Goal: Transaction & Acquisition: Complete application form

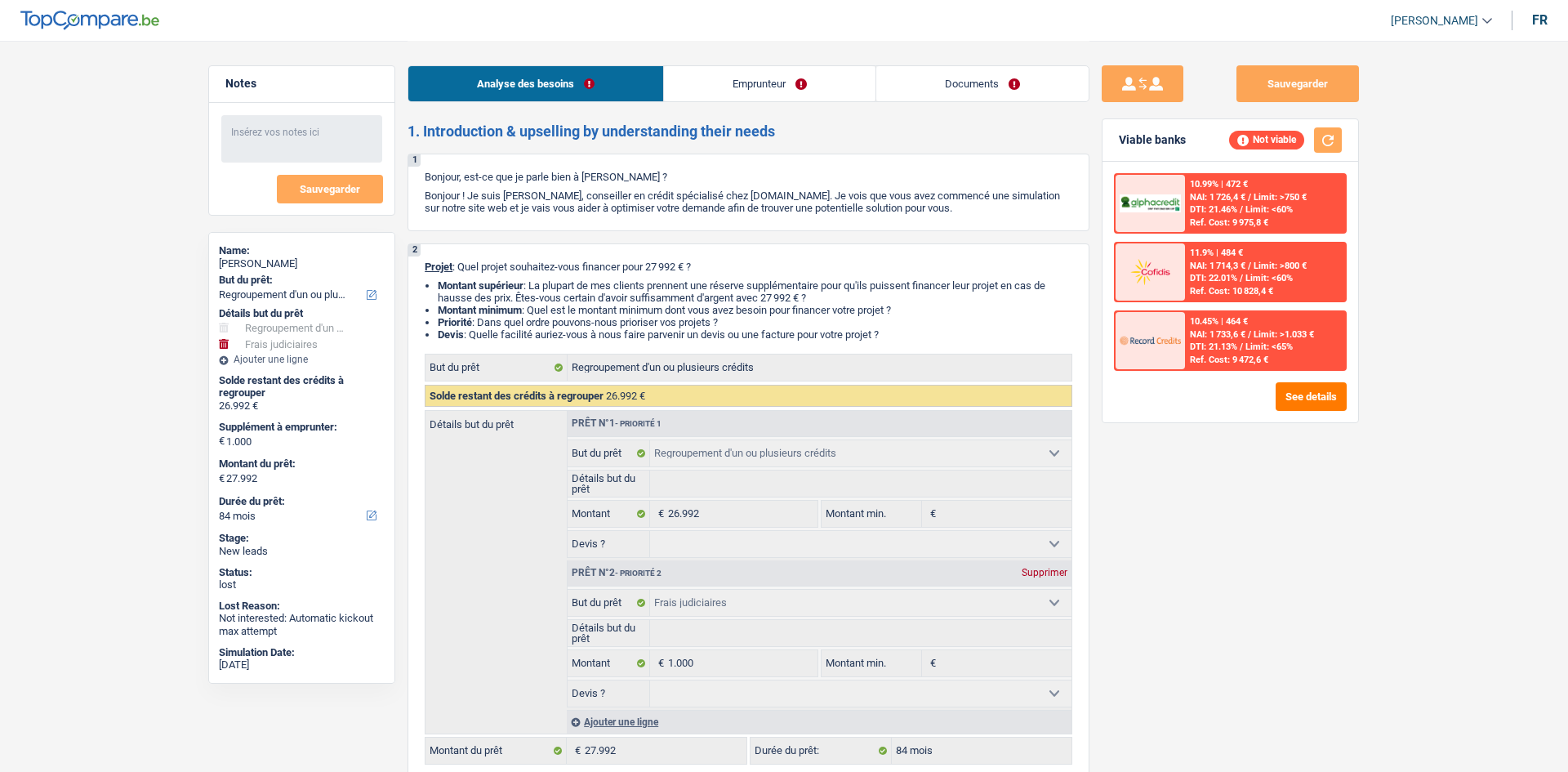
select select "refinancing"
select select "judicial"
select select "84"
select select "refinancing"
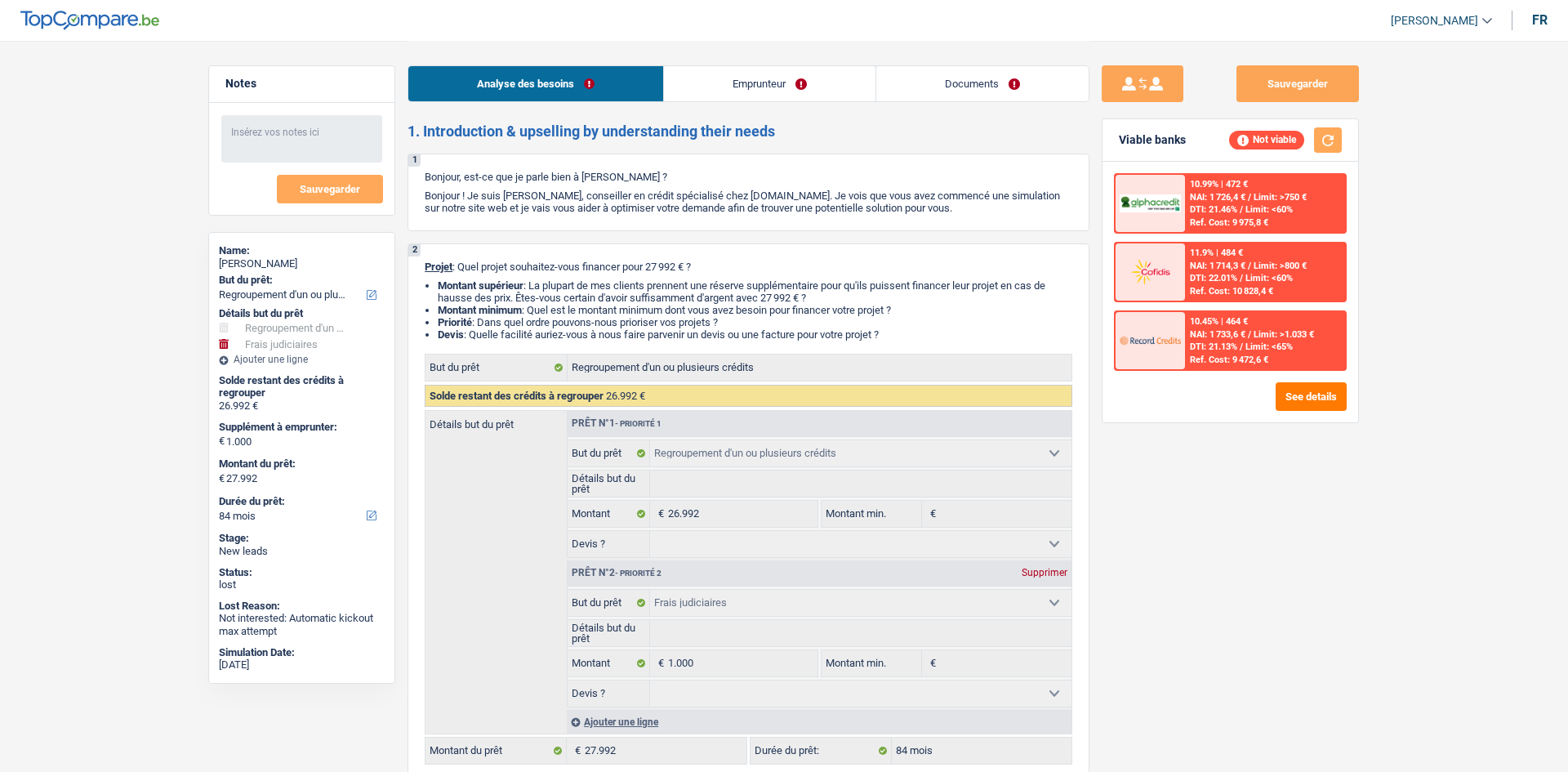
select select "refinancing"
select select "judicial"
select select "84"
select select "retired"
select select "pension"
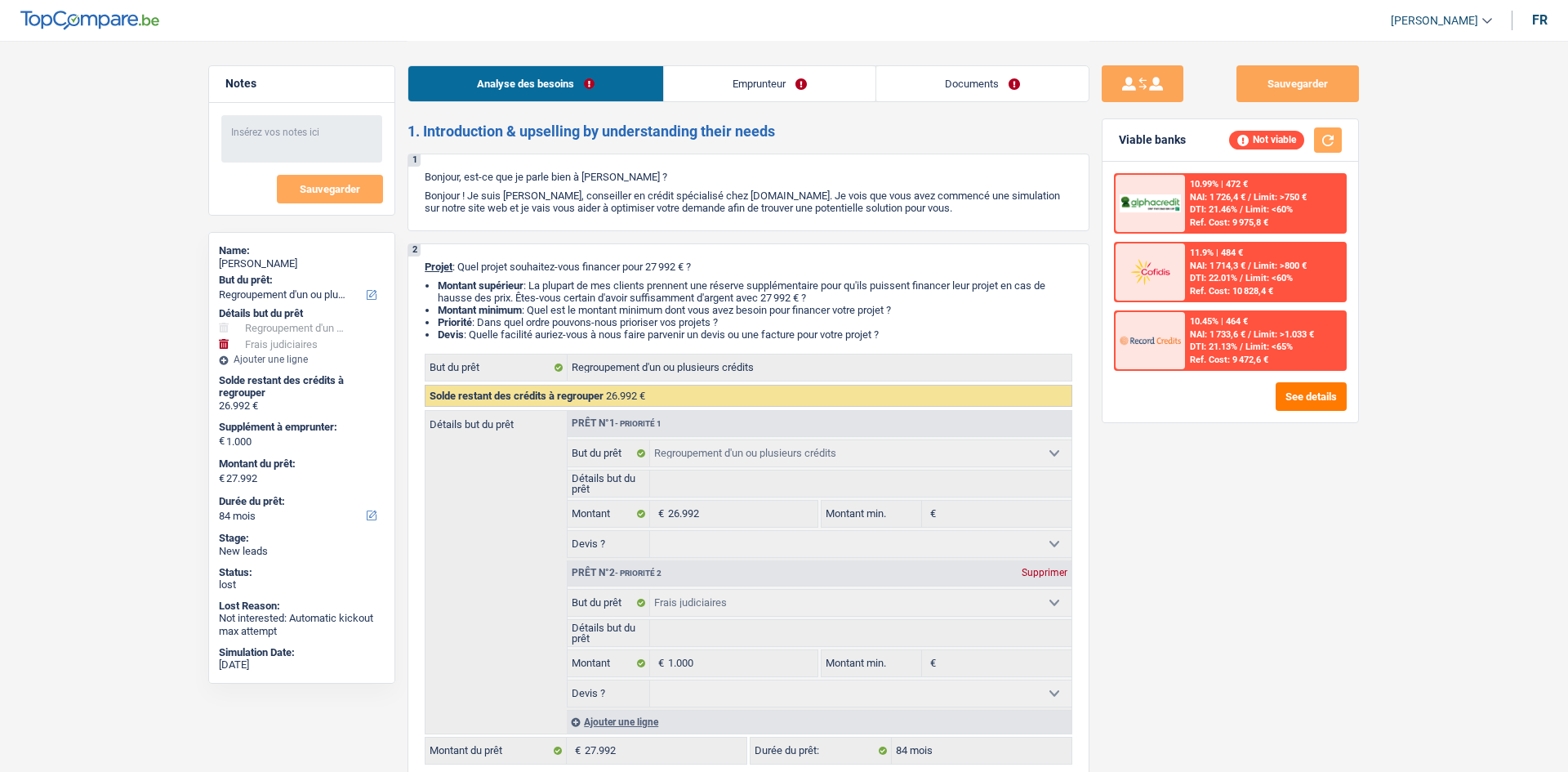
select select "other"
select select "ownerWithoutMortgage"
select select "personalLoan"
select select "loanRepayment"
select select "84"
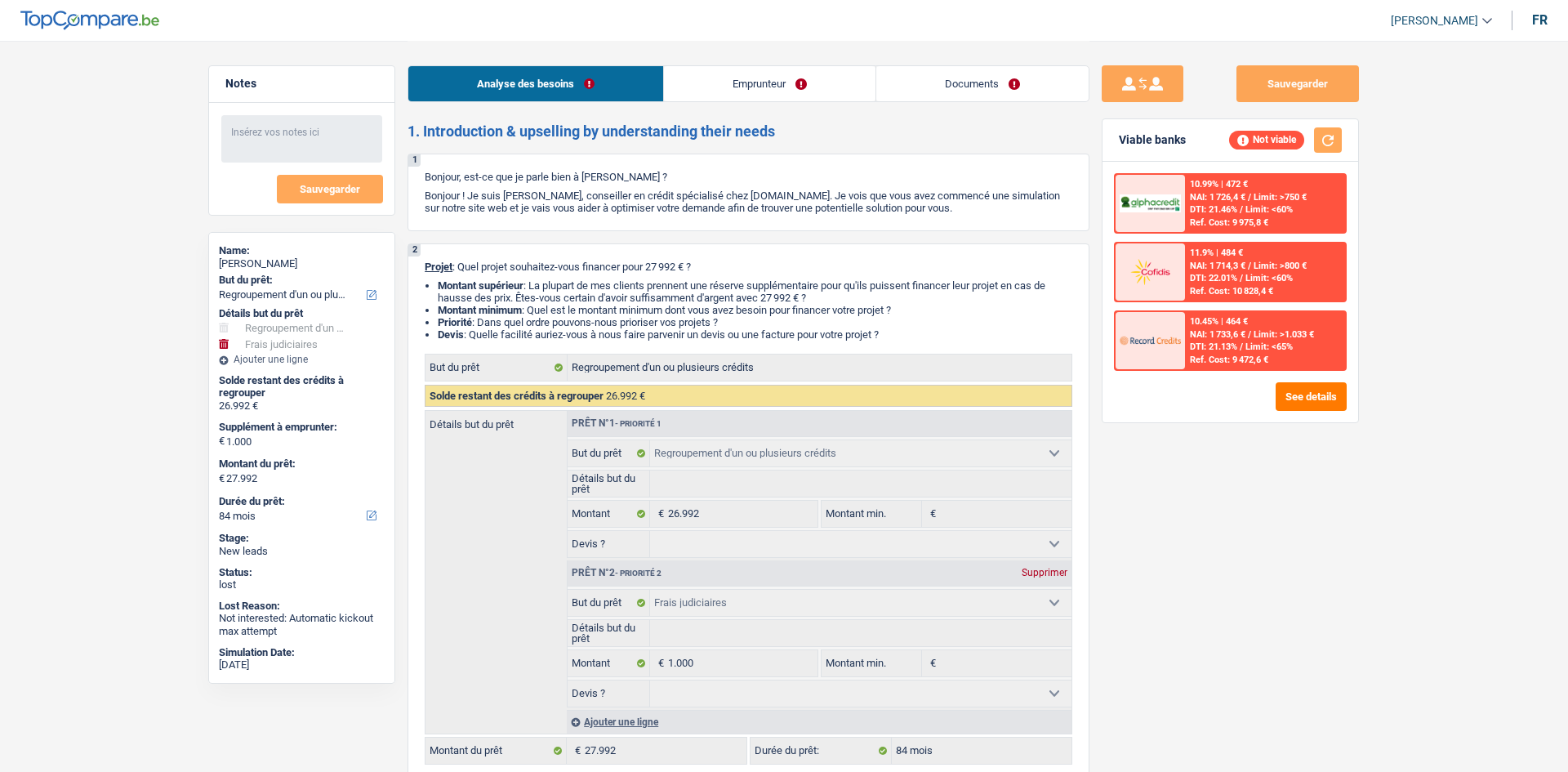
select select "cardOrCredit"
select select "refinancing"
select select "judicial"
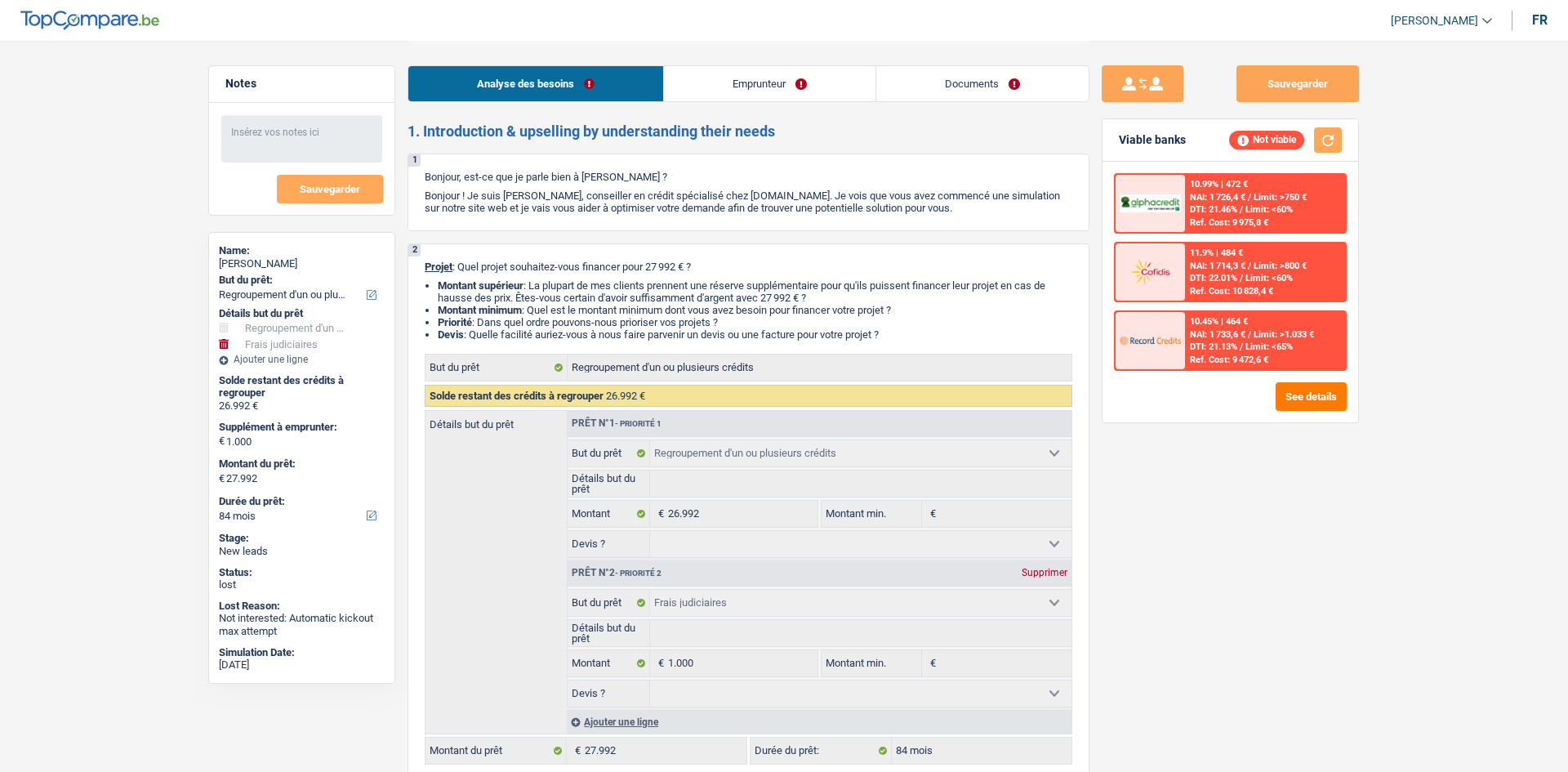
select select "84"
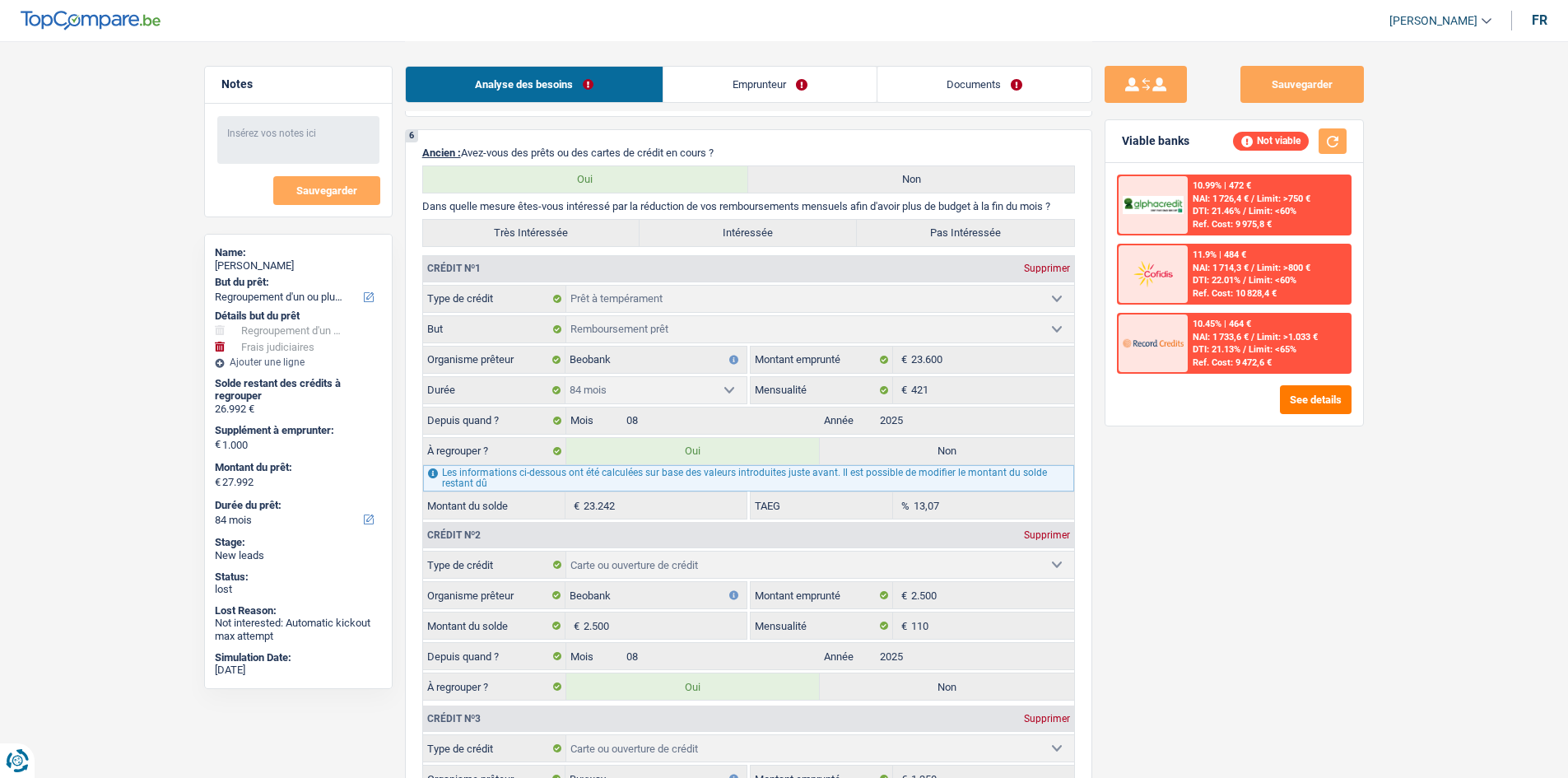
scroll to position [905, 0]
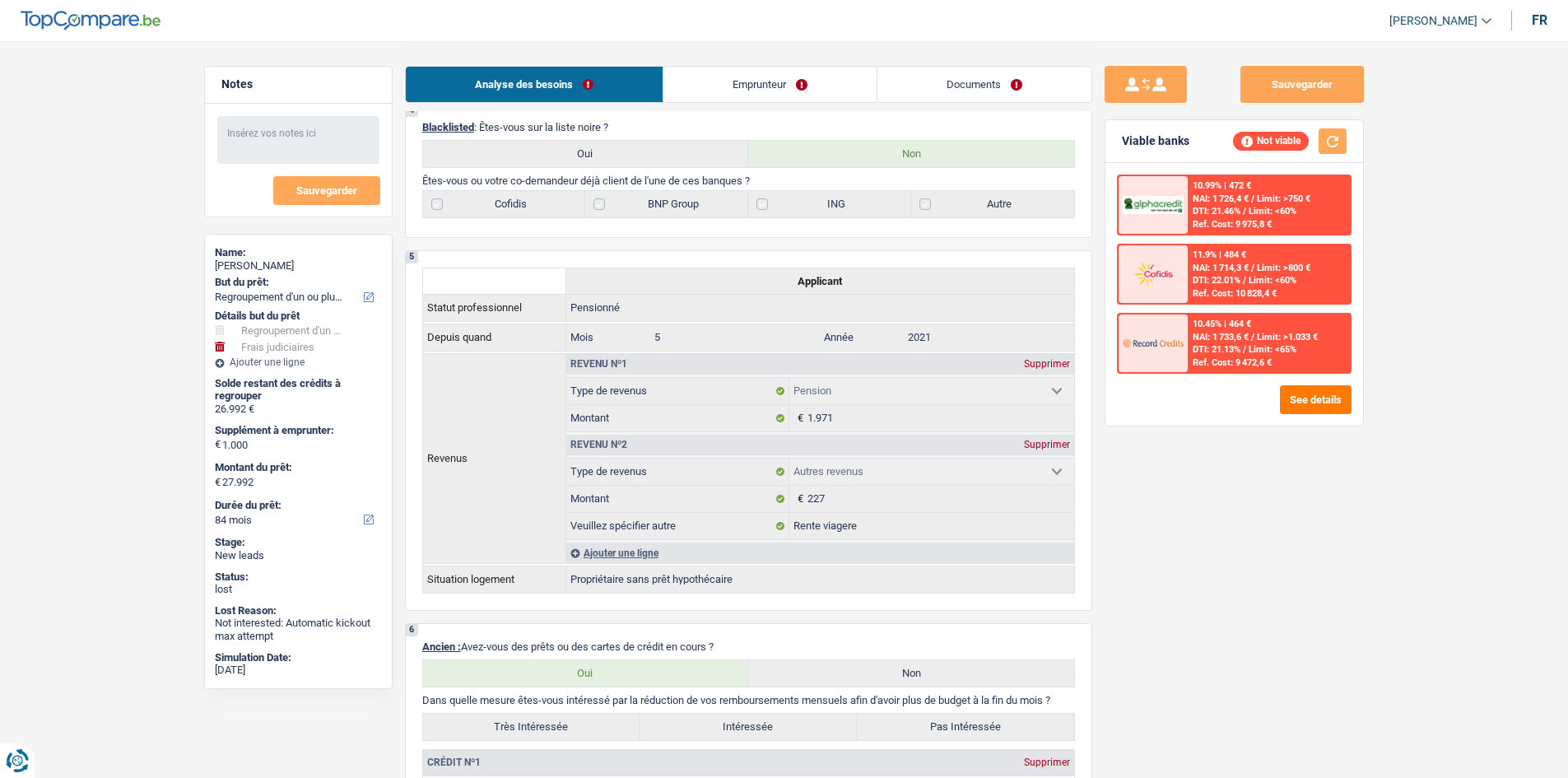
click at [735, 96] on link "Emprunteur" at bounding box center [769, 84] width 214 height 36
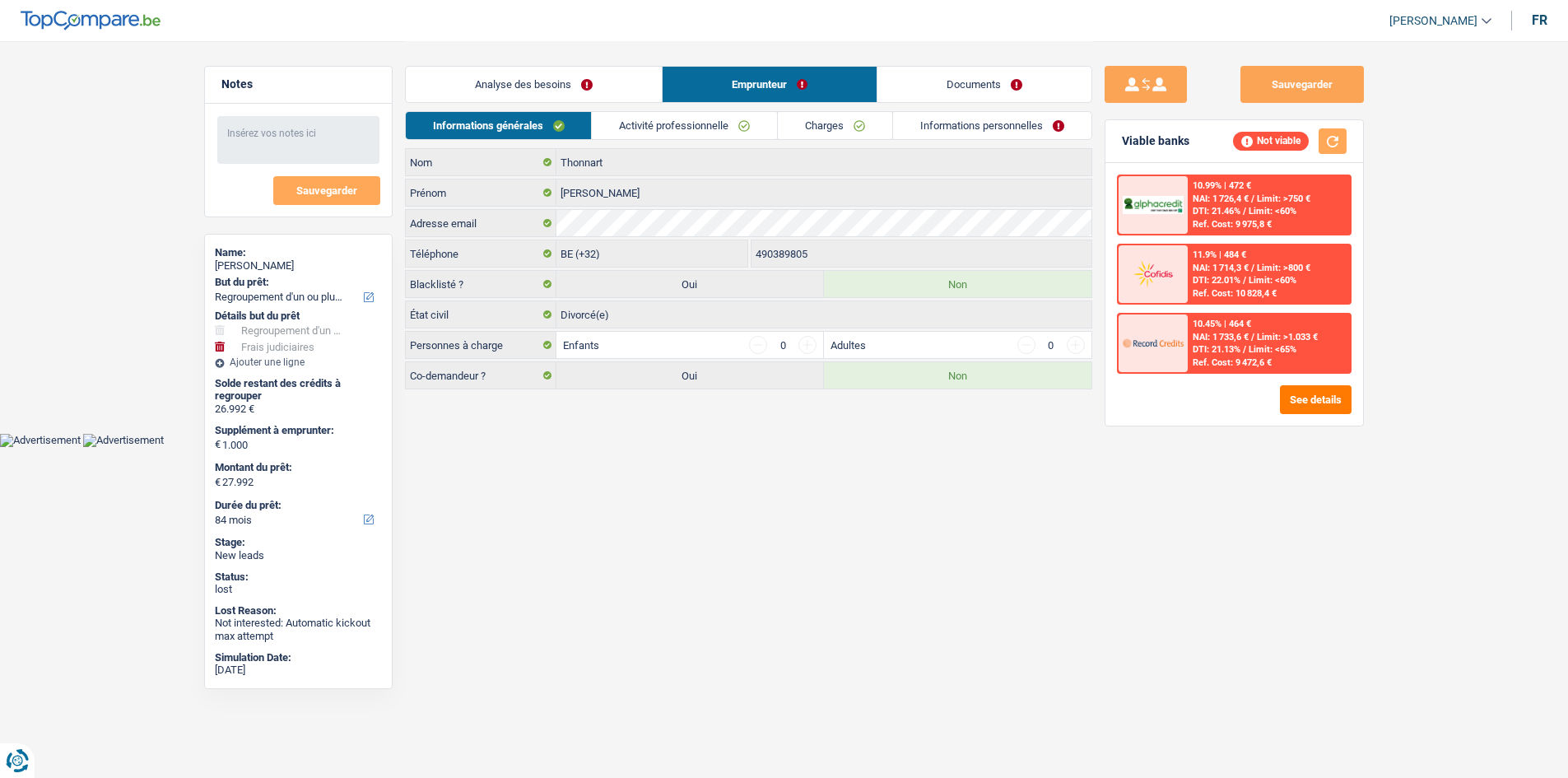
scroll to position [0, 0]
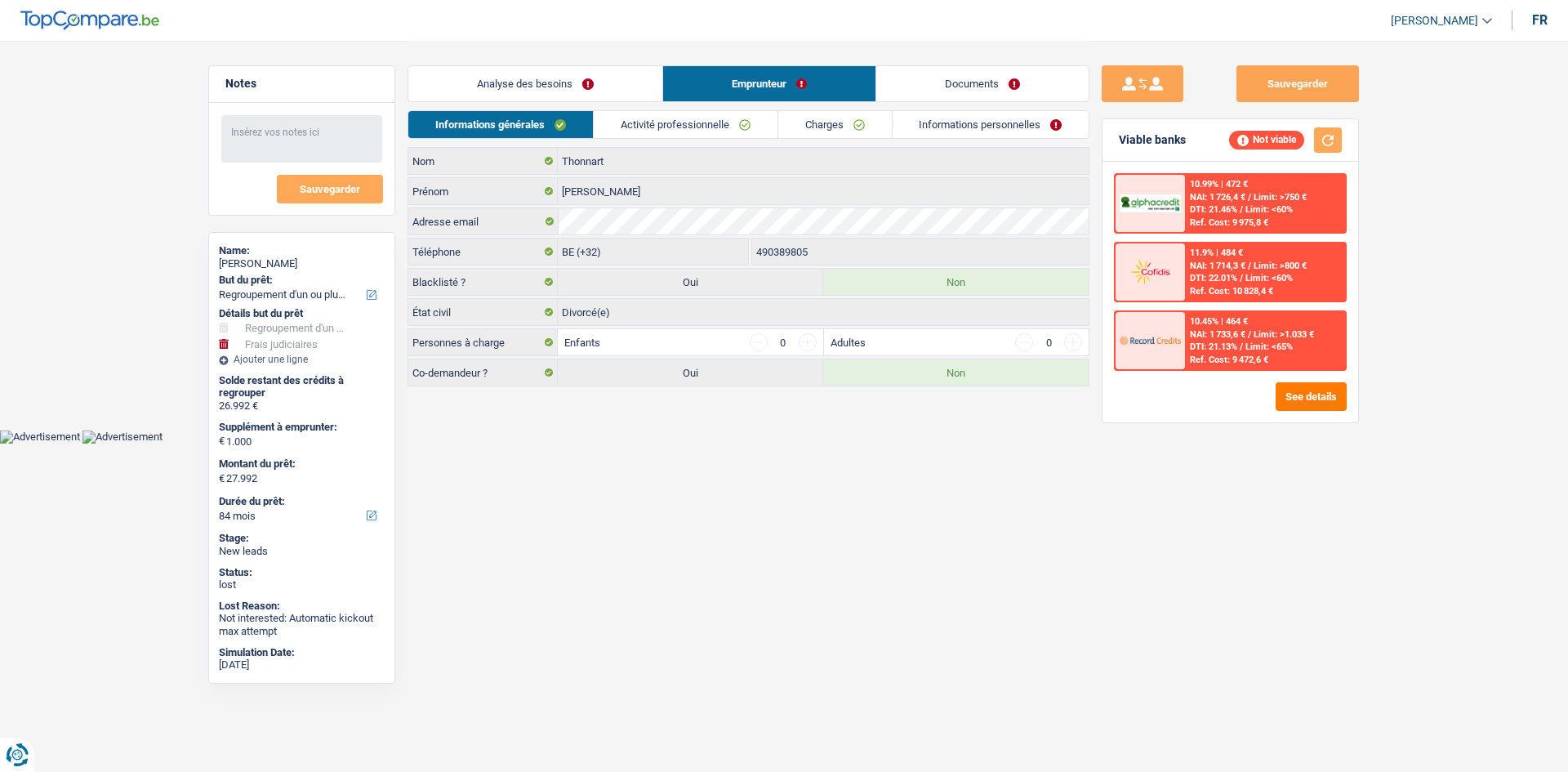
click at [667, 128] on link "Activité professionnelle" at bounding box center [685, 125] width 184 height 27
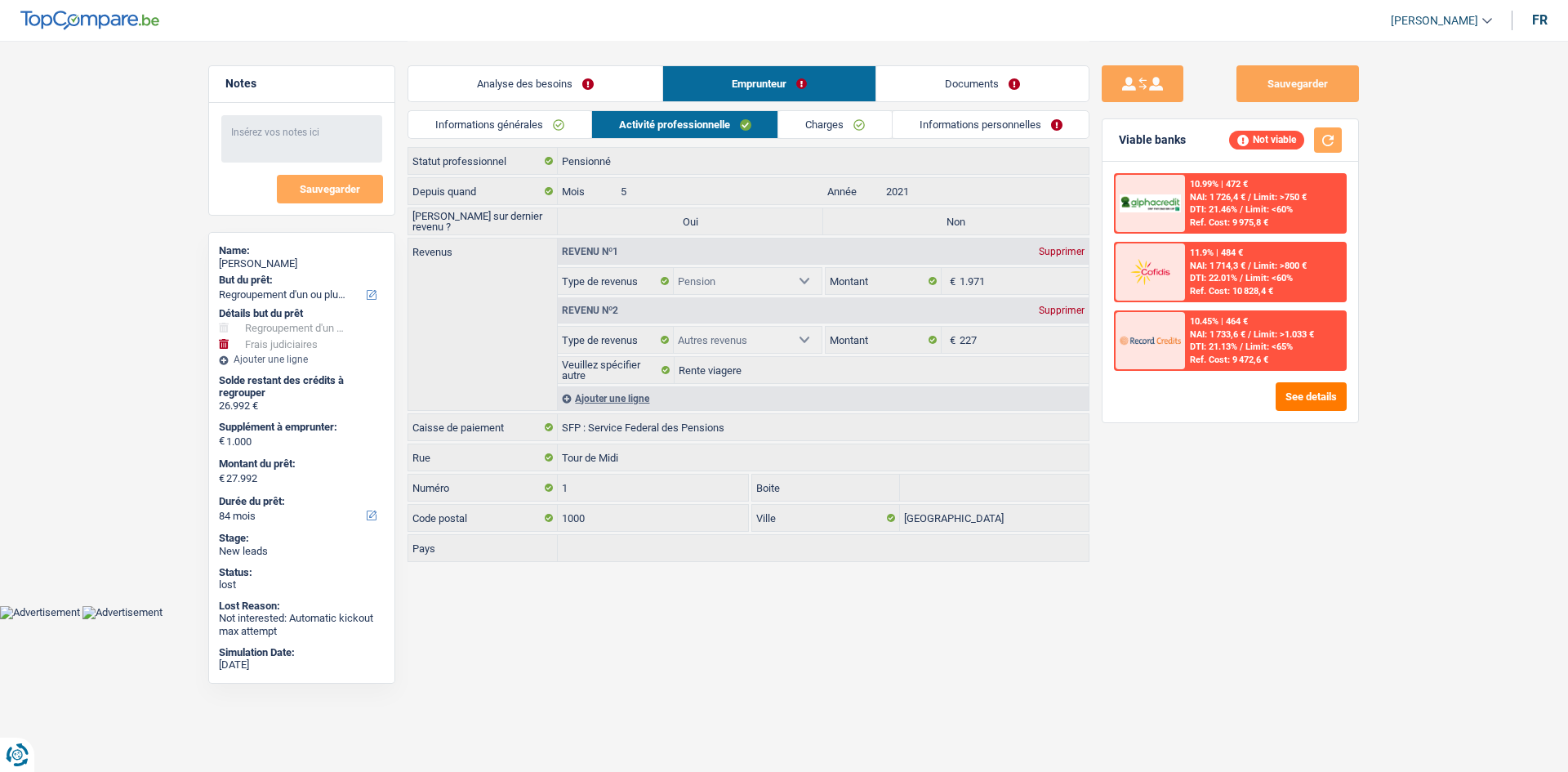
click at [570, 83] on link "Analyse des besoins" at bounding box center [535, 83] width 254 height 35
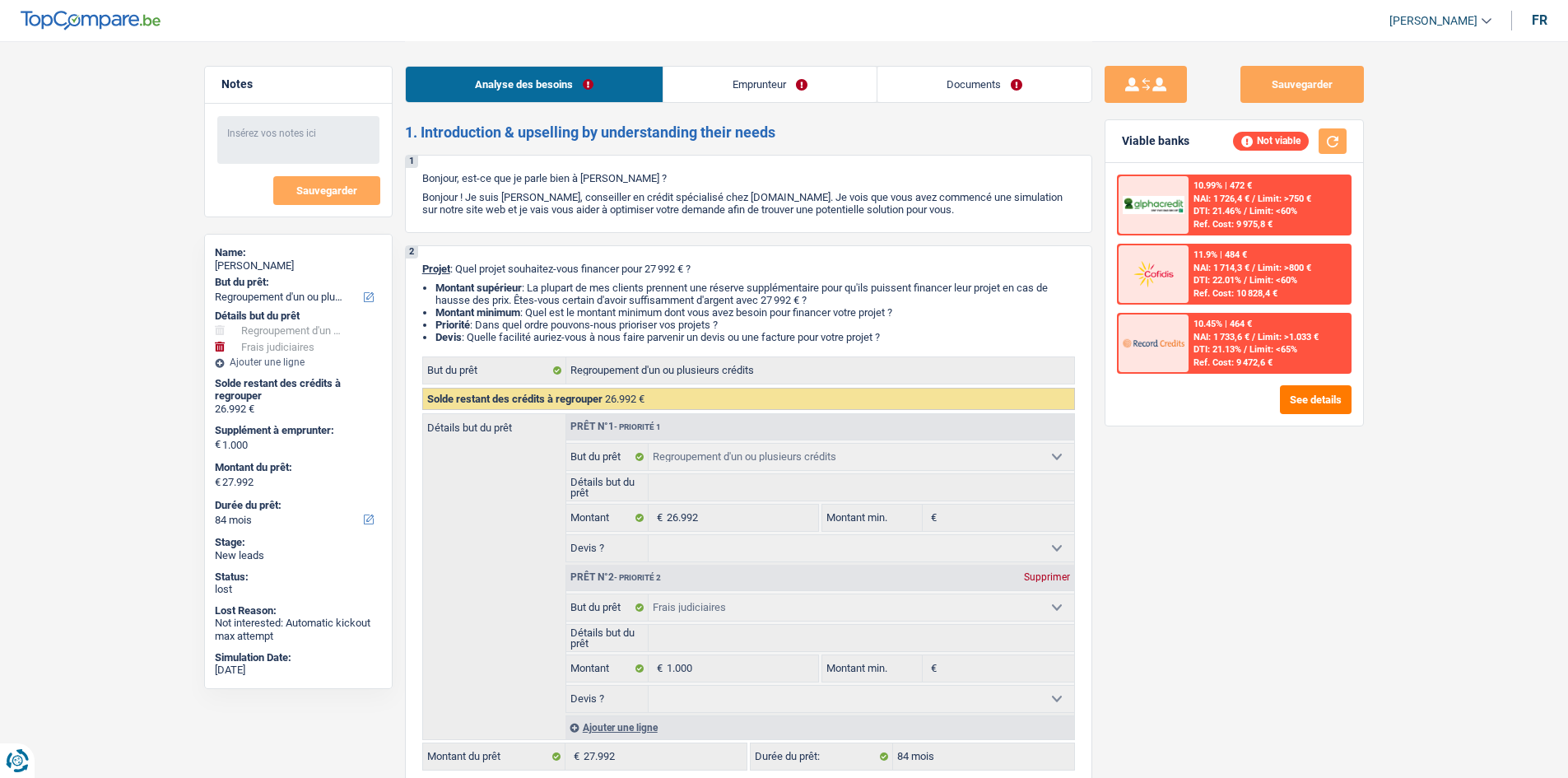
click at [1228, 552] on div "Sauvegarder Viable banks Not viable 10.99% | 472 € NAI: 1 726,4 € / Limit: >750…" at bounding box center [1234, 408] width 284 height 686
click at [729, 90] on link "Emprunteur" at bounding box center [769, 84] width 214 height 36
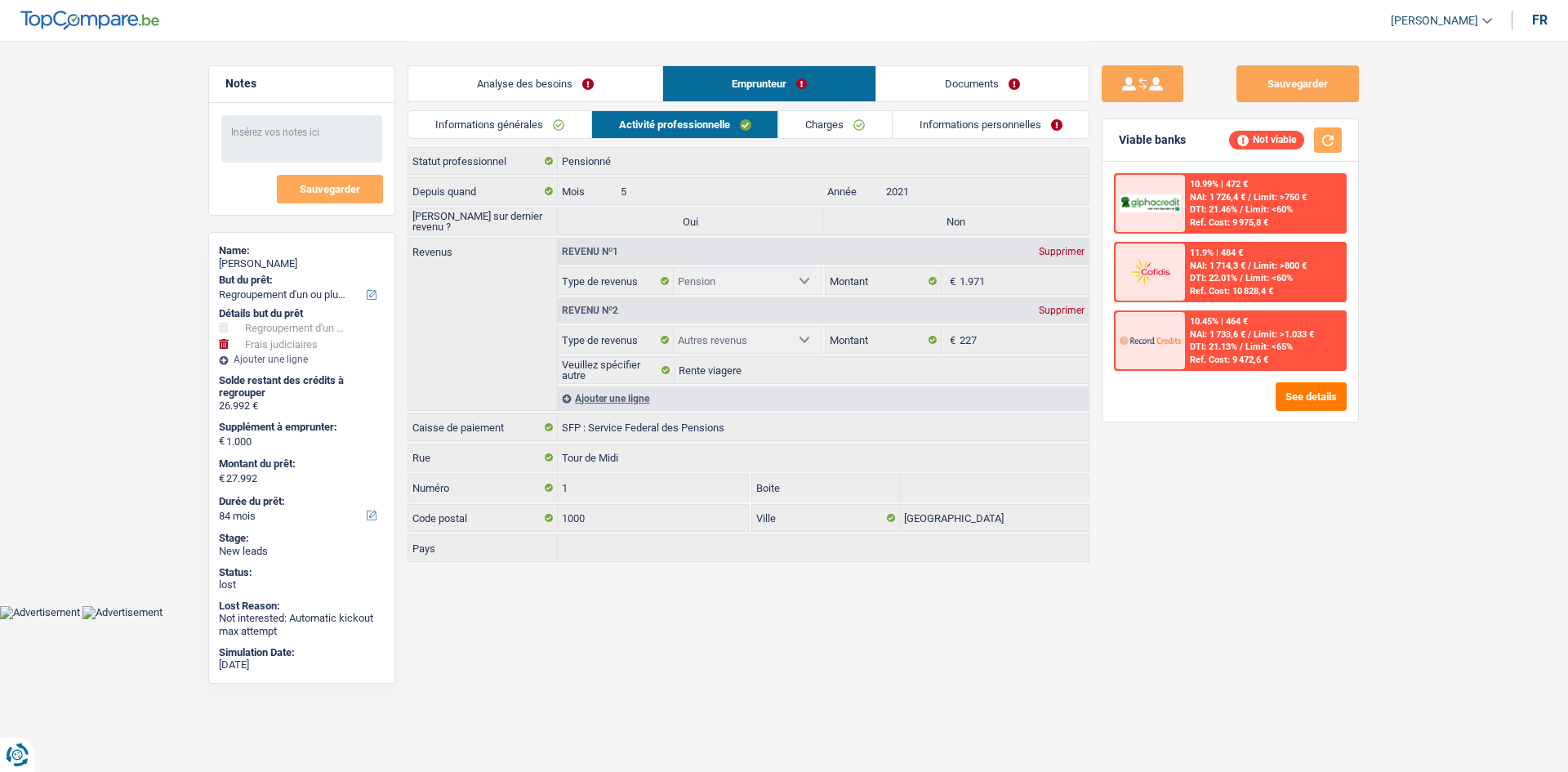
click at [824, 128] on link "Charges" at bounding box center [835, 125] width 114 height 27
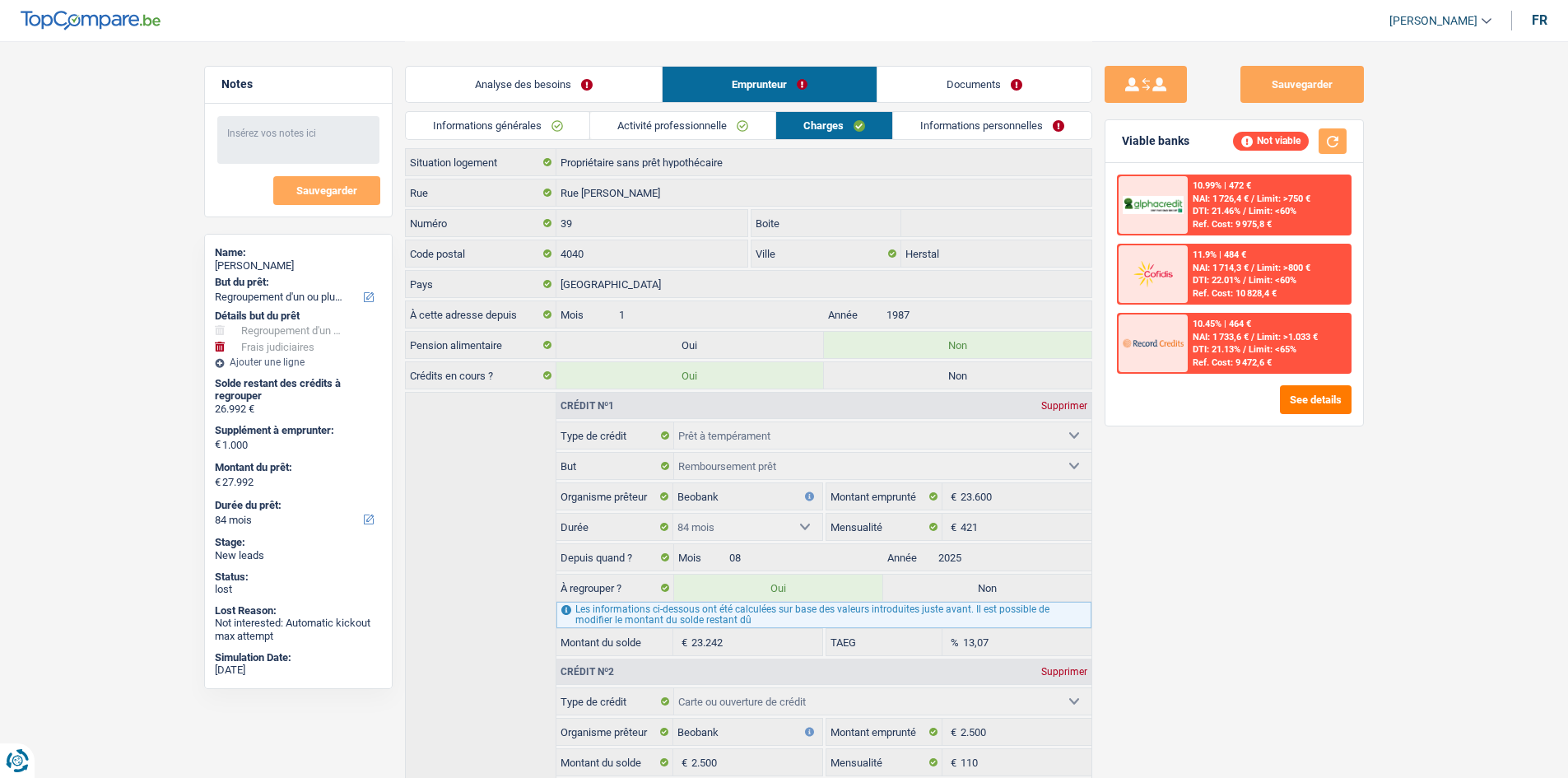
click at [914, 127] on link "Informations personnelles" at bounding box center [992, 126] width 199 height 27
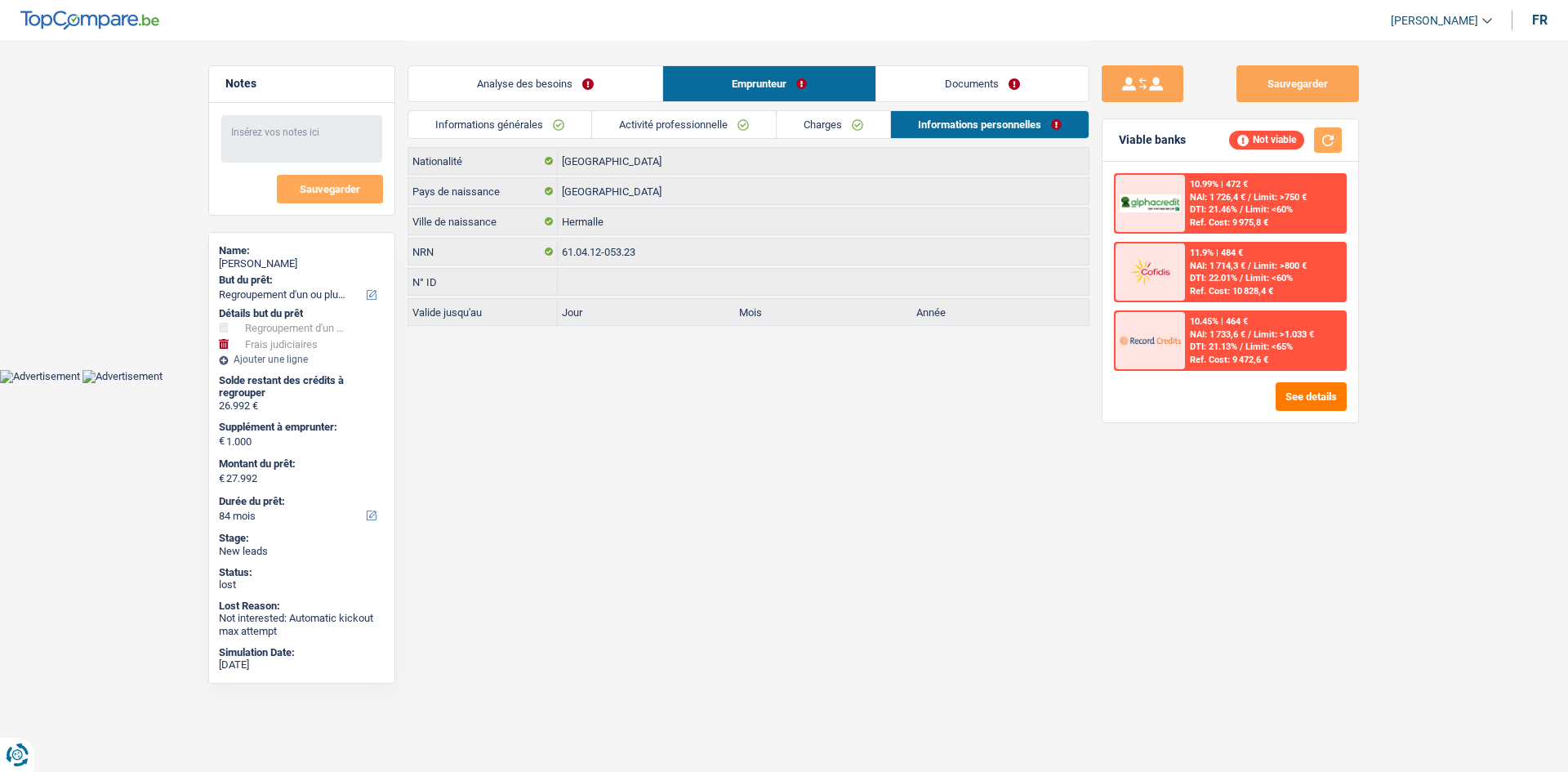
click at [596, 78] on link "Analyse des besoins" at bounding box center [535, 83] width 254 height 35
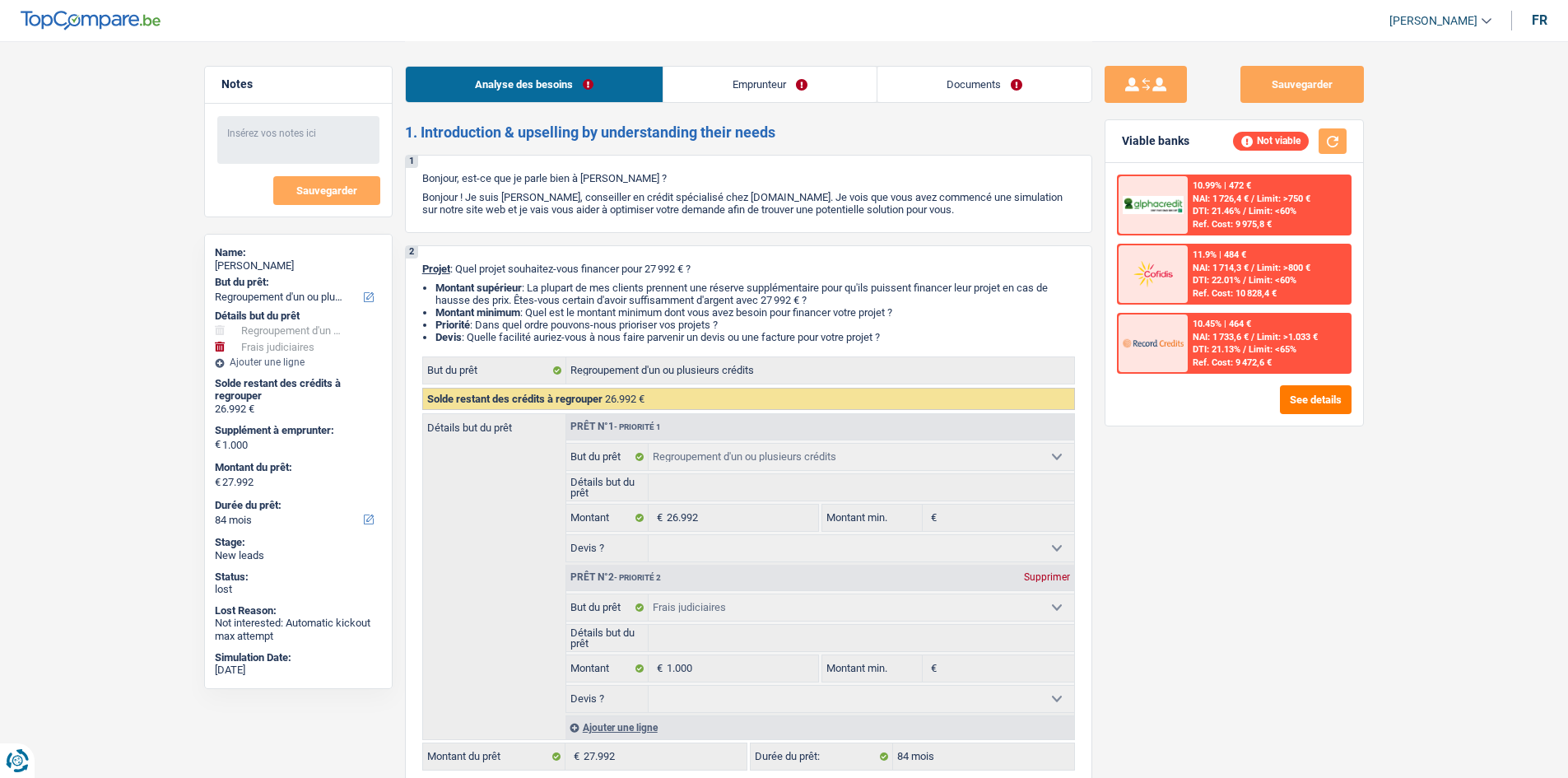
click at [1245, 569] on div "Sauvegarder Viable banks Not viable 10.99% | 472 € NAI: 1 726,4 € / Limit: >750…" at bounding box center [1234, 408] width 284 height 686
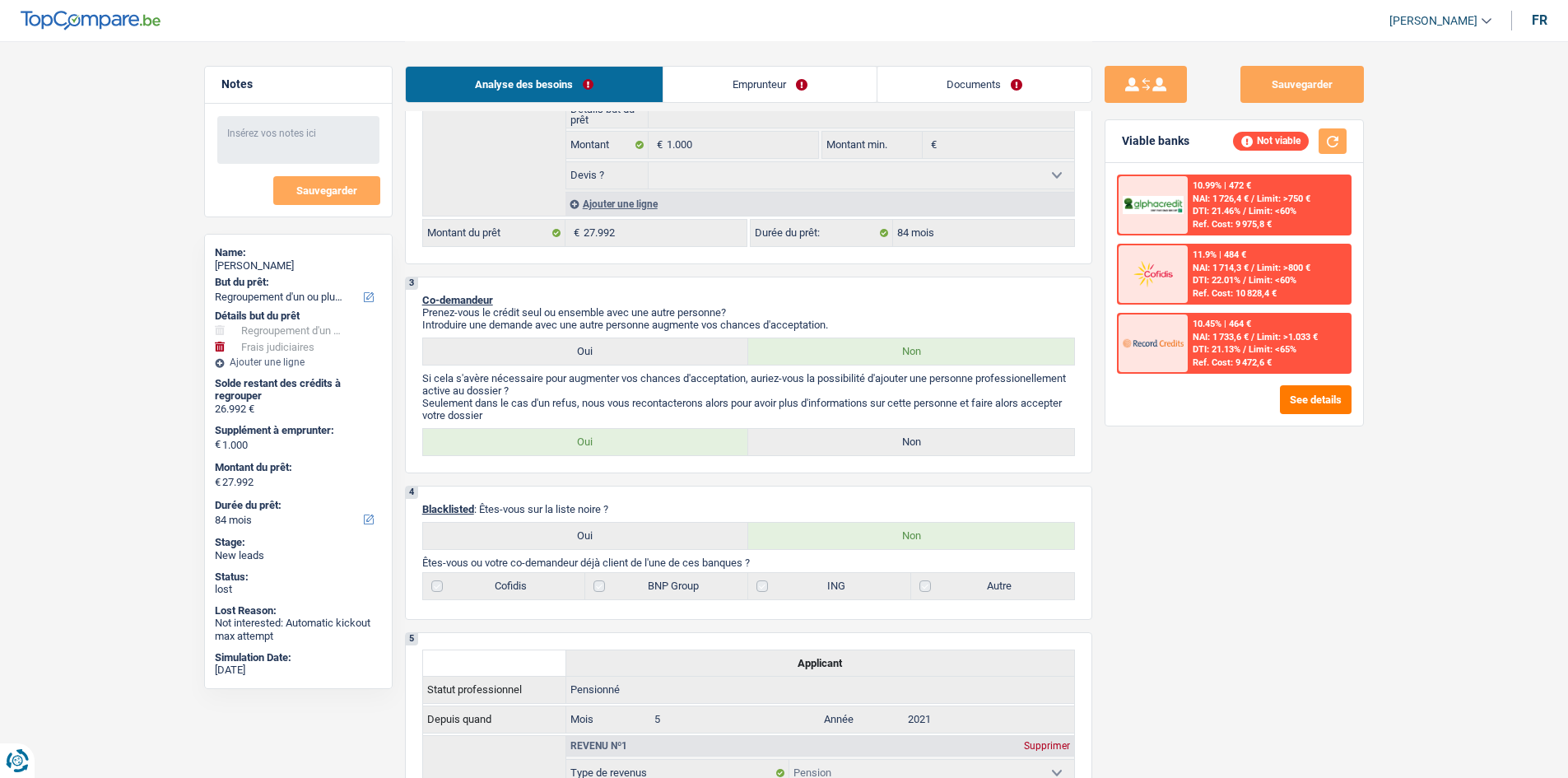
scroll to position [411, 0]
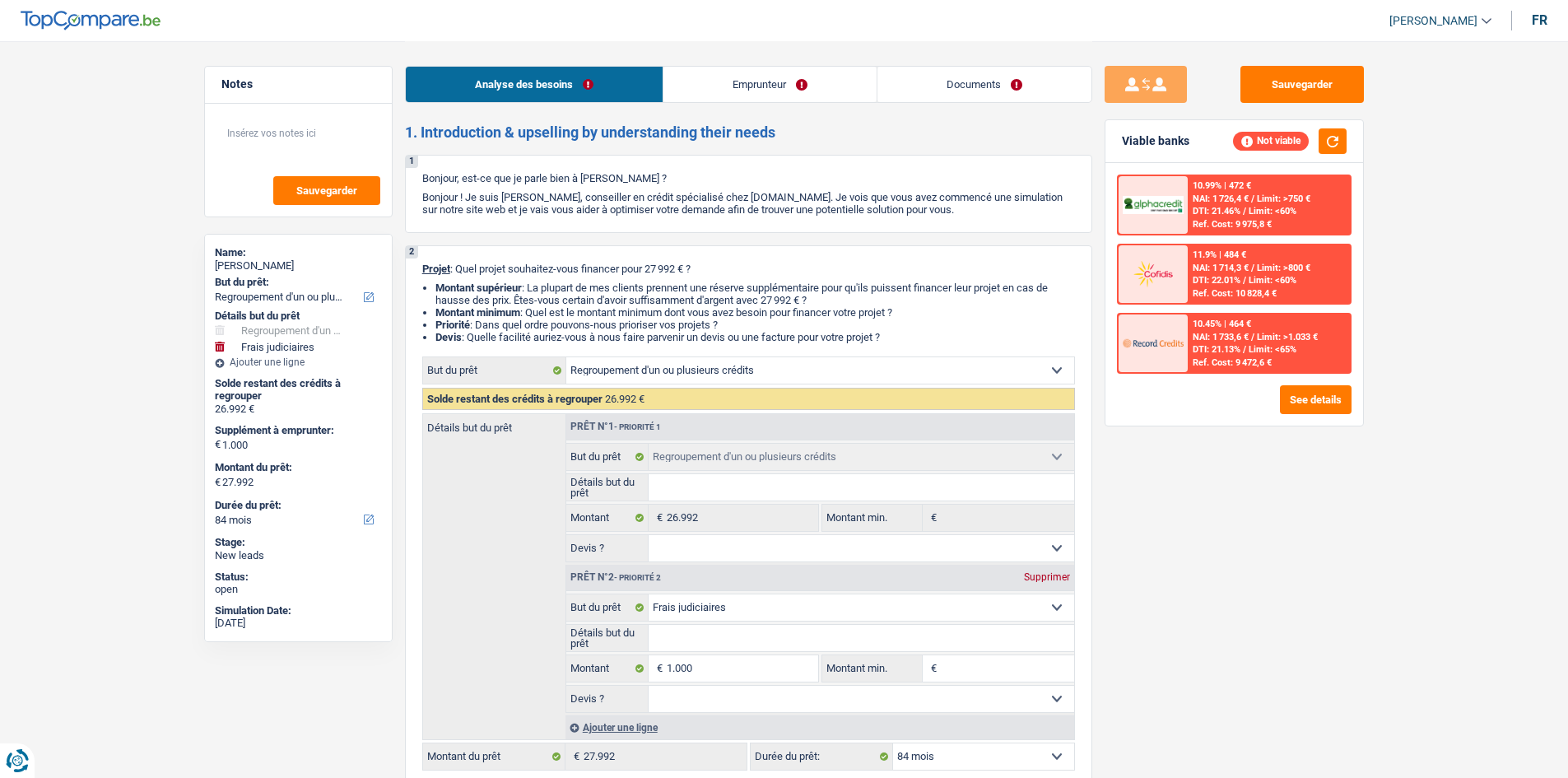
select select "refinancing"
select select "judicial"
select select "84"
select select "refinancing"
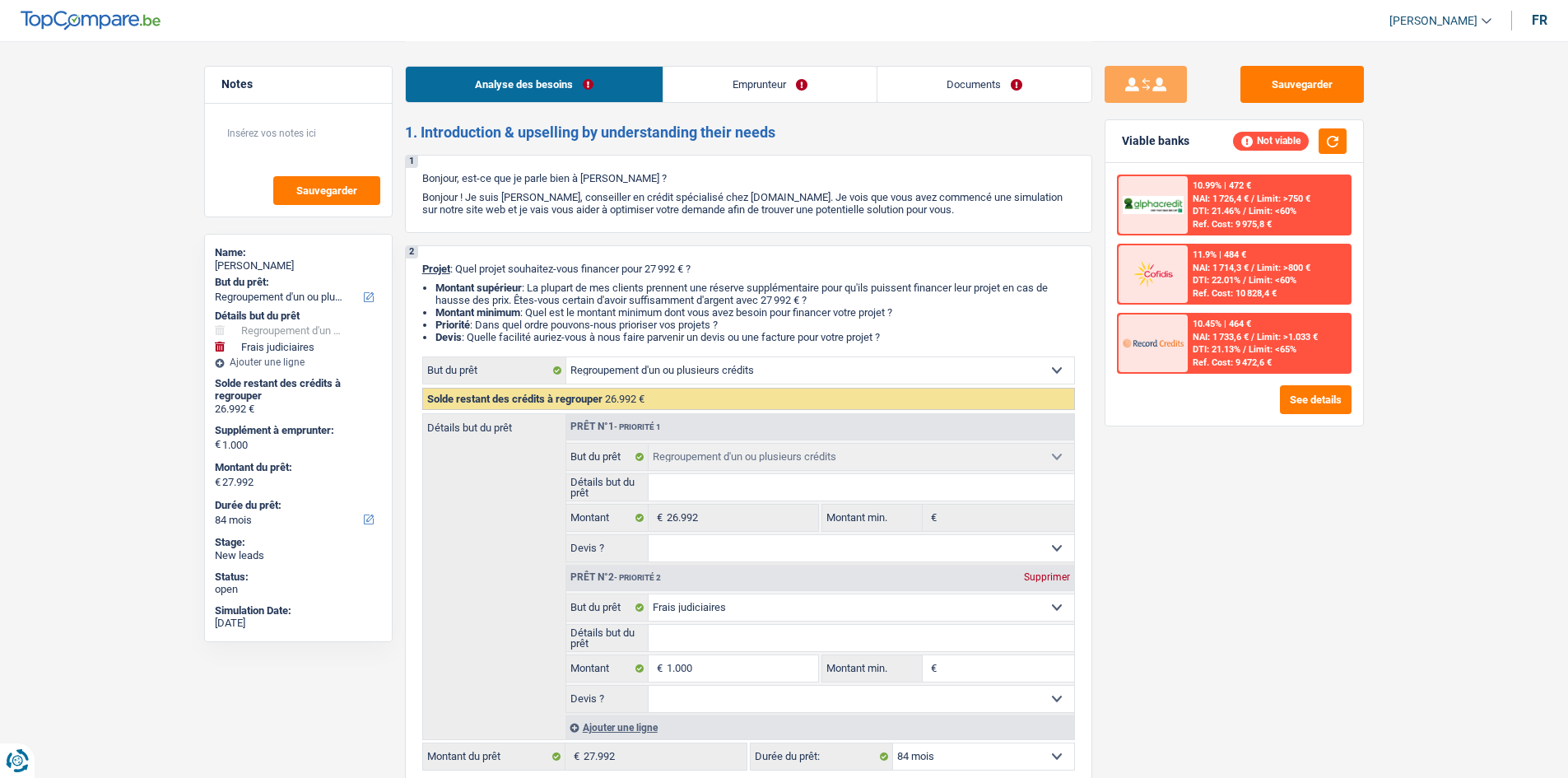
select select "refinancing"
select select "judicial"
select select "84"
select select "retired"
select select "pension"
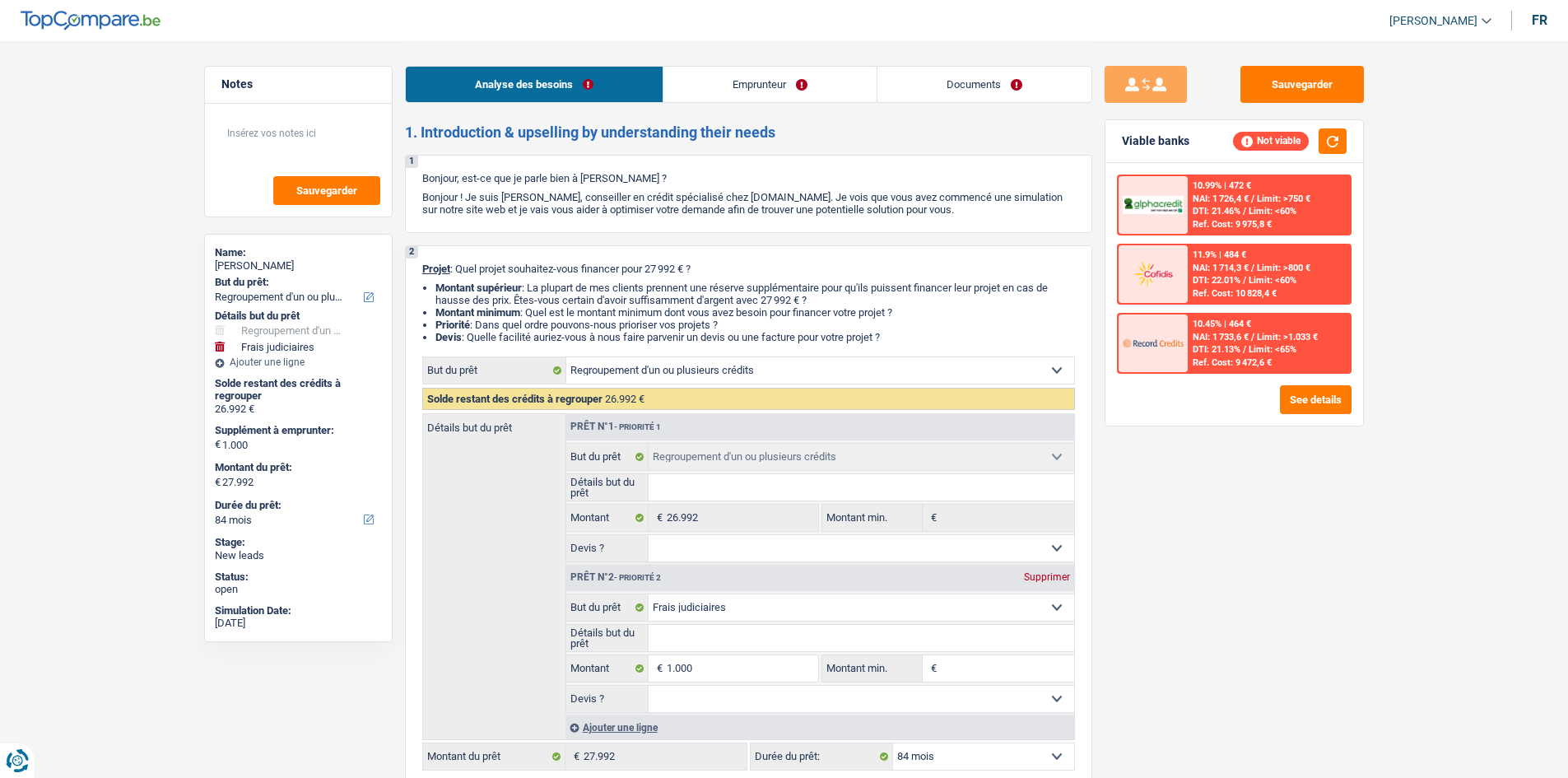
select select "other"
select select "ownerWithoutMortgage"
select select "personalLoan"
select select "loanRepayment"
select select "84"
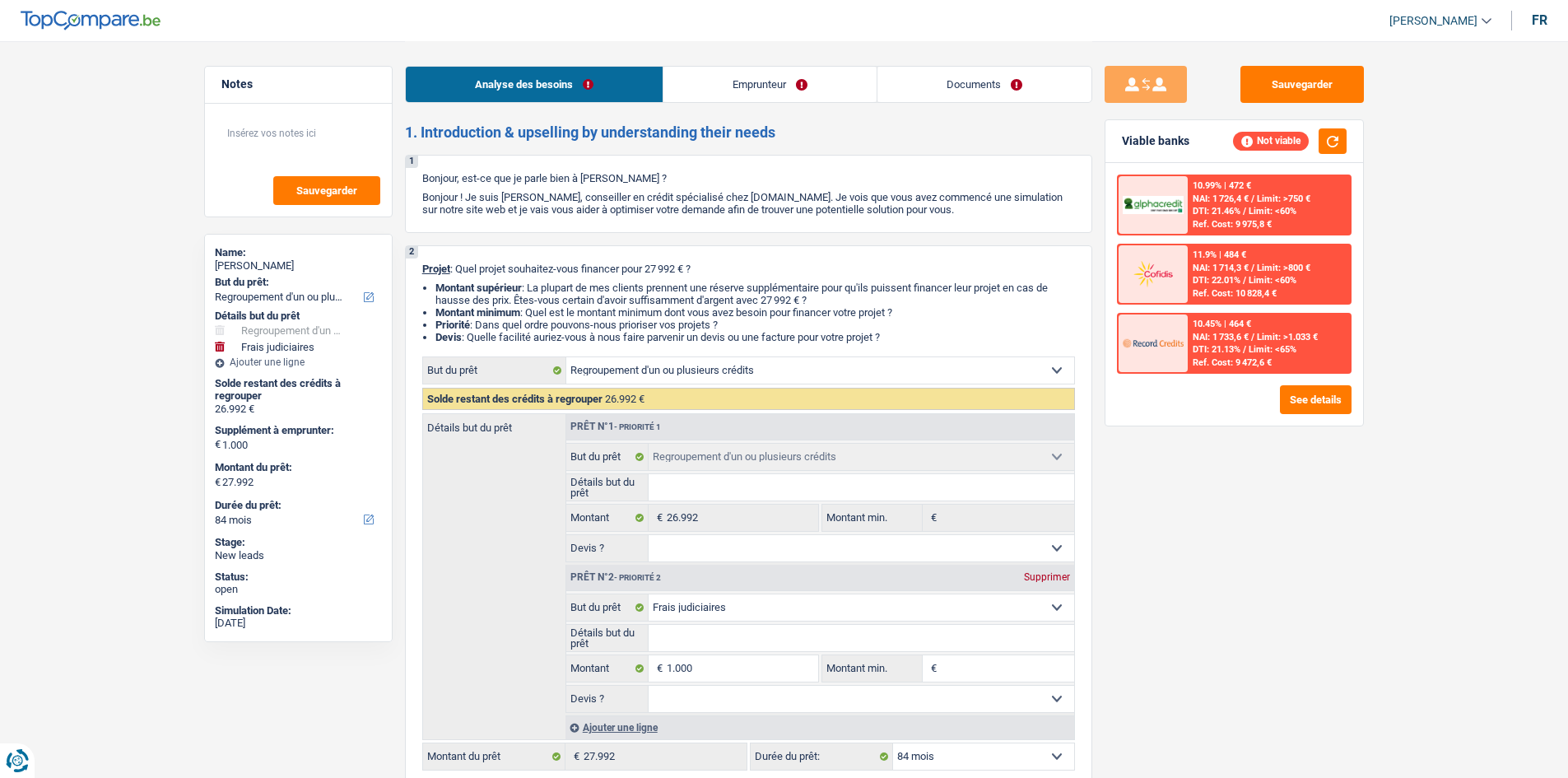
select select "cardOrCredit"
select select "refinancing"
select select "judicial"
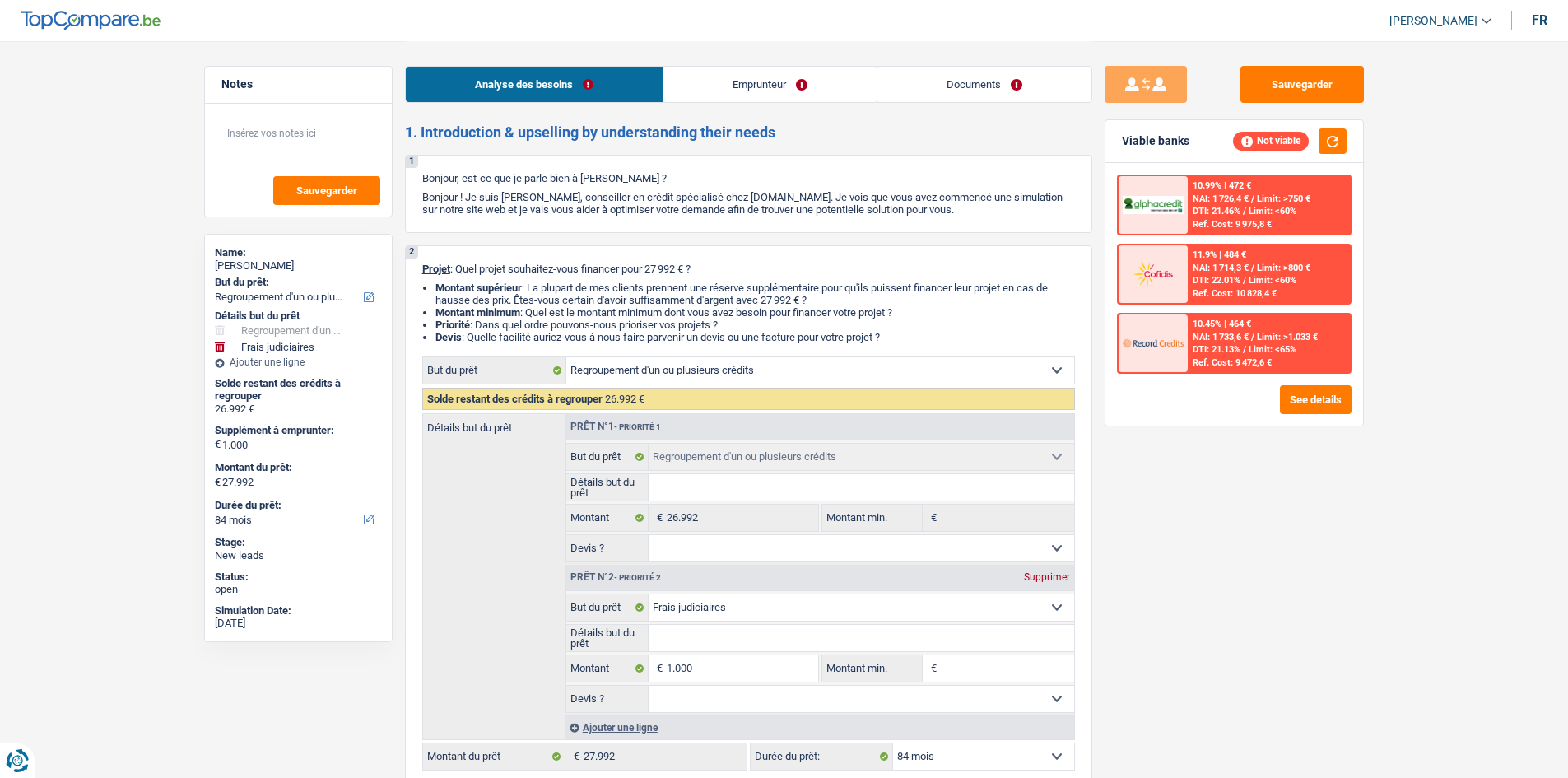
select select "84"
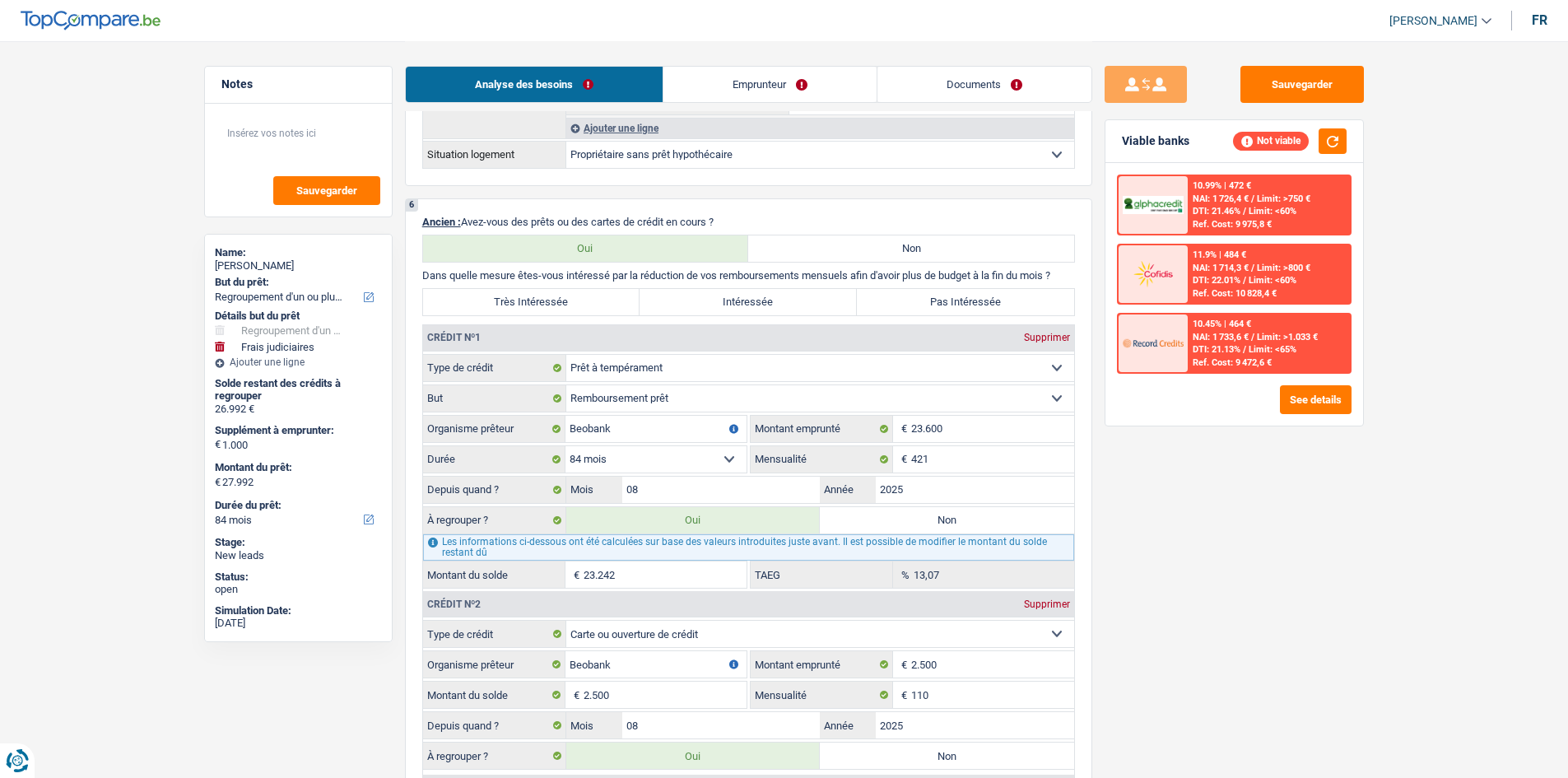
scroll to position [1564, 0]
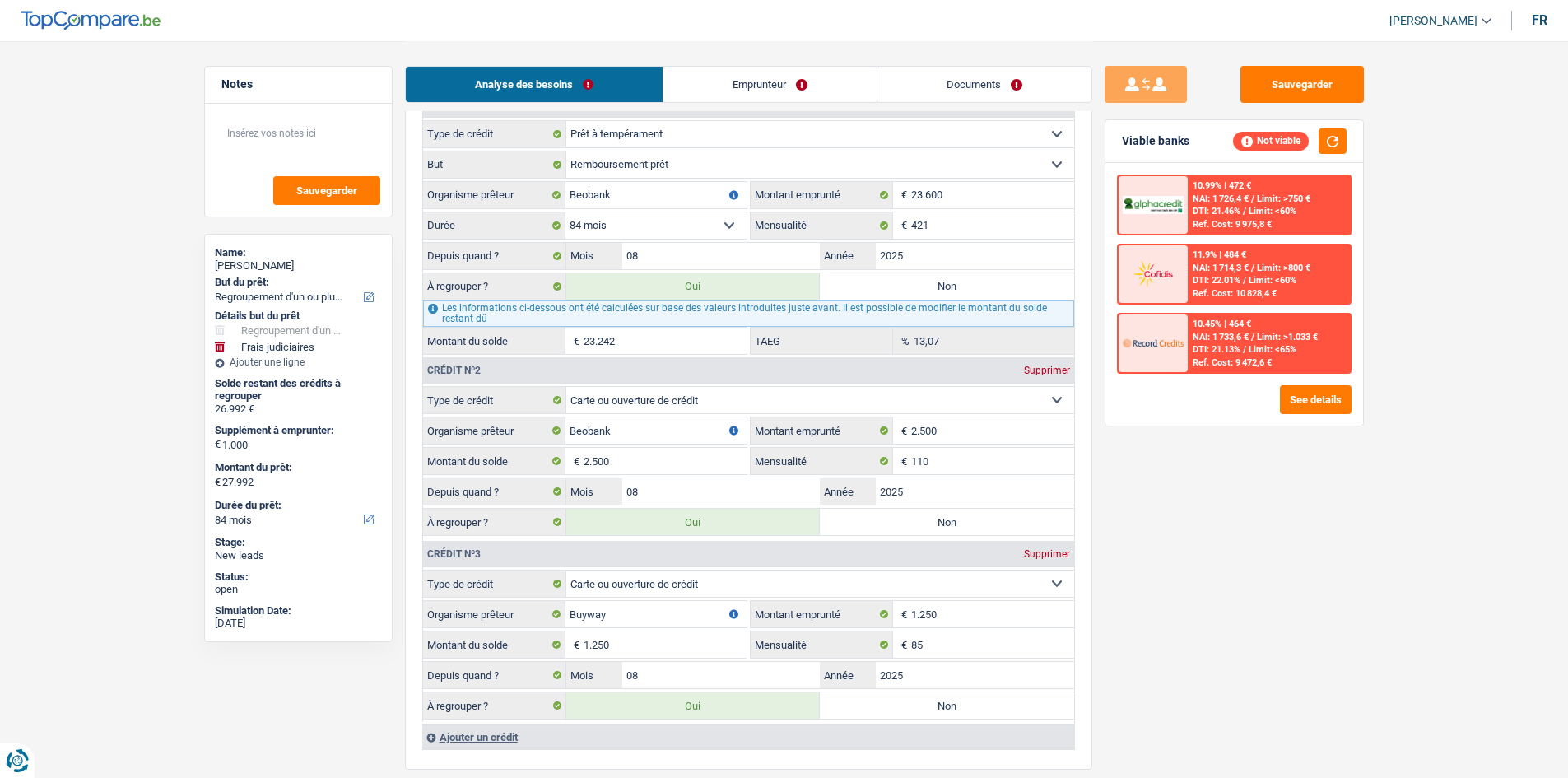
click at [916, 293] on label "Non" at bounding box center [946, 287] width 254 height 27
click at [916, 293] on input "Non" at bounding box center [946, 287] width 254 height 27
radio input "true"
type input "4.750"
select select "36"
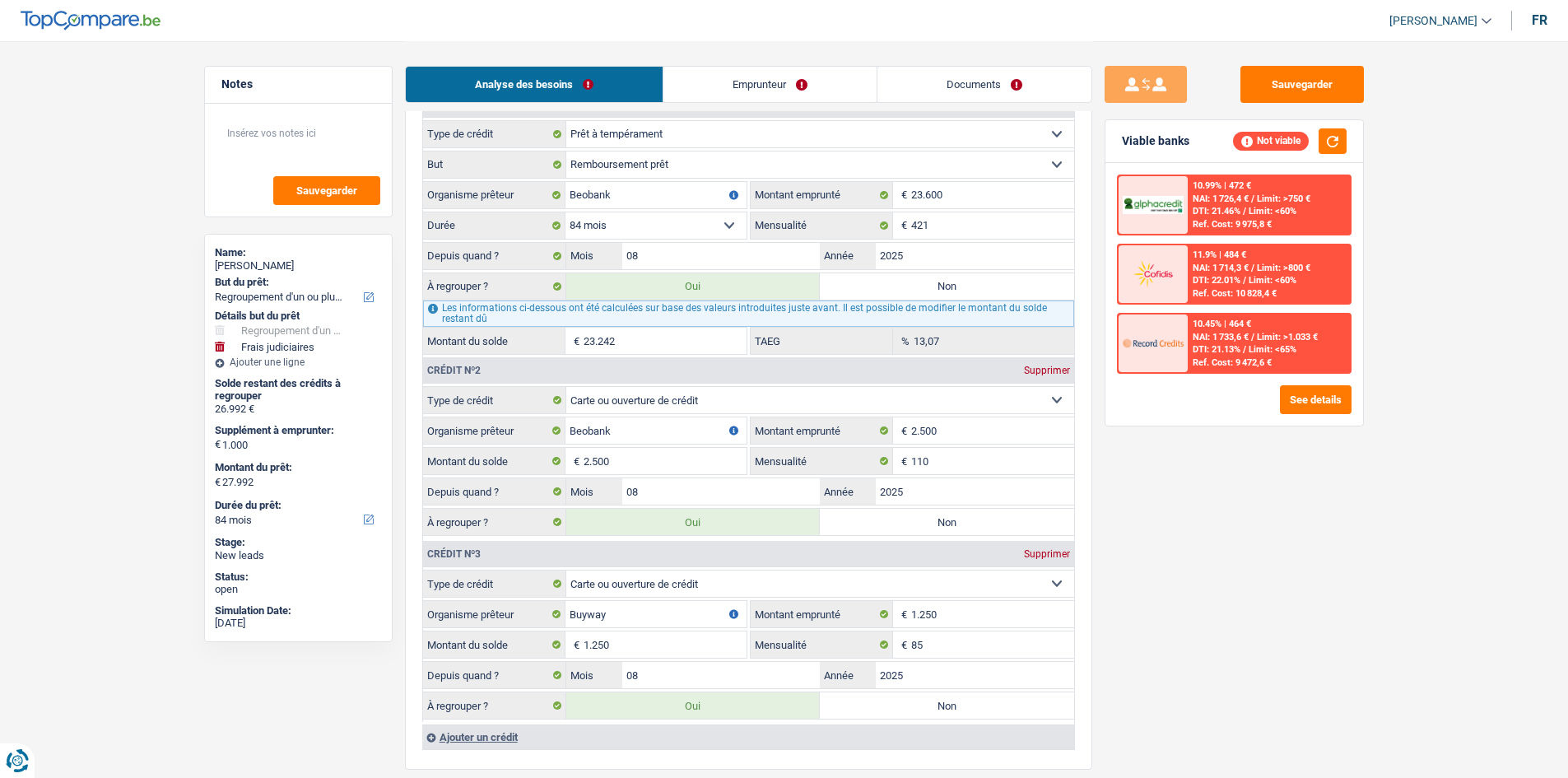
type input "3.750"
type input "4.750"
select select "36"
radio input "false"
type input "3.750"
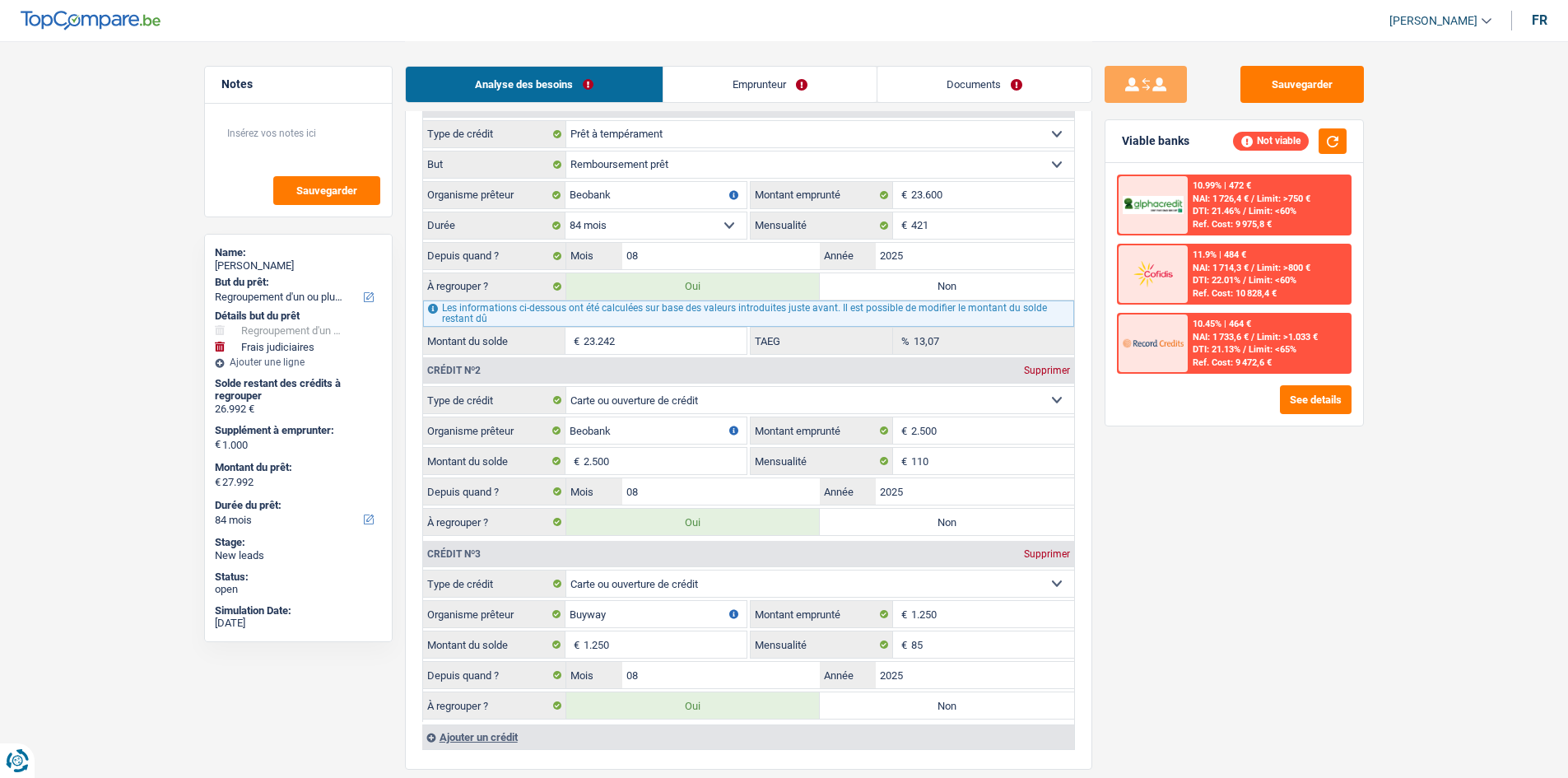
type input "4.750"
select select "36"
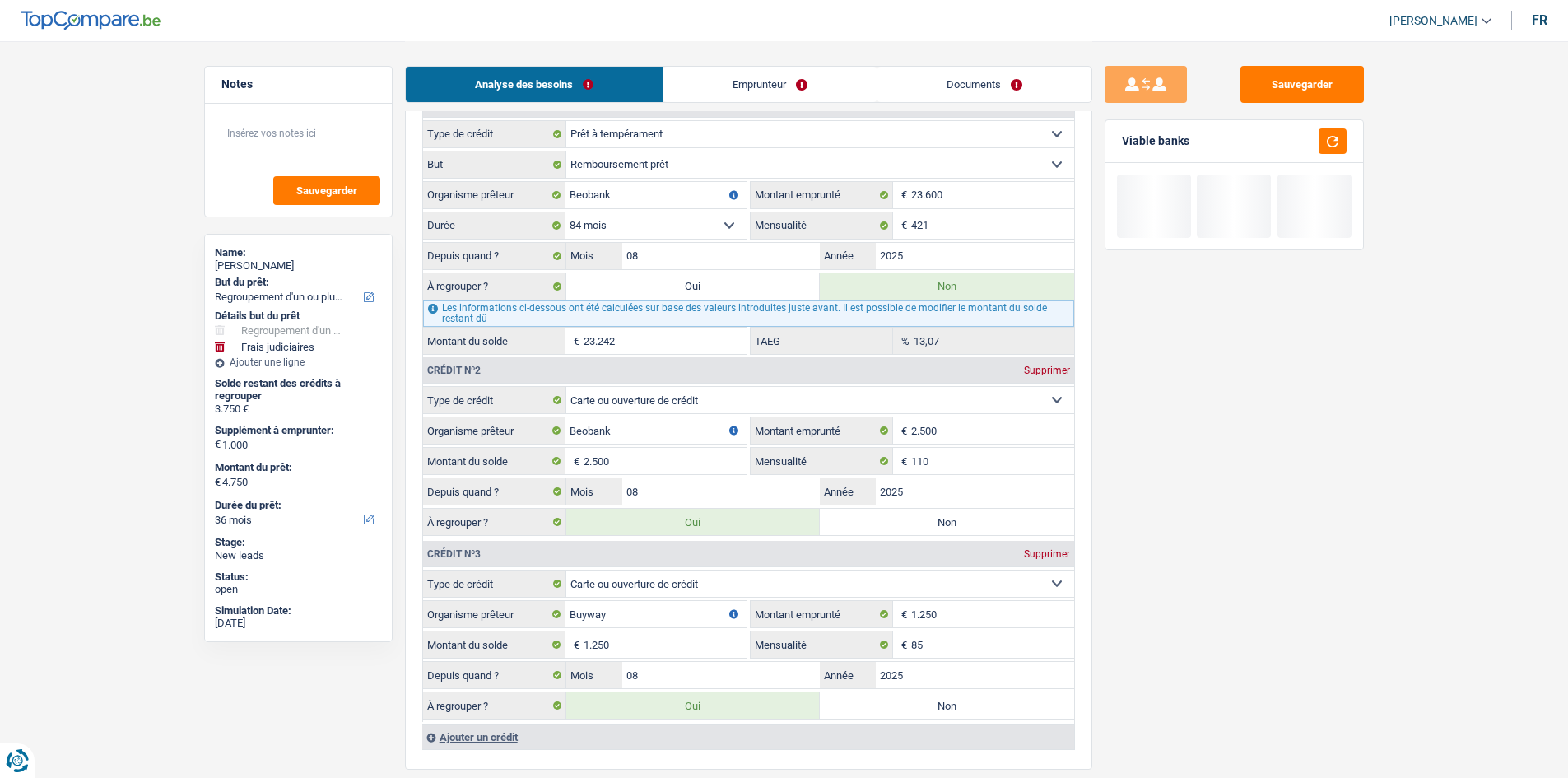
scroll to position [1317, 0]
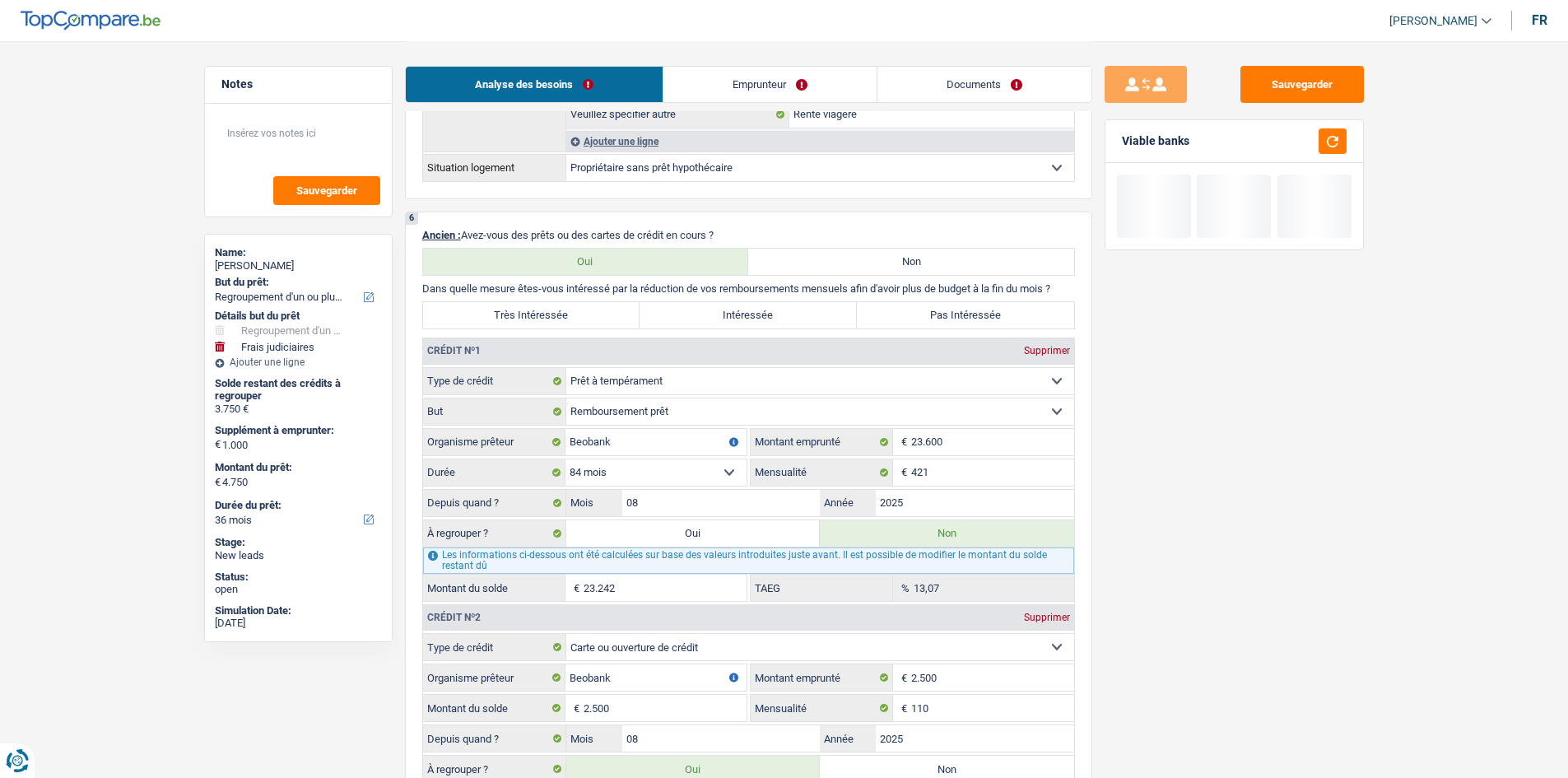
click at [925, 301] on div "Très Intéressée Intéressée Pas Intéressée" at bounding box center [748, 315] width 652 height 28
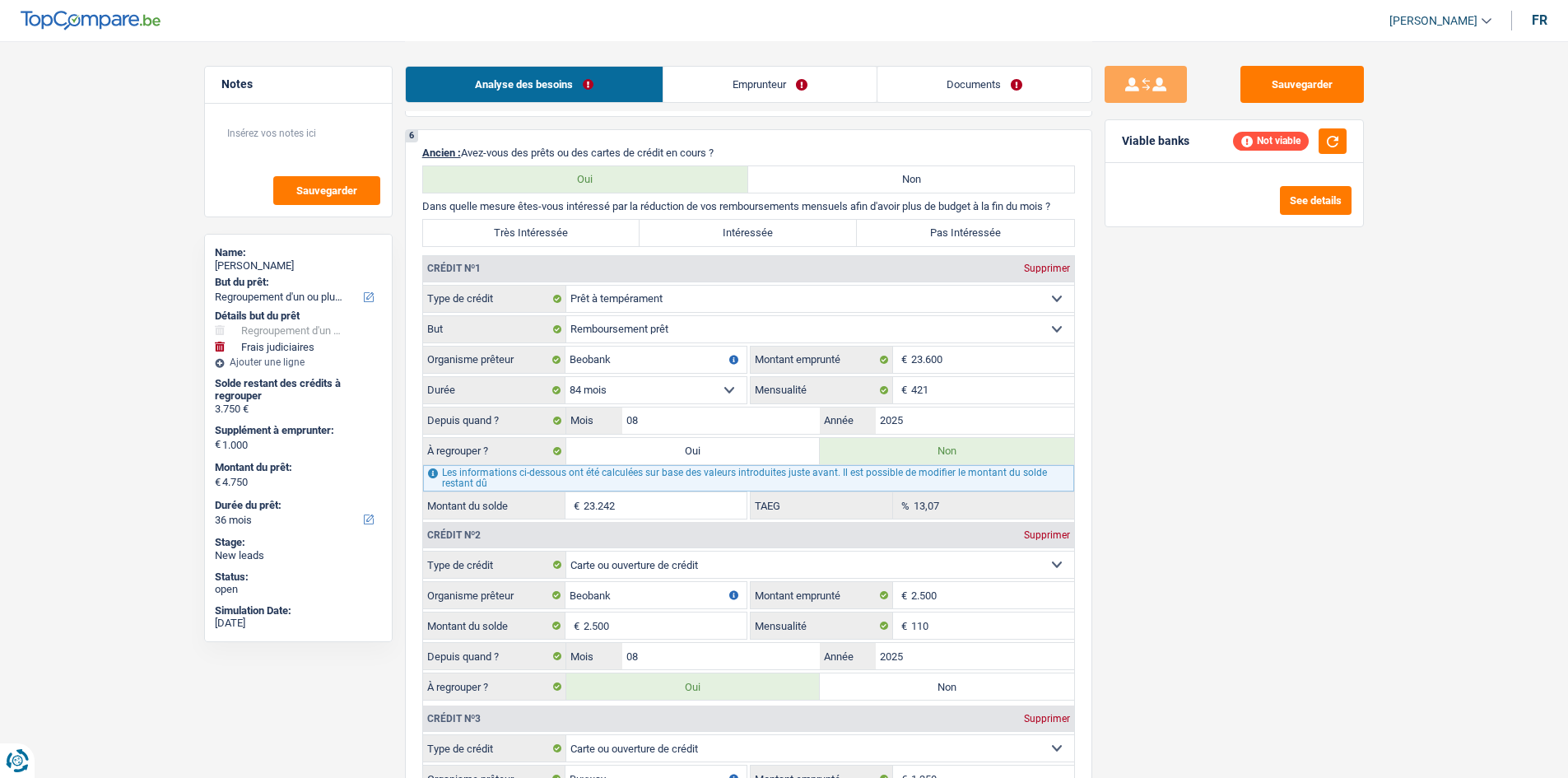
click at [918, 236] on label "Pas Intéressée" at bounding box center [965, 233] width 217 height 27
click at [918, 236] on input "Pas Intéressée" at bounding box center [965, 233] width 217 height 27
radio input "true"
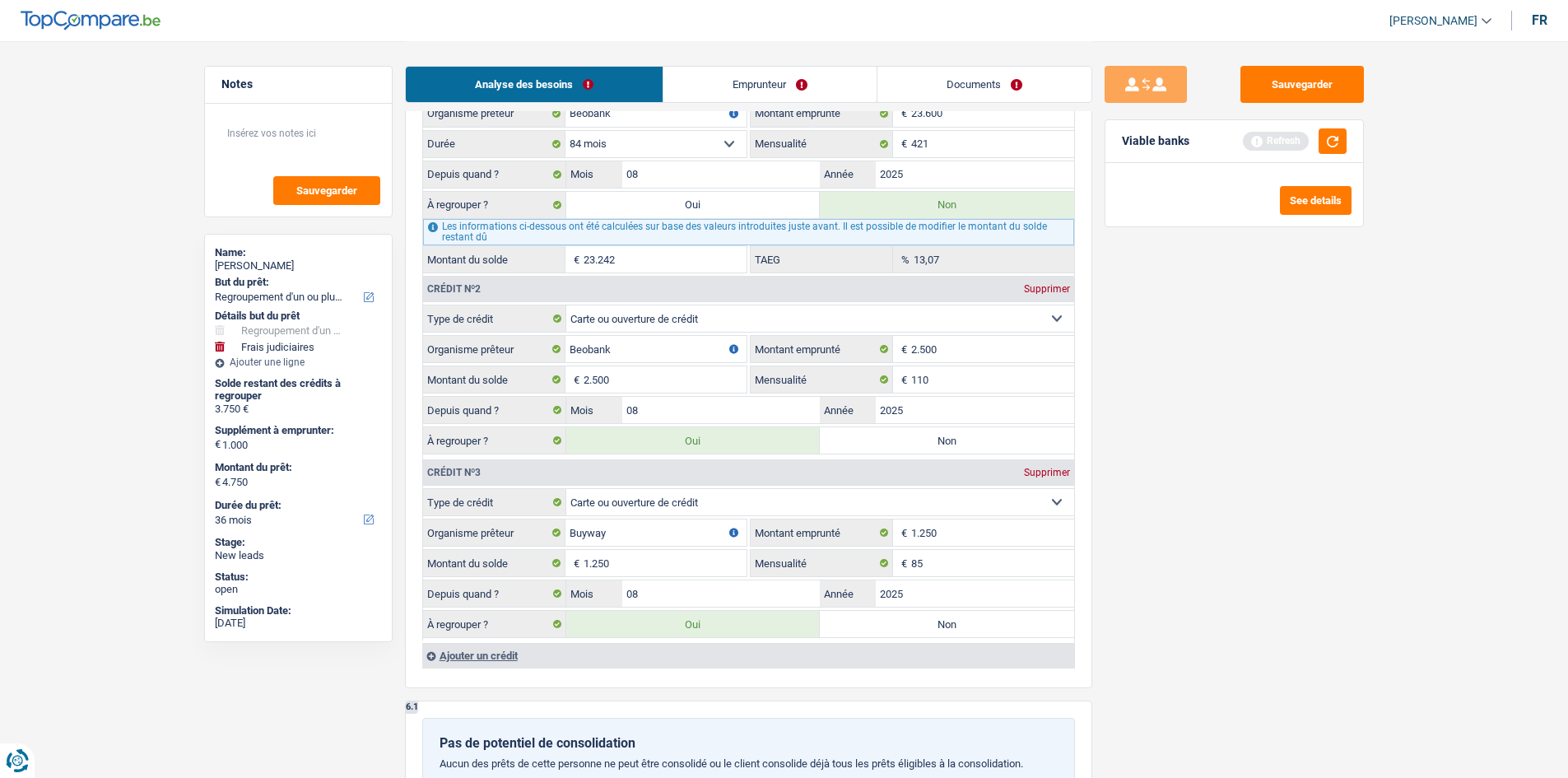
scroll to position [1647, 0]
click at [910, 443] on label "Non" at bounding box center [946, 440] width 254 height 27
click at [910, 443] on input "Non" at bounding box center [946, 440] width 254 height 27
radio input "true"
type input "2.250"
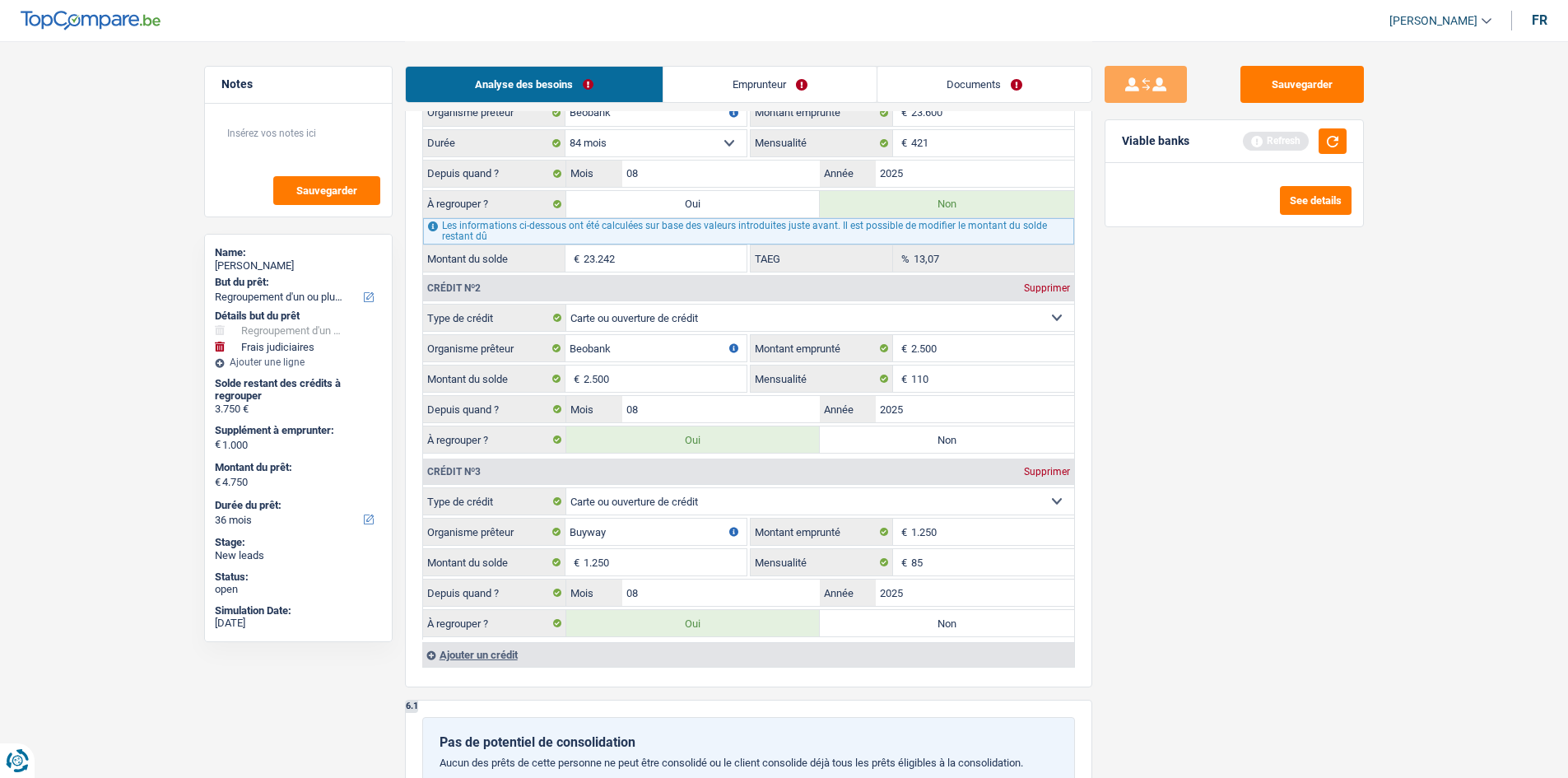
select select "24"
type input "1.250"
type input "2.250"
select select "24"
radio input "false"
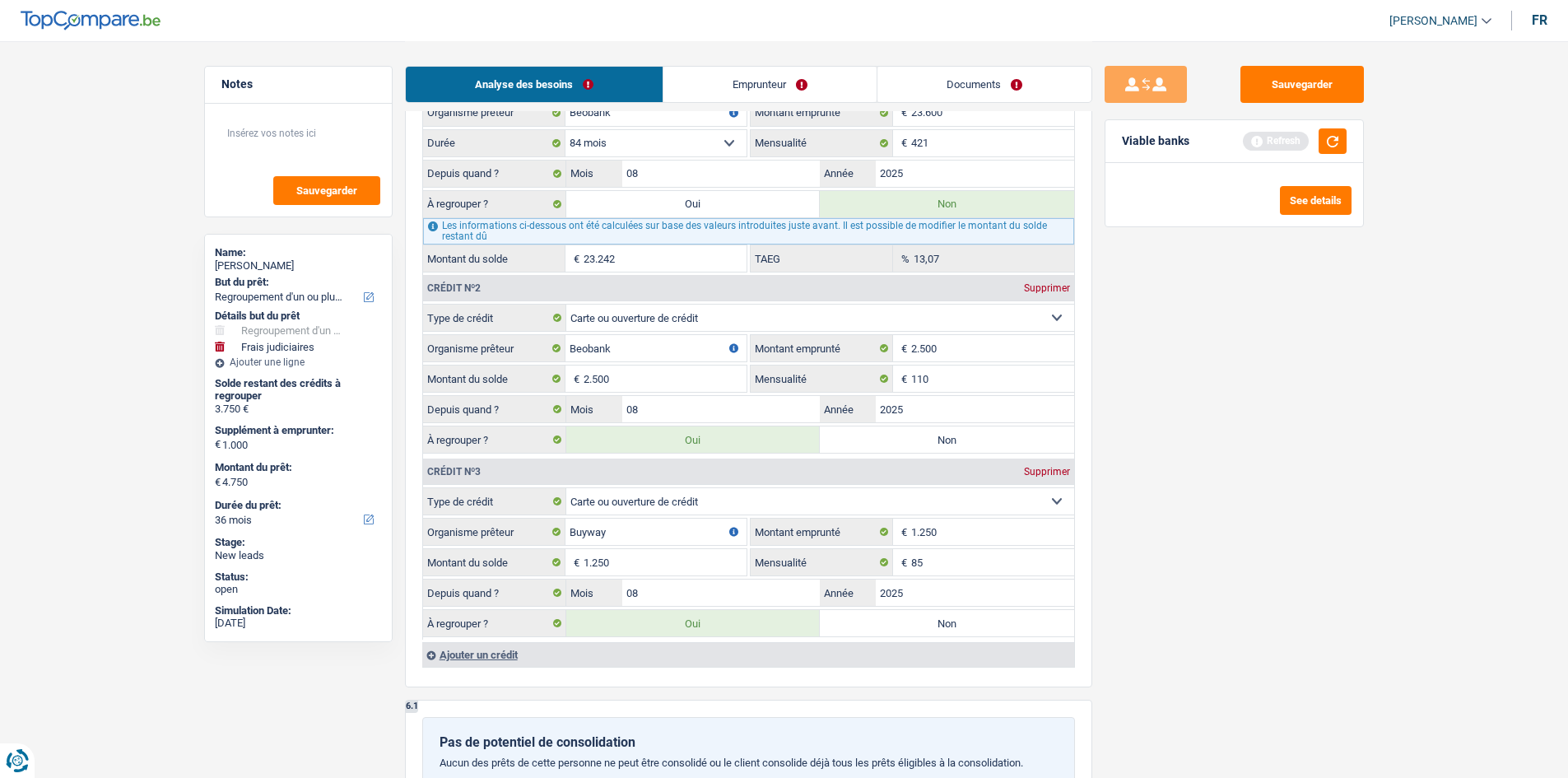
type input "1.250"
type input "2.250"
select select "24"
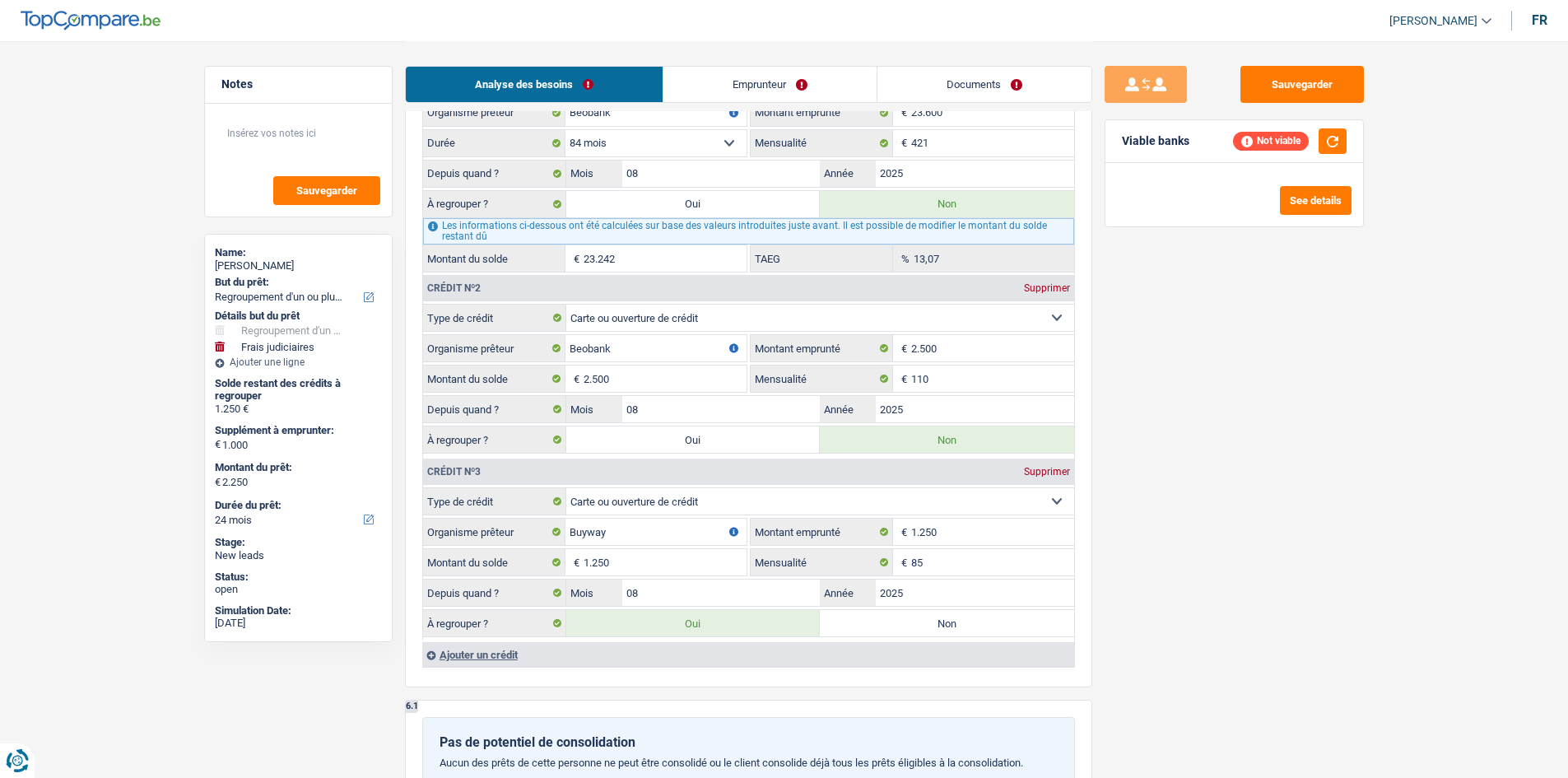
click at [928, 627] on label "Non" at bounding box center [946, 623] width 254 height 27
click at [928, 627] on input "Non" at bounding box center [946, 623] width 254 height 27
radio input "true"
select select "judicial"
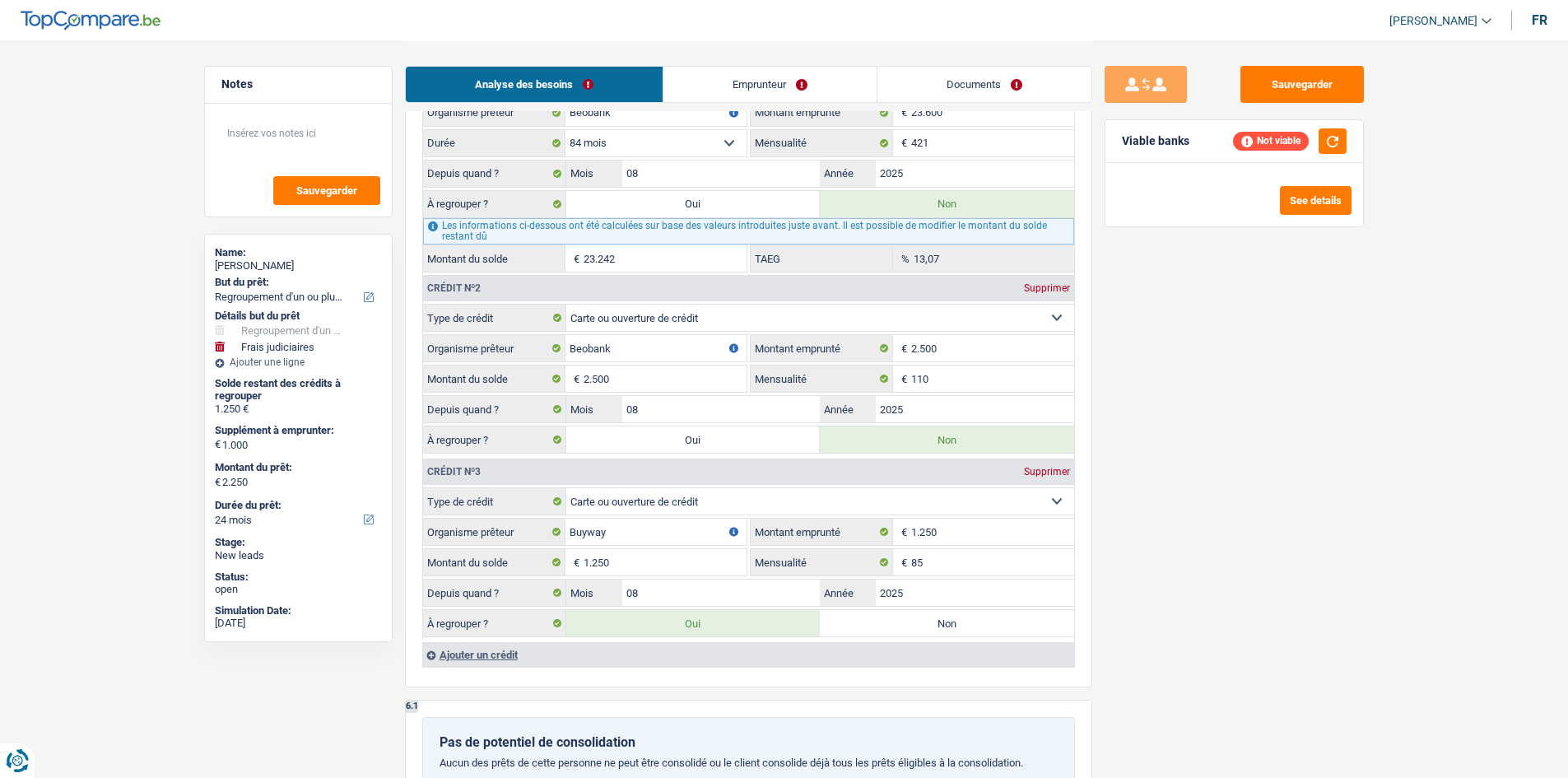
select select "24"
select select "judicial"
type input "1.000"
type input "28.992"
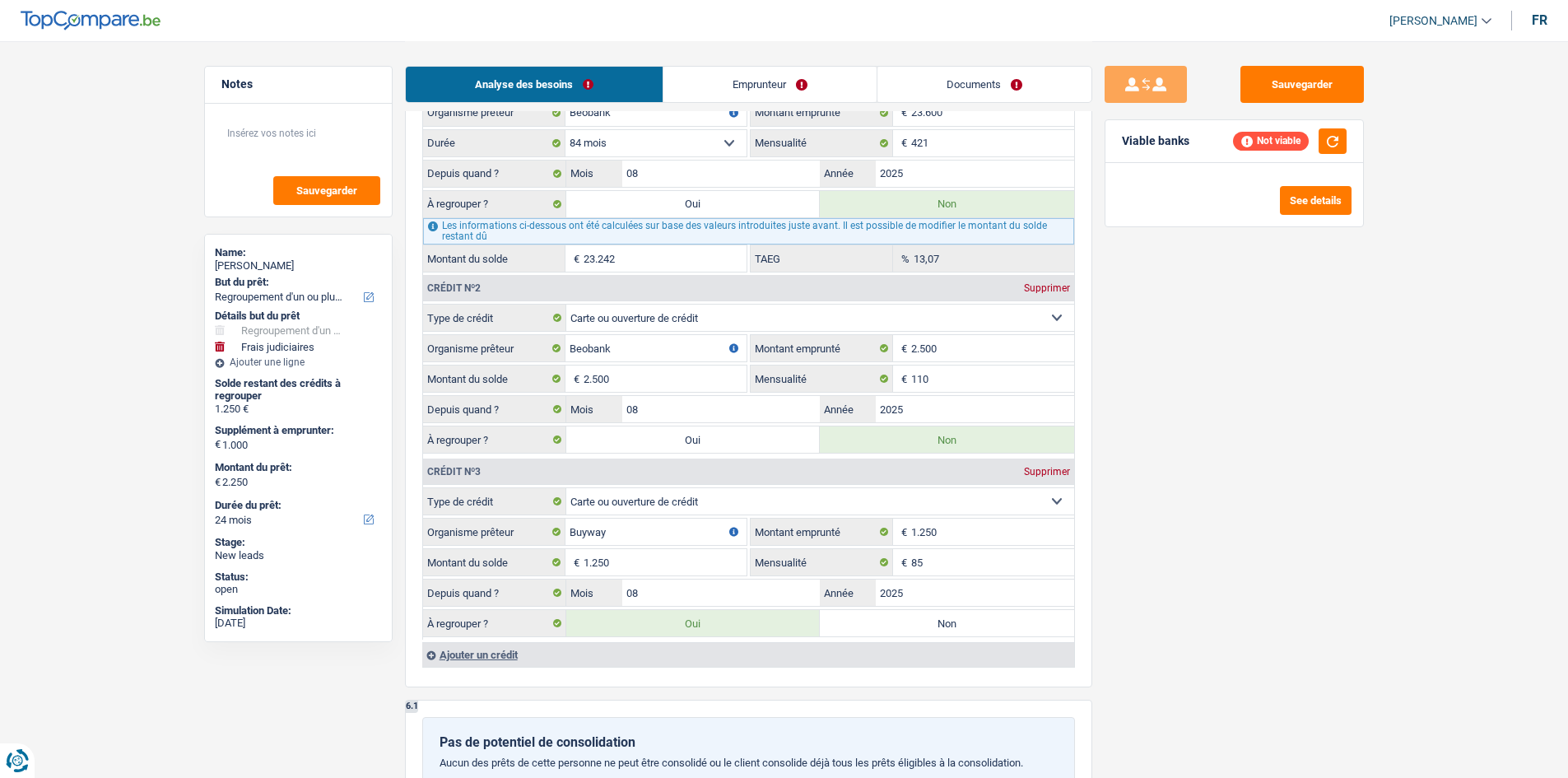
select select "24"
radio input "false"
select select "judicial"
type input "1.000"
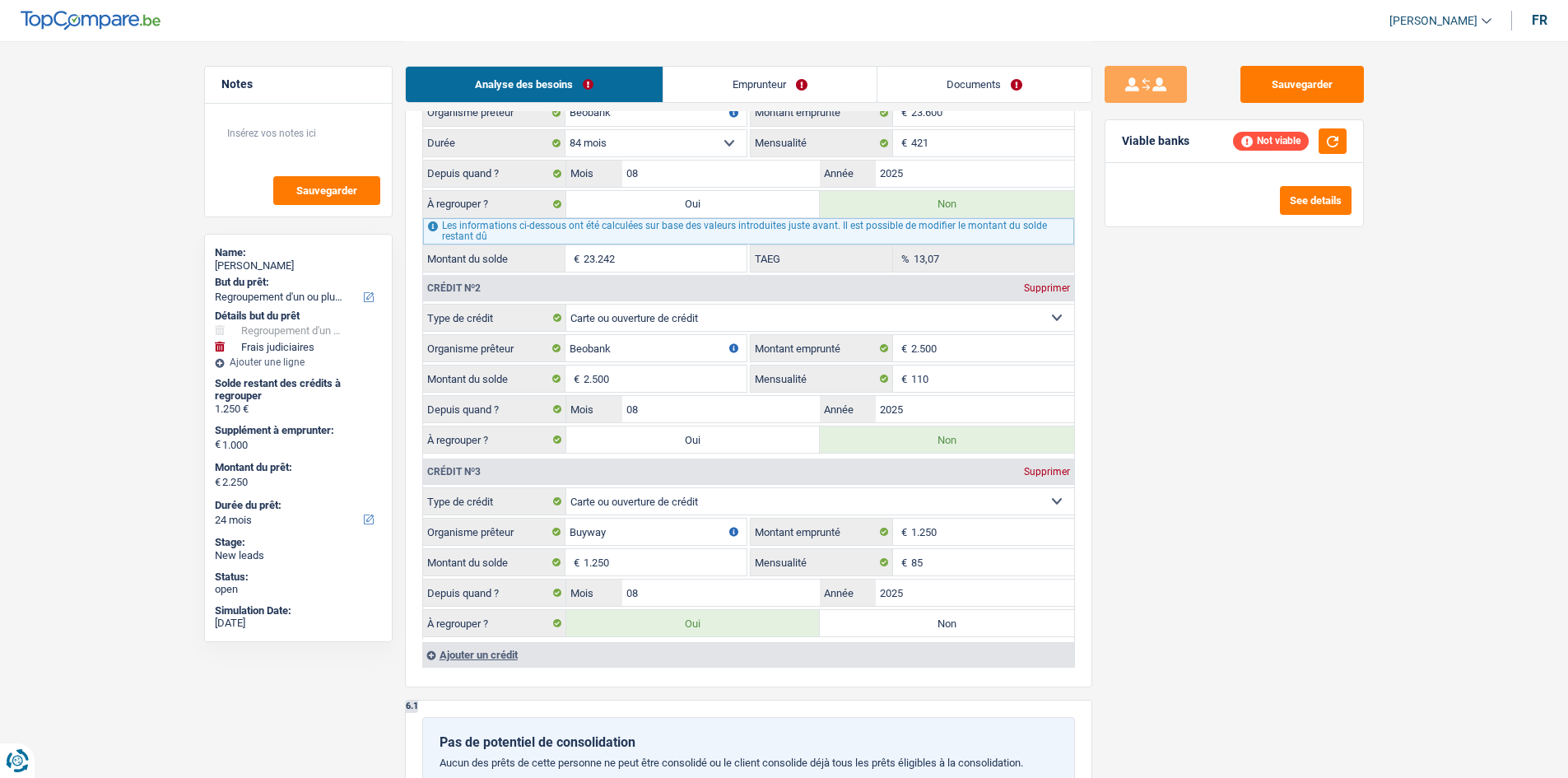
type input "28.992"
select select "24"
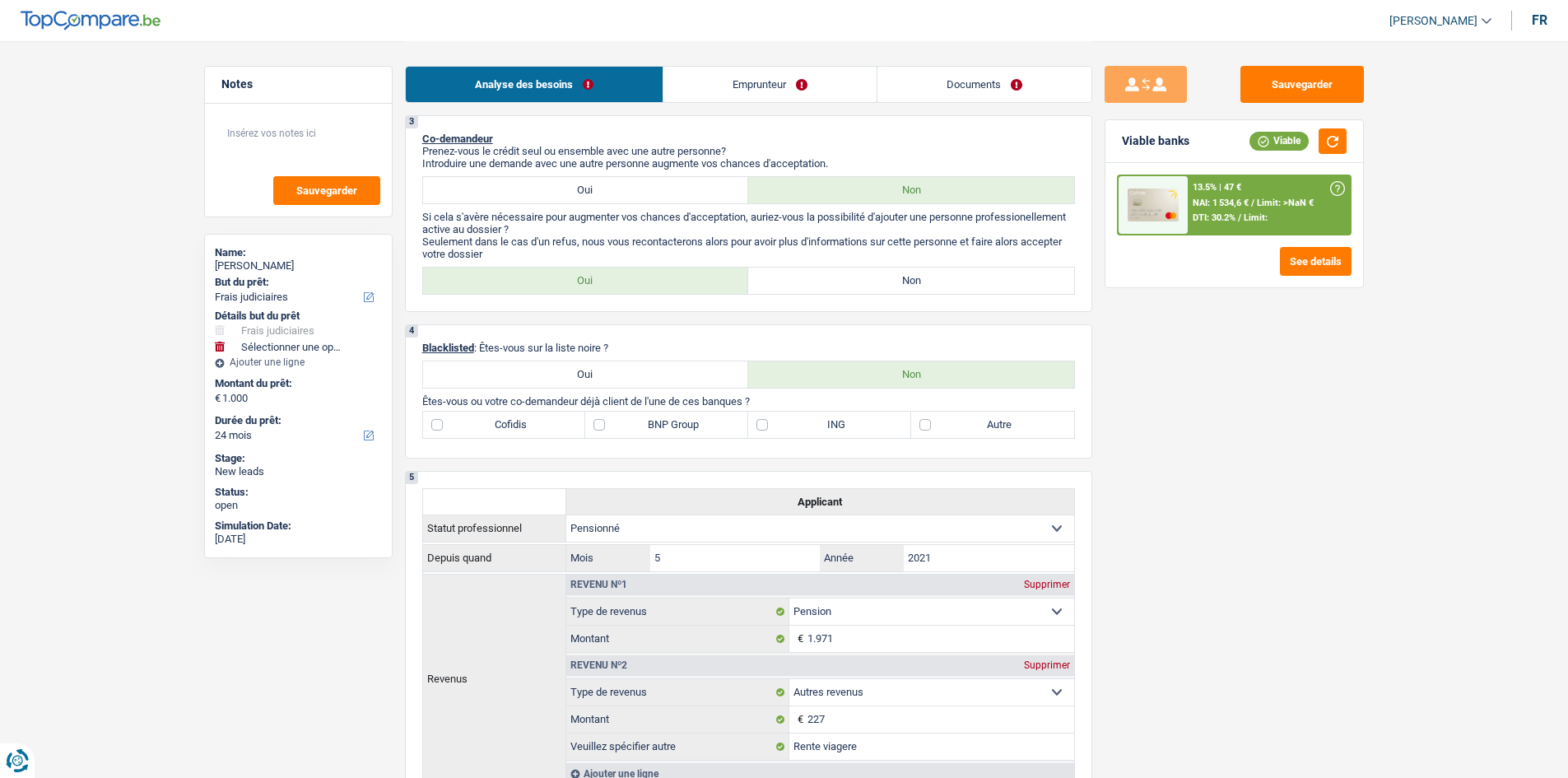
scroll to position [165, 0]
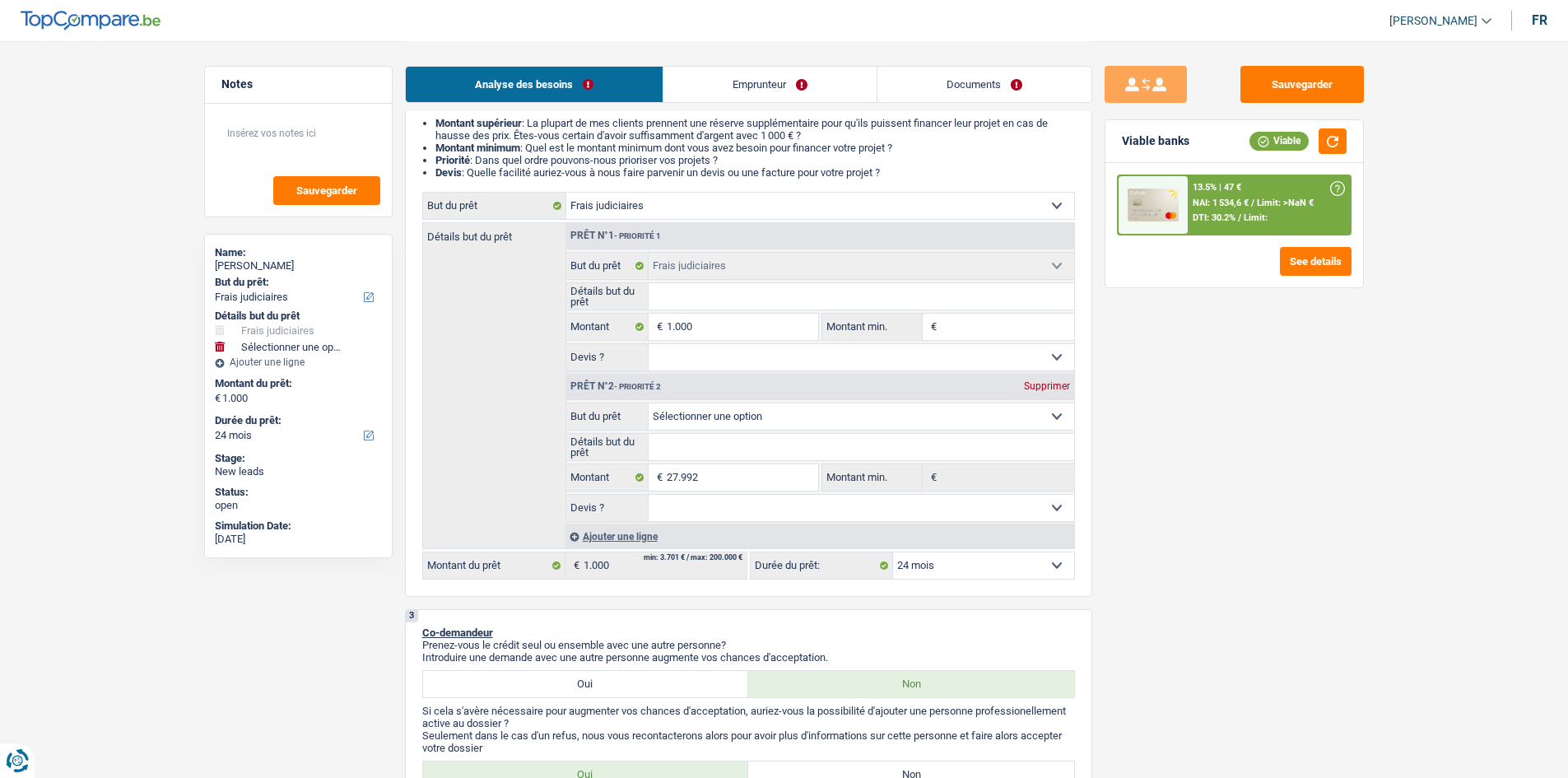
click at [1291, 470] on div "Sauvegarder Viable banks Viable 13.5% | 47 € NAI: 1 534,6 € / Limit: >NaN € DTI…" at bounding box center [1234, 408] width 284 height 686
click at [720, 479] on input "27.992" at bounding box center [741, 478] width 150 height 27
select select
click at [727, 332] on input "1.000" at bounding box center [741, 327] width 150 height 27
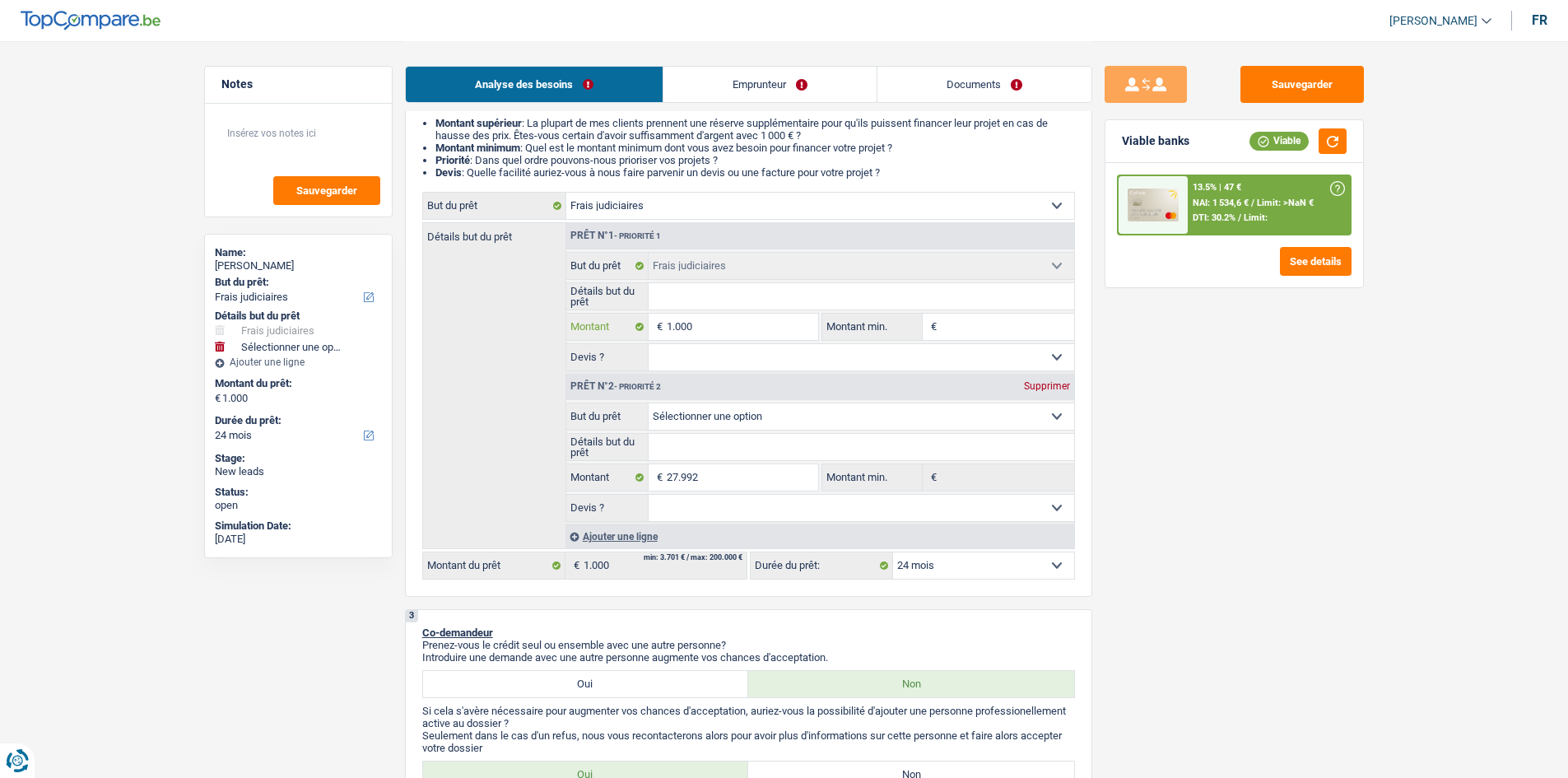
click at [727, 332] on input "1.000" at bounding box center [741, 327] width 150 height 27
type input "3"
select select
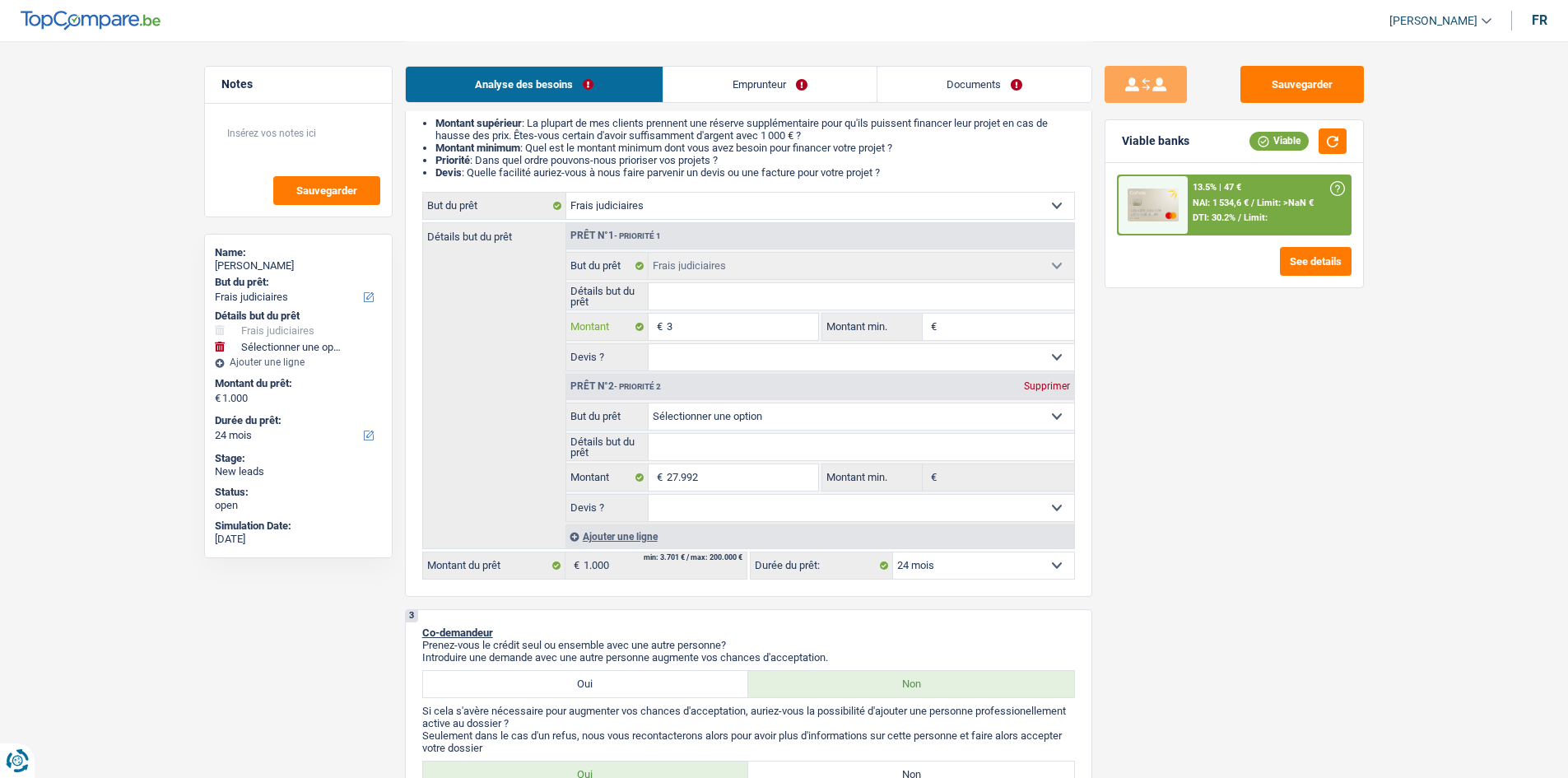
type input "30"
select select
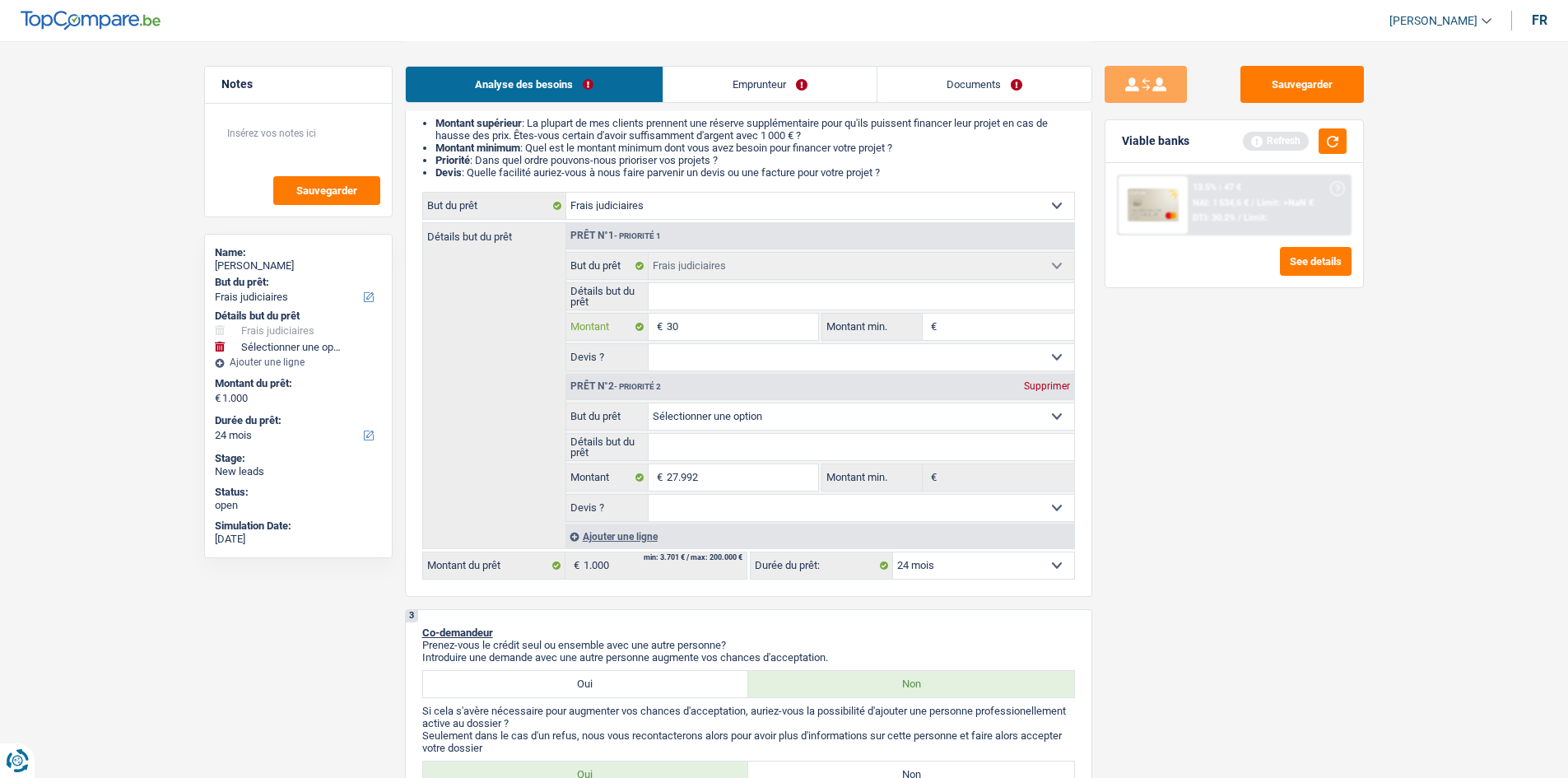
type input "300"
select select
type input "3.000"
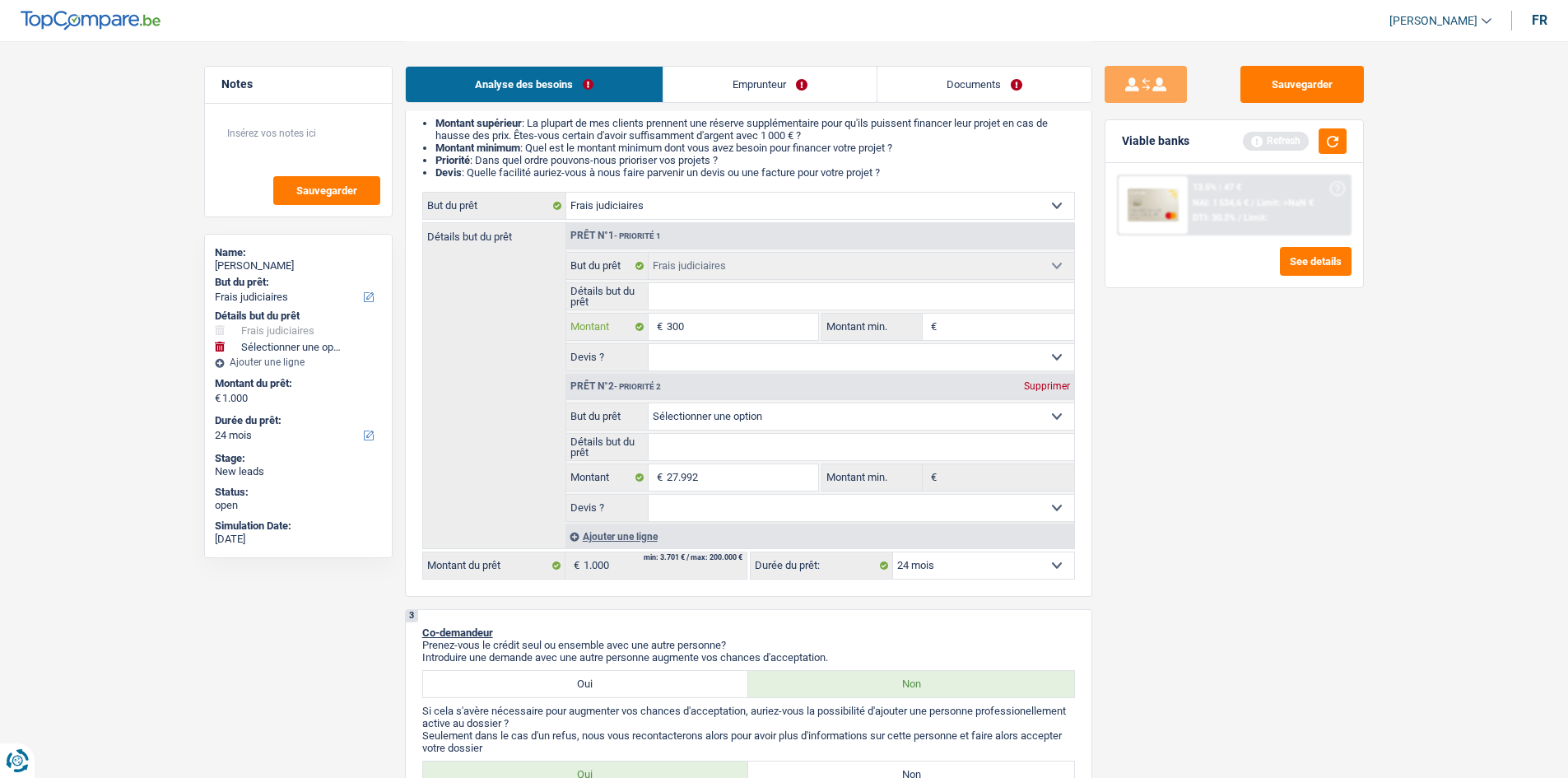
type input "3.000"
select select
type input "30.000"
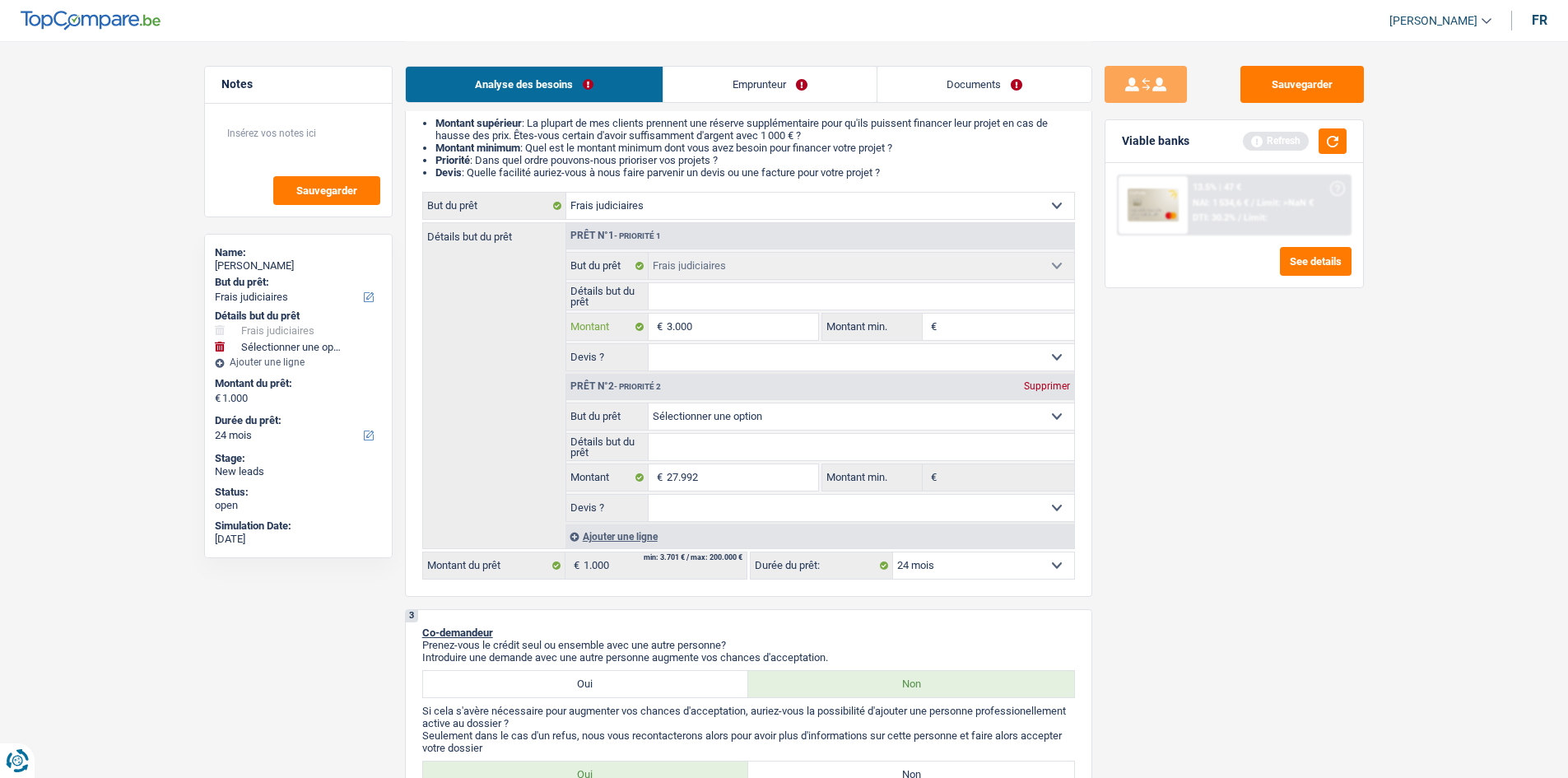
select select
type input "30.000"
type input "57.992"
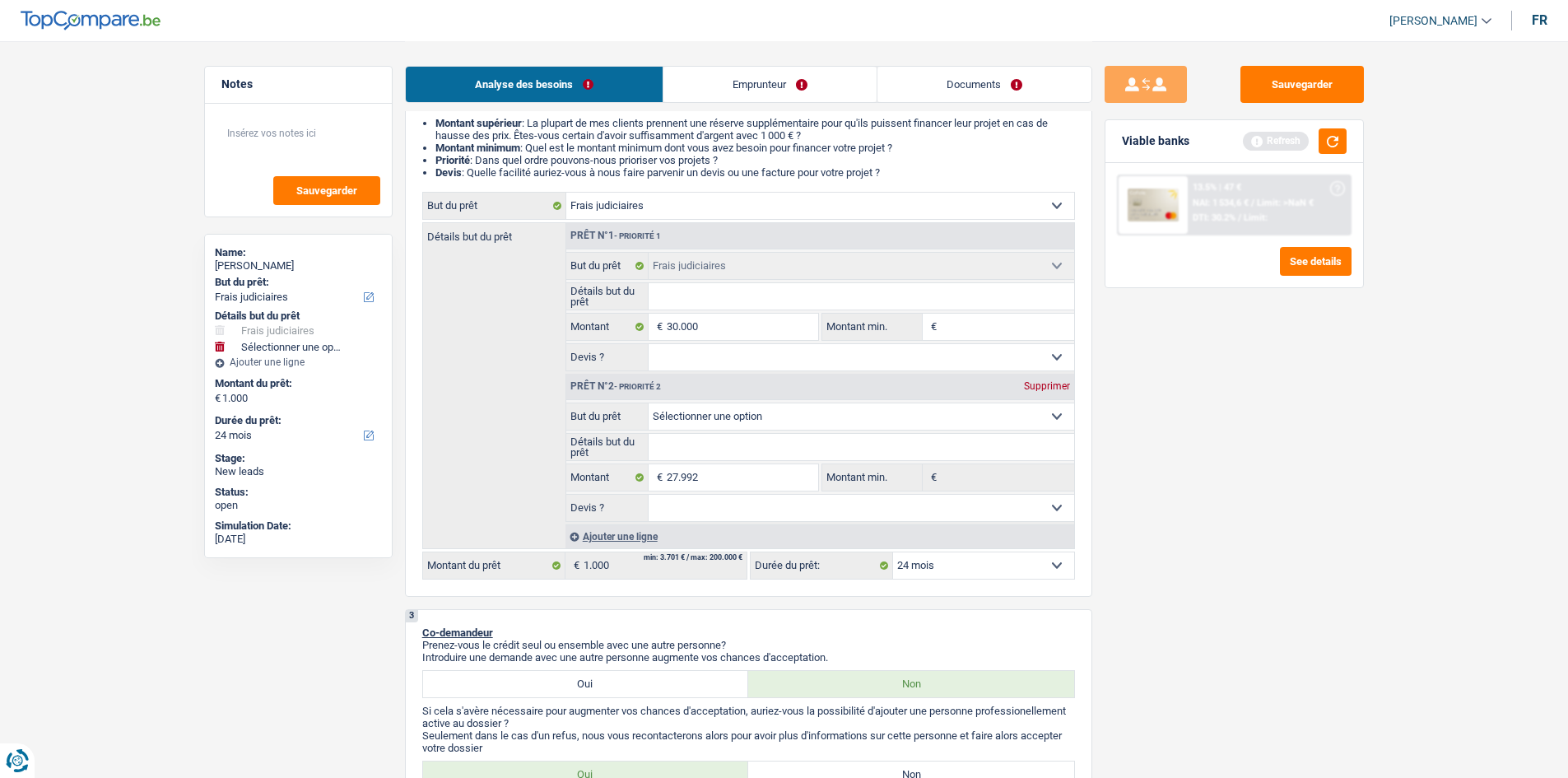
type input "57.992"
select select "144"
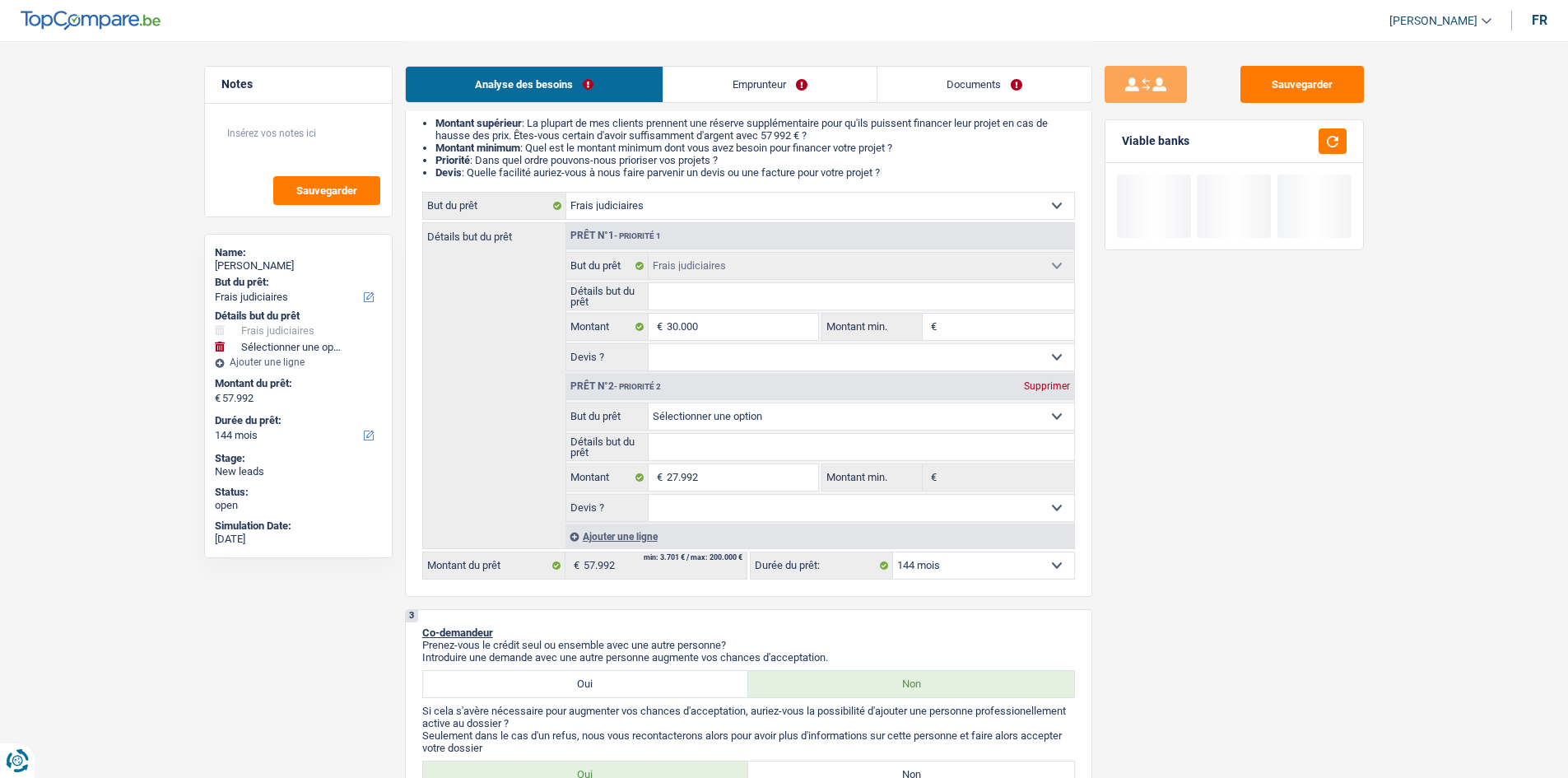
click at [1197, 481] on div "Sauvegarder Viable banks" at bounding box center [1234, 408] width 284 height 686
click at [1045, 564] on select "12 mois 18 mois 24 mois 30 mois 36 mois 42 mois 48 mois 60 mois 72 mois 84 mois…" at bounding box center [984, 566] width 181 height 27
select select "120"
click at [893, 553] on select "12 mois 18 mois 24 mois 30 mois 36 mois 42 mois 48 mois 60 mois 72 mois 84 mois…" at bounding box center [984, 566] width 181 height 27
select select "120"
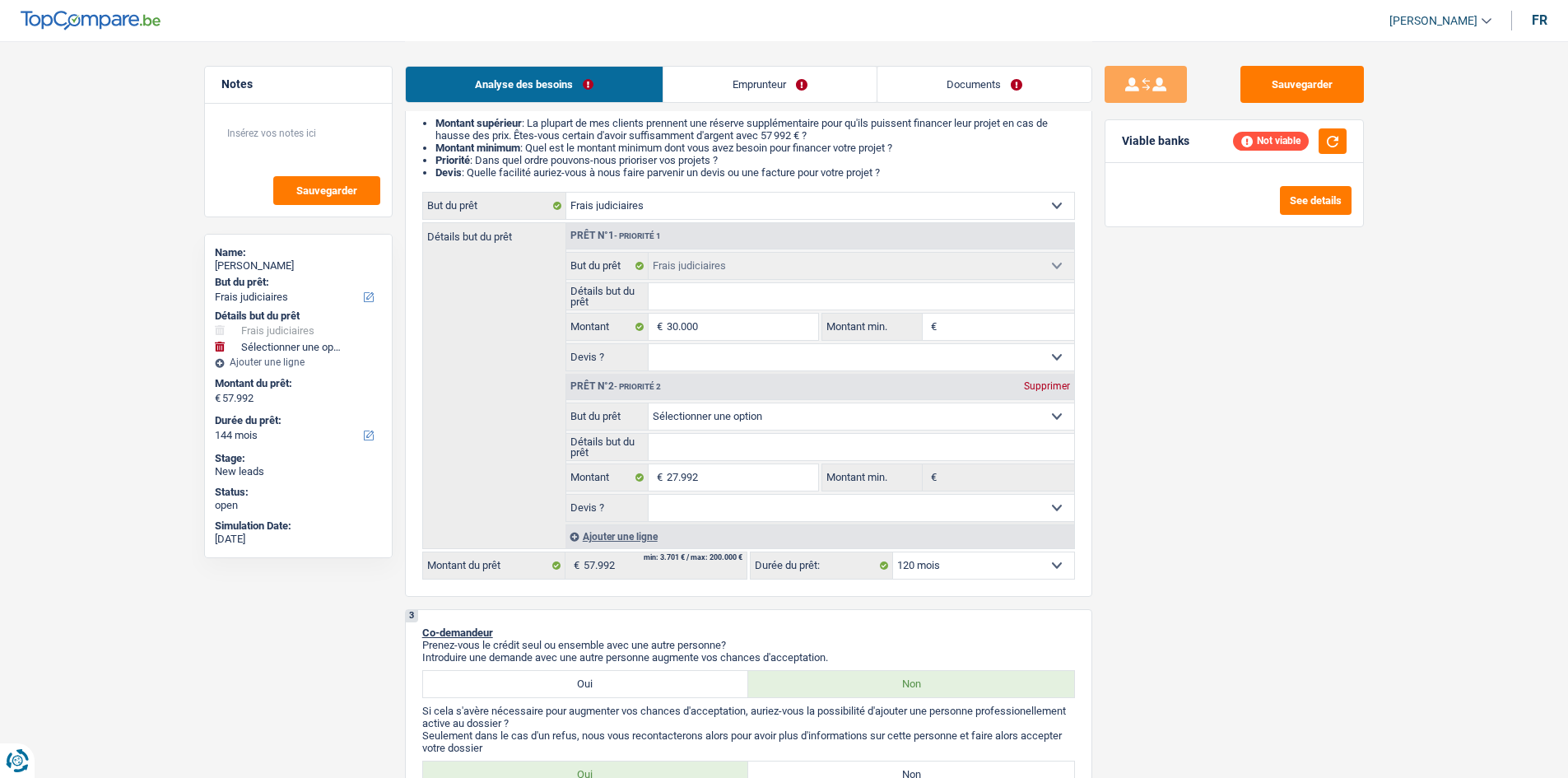
select select "120"
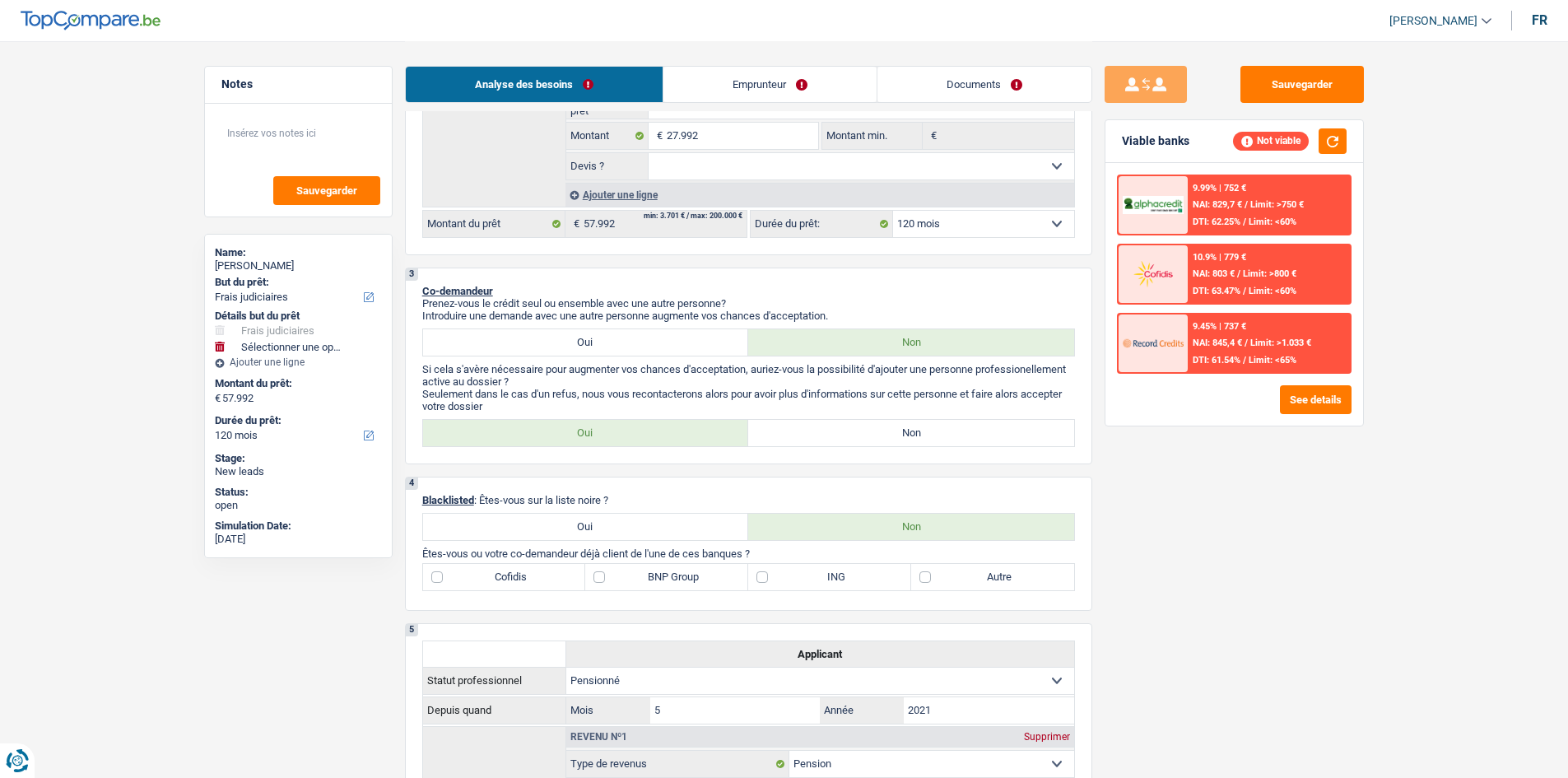
scroll to position [741, 0]
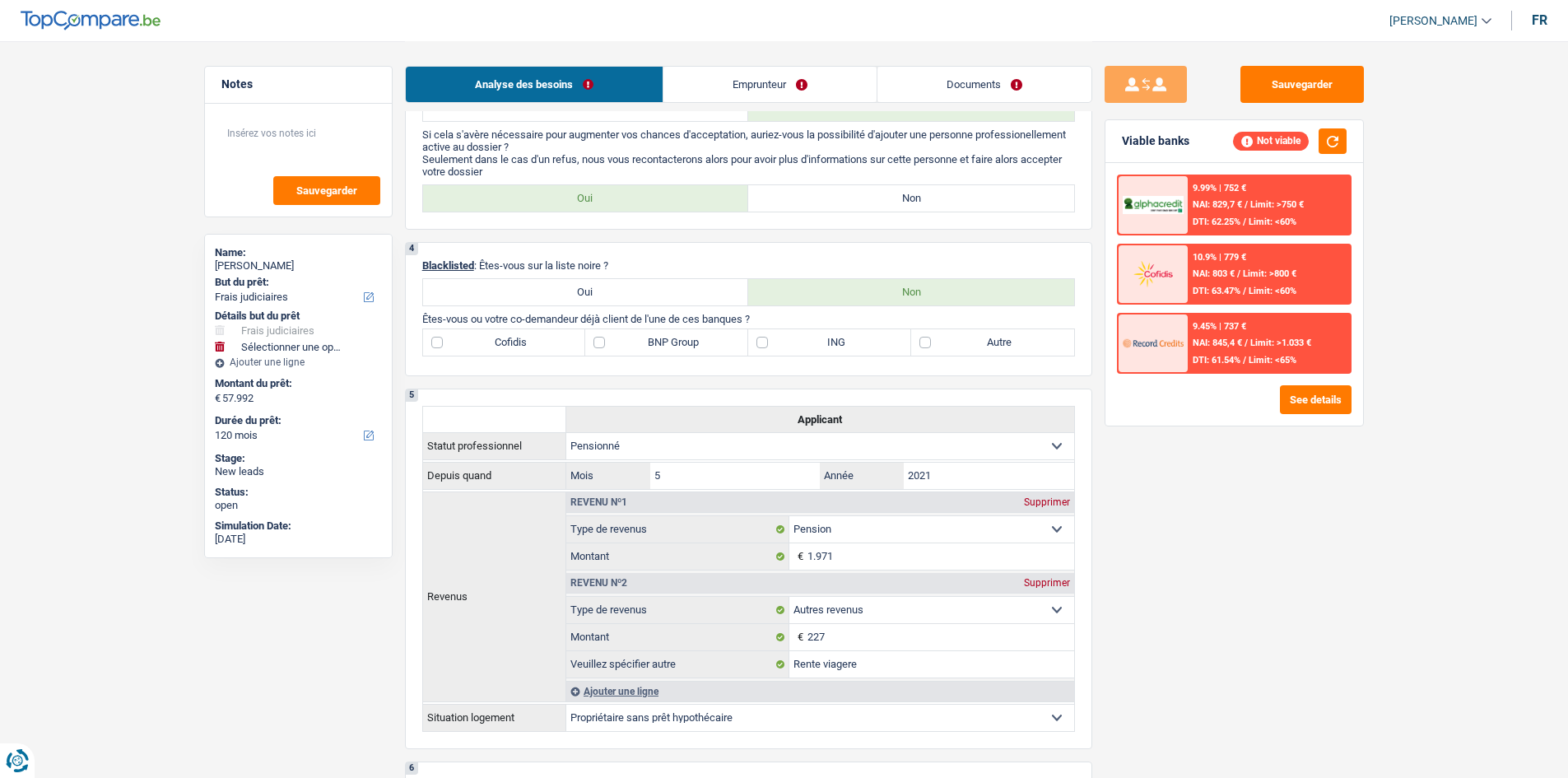
click at [956, 204] on label "Non" at bounding box center [911, 199] width 326 height 27
click at [956, 204] on input "Non" at bounding box center [911, 199] width 326 height 27
radio input "true"
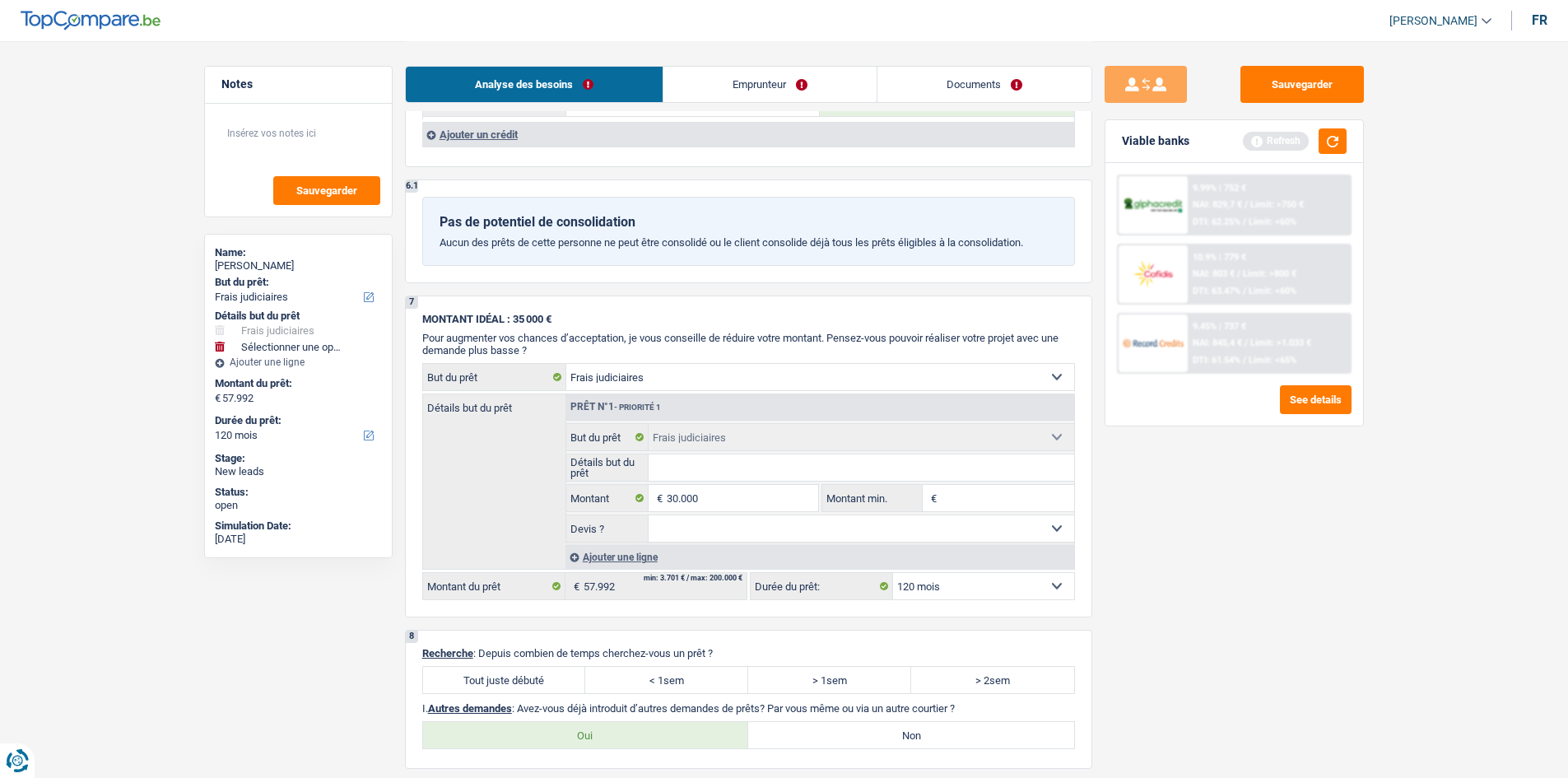
scroll to position [2526, 0]
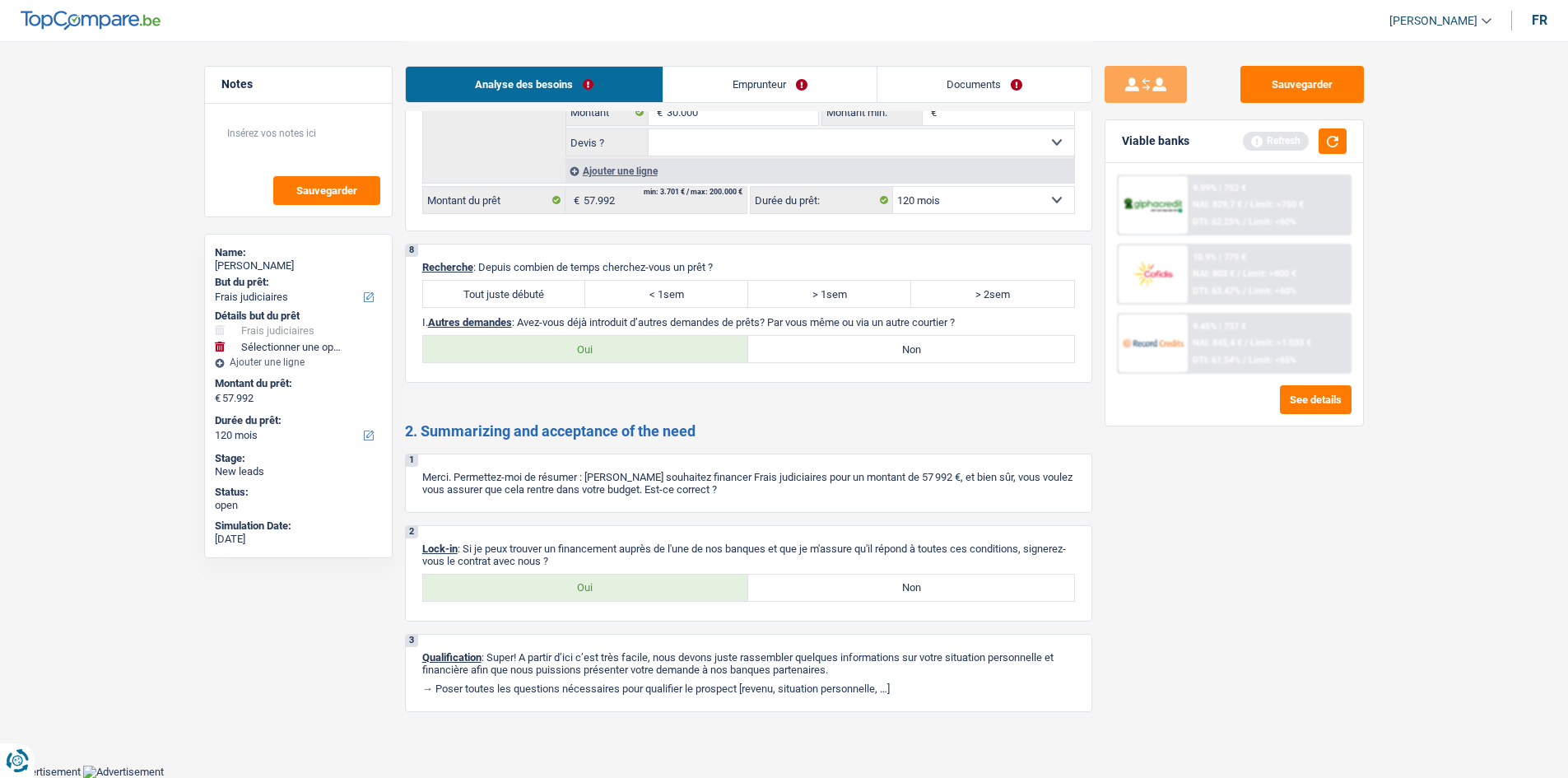
click at [548, 287] on label "Tout juste débuté" at bounding box center [504, 294] width 163 height 27
click at [548, 287] on input "Tout juste débuté" at bounding box center [504, 294] width 163 height 27
radio input "true"
click at [888, 357] on label "Non" at bounding box center [911, 349] width 326 height 27
click at [888, 357] on input "Non" at bounding box center [911, 349] width 326 height 27
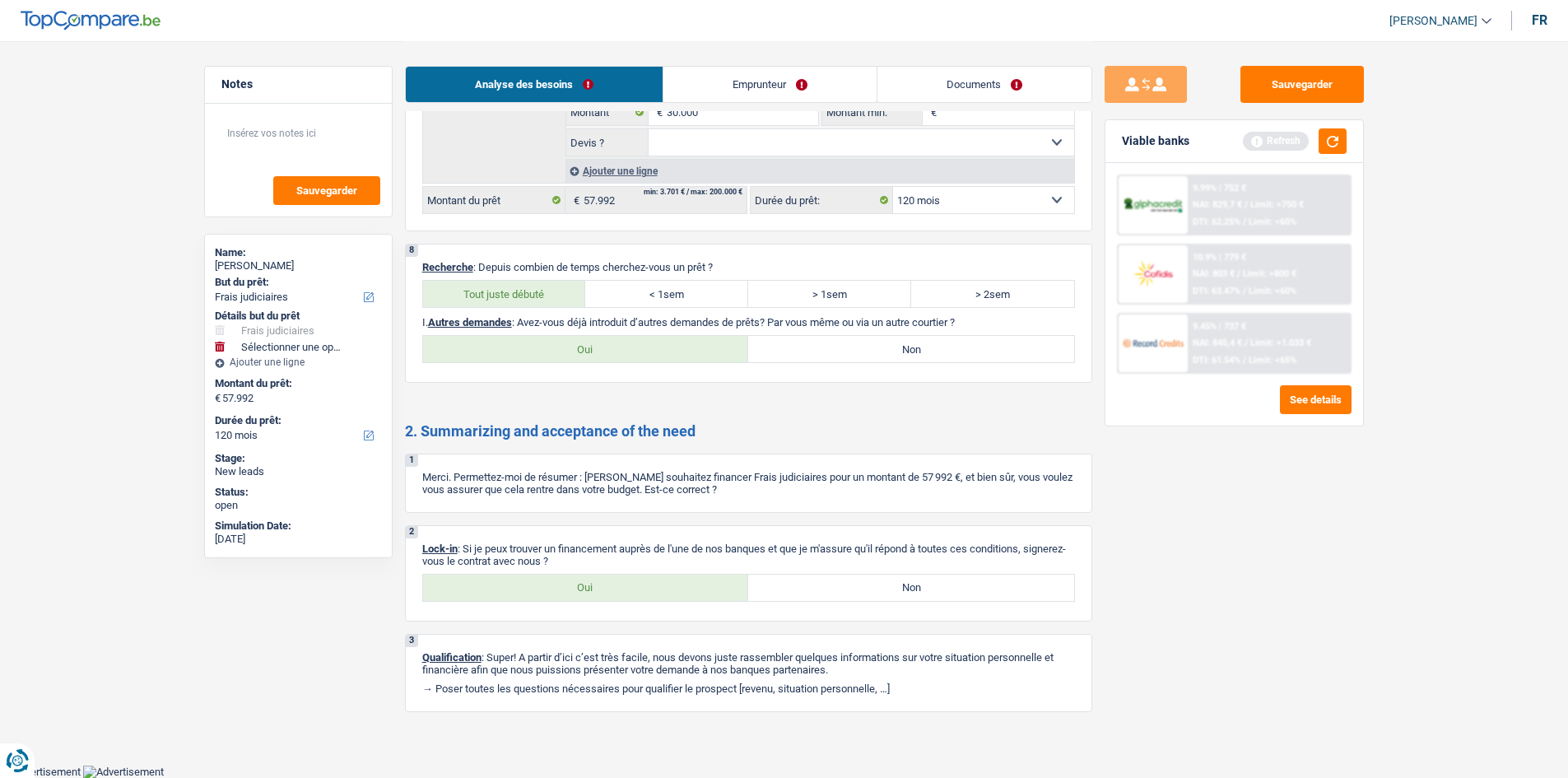
radio input "true"
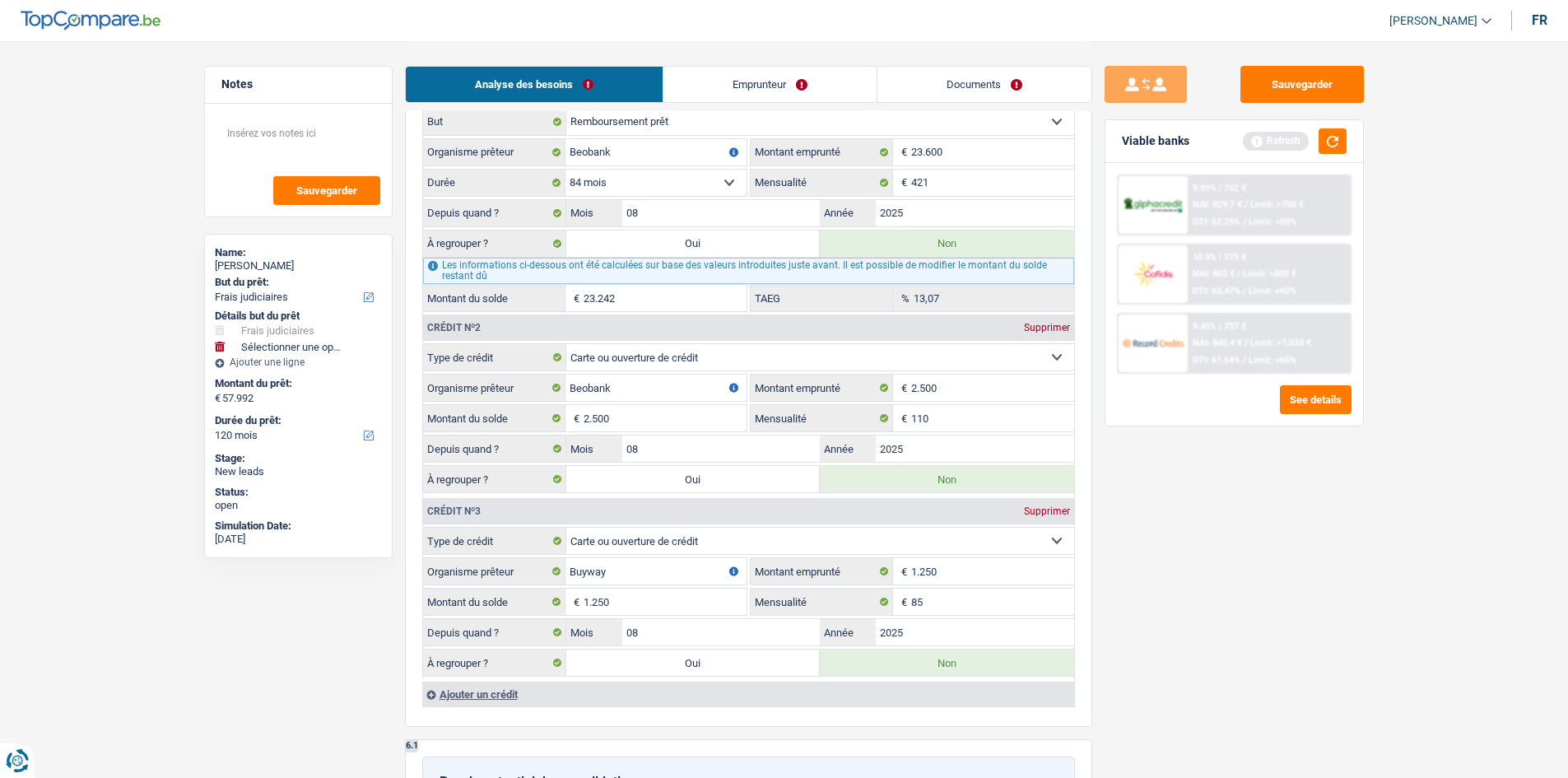
scroll to position [1374, 0]
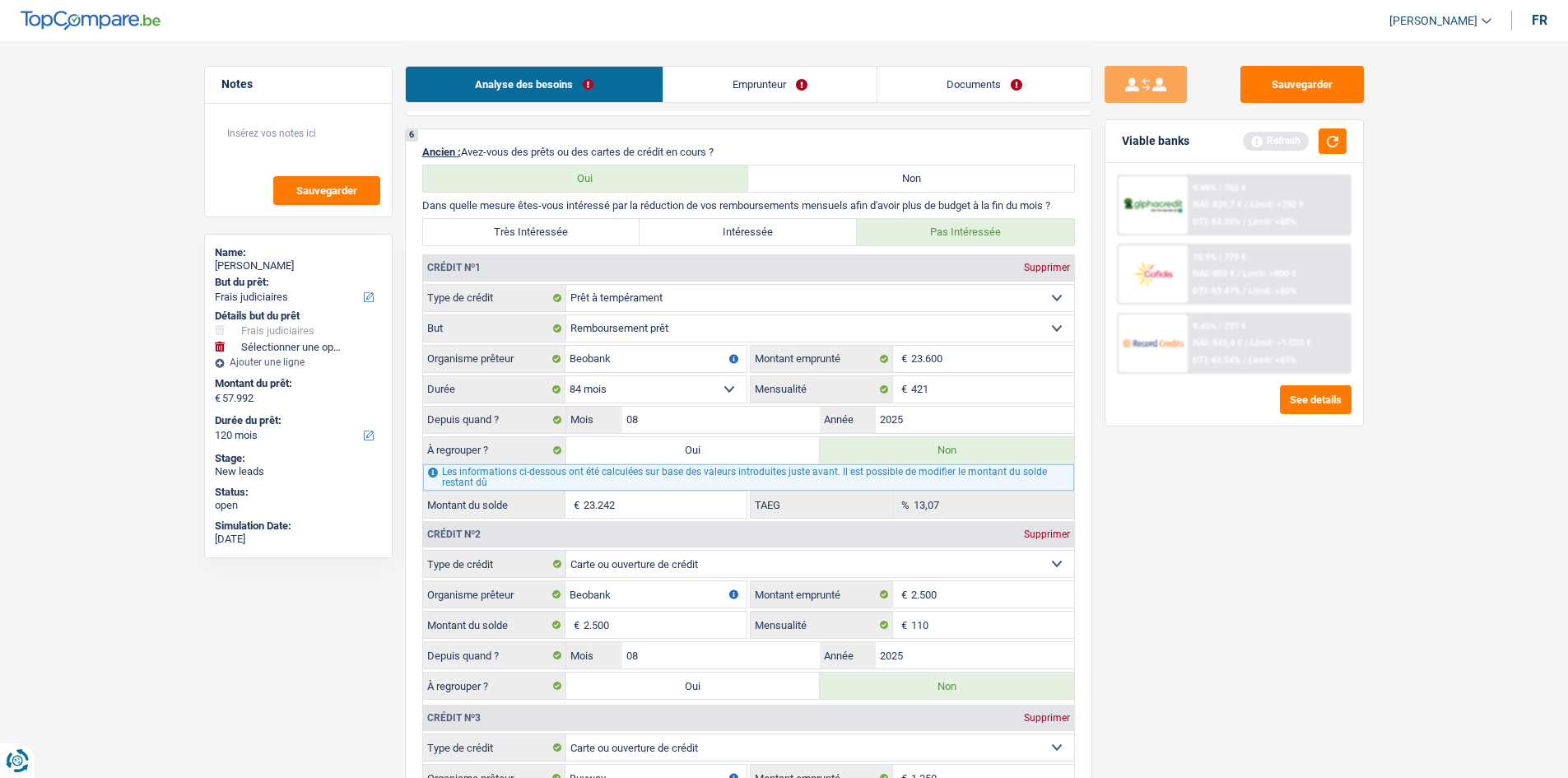
click at [1356, 598] on div "Sauvegarder Viable banks Refresh 9.99% | 752 € NAI: 829,7 € / Limit: >750 € DTI…" at bounding box center [1234, 408] width 284 height 686
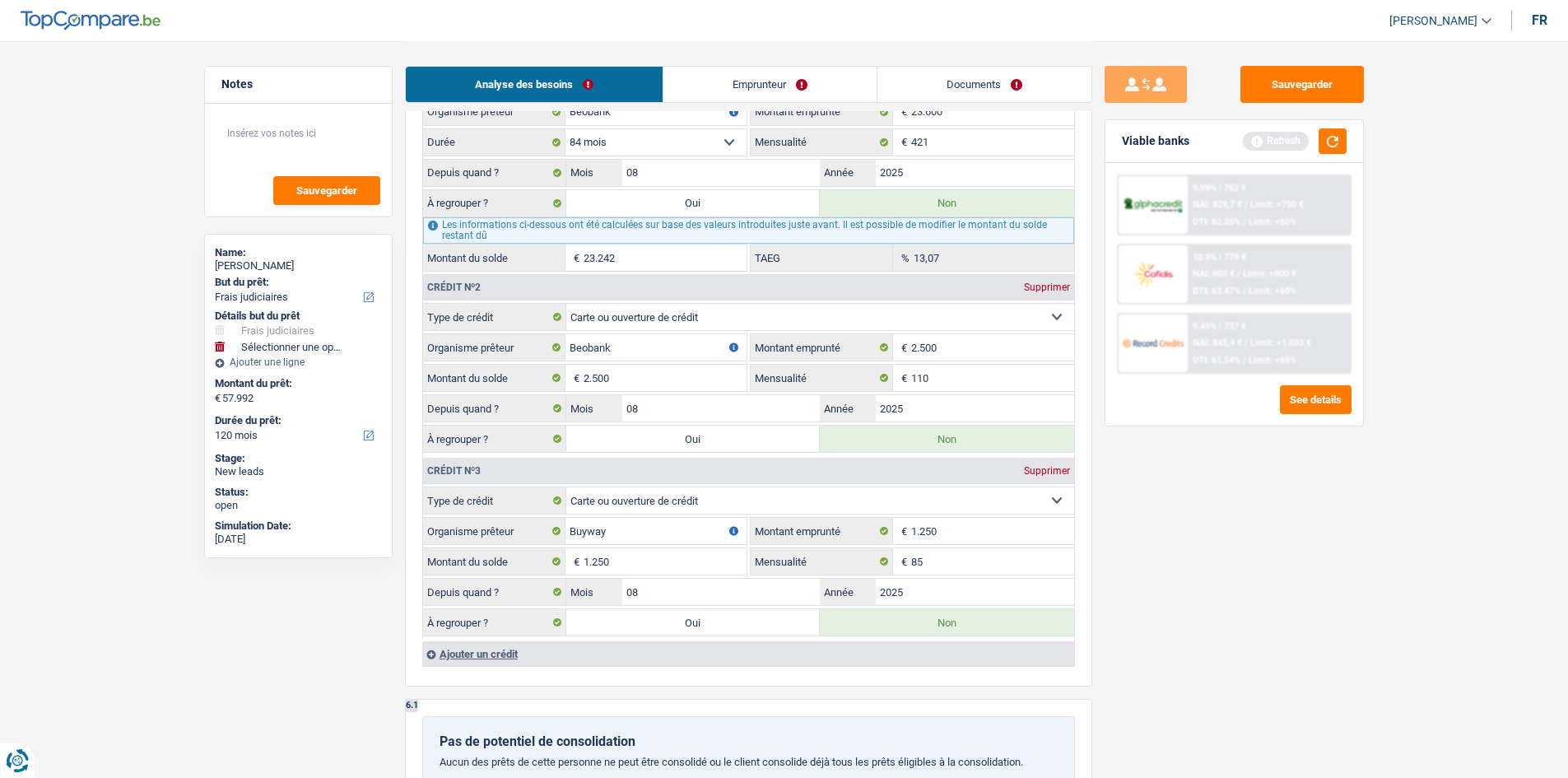
scroll to position [1456, 0]
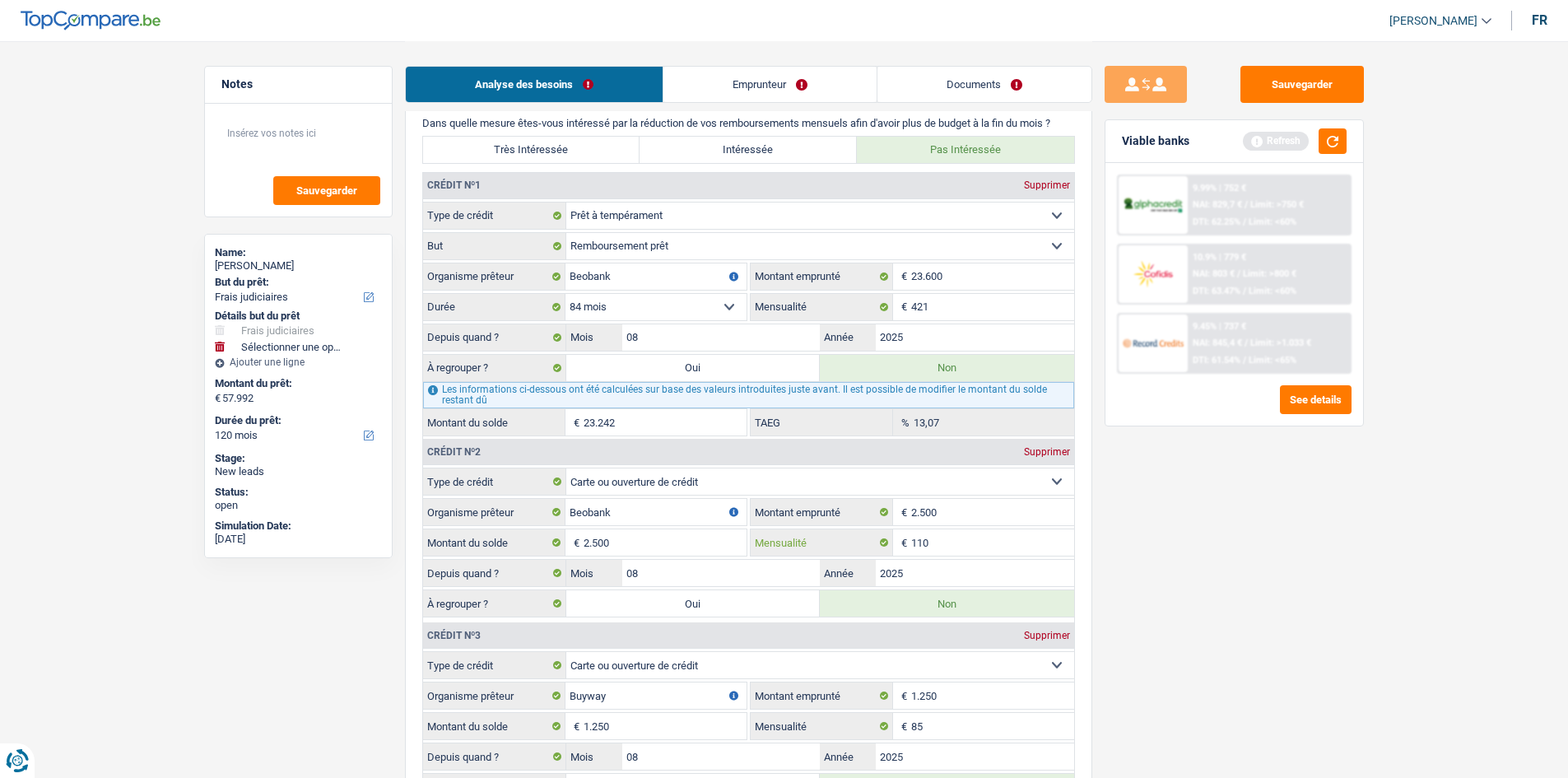
click at [965, 543] on input "110" at bounding box center [992, 543] width 163 height 27
type input "100"
click at [1184, 534] on div "Sauvegarder Viable banks Refresh 9.99% | 752 € NAI: 829,7 € / Limit: >750 € DTI…" at bounding box center [1234, 408] width 284 height 686
click at [944, 732] on input "85" at bounding box center [992, 726] width 163 height 27
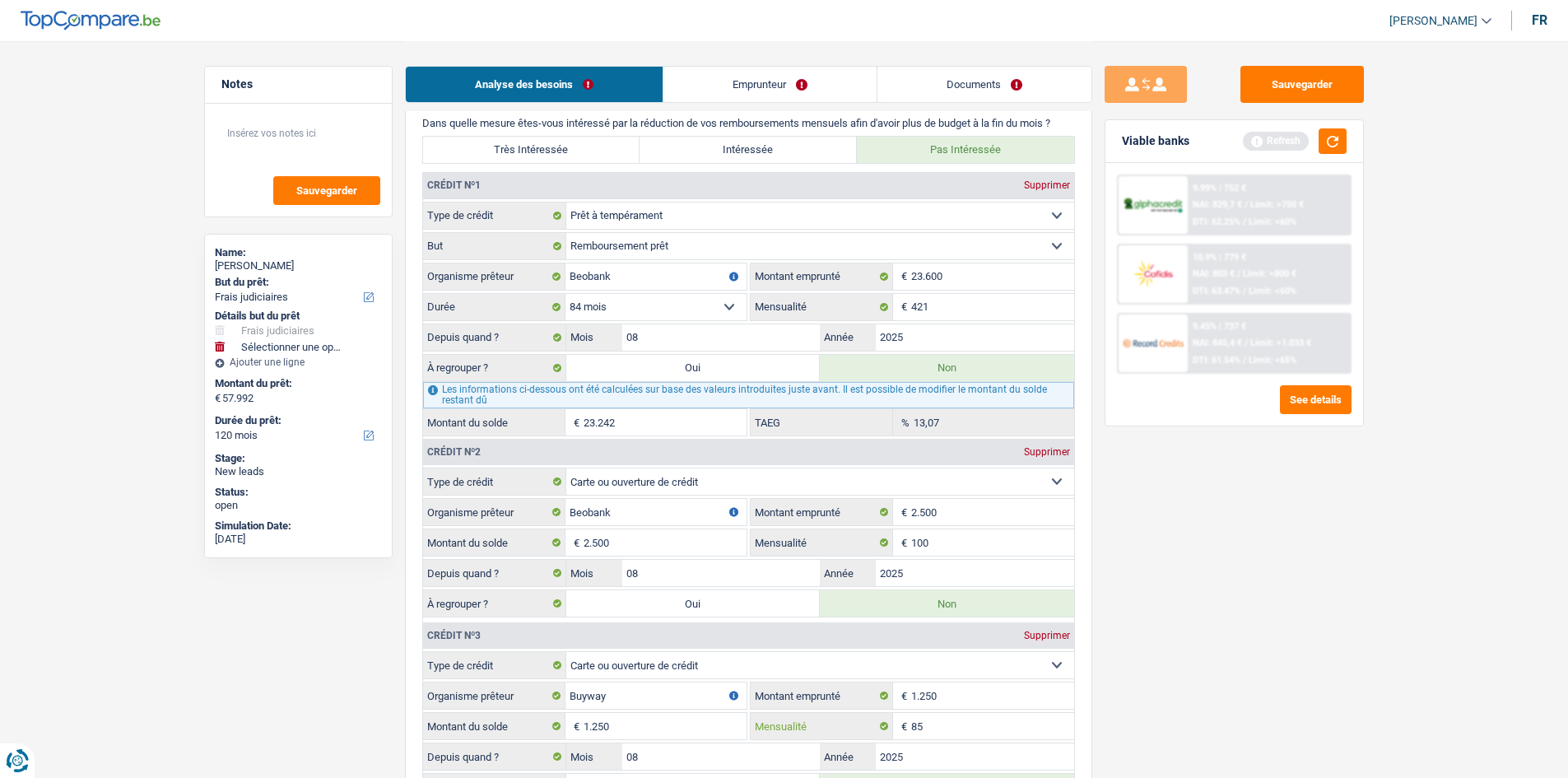
click at [944, 732] on input "85" at bounding box center [992, 726] width 163 height 27
type input "50"
click at [1236, 657] on div "Sauvegarder Viable banks Refresh 9.99% | 752 € NAI: 829,7 € / Limit: >750 € DTI…" at bounding box center [1234, 408] width 284 height 686
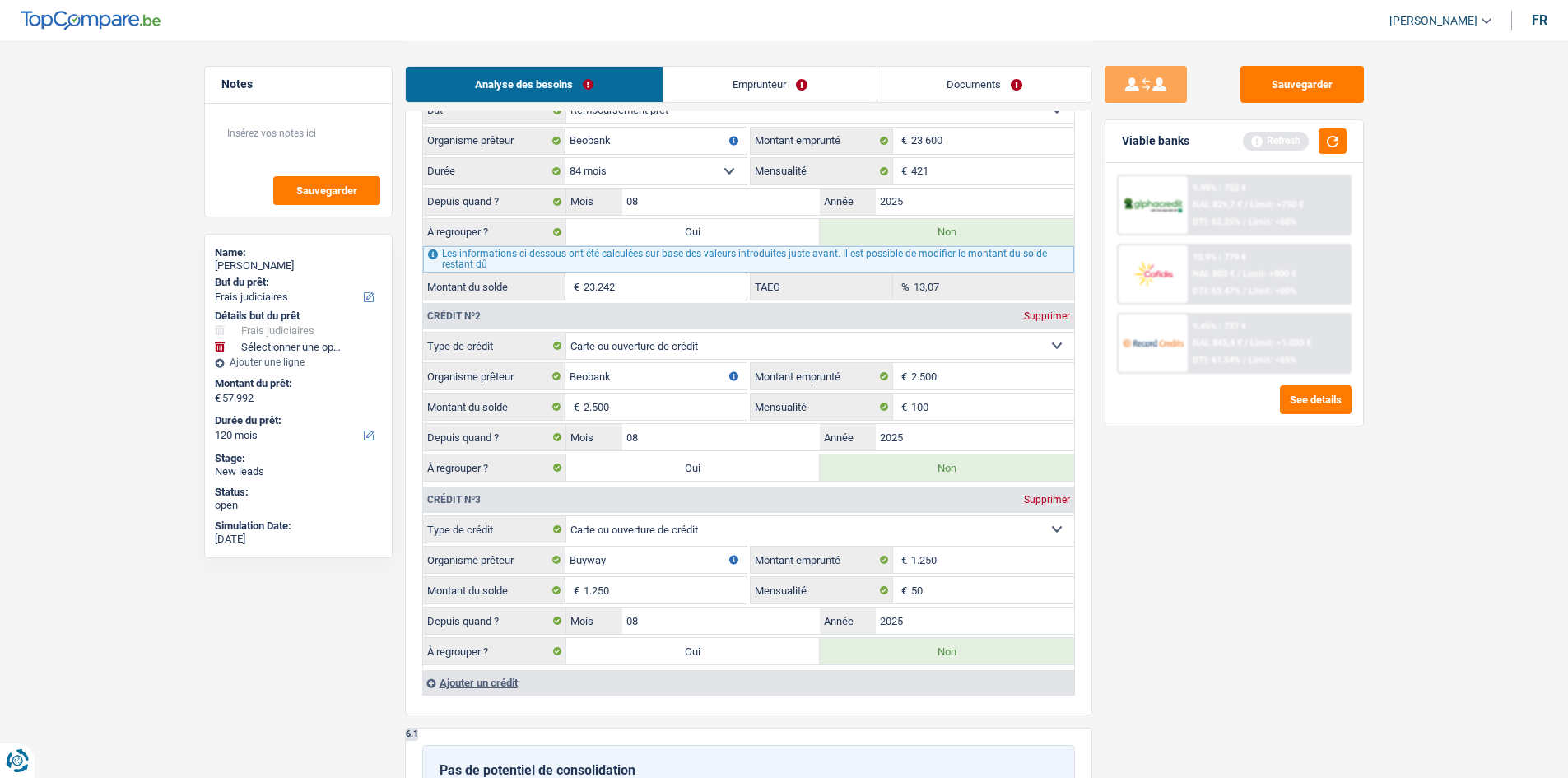
scroll to position [1621, 0]
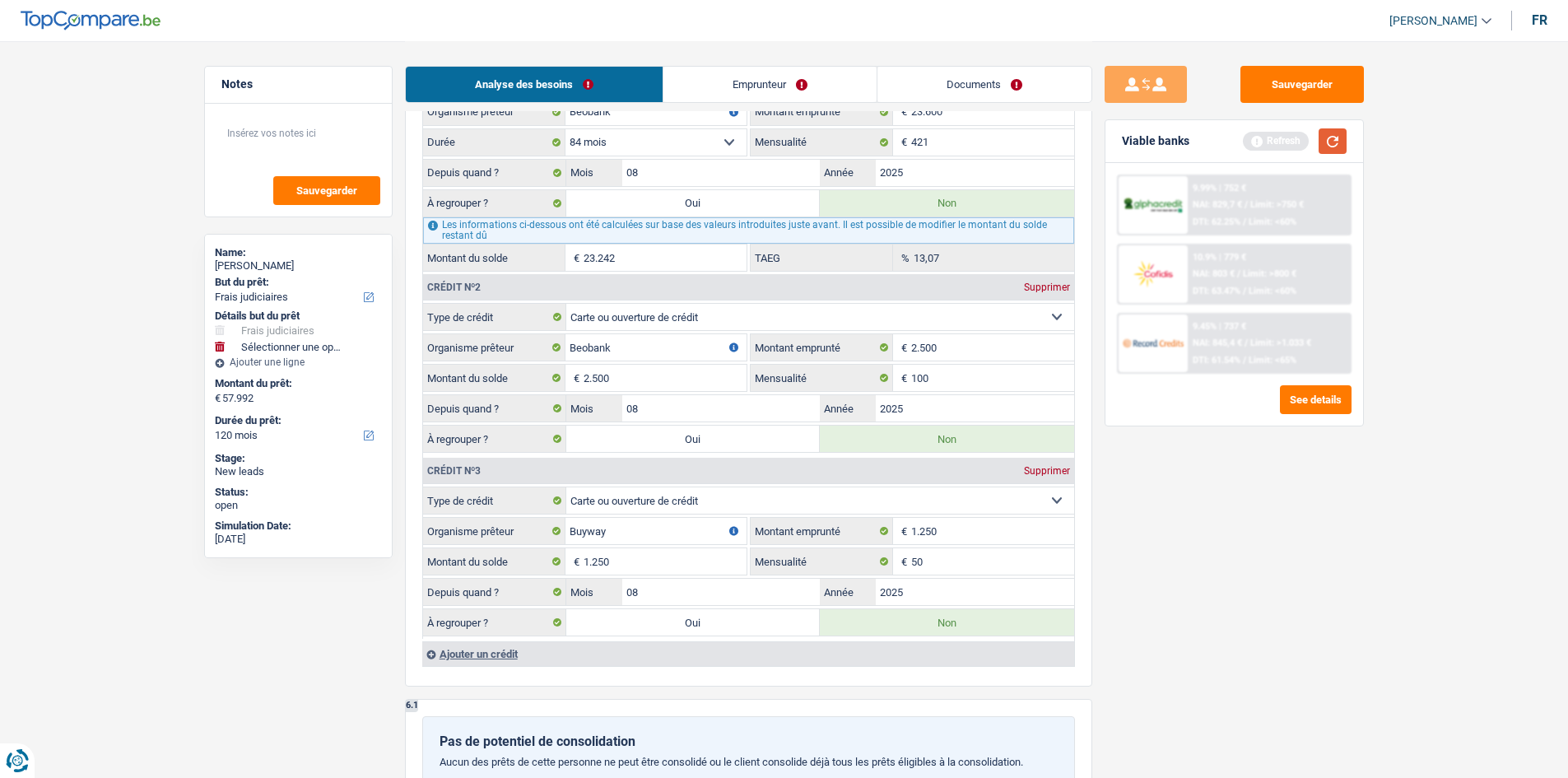
click at [1330, 139] on button "button" at bounding box center [1333, 140] width 28 height 26
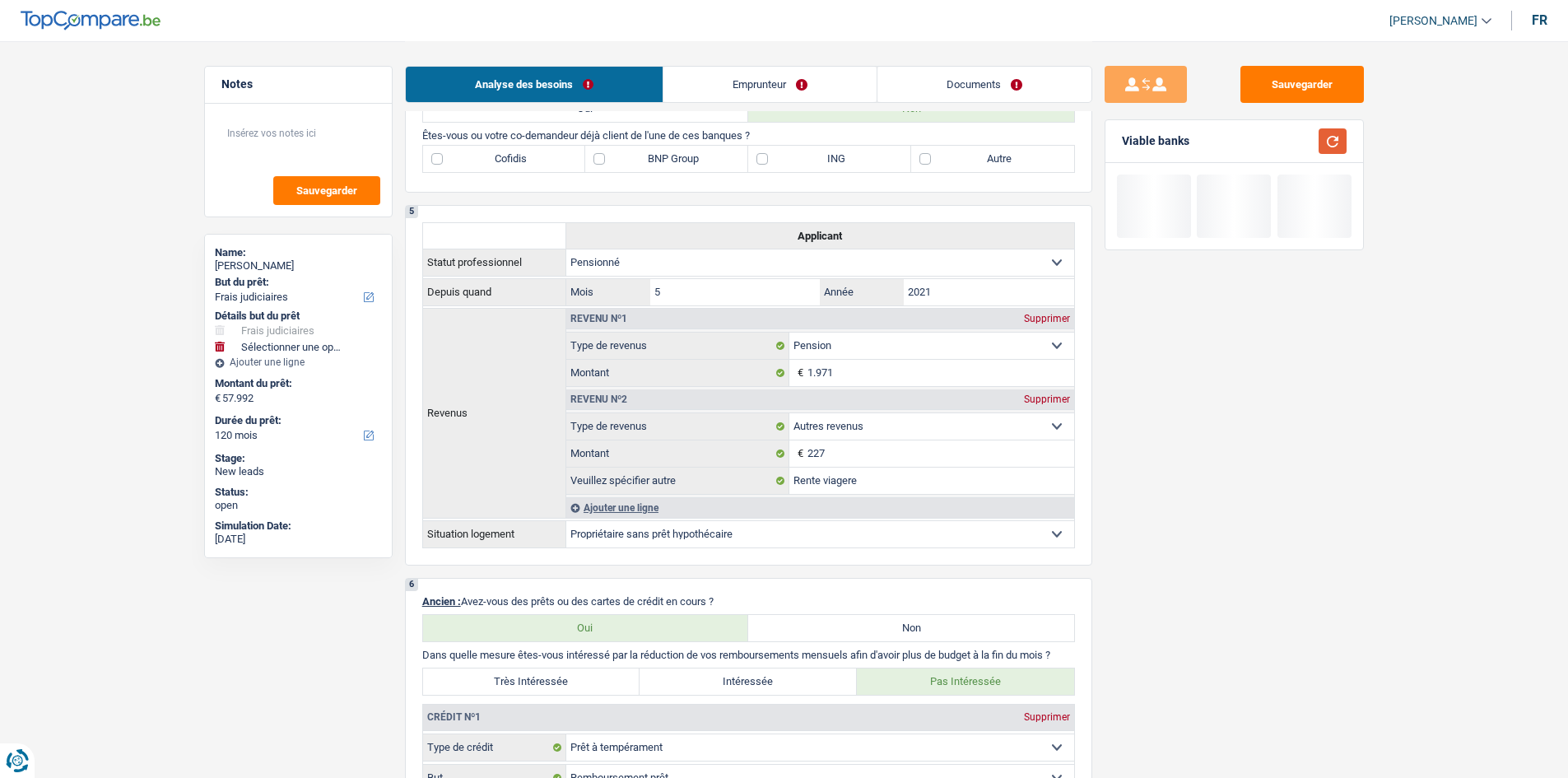
scroll to position [716, 0]
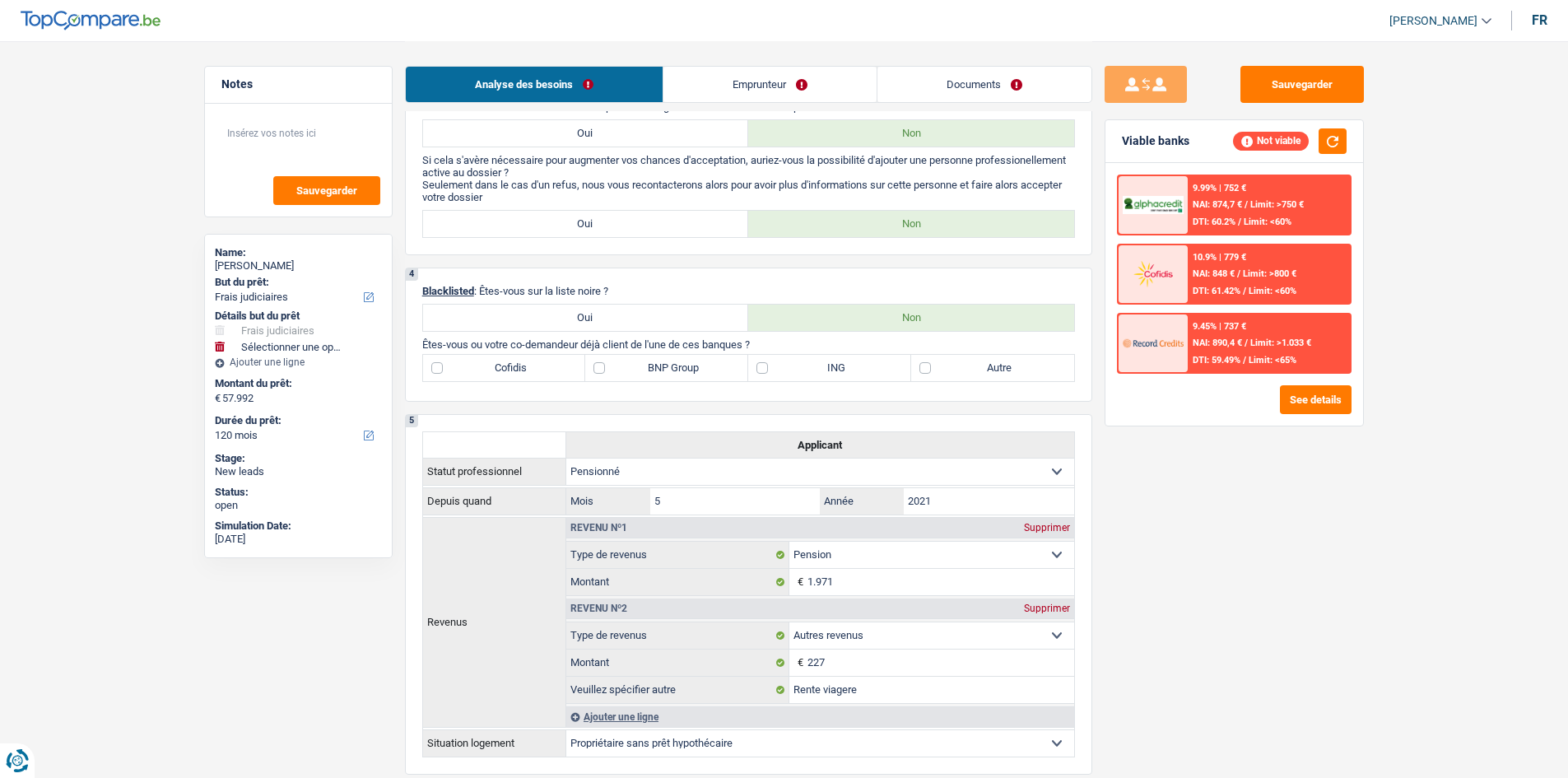
click at [792, 75] on link "Emprunteur" at bounding box center [769, 84] width 214 height 36
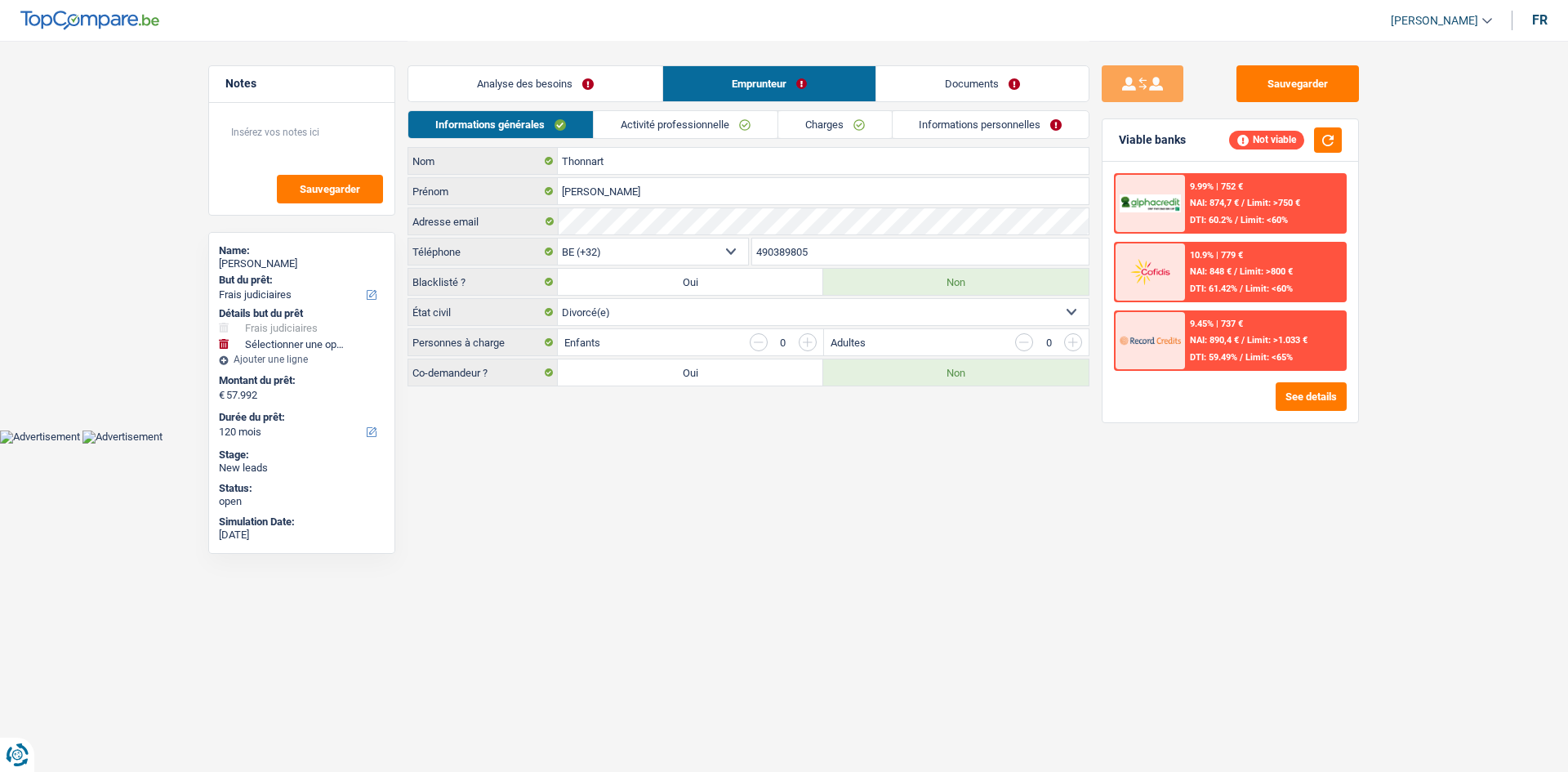
click at [622, 82] on link "Analyse des besoins" at bounding box center [535, 83] width 254 height 35
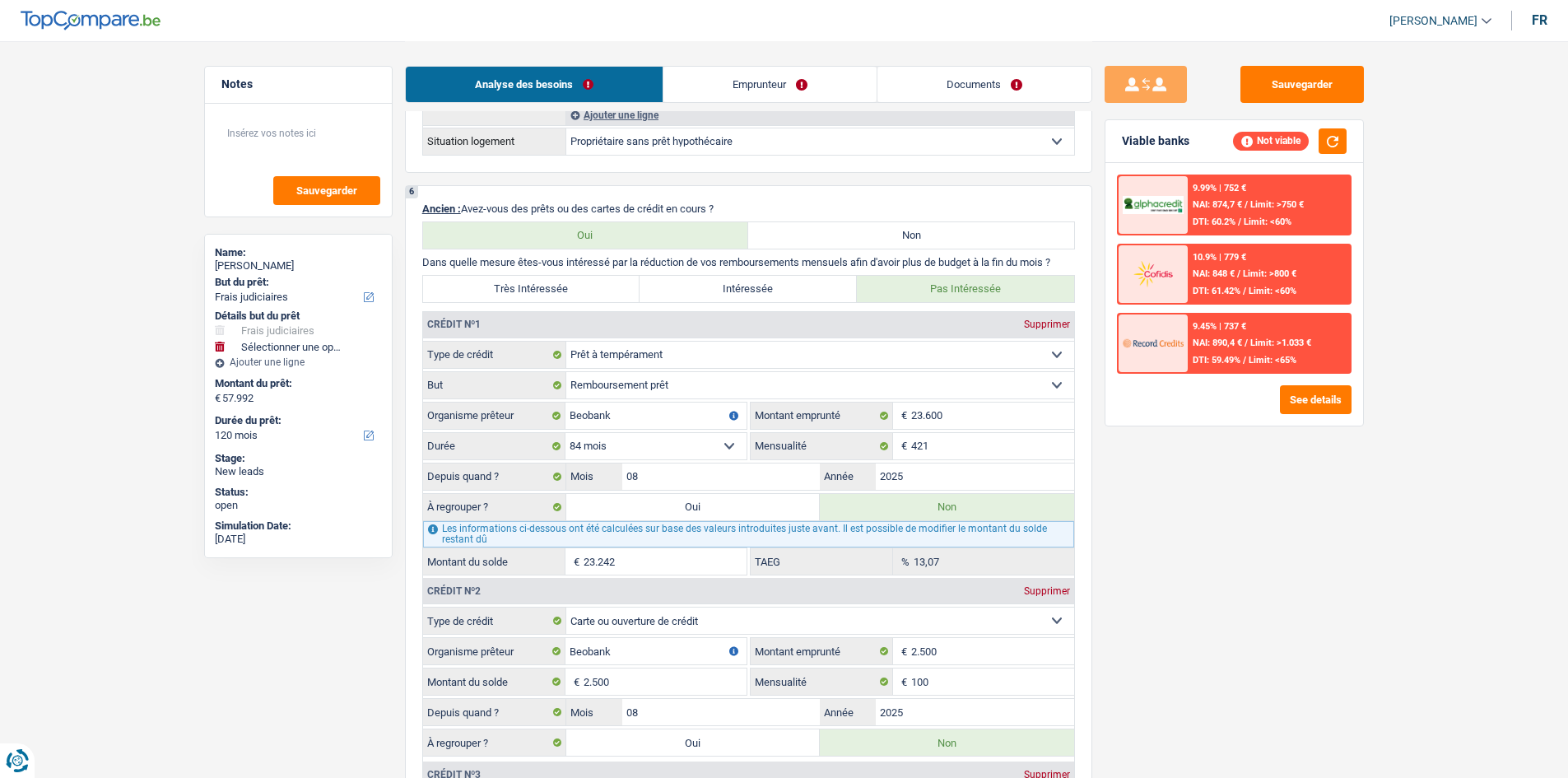
scroll to position [1564, 0]
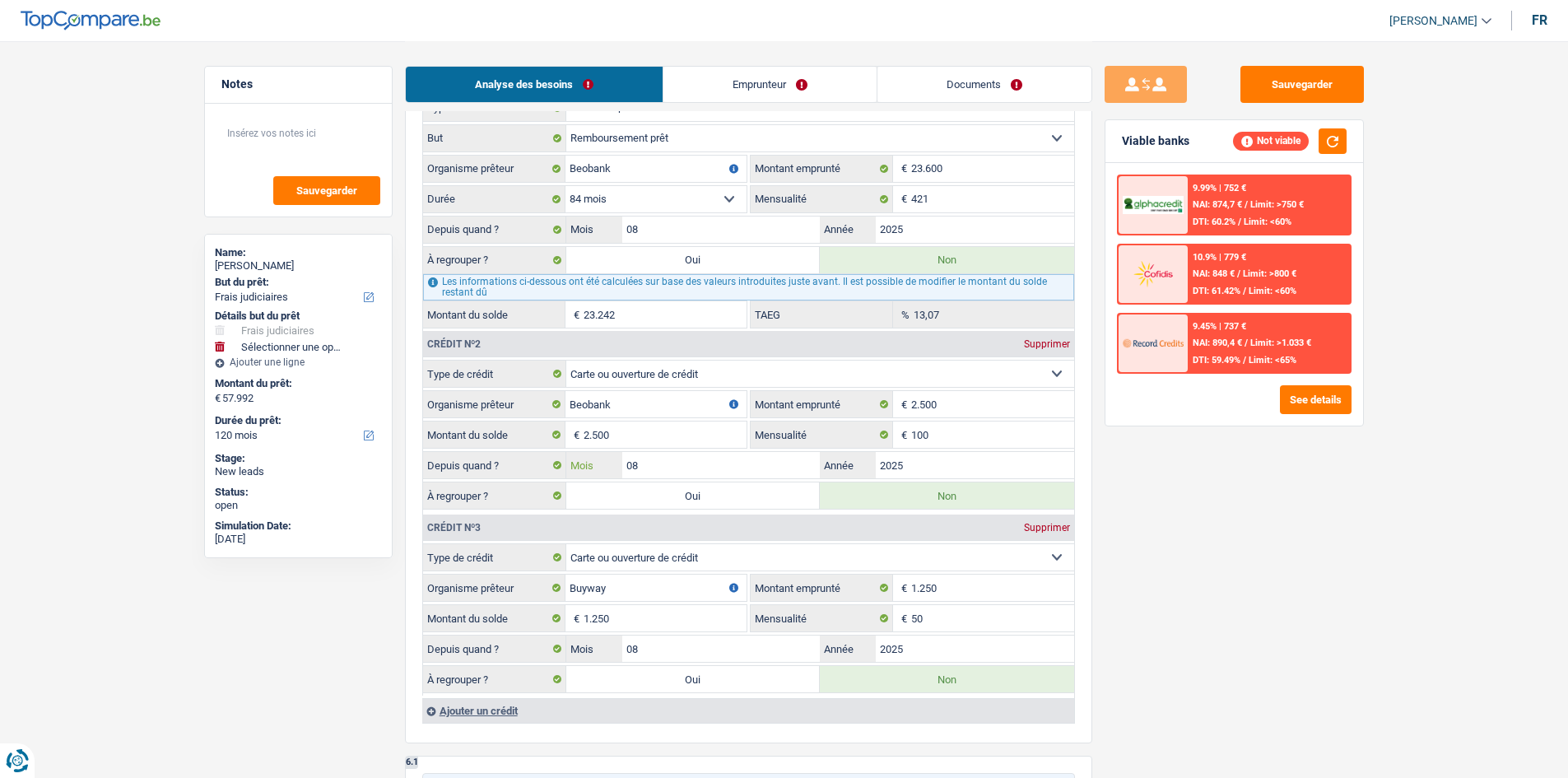
click at [774, 470] on input "08" at bounding box center [721, 465] width 199 height 27
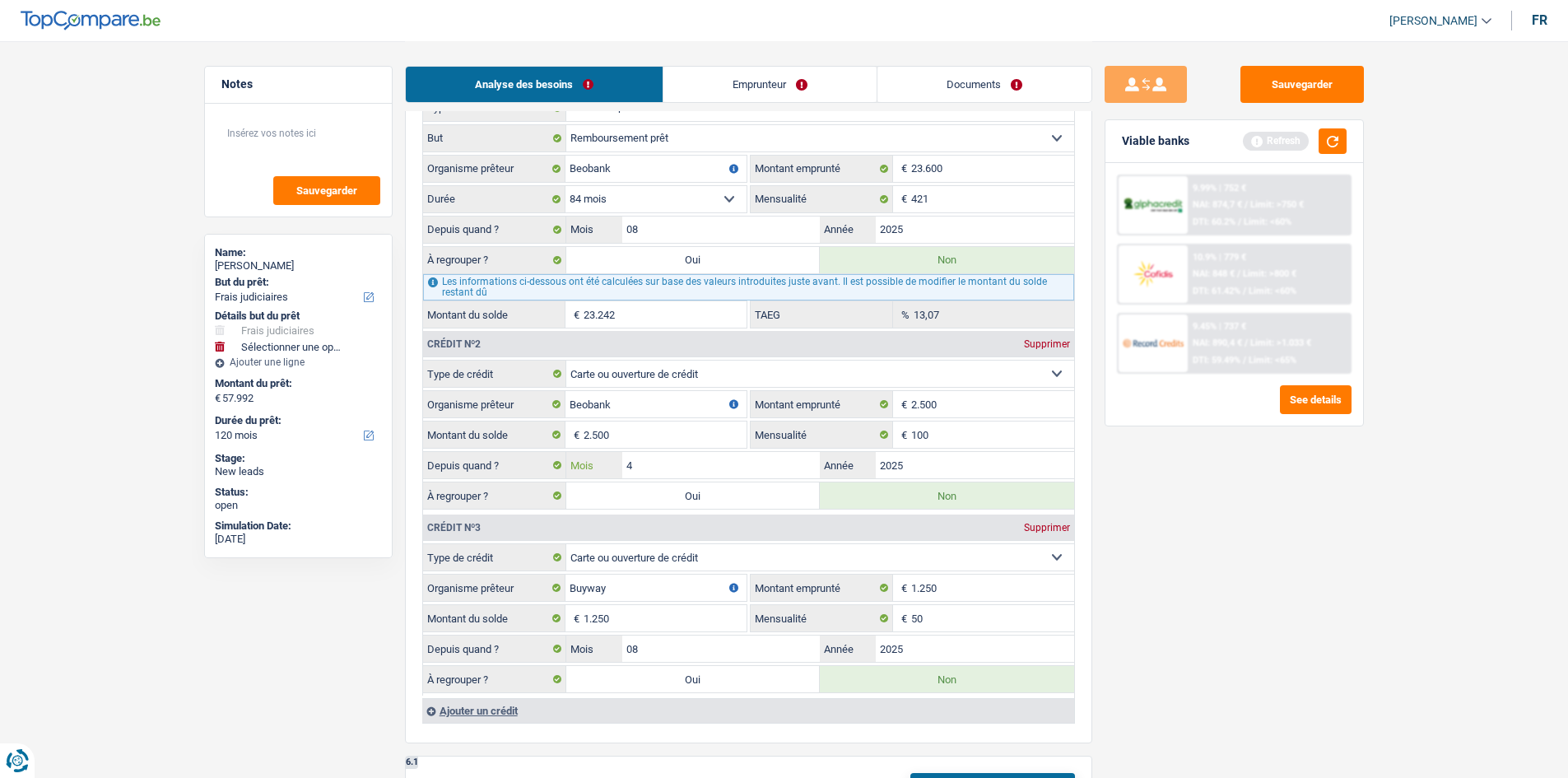
type input "4"
click at [1193, 545] on div "Sauvegarder Viable banks Refresh 9.99% | 752 € NAI: 874,7 € / Limit: >750 € DTI…" at bounding box center [1234, 408] width 284 height 686
click at [1327, 141] on button "button" at bounding box center [1333, 140] width 28 height 26
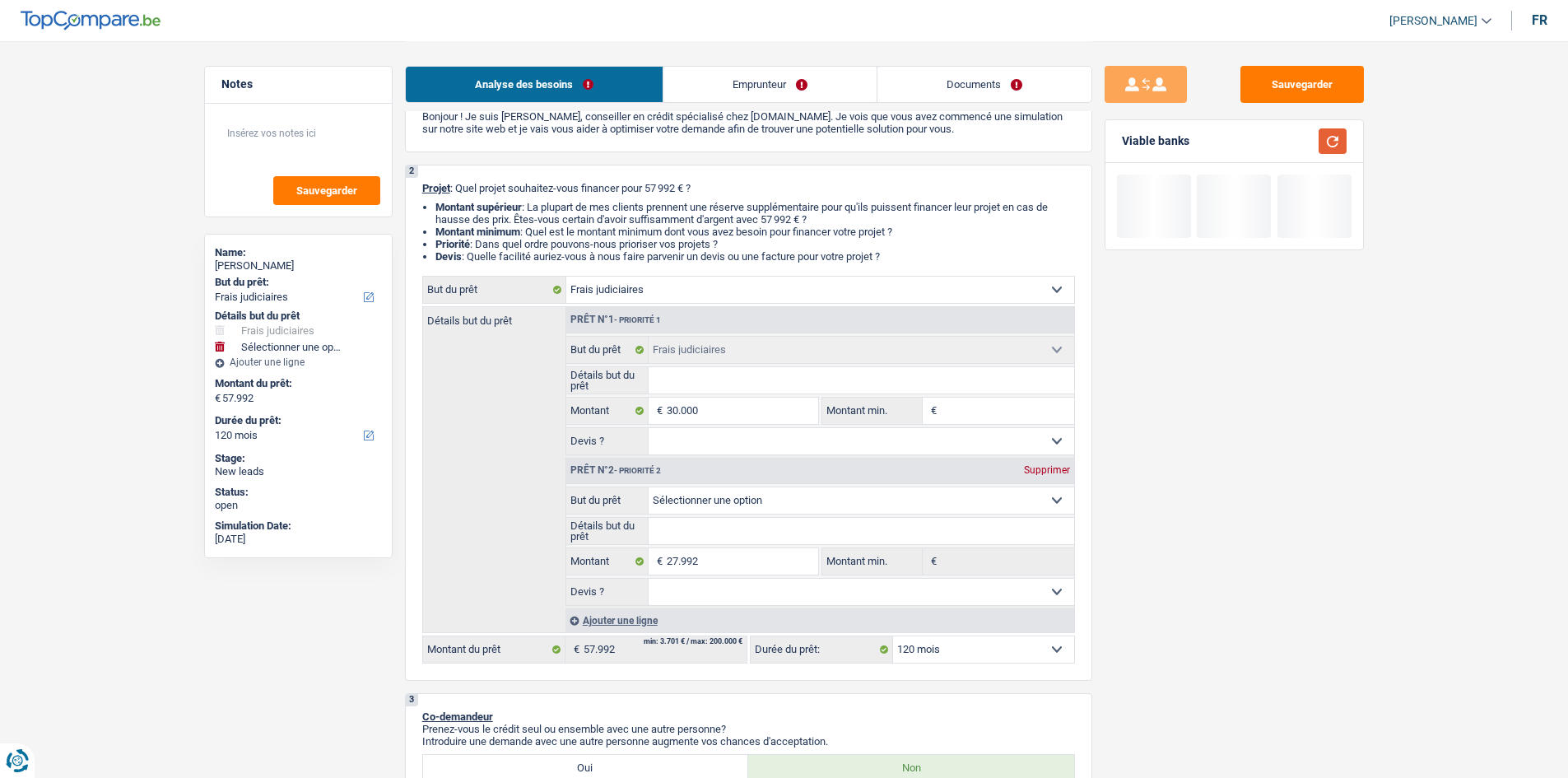
scroll to position [0, 0]
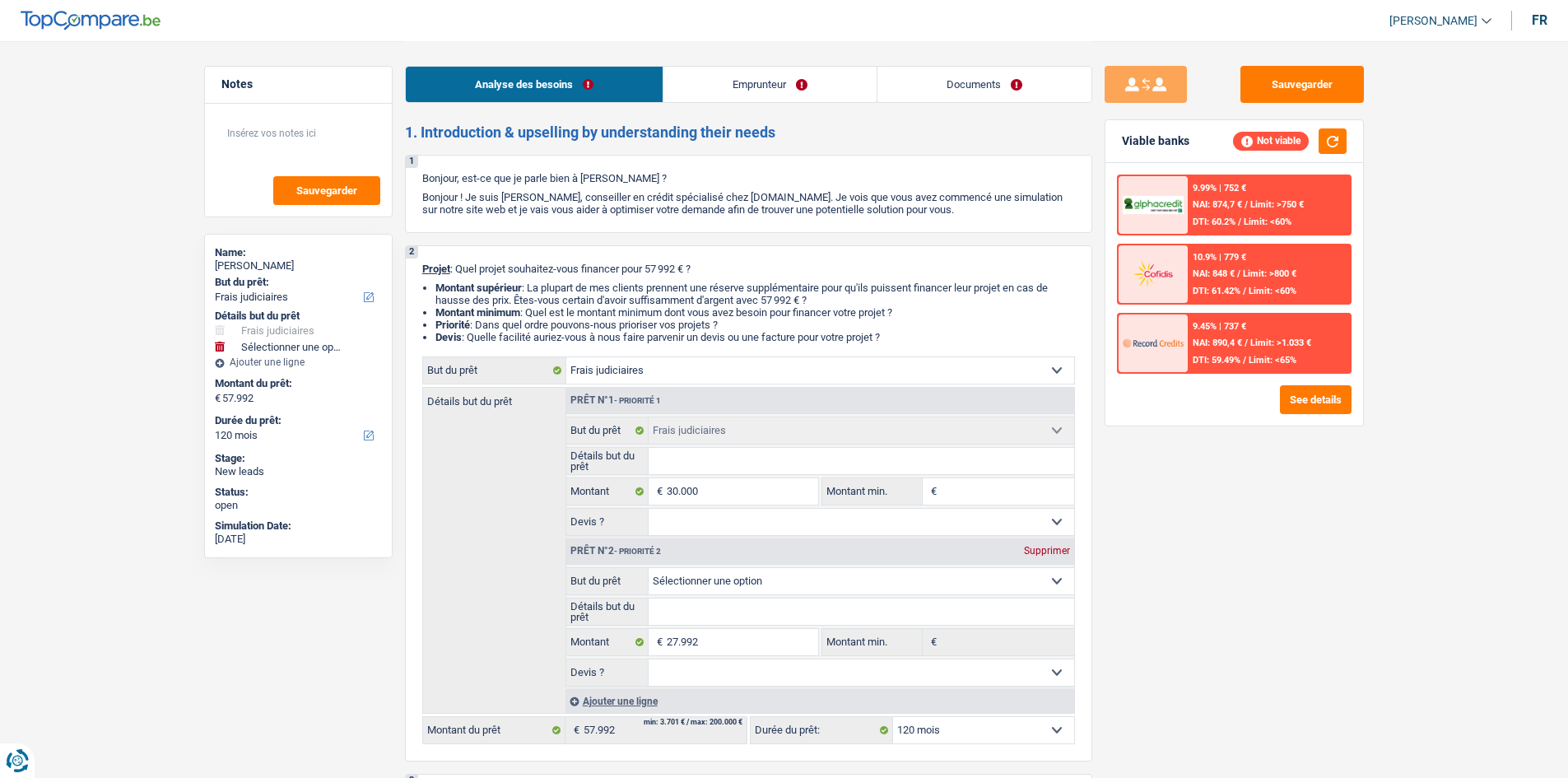
click at [769, 91] on link "Emprunteur" at bounding box center [769, 84] width 214 height 36
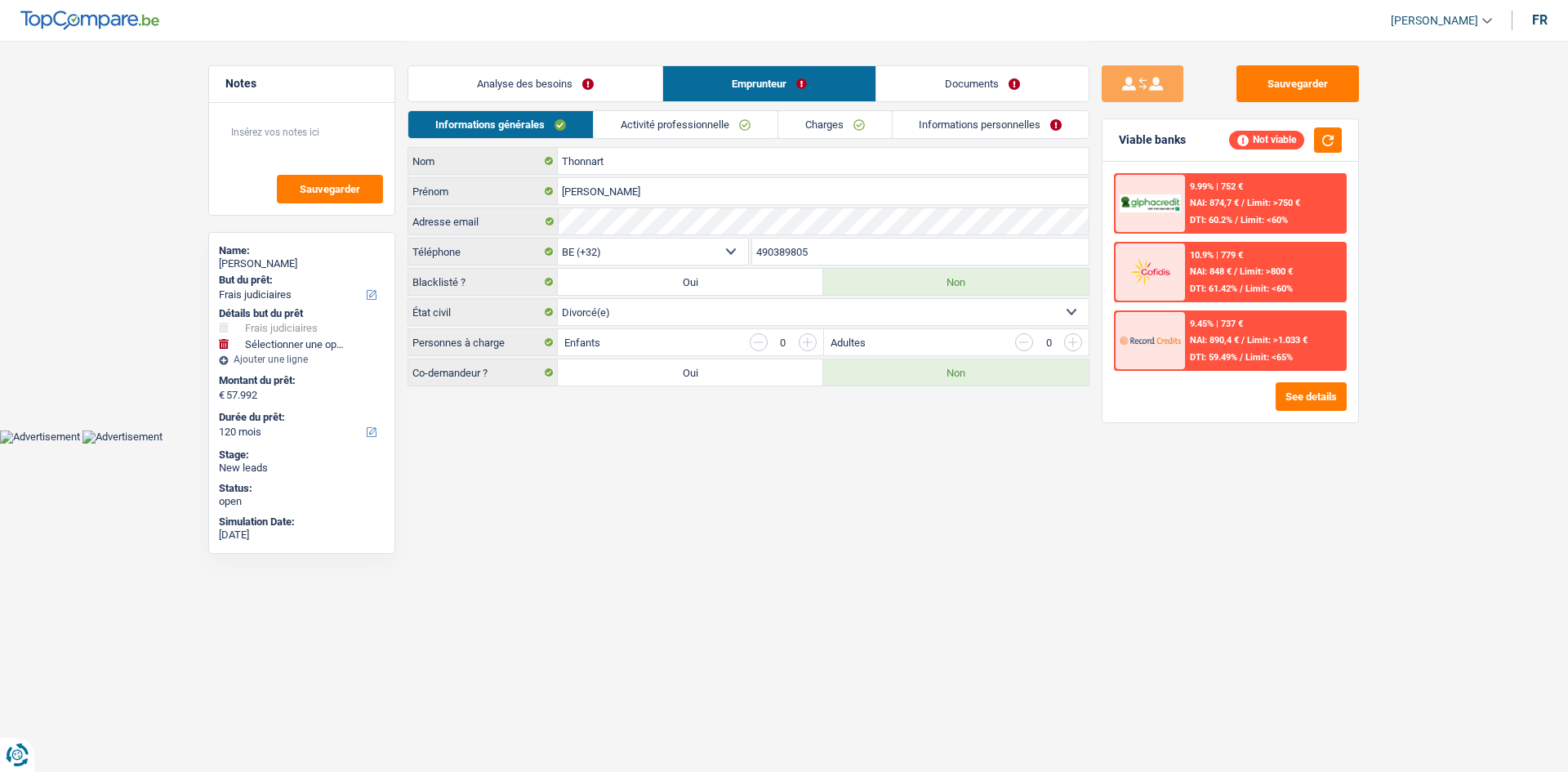
click at [866, 131] on link "Charges" at bounding box center [835, 125] width 114 height 27
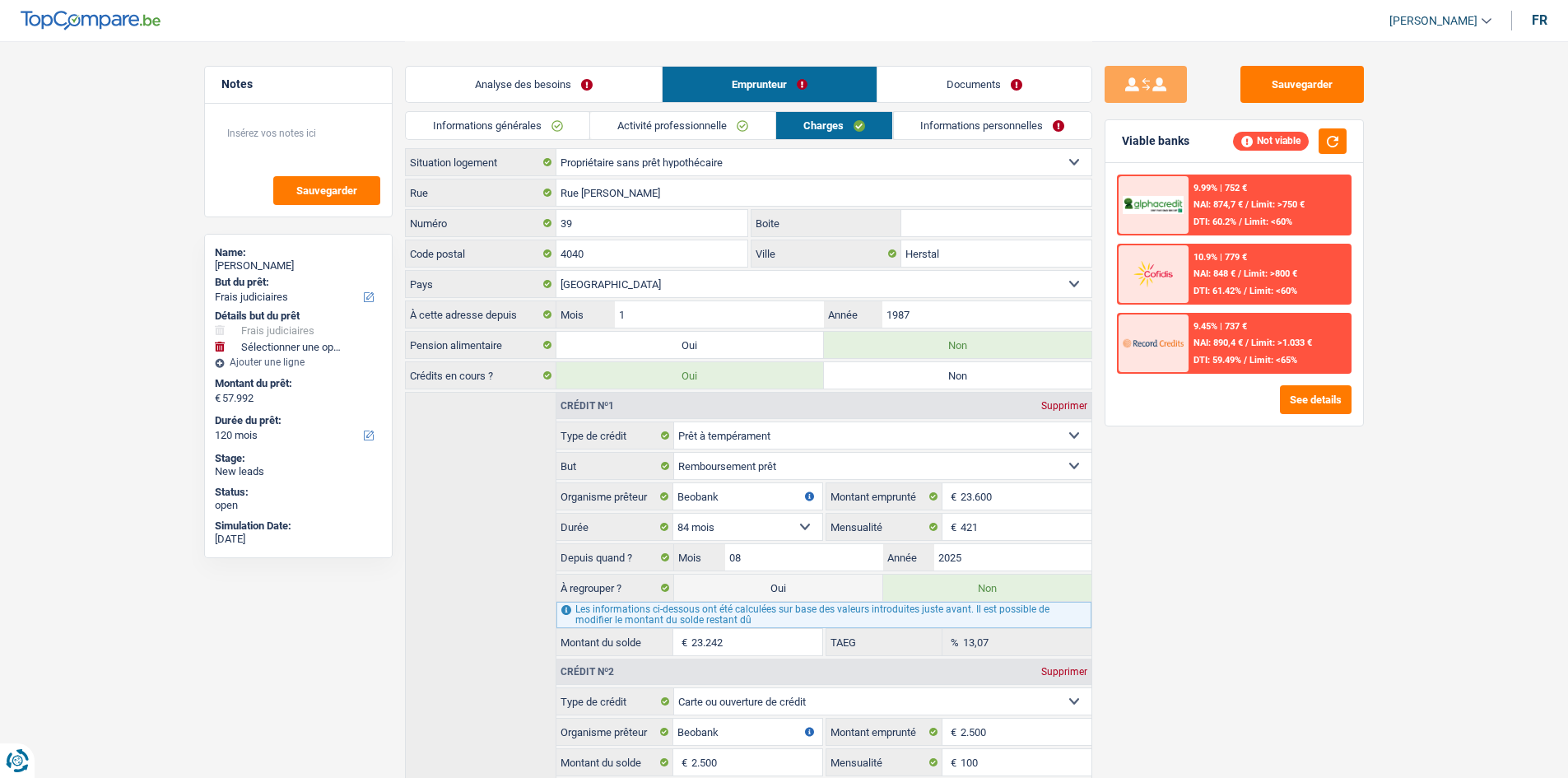
click at [954, 130] on link "Informations personnelles" at bounding box center [992, 126] width 199 height 27
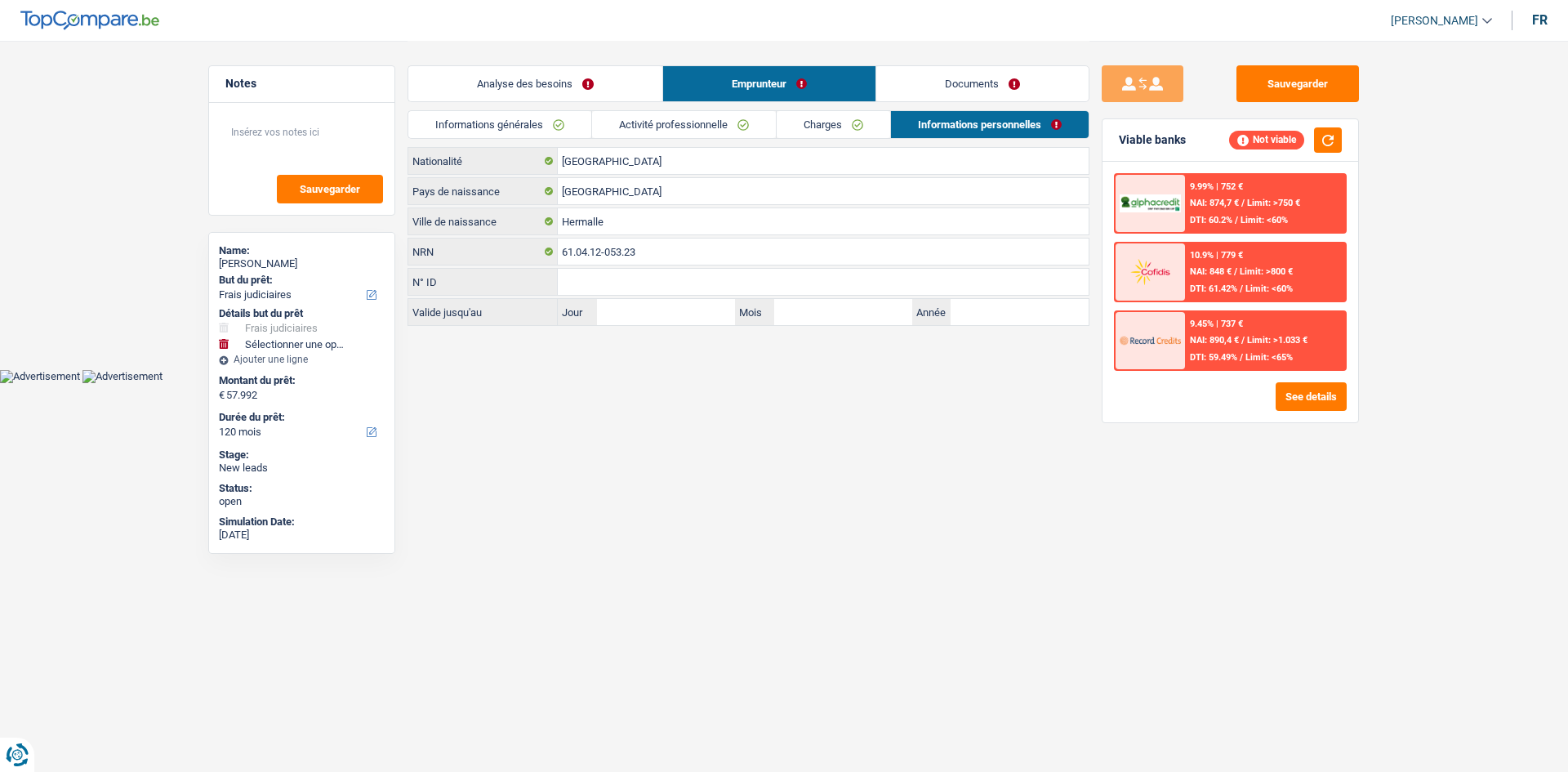
click at [621, 79] on link "Analyse des besoins" at bounding box center [535, 83] width 254 height 35
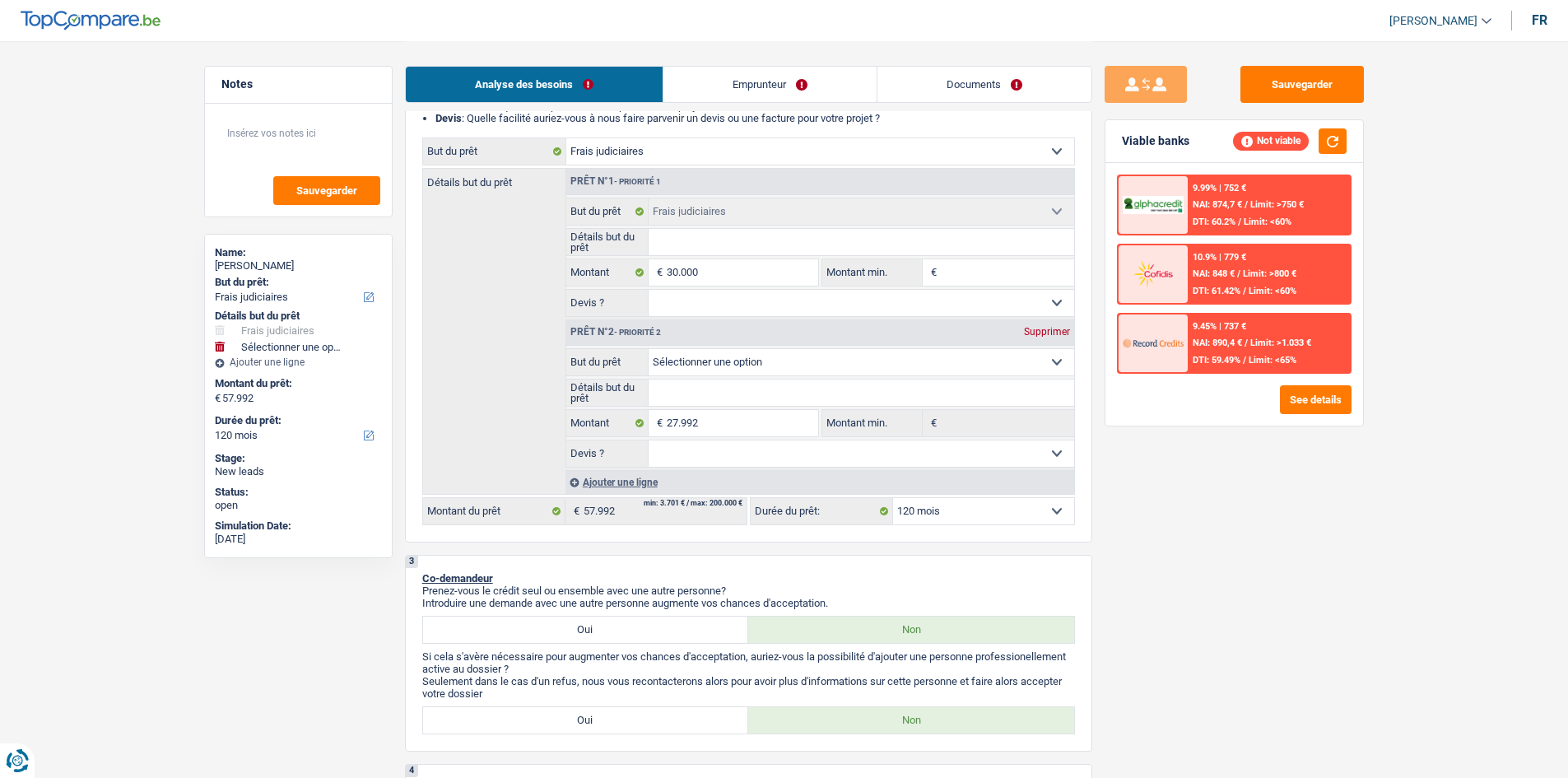
scroll to position [165, 0]
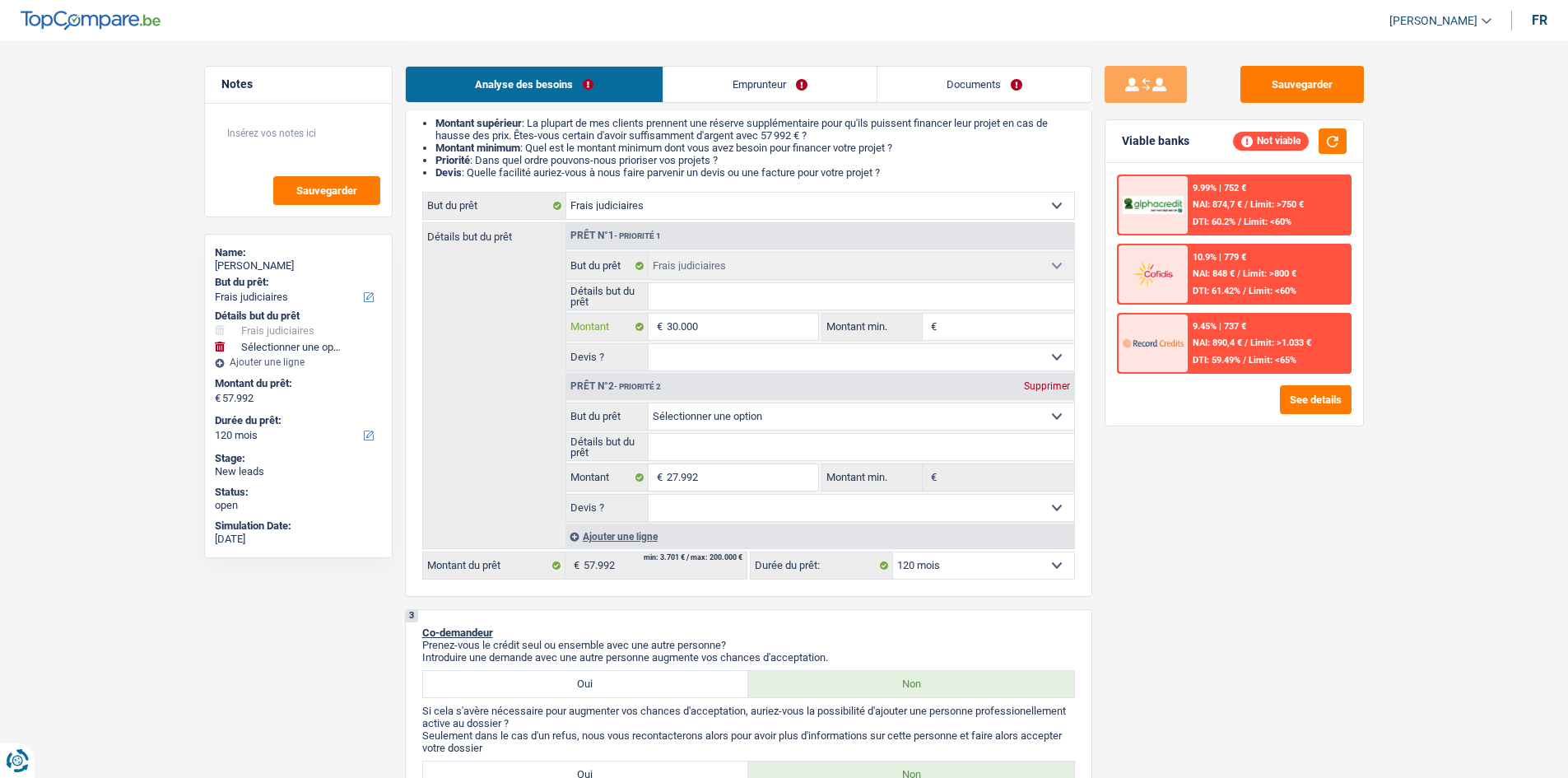
click at [767, 317] on input "30.000" at bounding box center [741, 327] width 150 height 27
click at [1024, 391] on div "Supprimer" at bounding box center [1046, 387] width 54 height 10
type input "30.000"
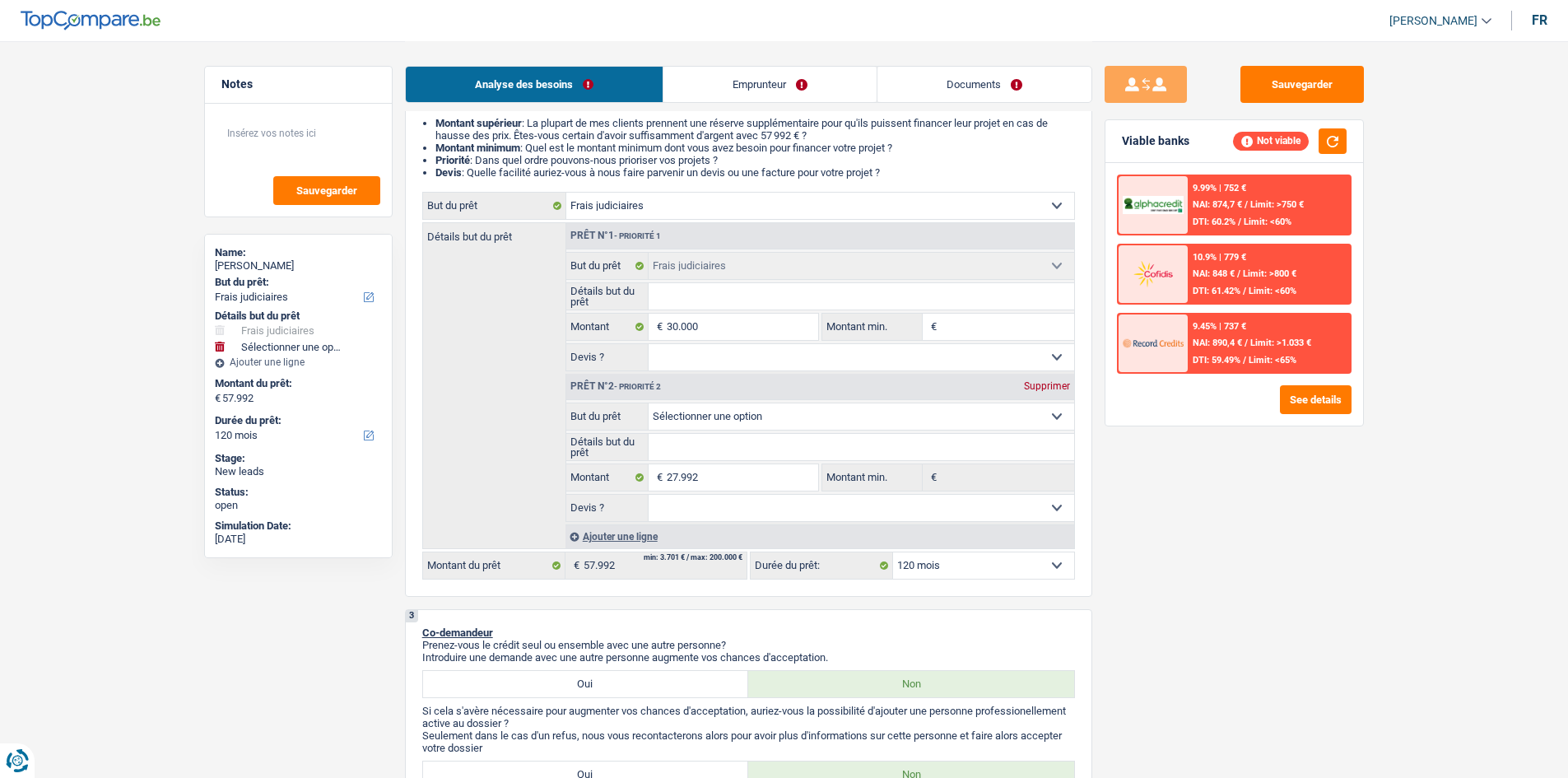
type input "30.000"
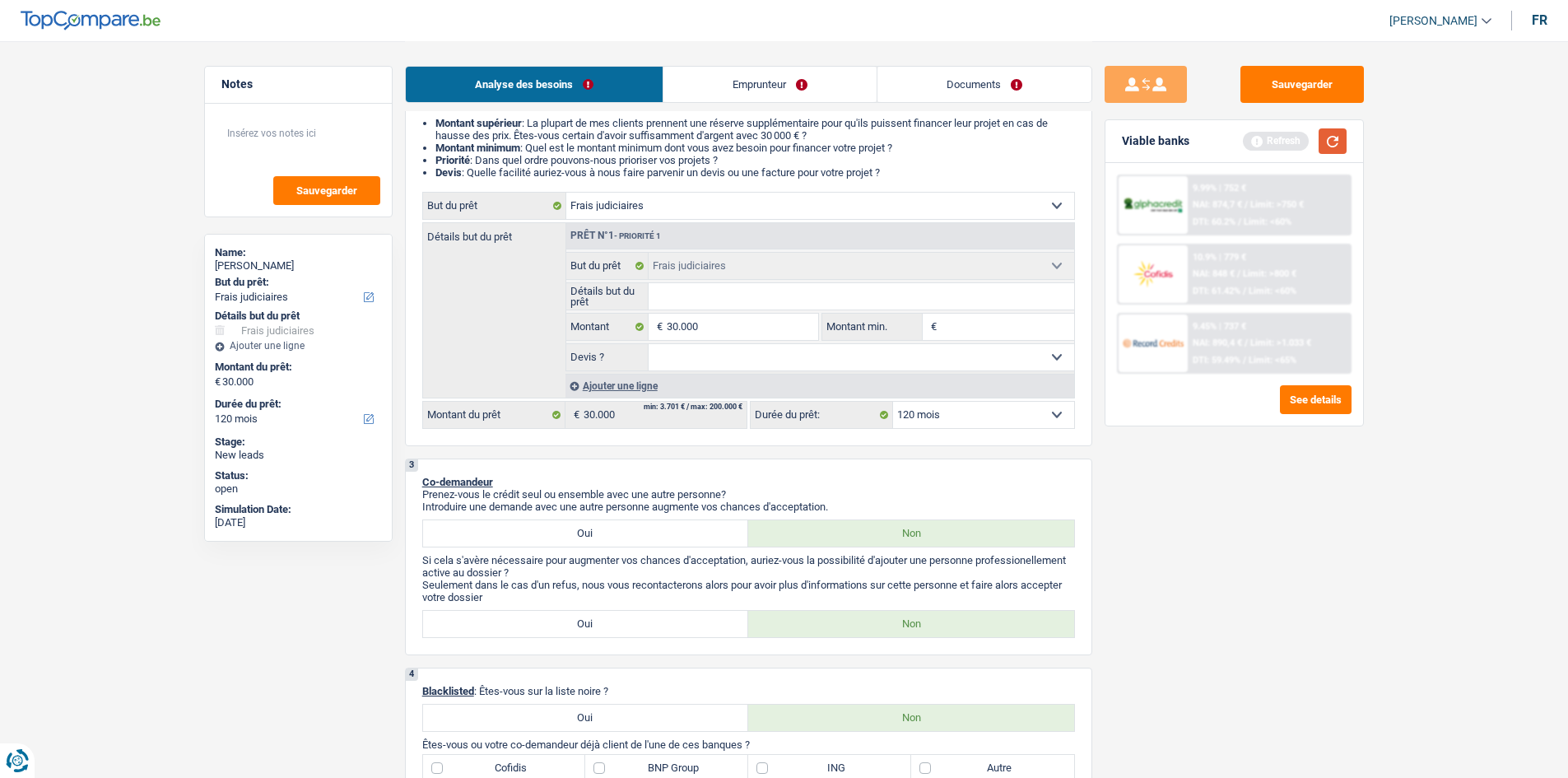
click at [1320, 141] on button "button" at bounding box center [1333, 140] width 28 height 26
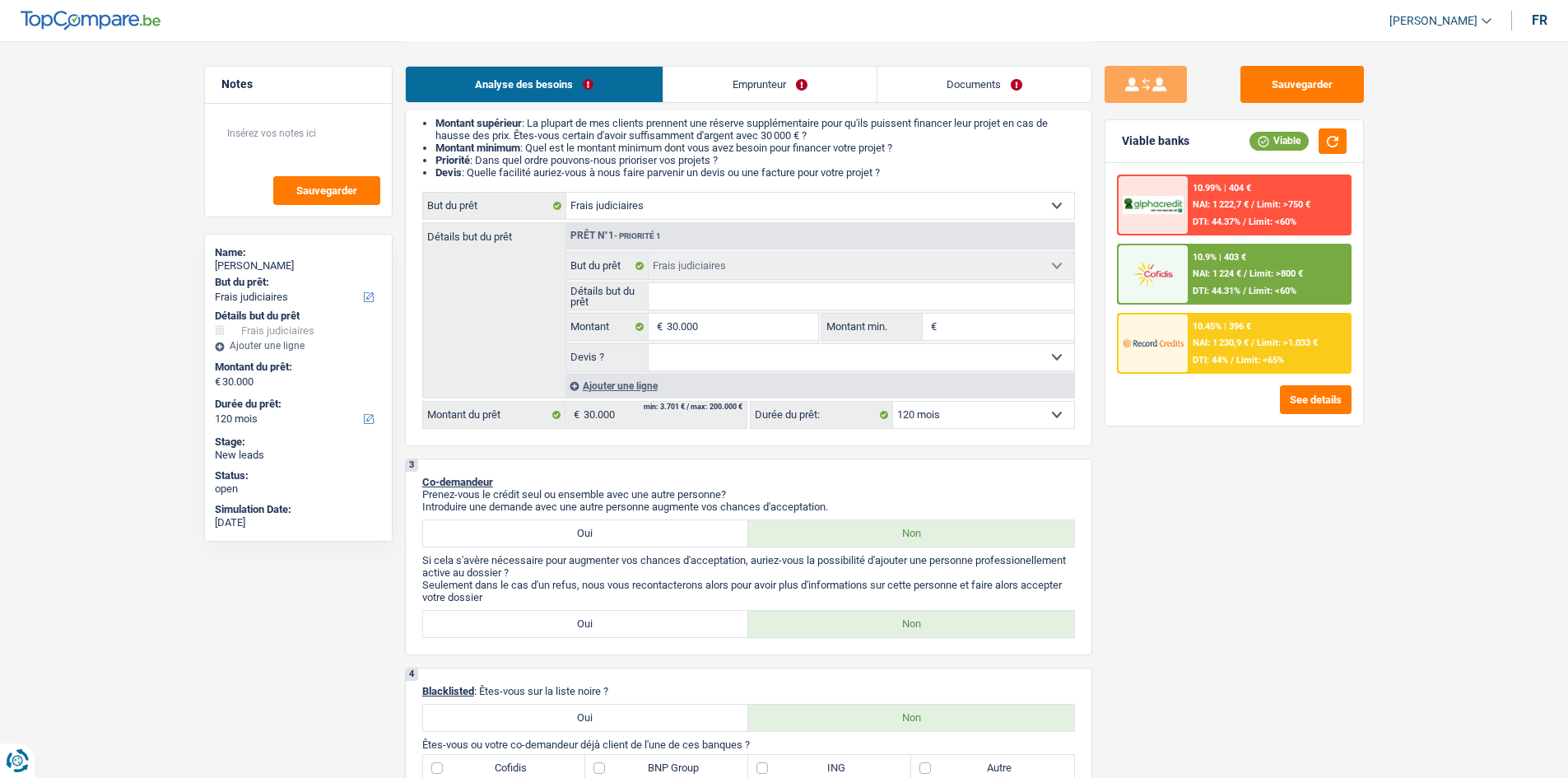
click at [1262, 447] on div "Sauvegarder Viable banks Viable 10.99% | 404 € NAI: 1 222,7 € / Limit: >750 € D…" at bounding box center [1234, 408] width 284 height 686
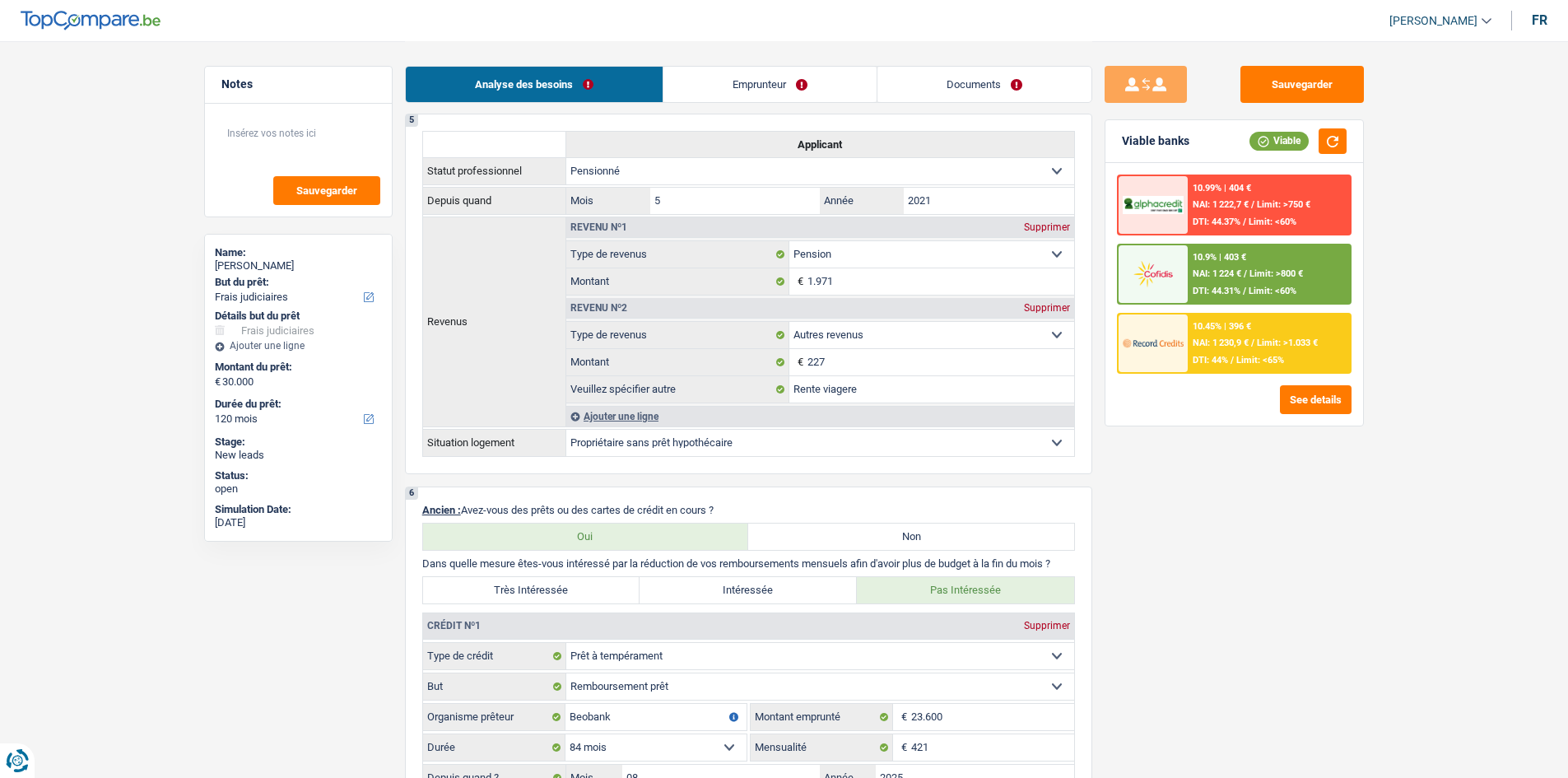
scroll to position [1153, 0]
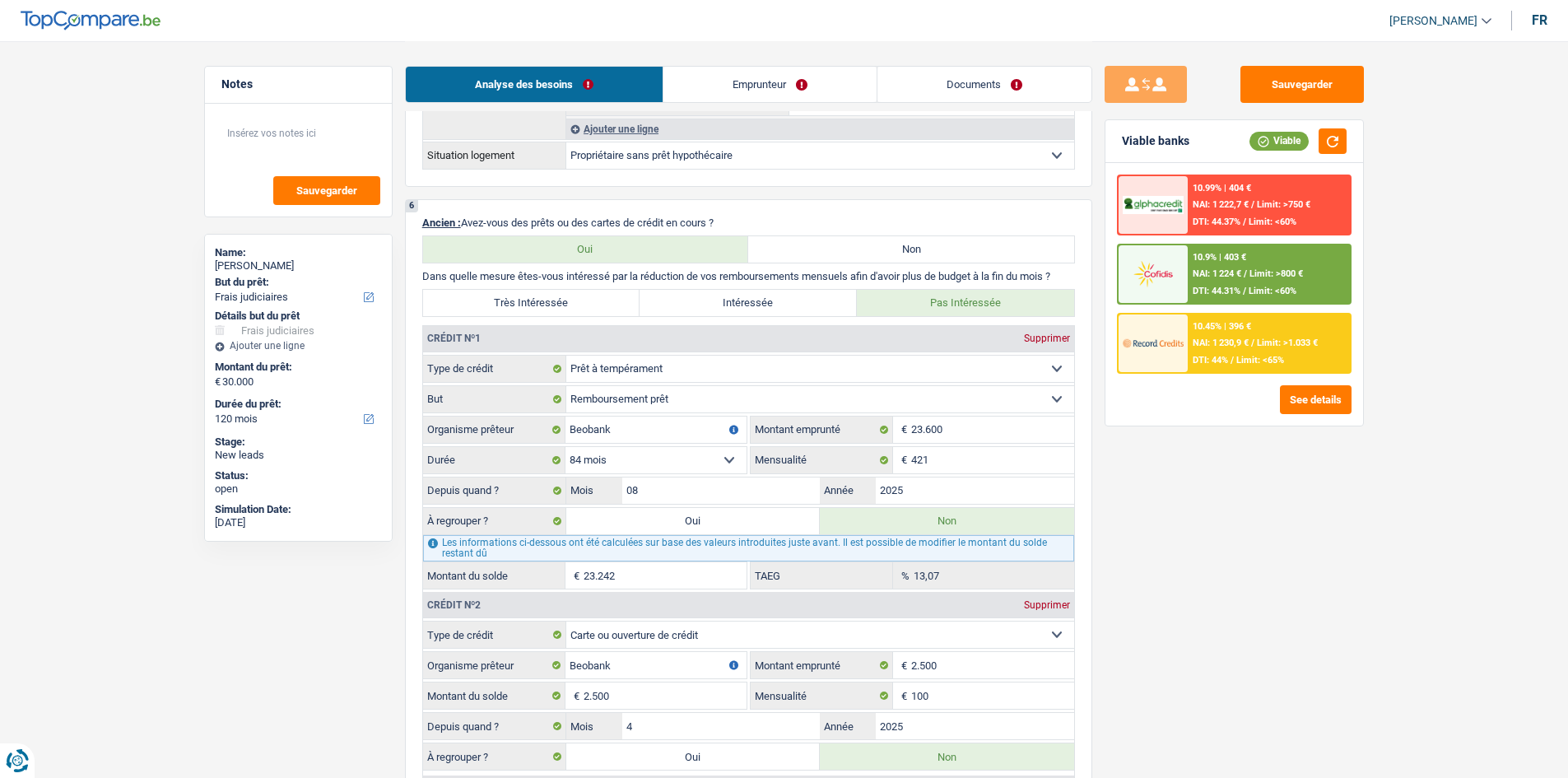
click at [1264, 326] on div "10.45% | 396 € NAI: 1 230,9 € / Limit: >1.033 € DTI: 44% / Limit: <65%" at bounding box center [1268, 342] width 162 height 57
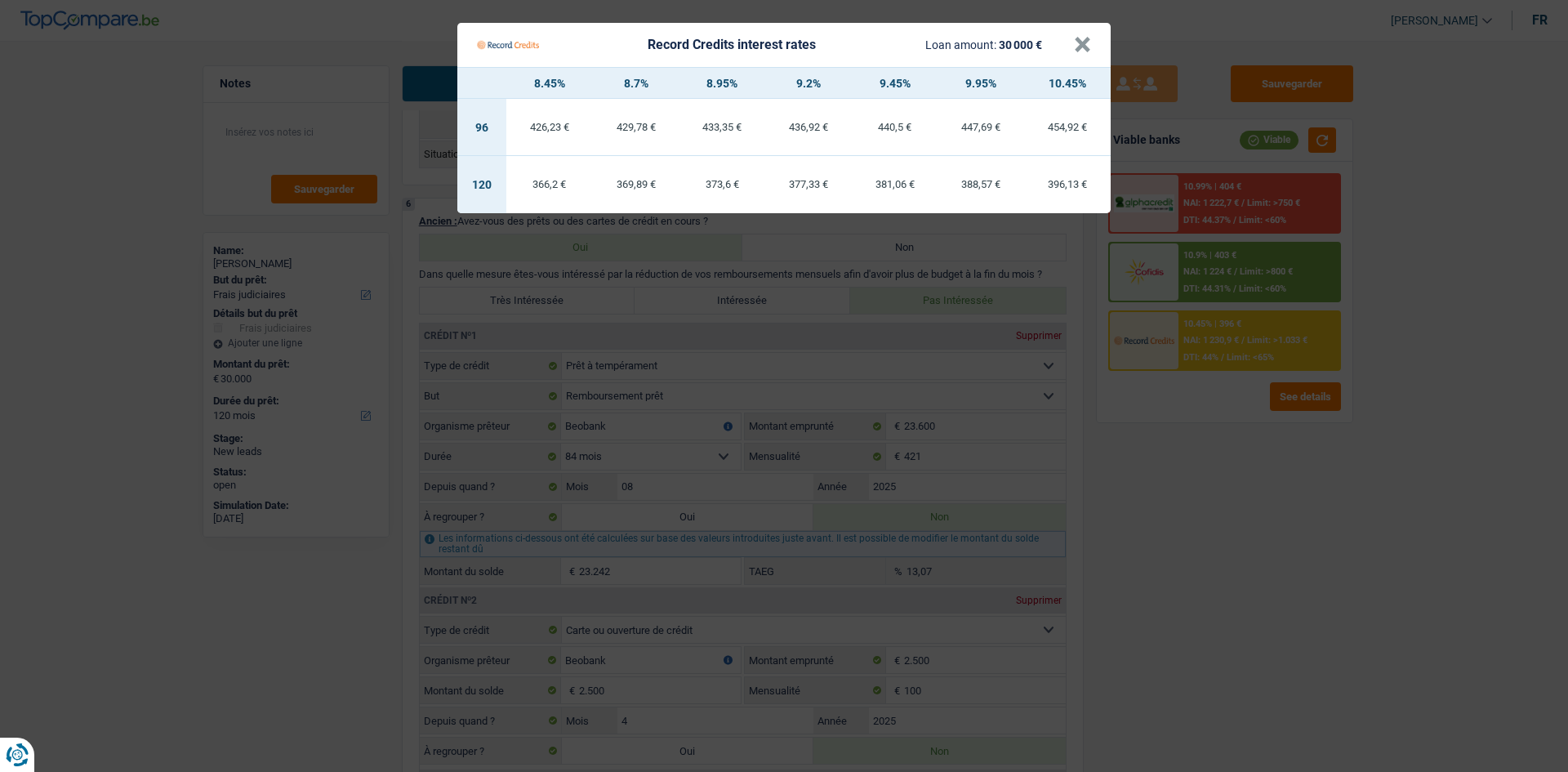
click at [1255, 464] on Credits "Record Credits interest rates Loan amount: 30 000 € × 8.45% 8.7% 8.95% 9.2% 9.4…" at bounding box center [784, 386] width 1568 height 772
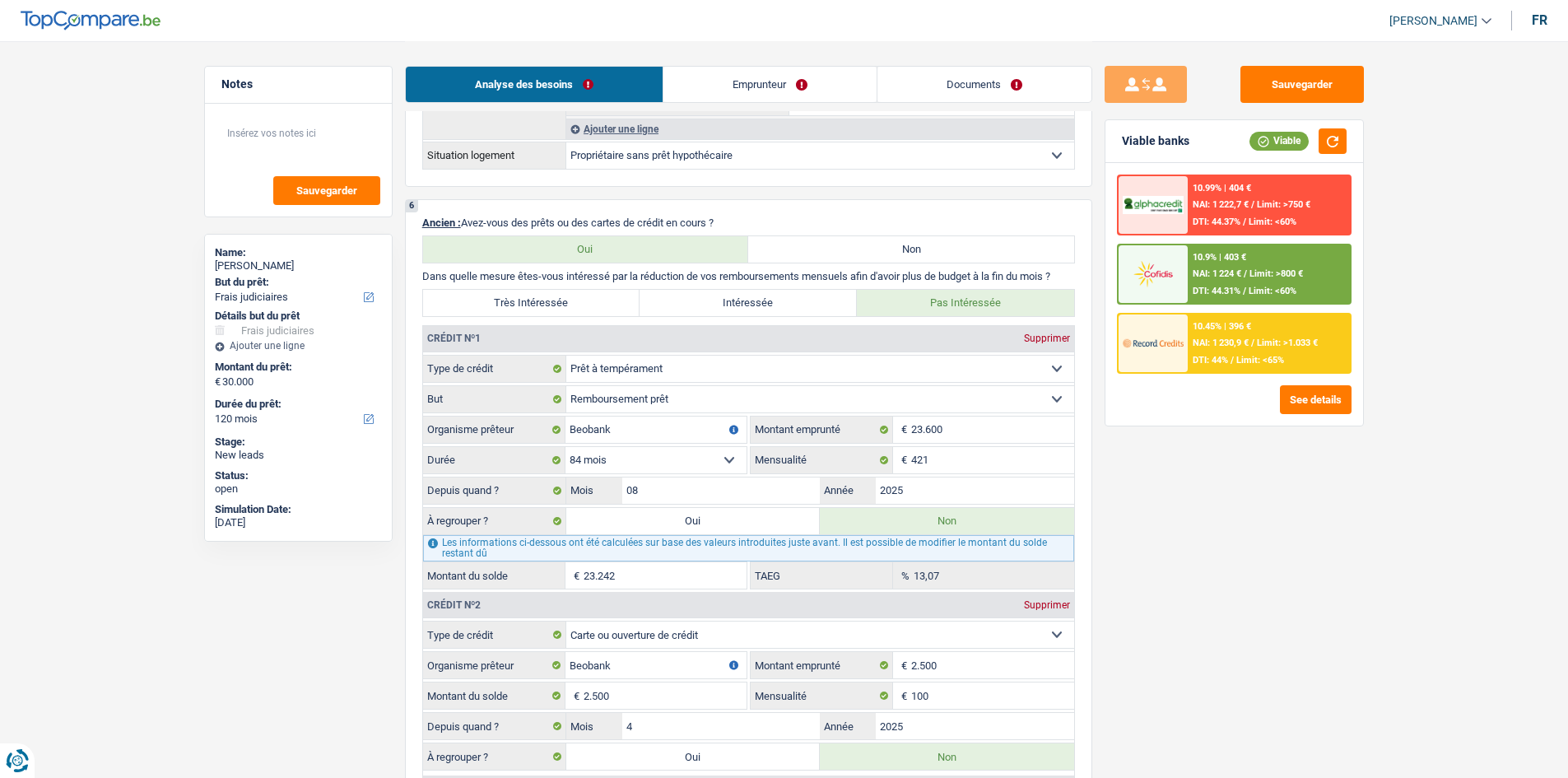
click at [1308, 522] on div "Sauvegarder Viable banks Viable 10.99% | 404 € NAI: 1 222,7 € / Limit: >750 € D…" at bounding box center [1234, 408] width 284 height 686
click at [1251, 324] on div "10.45% | 396 €" at bounding box center [1221, 326] width 58 height 11
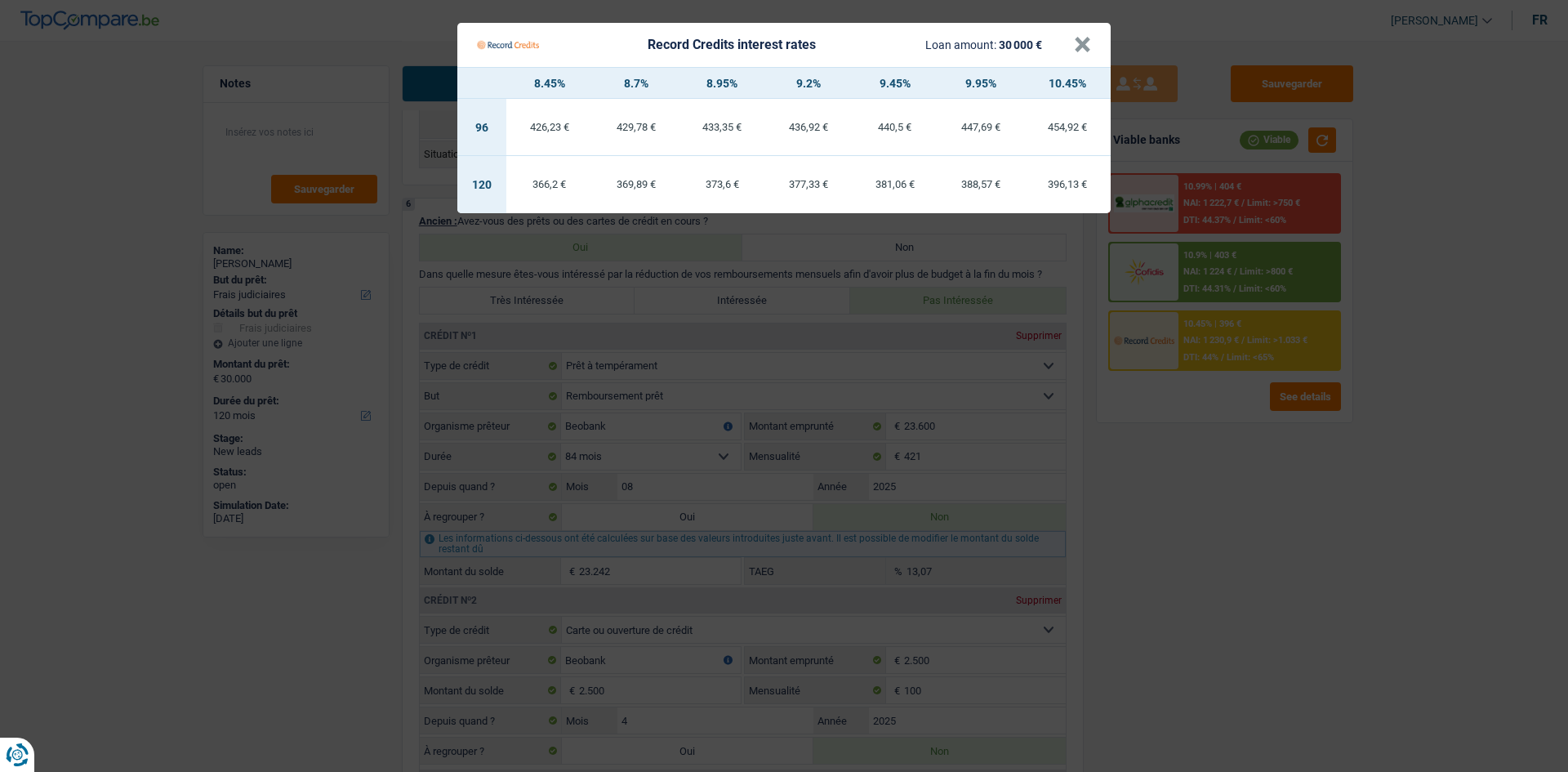
click at [1256, 559] on Credits "Record Credits interest rates Loan amount: 30 000 € × 8.45% 8.7% 8.95% 9.2% 9.4…" at bounding box center [784, 386] width 1568 height 772
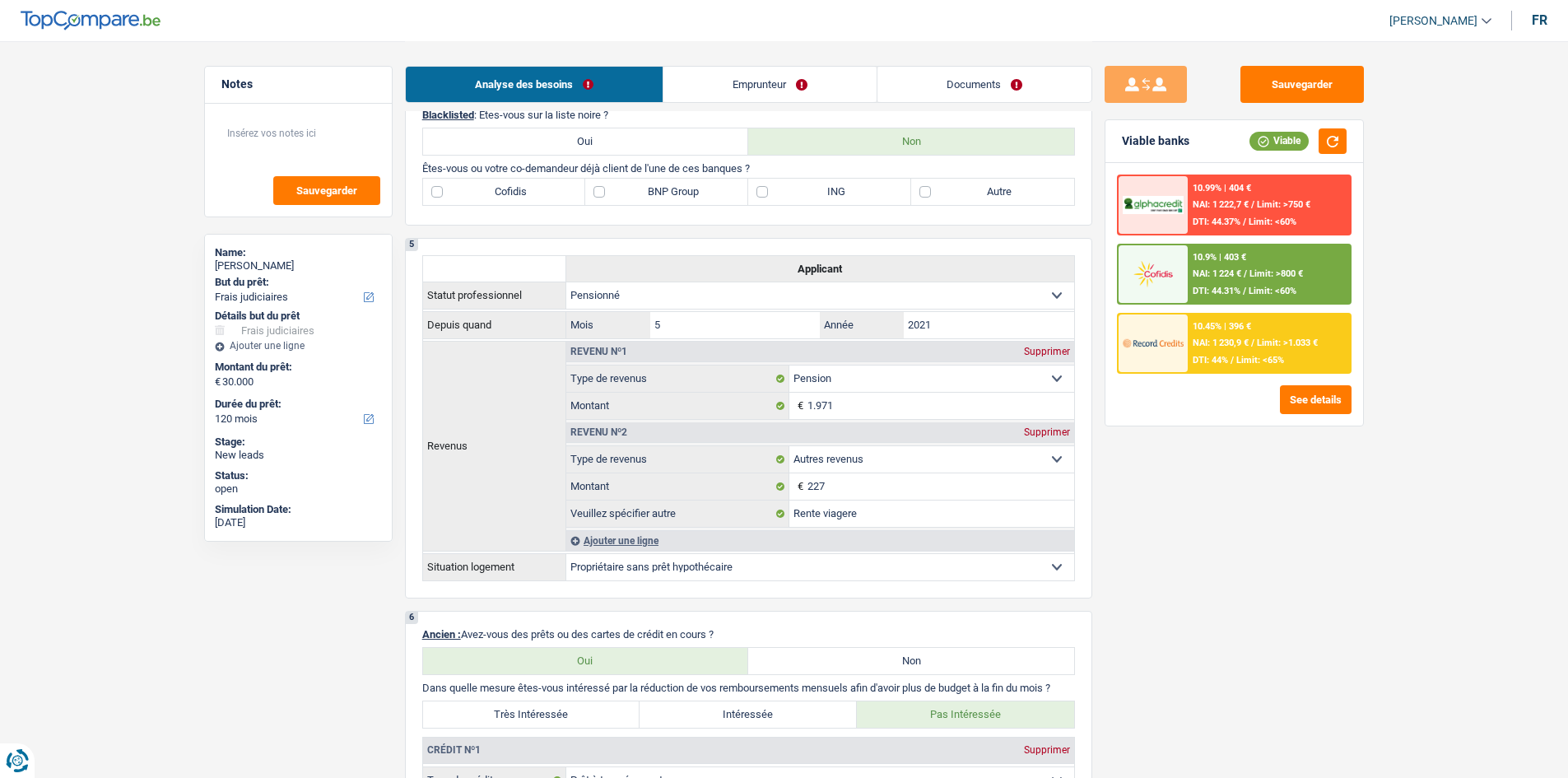
scroll to position [329, 0]
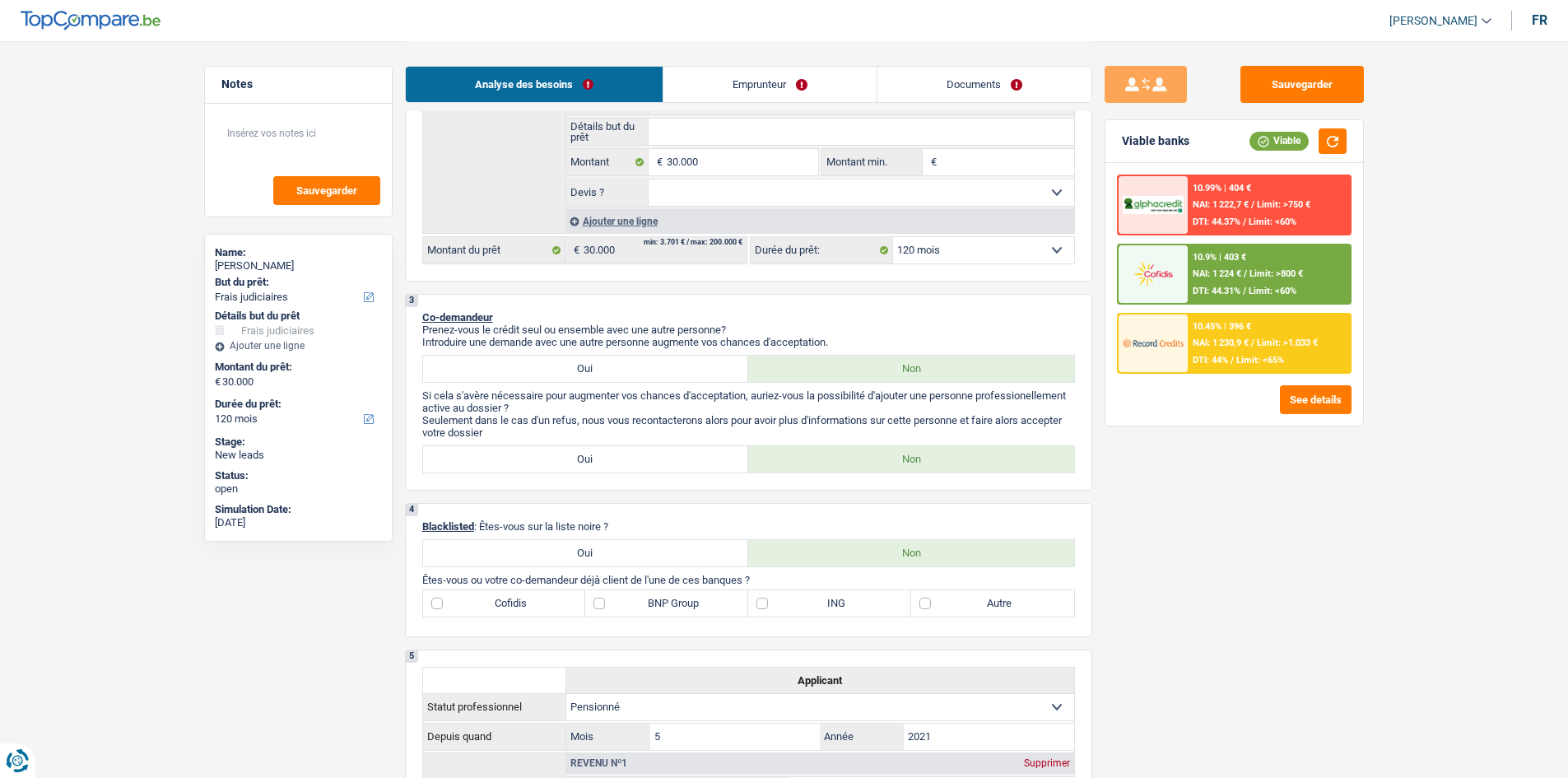
click at [1205, 501] on div "Sauvegarder Viable banks Viable 10.99% | 404 € NAI: 1 222,7 € / Limit: >750 € D…" at bounding box center [1234, 408] width 284 height 686
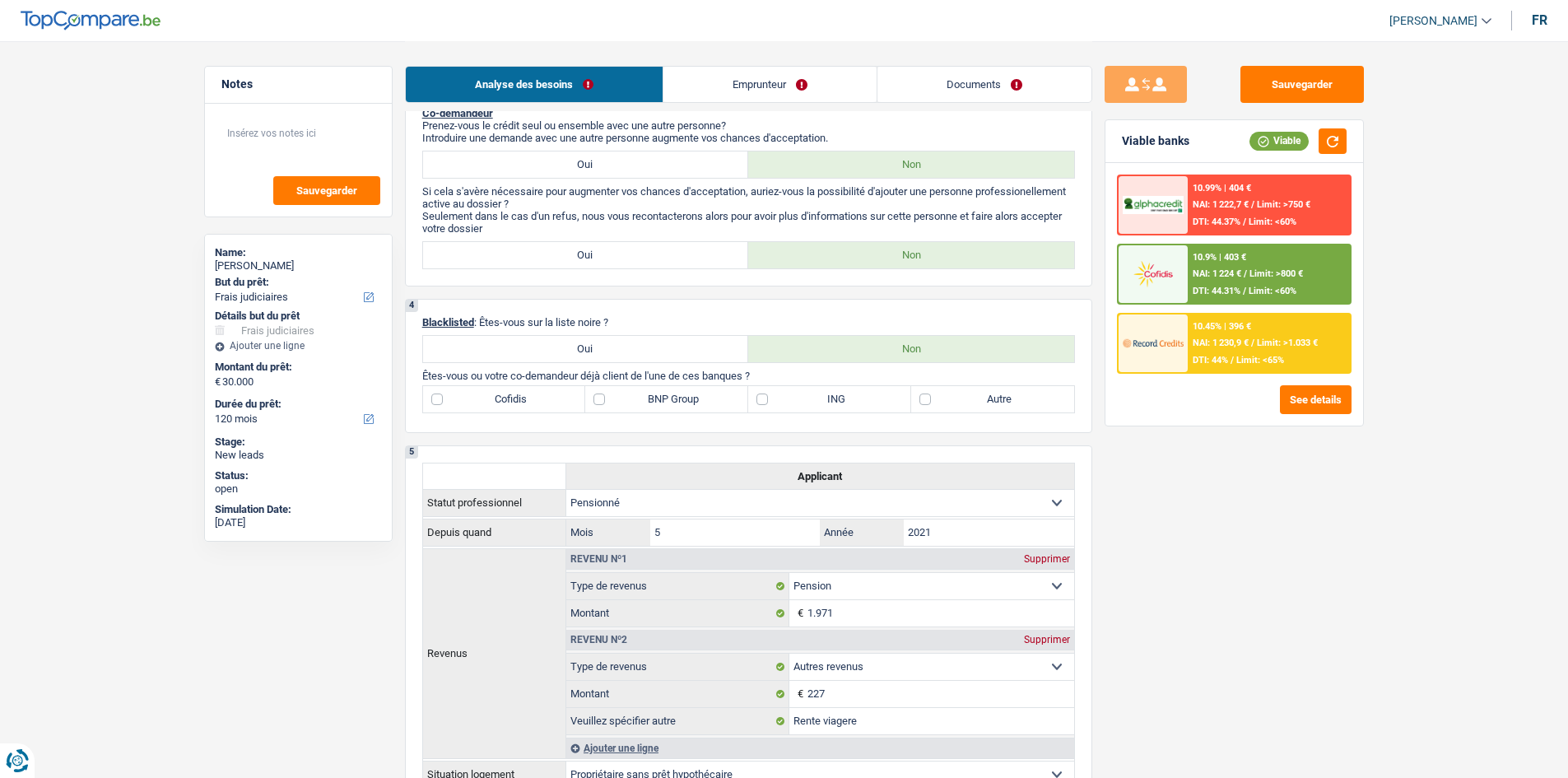
scroll to position [658, 0]
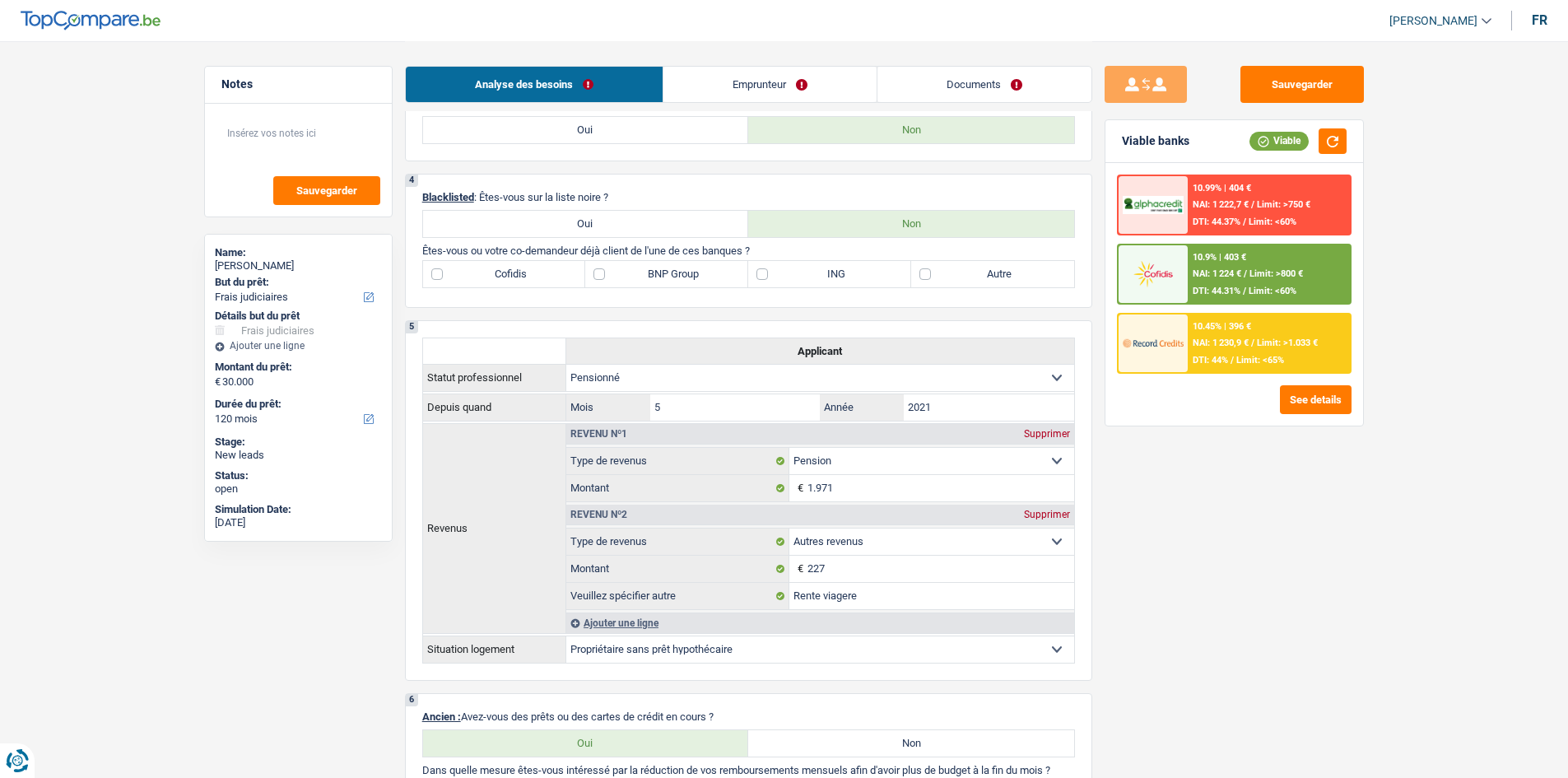
click at [1006, 269] on label "Autre" at bounding box center [992, 274] width 163 height 27
click at [1006, 269] on input "Autre" at bounding box center [992, 274] width 163 height 27
checkbox input "true"
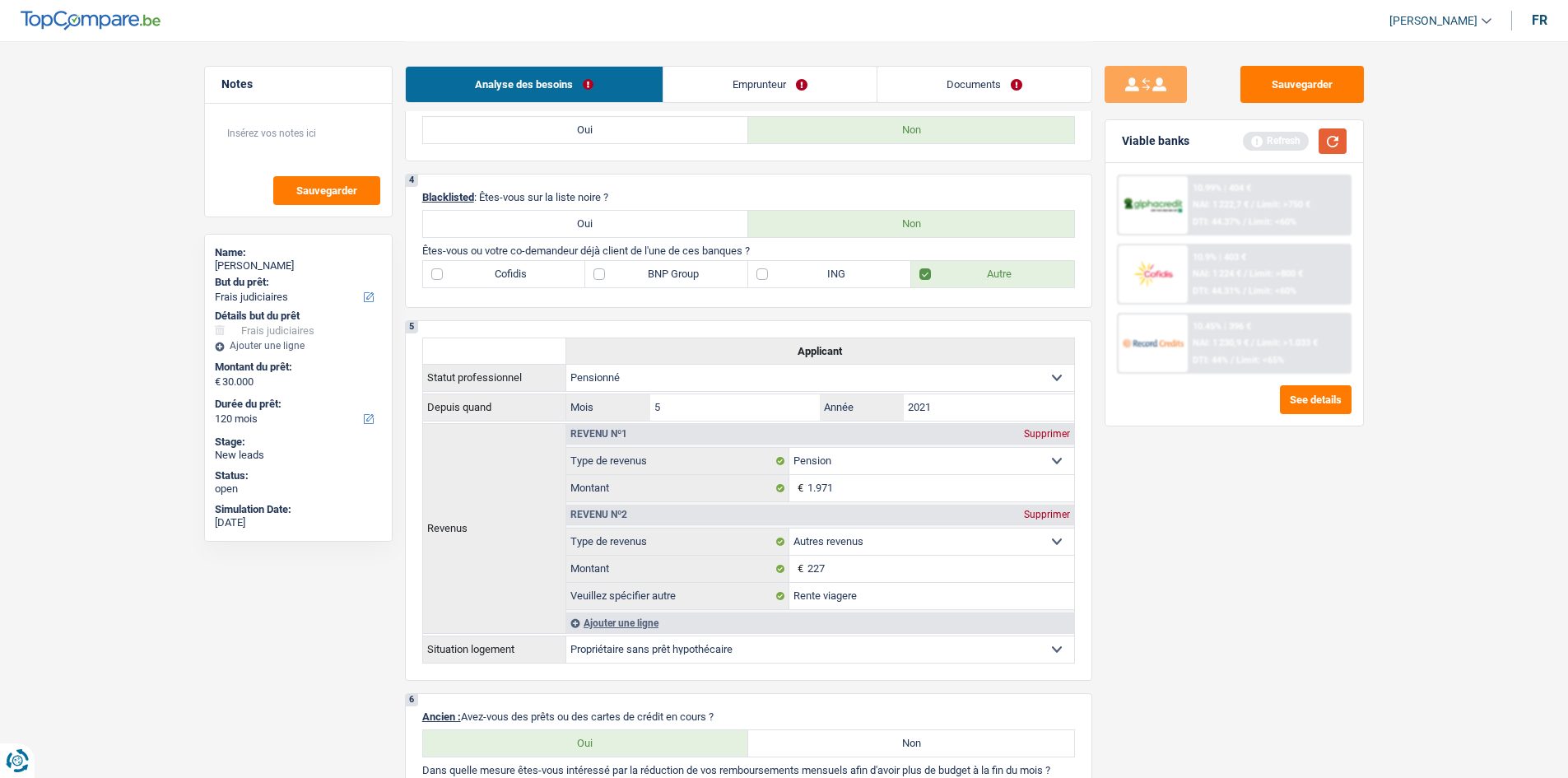
click at [1330, 141] on button "button" at bounding box center [1333, 140] width 28 height 26
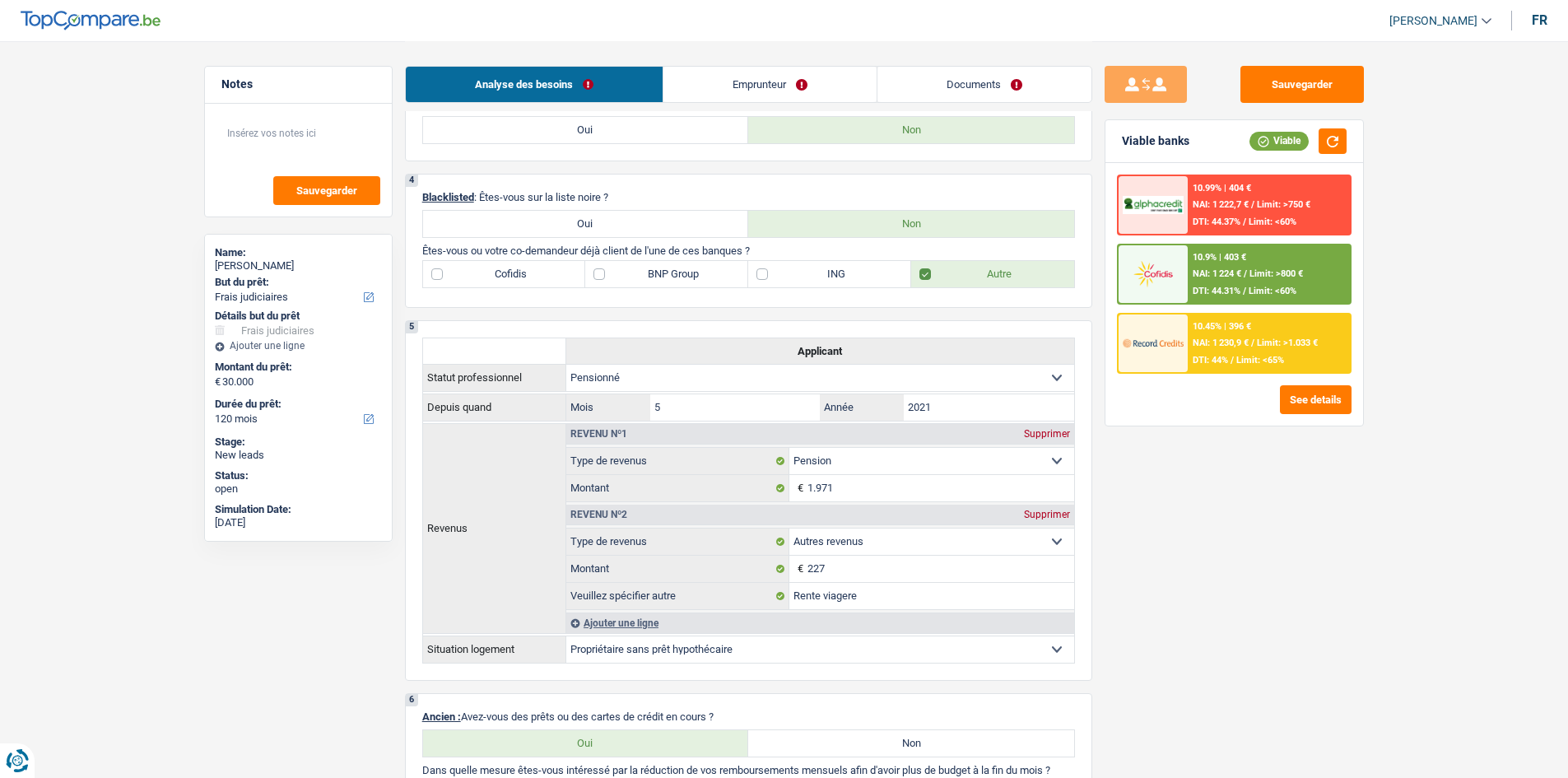
click at [624, 274] on label "BNP Group" at bounding box center [666, 274] width 163 height 27
click at [624, 274] on input "BNP Group" at bounding box center [666, 274] width 163 height 27
checkbox input "true"
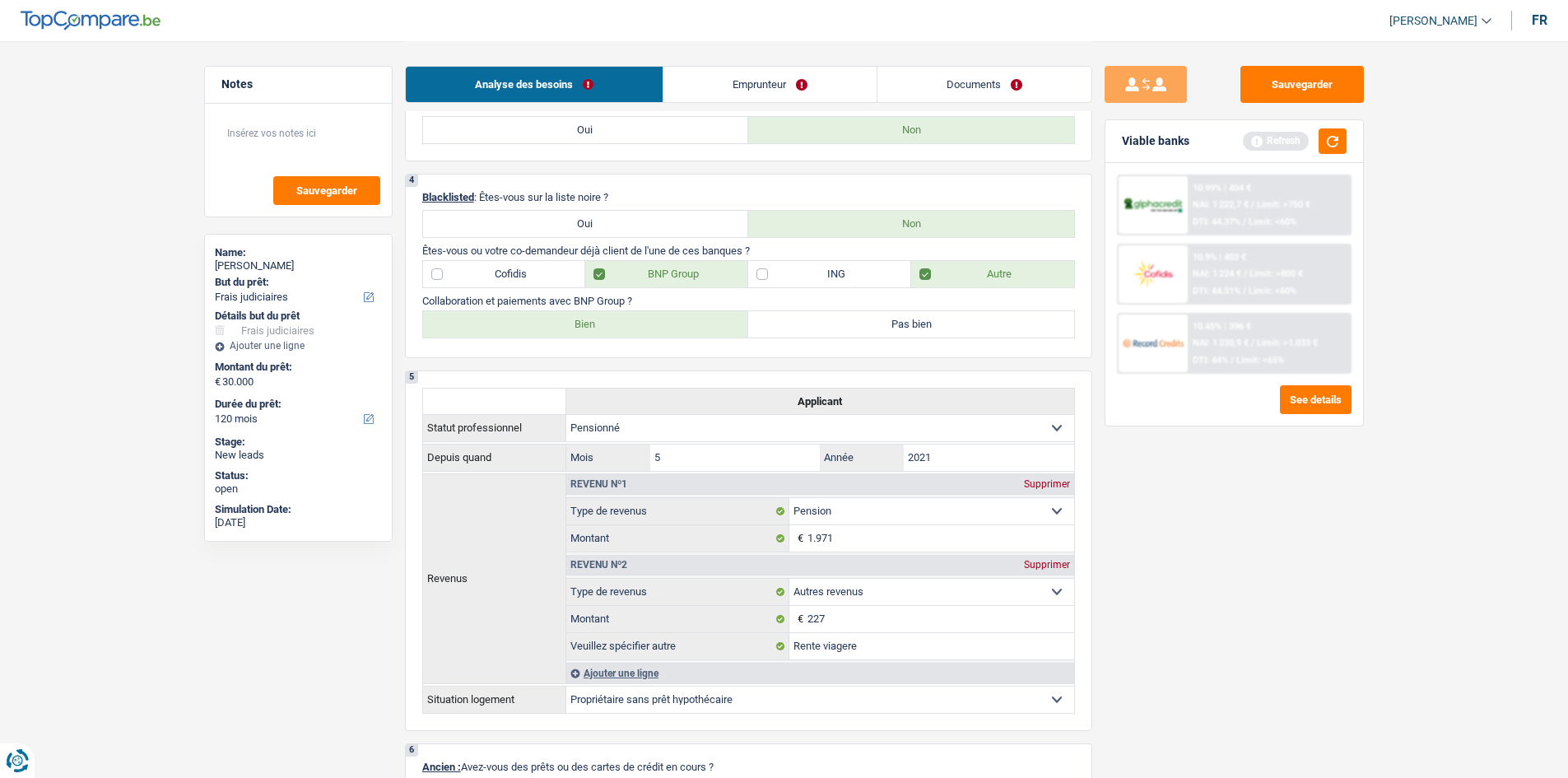
click at [614, 321] on label "Bien" at bounding box center [586, 324] width 326 height 27
click at [614, 321] on input "Bien" at bounding box center [586, 324] width 326 height 27
radio input "true"
click at [1312, 522] on div "Sauvegarder Viable banks Refresh 10.99% | 404 € NAI: 1 222,7 € / Limit: >750 € …" at bounding box center [1234, 408] width 284 height 686
click at [1338, 134] on button "button" at bounding box center [1333, 140] width 28 height 26
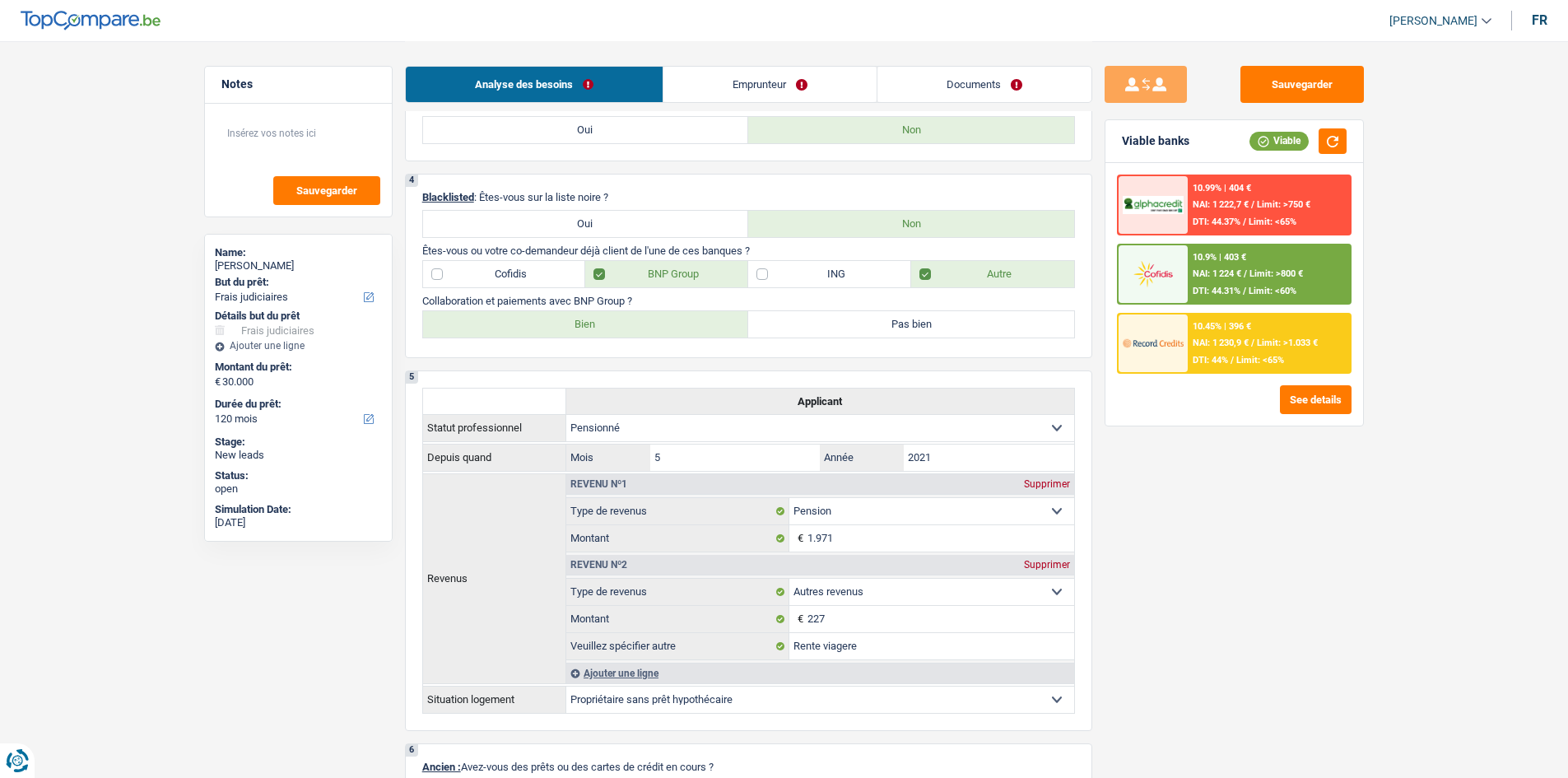
click at [1258, 500] on div "Sauvegarder Viable banks Viable 10.99% | 404 € NAI: 1 222,7 € / Limit: >750 € D…" at bounding box center [1234, 408] width 284 height 686
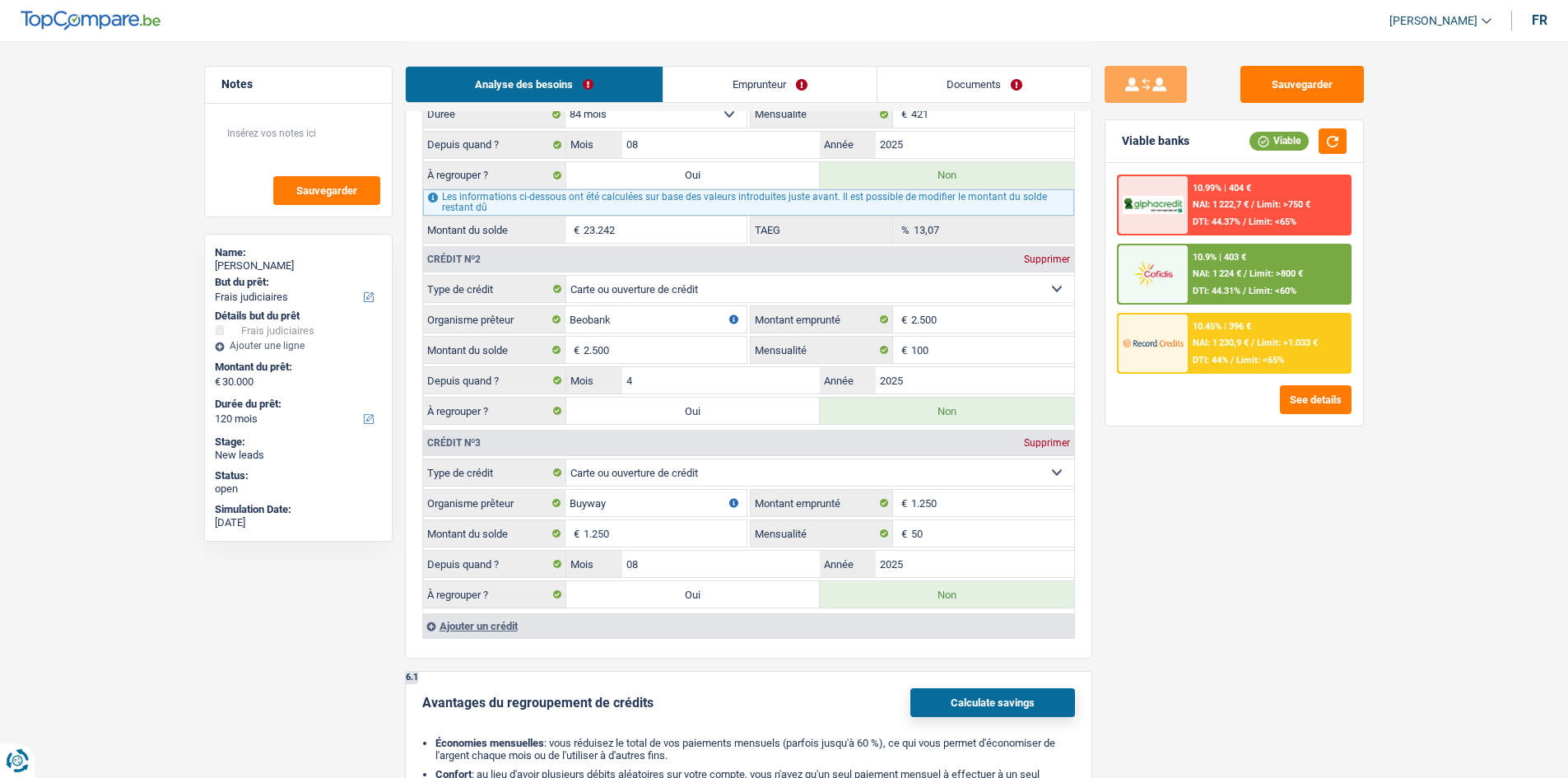
scroll to position [1517, 0]
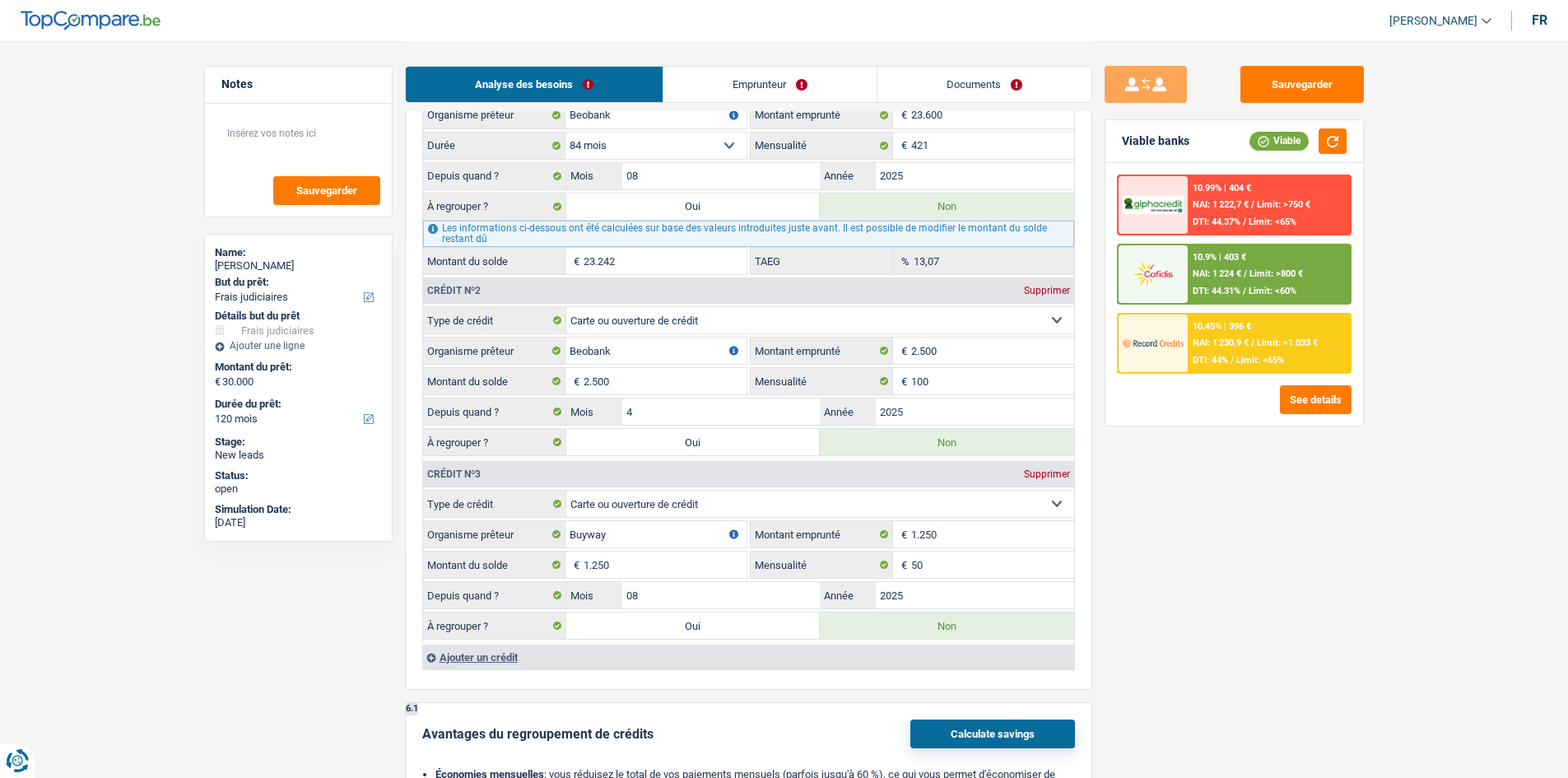
click at [1313, 520] on div "Sauvegarder Viable banks Viable 10.99% | 404 € NAI: 1 222,7 € / Limit: >750 € D…" at bounding box center [1234, 408] width 284 height 686
click at [1309, 524] on div "Sauvegarder Viable banks Viable 10.99% | 404 € NAI: 1 222,7 € / Limit: >750 € D…" at bounding box center [1234, 408] width 284 height 686
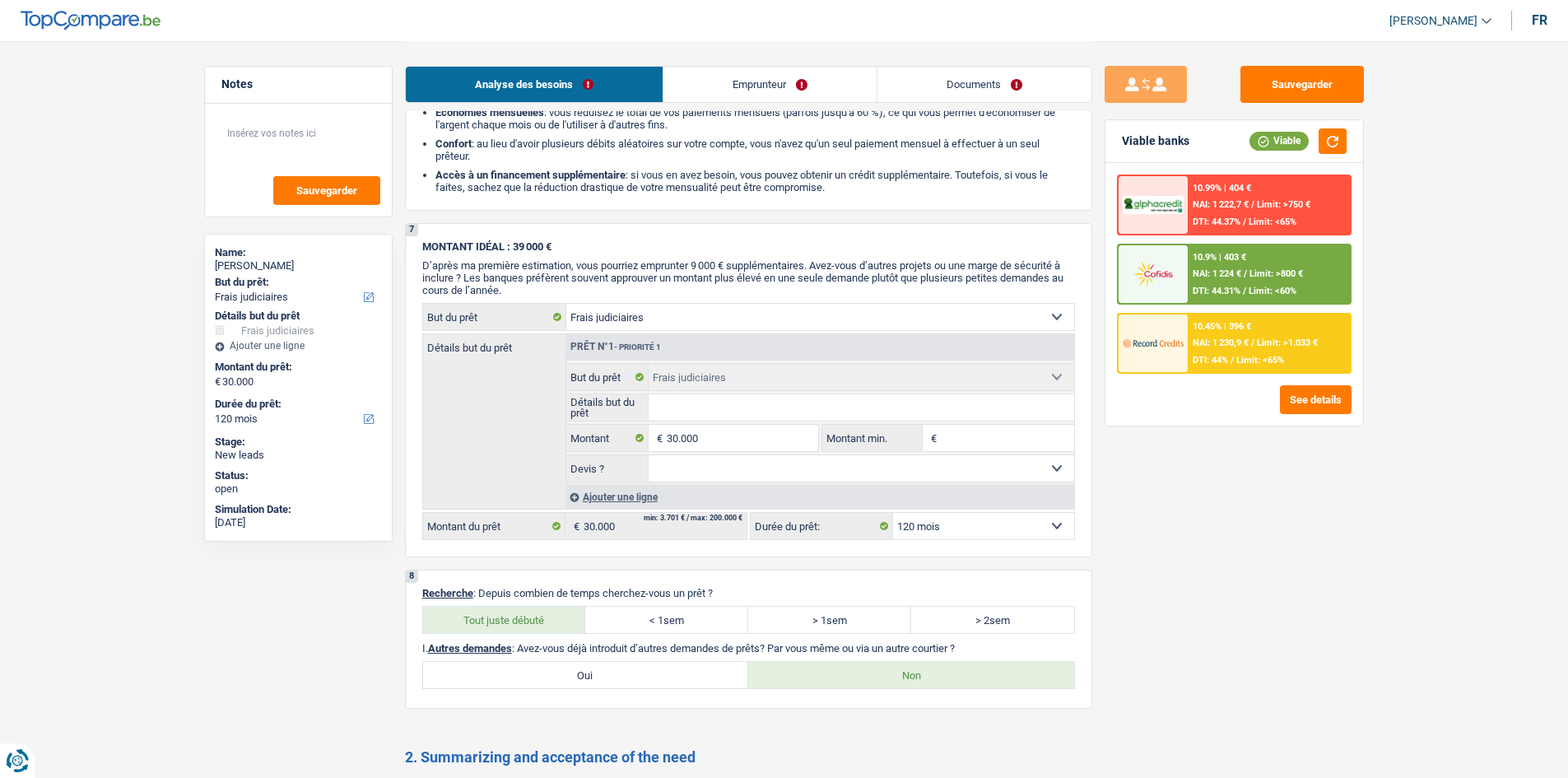
scroll to position [2258, 0]
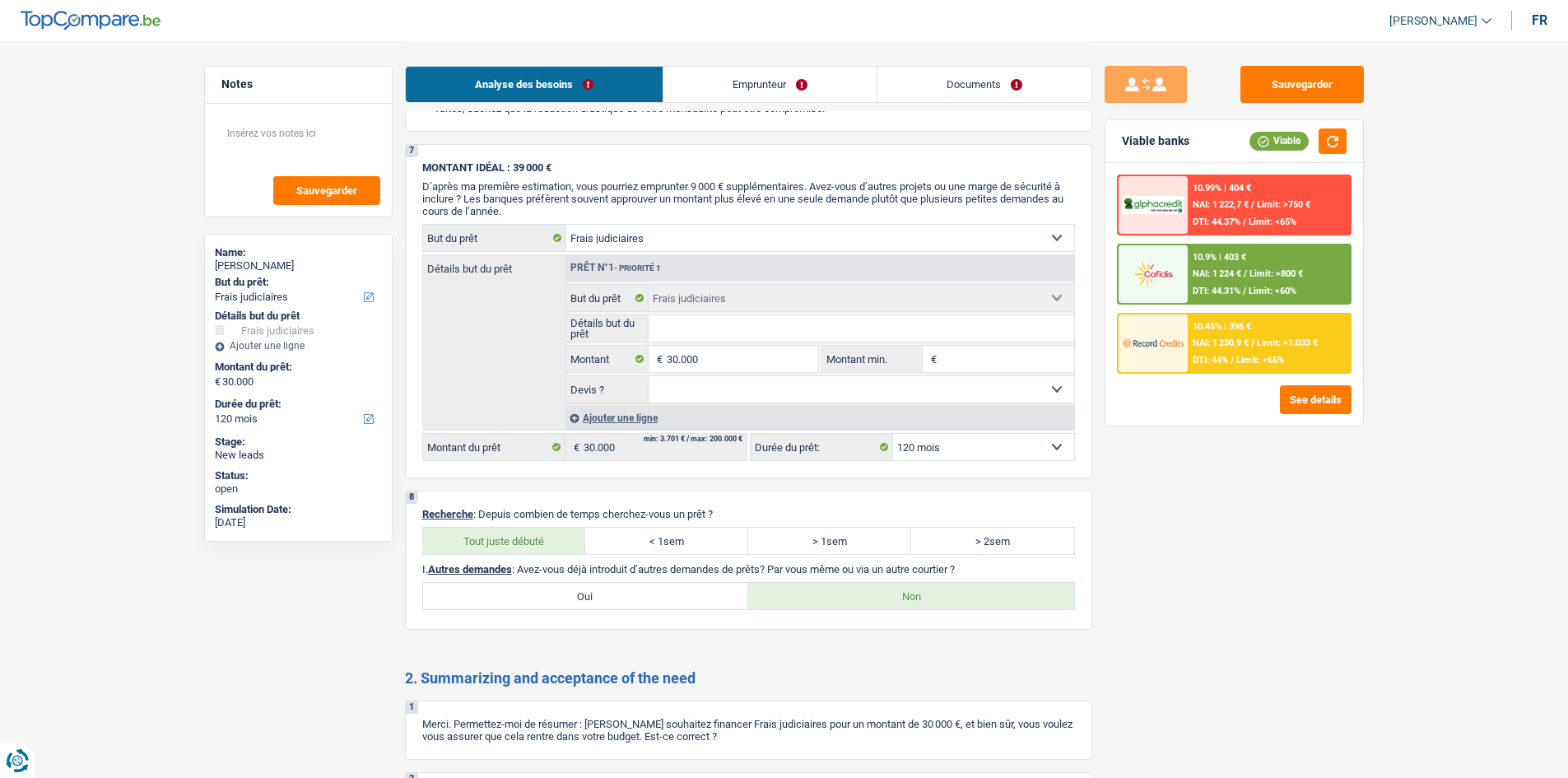
click at [1308, 524] on div "Sauvegarder Viable banks Viable 10.99% | 404 € NAI: 1 222,7 € / Limit: >750 € D…" at bounding box center [1234, 408] width 284 height 686
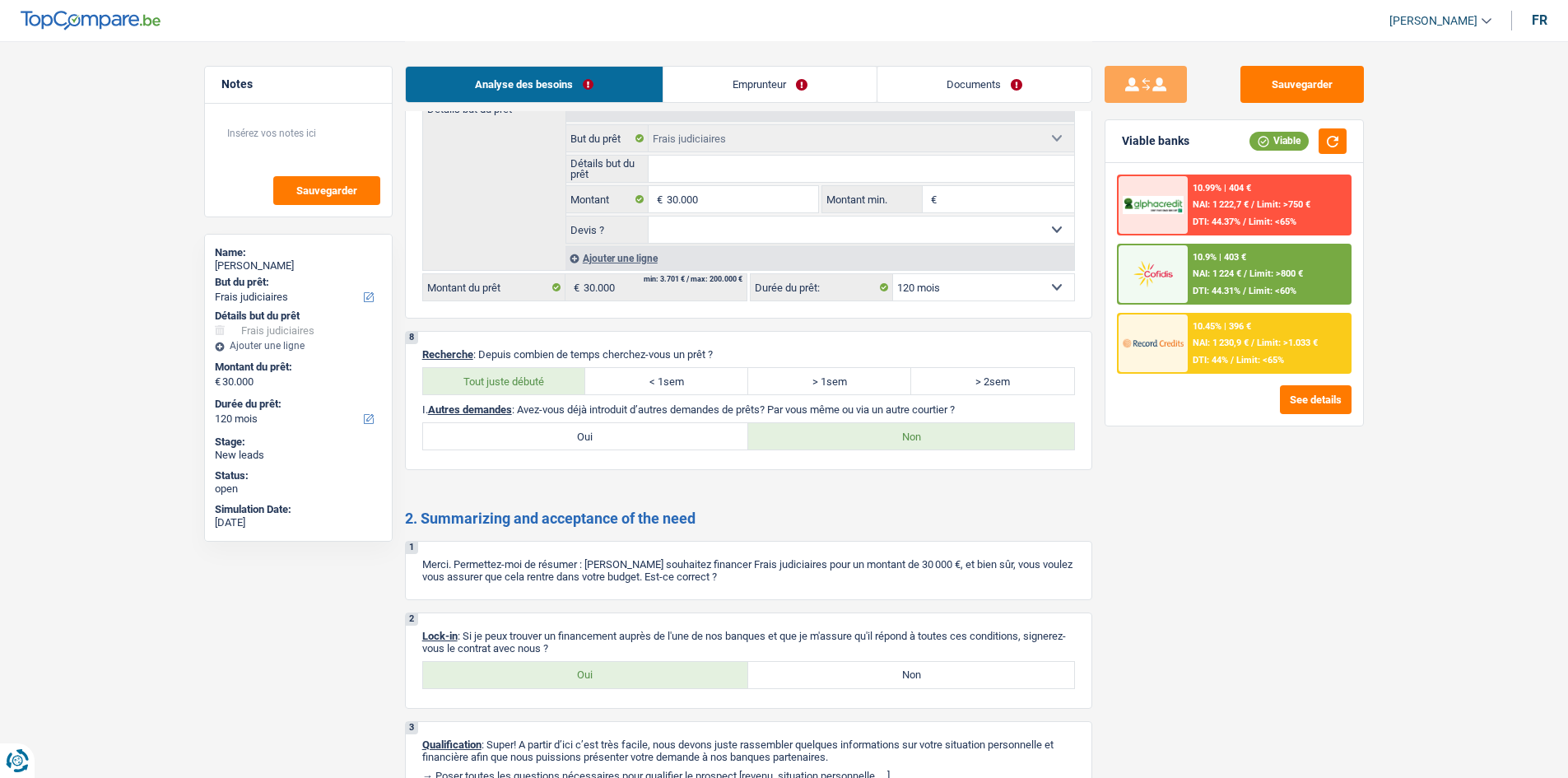
scroll to position [2505, 0]
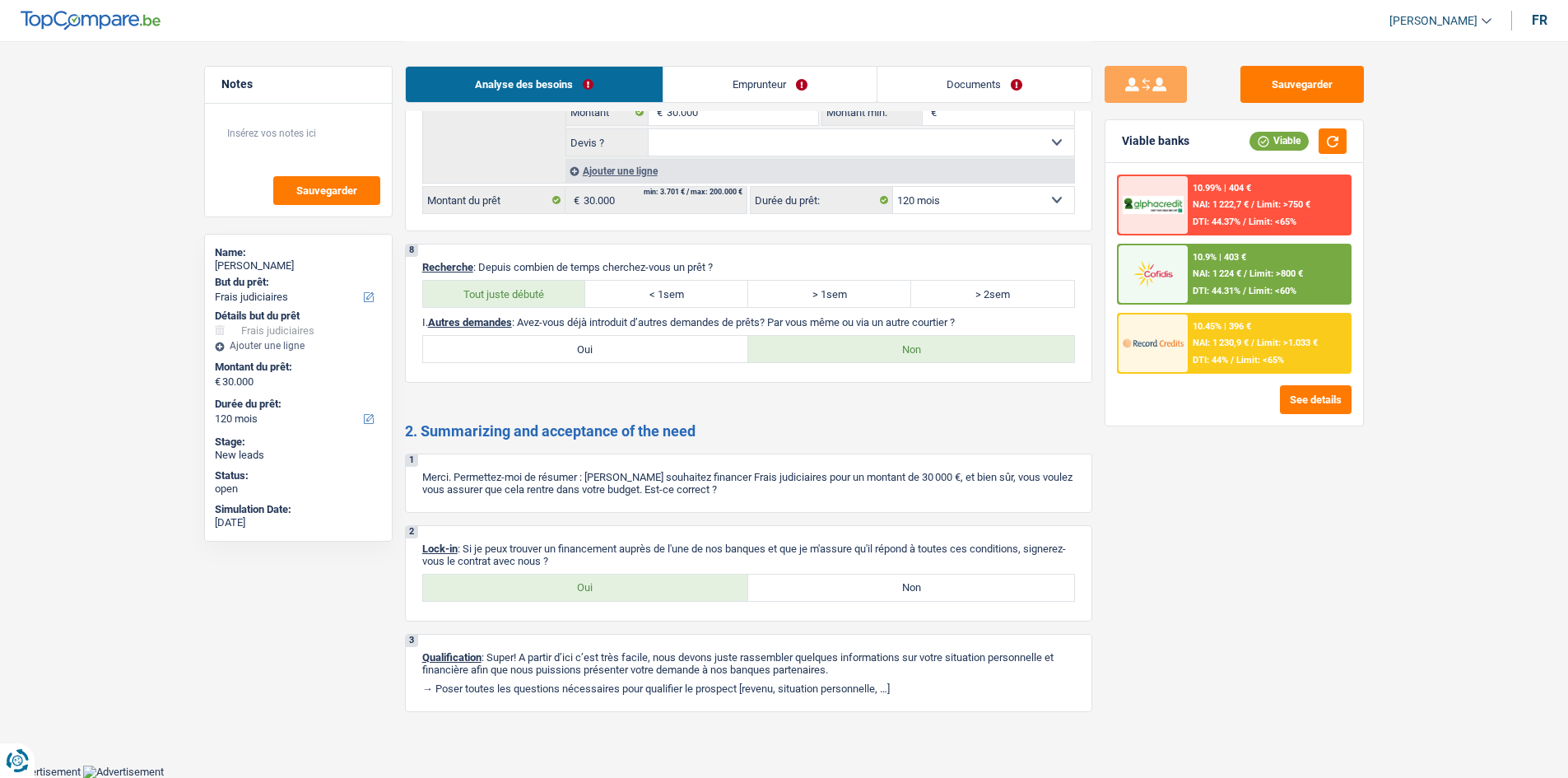
click at [1169, 511] on div "Sauvegarder Viable banks Viable 10.99% | 404 € NAI: 1 222,7 € / Limit: >750 € D…" at bounding box center [1234, 408] width 284 height 686
click at [635, 587] on label "Oui" at bounding box center [586, 588] width 326 height 27
click at [635, 587] on input "Oui" at bounding box center [586, 588] width 326 height 27
radio input "true"
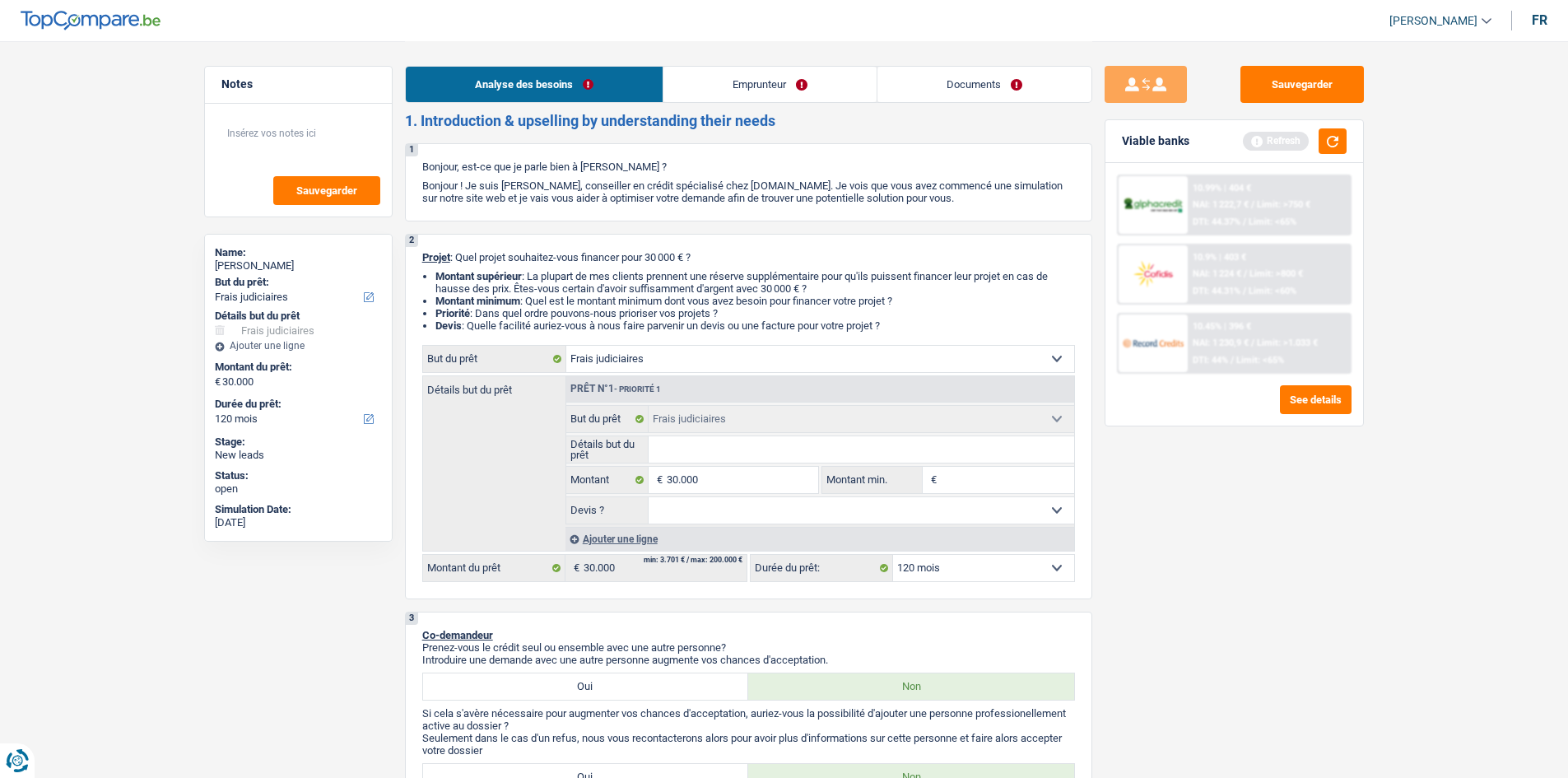
scroll to position [0, 0]
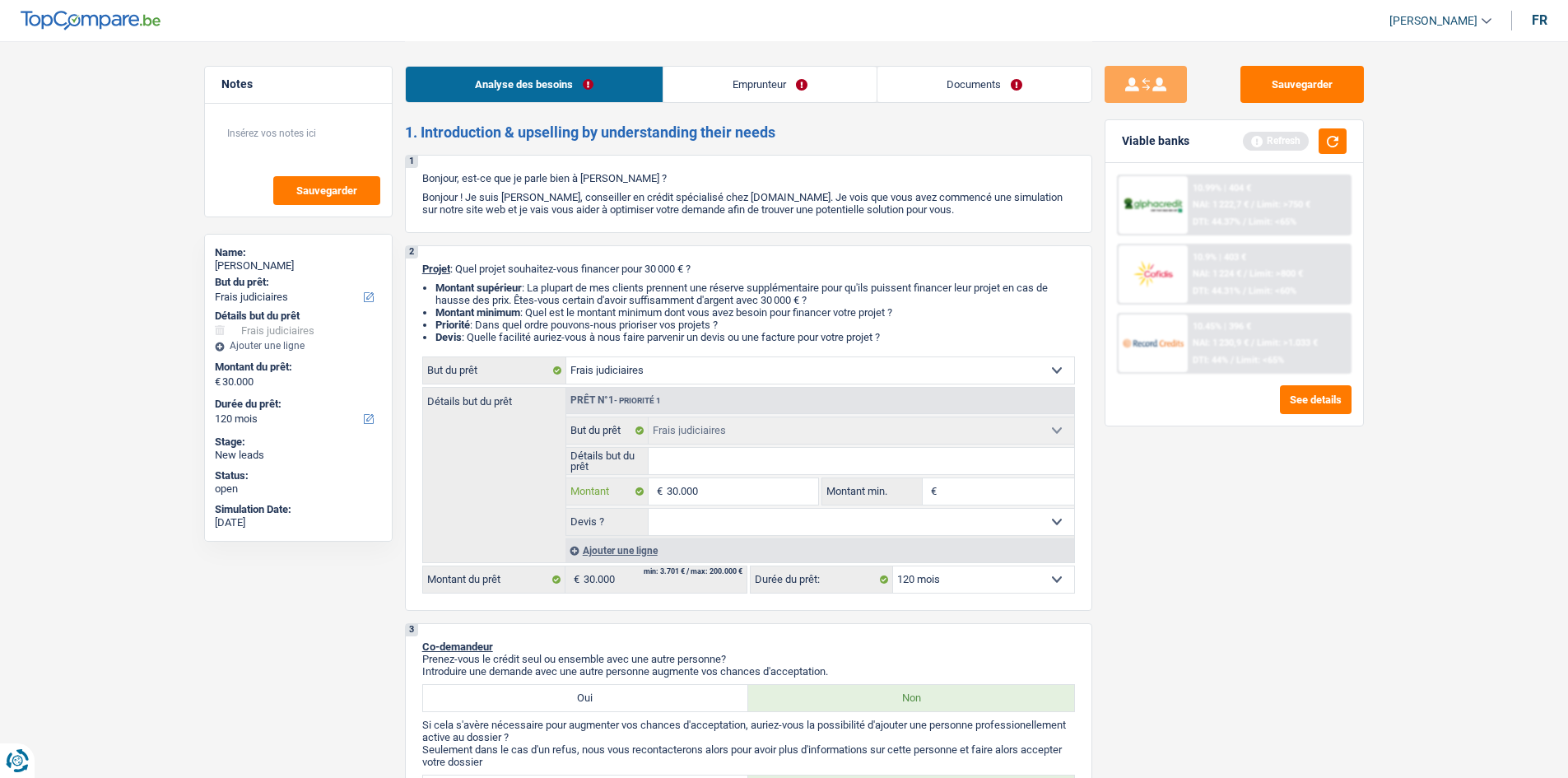
click at [747, 495] on input "30.000" at bounding box center [741, 491] width 150 height 27
type input "2"
type input "28"
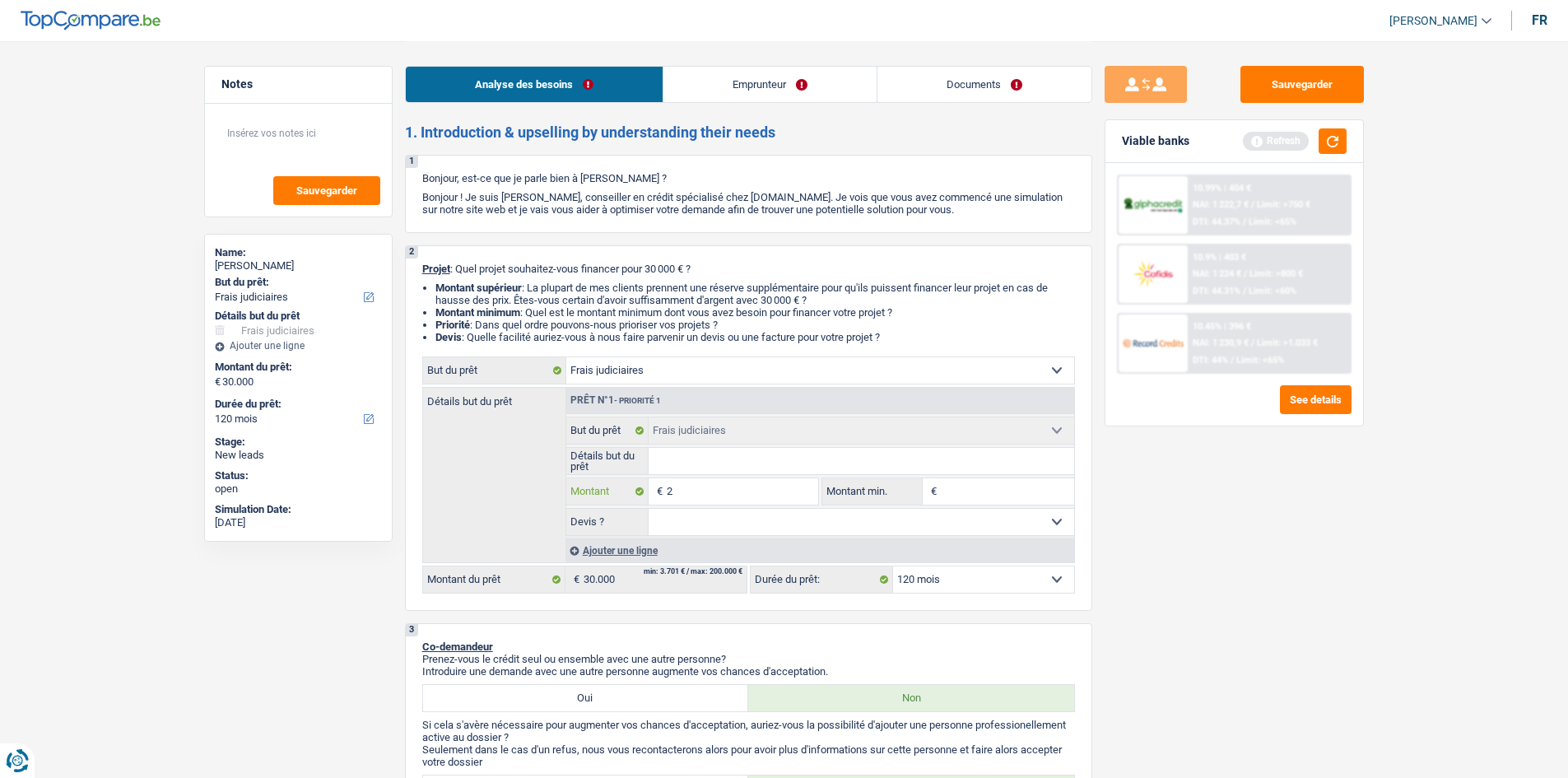
type input "28"
type input "280"
type input "2.800"
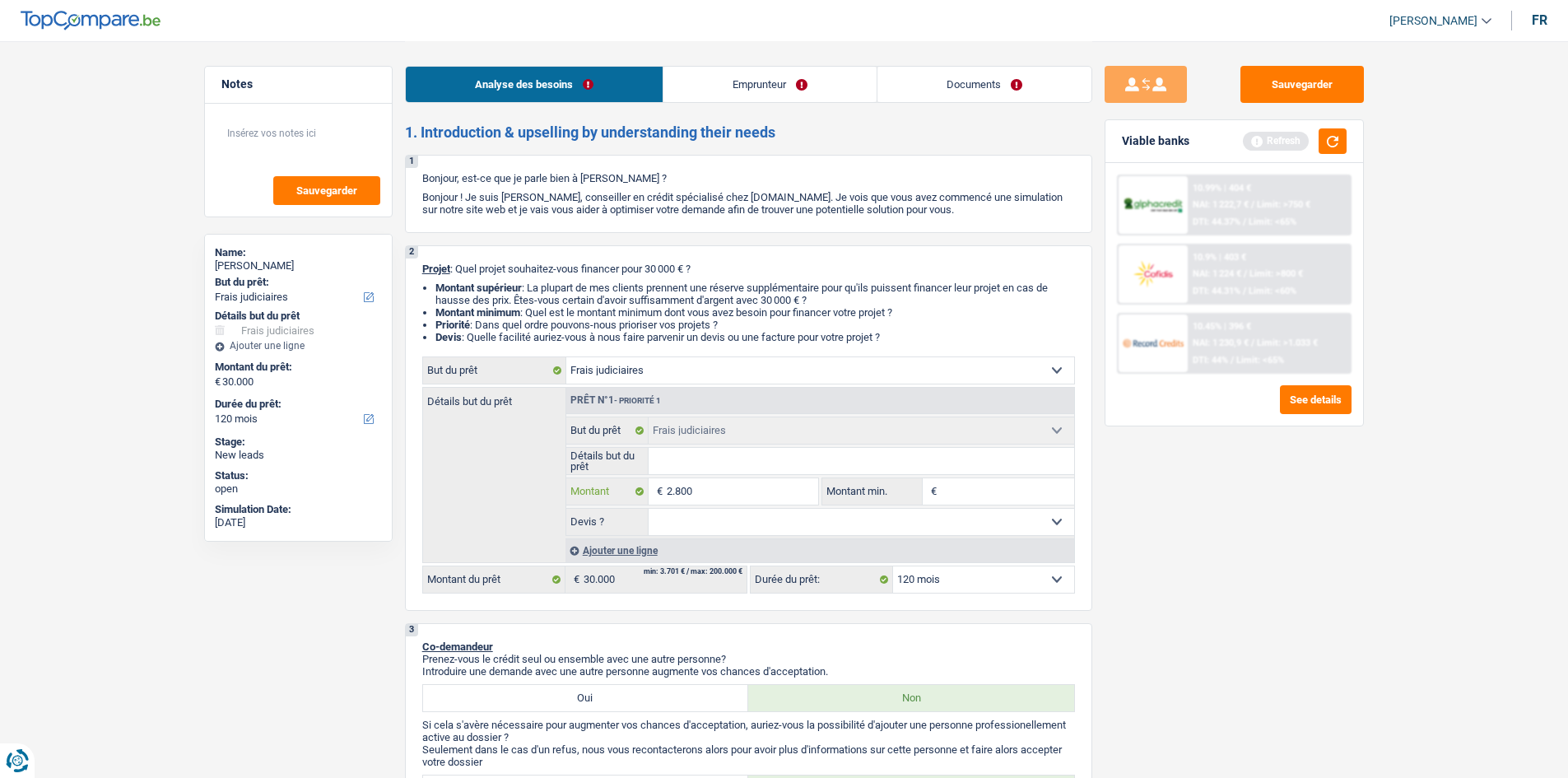
type input "28.000"
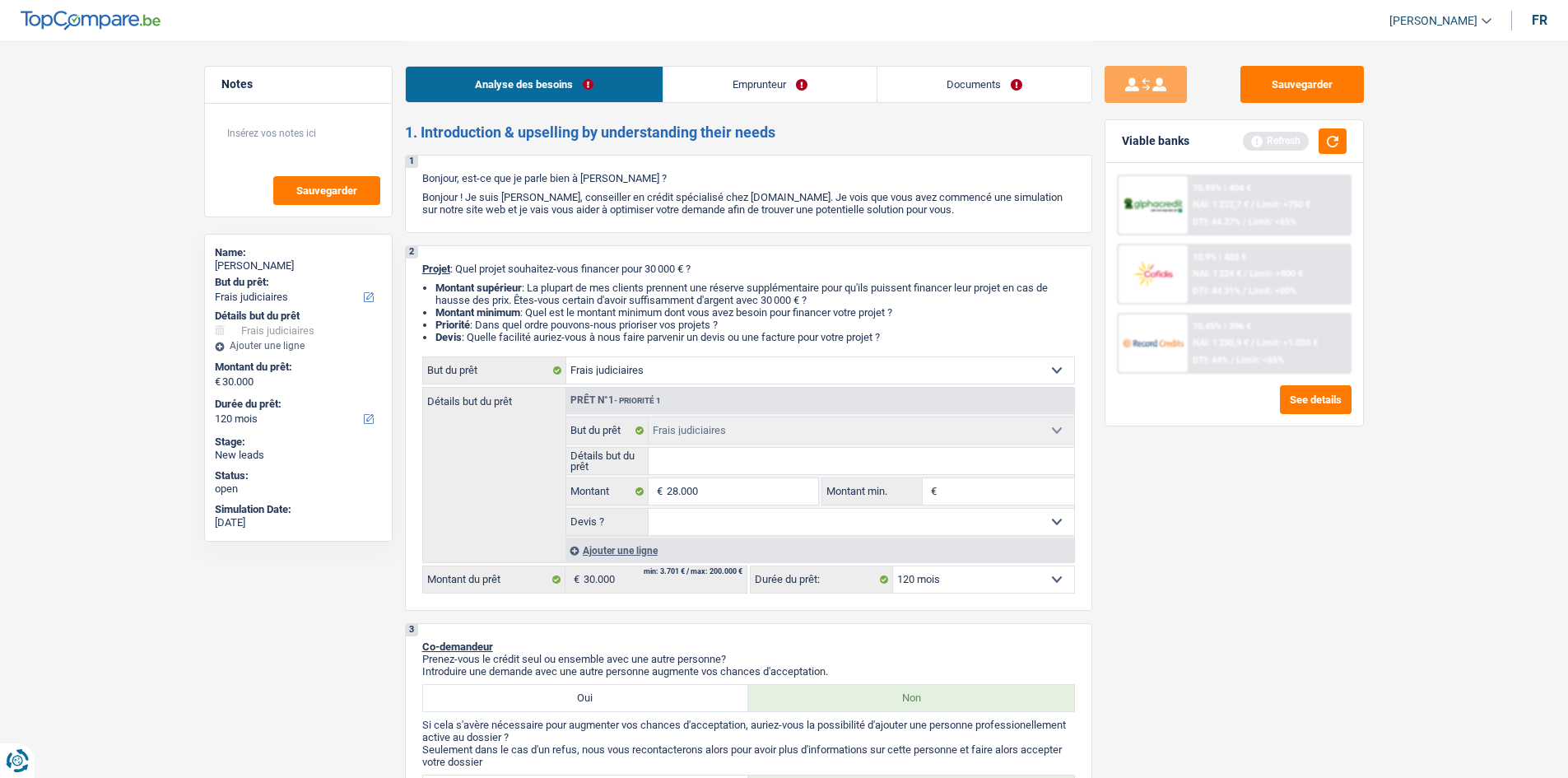
type input "28.000"
click at [1222, 507] on div "Sauvegarder Viable banks Refresh 10.99% | 404 € NAI: 1 222,7 € / Limit: >750 € …" at bounding box center [1234, 408] width 284 height 686
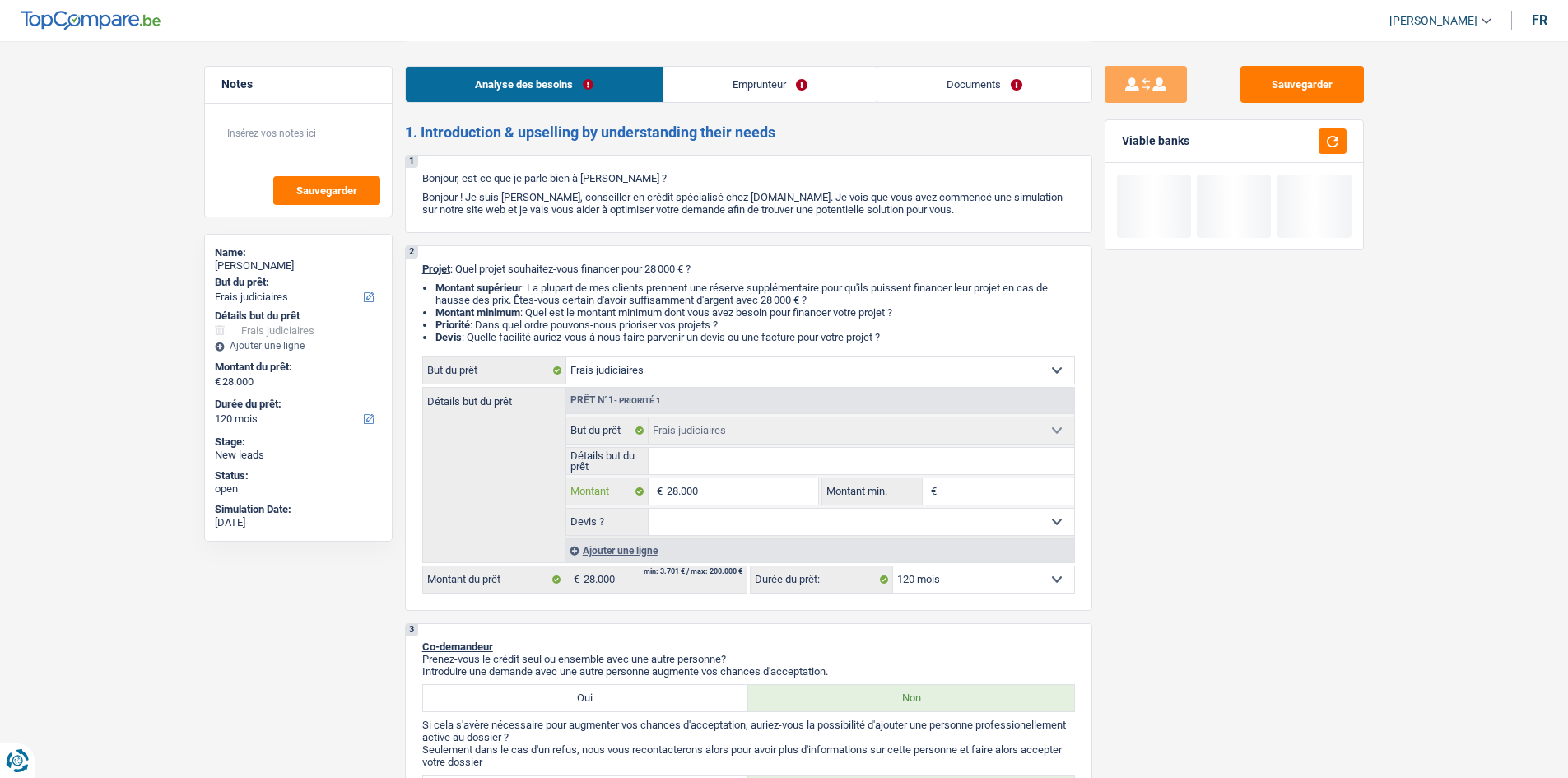
click at [761, 494] on input "28.000" at bounding box center [741, 491] width 150 height 27
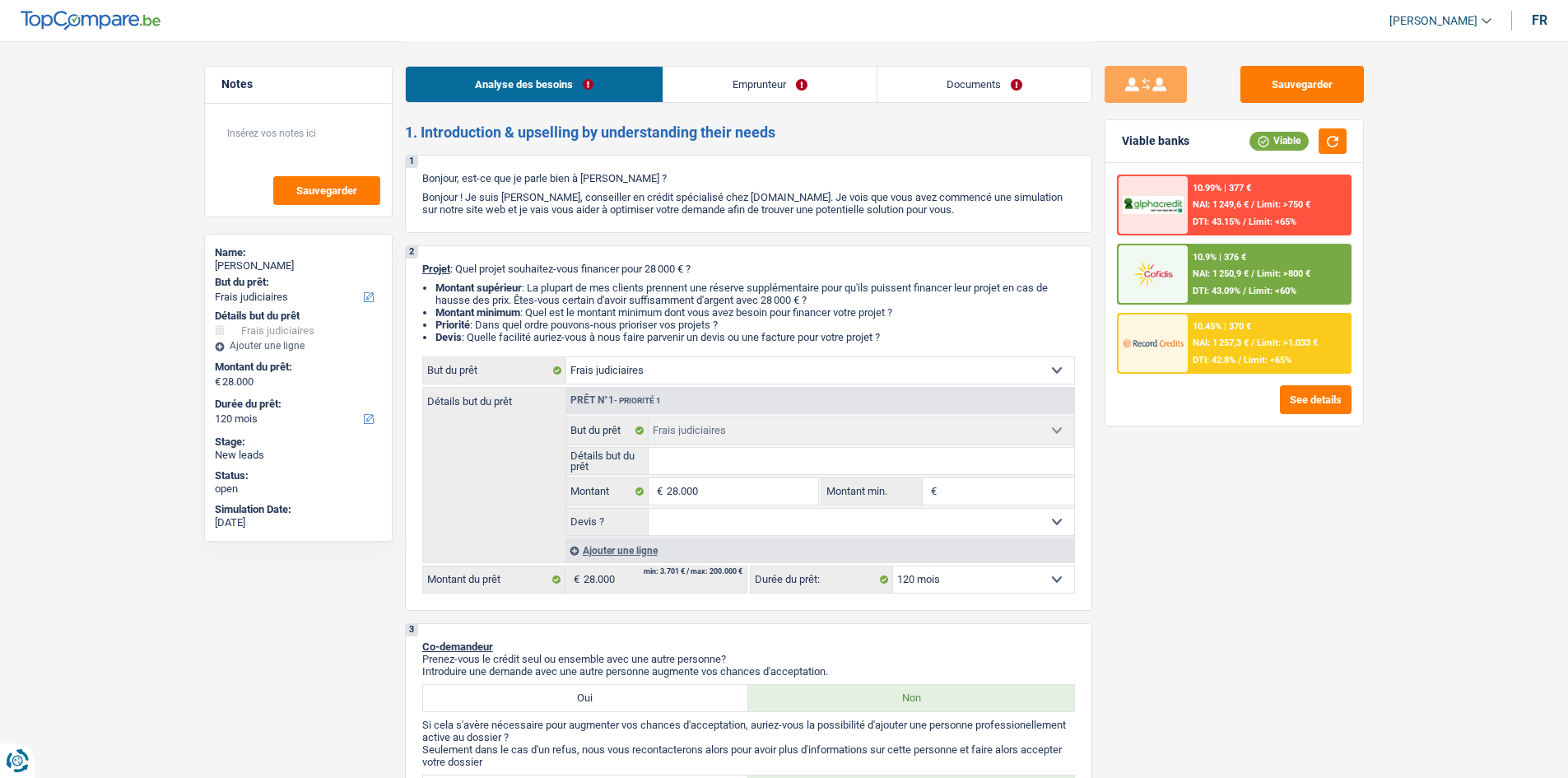
click at [1186, 534] on div "Sauvegarder Viable banks Viable 10.99% | 377 € NAI: 1 249,6 € / Limit: >750 € D…" at bounding box center [1234, 408] width 284 height 686
click at [1219, 362] on span "DTI: 42.8%" at bounding box center [1213, 360] width 42 height 11
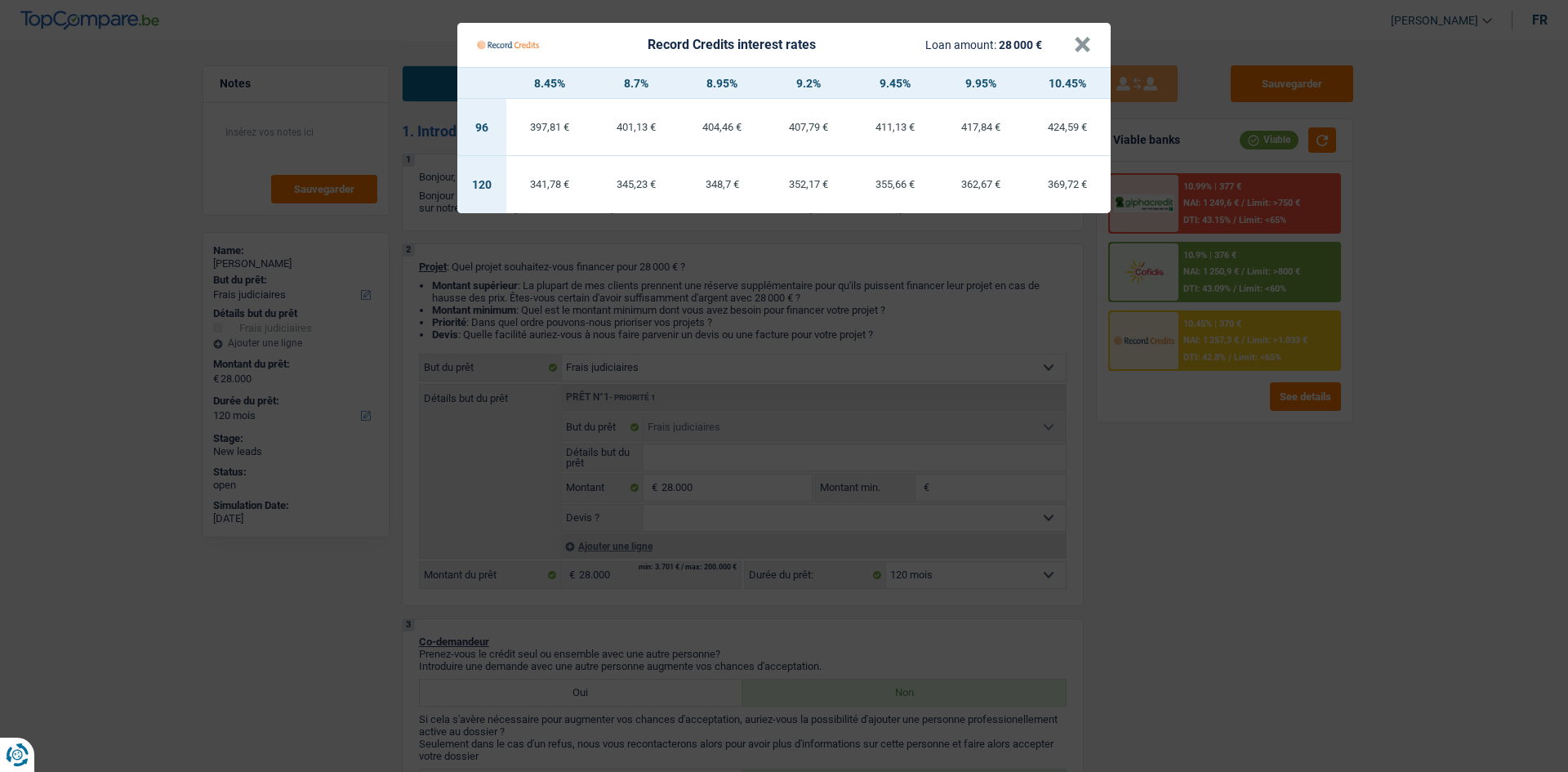
click at [1242, 628] on Credits "Record Credits interest rates Loan amount: 28 000 € × 8.45% 8.7% 8.95% 9.2% 9.4…" at bounding box center [784, 386] width 1568 height 772
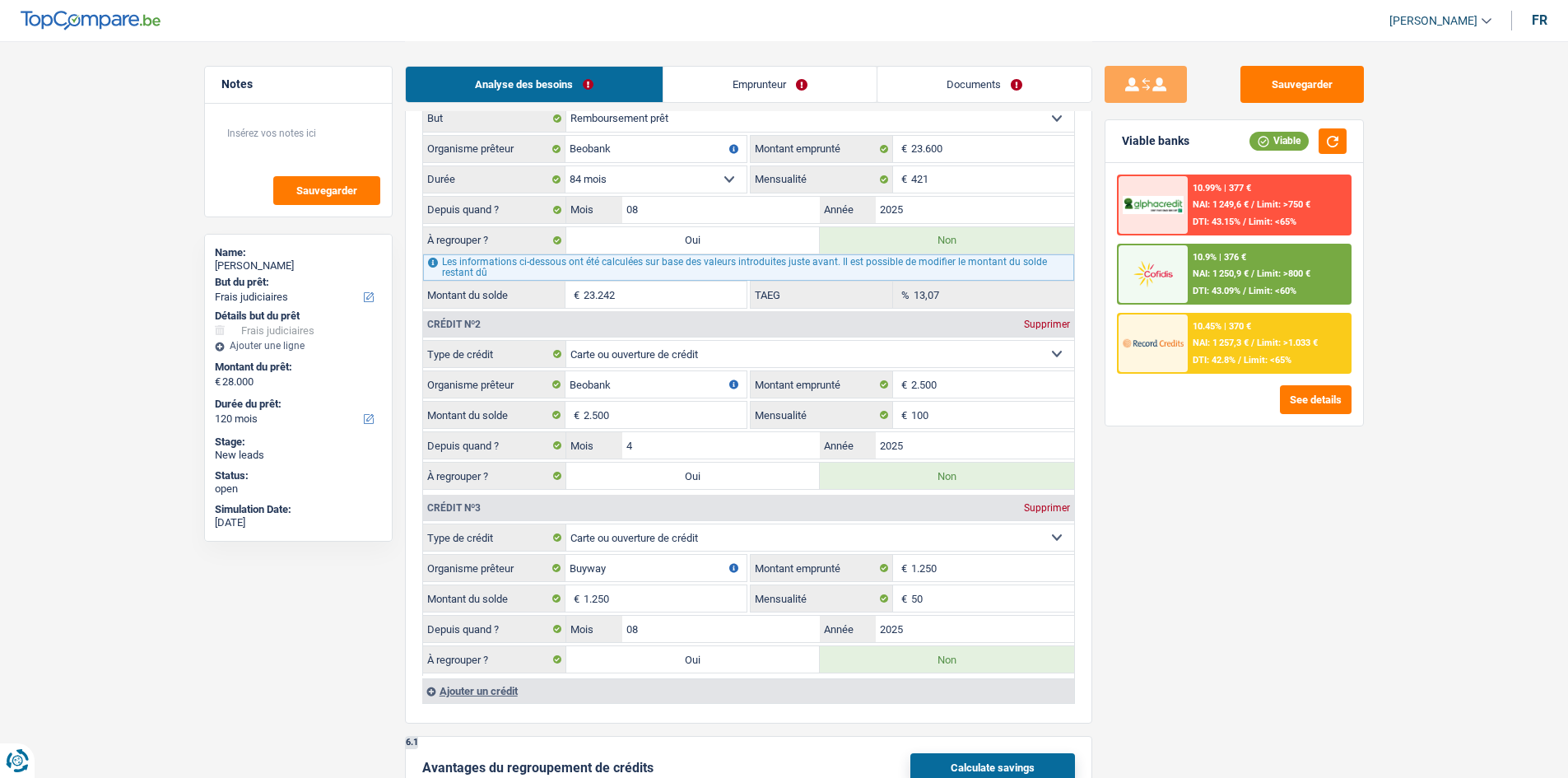
scroll to position [1564, 0]
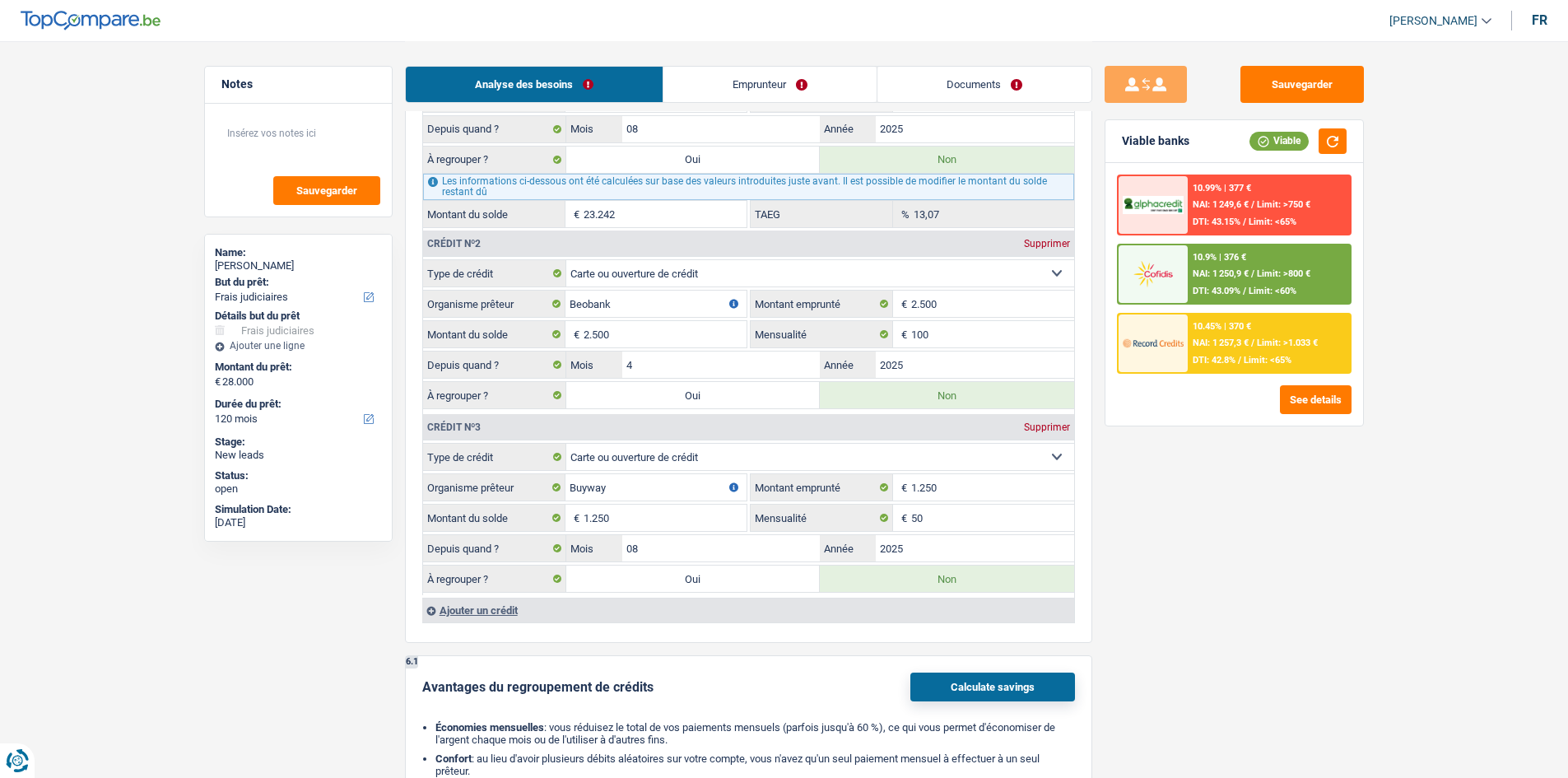
click at [1294, 526] on div "Sauvegarder Viable banks Viable 10.99% | 377 € NAI: 1 249,6 € / Limit: >750 € D…" at bounding box center [1234, 408] width 284 height 686
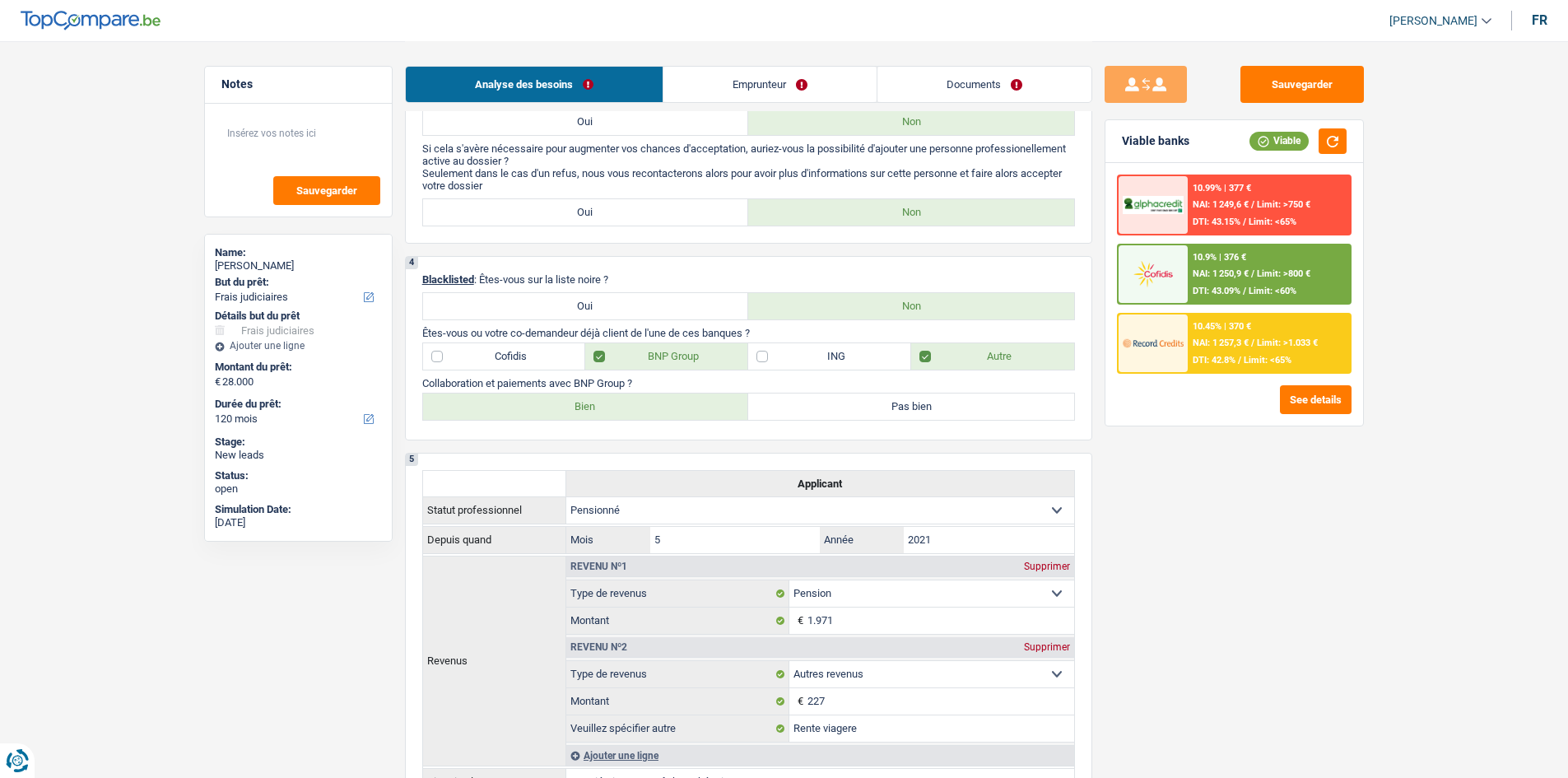
scroll to position [165, 0]
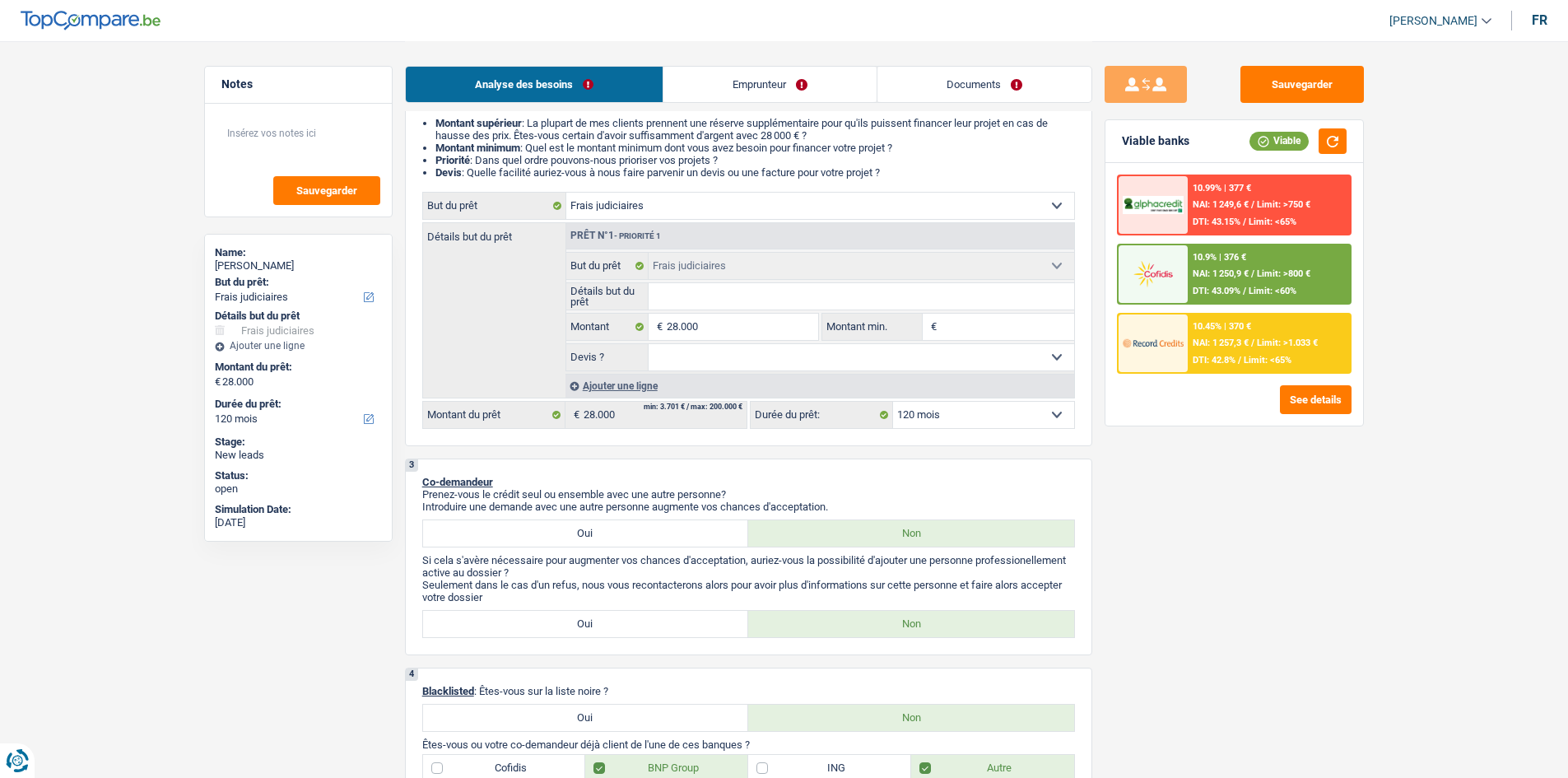
click at [1012, 407] on select "12 mois 18 mois 24 mois 30 mois 36 mois 42 mois 48 mois 60 mois 72 mois 84 mois…" at bounding box center [984, 415] width 181 height 27
select select "84"
click at [893, 401] on select "12 mois 18 mois 24 mois 30 mois 36 mois 42 mois 48 mois 60 mois 72 mois 84 mois…" at bounding box center [984, 415] width 181 height 27
select select "84"
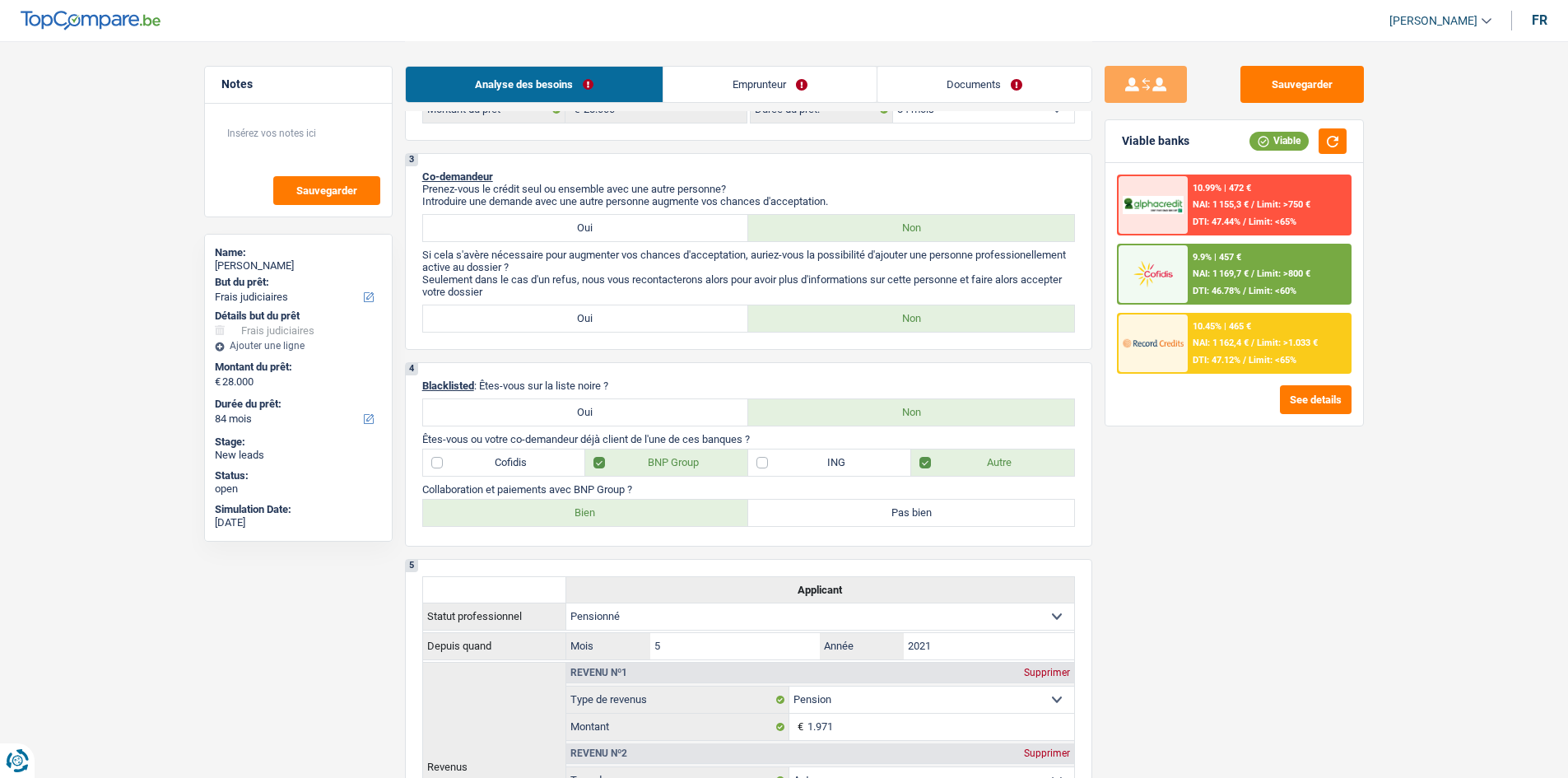
scroll to position [247, 0]
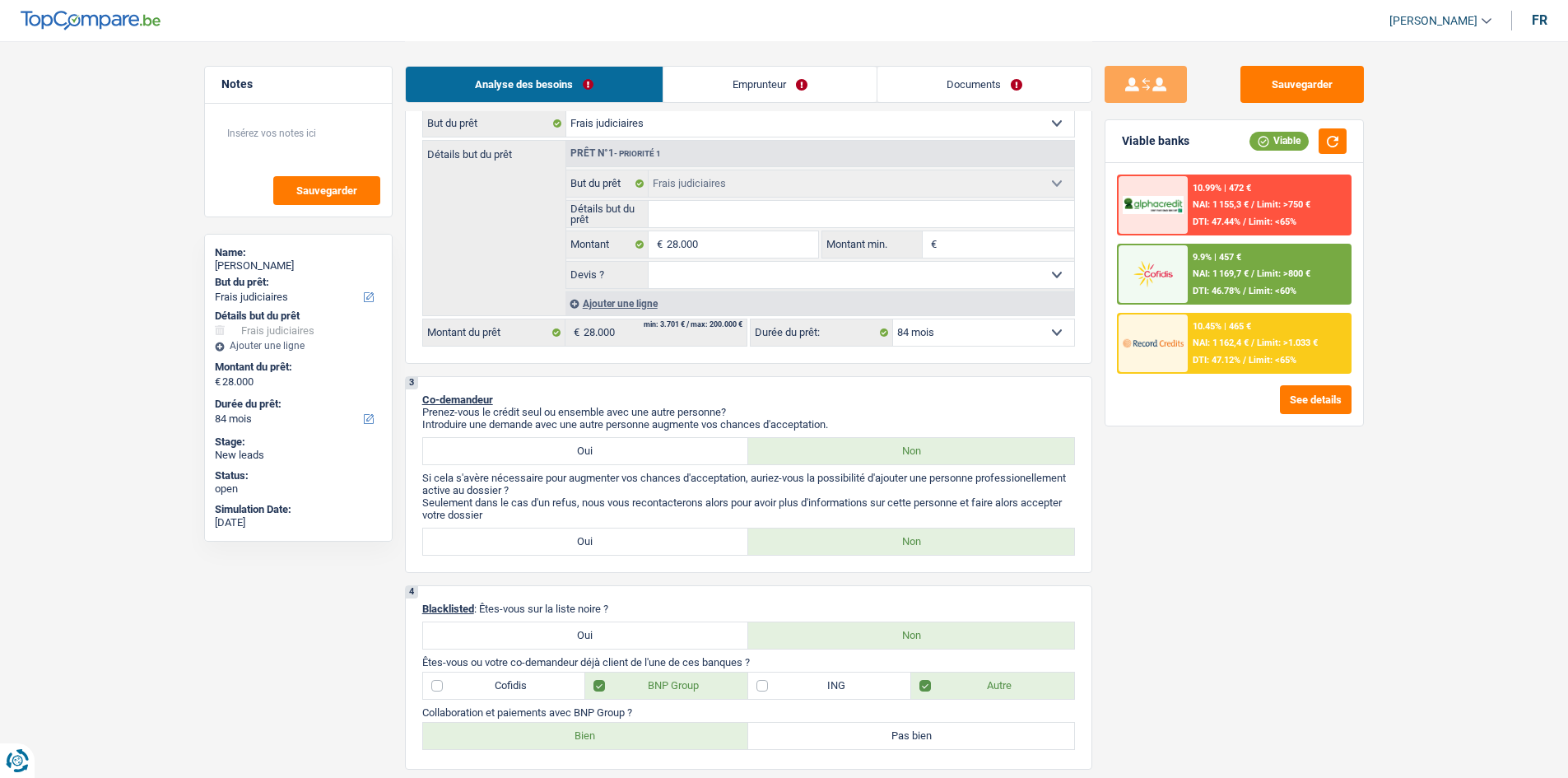
click at [1202, 358] on span "DTI: 47.12%" at bounding box center [1216, 360] width 47 height 11
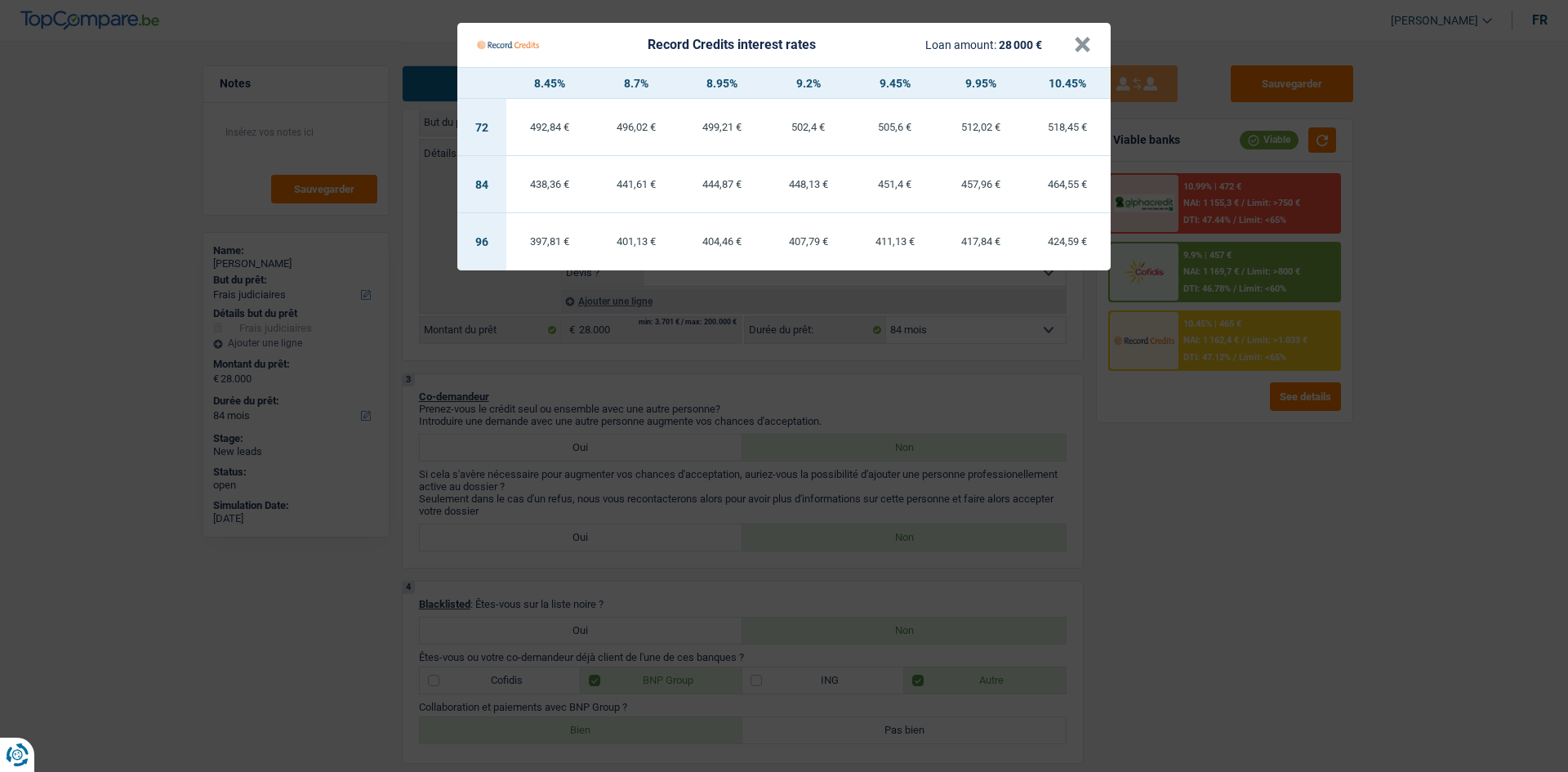
click at [1232, 464] on Credits "Record Credits interest rates Loan amount: 28 000 € × 8.45% 8.7% 8.95% 9.2% 9.4…" at bounding box center [784, 386] width 1568 height 772
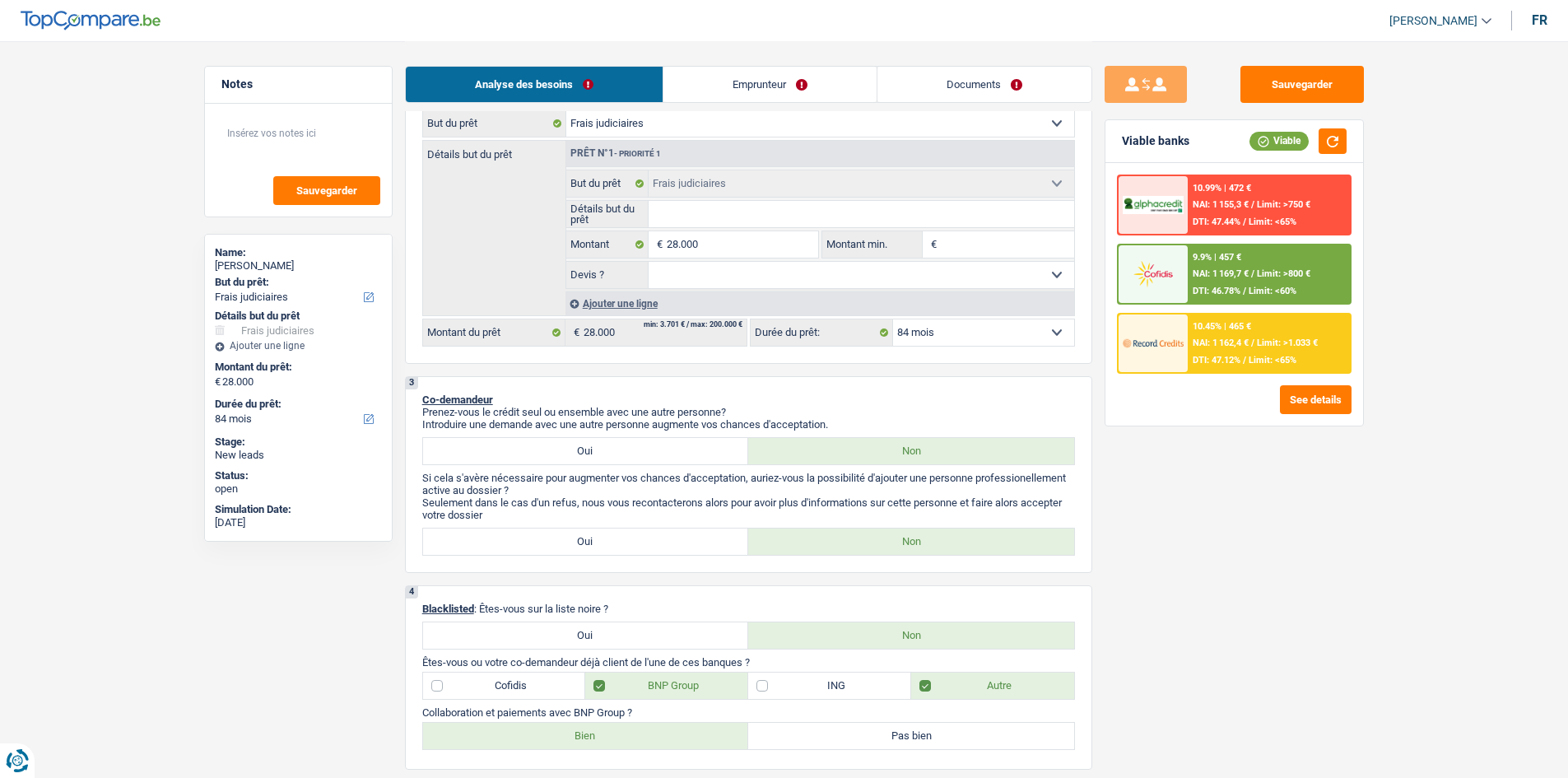
click at [1230, 283] on div "9.9% | 457 € NAI: 1 169,7 € / Limit: >800 € DTI: 46.78% / Limit: <60%" at bounding box center [1268, 273] width 162 height 57
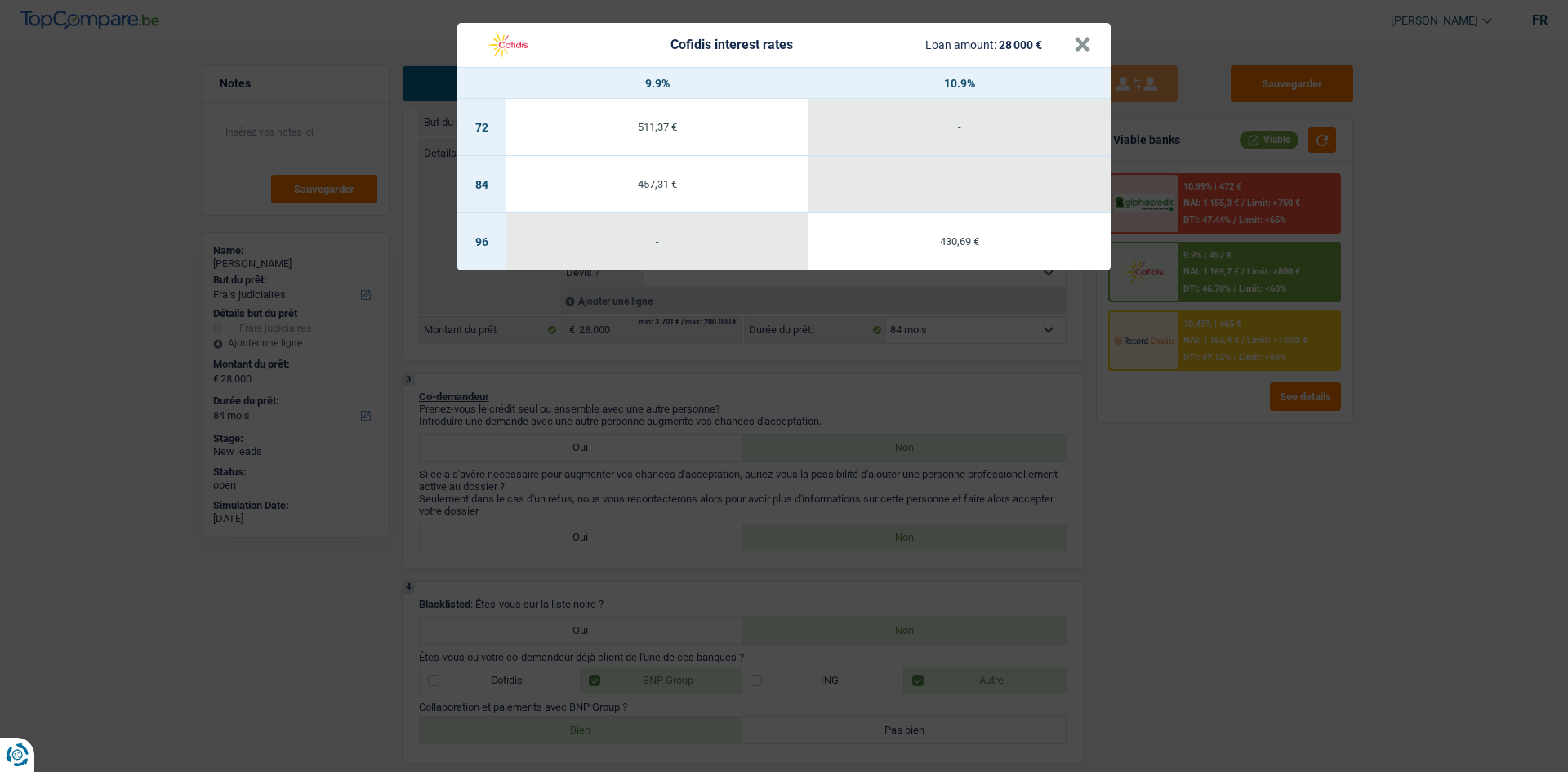
click at [1234, 478] on div "Cofidis interest rates Loan amount: 28 000 € × 9.9% 10.9% 72 511,37 € - 84 457,…" at bounding box center [784, 386] width 1568 height 772
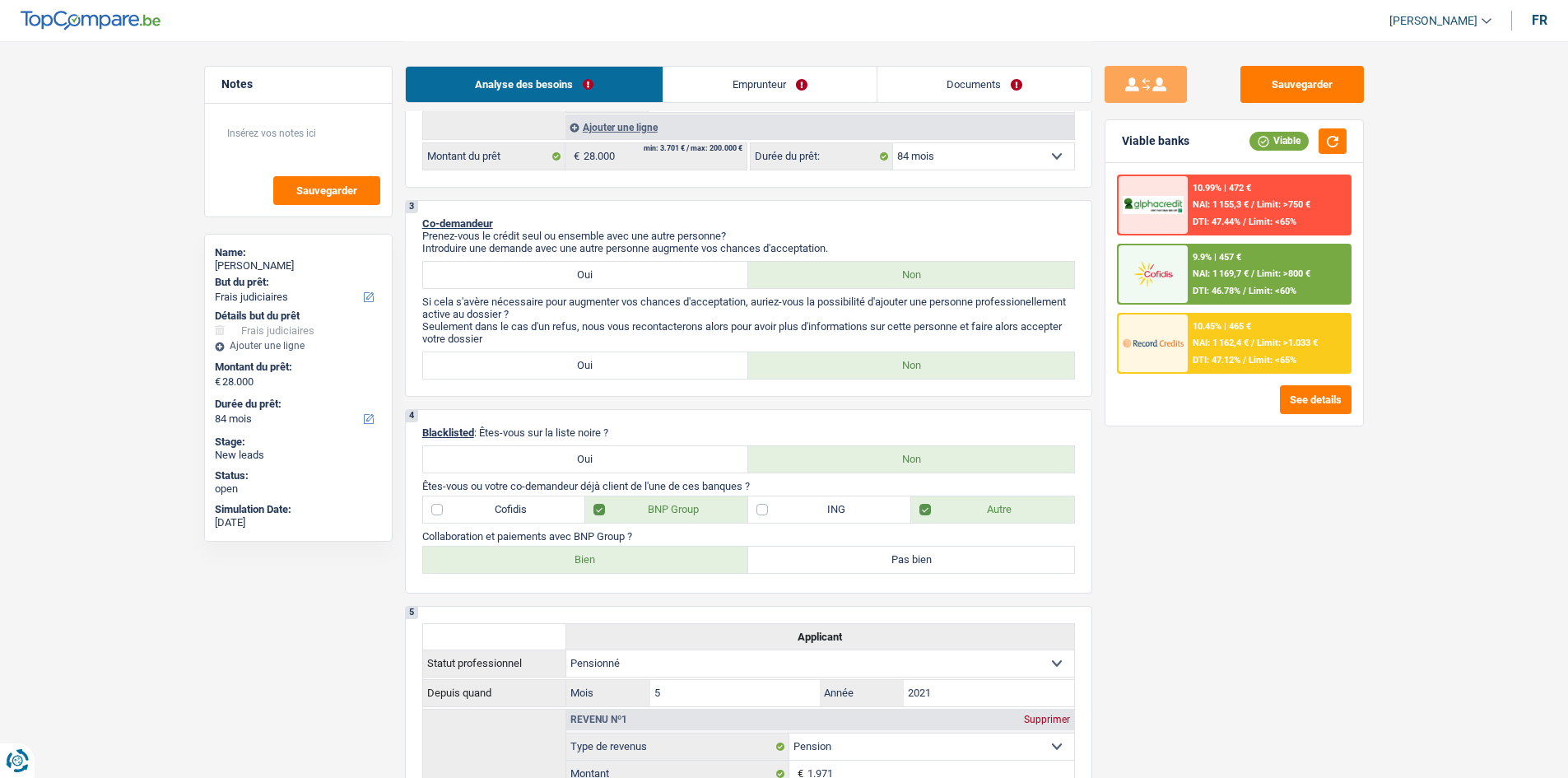
scroll to position [329, 0]
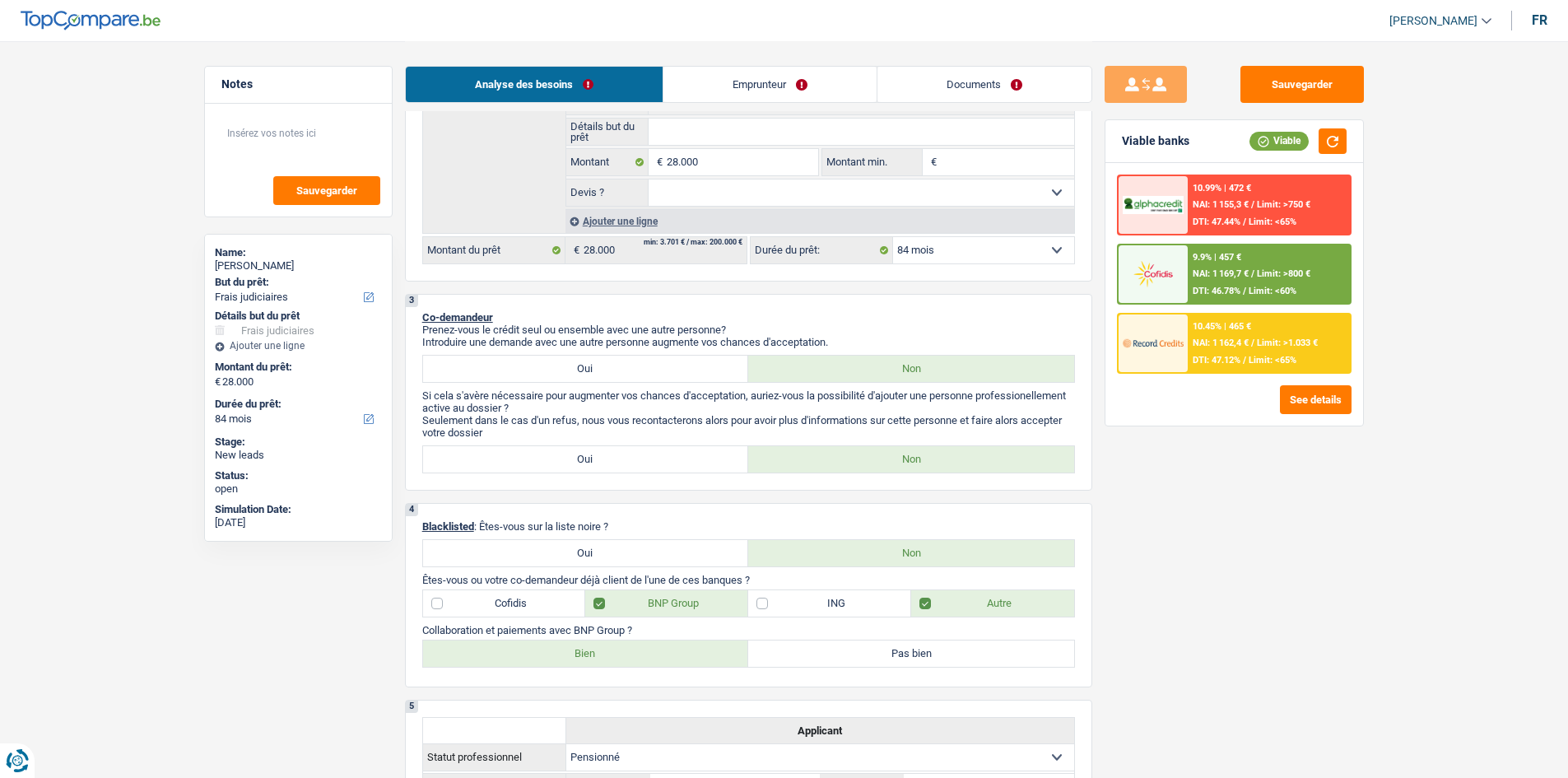
click at [1005, 255] on select "12 mois 18 mois 24 mois 30 mois 36 mois 42 mois 48 mois 60 mois 72 mois 84 mois…" at bounding box center [984, 250] width 181 height 27
select select "120"
click at [893, 237] on select "12 mois 18 mois 24 mois 30 mois 36 mois 42 mois 48 mois 60 mois 72 mois 84 mois…" at bounding box center [984, 250] width 181 height 27
select select "120"
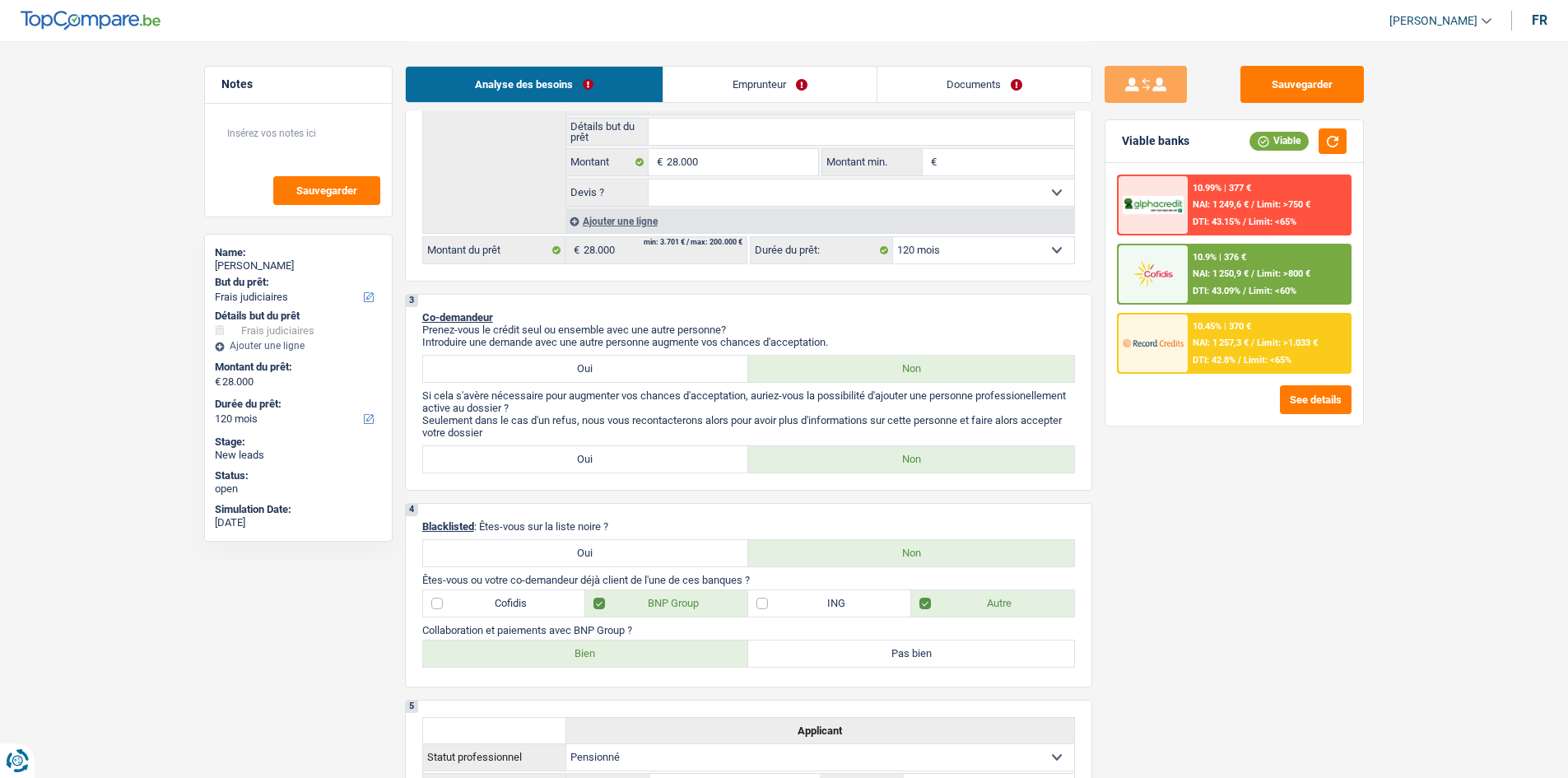
click at [1239, 335] on div "10.45% | 370 € NAI: 1 257,3 € / Limit: >1.033 € DTI: 42.8% / Limit: <65%" at bounding box center [1268, 342] width 162 height 57
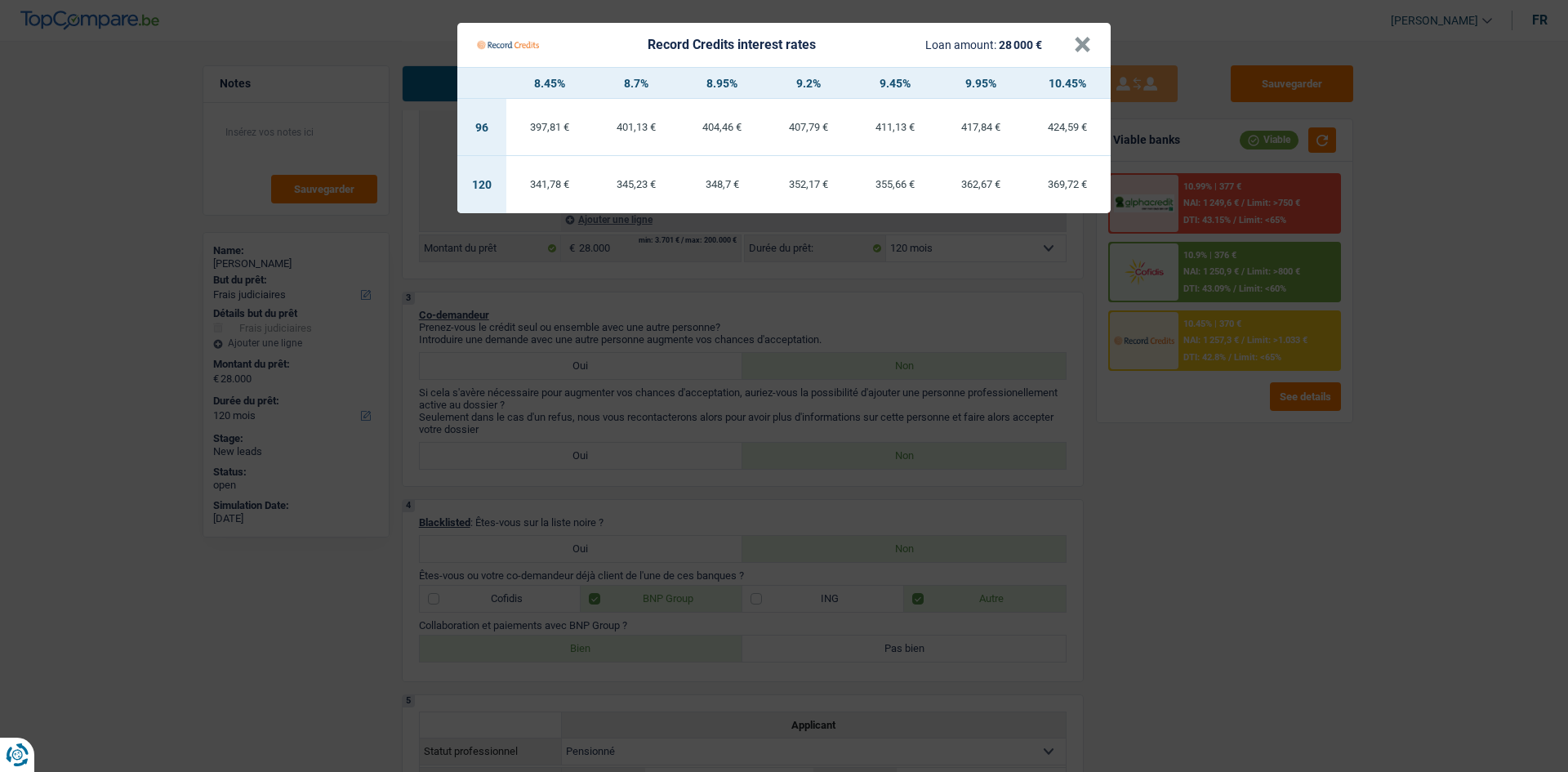
click at [1240, 506] on Credits "Record Credits interest rates Loan amount: 28 000 € × 8.45% 8.7% 8.95% 9.2% 9.4…" at bounding box center [784, 386] width 1568 height 772
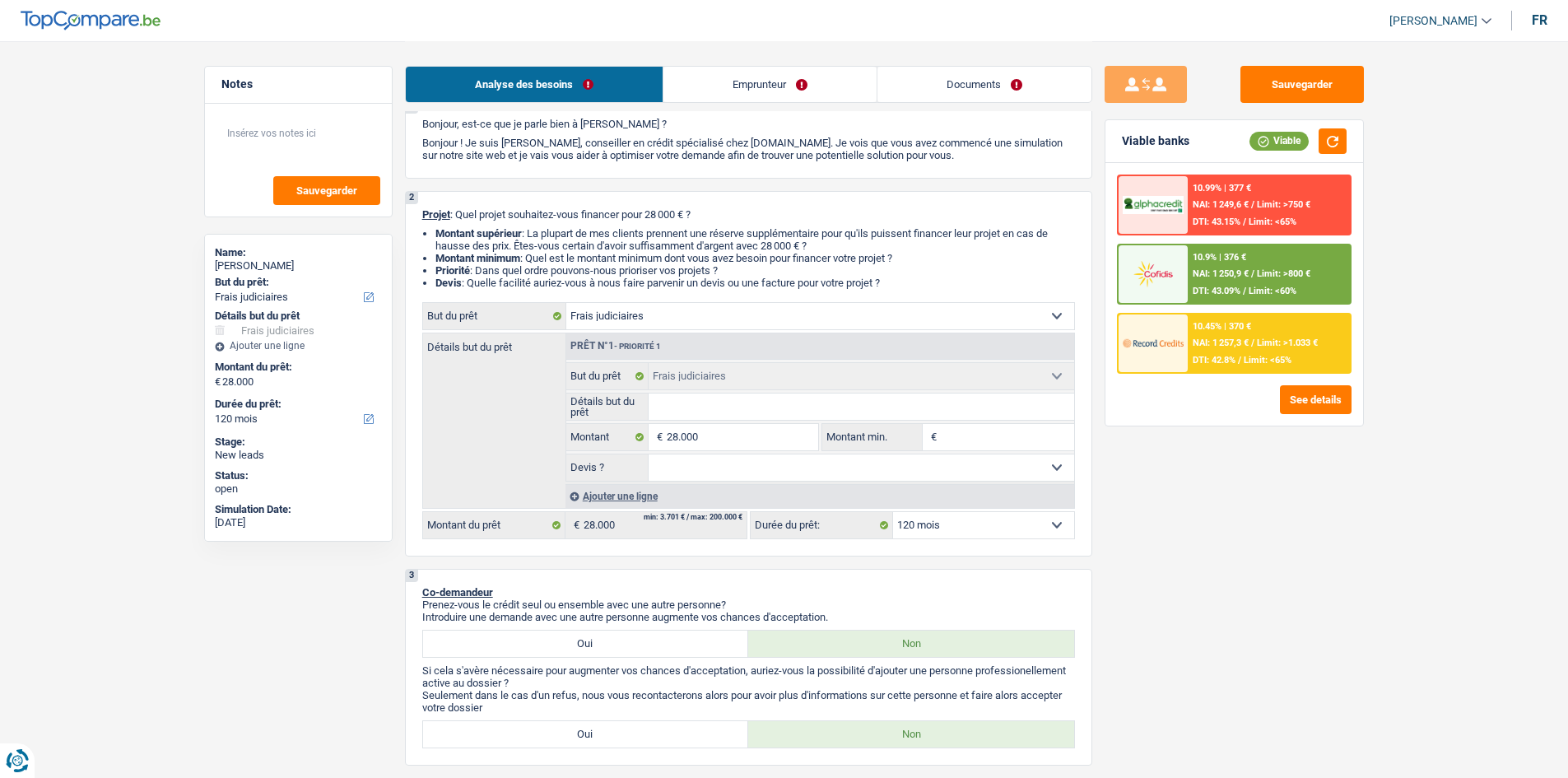
scroll to position [3, 0]
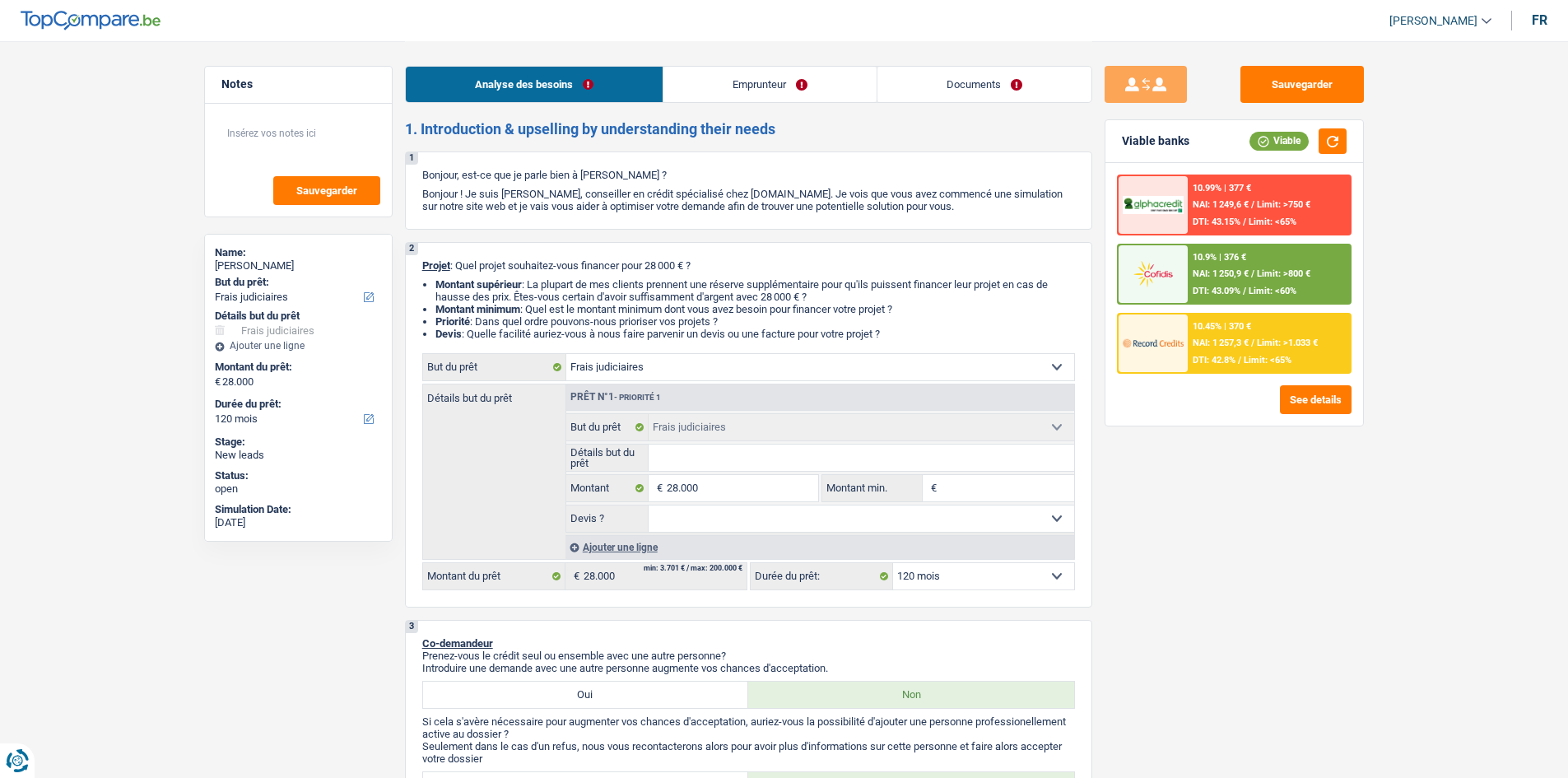
drag, startPoint x: 1471, startPoint y: 621, endPoint x: 1359, endPoint y: 518, distance: 152.2
click at [1261, 544] on div "Sauvegarder Viable banks Viable 10.99% | 377 € NAI: 1 249,6 € / Limit: >750 € D…" at bounding box center [1234, 408] width 284 height 686
click at [964, 583] on select "12 mois 18 mois 24 mois 30 mois 36 mois 42 mois 48 mois 60 mois 72 mois 84 mois…" at bounding box center [984, 576] width 181 height 27
select select "84"
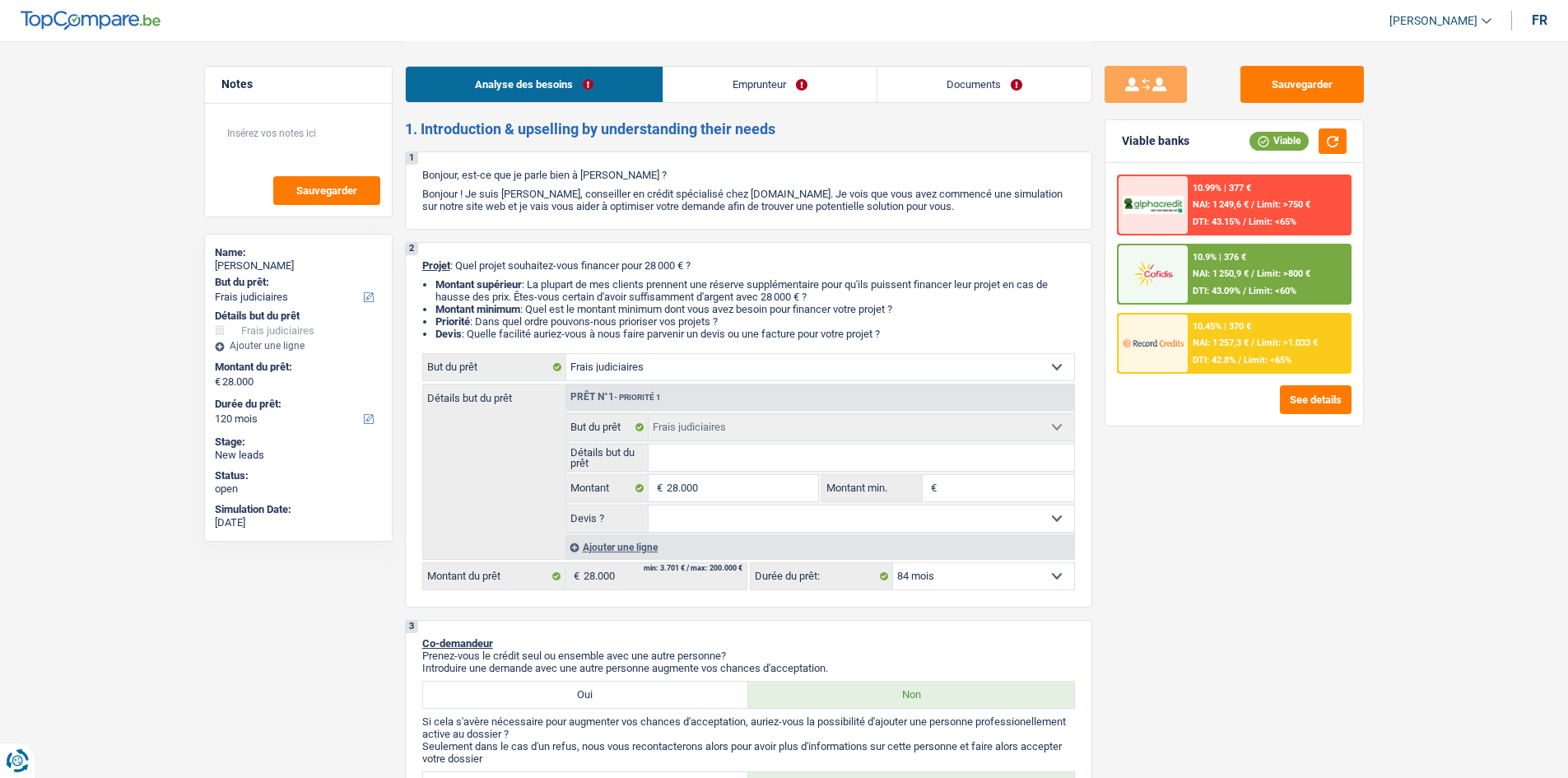
click at [893, 563] on select "12 mois 18 mois 24 mois 30 mois 36 mois 42 mois 48 mois 60 mois 72 mois 84 mois…" at bounding box center [984, 576] width 181 height 27
select select "84"
click at [1247, 308] on div "10.99% | 472 € NAI: 1 155,3 € / Limit: >750 € DTI: 47.44% / Limit: <65% 9.9% | …" at bounding box center [1234, 274] width 234 height 199
click at [1256, 327] on div "10.45% | 465 € NAI: 1 162,4 € / Limit: >1.033 € DTI: 47.12% / Limit: <65%" at bounding box center [1268, 342] width 162 height 57
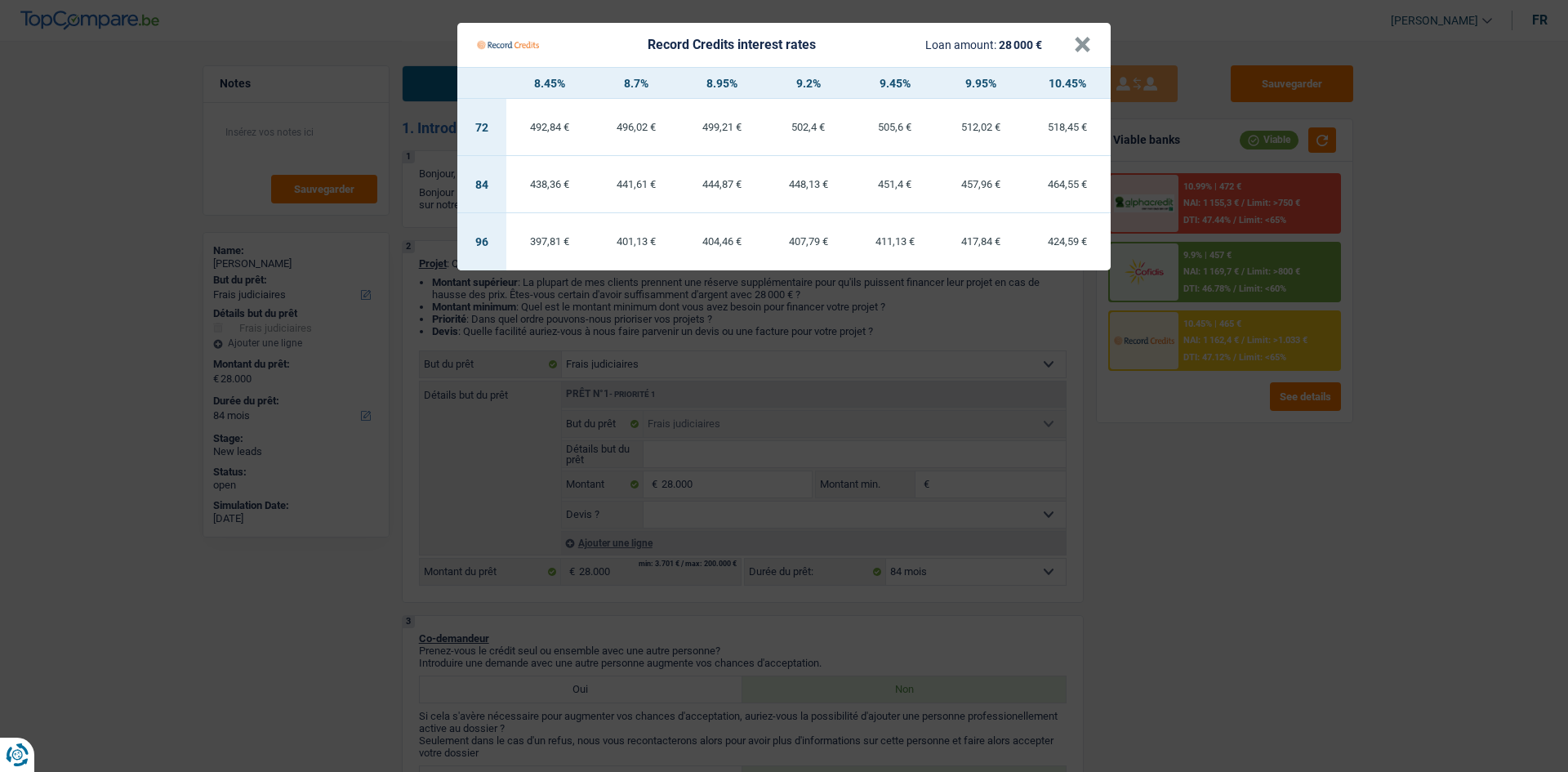
click at [1193, 496] on Credits "Record Credits interest rates Loan amount: 28 000 € × 8.45% 8.7% 8.95% 9.2% 9.4…" at bounding box center [784, 386] width 1568 height 772
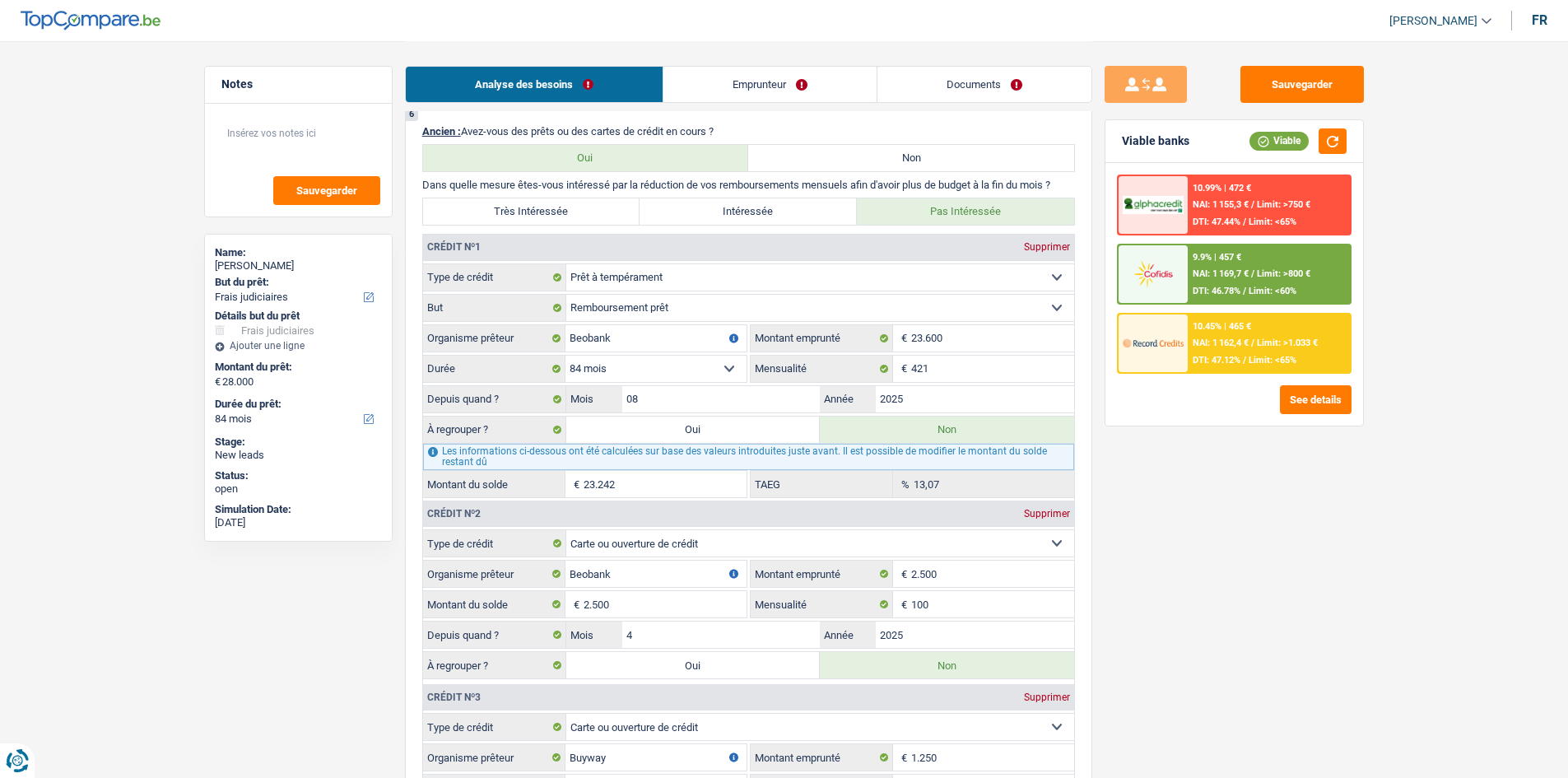
scroll to position [1238, 0]
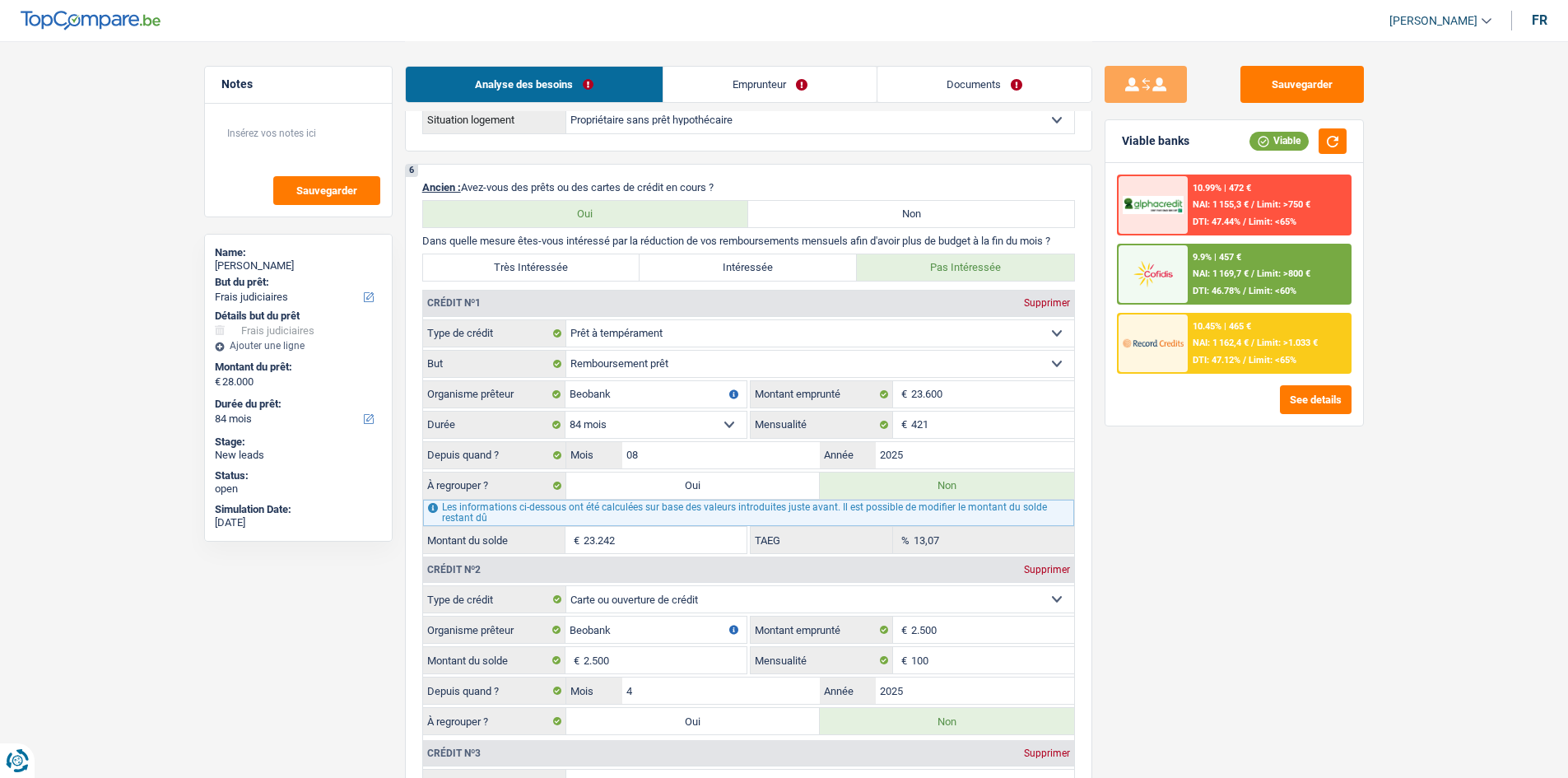
click at [1235, 352] on div "10.45% | 465 € NAI: 1 162,4 € / Limit: >1.033 € DTI: 47.12% / Limit: <65%" at bounding box center [1268, 342] width 162 height 57
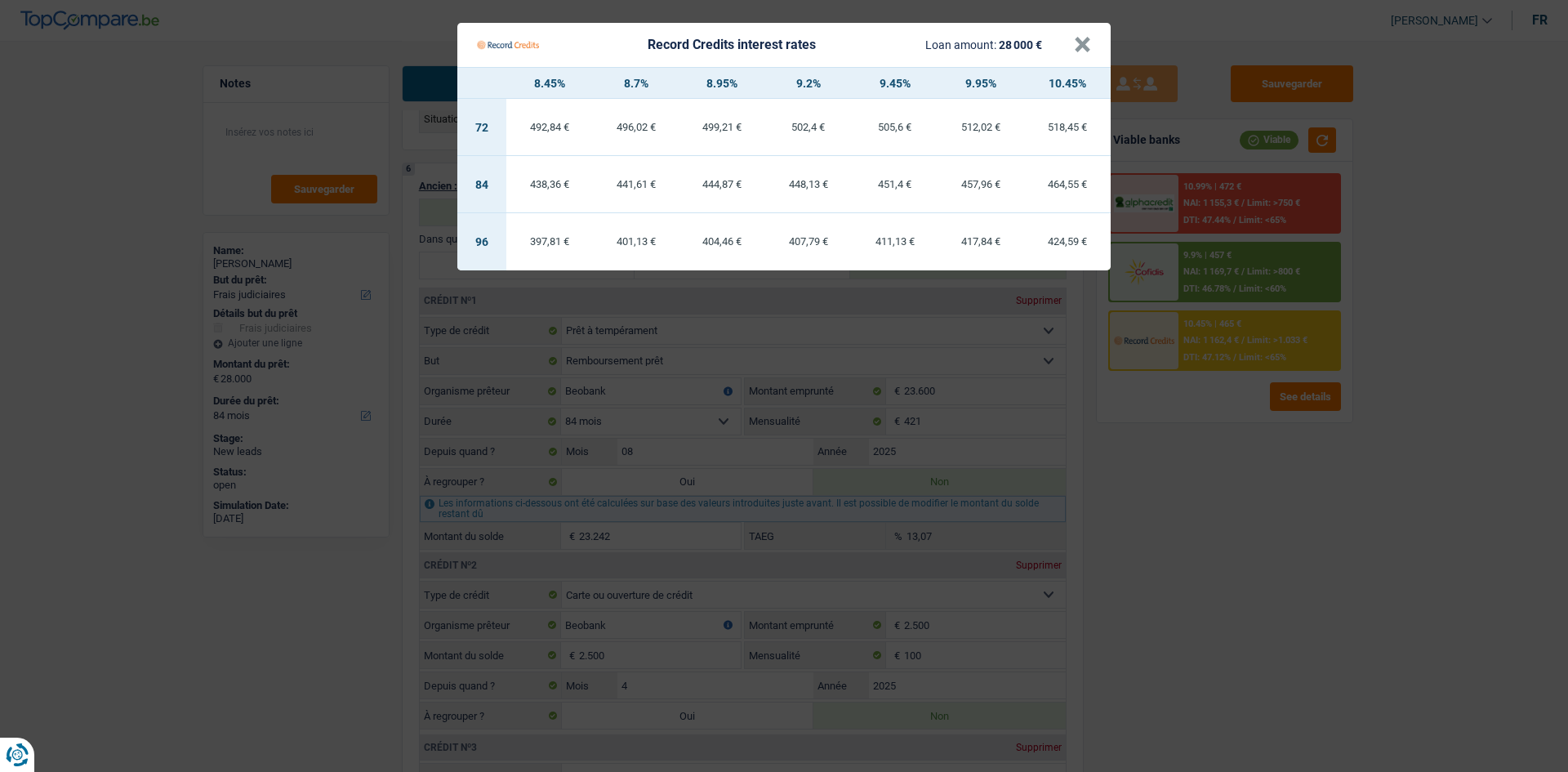
click at [1190, 473] on Credits "Record Credits interest rates Loan amount: 28 000 € × 8.45% 8.7% 8.95% 9.2% 9.4…" at bounding box center [784, 386] width 1568 height 772
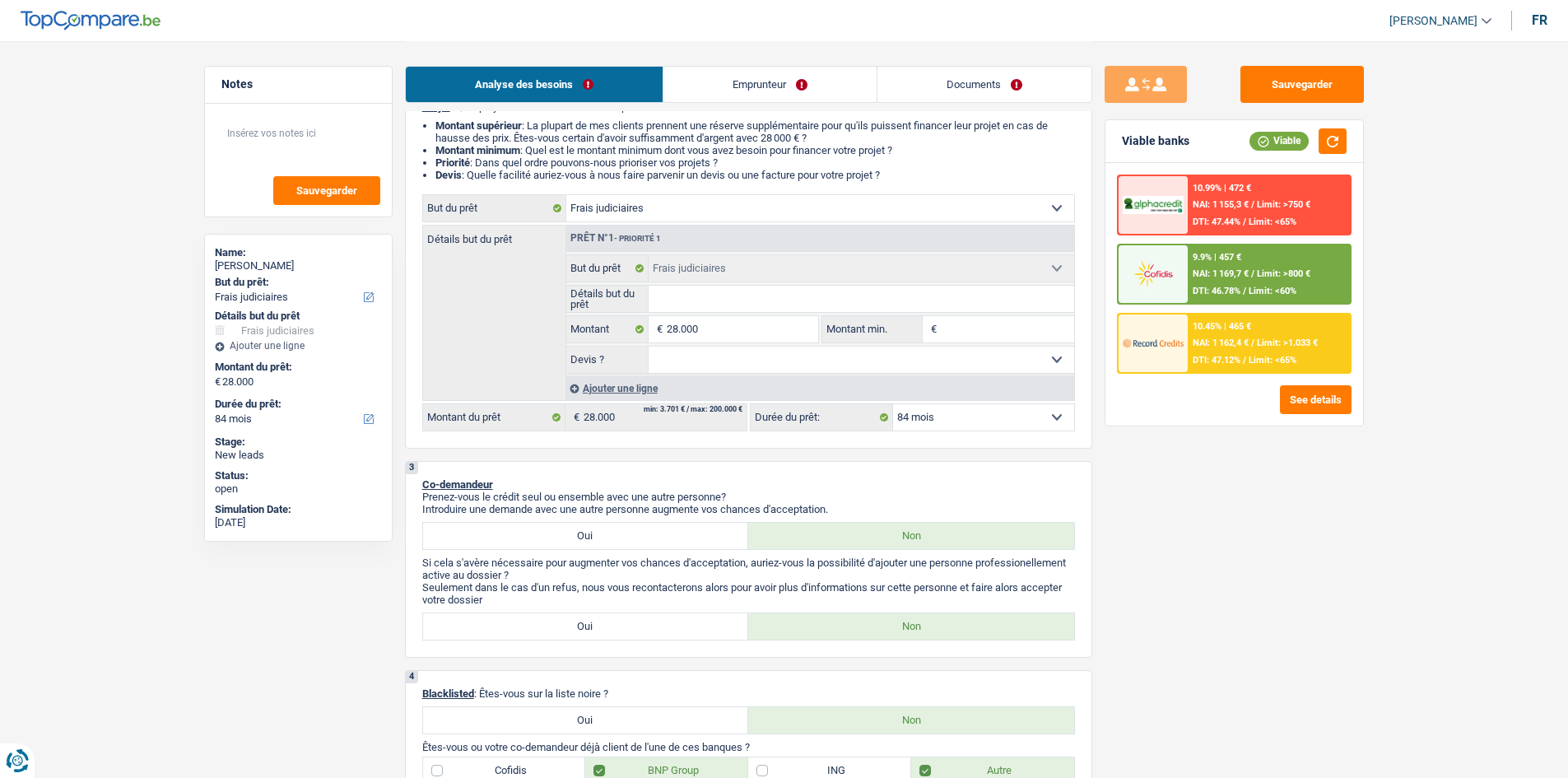
scroll to position [0, 0]
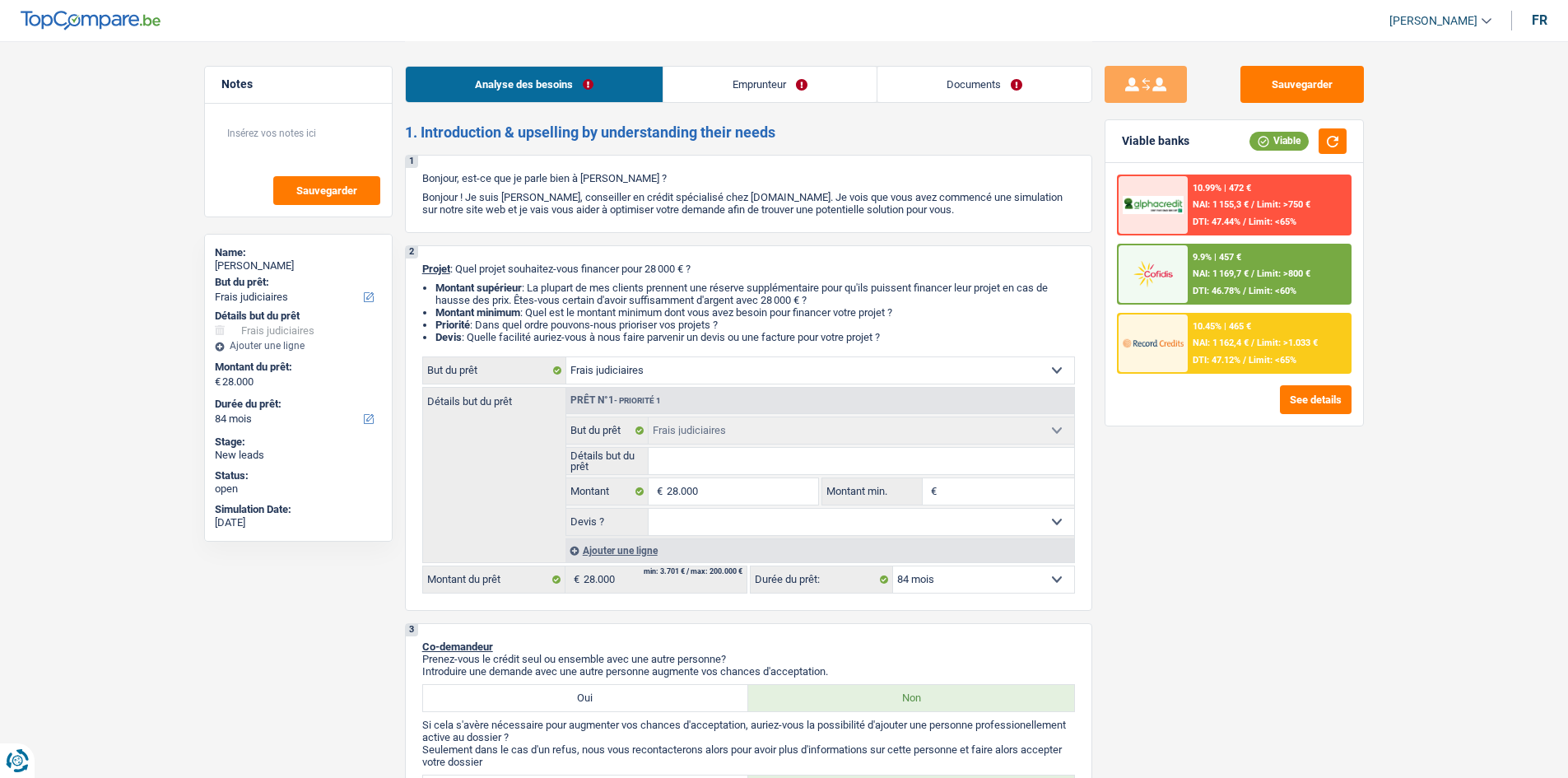
click at [1202, 480] on div "Sauvegarder Viable banks Viable 10.99% | 472 € NAI: 1 155,3 € / Limit: >750 € D…" at bounding box center [1234, 408] width 284 height 686
click at [1221, 363] on span "DTI: 47.12%" at bounding box center [1216, 360] width 47 height 11
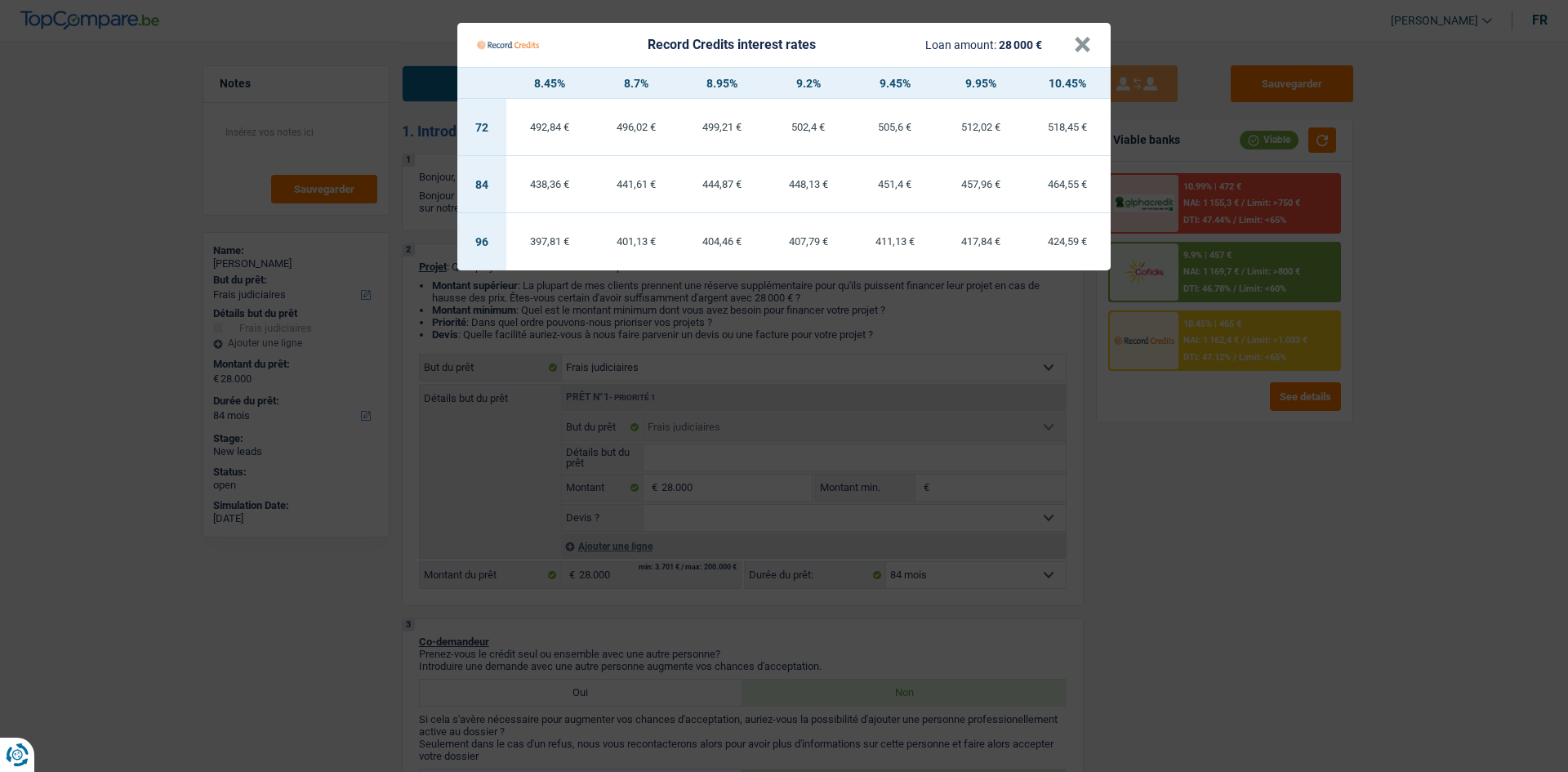
click at [1209, 474] on Credits "Record Credits interest rates Loan amount: 28 000 € × 8.45% 8.7% 8.95% 9.2% 9.4…" at bounding box center [784, 386] width 1568 height 772
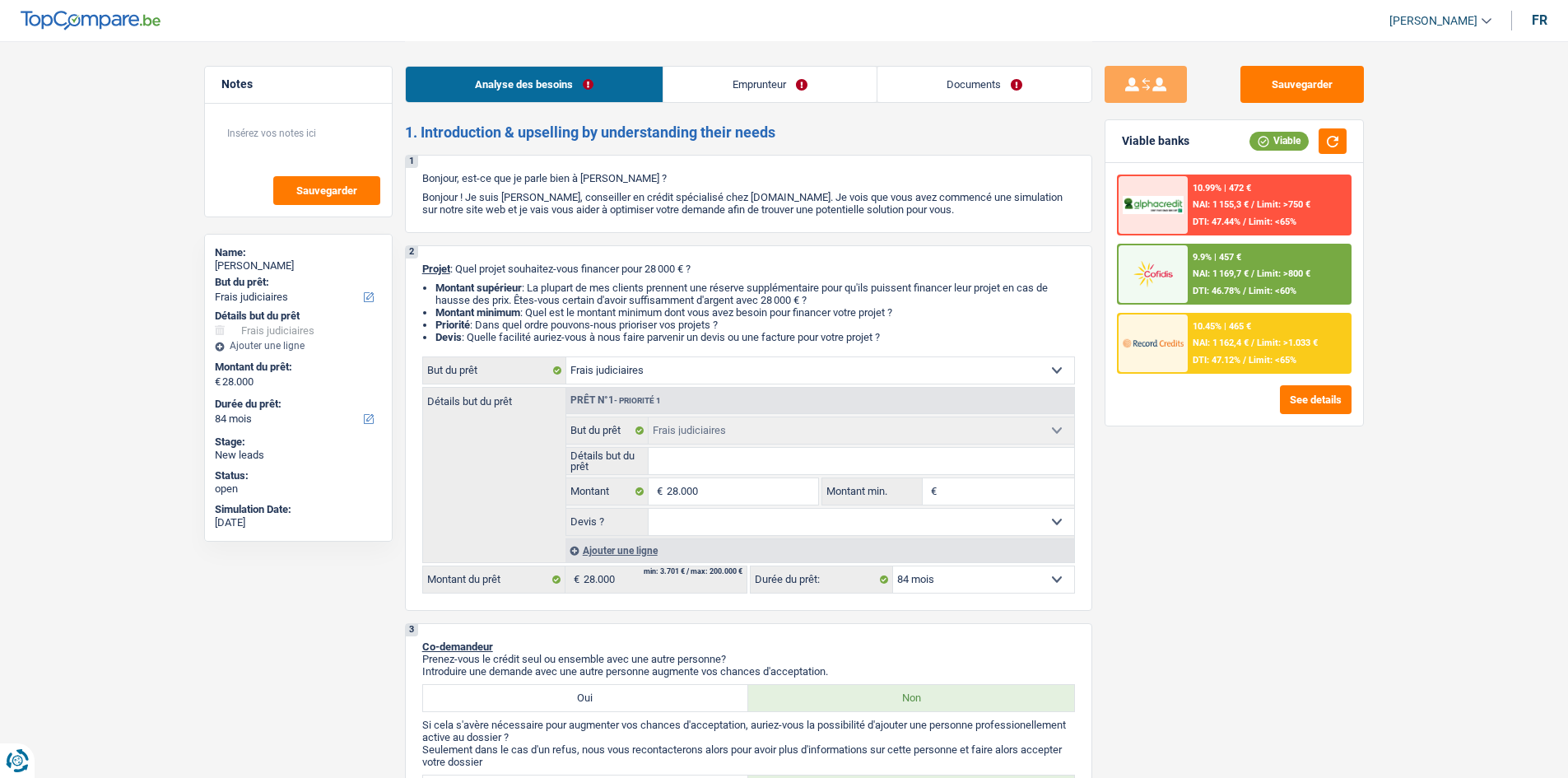
click at [831, 91] on link "Emprunteur" at bounding box center [769, 84] width 214 height 36
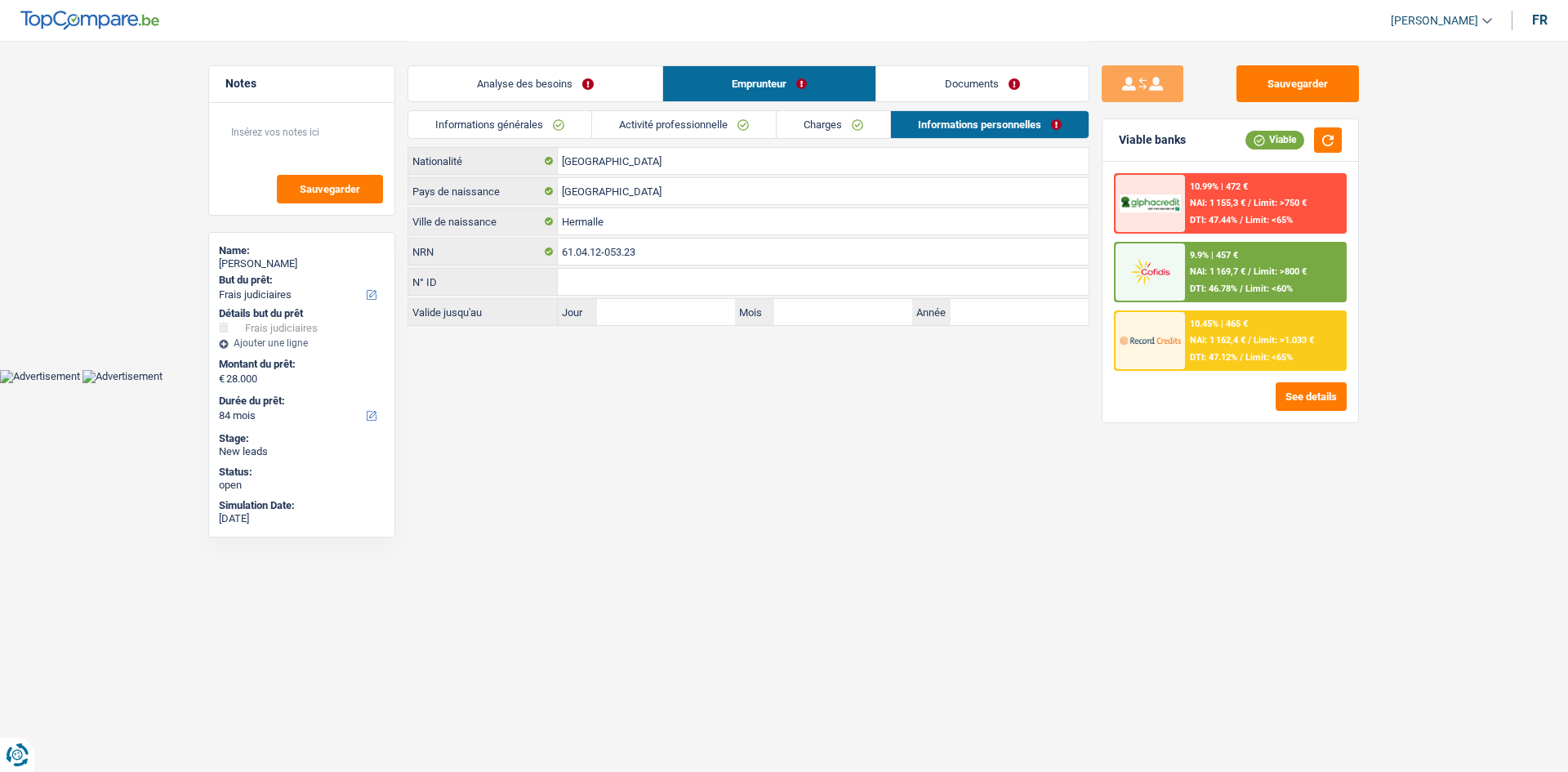
click at [841, 127] on link "Charges" at bounding box center [833, 125] width 114 height 27
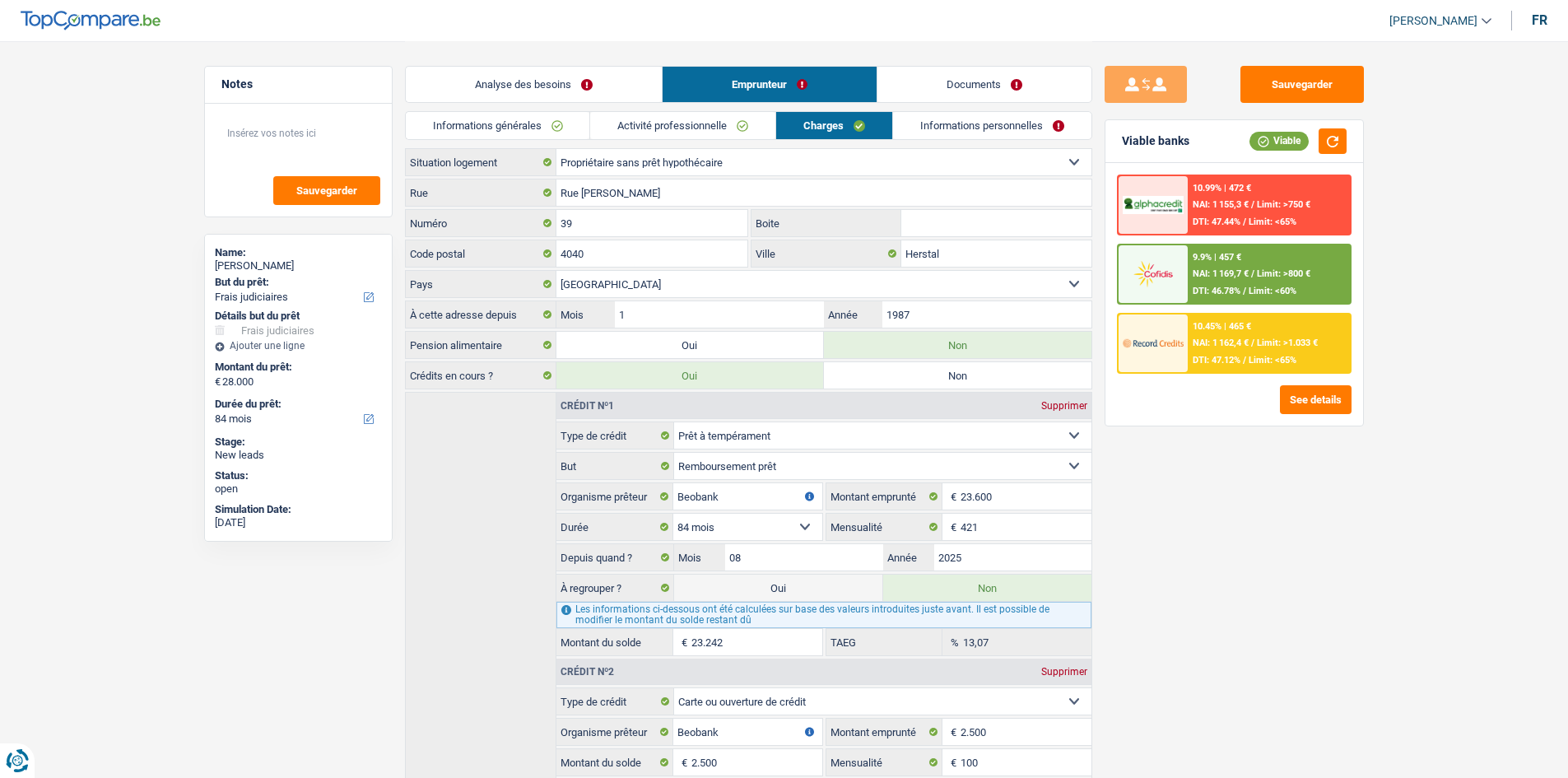
click at [1185, 515] on div "Sauvegarder Viable banks Viable 10.99% | 472 € NAI: 1 155,3 € / Limit: >750 € D…" at bounding box center [1234, 408] width 284 height 686
click at [1235, 593] on div "Sauvegarder Viable banks Viable 10.99% | 472 € NAI: 1 155,3 € / Limit: >750 € D…" at bounding box center [1234, 408] width 284 height 686
click at [749, 160] on select "Locataire Propriétaire avec prêt hypothécaire Propriétaire sans prêt hypothécai…" at bounding box center [823, 162] width 535 height 27
click at [1341, 531] on div "Sauvegarder Viable banks Viable 10.99% | 472 € NAI: 1 155,3 € / Limit: >750 € D…" at bounding box center [1234, 408] width 284 height 686
click at [1315, 505] on div "Sauvegarder Viable banks Viable 10.99% | 472 € NAI: 1 155,3 € / Limit: >750 € D…" at bounding box center [1234, 408] width 284 height 686
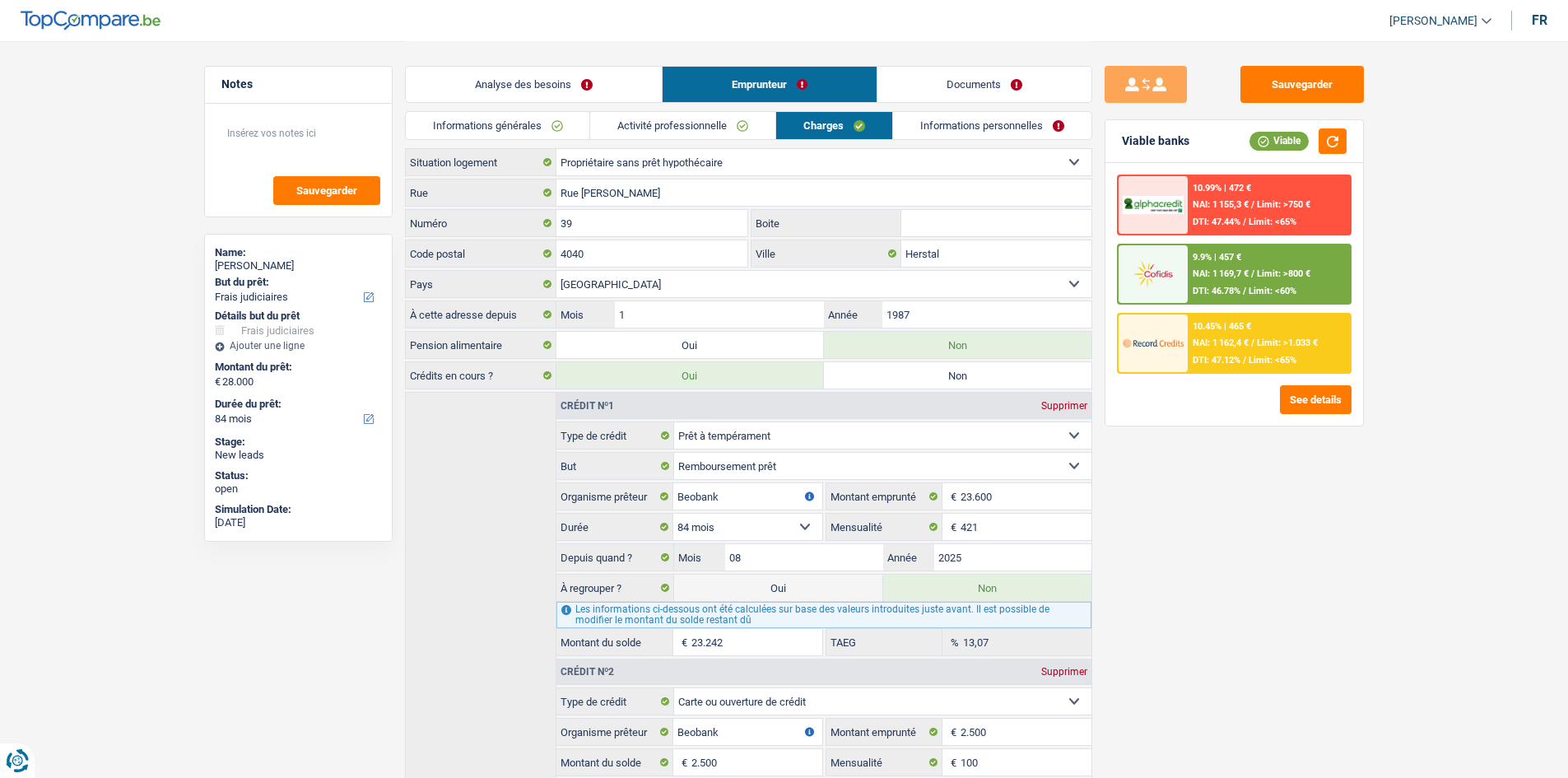
click at [654, 112] on link "Activité professionnelle" at bounding box center [682, 126] width 185 height 27
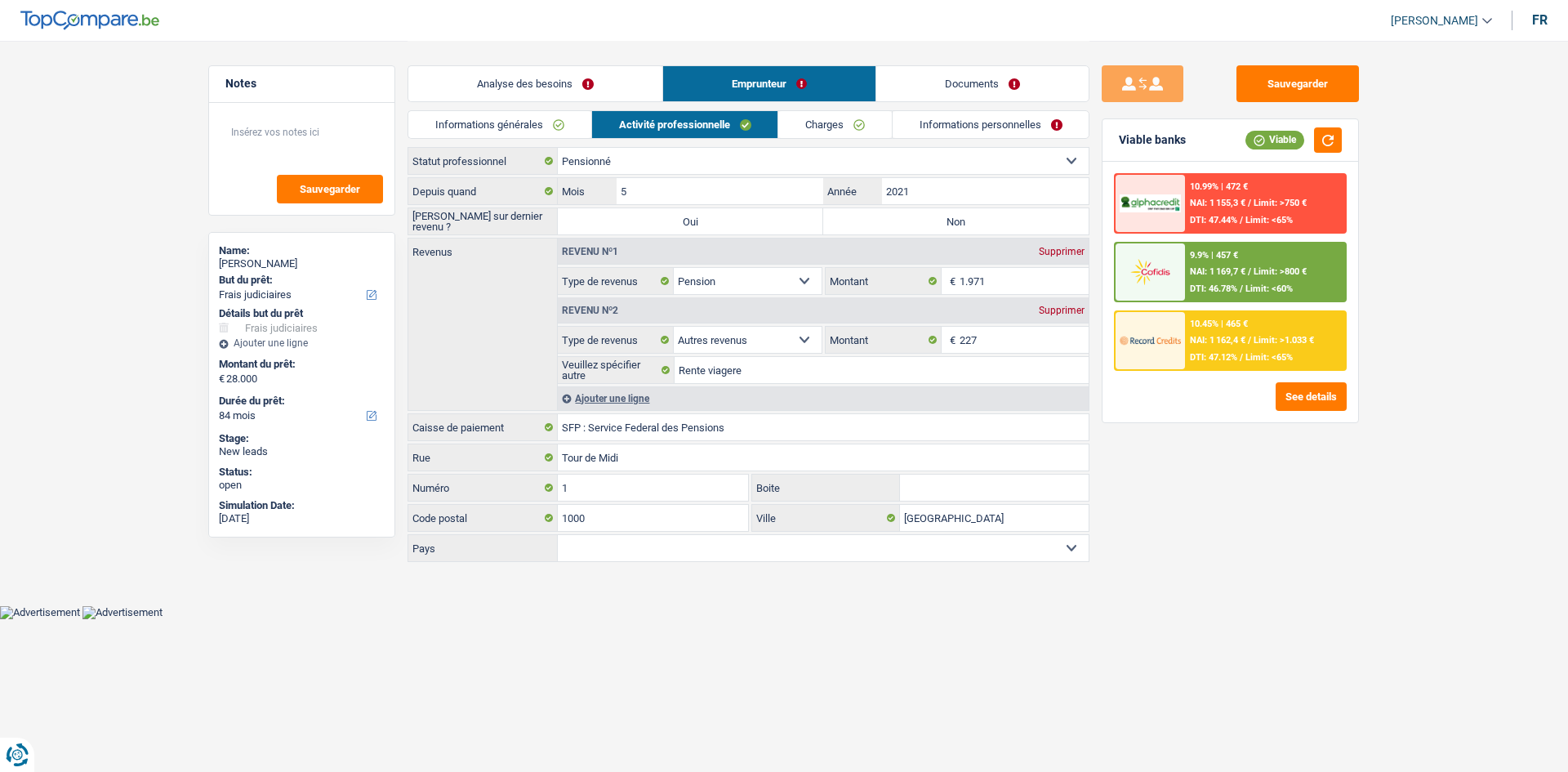
click at [508, 124] on link "Informations générales" at bounding box center [500, 125] width 183 height 27
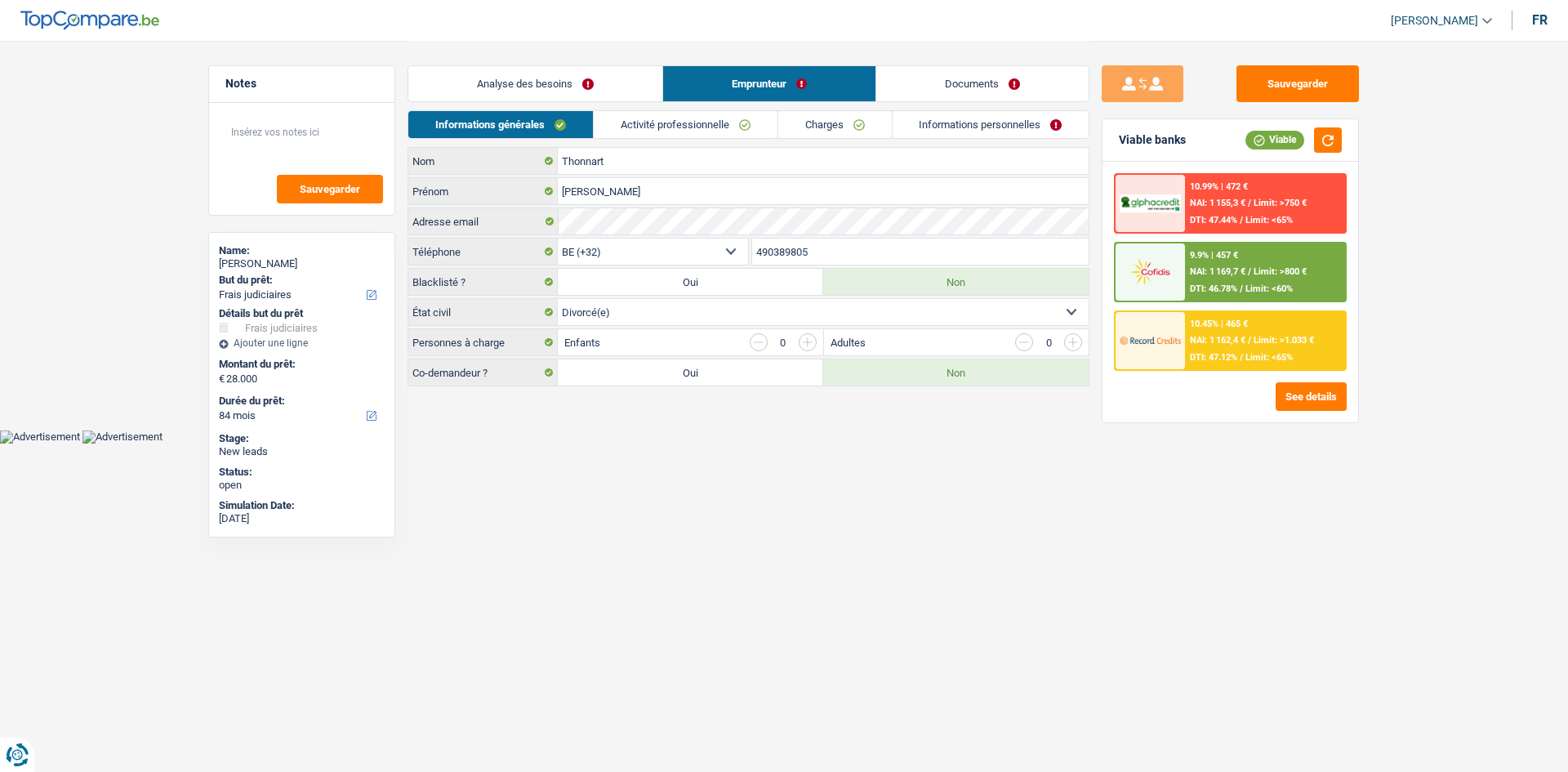
click at [541, 99] on link "Analyse des besoins" at bounding box center [535, 83] width 254 height 35
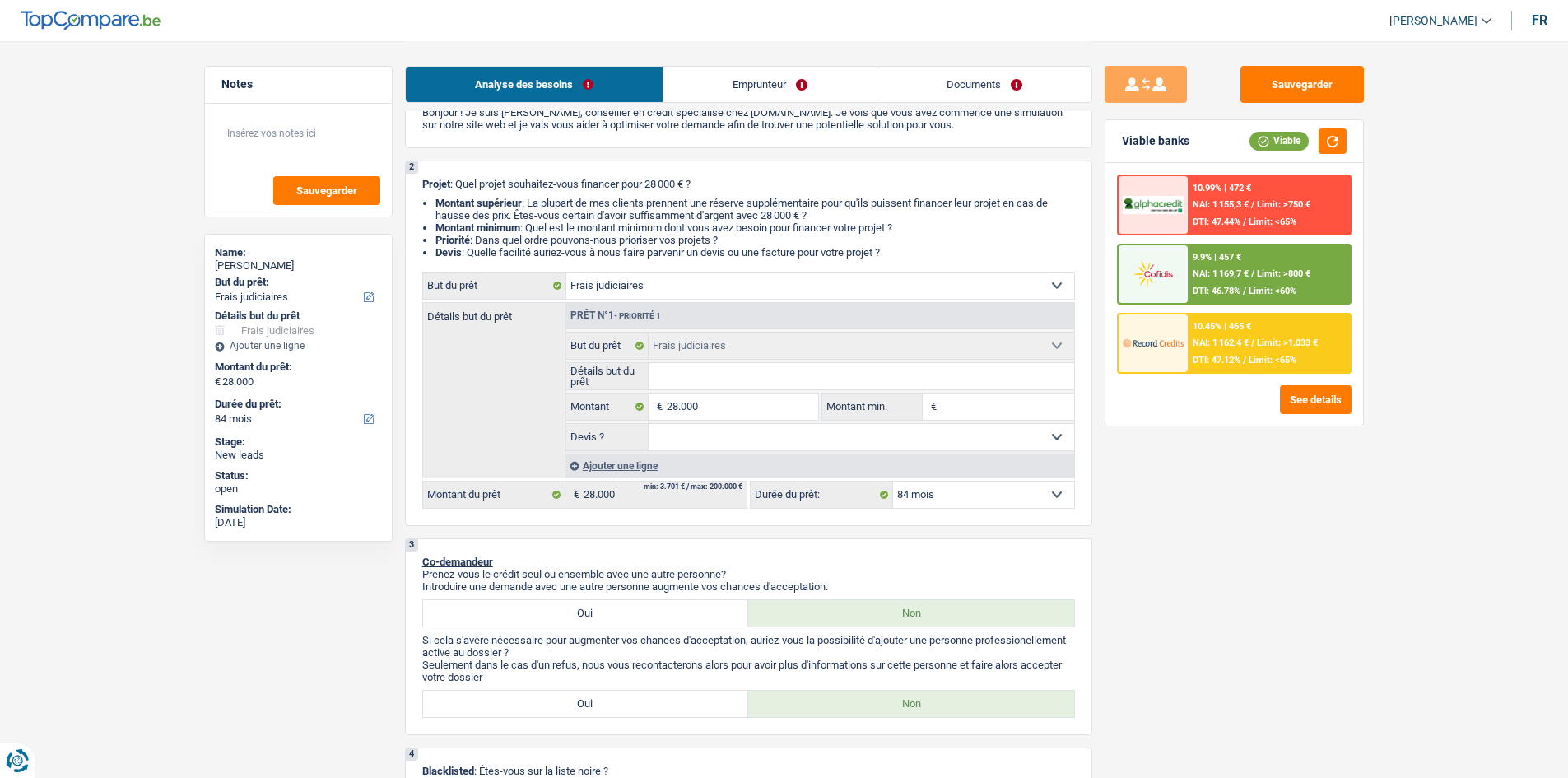
scroll to position [82, 0]
click at [1059, 509] on select "12 mois 18 mois 24 mois 30 mois 36 mois 42 mois 48 mois 60 mois 72 mois 84 mois…" at bounding box center [984, 497] width 181 height 27
select select "120"
click at [893, 484] on select "12 mois 18 mois 24 mois 30 mois 36 mois 42 mois 48 mois 60 mois 72 mois 84 mois…" at bounding box center [984, 497] width 181 height 27
select select "120"
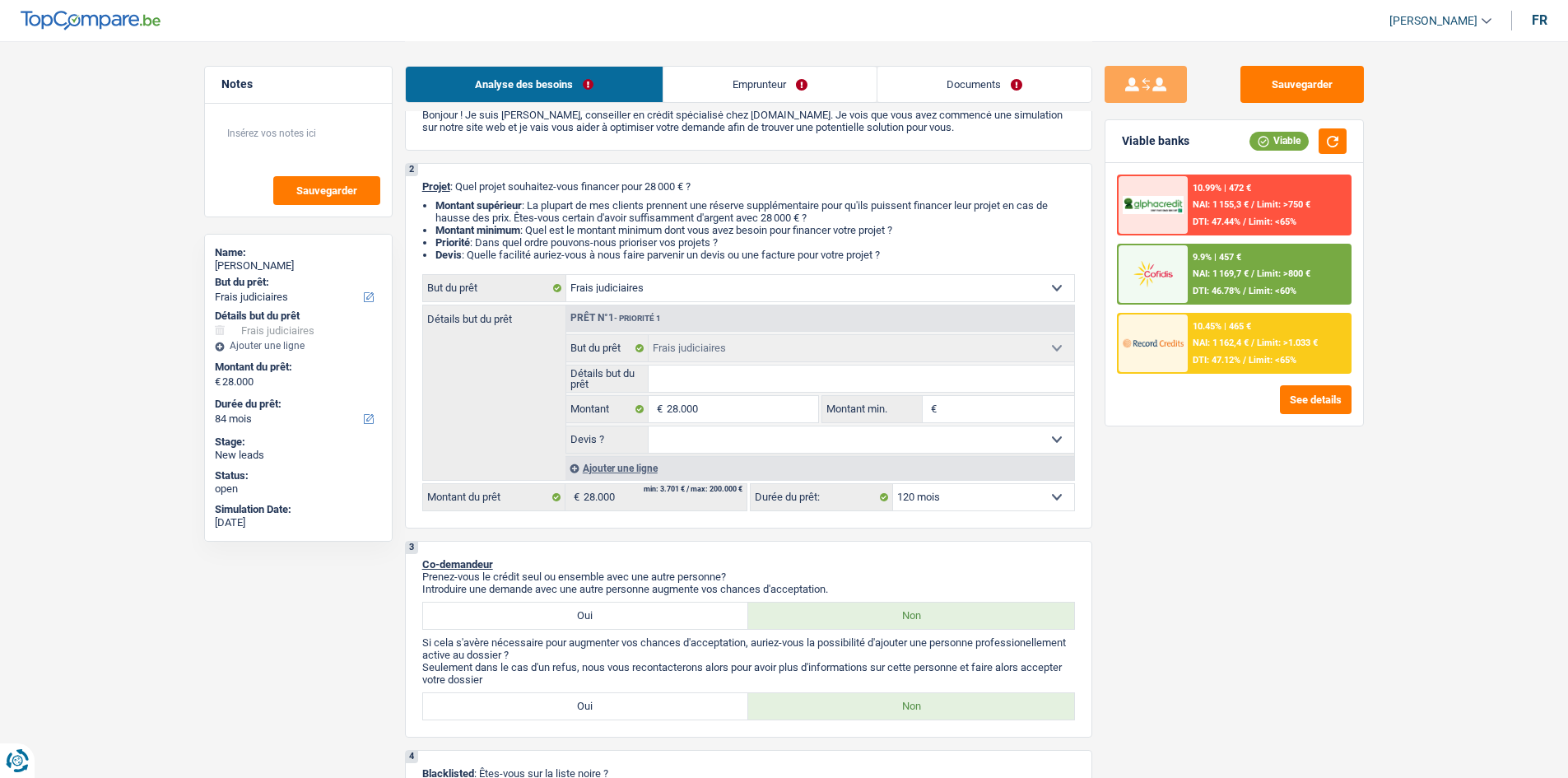
select select "120"
click at [1237, 367] on div "10.45% | 370 € NAI: 1 257,3 € / Limit: >1.033 € DTI: 42.8% / Limit: <65%" at bounding box center [1268, 342] width 162 height 57
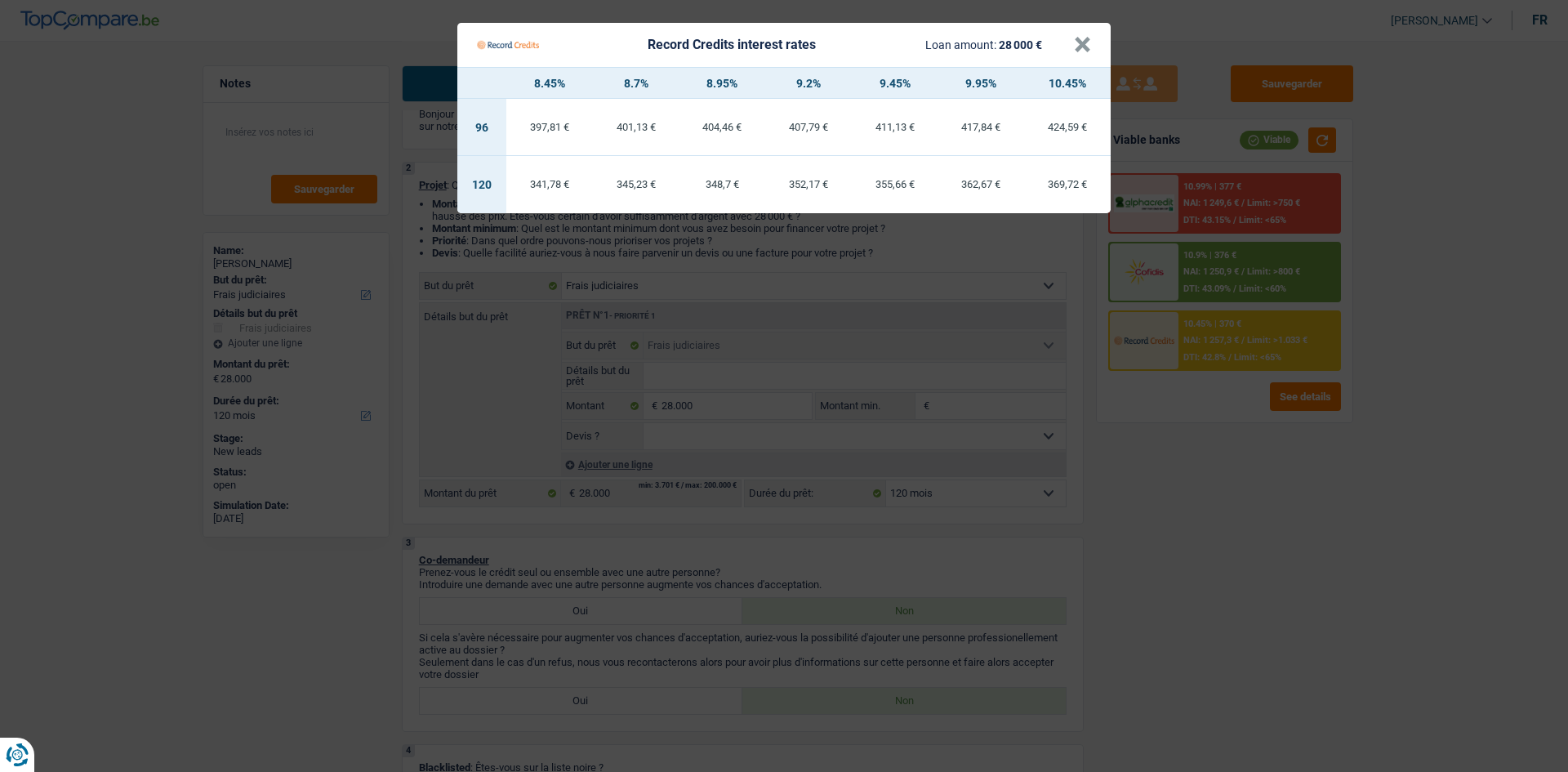
click at [1175, 461] on Credits "Record Credits interest rates Loan amount: 28 000 € × 8.45% 8.7% 8.95% 9.2% 9.4…" at bounding box center [784, 386] width 1568 height 772
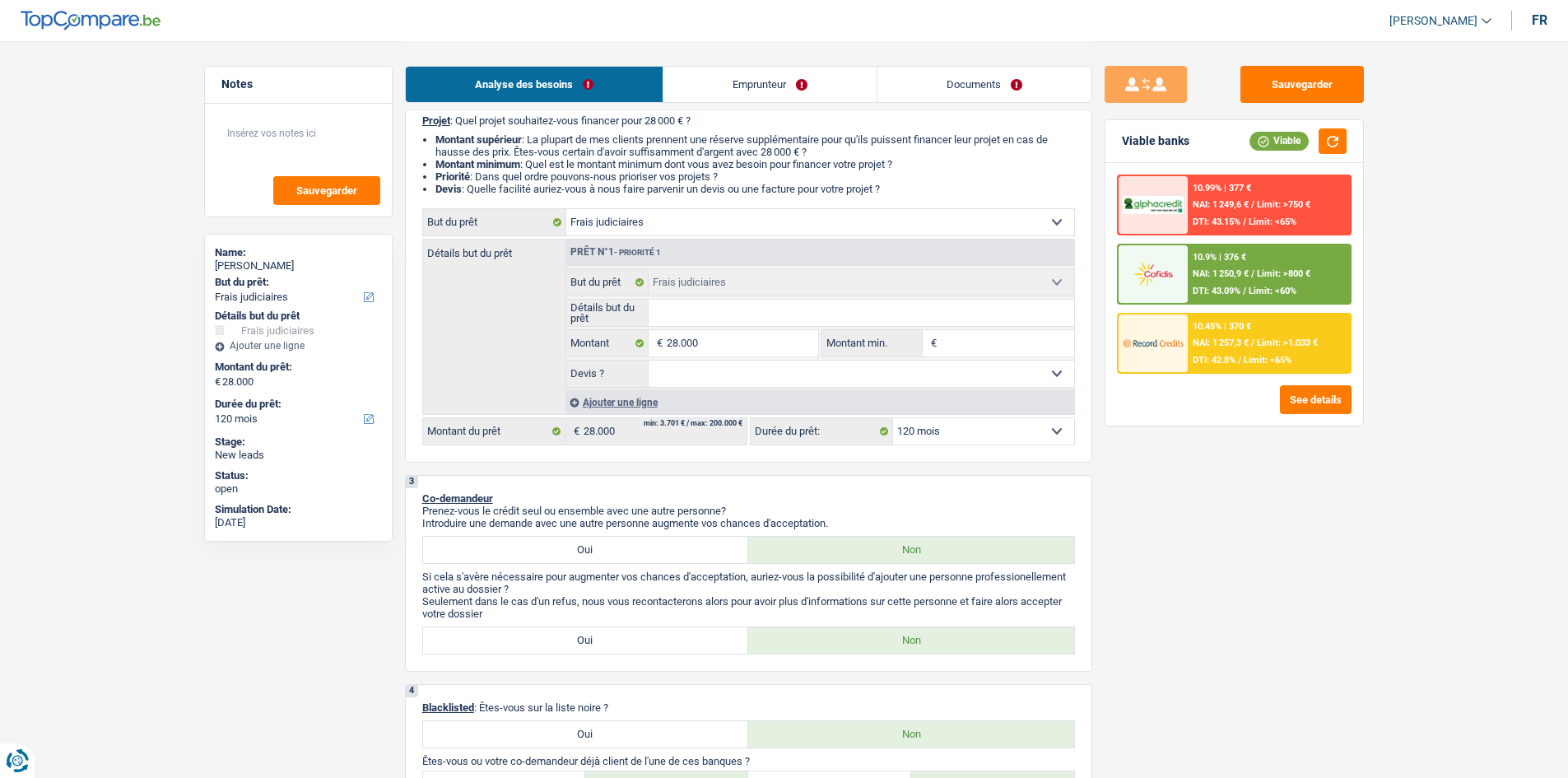
scroll to position [0, 0]
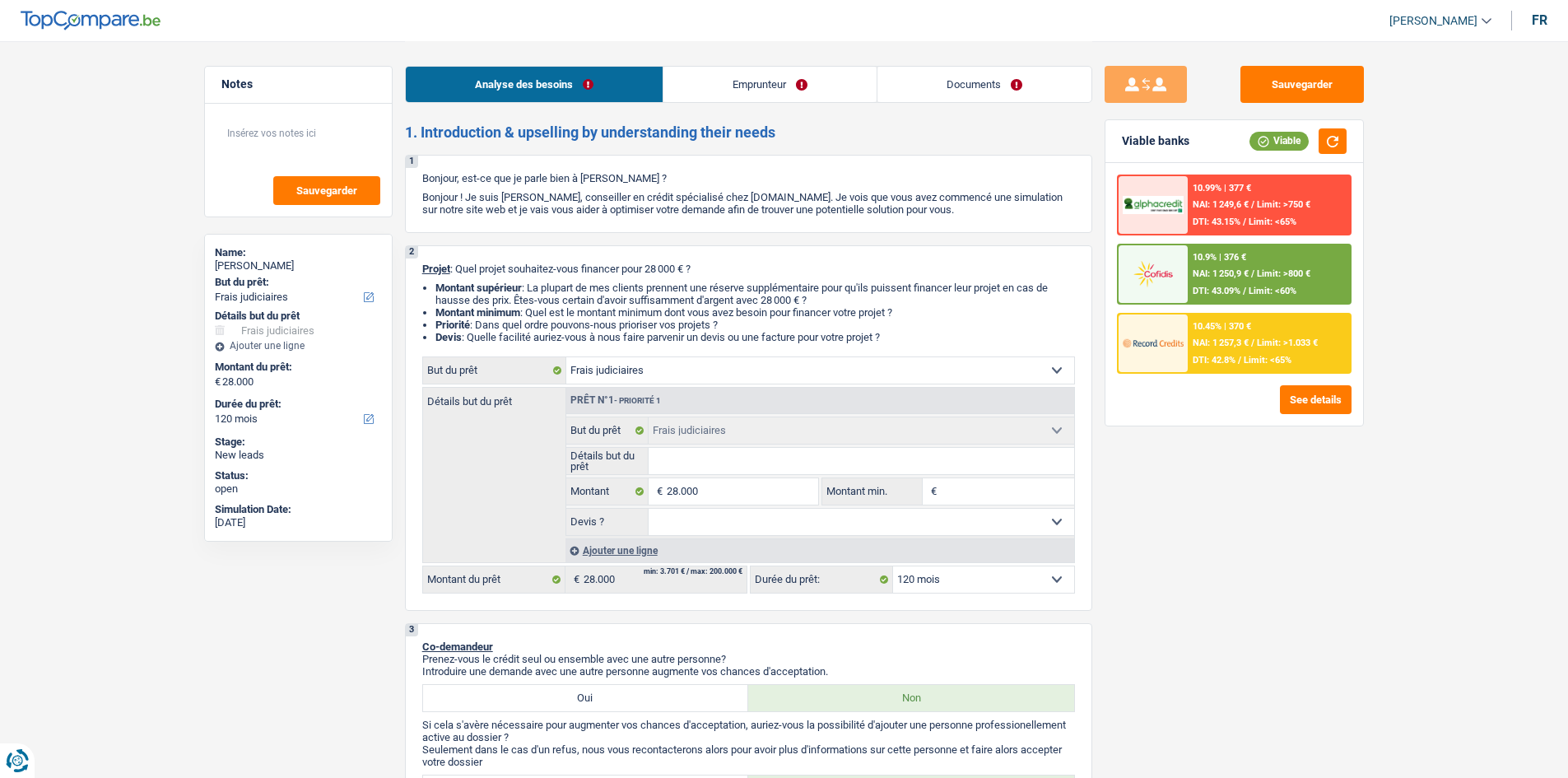
click at [748, 495] on input "28.000" at bounding box center [741, 491] width 150 height 27
click at [749, 495] on input "28.000" at bounding box center [741, 491] width 150 height 27
click at [985, 490] on input "Montant min." at bounding box center [1007, 491] width 133 height 27
paste input "28.000"
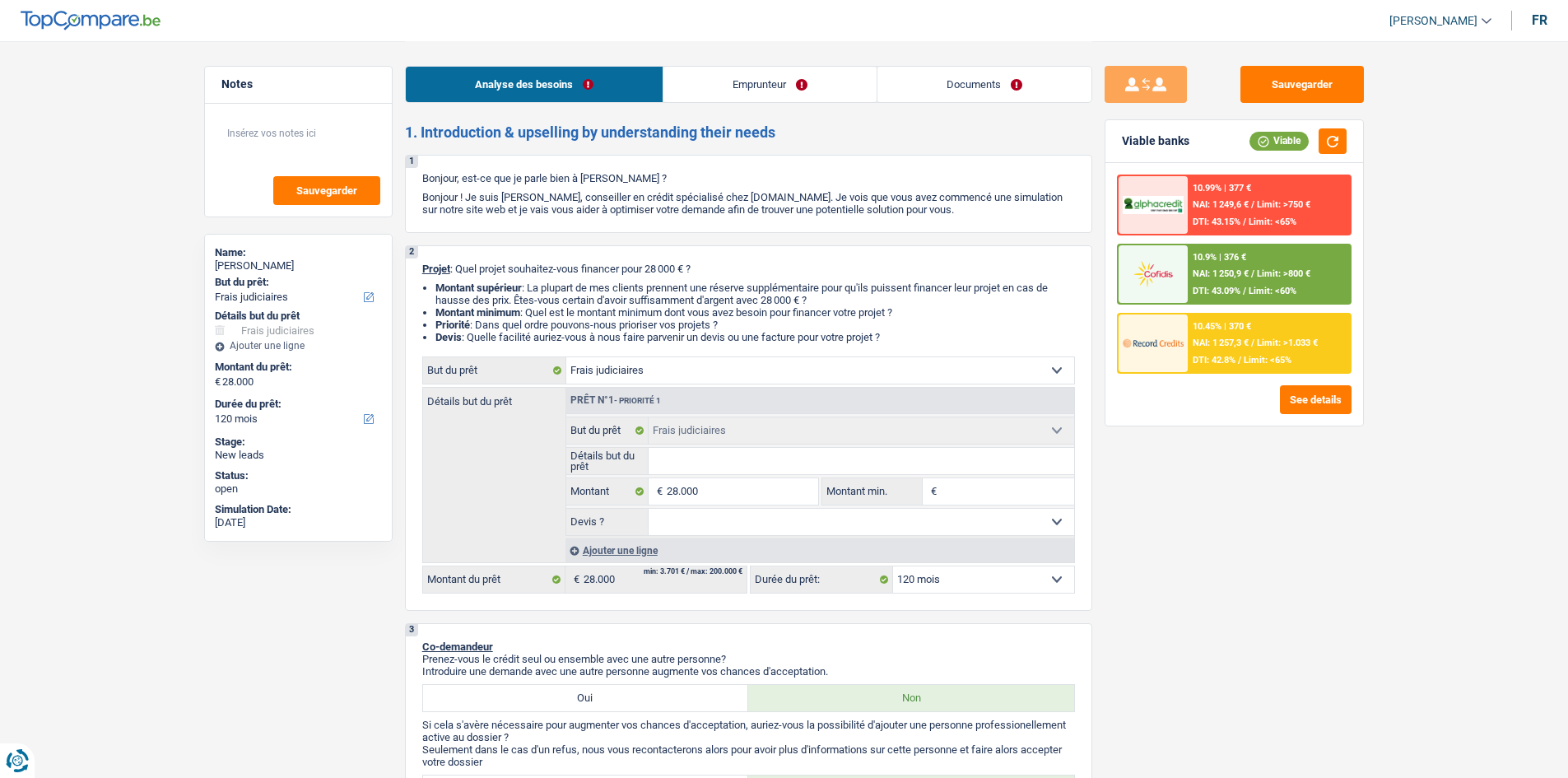
type input "28.000"
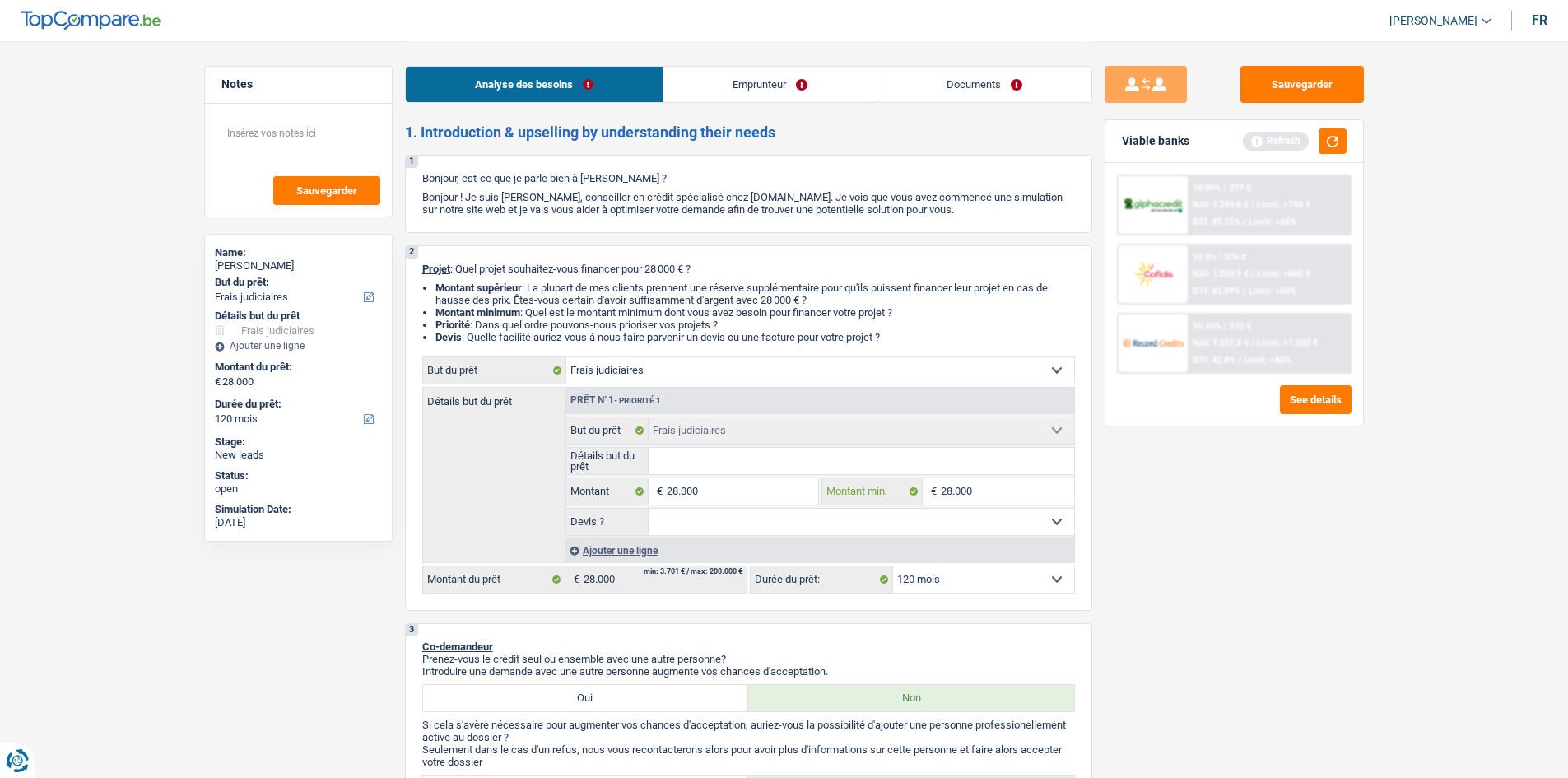
type input "28.000"
click at [1257, 497] on div "Sauvegarder Viable banks Refresh 10.99% | 377 € NAI: 1 249,6 € / Limit: >750 € …" at bounding box center [1234, 408] width 284 height 686
click at [979, 524] on select "Oui Non Non répondu Sélectionner une option" at bounding box center [861, 522] width 425 height 27
select select "yes"
click at [648, 509] on select "Oui Non Non répondu Sélectionner une option" at bounding box center [861, 522] width 425 height 27
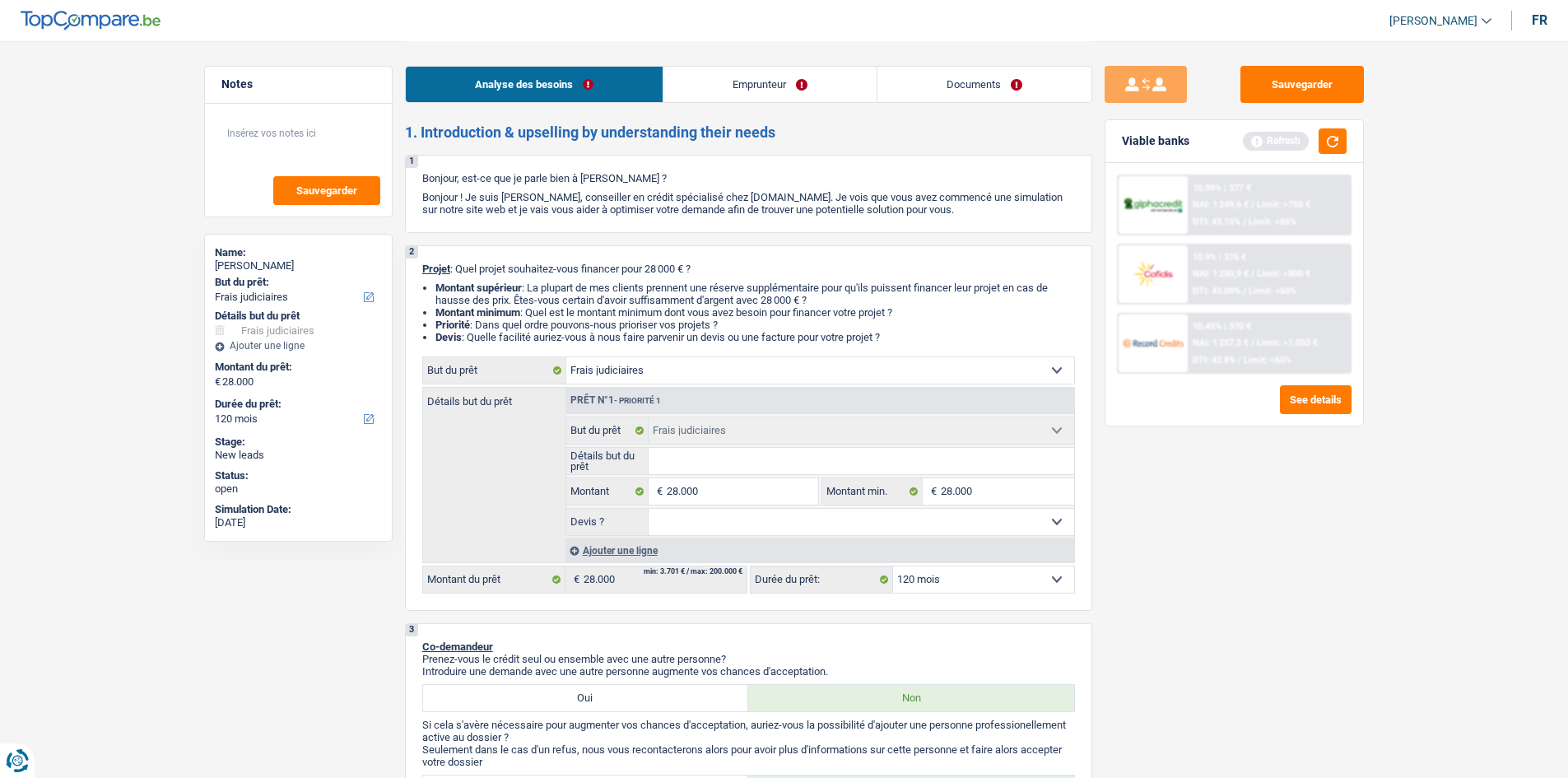
select select "yes"
click at [924, 470] on input "Détails but du prêt" at bounding box center [861, 461] width 425 height 27
click at [1268, 509] on div "Sauvegarder Viable banks Refresh 10.99% | 377 € NAI: 1 249,6 € / Limit: >750 € …" at bounding box center [1234, 408] width 284 height 686
click at [1071, 579] on select "12 mois 18 mois 24 mois 30 mois 36 mois 42 mois 48 mois 60 mois 72 mois 84 mois…" at bounding box center [984, 579] width 181 height 27
click at [1208, 547] on div "Sauvegarder Viable banks Refresh 10.99% | 377 € NAI: 1 249,6 € / Limit: >750 € …" at bounding box center [1234, 408] width 284 height 686
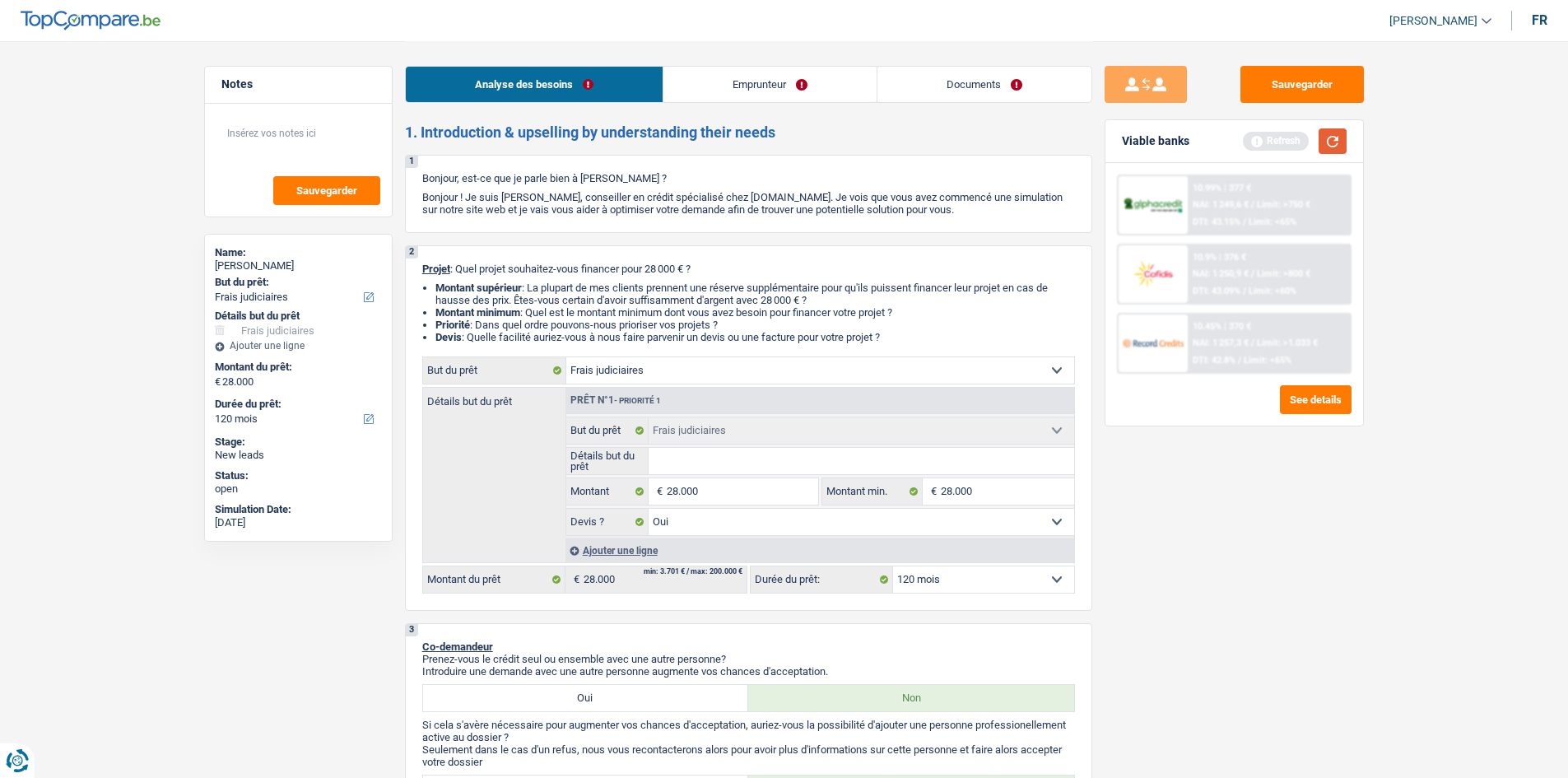
click at [1336, 150] on button "button" at bounding box center [1333, 140] width 28 height 26
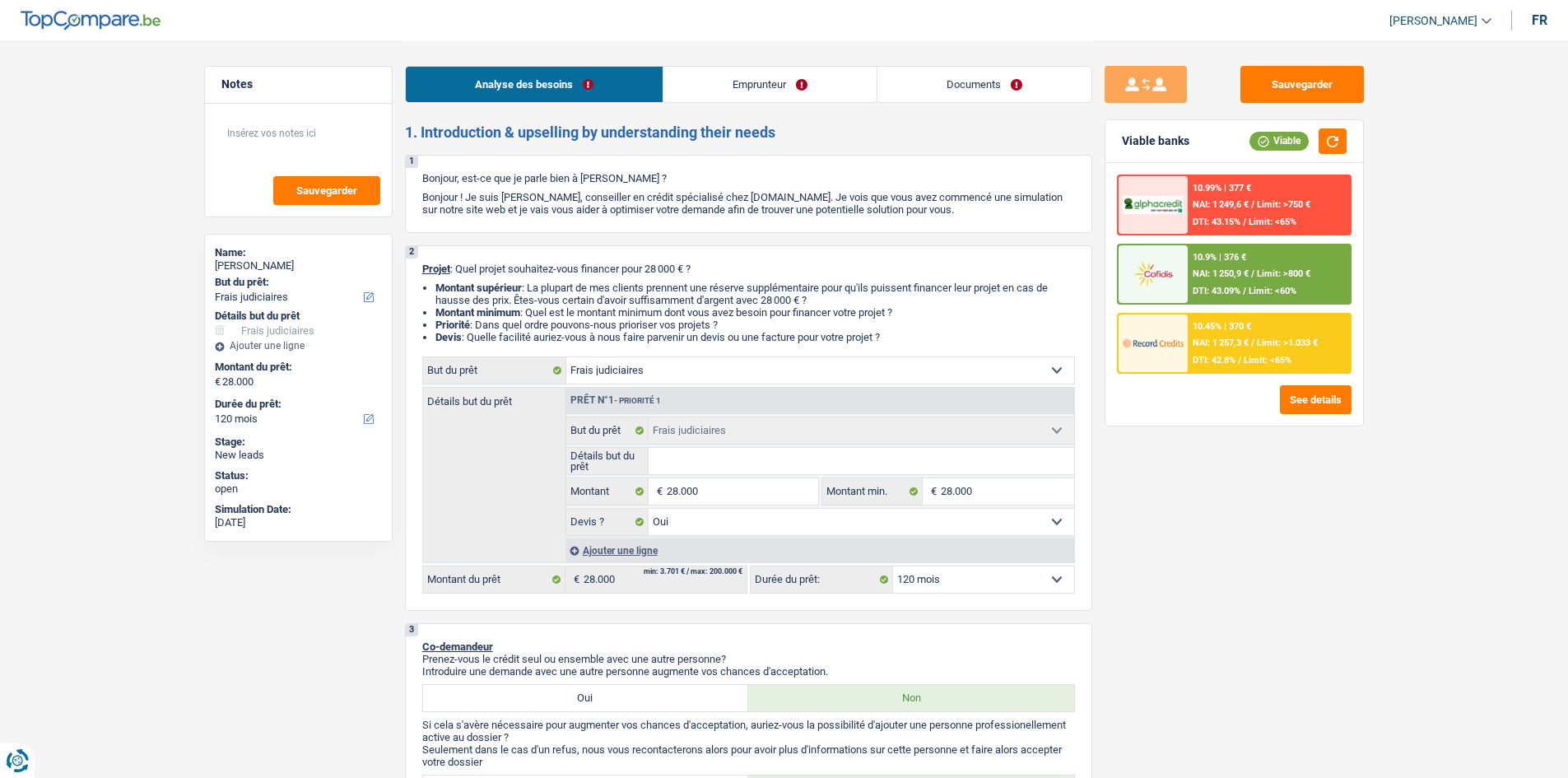
click at [1262, 530] on div "Sauvegarder Viable banks Viable 10.99% | 377 € NAI: 1 249,6 € / Limit: >750 € D…" at bounding box center [1234, 408] width 284 height 686
click at [893, 456] on input "Détails but du prêt" at bounding box center [861, 461] width 425 height 27
click at [1287, 553] on div "Sauvegarder Viable banks Viable 10.99% | 377 € NAI: 1 249,6 € / Limit: >750 € D…" at bounding box center [1234, 408] width 284 height 686
click at [1290, 568] on div "Sauvegarder Viable banks Viable 10.99% | 377 € NAI: 1 249,6 € / Limit: >750 € D…" at bounding box center [1234, 408] width 284 height 686
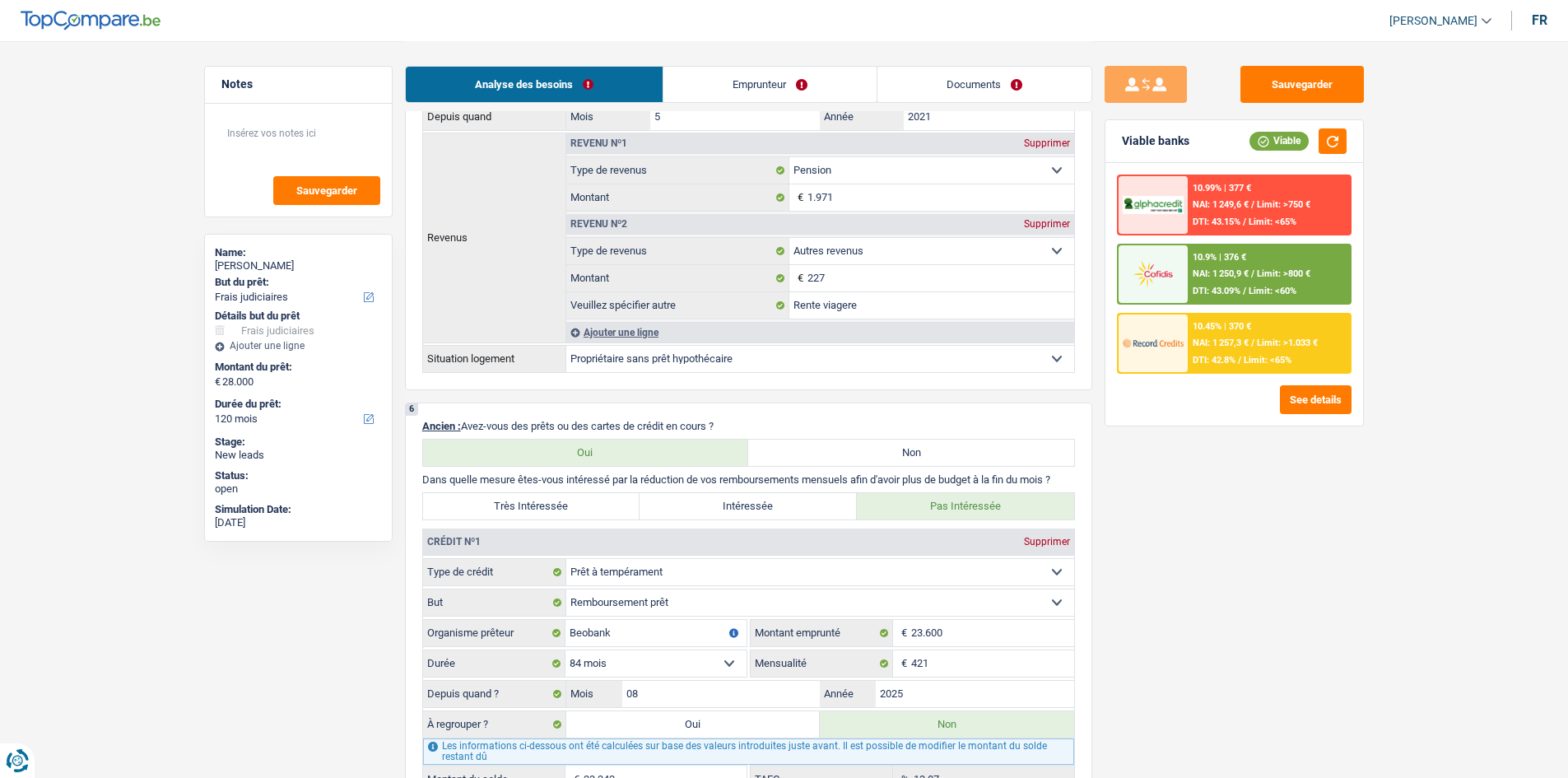
scroll to position [1235, 0]
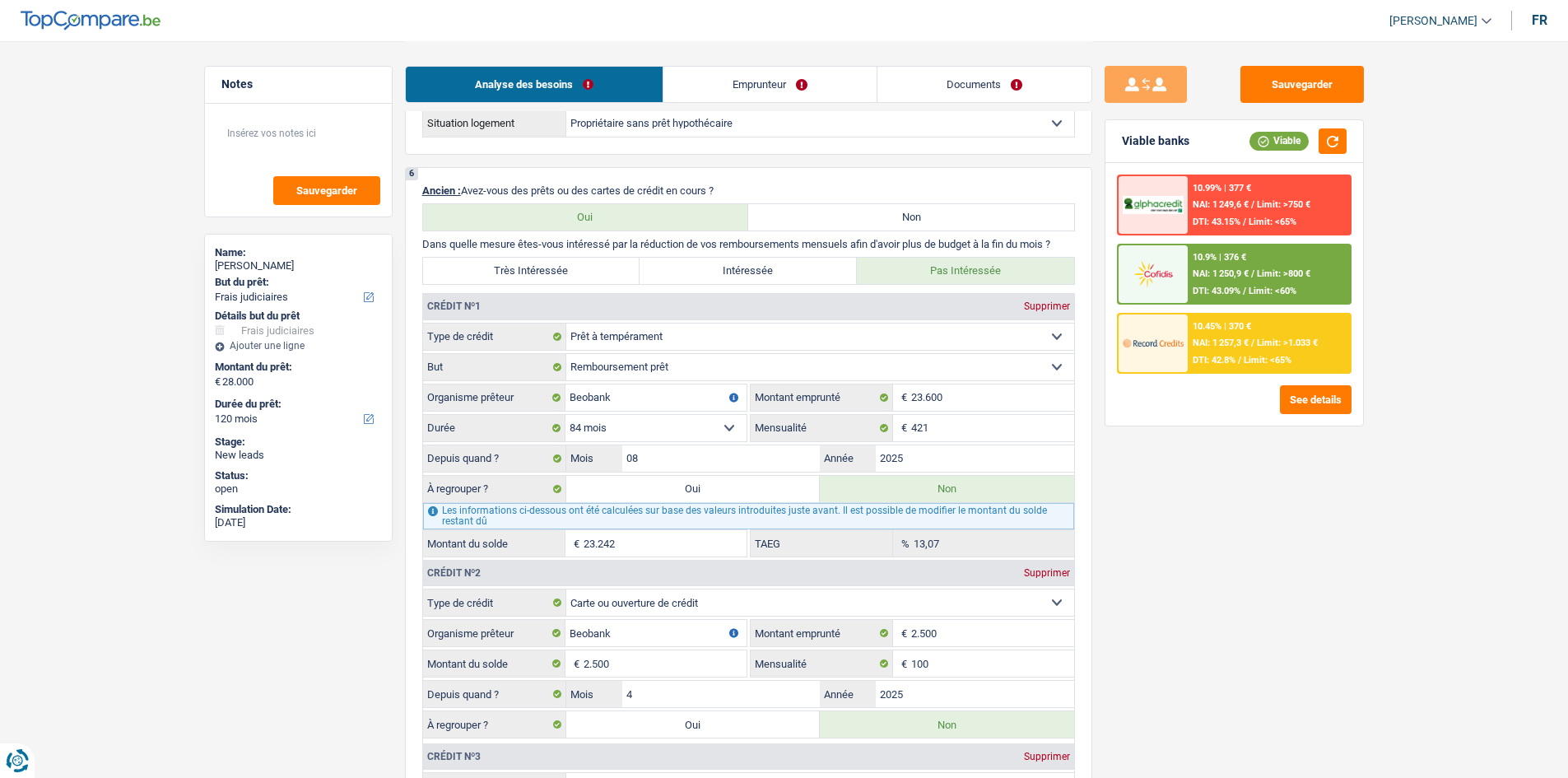
click at [1285, 568] on div "Sauvegarder Viable banks Viable 10.99% | 377 € NAI: 1 249,6 € / Limit: >750 € D…" at bounding box center [1234, 408] width 284 height 686
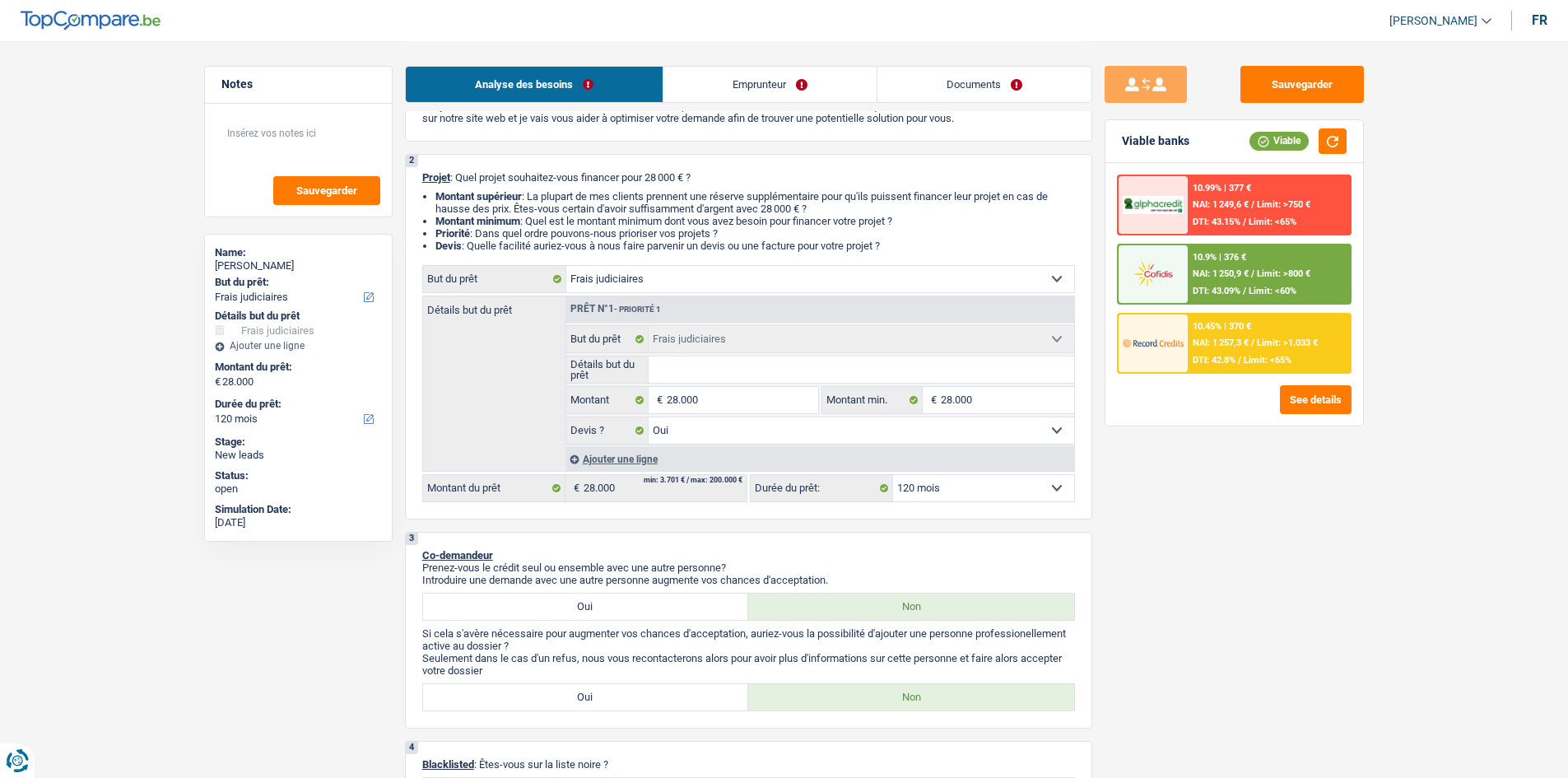
scroll to position [0, 0]
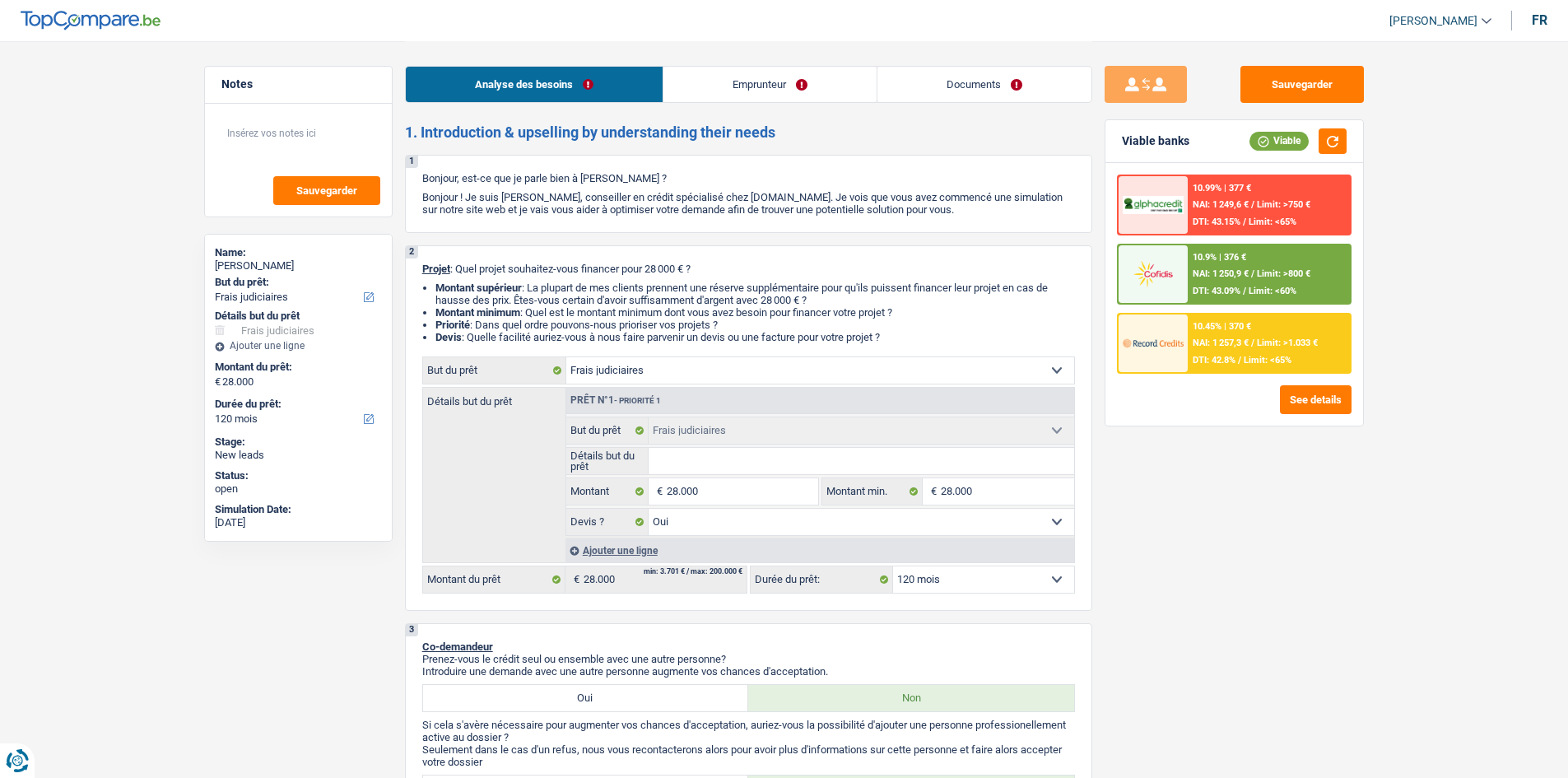
click at [1274, 605] on div "Sauvegarder Viable banks Viable 10.99% | 377 € NAI: 1 249,6 € / Limit: >750 € D…" at bounding box center [1234, 408] width 284 height 686
drag, startPoint x: 1467, startPoint y: 403, endPoint x: 1472, endPoint y: 344, distance: 59.2
click at [796, 393] on div "Prêt n°1 - Priorité 1" at bounding box center [819, 401] width 508 height 27
click at [796, 378] on select "Confort maison: meubles, textile, peinture, électroménager, outillage non-profe…" at bounding box center [819, 371] width 508 height 27
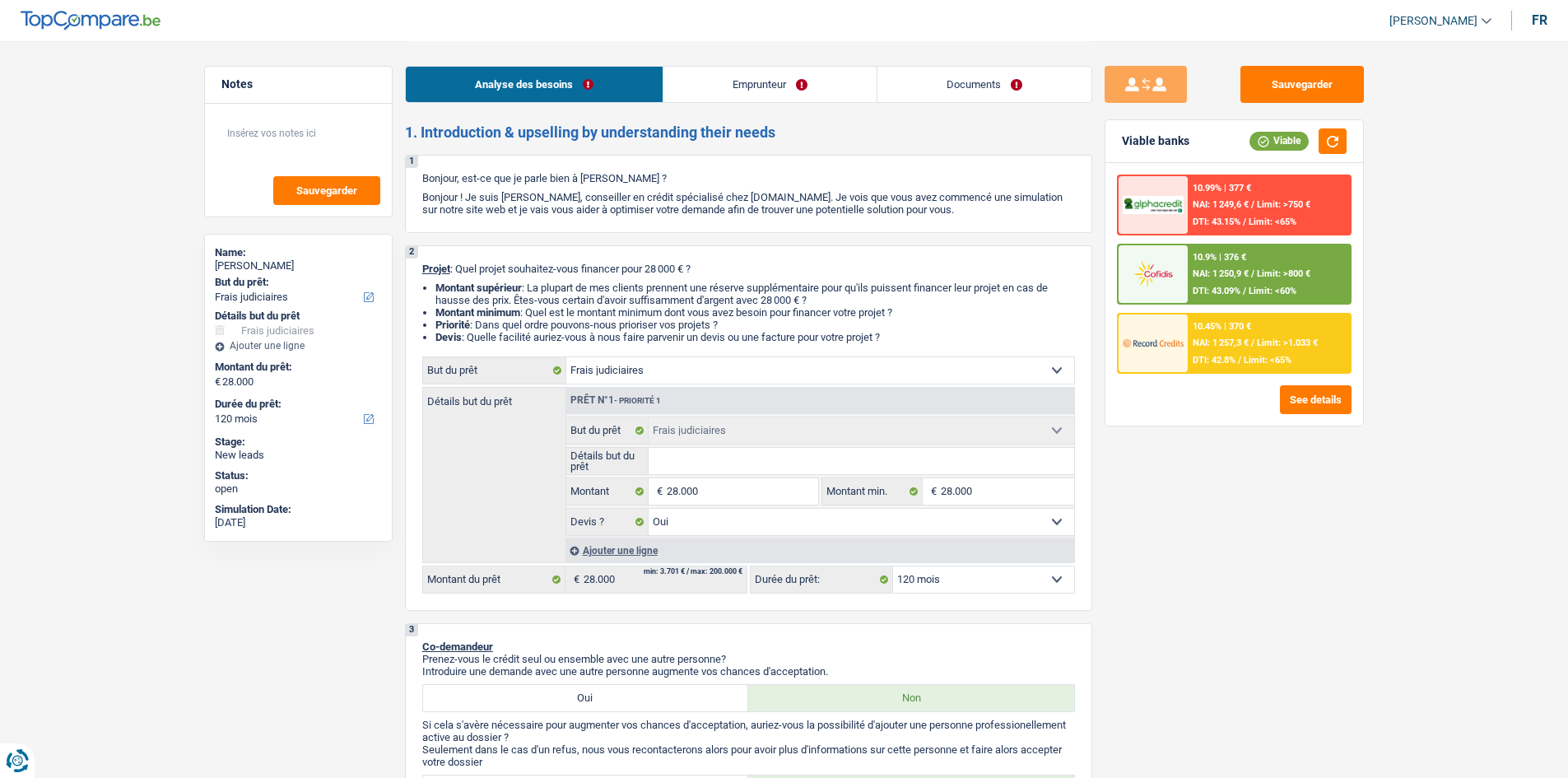
click at [1339, 581] on div "Sauvegarder Viable banks Viable 10.99% | 377 € NAI: 1 249,6 € / Limit: >750 € D…" at bounding box center [1234, 408] width 284 height 686
click at [776, 501] on input "28.000" at bounding box center [741, 491] width 150 height 27
type input "2"
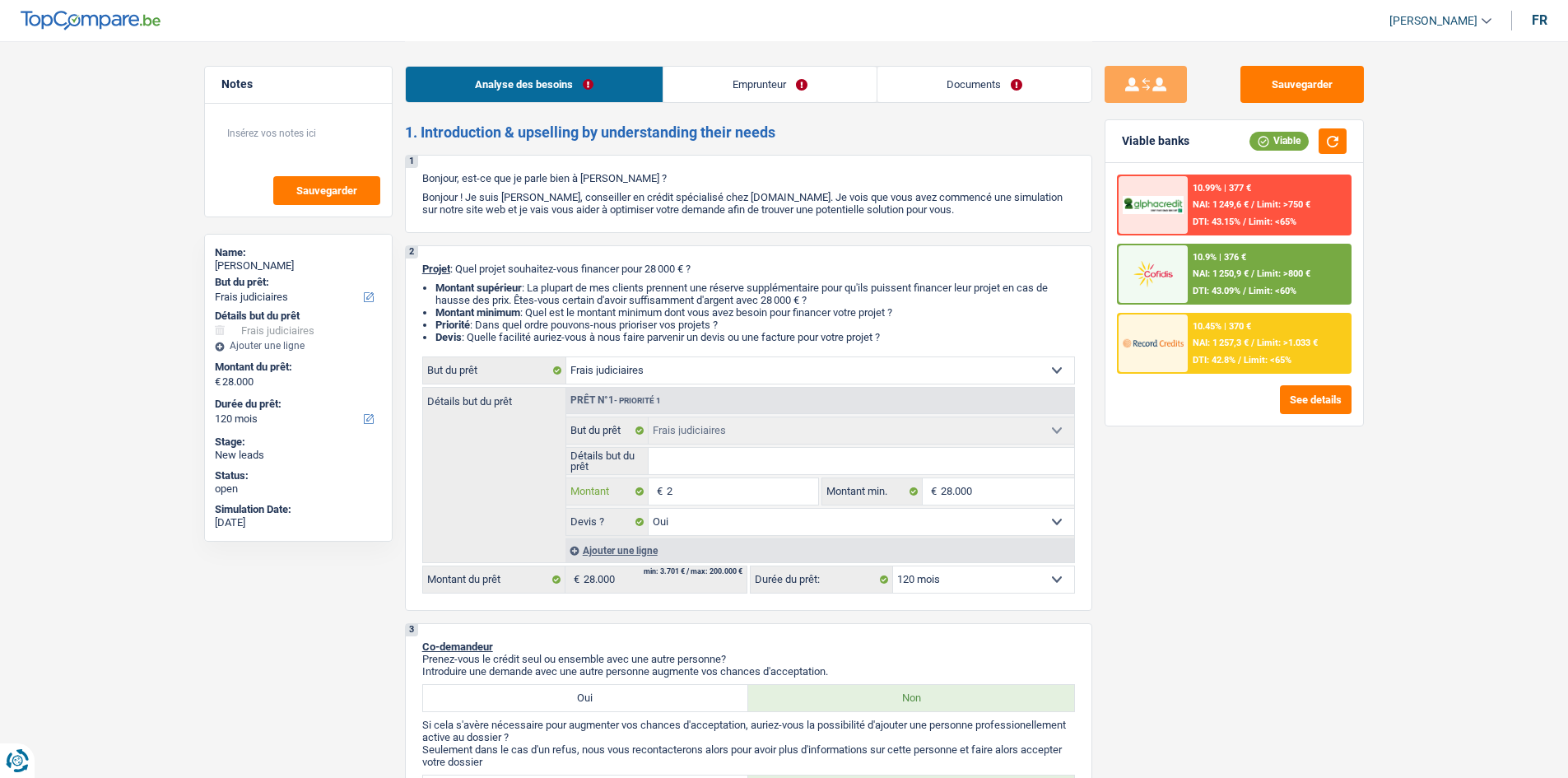
type input "2"
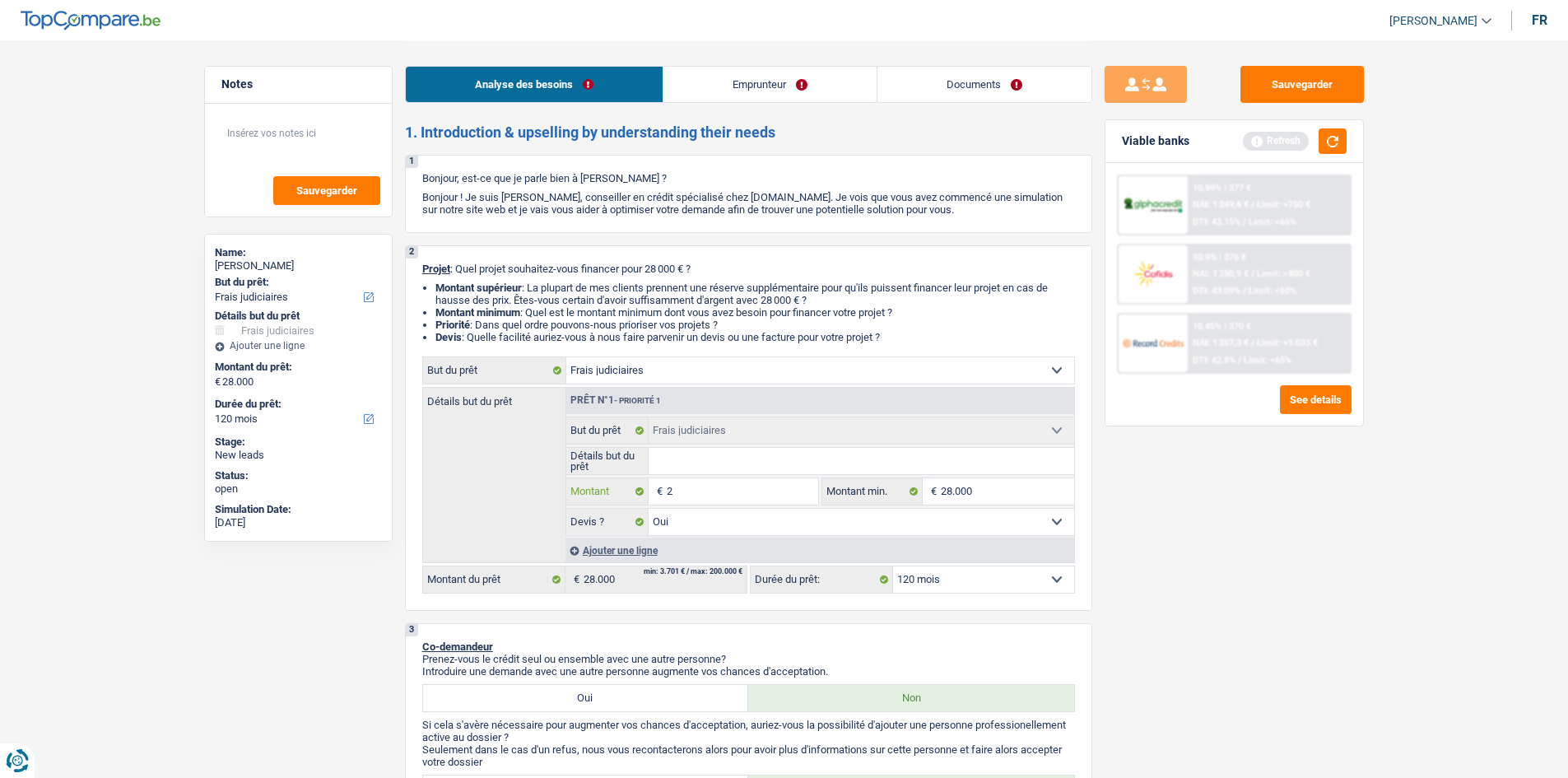
type input "25"
type input "250"
type input "2.500"
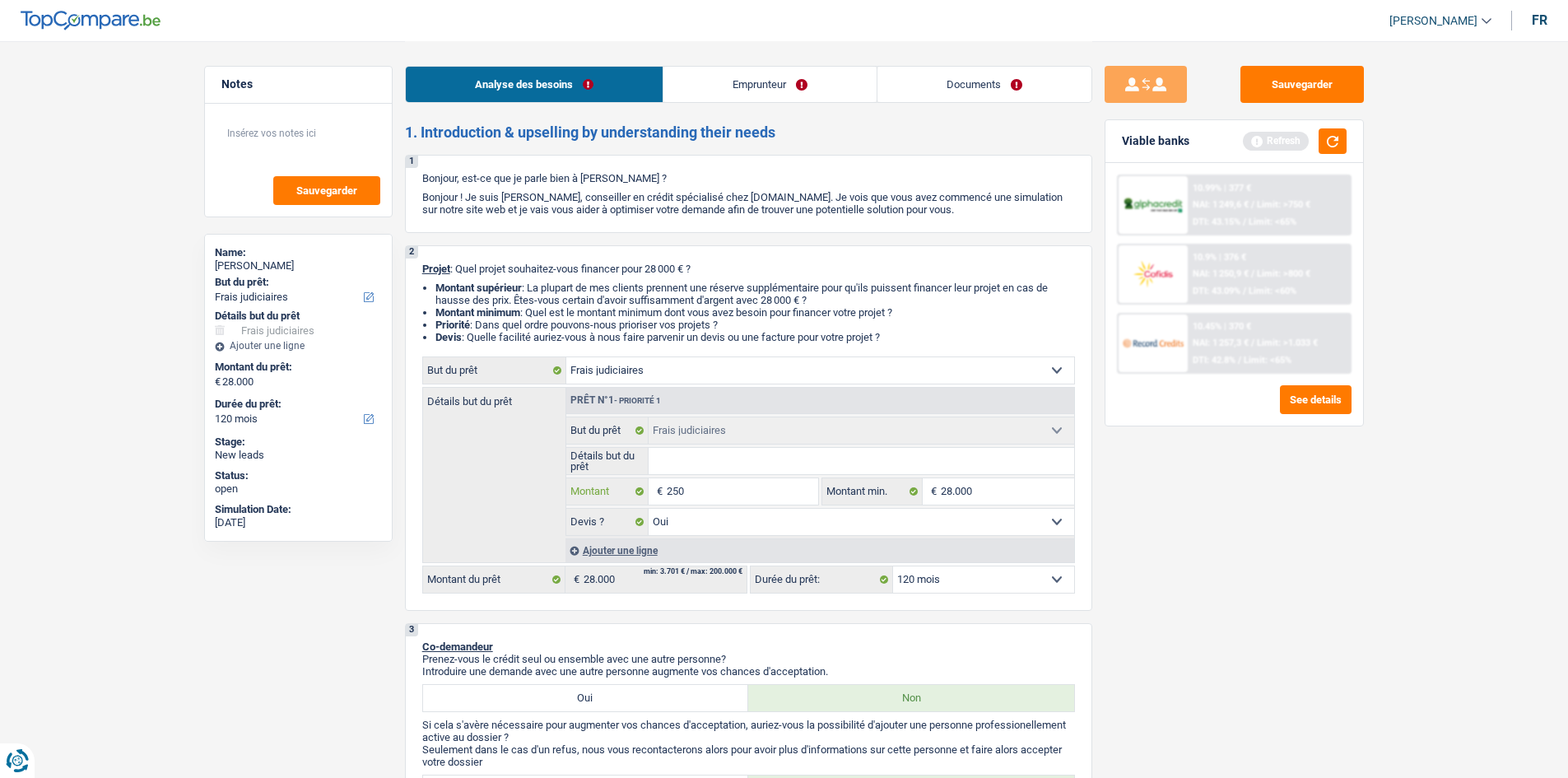
type input "2.500"
type input "25.000"
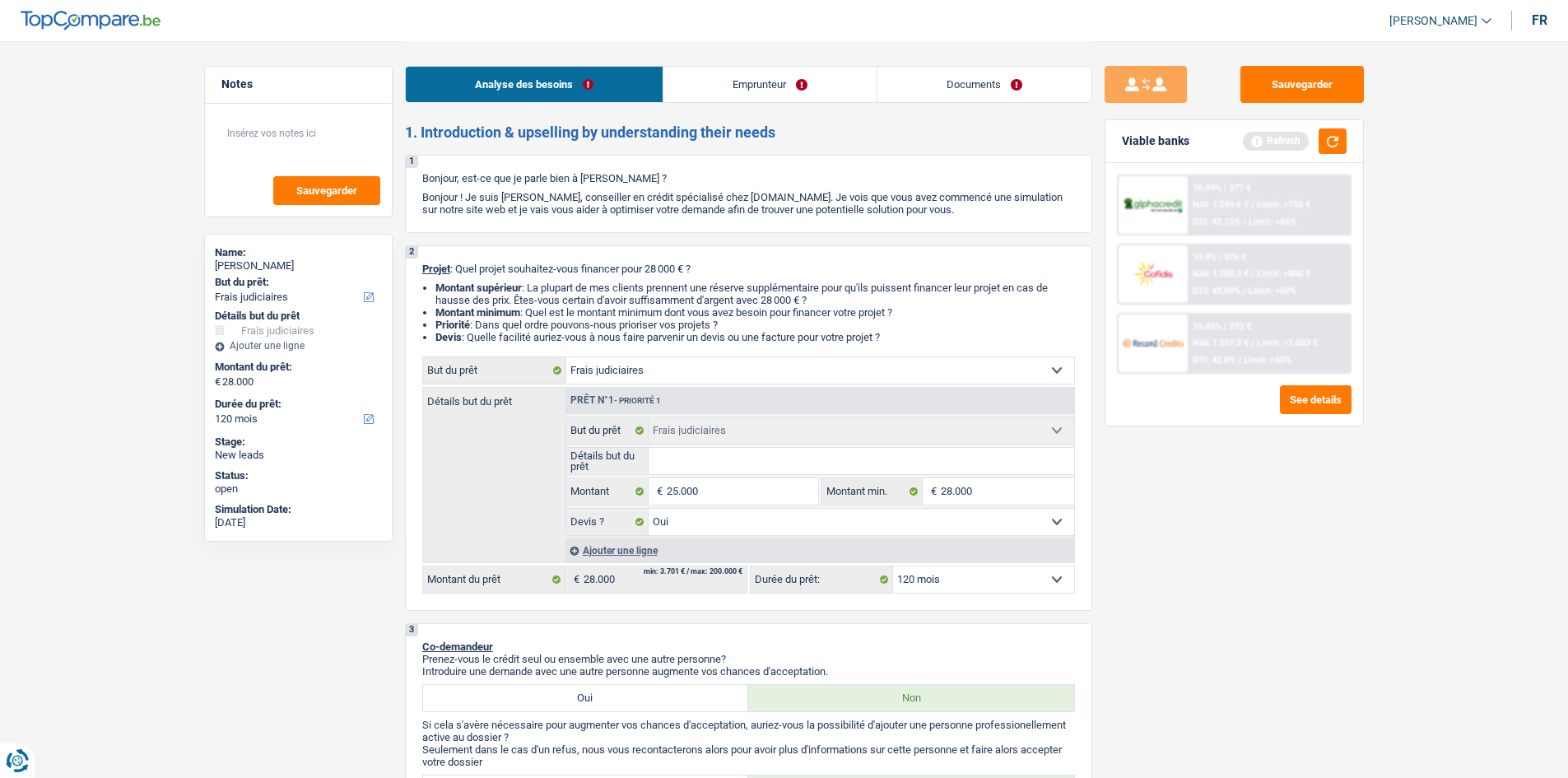
type input "25.000"
click at [721, 508] on fieldset "Oui Non Non répondu Sélectionner une option Devis ? Tous les champs sont obliga…" at bounding box center [819, 522] width 508 height 28
click at [725, 499] on input "25.000" at bounding box center [741, 491] width 150 height 27
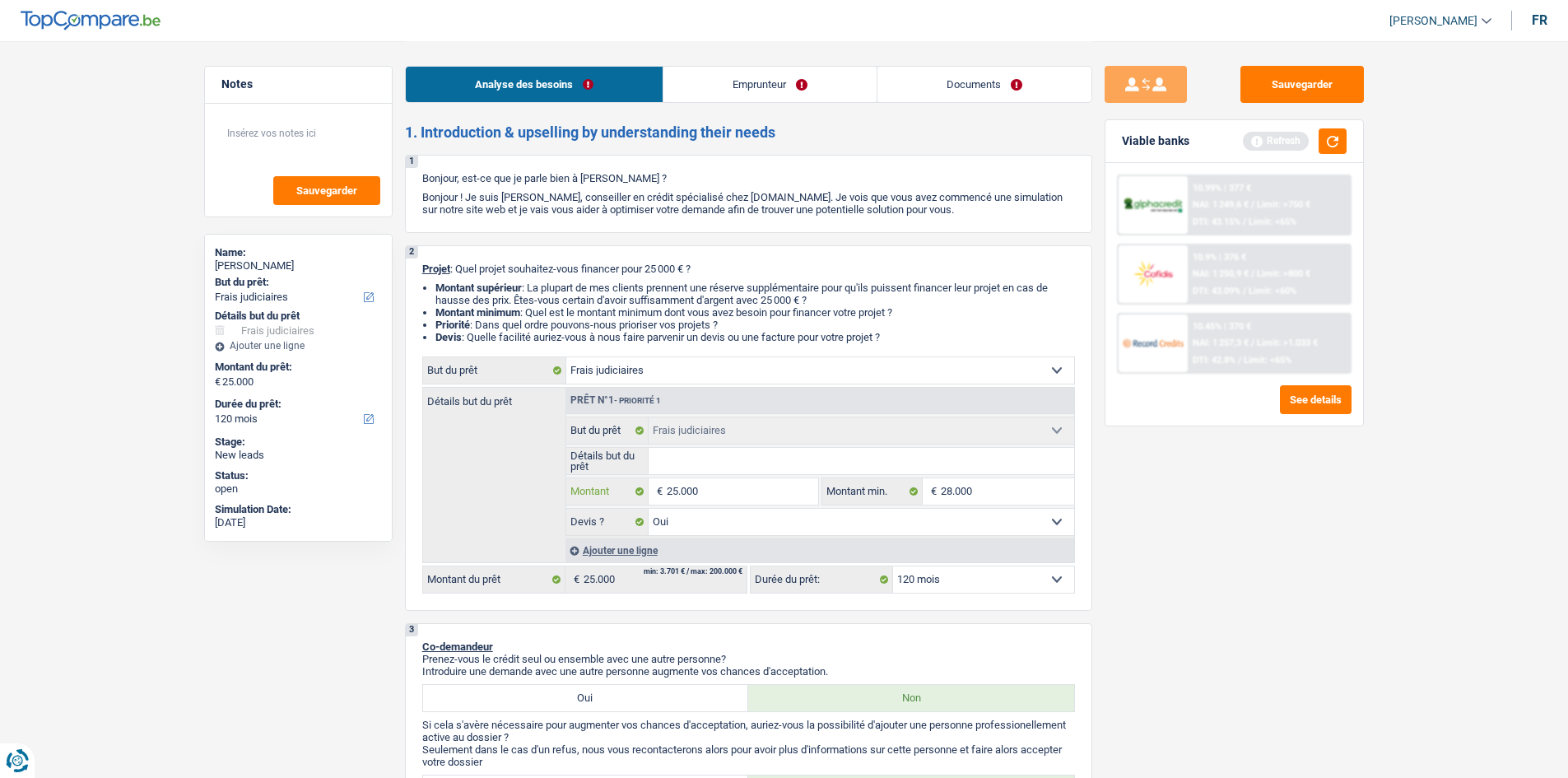
click at [725, 498] on input "25.000" at bounding box center [741, 491] width 150 height 27
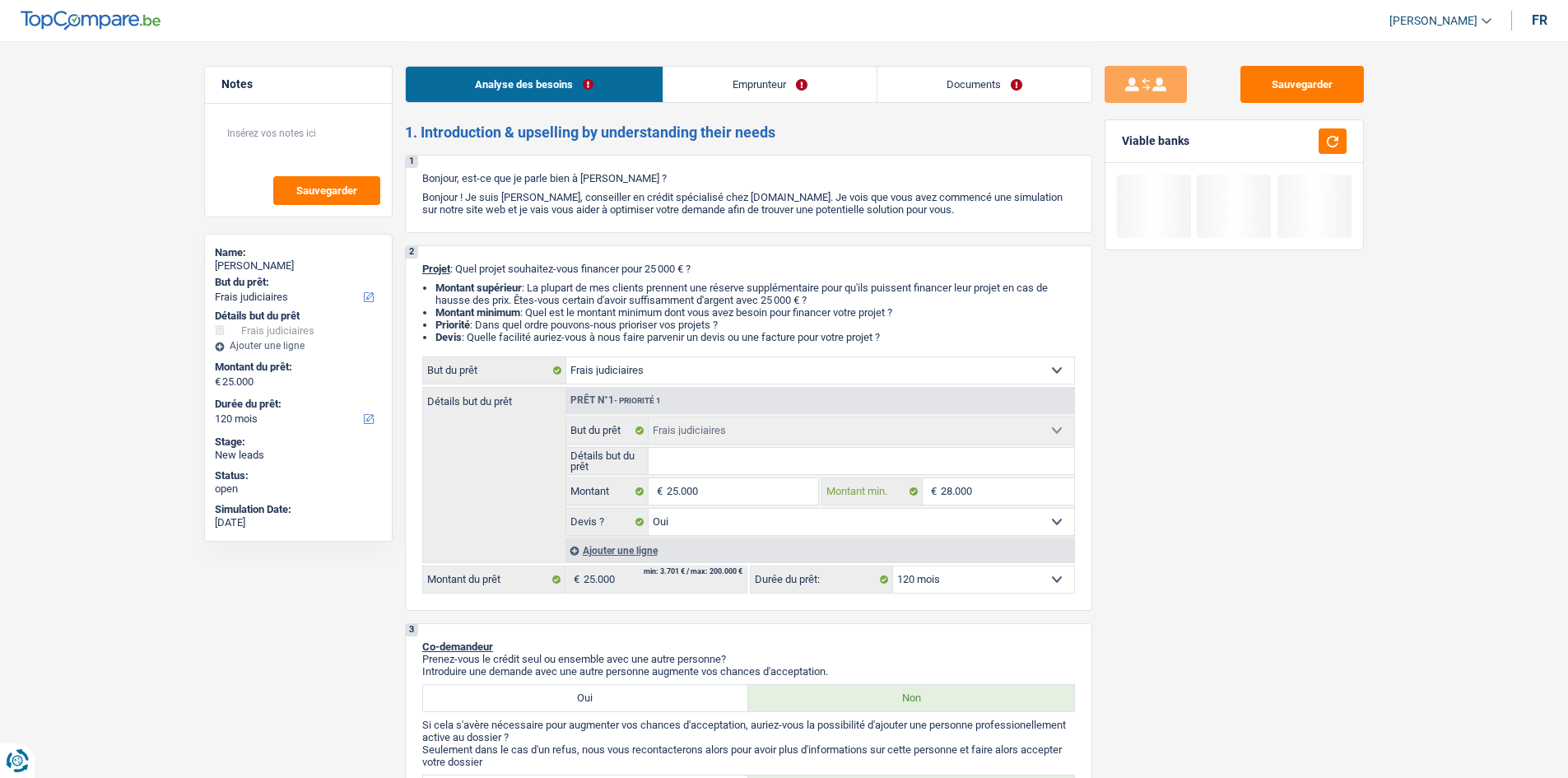
click at [993, 488] on input "28.000" at bounding box center [1007, 491] width 133 height 27
paste input "5"
type input "25.000"
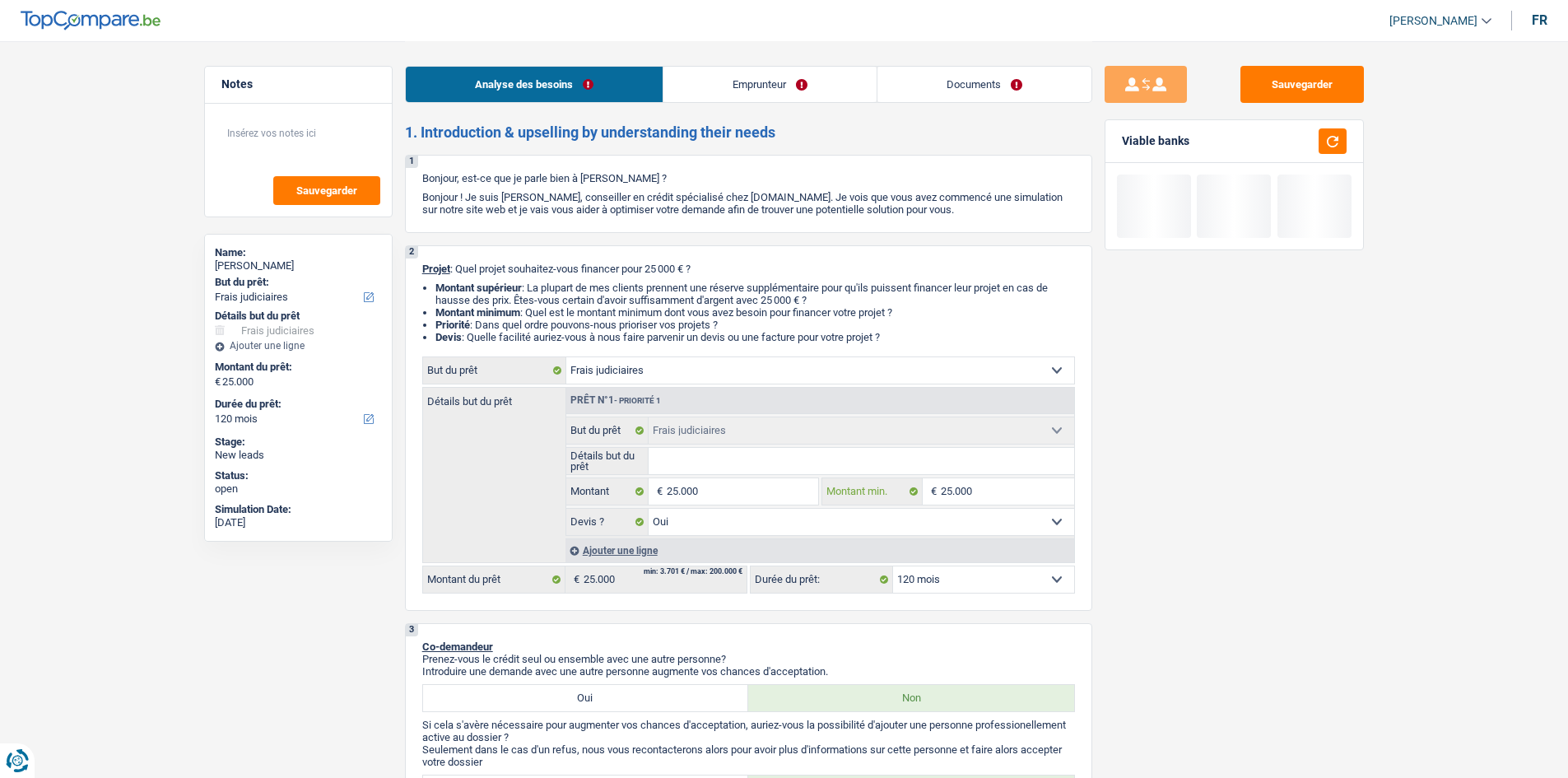
type input "25.000"
drag, startPoint x: 873, startPoint y: 364, endPoint x: 868, endPoint y: 383, distance: 19.6
click at [873, 364] on select "Confort maison: meubles, textile, peinture, électroménager, outillage non-profe…" at bounding box center [819, 371] width 508 height 27
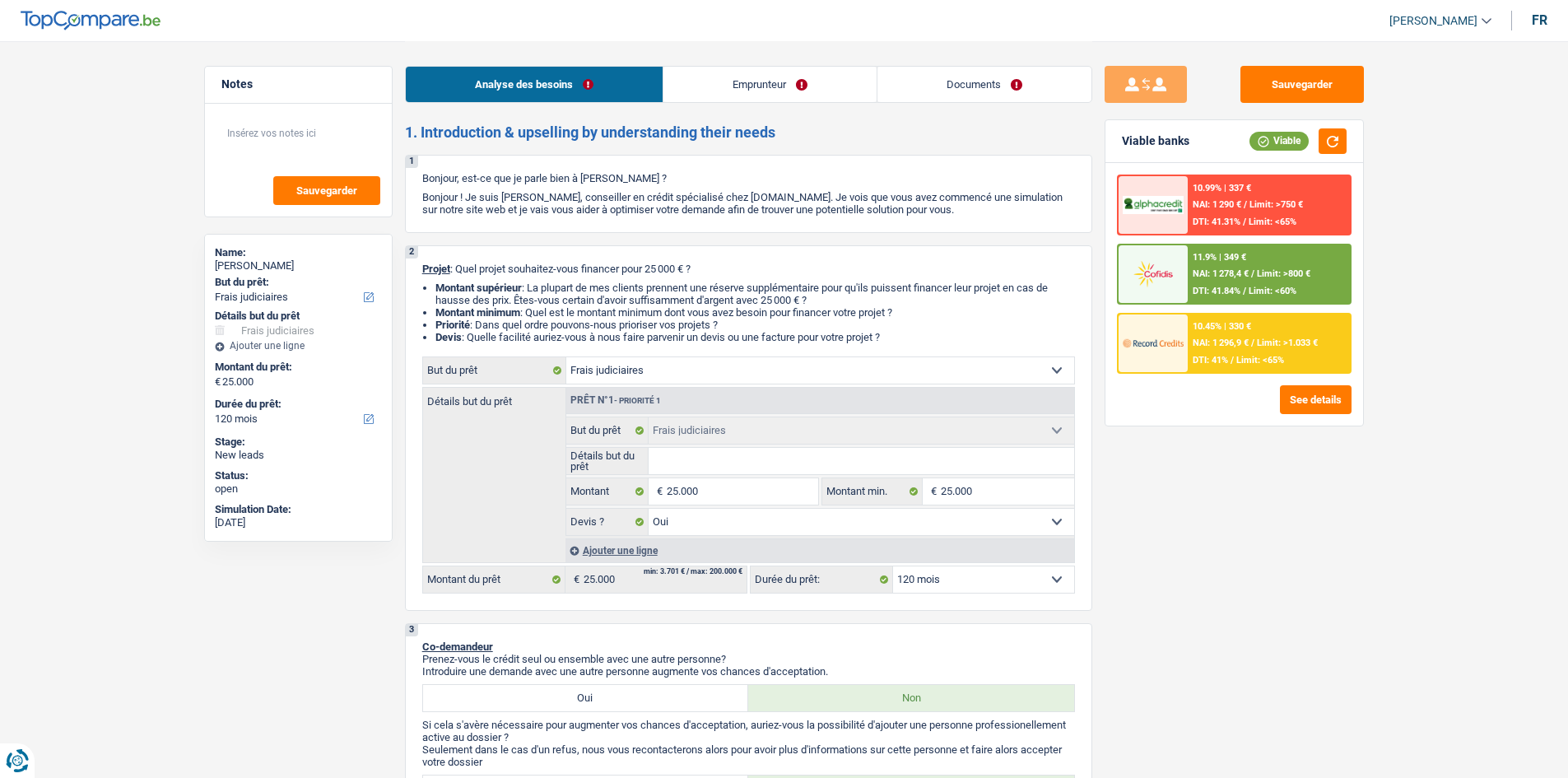
select select "household"
click at [566, 357] on select "Confort maison: meubles, textile, peinture, électroménager, outillage non-profe…" at bounding box center [819, 371] width 508 height 27
select select "household"
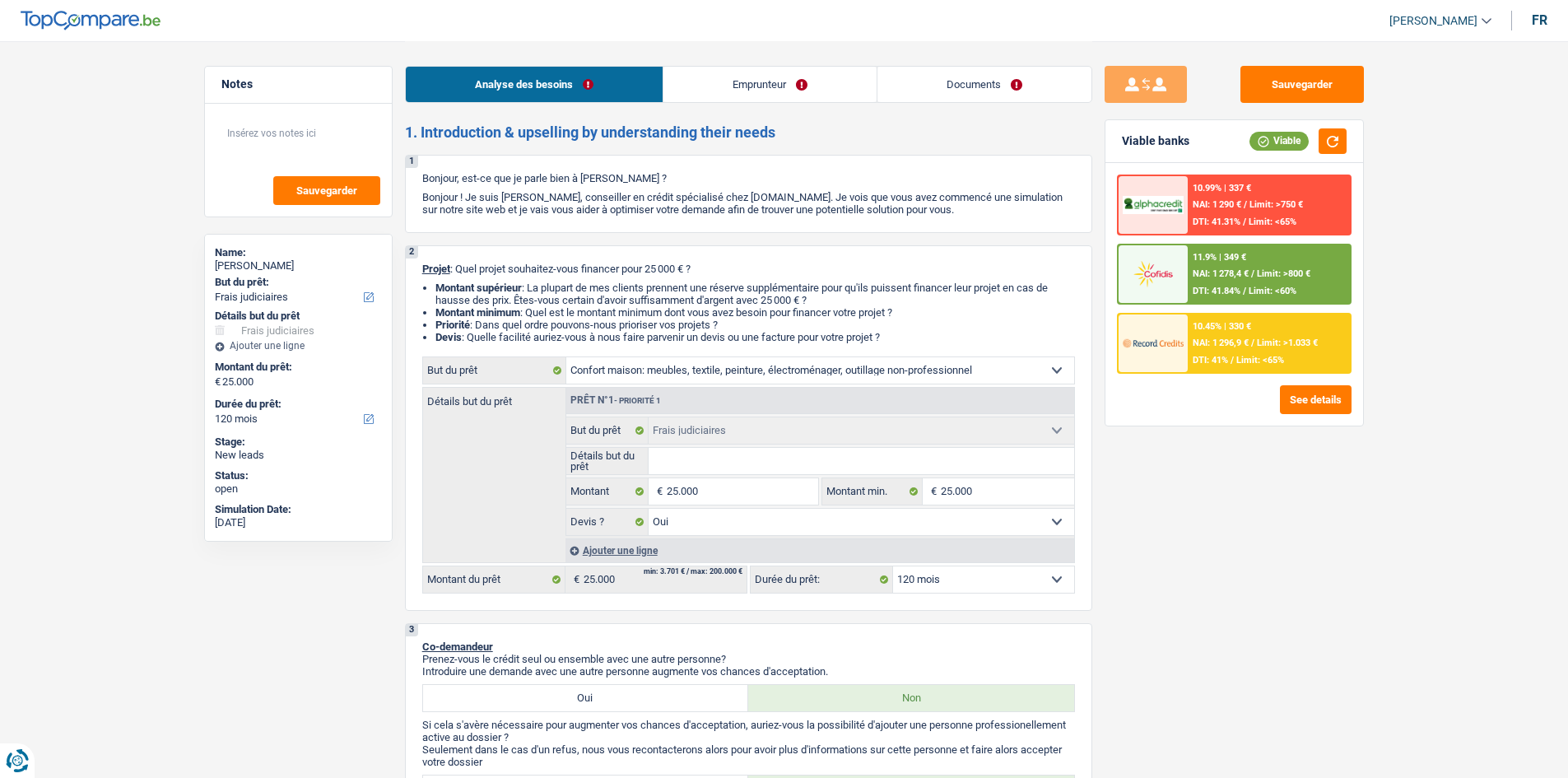
select select
select select "household"
select select
select select "judicial"
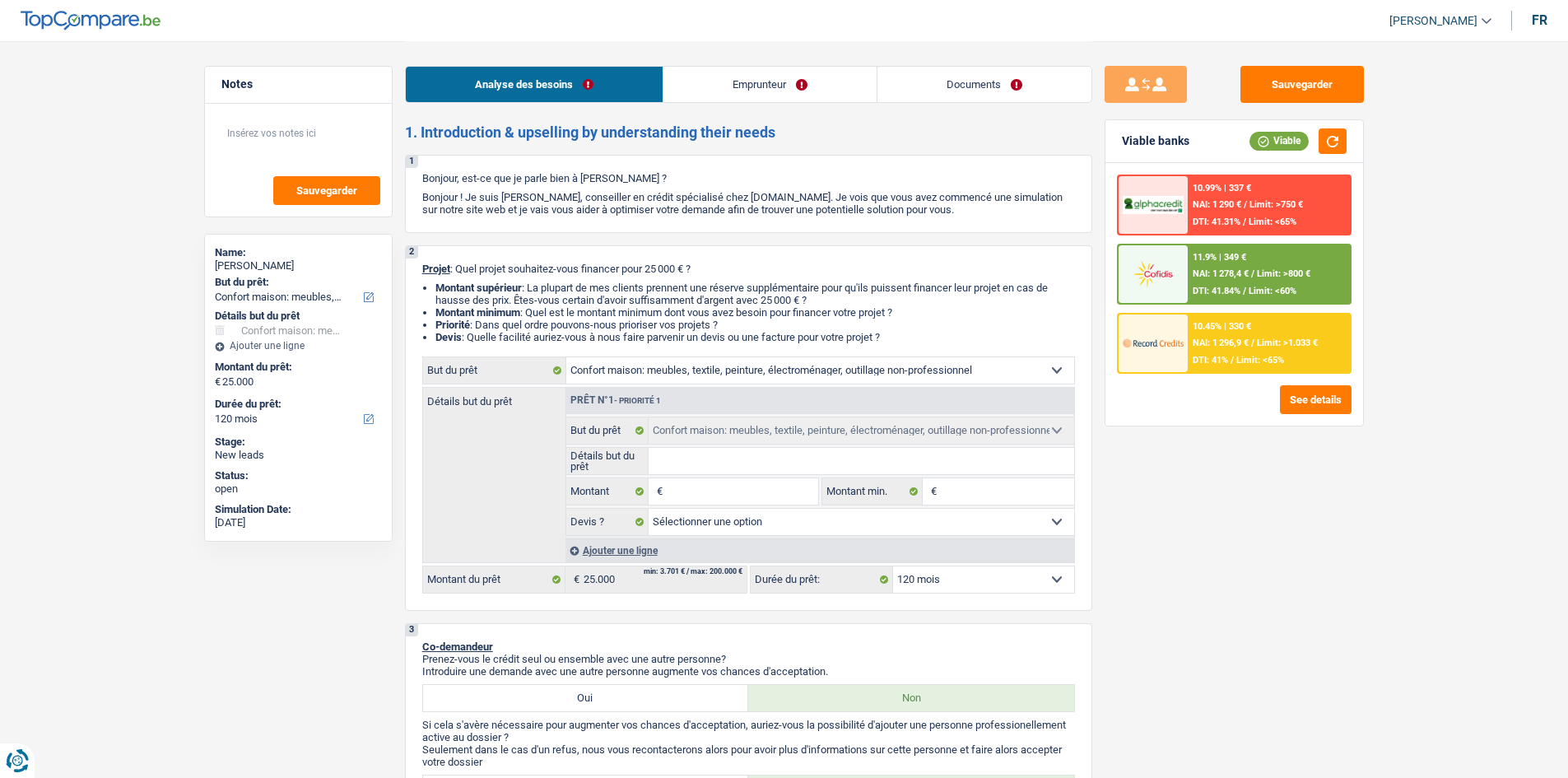
select select "judicial"
select select "yes"
select select "judicial"
select select "yes"
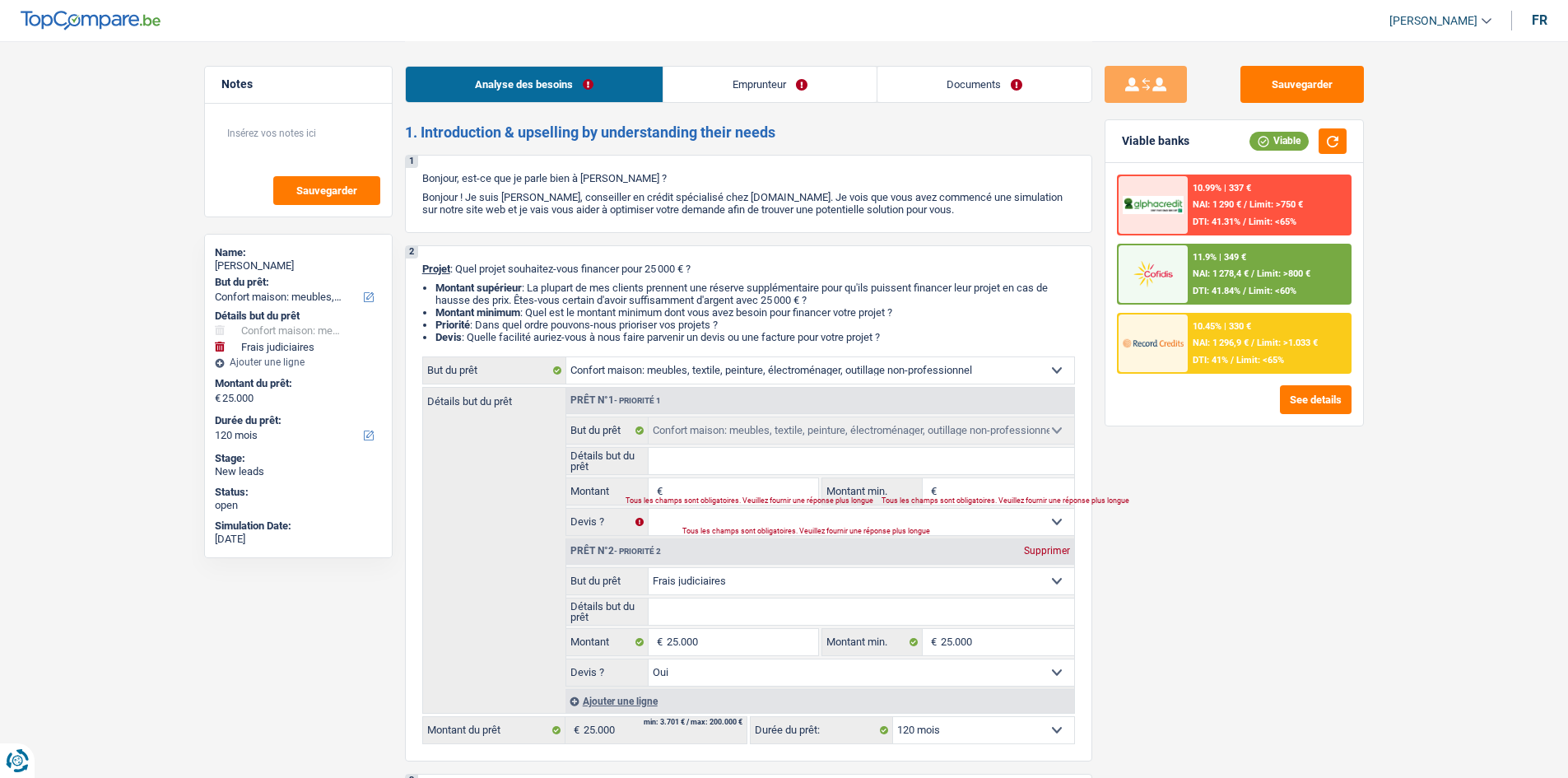
click at [709, 609] on input "Détails but du prêt" at bounding box center [861, 612] width 425 height 27
paste input "Ameublement + Sommier + Lit + Lave vaisselle + Lave linge + TV + Frigo"
type input "Ameublement + Sommier + Lit + Lave vaisselle + Lave linge + TV + Frigo"
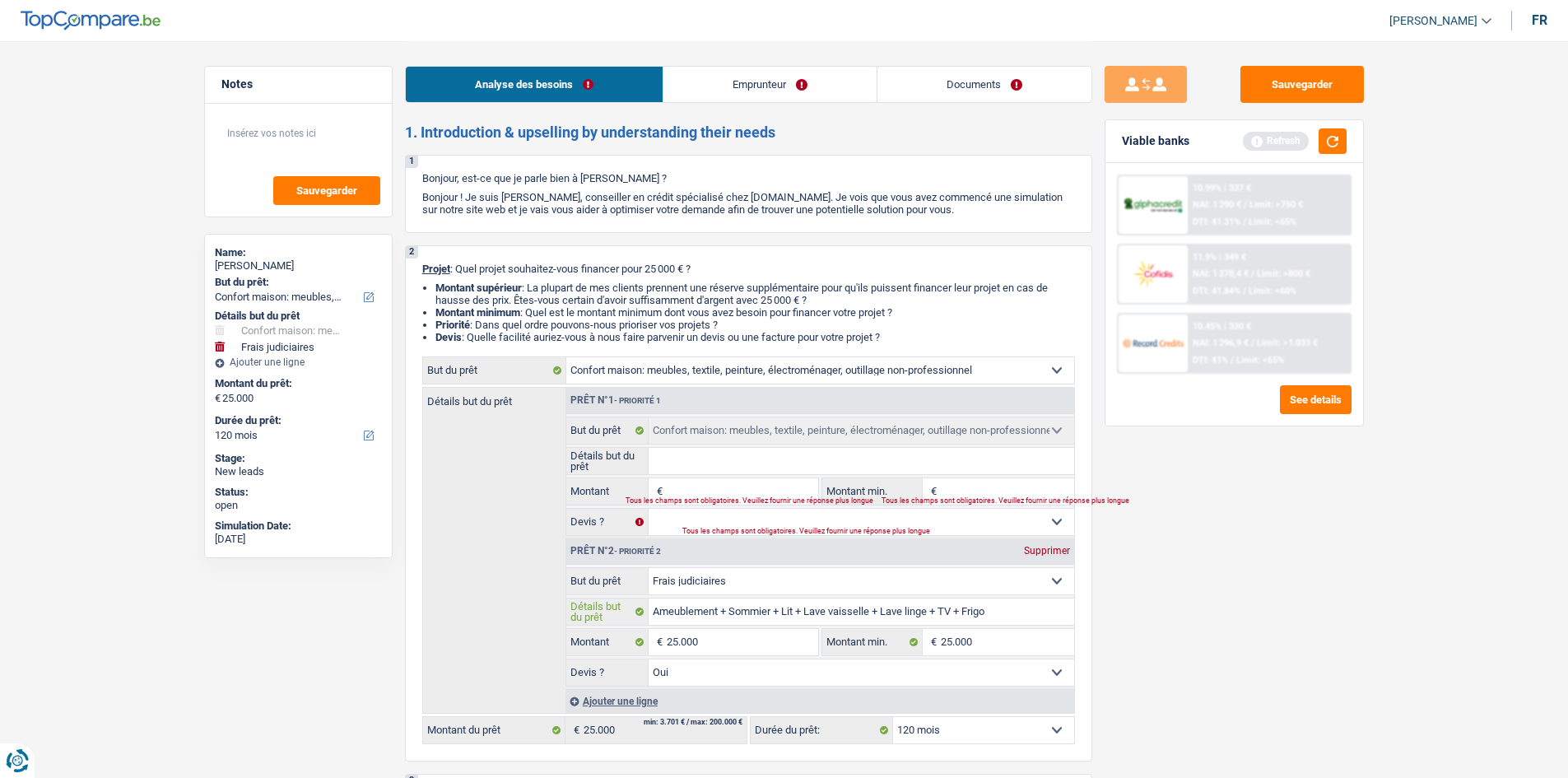
type input "Ameublement + Sommier + Lit + Lave vaisselle + Lave linge + TV + Frigo"
click at [730, 584] on select "Confort maison: meubles, textile, peinture, électroménager, outillage non-profe…" at bounding box center [861, 581] width 425 height 27
select select "household"
click at [648, 568] on select "Confort maison: meubles, textile, peinture, électroménager, outillage non-profe…" at bounding box center [861, 581] width 425 height 27
select select "household"
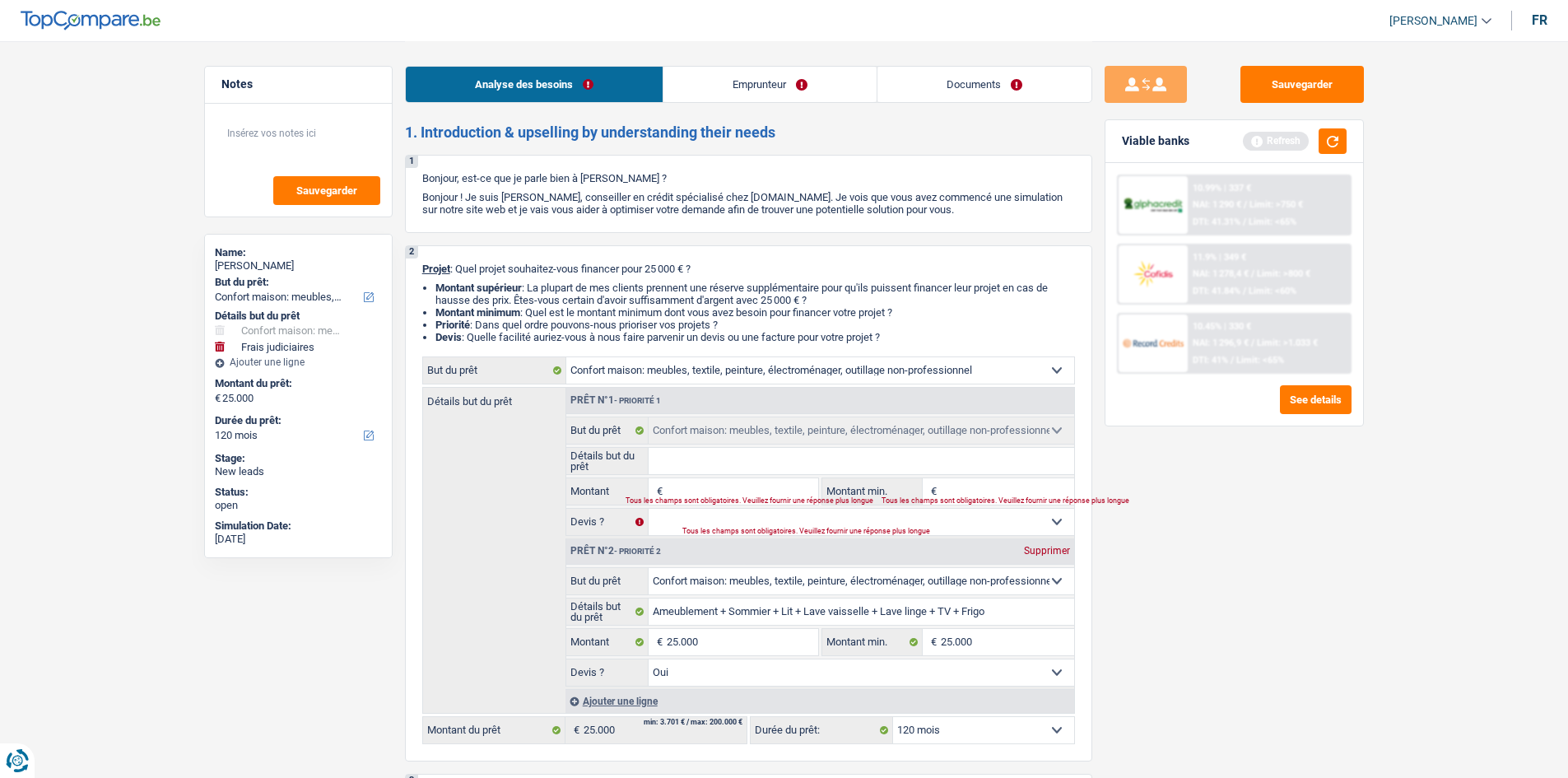
select select "household"
click at [1056, 393] on div "Prêt n°1 - Priorité 1 Supprimer" at bounding box center [819, 401] width 508 height 27
click at [1056, 401] on div "Supprimer" at bounding box center [1046, 400] width 54 height 10
type input "Ameublement + Sommier + Lit + Lave vaisselle + Lave linge + TV + Frigo"
type input "25.000"
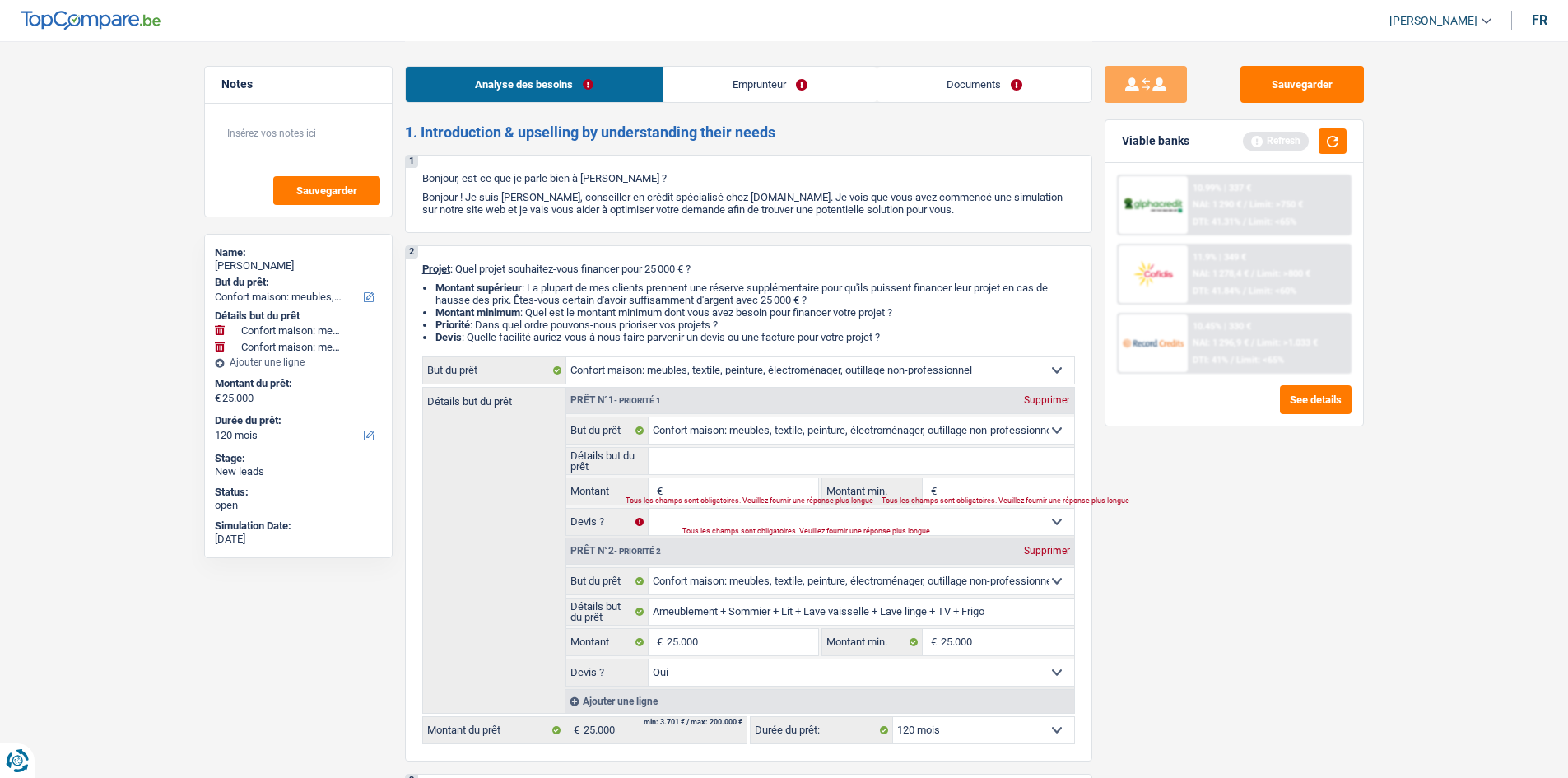
type input "25.000"
select select "yes"
type input "Ameublement + Sommier + Lit + Lave vaisselle + Lave linge + TV + Frigo"
type input "25.000"
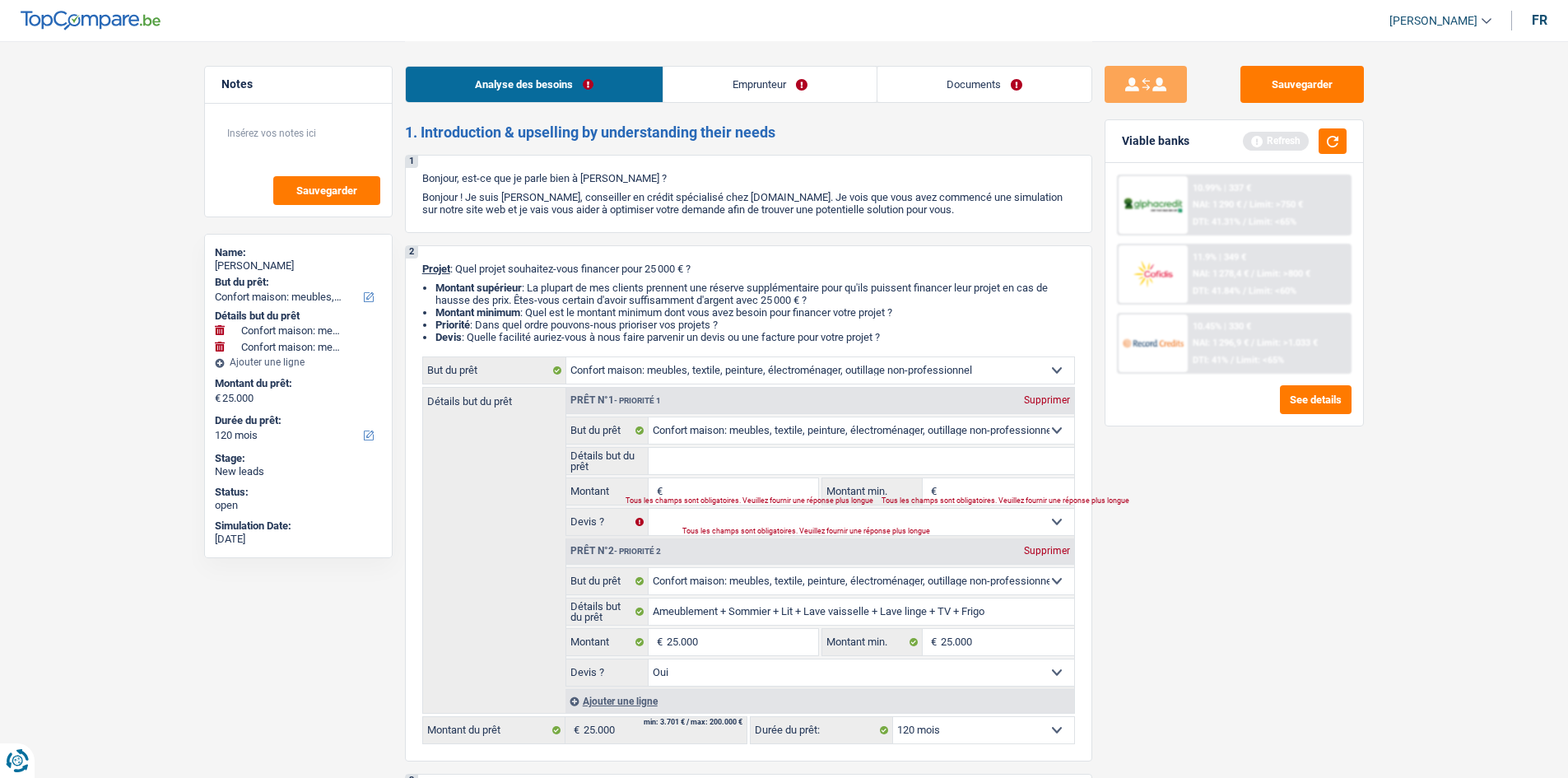
select select "yes"
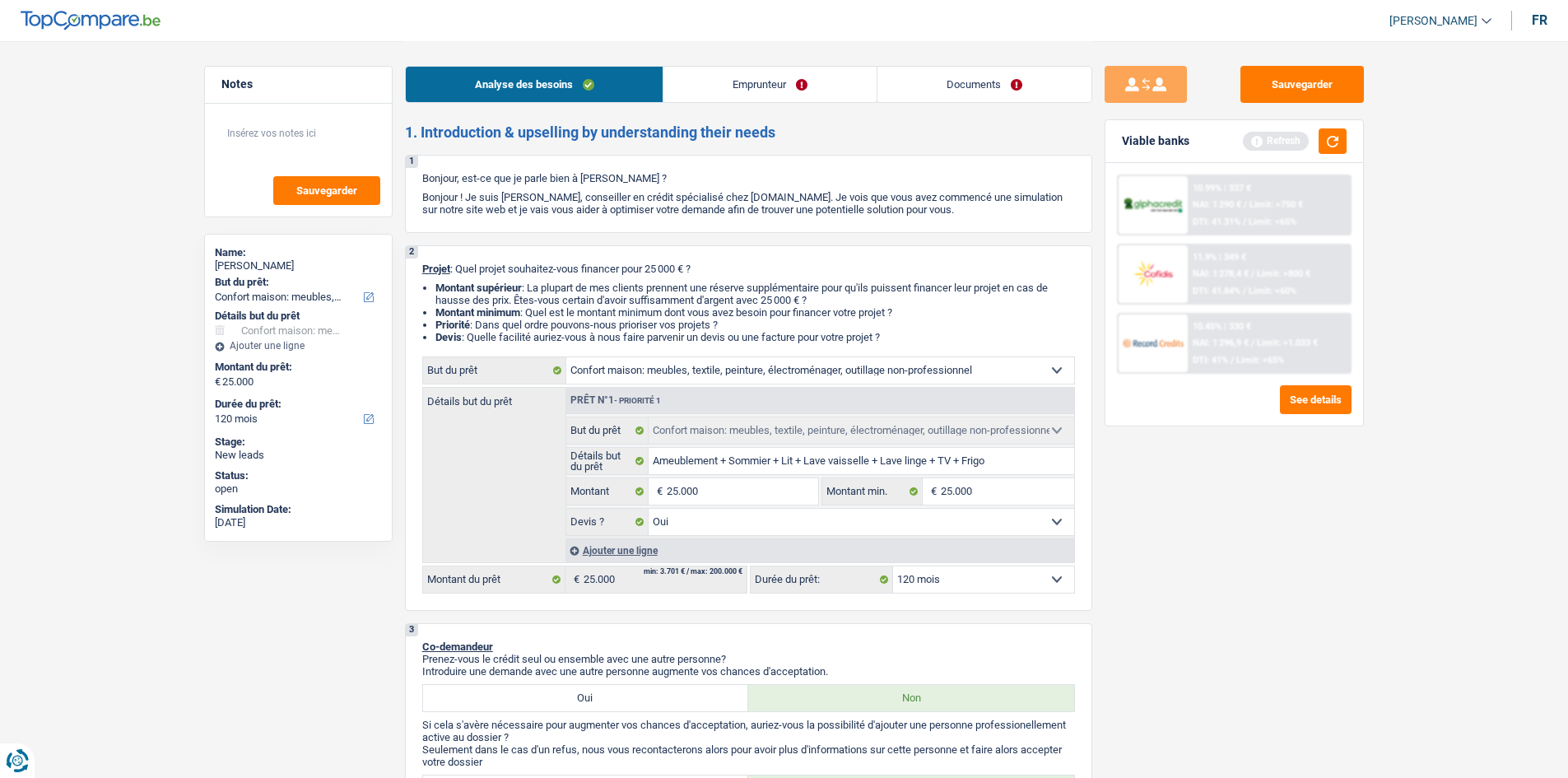
click at [1226, 505] on div "Sauvegarder Viable banks Refresh 10.99% | 337 € NAI: 1 290 € / Limit: >750 € DT…" at bounding box center [1234, 408] width 284 height 686
click at [1336, 131] on button "button" at bounding box center [1333, 140] width 28 height 26
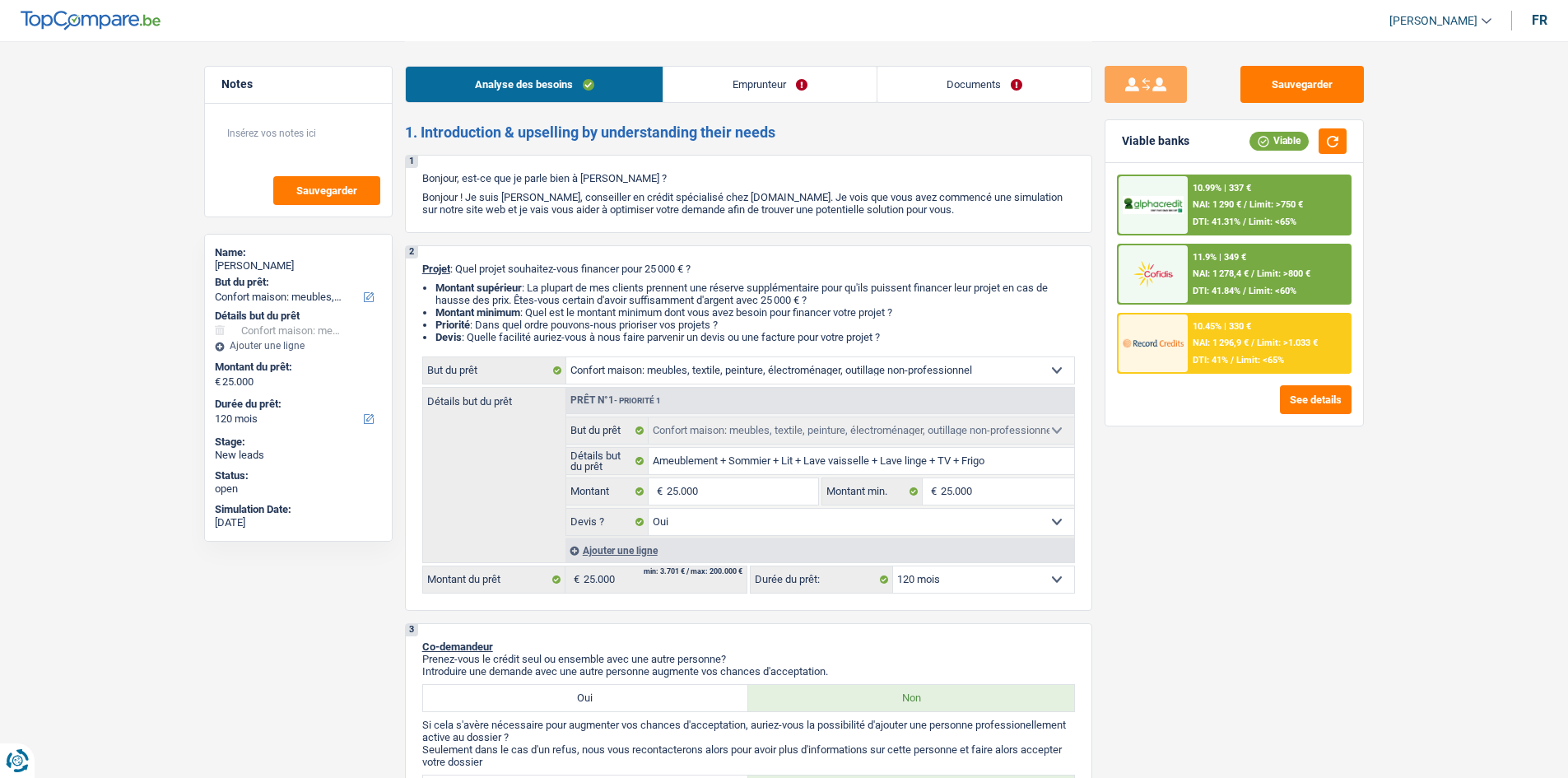
click at [784, 76] on link "Emprunteur" at bounding box center [769, 84] width 214 height 36
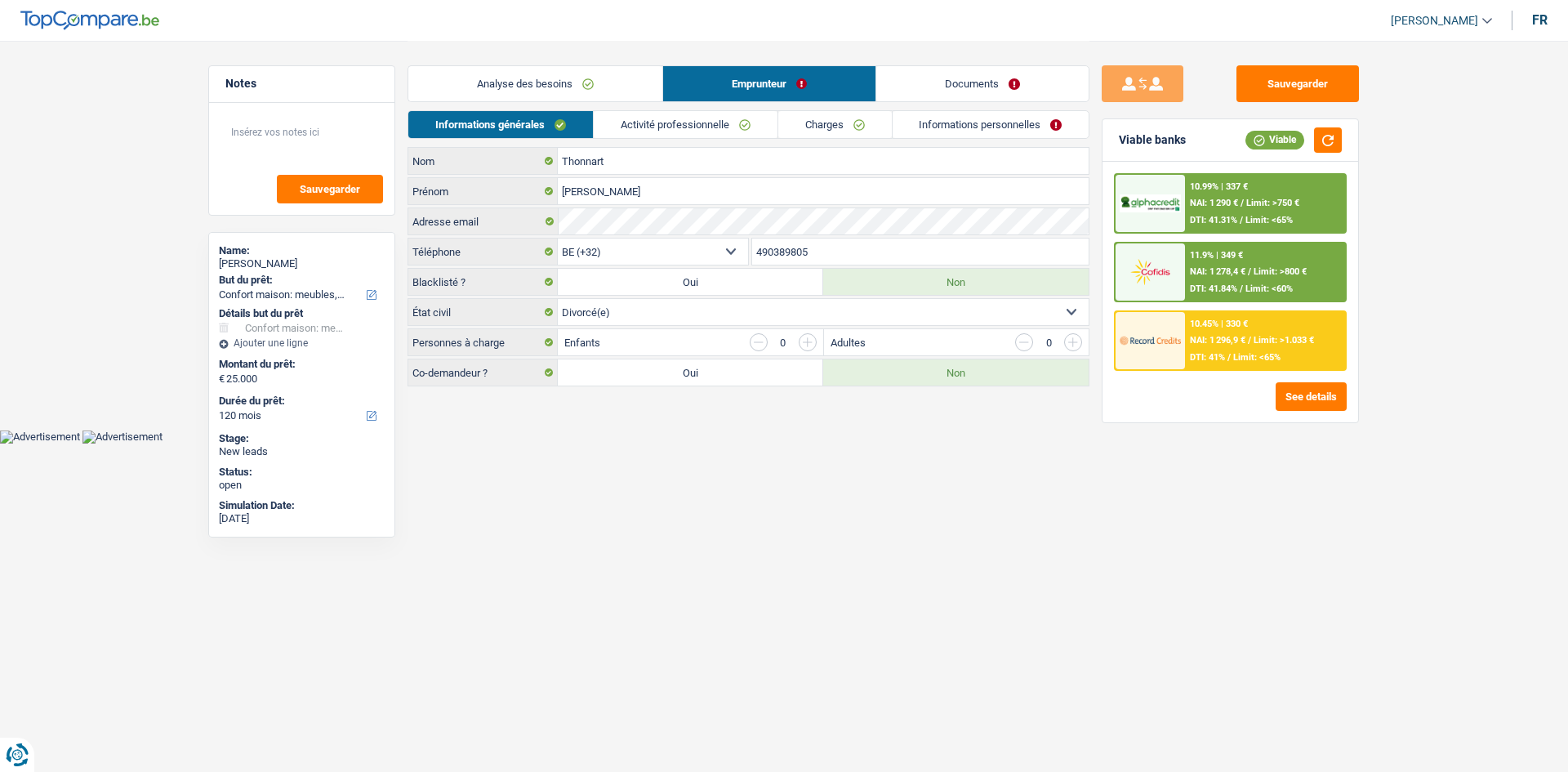
click at [988, 78] on link "Documents" at bounding box center [982, 83] width 212 height 35
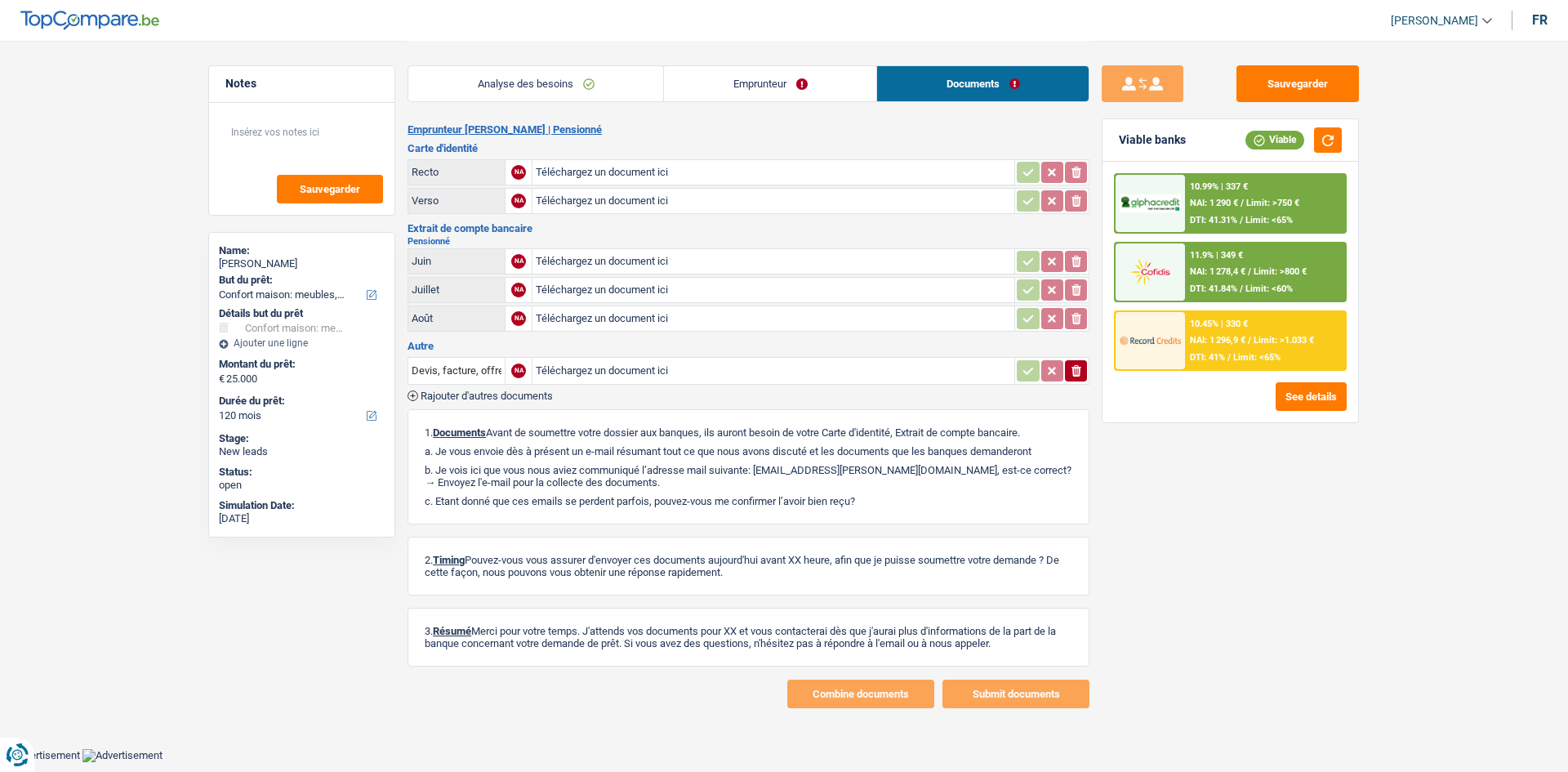
click at [795, 92] on link "Emprunteur" at bounding box center [769, 83] width 212 height 35
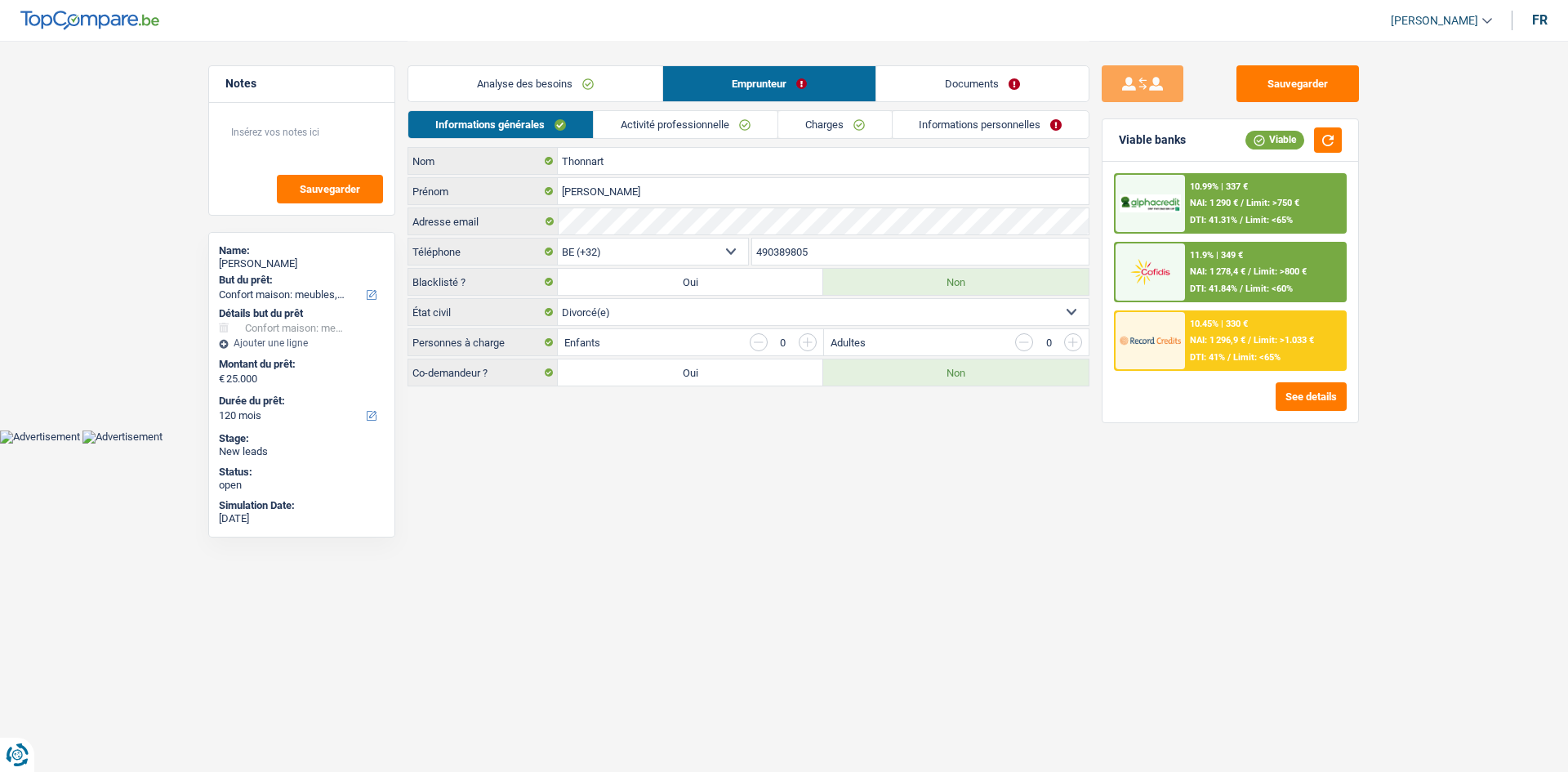
drag, startPoint x: 701, startPoint y: 122, endPoint x: 887, endPoint y: 369, distance: 309.2
click at [701, 121] on link "Activité professionnelle" at bounding box center [685, 125] width 184 height 27
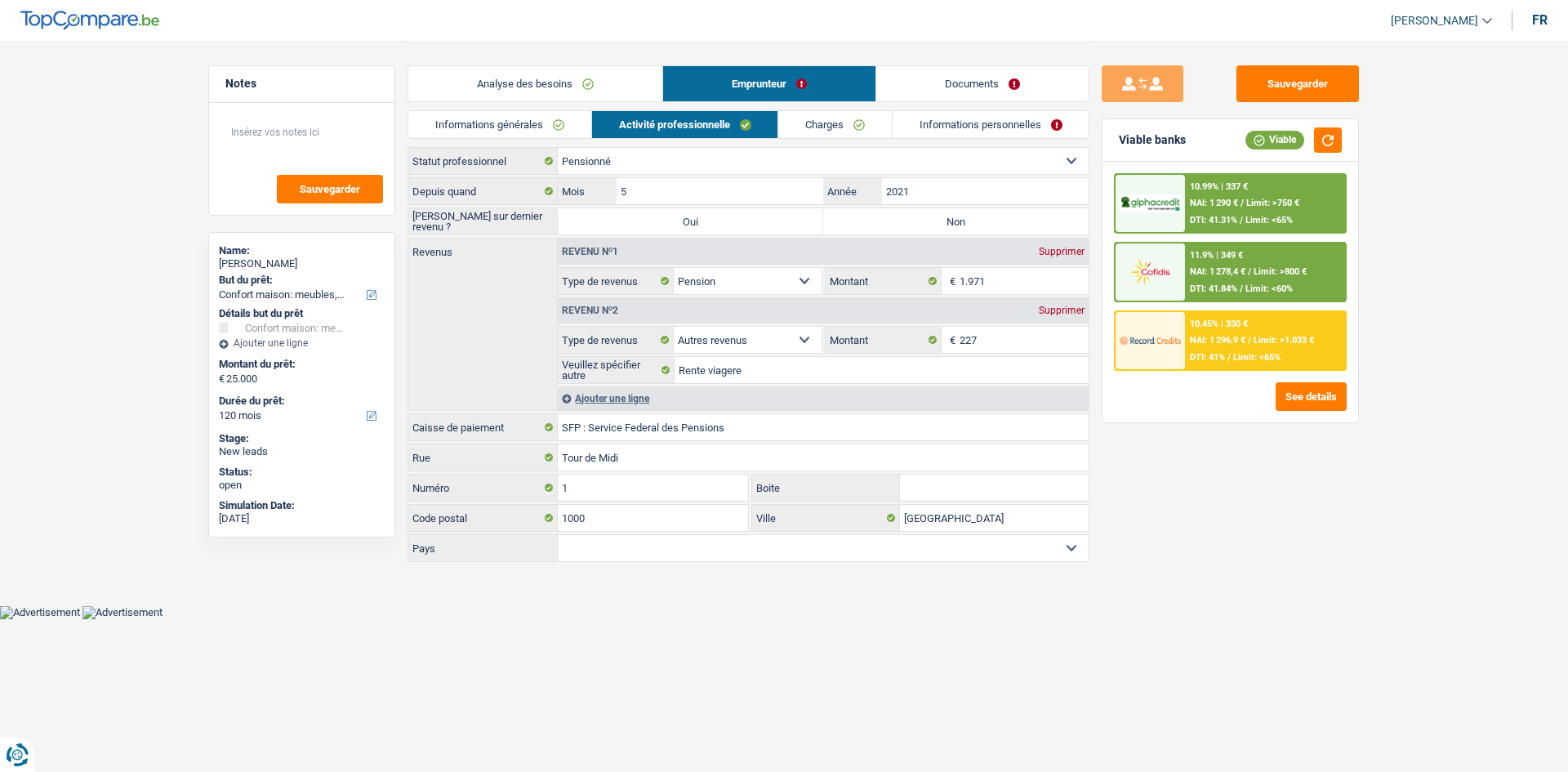
click at [894, 219] on label "Non" at bounding box center [955, 222] width 265 height 26
click at [894, 219] on input "Non" at bounding box center [955, 222] width 265 height 26
radio input "true"
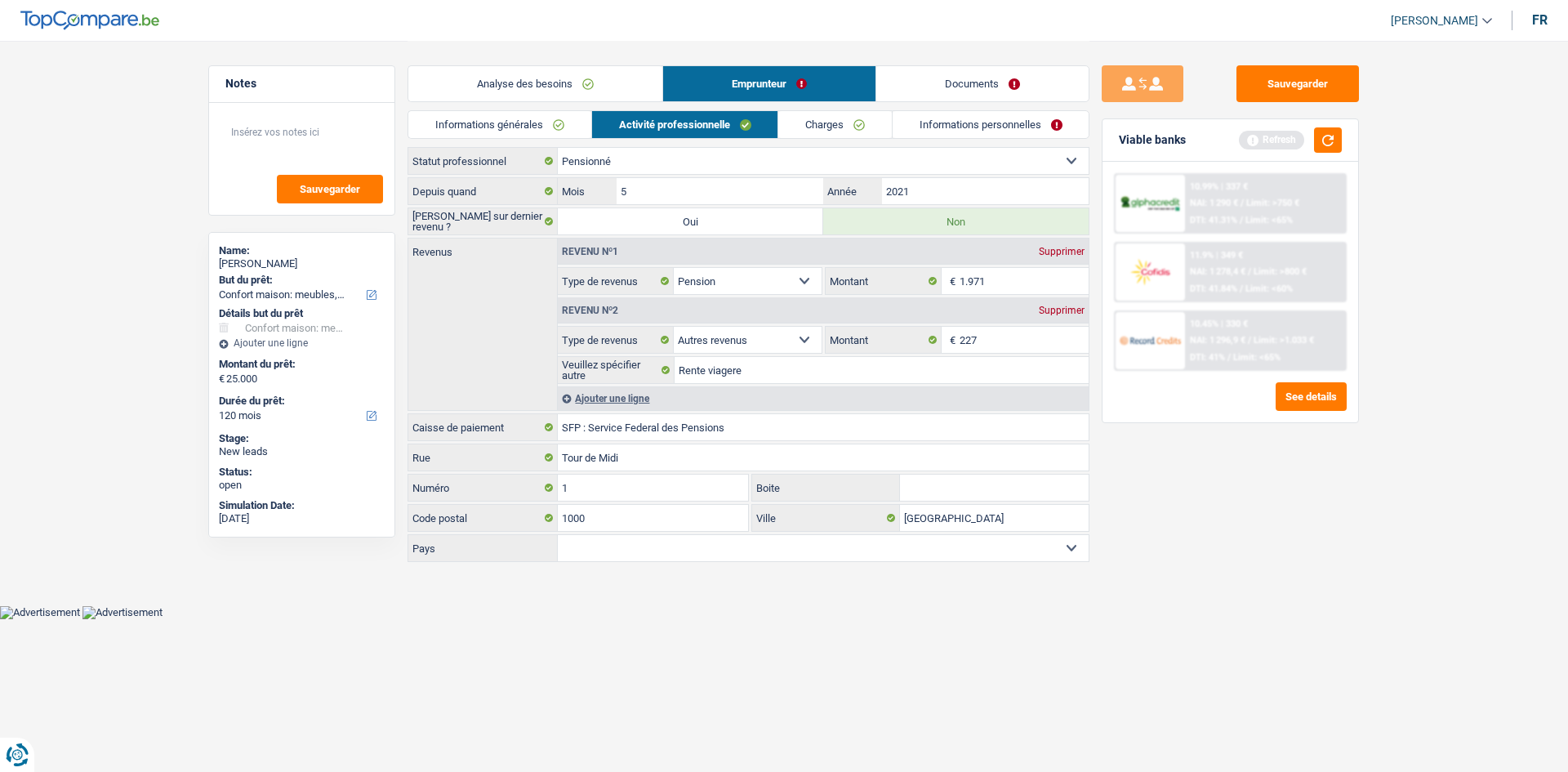
click at [1316, 516] on div "Sauvegarder Viable banks Refresh 10.99% | 337 € NAI: 1 290 € / Limit: >750 € DT…" at bounding box center [1230, 405] width 282 height 680
click at [1336, 139] on button "button" at bounding box center [1328, 139] width 28 height 26
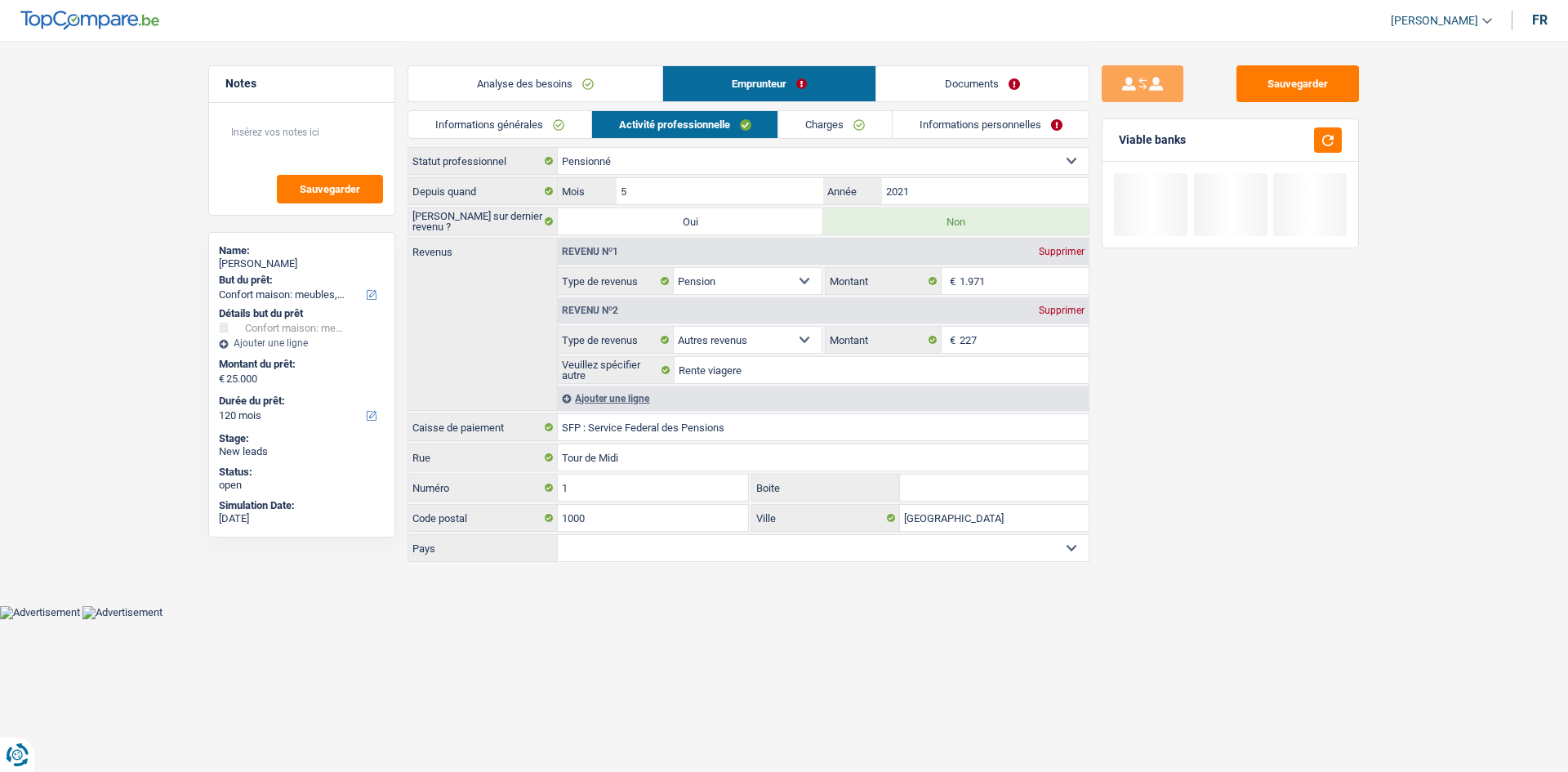
click at [857, 129] on link "Charges" at bounding box center [835, 125] width 114 height 27
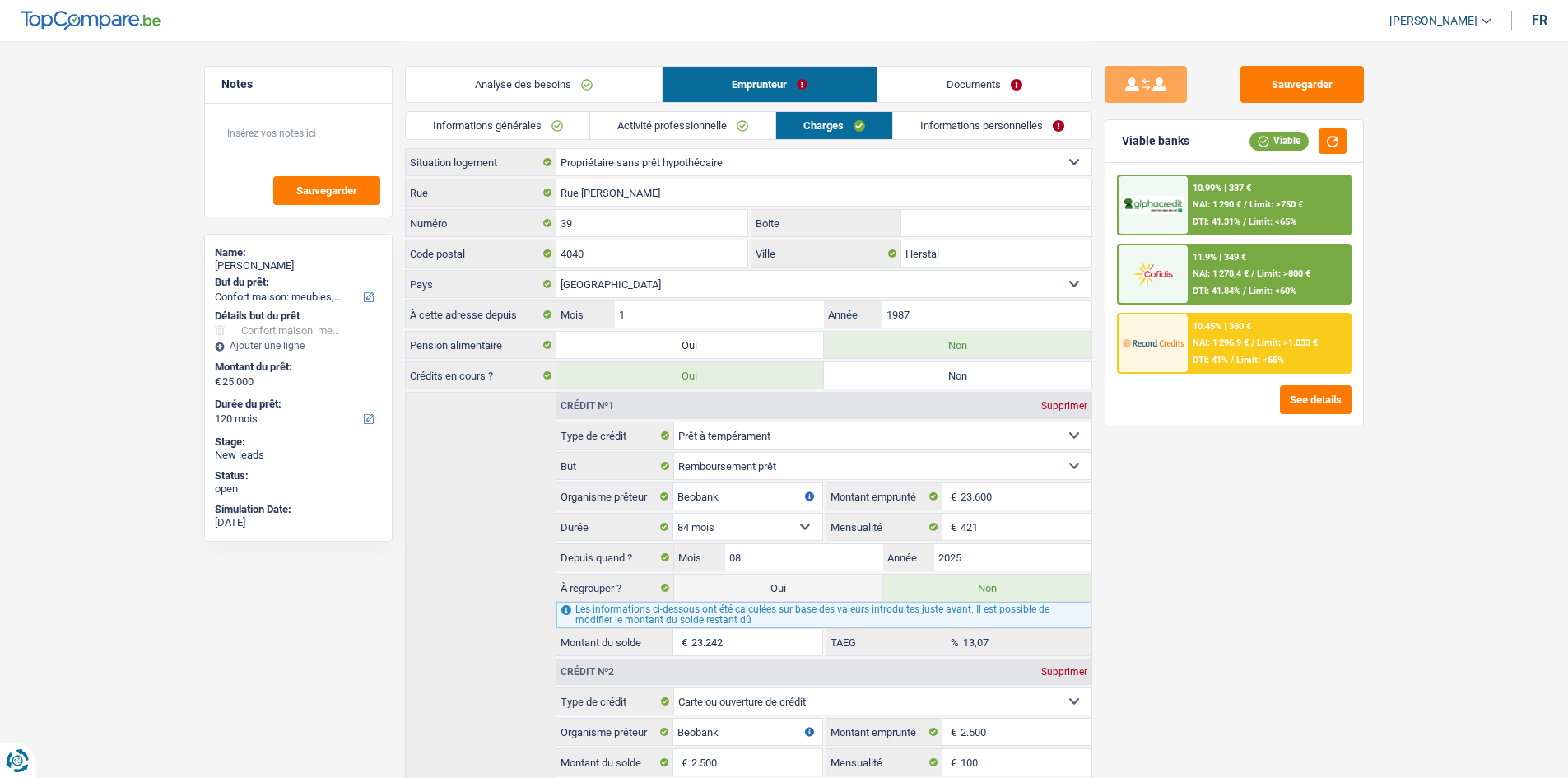
click at [950, 222] on input "Boite" at bounding box center [995, 224] width 190 height 27
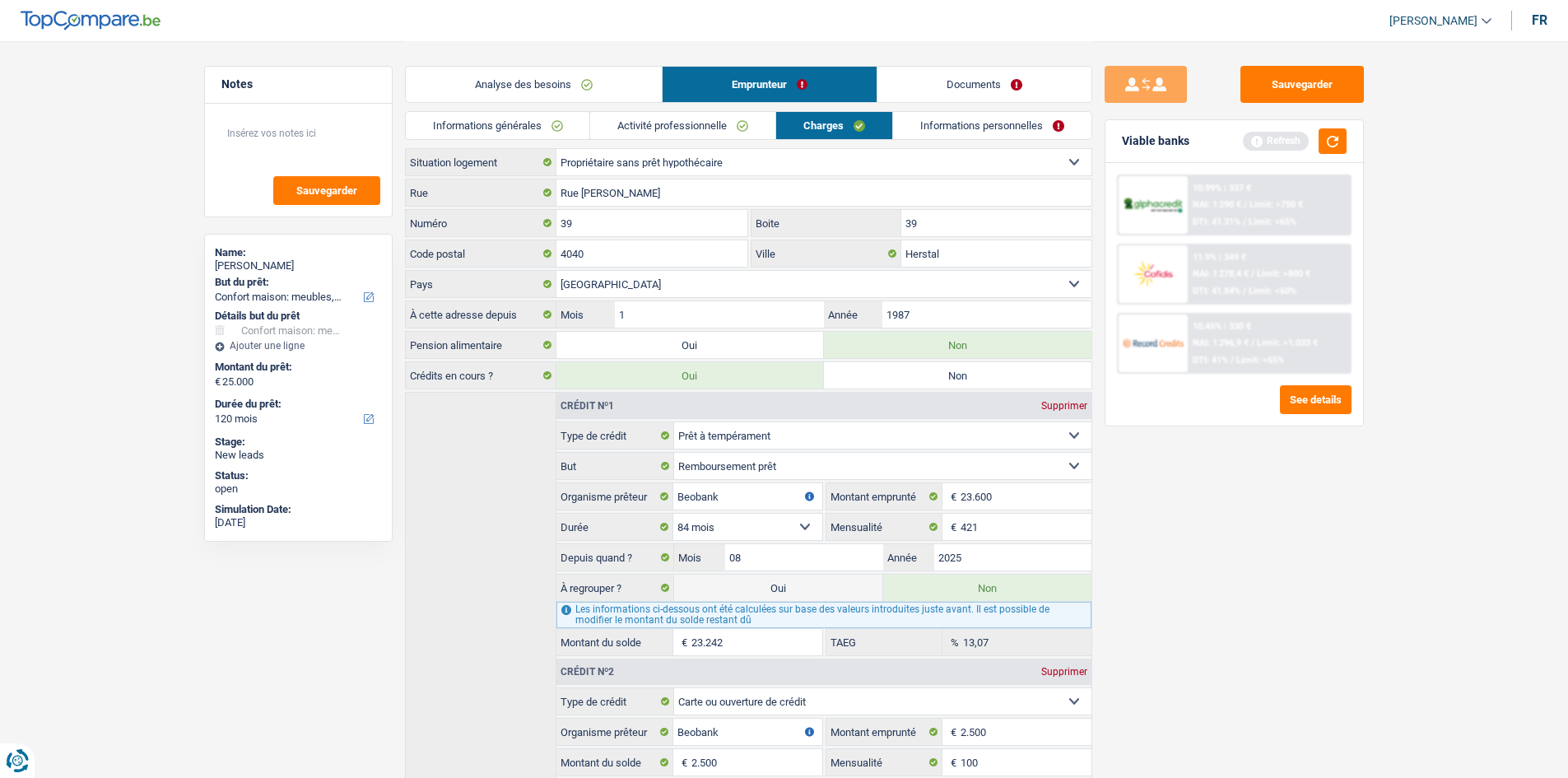
type input "39"
click at [952, 120] on link "Informations personnelles" at bounding box center [992, 126] width 199 height 27
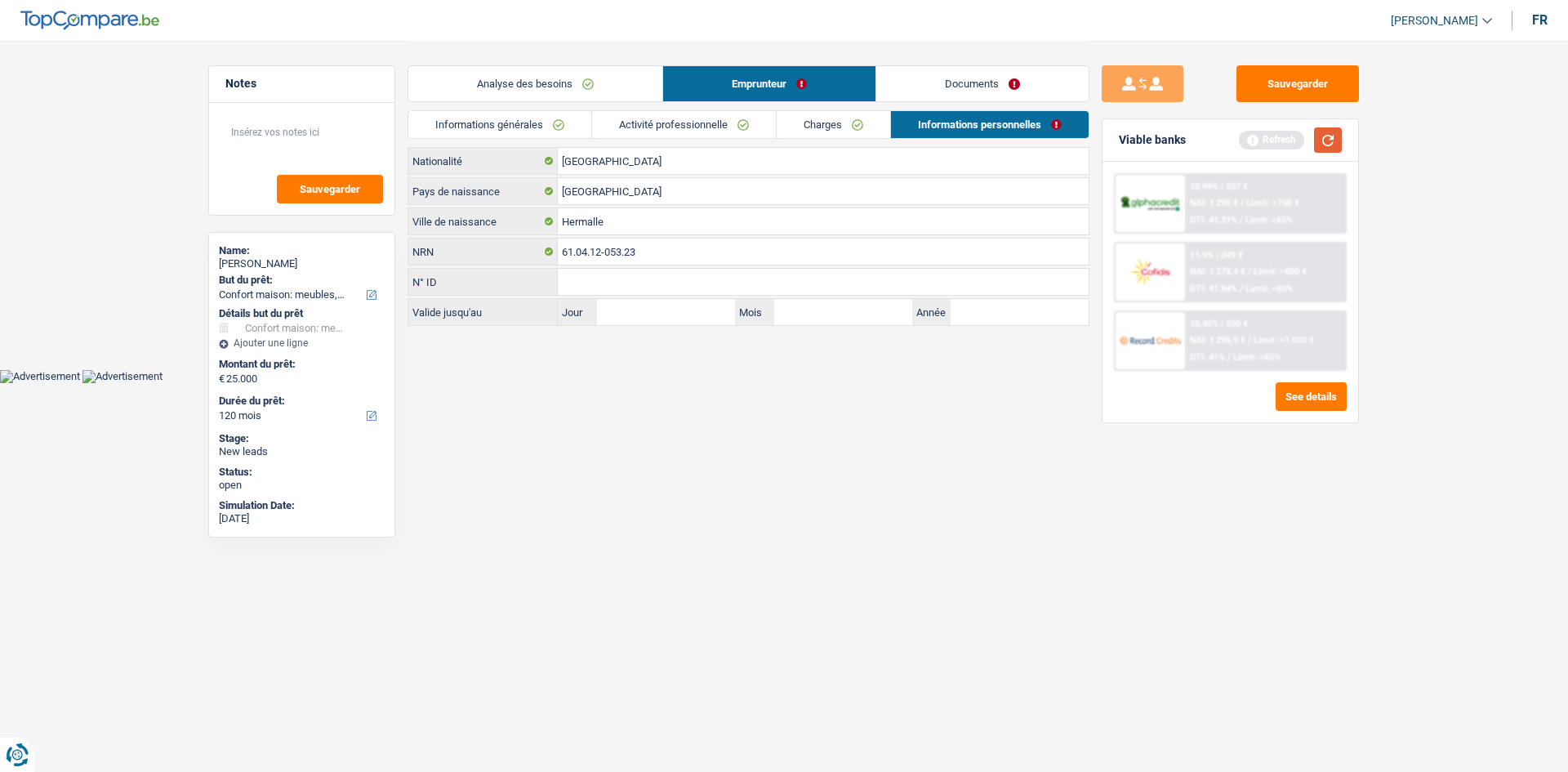
drag, startPoint x: 1331, startPoint y: 142, endPoint x: 1326, endPoint y: 158, distance: 16.8
click at [1327, 152] on button "button" at bounding box center [1328, 139] width 28 height 26
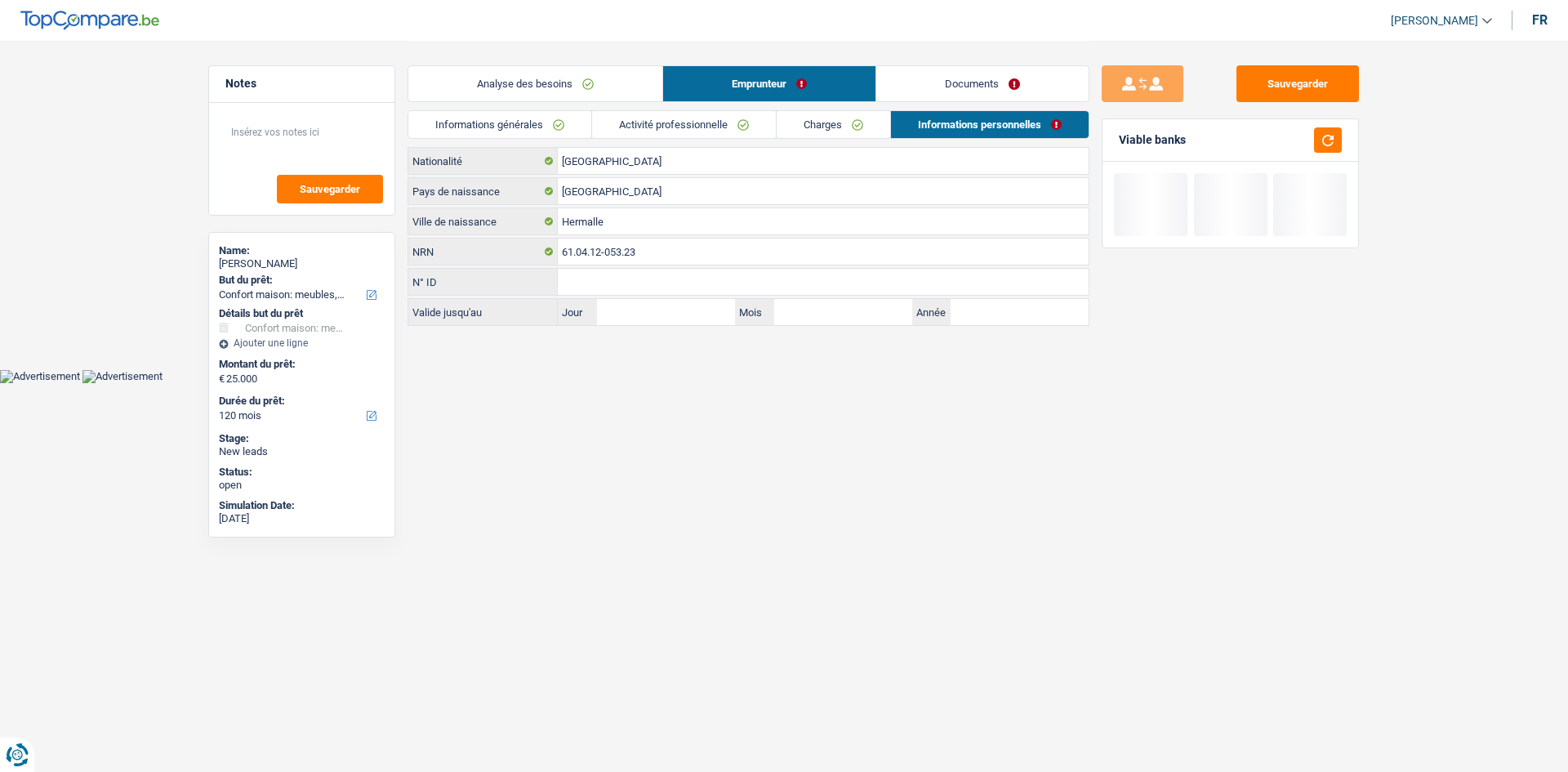
click at [837, 127] on link "Charges" at bounding box center [833, 125] width 114 height 27
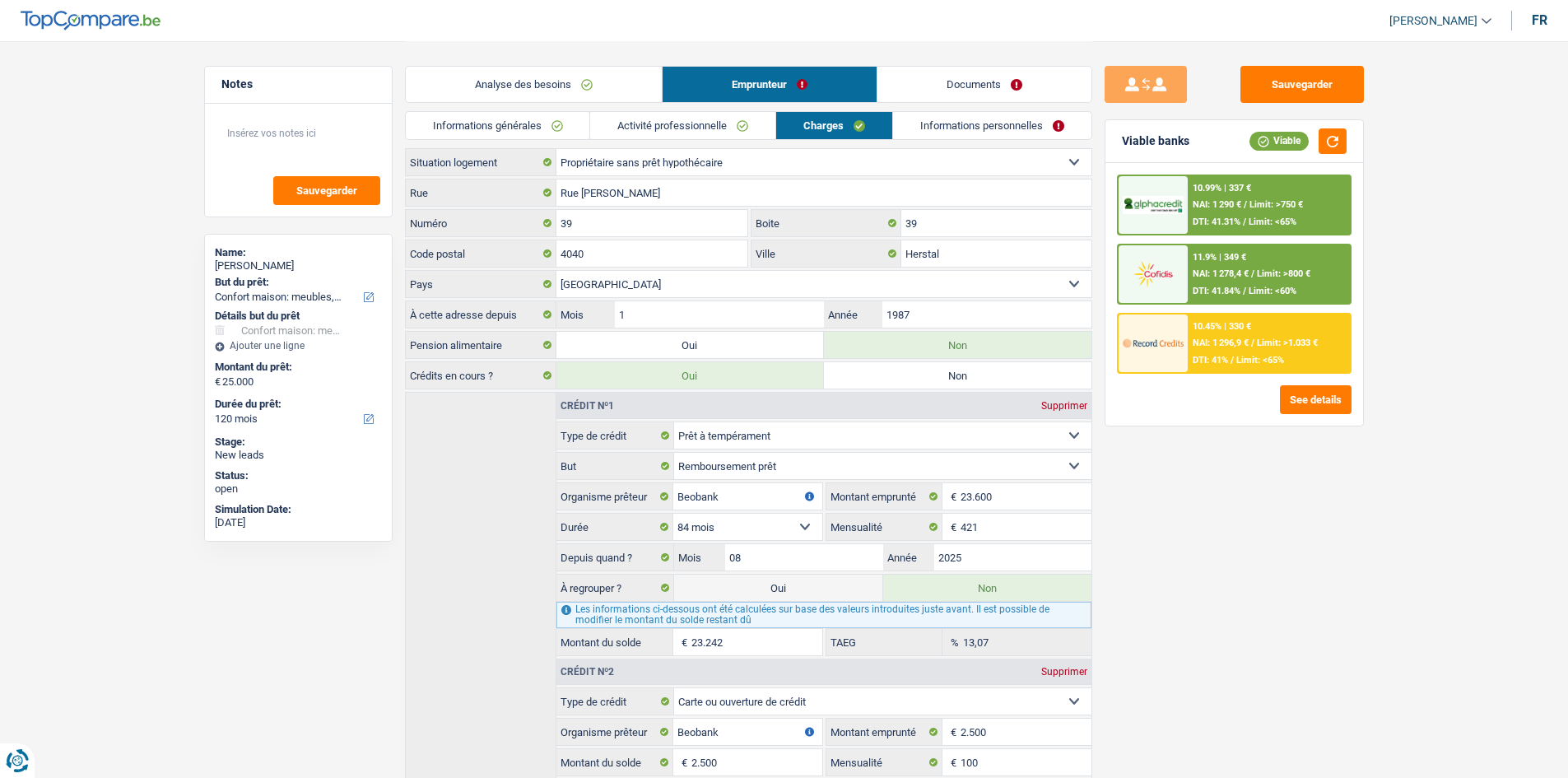
click at [828, 170] on select "Locataire Propriétaire avec prêt hypothécaire Propriétaire sans prêt hypothécai…" at bounding box center [823, 162] width 535 height 27
click at [614, 22] on header "Habib Tasan Se déconnecter fr" at bounding box center [784, 21] width 1568 height 42
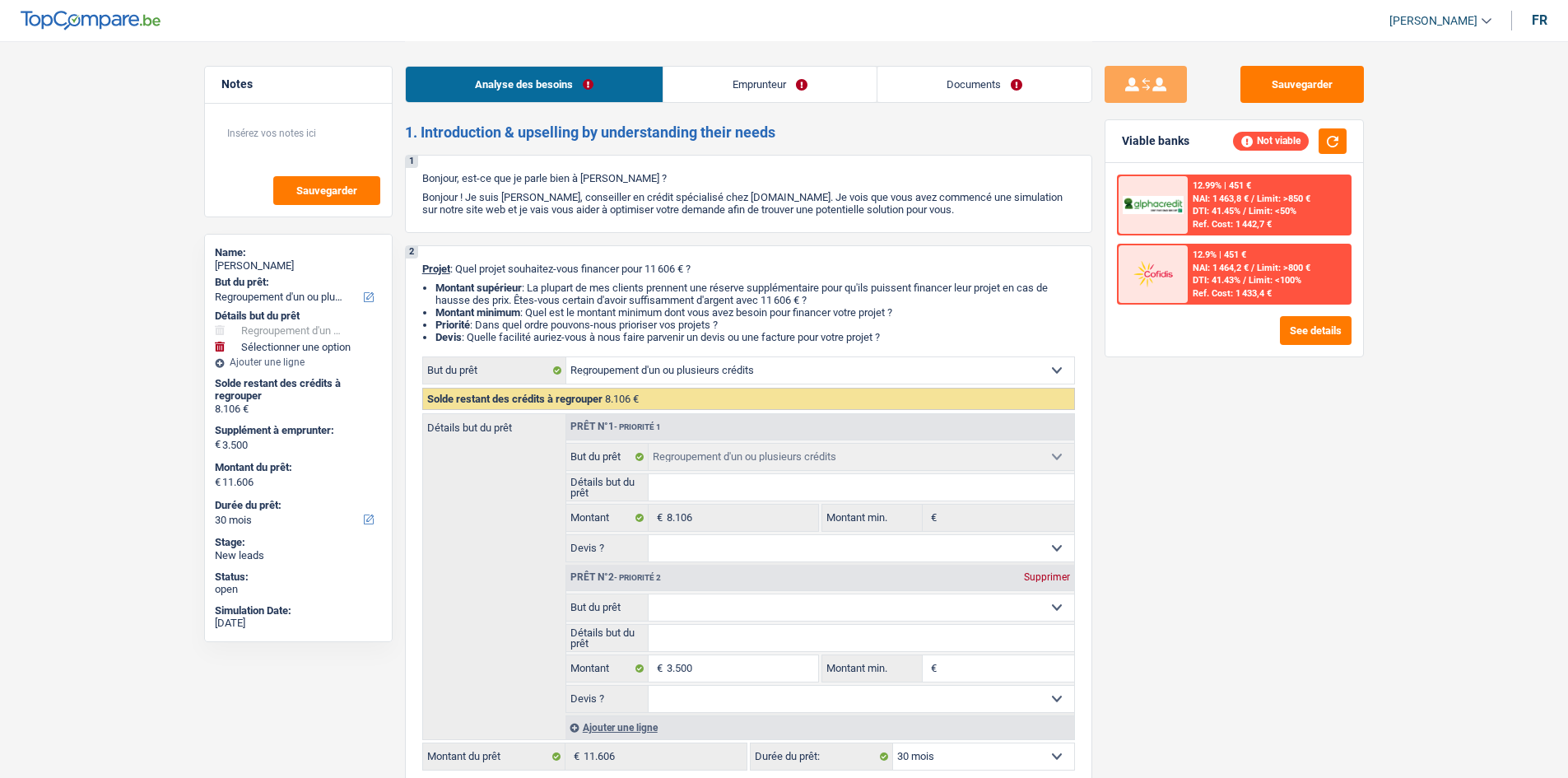
select select "refinancing"
select select "30"
select select "refinancing"
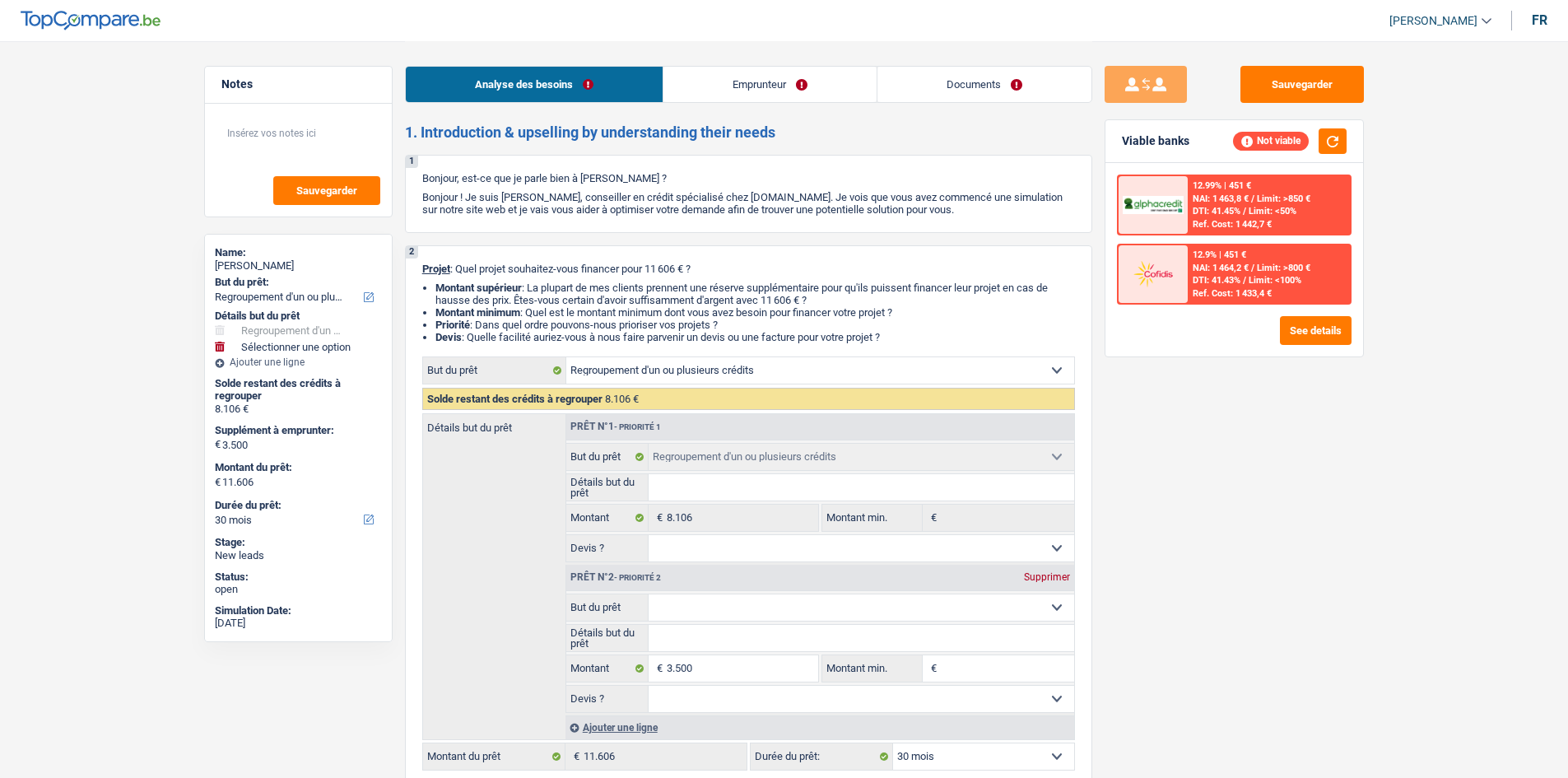
select select "30"
select select "worker"
select select "netSalary"
select select "rents"
select select "personalLoan"
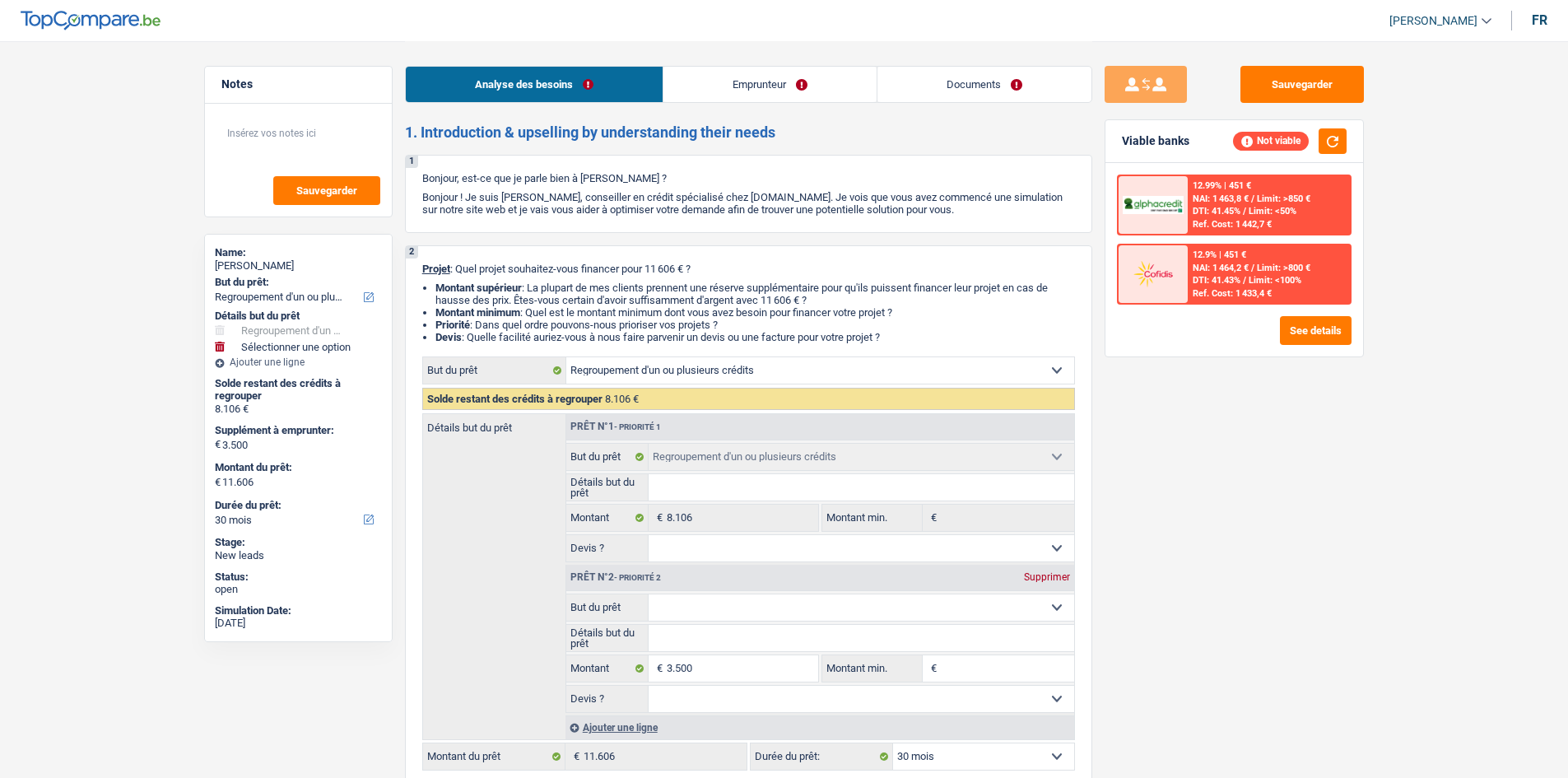
select select "other"
select select "36"
select select "refinancing"
select select "30"
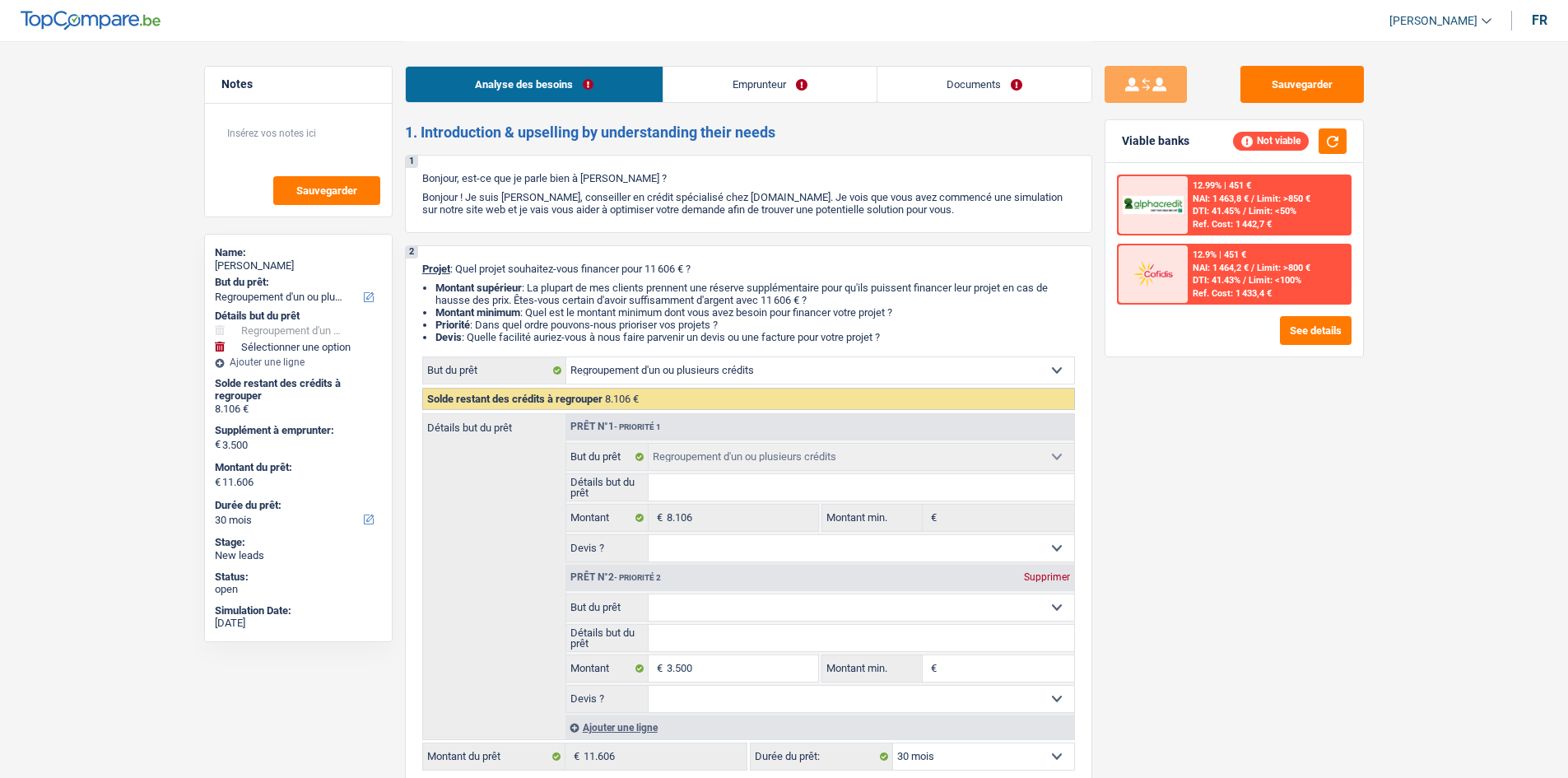
drag, startPoint x: 0, startPoint y: 0, endPoint x: 731, endPoint y: 81, distance: 735.5
click at [731, 81] on link "Emprunteur" at bounding box center [769, 84] width 214 height 36
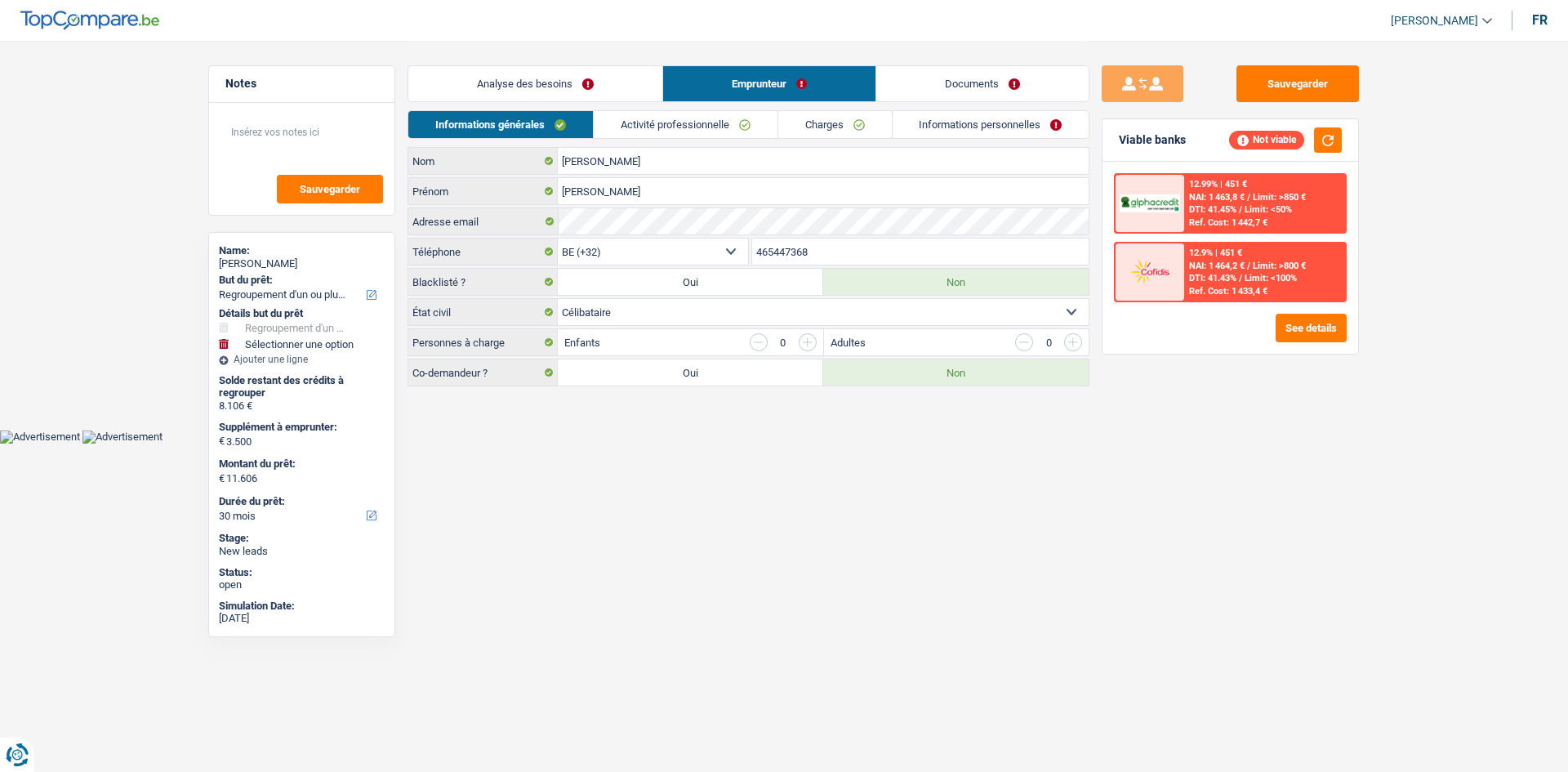
click at [711, 117] on link "Activité professionnelle" at bounding box center [685, 125] width 184 height 27
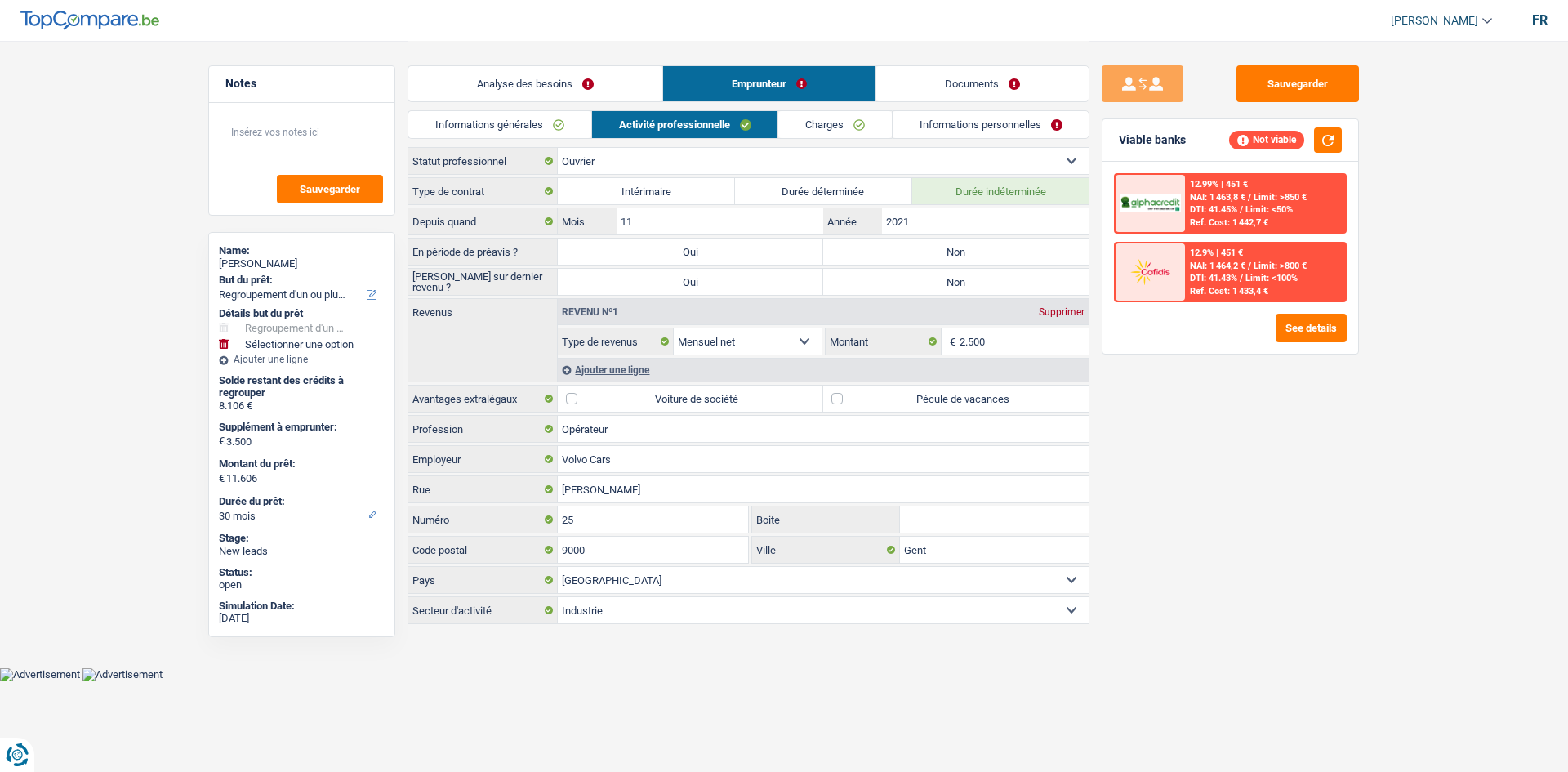
click at [852, 125] on link "Charges" at bounding box center [835, 125] width 114 height 27
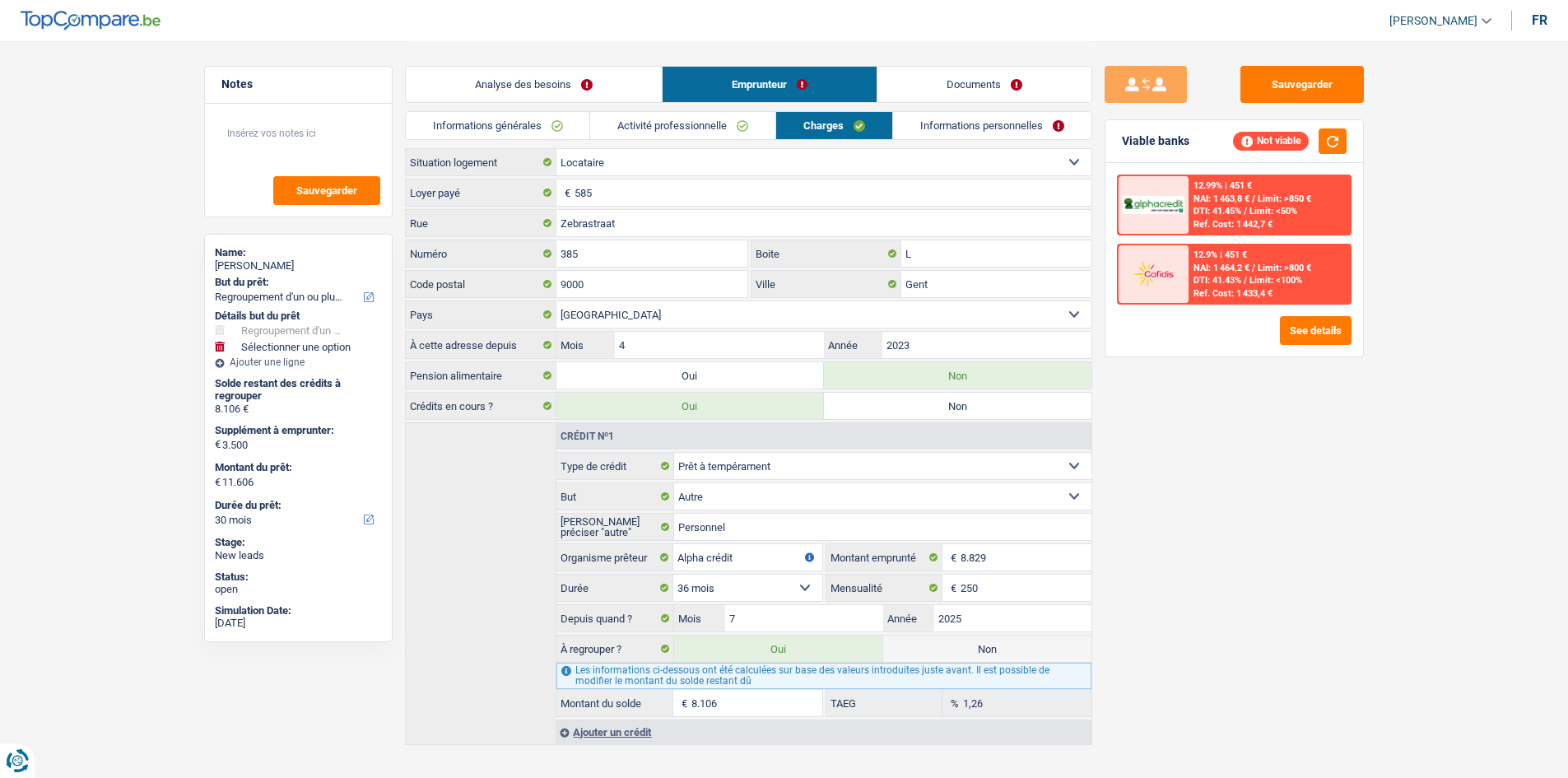
click at [976, 135] on link "Informations personnelles" at bounding box center [992, 126] width 199 height 27
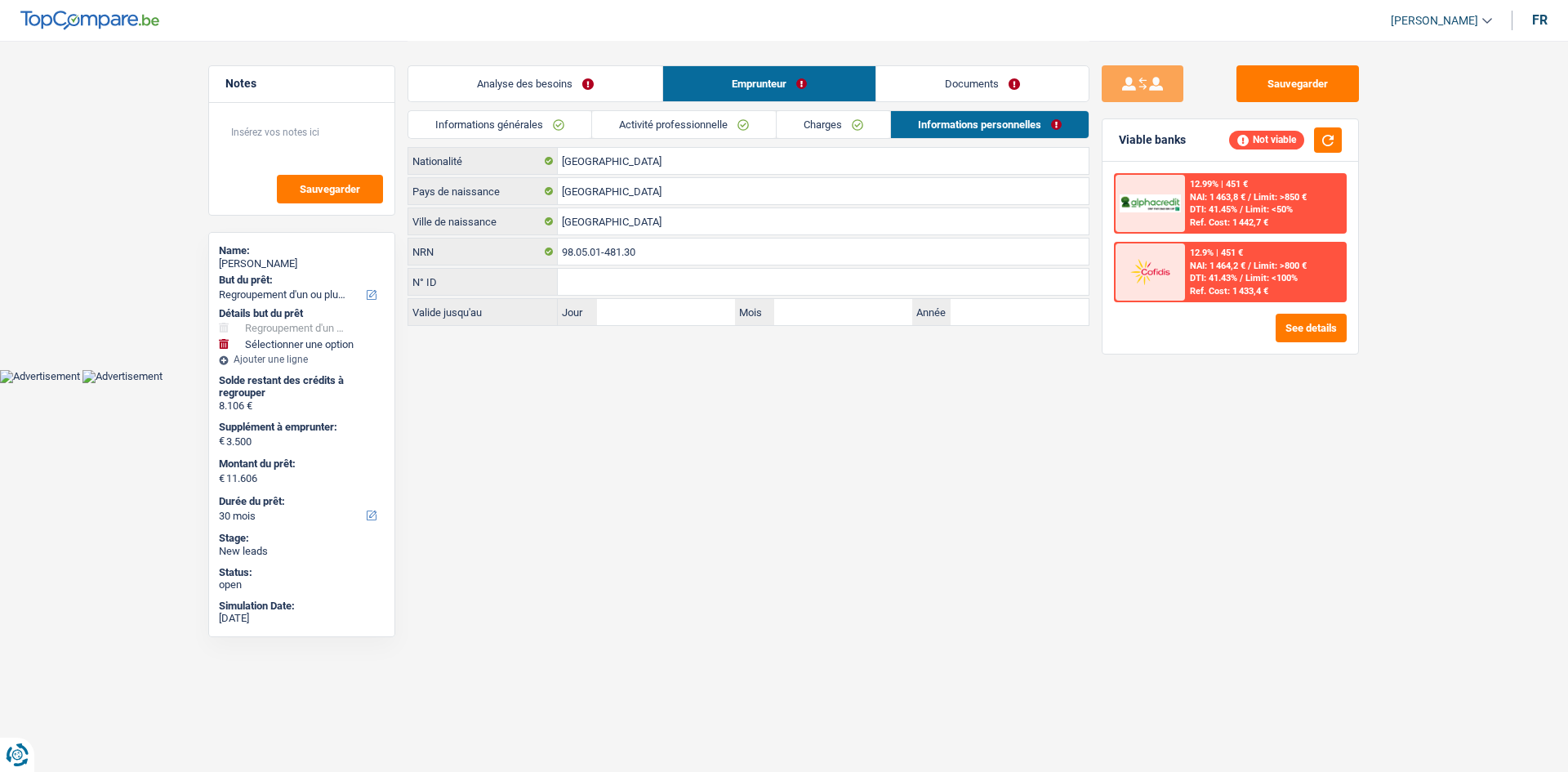
click at [514, 92] on link "Analyse des besoins" at bounding box center [535, 83] width 254 height 35
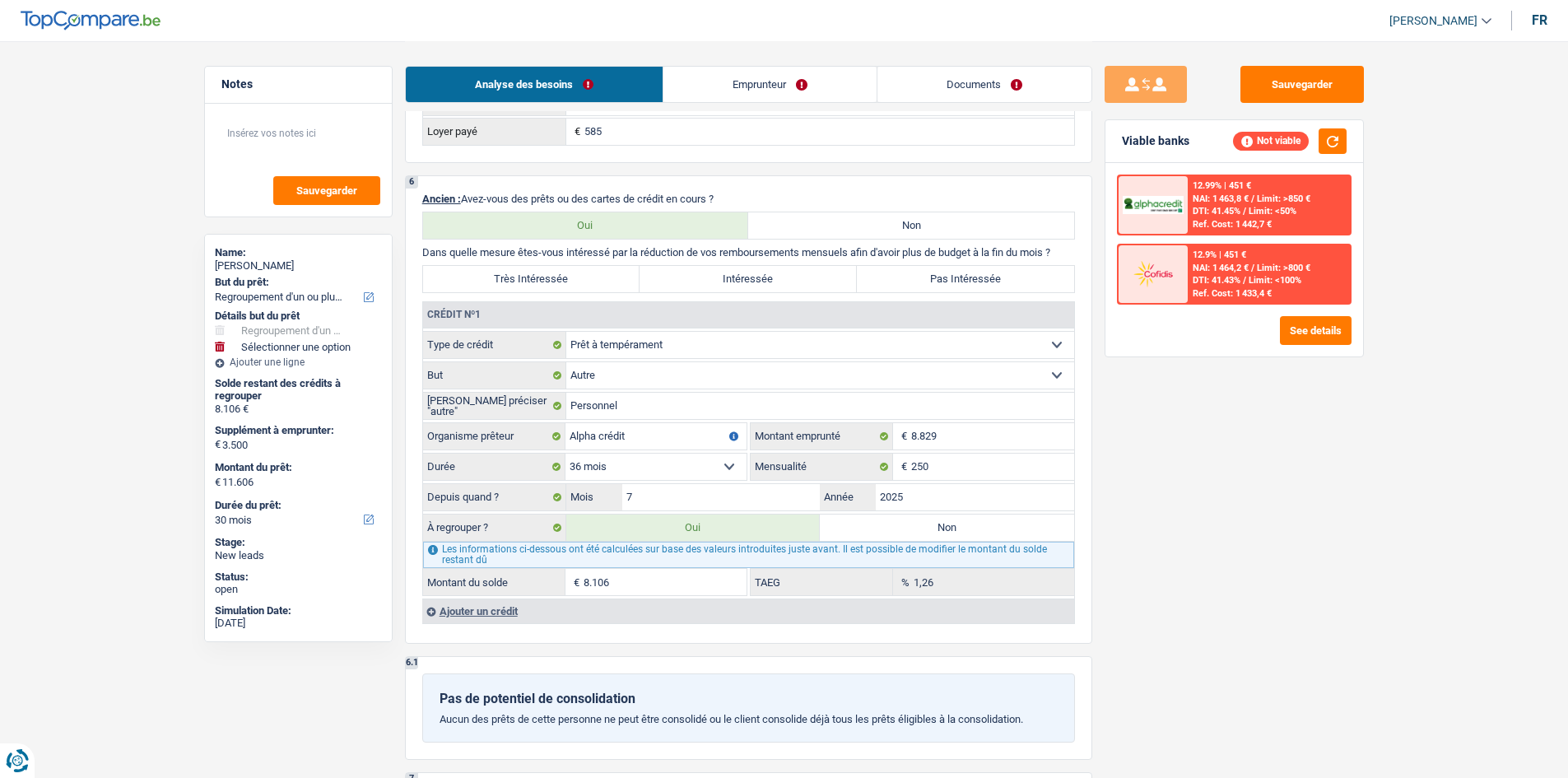
scroll to position [1482, 0]
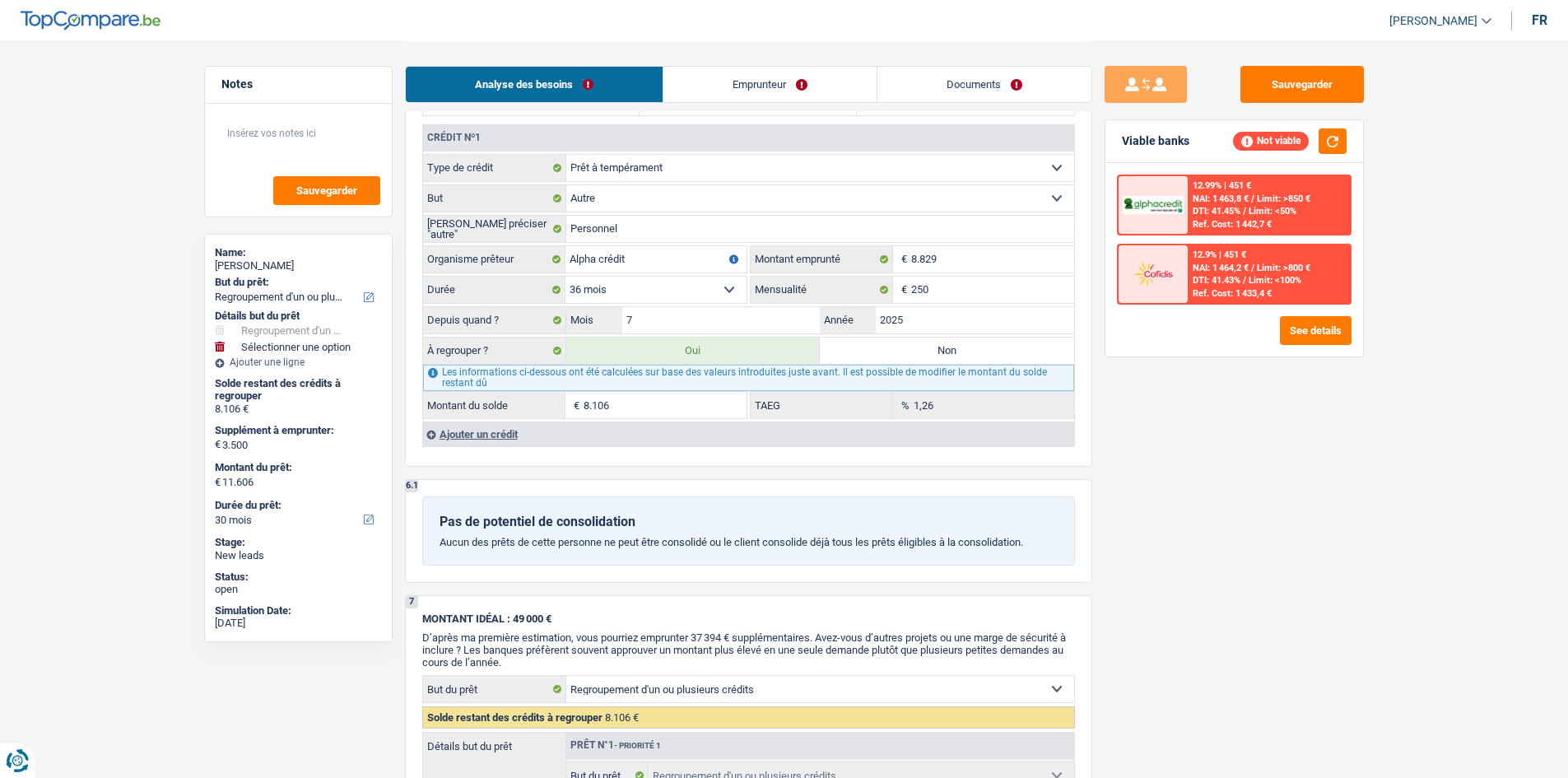
click at [1285, 473] on div "Sauvegarder Viable banks Not viable 12.99% | 451 € NAI: 1 463,8 € / Limit: >850…" at bounding box center [1234, 408] width 284 height 686
click at [967, 56] on div "Analyse des besoins Emprunteur Documents" at bounding box center [748, 76] width 687 height 70
click at [968, 79] on link "Documents" at bounding box center [984, 84] width 214 height 36
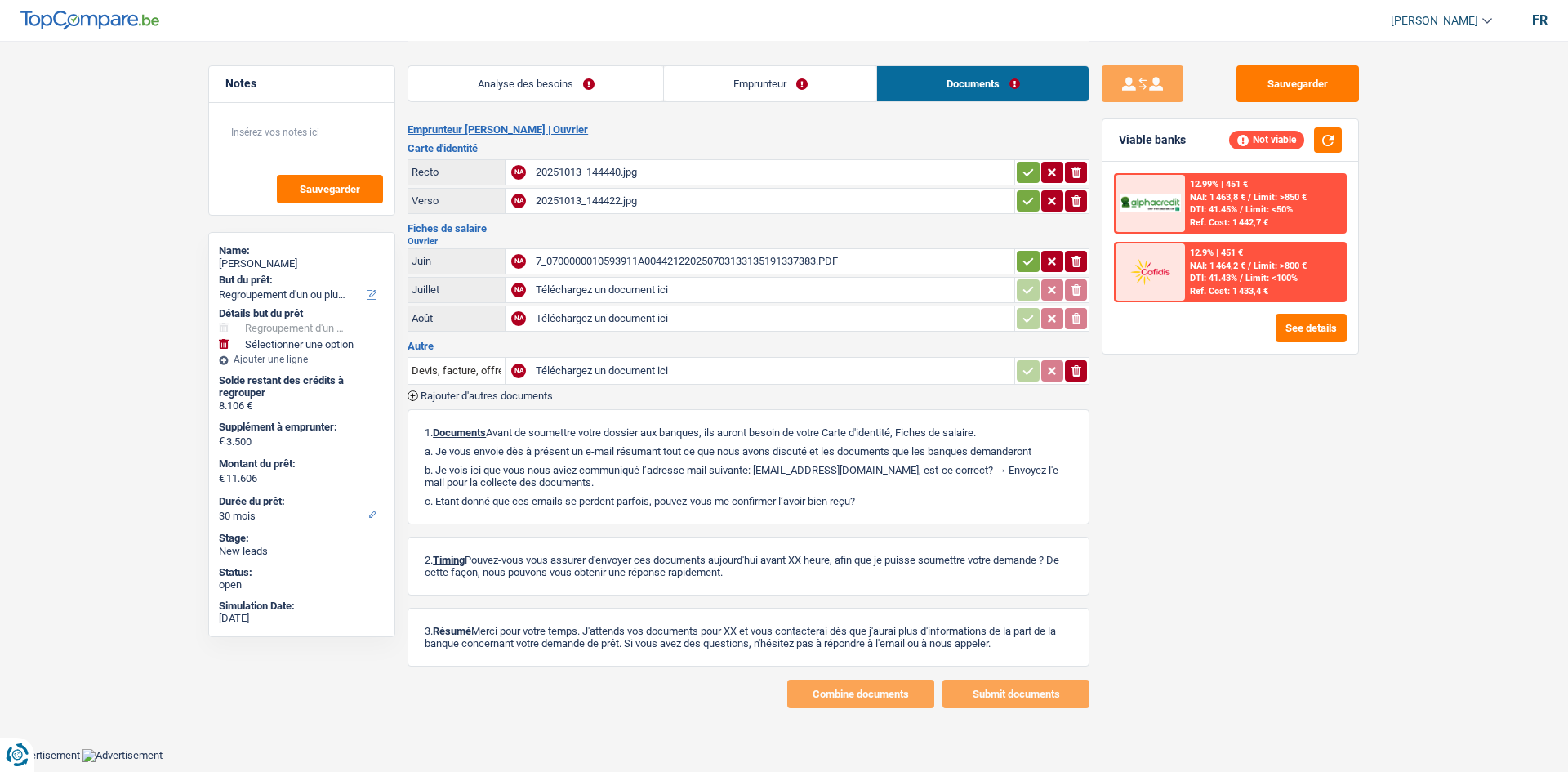
click at [678, 175] on div "20251013_144440.jpg" at bounding box center [773, 172] width 475 height 25
click at [631, 198] on div "20251013_144422.jpg" at bounding box center [773, 201] width 475 height 25
click at [652, 257] on div "7_0700000010593911A004421220250703133135191337383.PDF" at bounding box center [773, 261] width 475 height 25
click at [589, 85] on link "Analyse des besoins" at bounding box center [535, 83] width 255 height 35
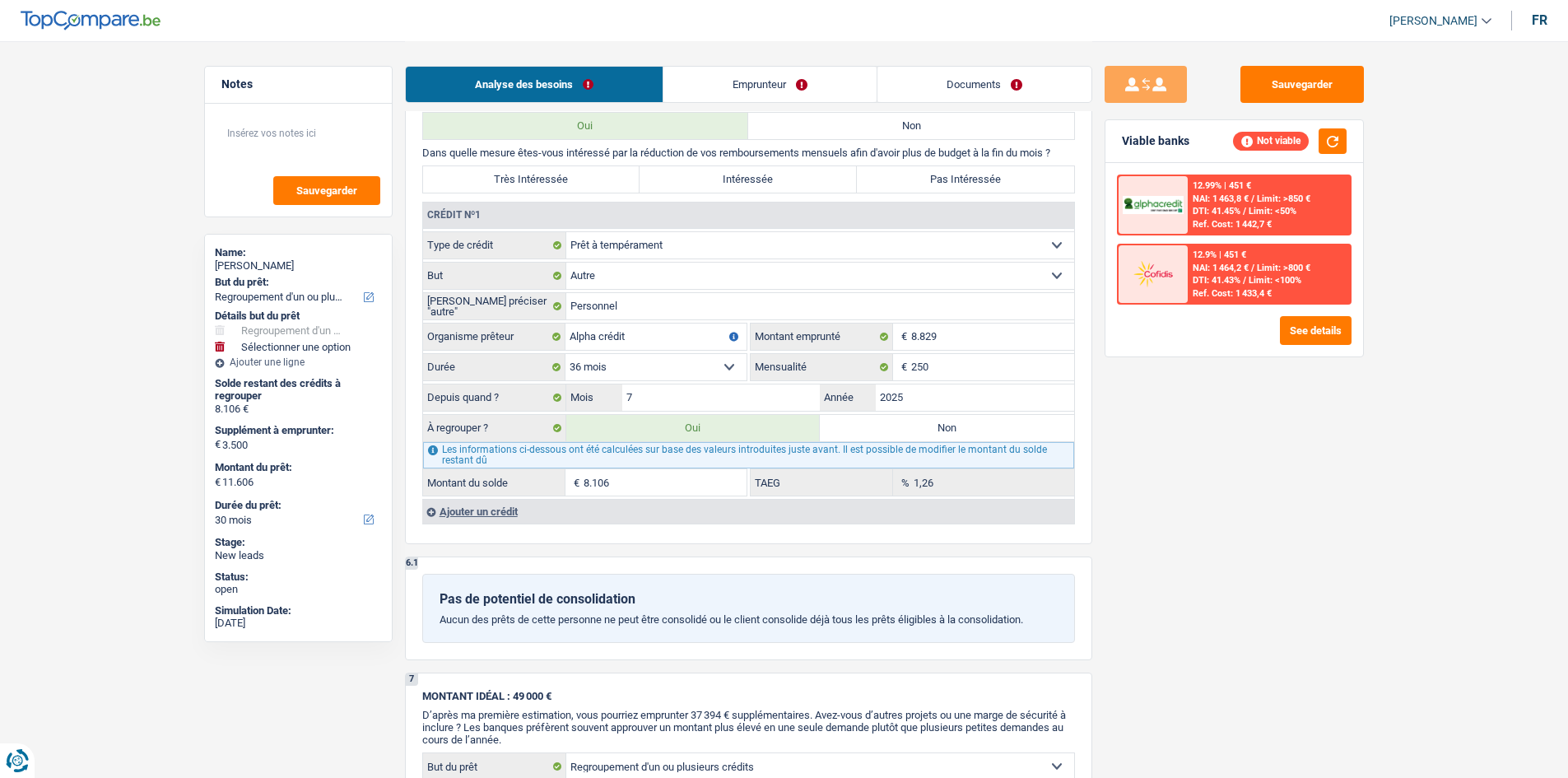
scroll to position [1400, 0]
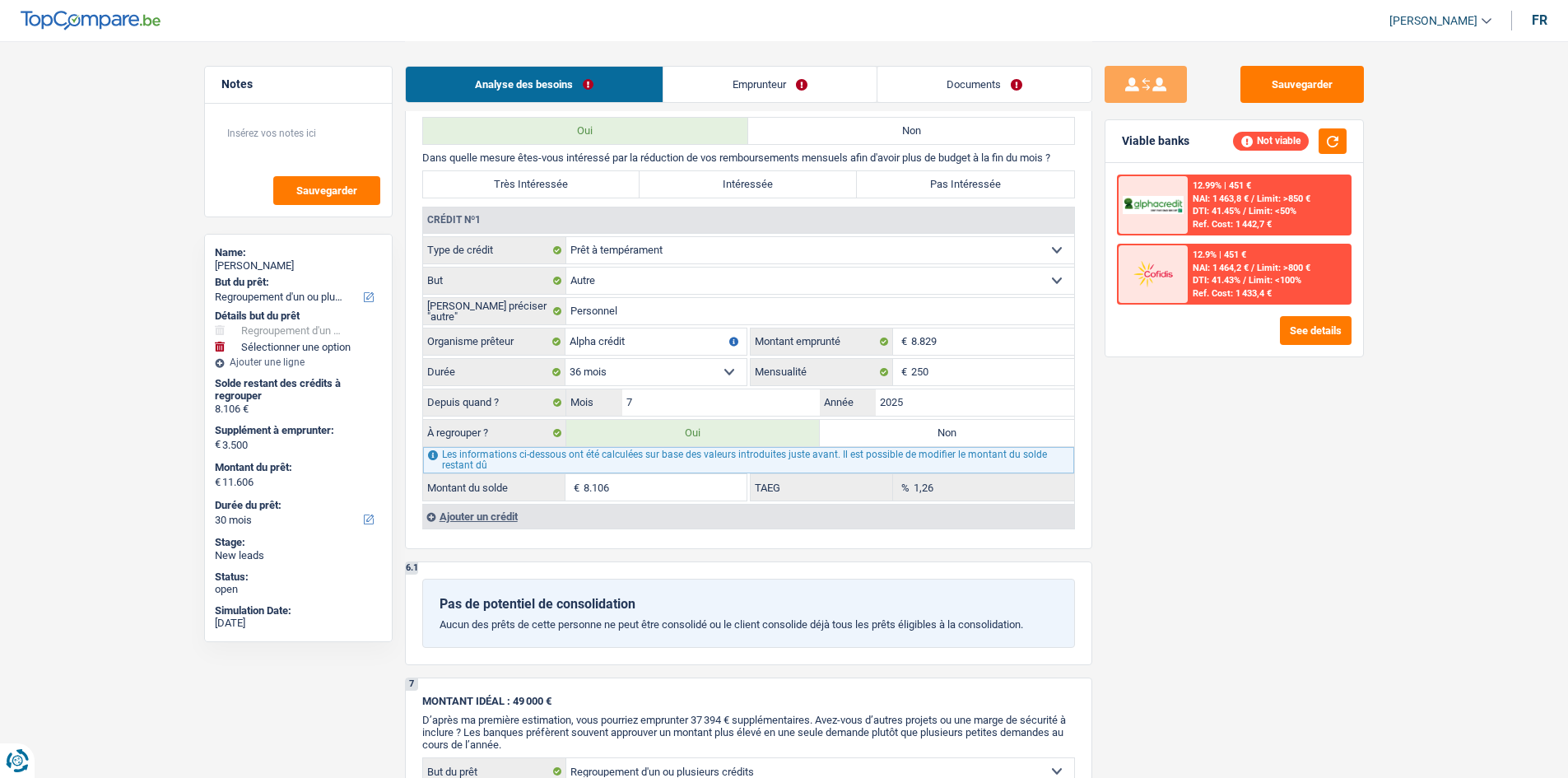
click at [1375, 474] on div "Sauvegarder Viable banks Not viable 12.99% | 451 € NAI: 1 463,8 € / Limit: >850…" at bounding box center [1234, 408] width 284 height 686
click at [582, 190] on label "Très Intéressée" at bounding box center [531, 185] width 217 height 27
click at [582, 190] on input "Très Intéressée" at bounding box center [531, 185] width 217 height 27
radio input "true"
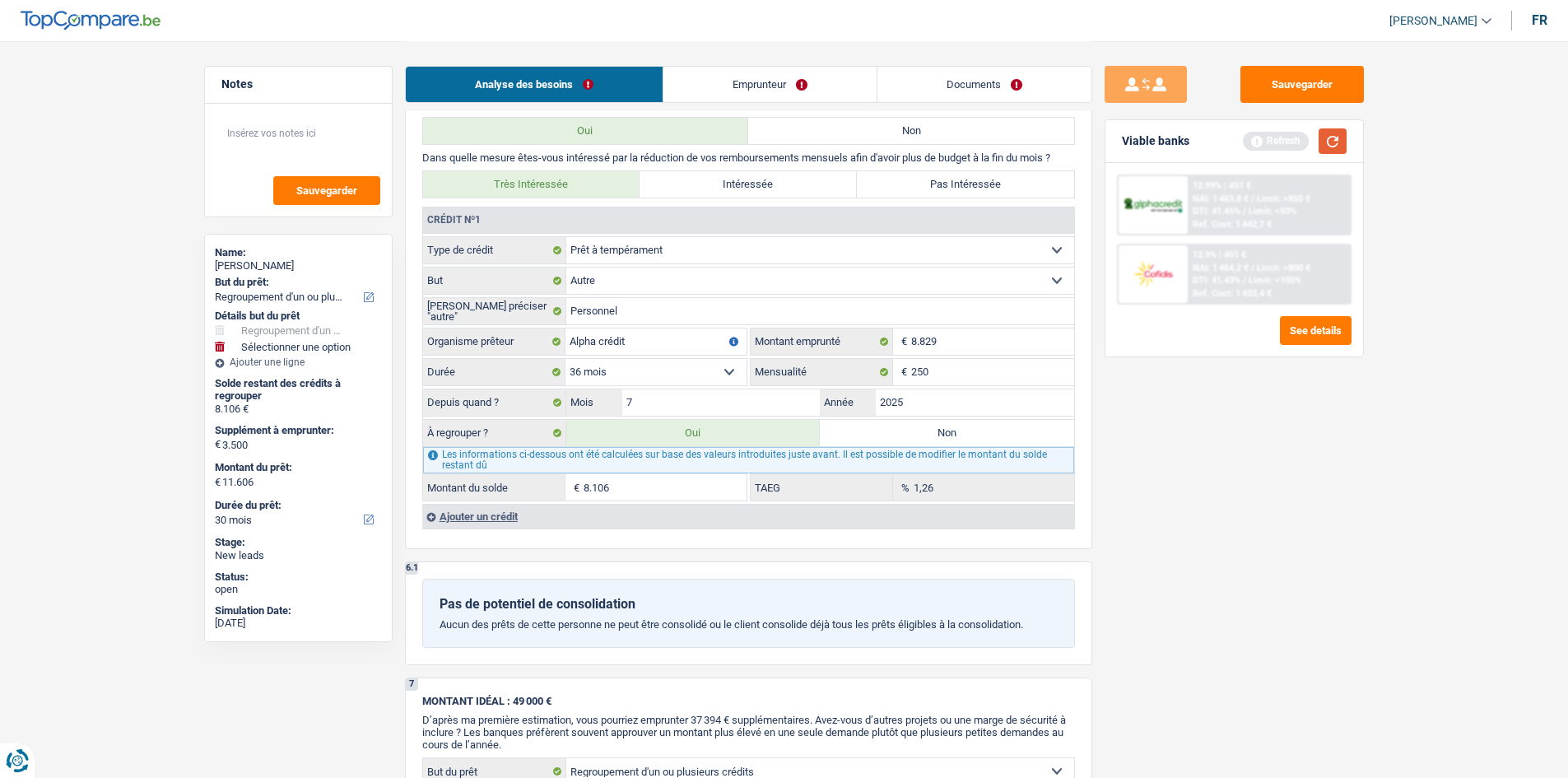
click at [1327, 135] on button "button" at bounding box center [1333, 140] width 28 height 26
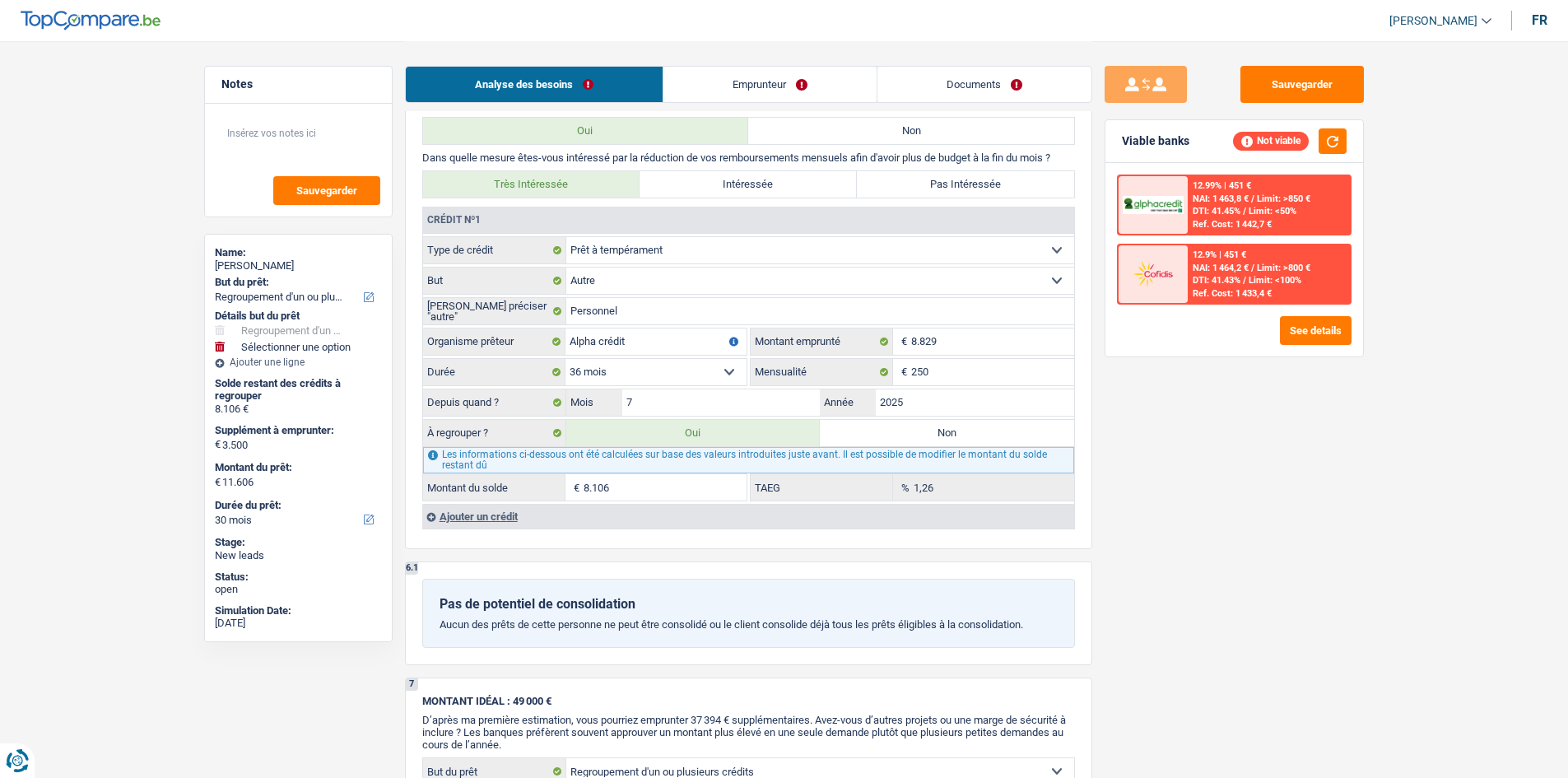
click at [1217, 399] on div "Sauvegarder Viable banks Not viable 12.99% | 451 € NAI: 1 463,8 € / Limit: >850…" at bounding box center [1234, 408] width 284 height 686
click at [948, 180] on label "Pas Intéressée" at bounding box center [965, 185] width 217 height 27
click at [948, 180] on input "Pas Intéressée" at bounding box center [965, 185] width 217 height 27
radio input "true"
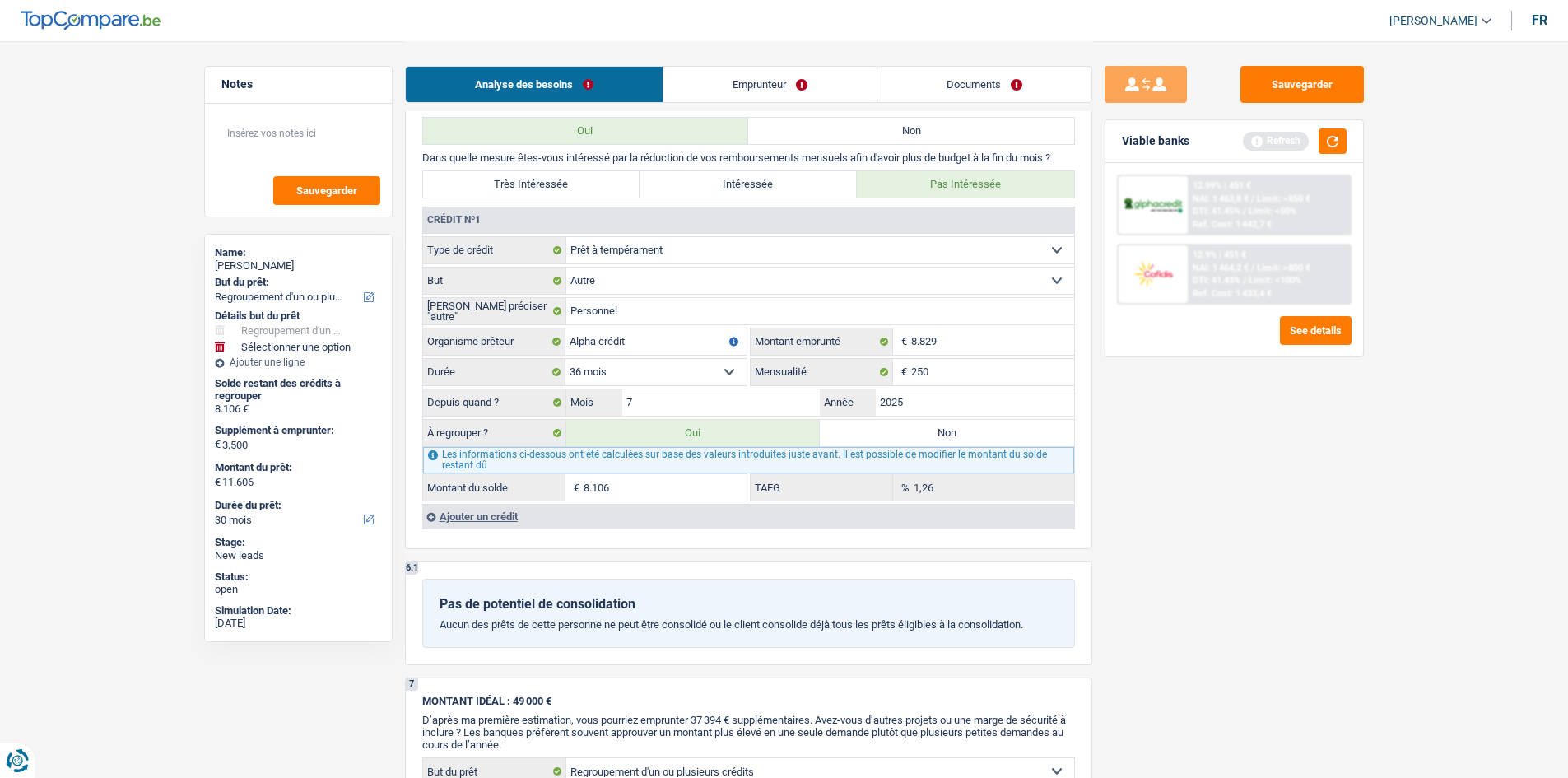
click at [942, 440] on label "Non" at bounding box center [946, 433] width 254 height 27
click at [942, 440] on input "Non" at bounding box center [946, 433] width 254 height 27
radio input "true"
select select
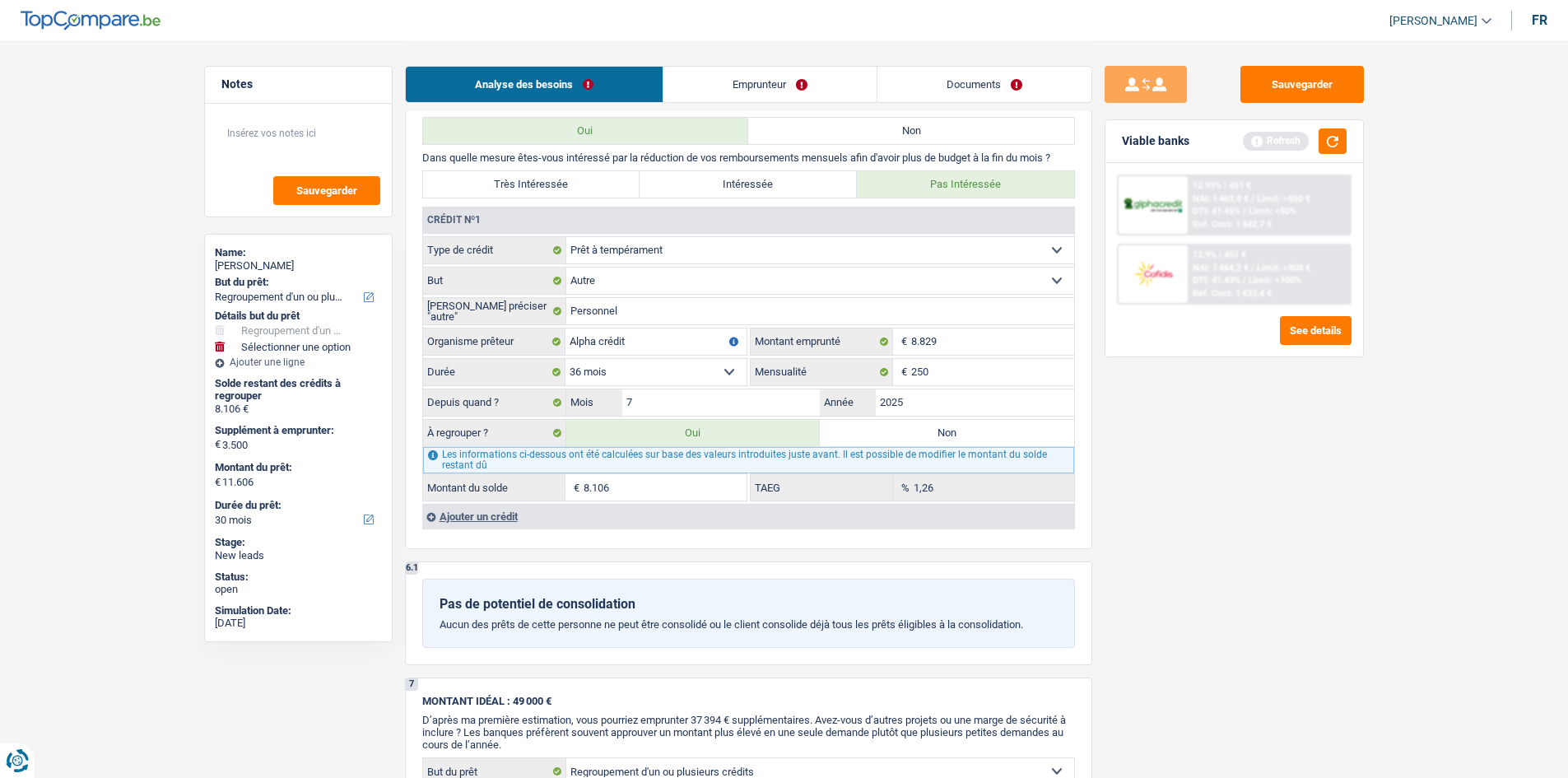
select select "30"
select select
type input "3.500"
type input "15.106"
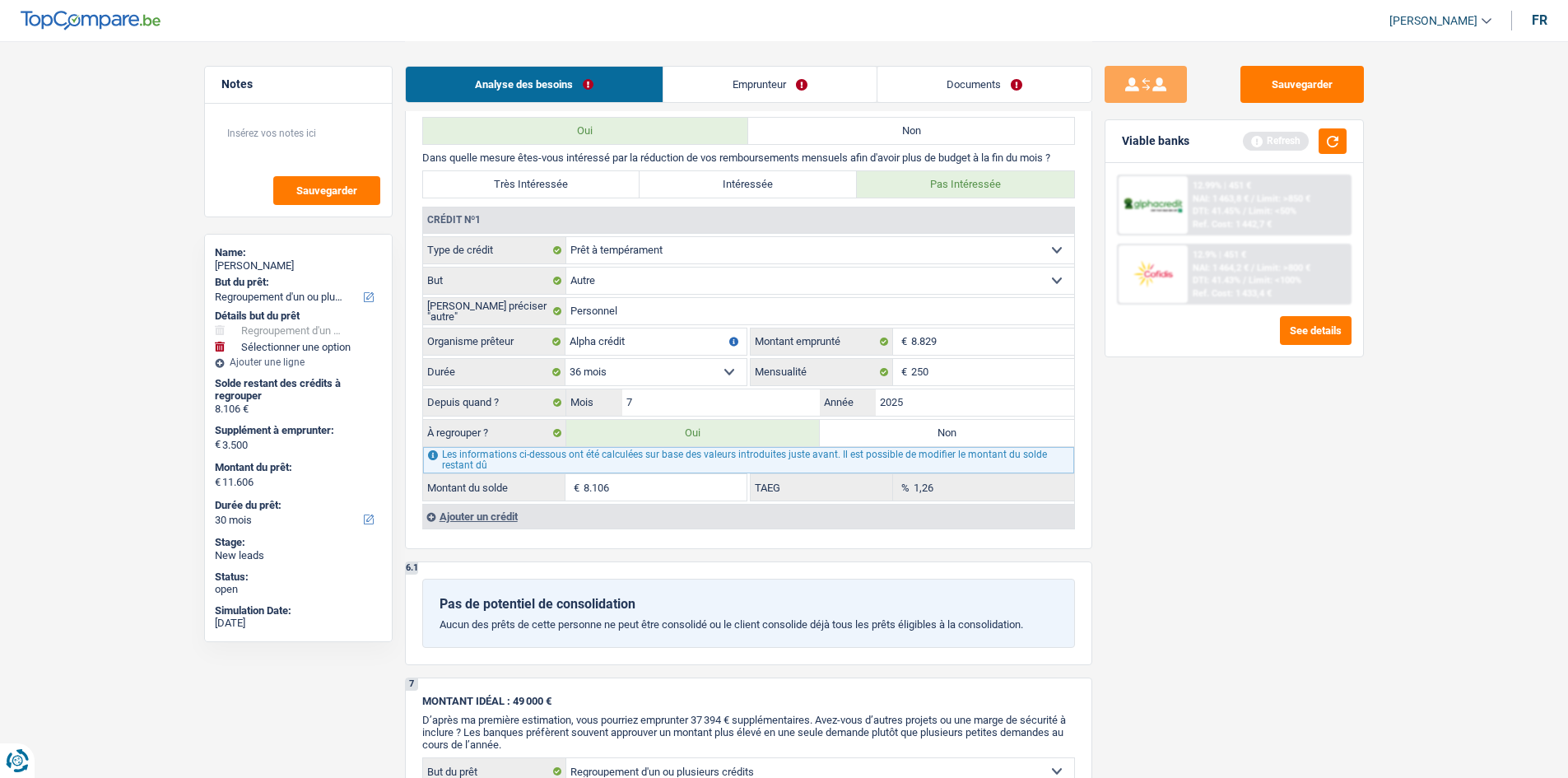
select select "30"
radio input "false"
select select
type input "3.500"
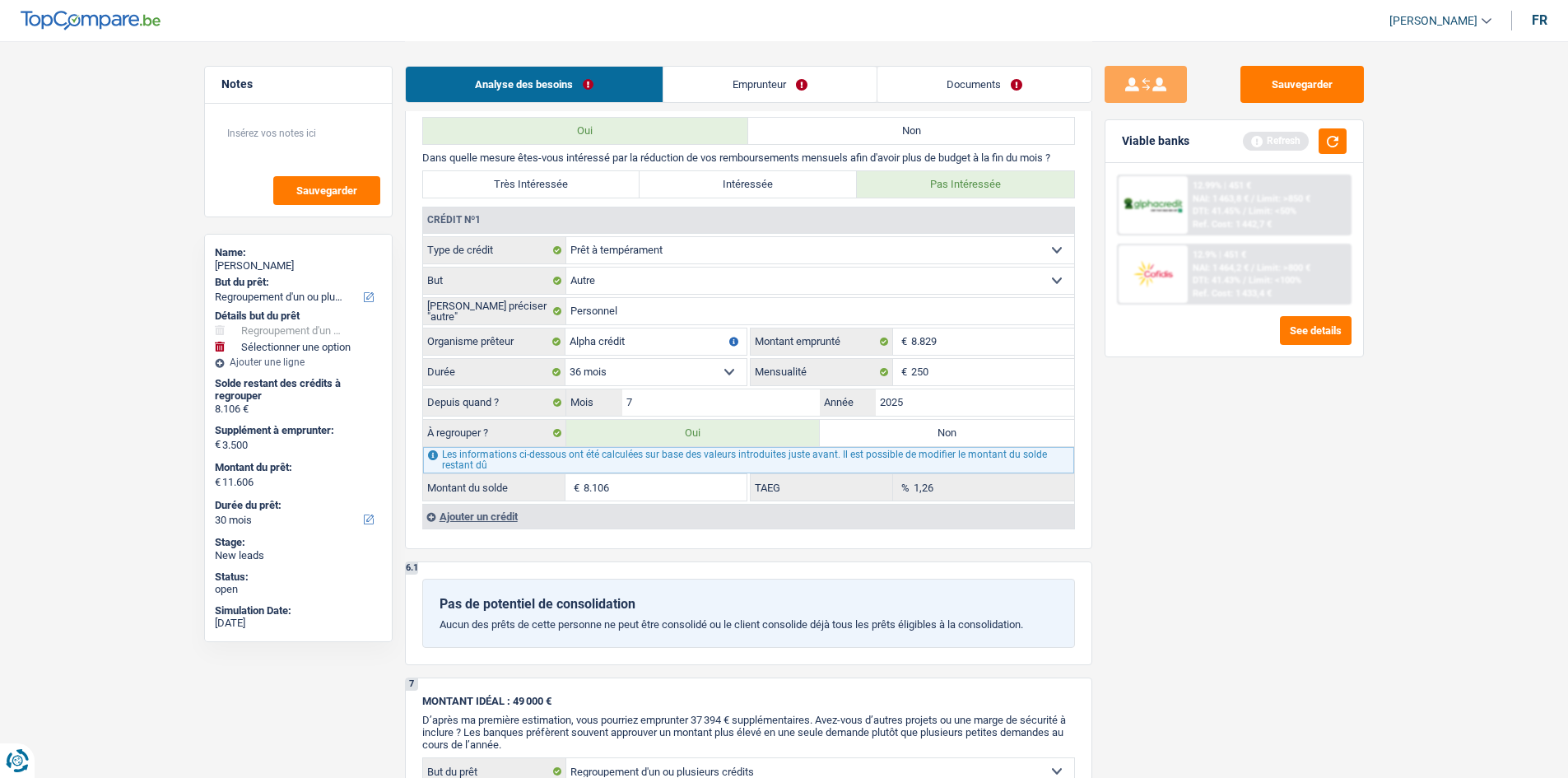
type input "15.106"
select select "30"
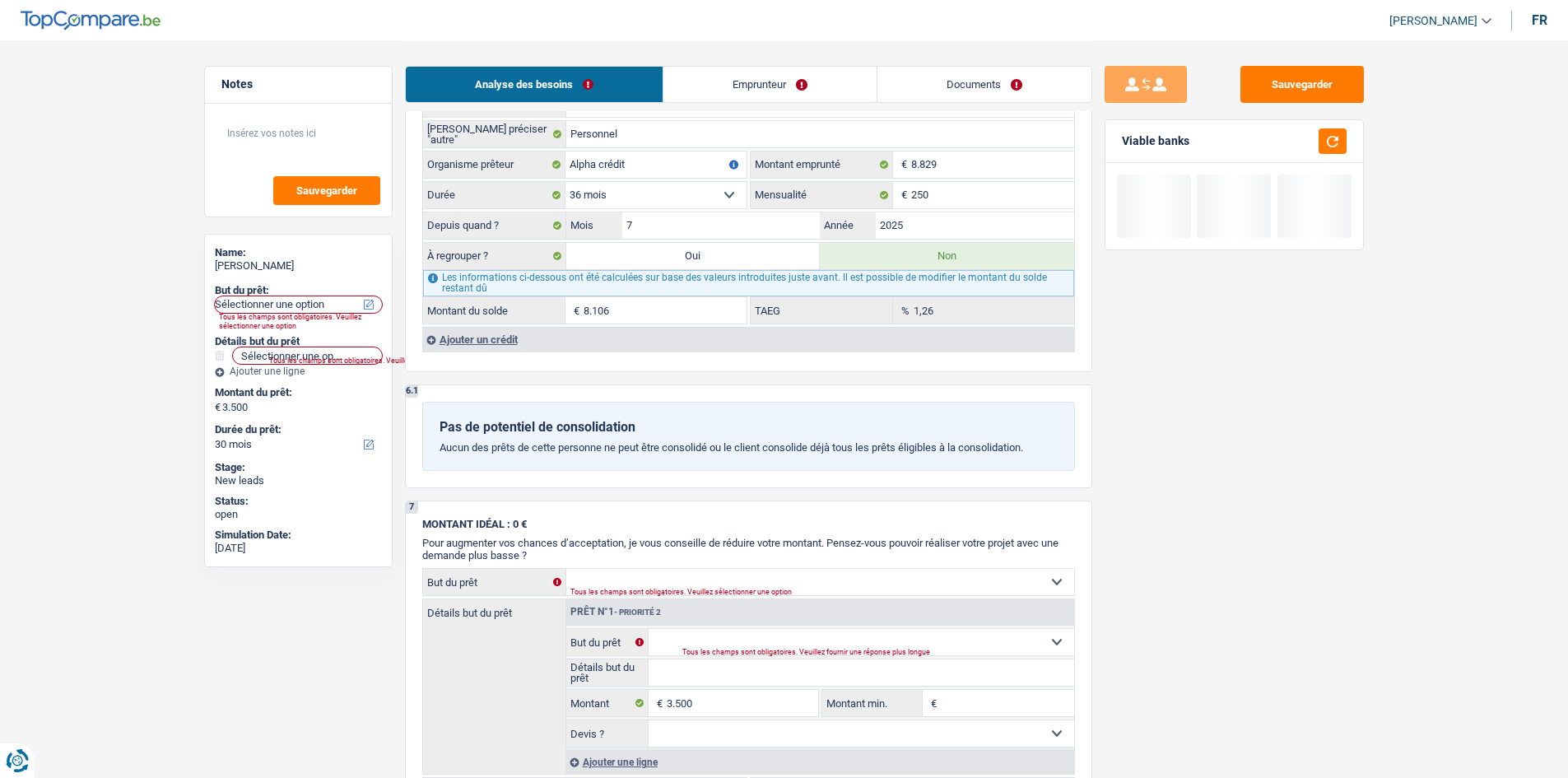
click at [1241, 412] on div "Sauvegarder Viable banks" at bounding box center [1234, 408] width 284 height 686
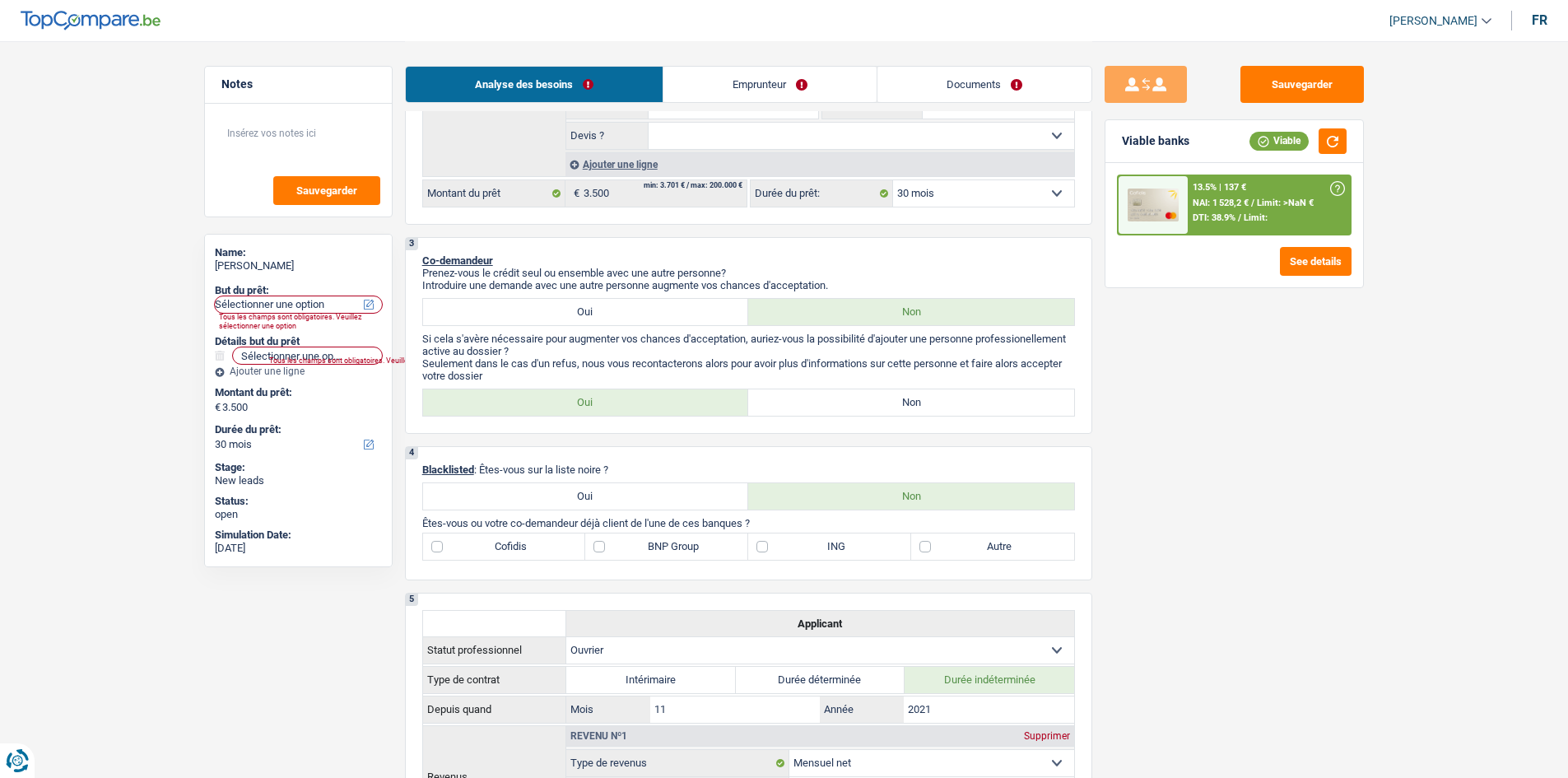
scroll to position [494, 0]
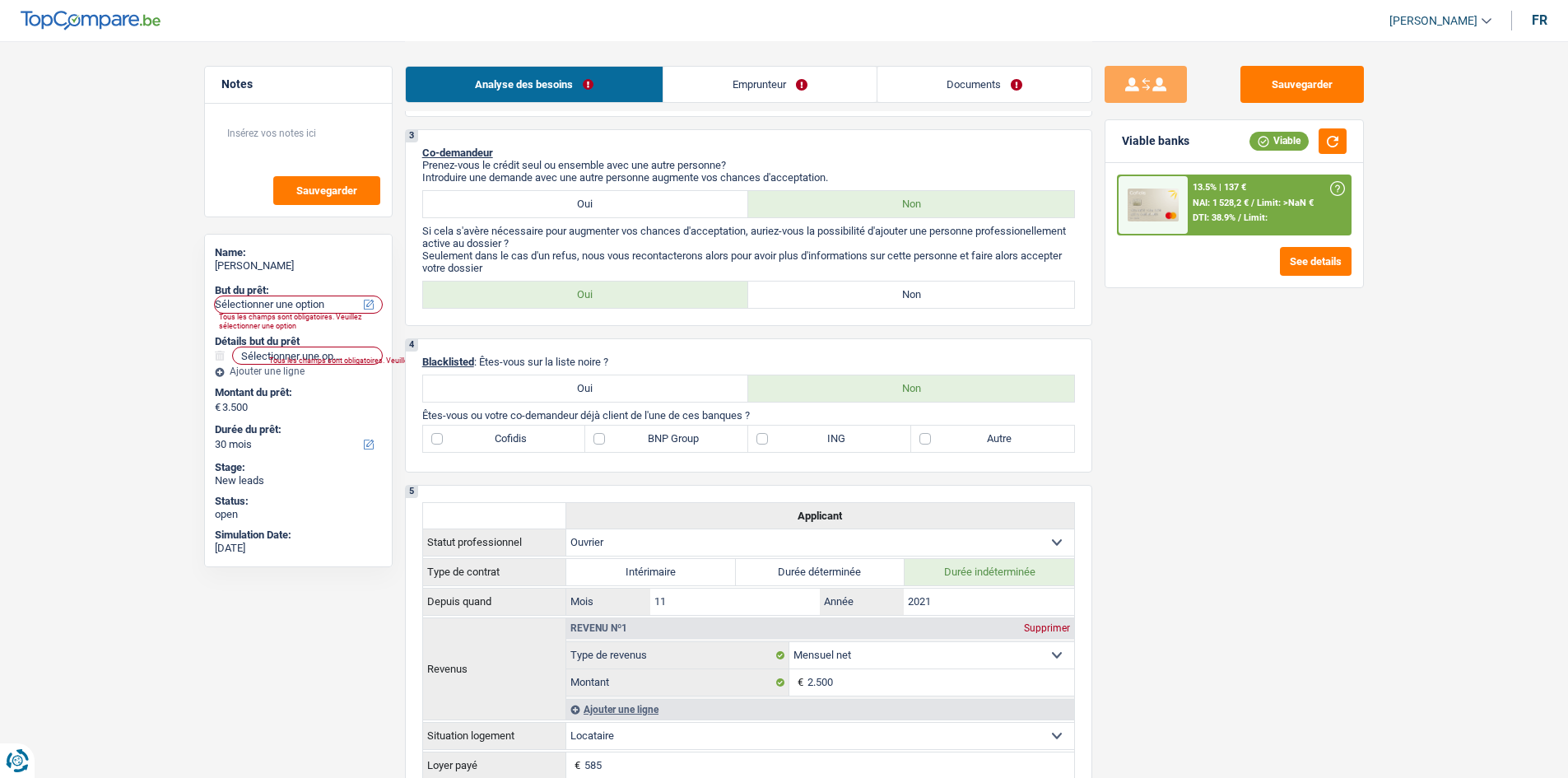
click at [845, 293] on label "Non" at bounding box center [911, 295] width 326 height 27
click at [845, 293] on input "Non" at bounding box center [911, 295] width 326 height 27
radio input "true"
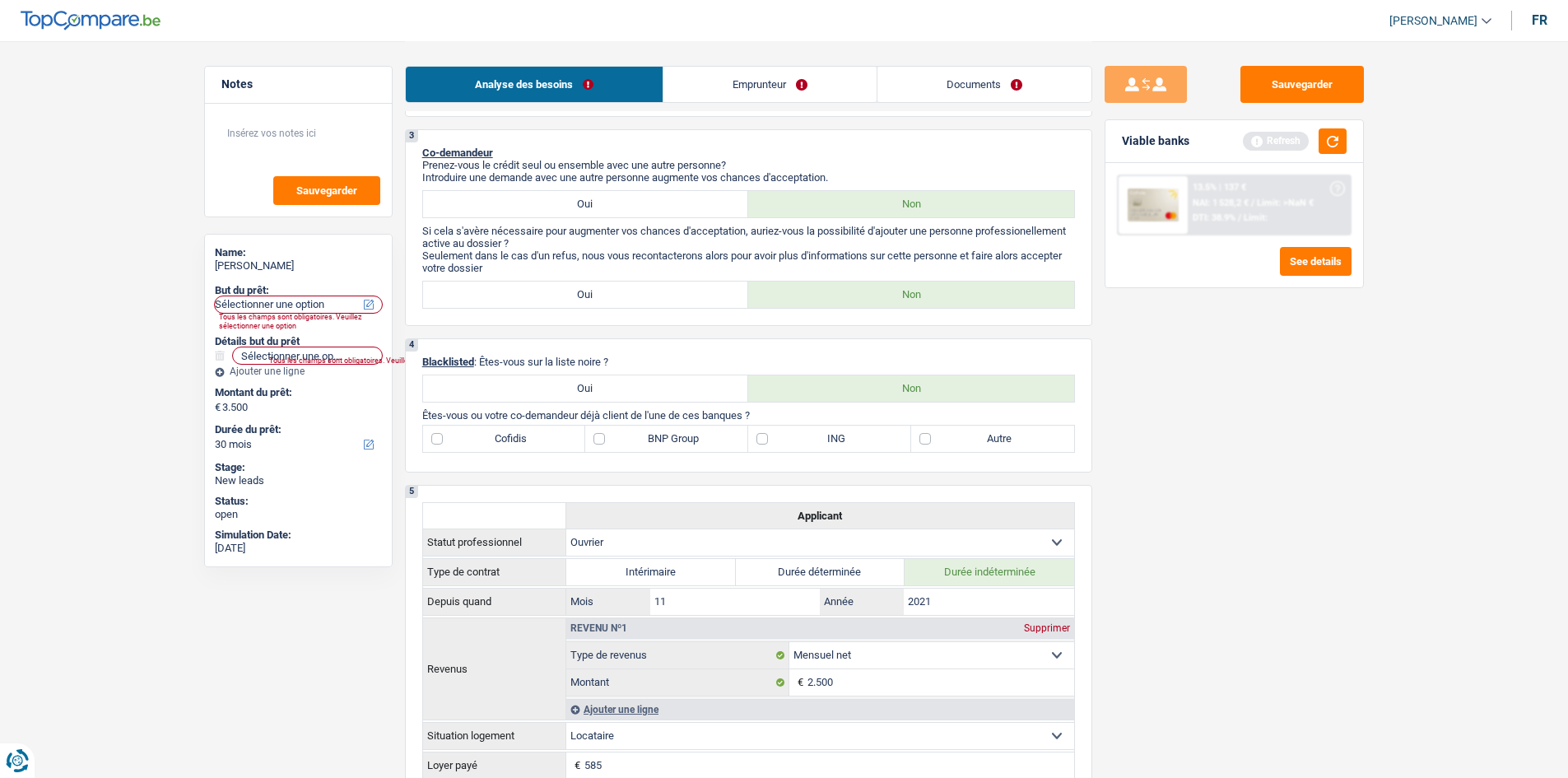
click at [1138, 421] on div "Sauvegarder Viable banks Refresh 13.5% | 137 € NAI: 1 528,2 € / Limit: >NaN € D…" at bounding box center [1234, 408] width 284 height 686
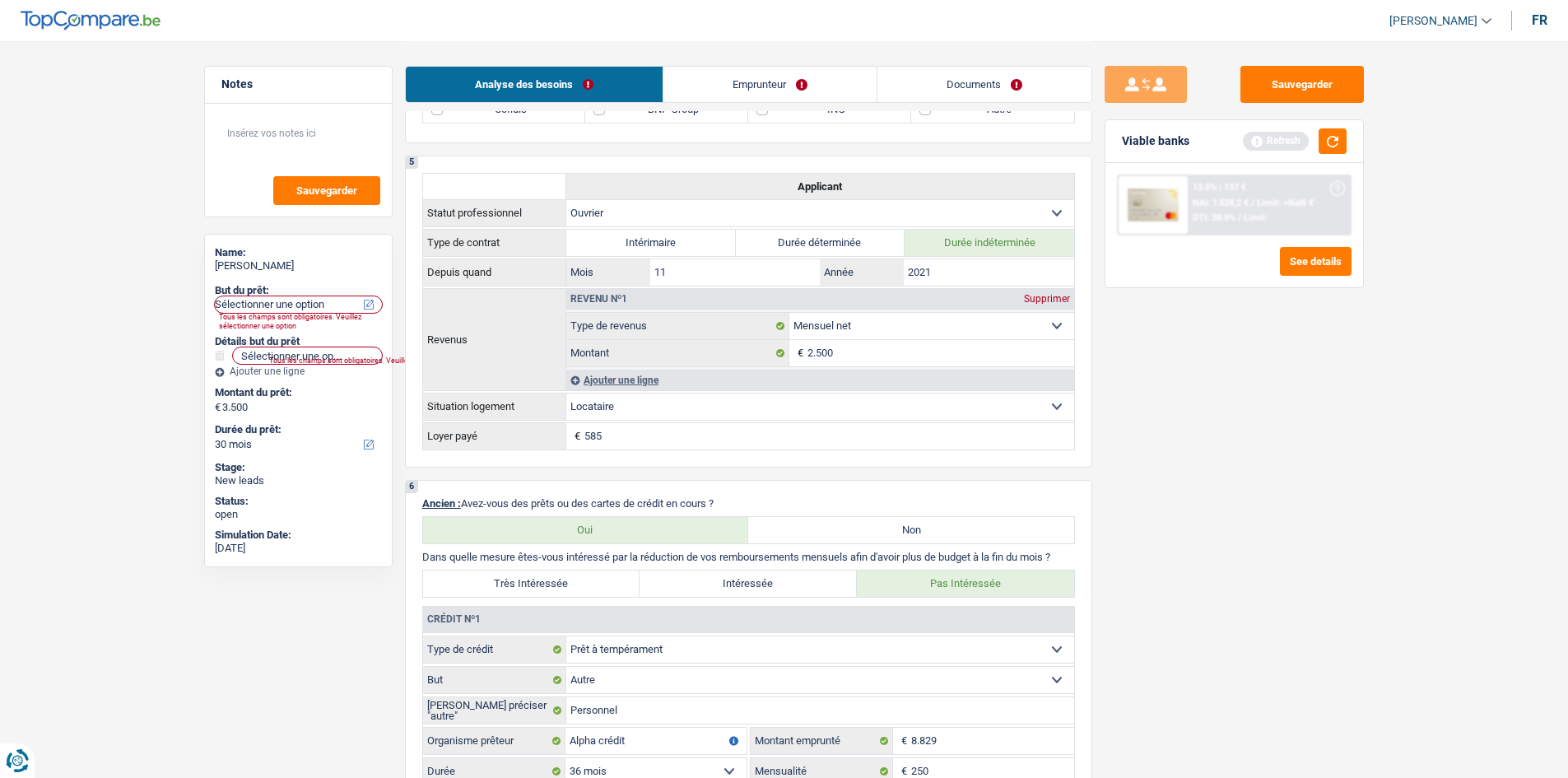
scroll to position [1317, 0]
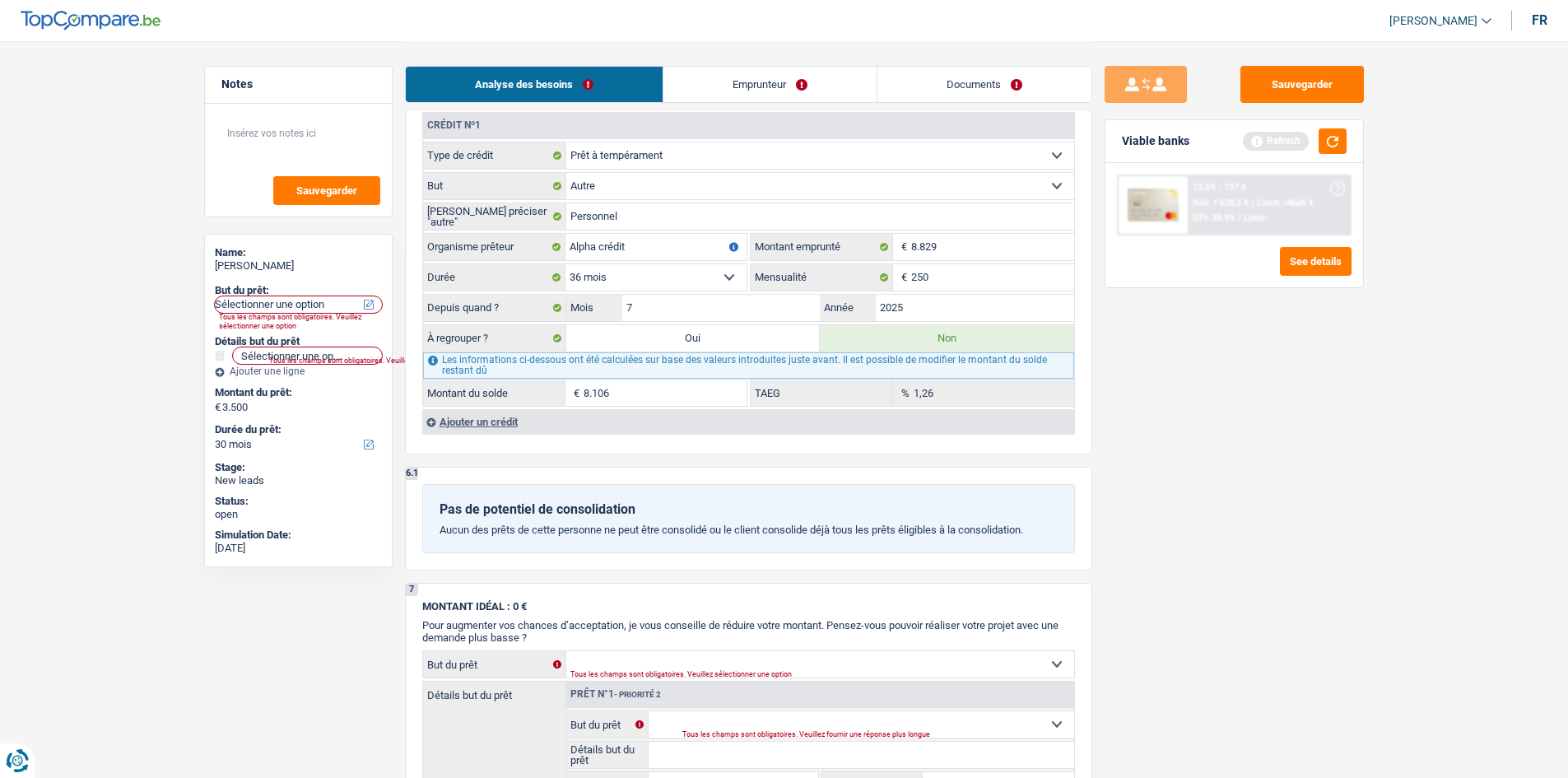
click at [507, 422] on div "Ajouter un crédit" at bounding box center [748, 421] width 651 height 25
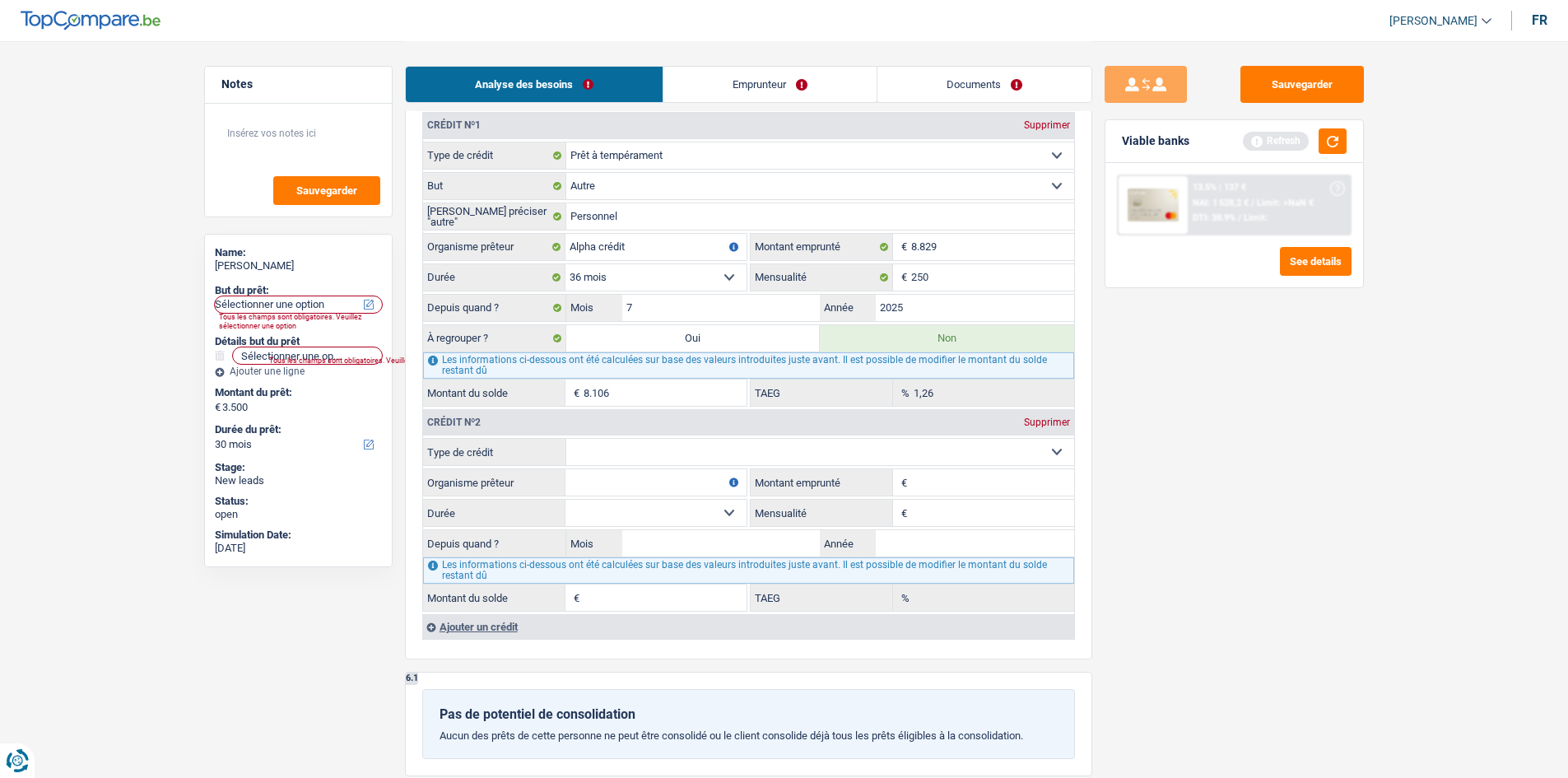
click at [1168, 449] on div "Sauvegarder Viable banks Refresh 13.5% | 137 € NAI: 1 528,2 € / Limit: >NaN € D…" at bounding box center [1234, 408] width 284 height 686
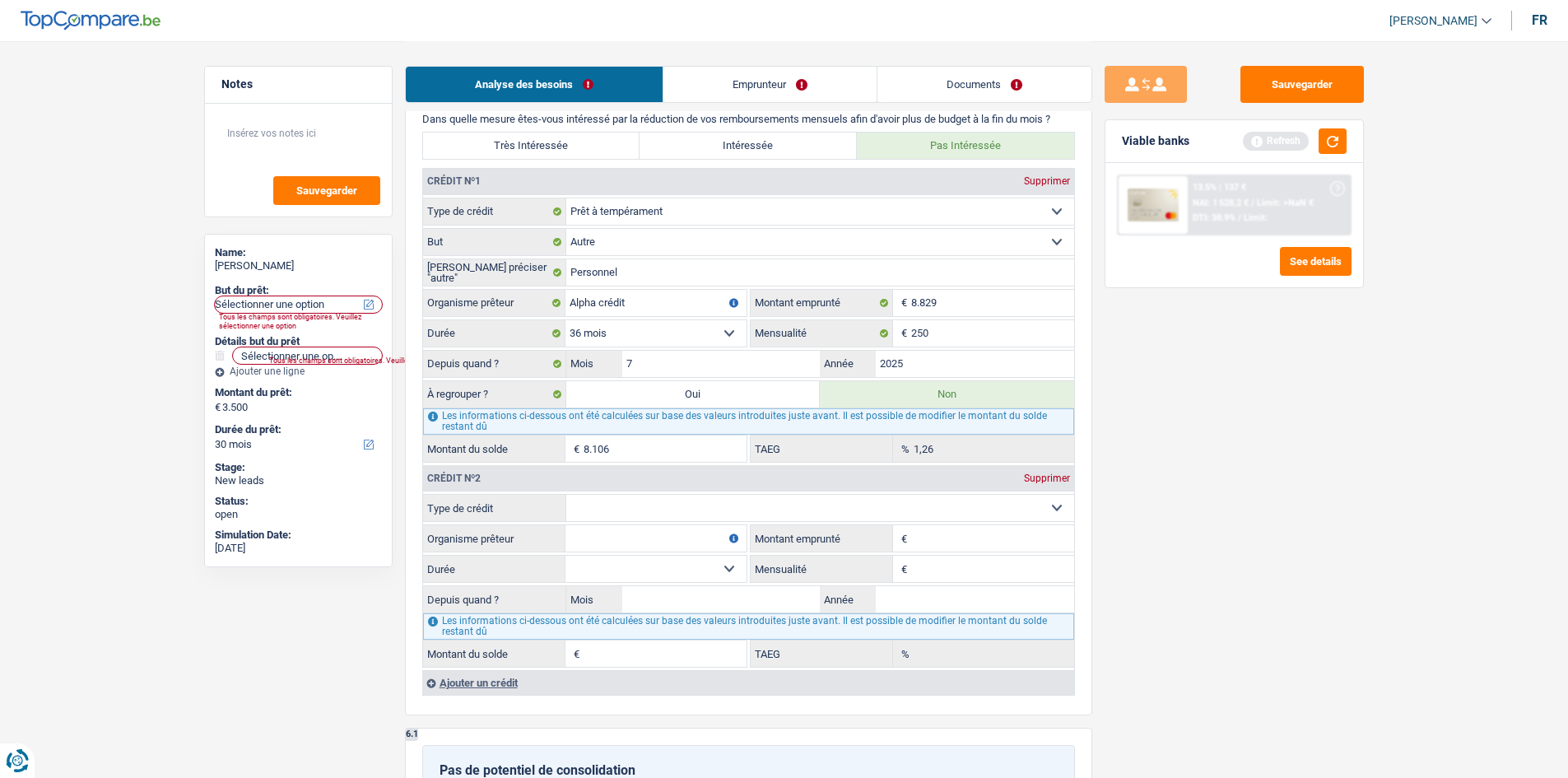
scroll to position [1235, 0]
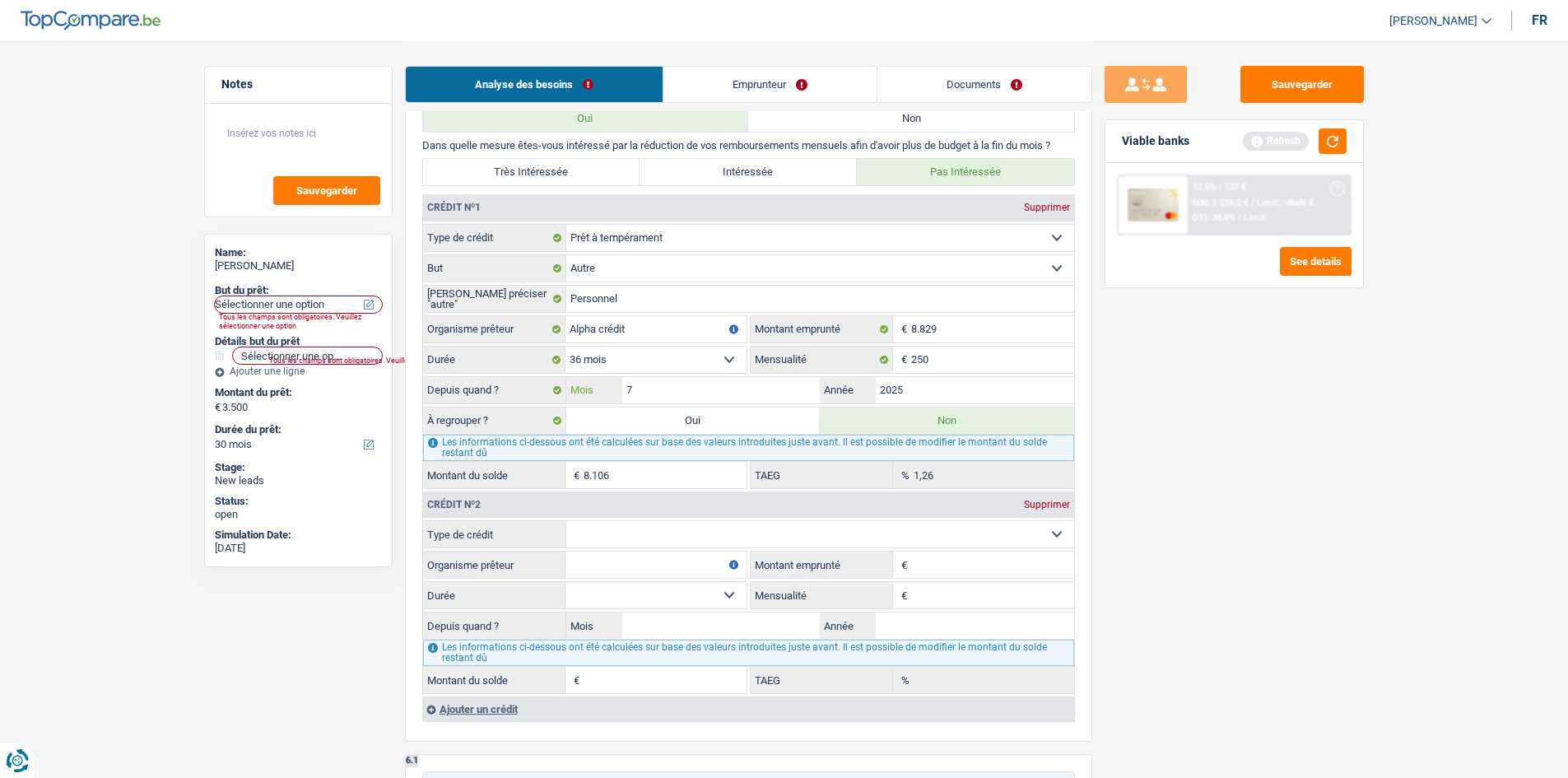
click at [769, 388] on input "7" at bounding box center [721, 391] width 199 height 27
type input "6"
type input "7.865"
click at [1217, 456] on div "Sauvegarder Viable banks Refresh 13.5% | 137 € NAI: 1 528,2 € / Limit: >NaN € D…" at bounding box center [1234, 408] width 284 height 686
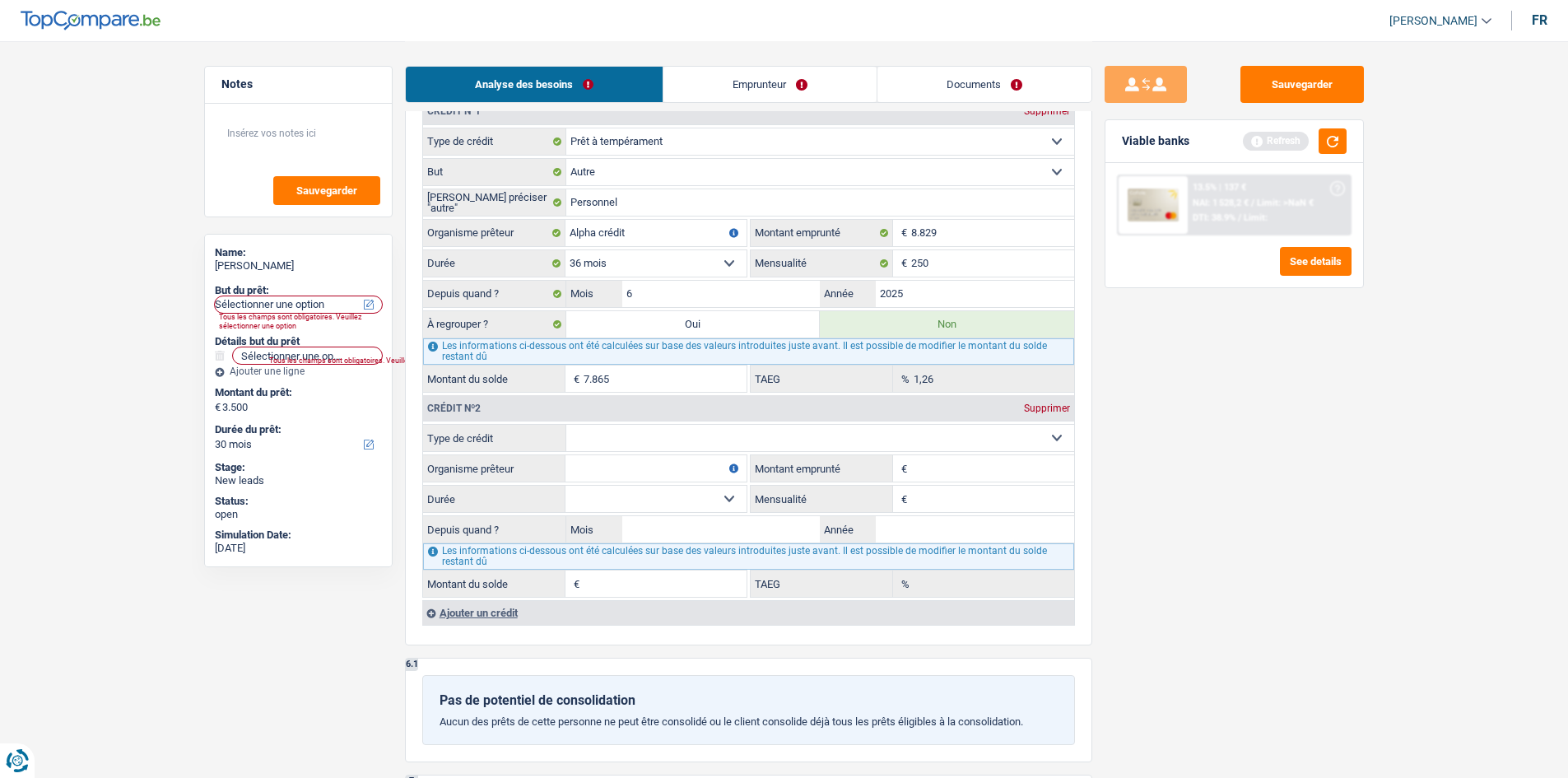
scroll to position [1564, 0]
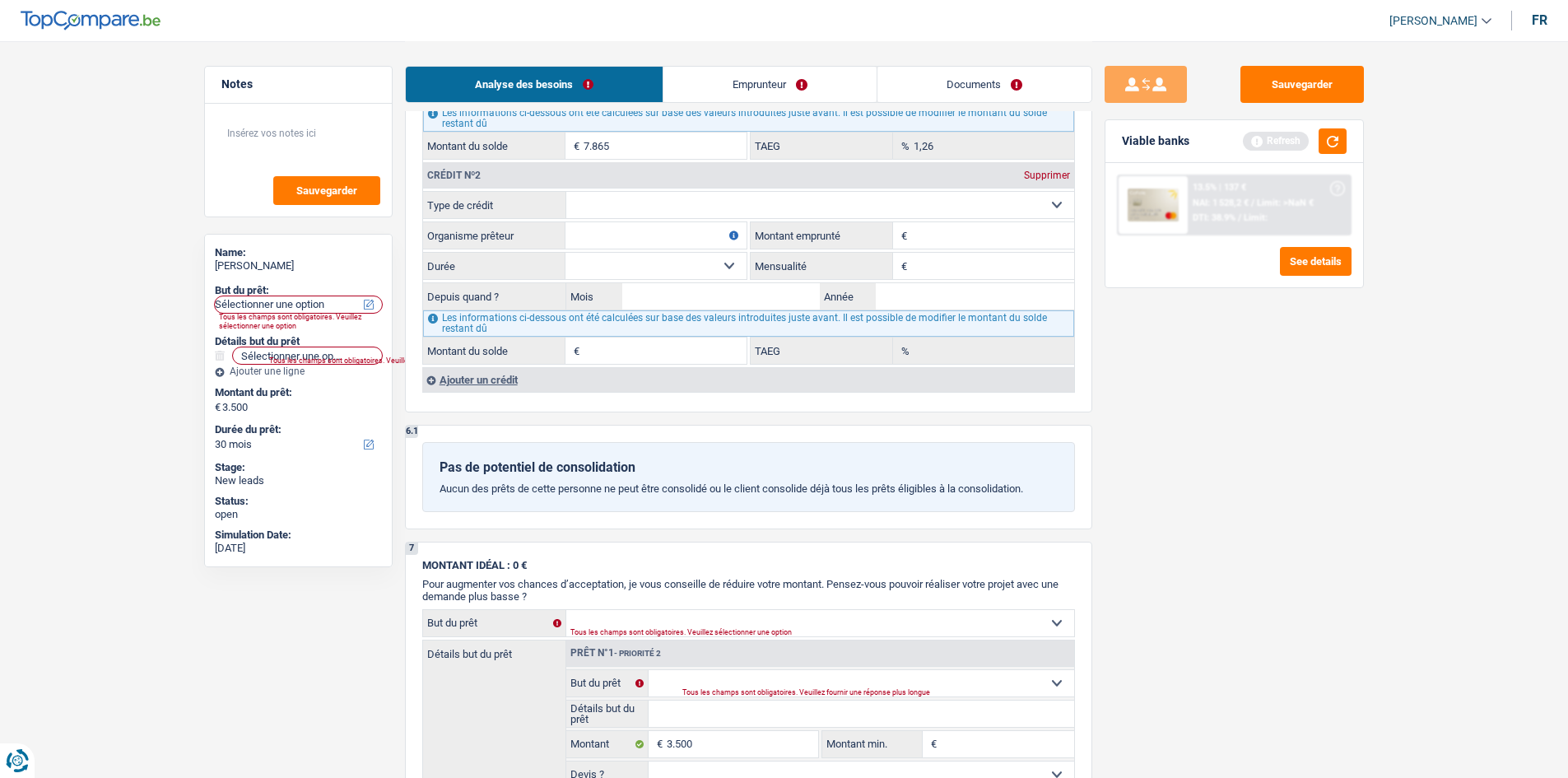
click at [863, 198] on select "Carte ou ouverture de crédit Prêt hypothécaire Vente à tempérament Prêt à tempé…" at bounding box center [819, 205] width 508 height 27
select select "personalLoan"
type input "0"
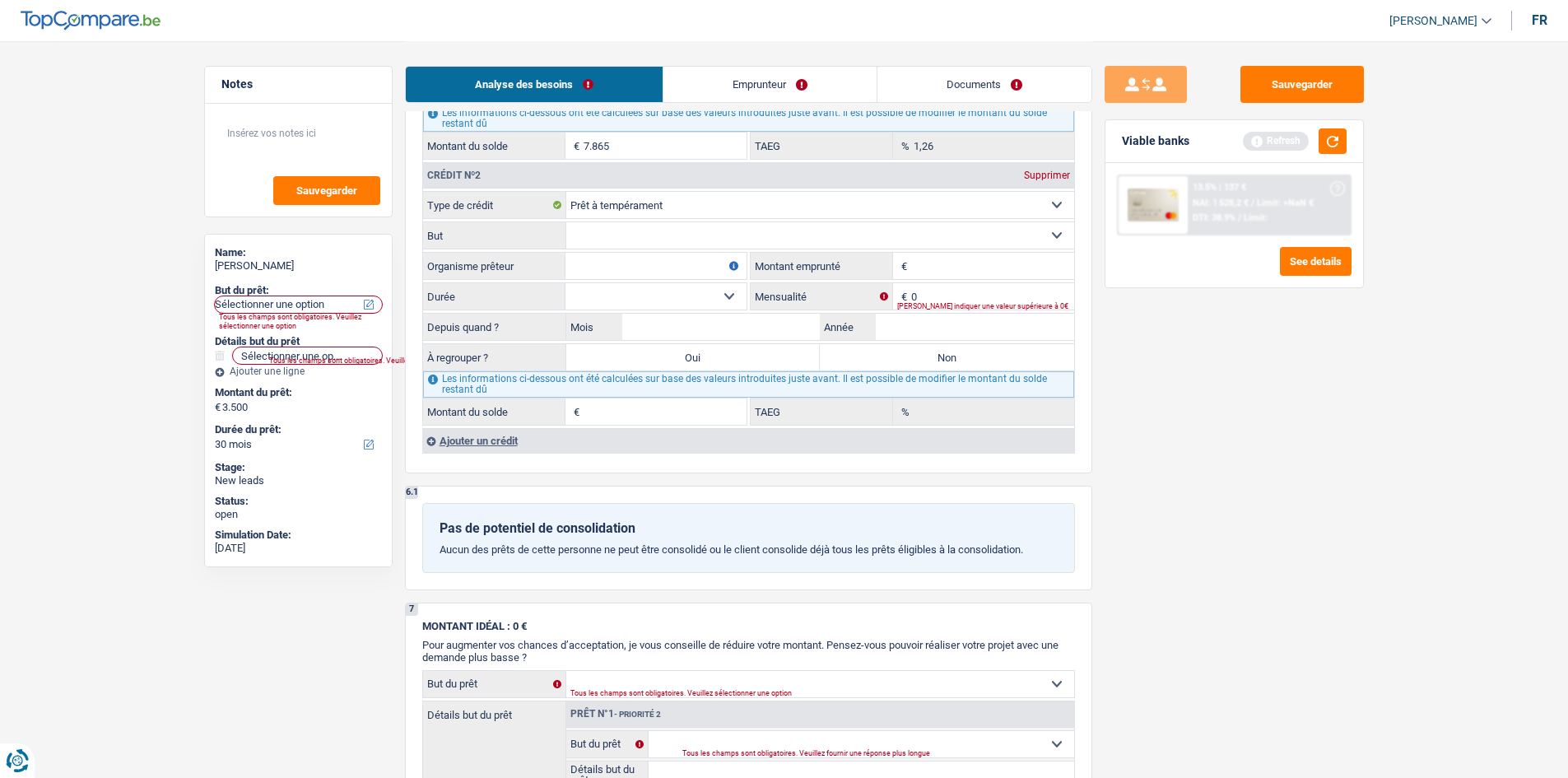
drag, startPoint x: 877, startPoint y: 234, endPoint x: 877, endPoint y: 244, distance: 10.0
click at [877, 234] on select "Confort maison: meubles, textile, peinture, électroménager, outillage non-profe…" at bounding box center [819, 235] width 508 height 27
select select "homeFurnishingOrRelocation"
click at [566, 222] on select "Confort maison: meubles, textile, peinture, électroménager, outillage non-profe…" at bounding box center [819, 235] width 508 height 27
click at [815, 204] on select "Carte ou ouverture de crédit Prêt hypothécaire Vente à tempérament Prêt à tempé…" at bounding box center [819, 205] width 508 height 27
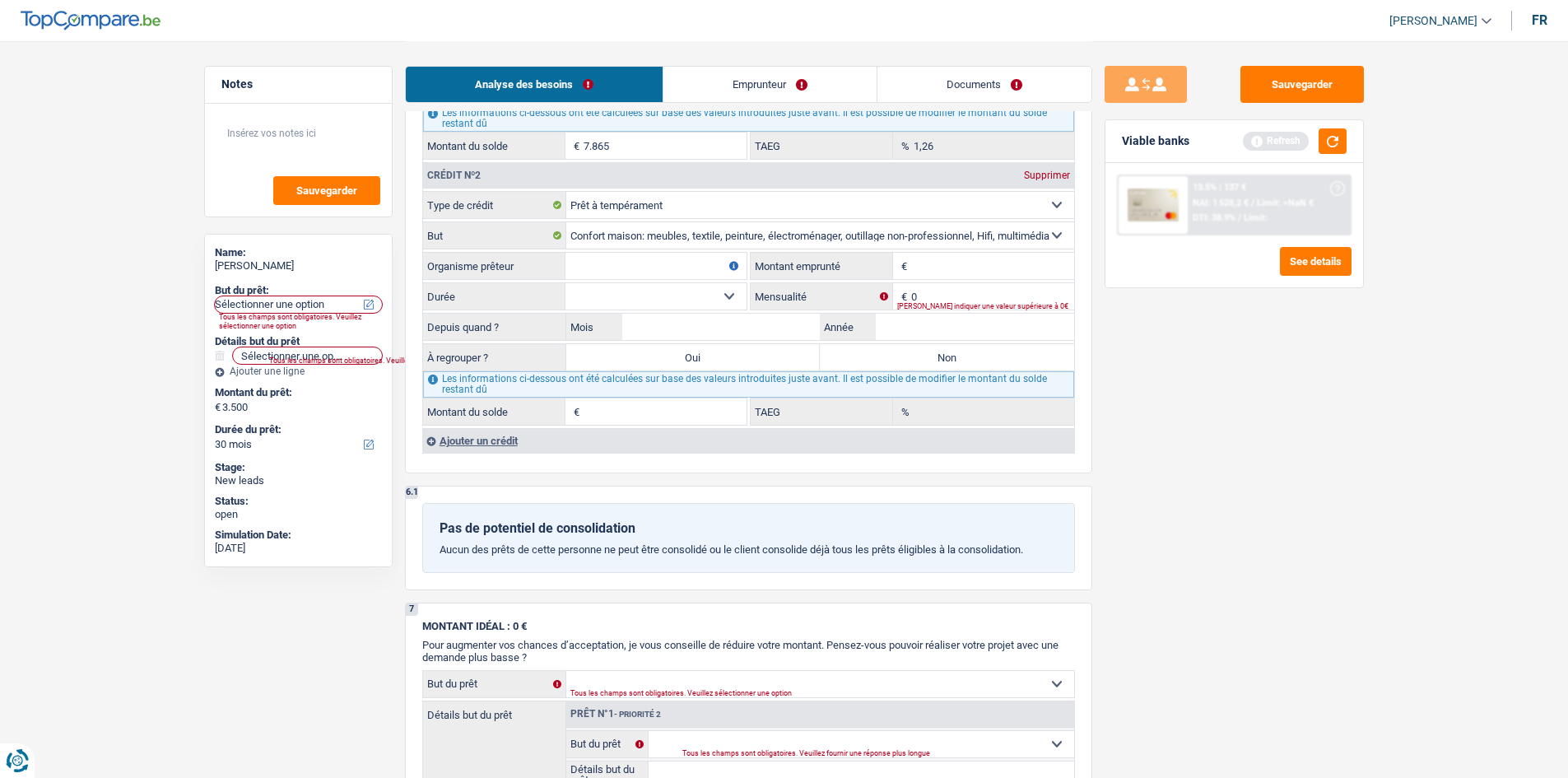
select select "cardOrCredit"
click at [566, 192] on select "Carte ou ouverture de crédit Prêt hypothécaire Vente à tempérament Prêt à tempé…" at bounding box center [819, 205] width 508 height 27
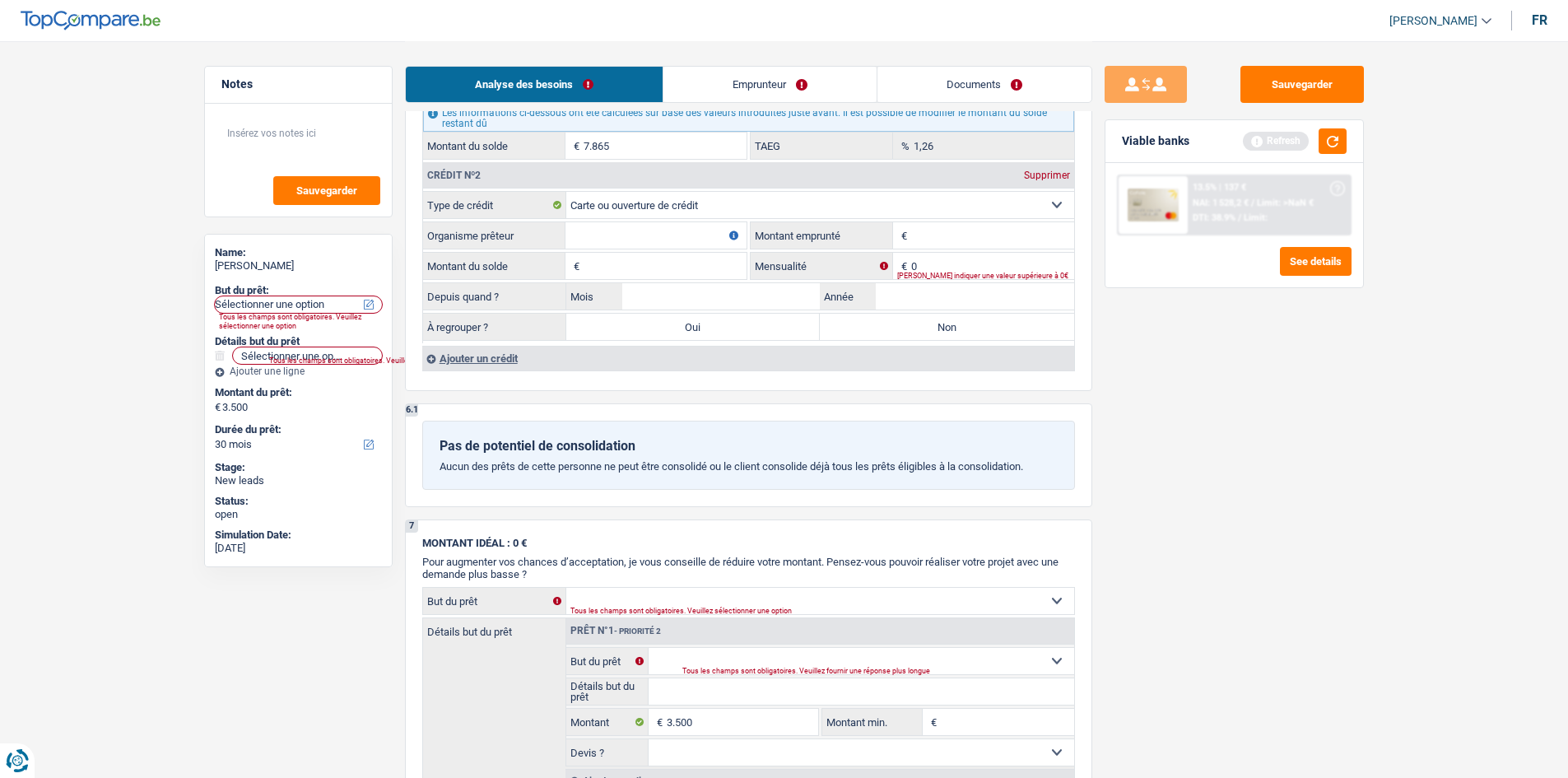
click at [656, 230] on input "Organisme prêteur" at bounding box center [656, 235] width 181 height 27
type input "1250"
click at [960, 255] on input "0" at bounding box center [992, 266] width 163 height 27
type input "50"
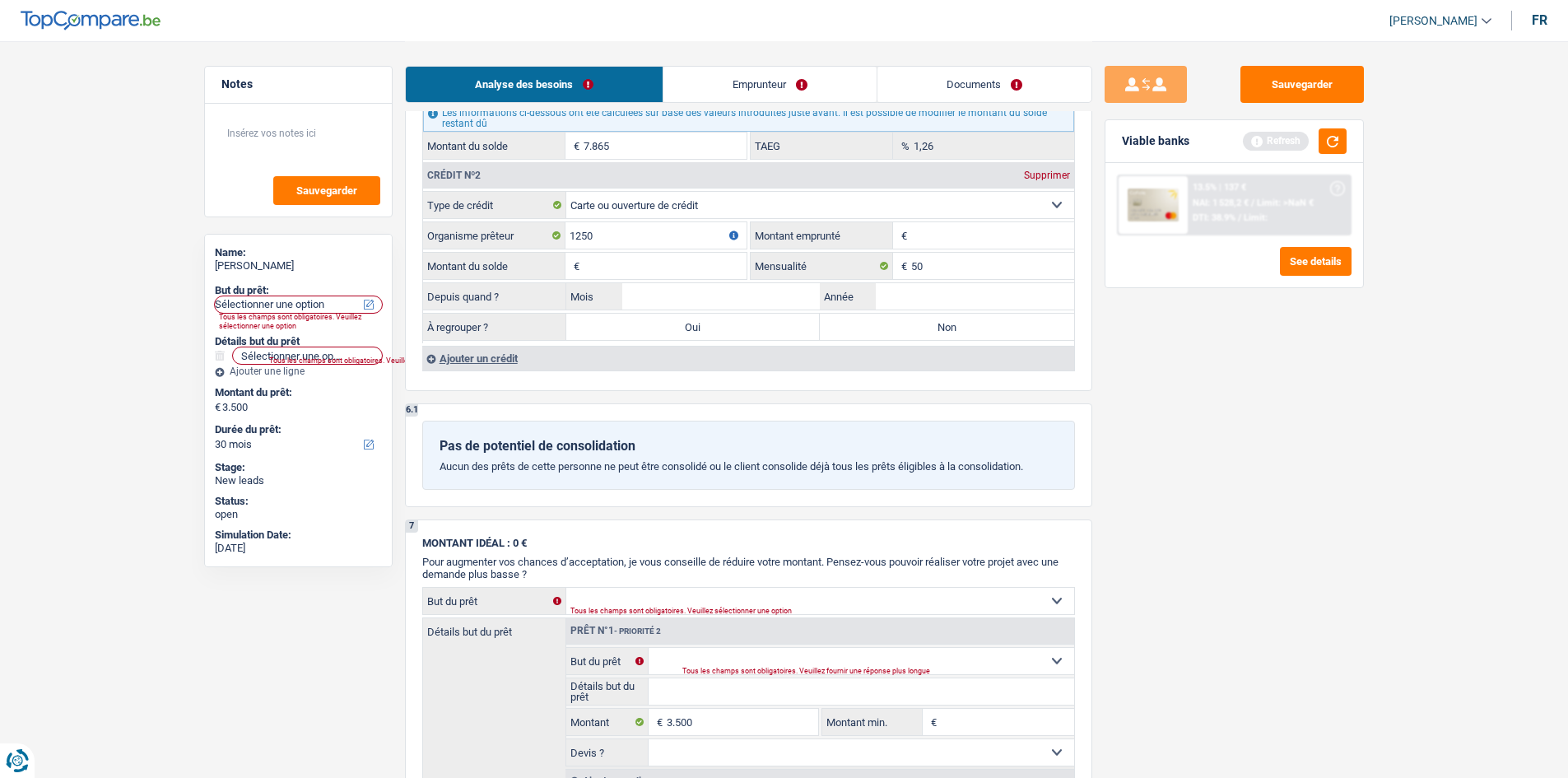
click at [956, 243] on input "Montant emprunté" at bounding box center [992, 235] width 163 height 27
type input "1.250"
click at [707, 260] on input "Montant du solde" at bounding box center [665, 266] width 163 height 27
type input "1.250"
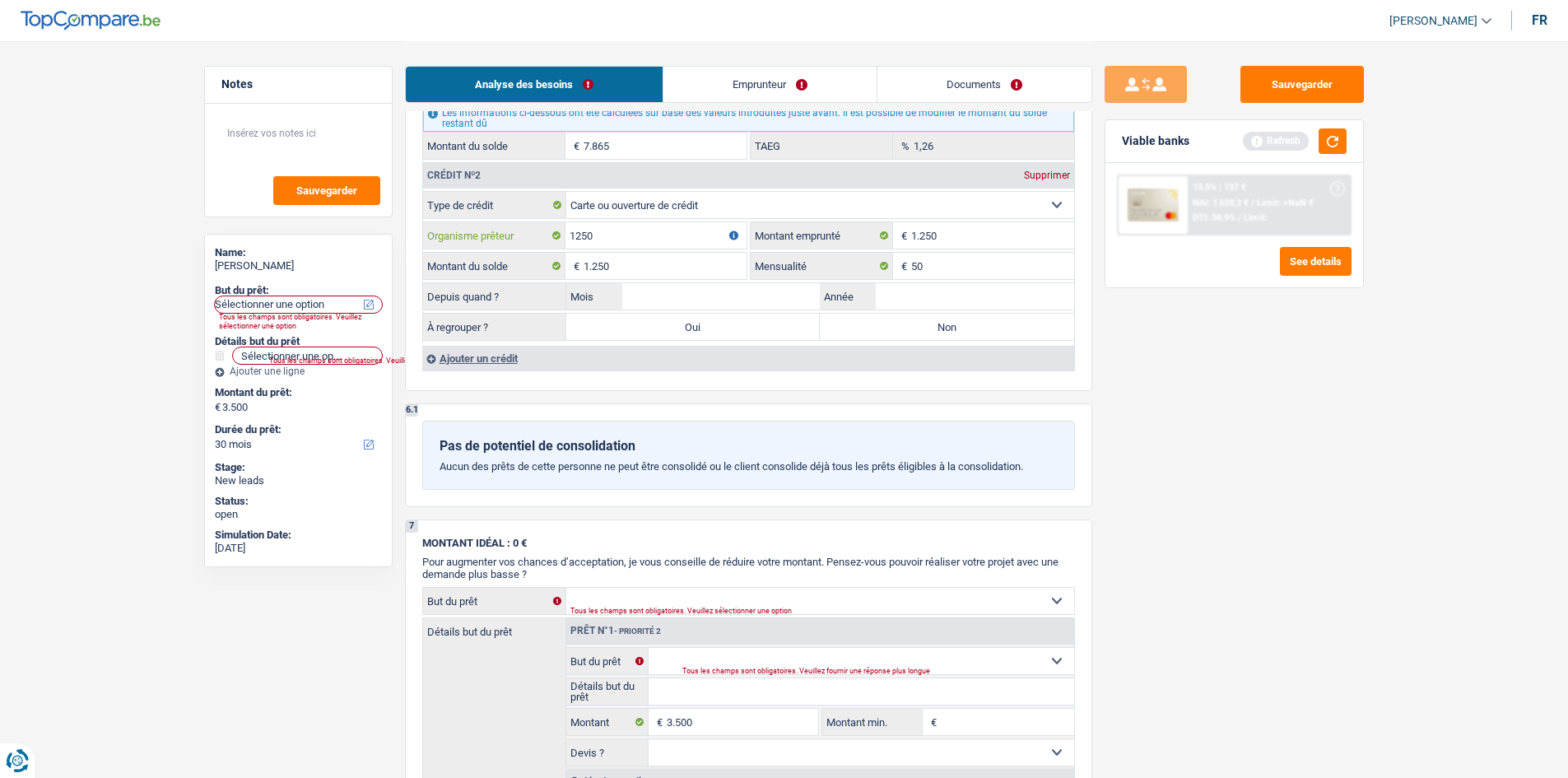
click at [644, 225] on input "1250" at bounding box center [656, 235] width 181 height 27
type input "Cofidis"
click at [787, 288] on input "Mois" at bounding box center [721, 297] width 199 height 27
type input "3"
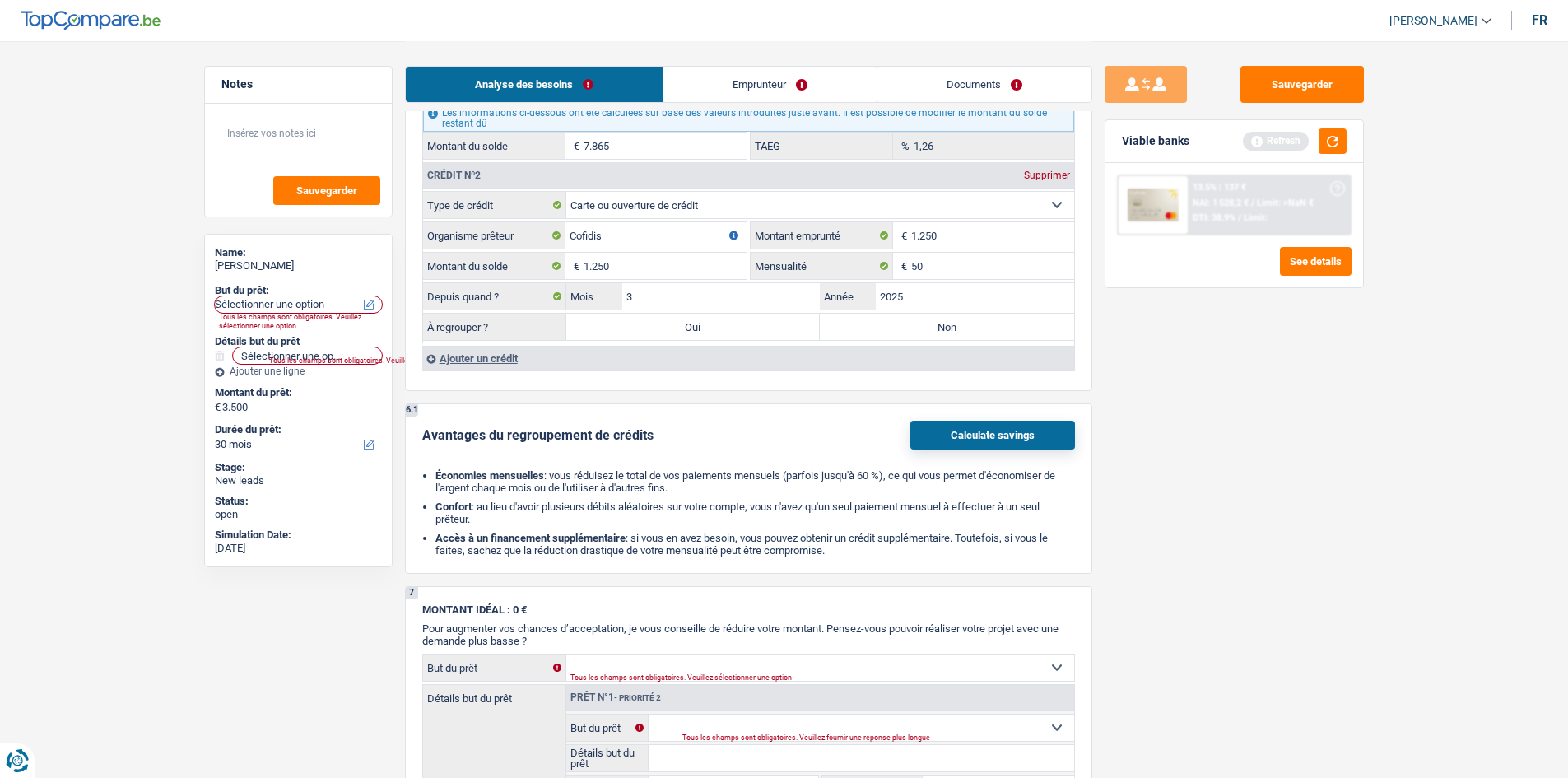
type input "2025"
click at [901, 326] on label "Non" at bounding box center [946, 327] width 254 height 27
click at [901, 326] on input "Non" at bounding box center [946, 327] width 254 height 27
radio input "true"
drag, startPoint x: 1326, startPoint y: 352, endPoint x: 1366, endPoint y: 131, distance: 224.6
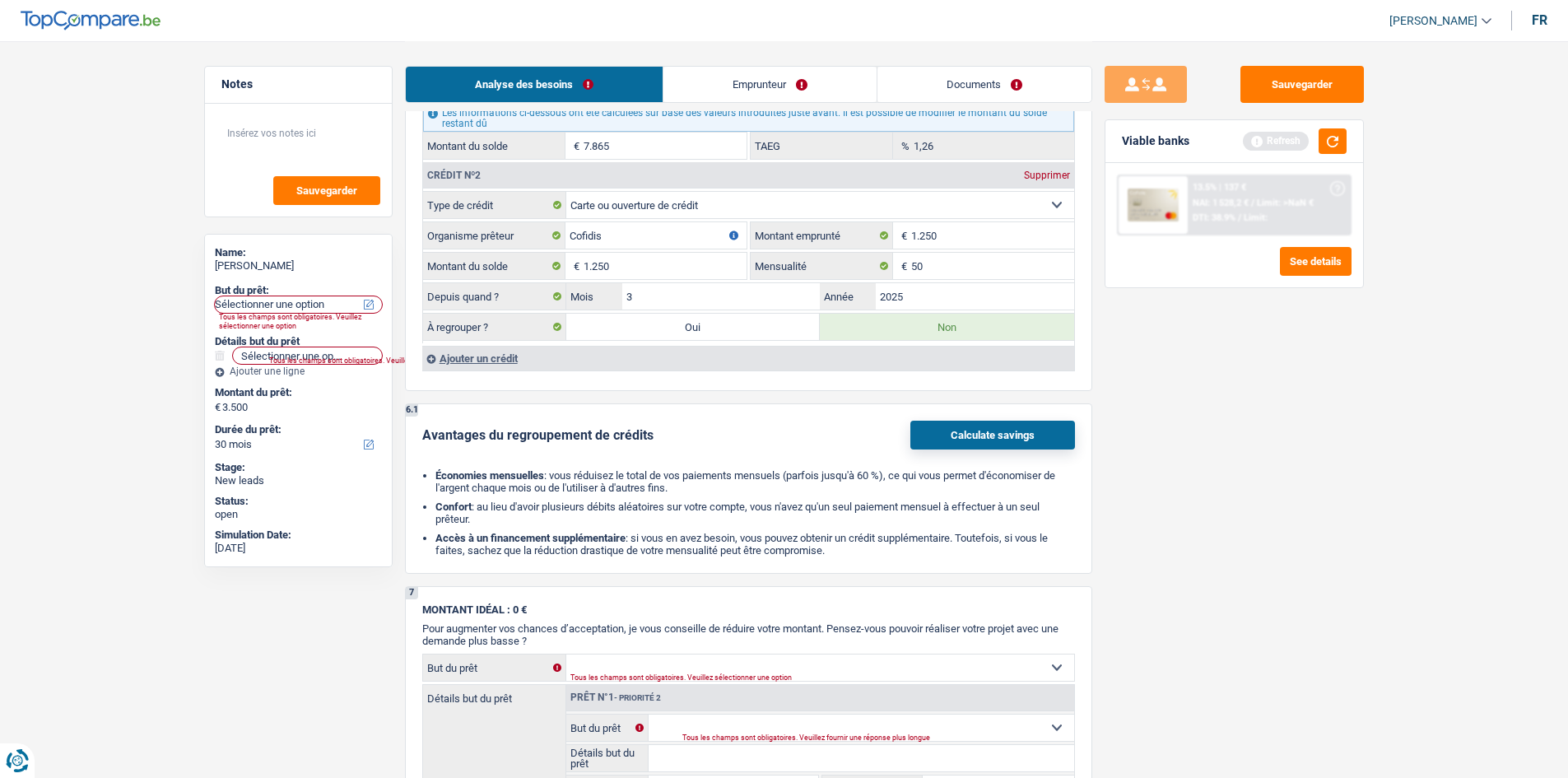
click at [1327, 352] on div "Sauvegarder Viable banks Refresh 13.5% | 137 € NAI: 1 528,2 € / Limit: >NaN € D…" at bounding box center [1234, 408] width 284 height 686
click at [1339, 132] on button "button" at bounding box center [1333, 140] width 28 height 26
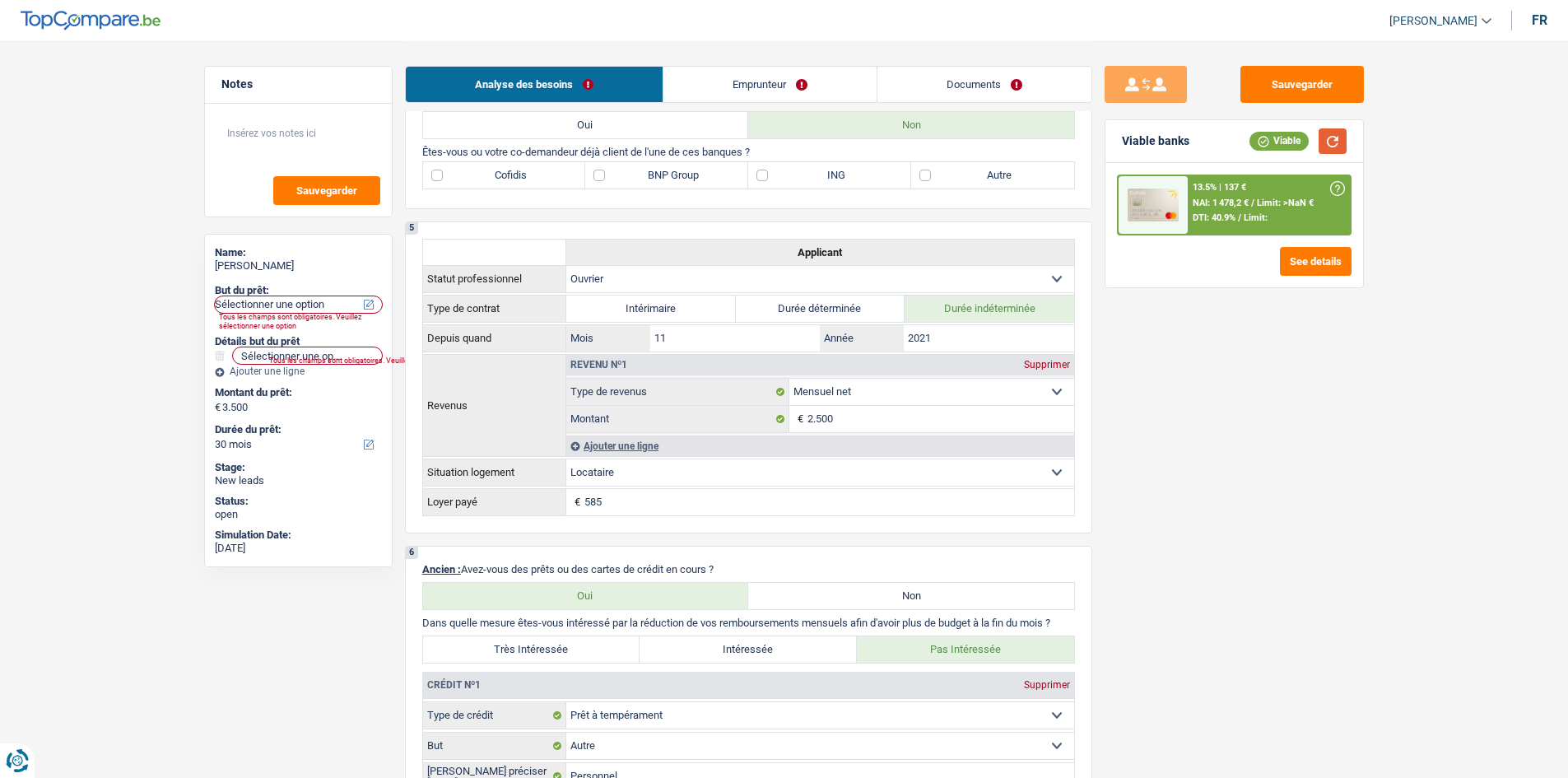
scroll to position [823, 0]
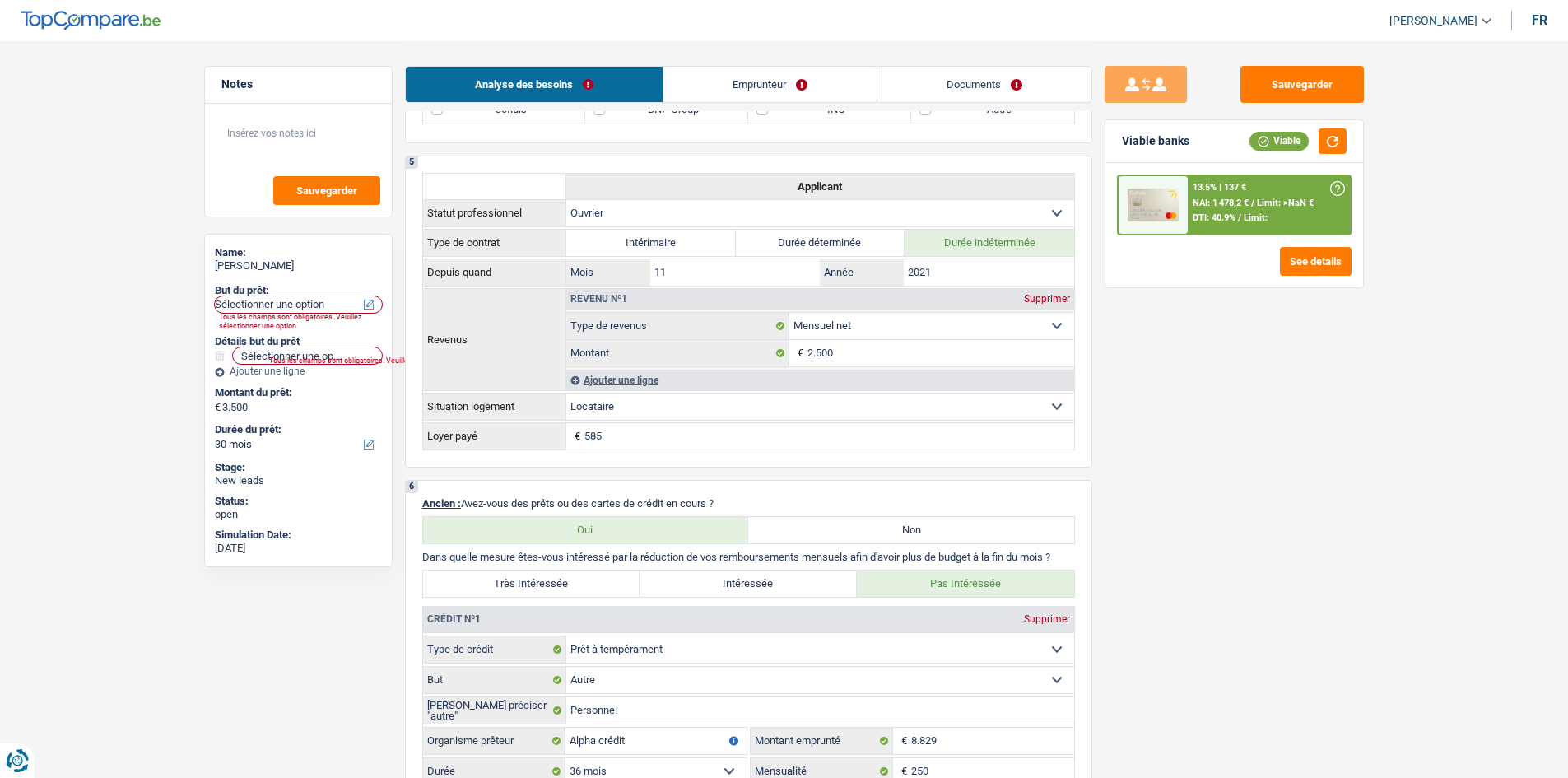
click at [1315, 370] on div "Sauvegarder Viable banks Viable 13.5% | 137 € NAI: 1 478,2 € / Limit: >NaN € DT…" at bounding box center [1234, 408] width 284 height 686
click at [434, 50] on div "Analyse des besoins Emprunteur Documents" at bounding box center [748, 76] width 687 height 70
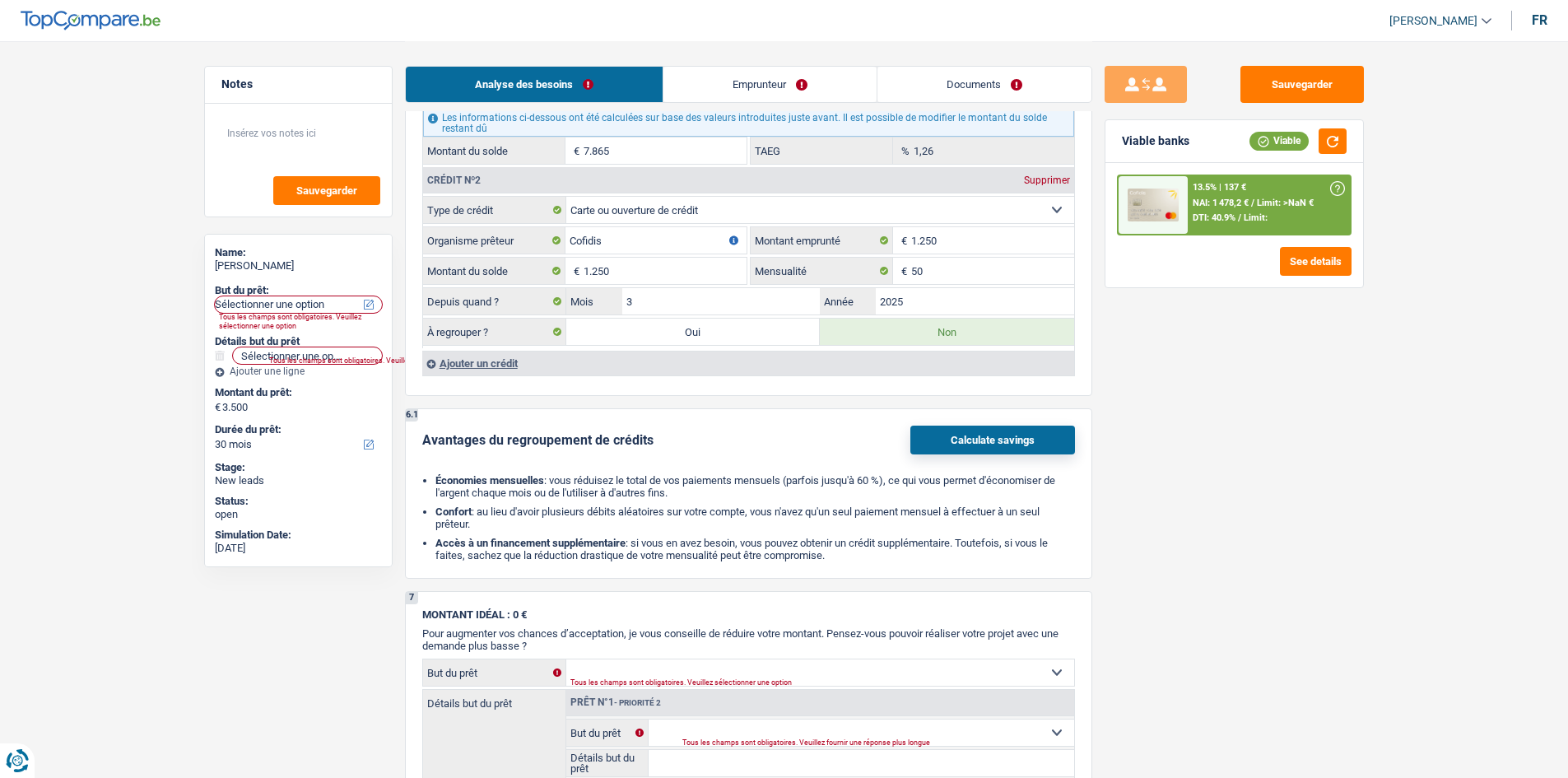
scroll to position [1893, 0]
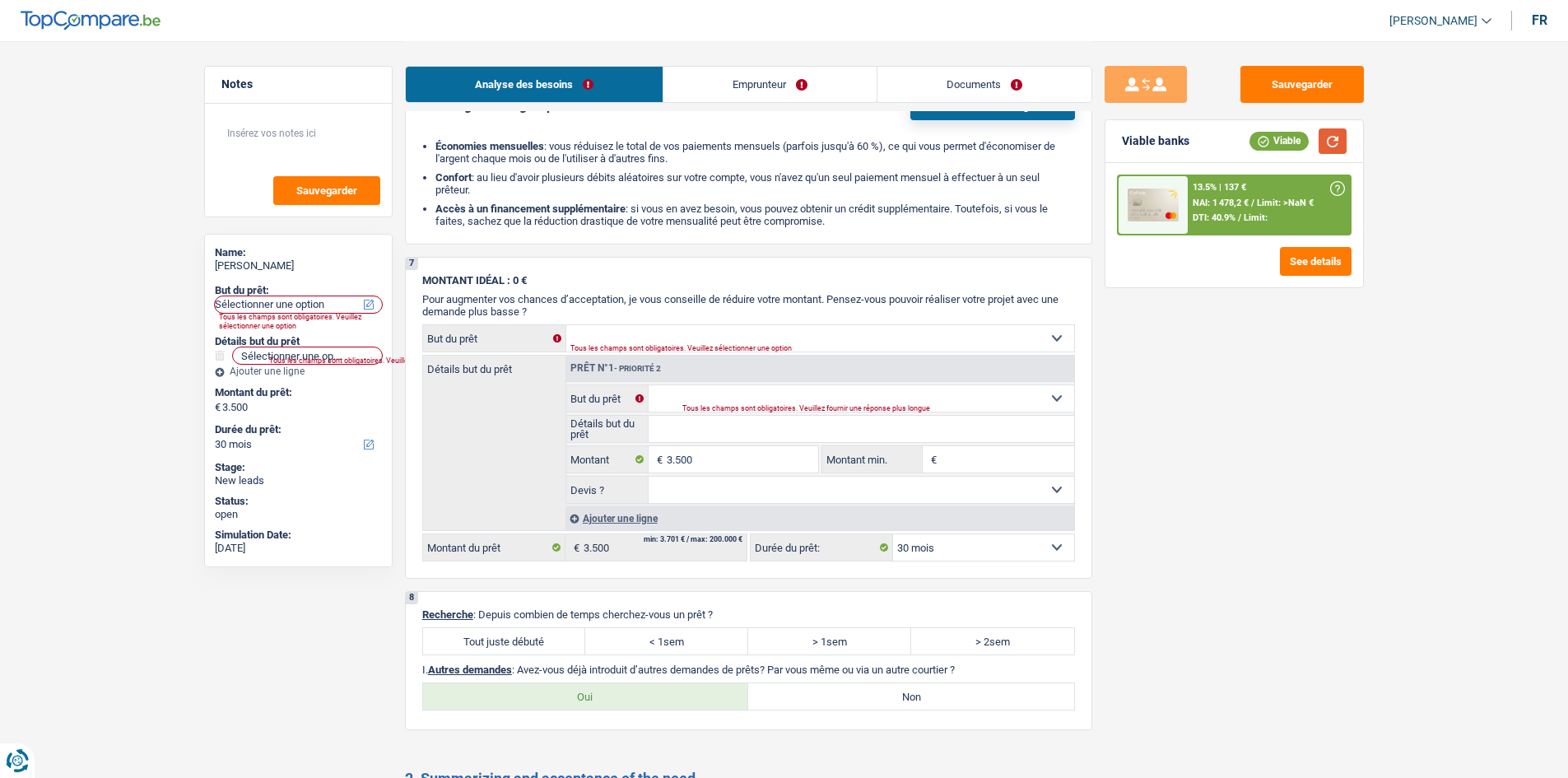
click at [1322, 141] on button "button" at bounding box center [1333, 140] width 28 height 26
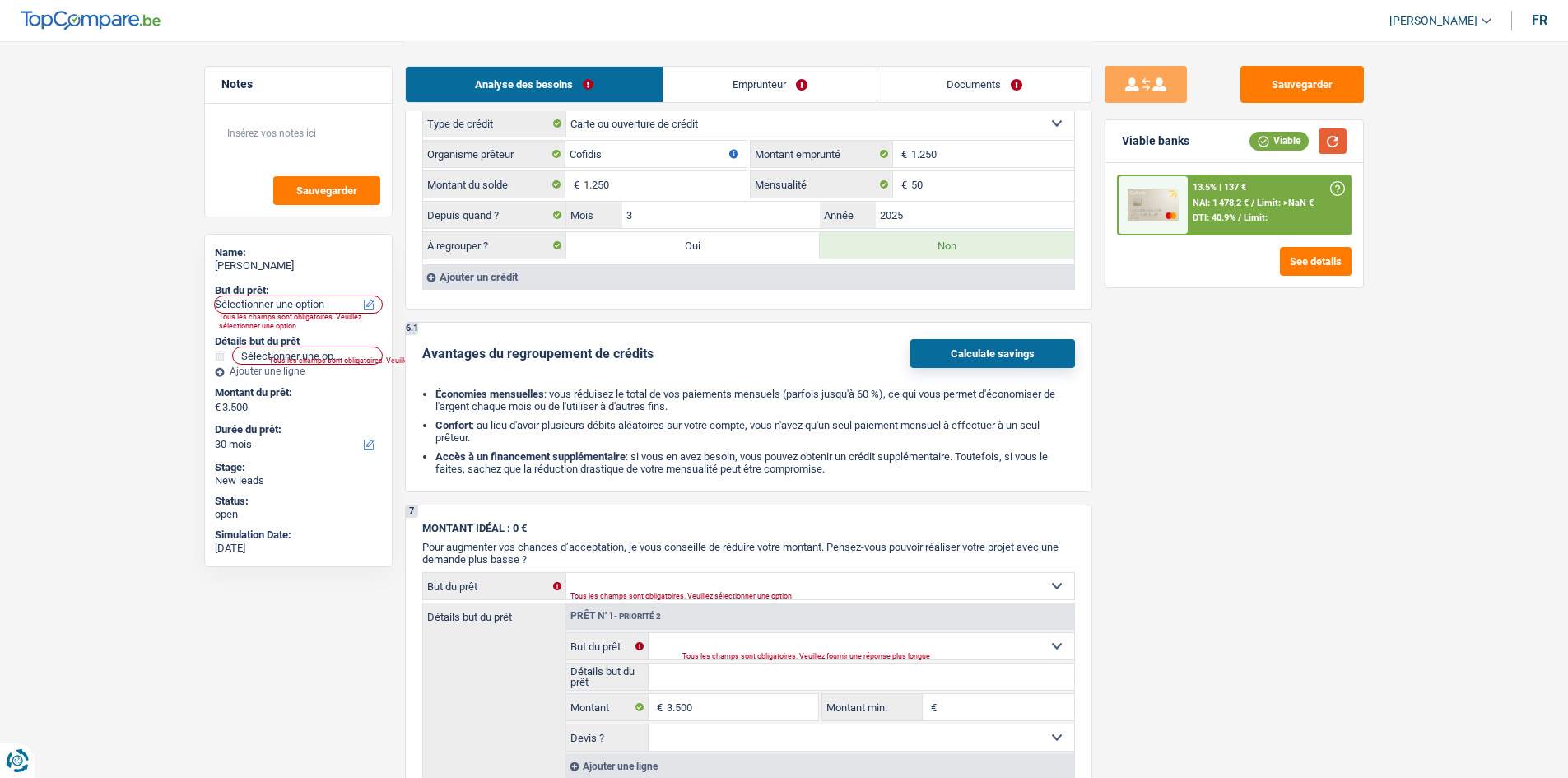
scroll to position [1647, 0]
click at [489, 277] on div "Ajouter un crédit" at bounding box center [748, 276] width 651 height 25
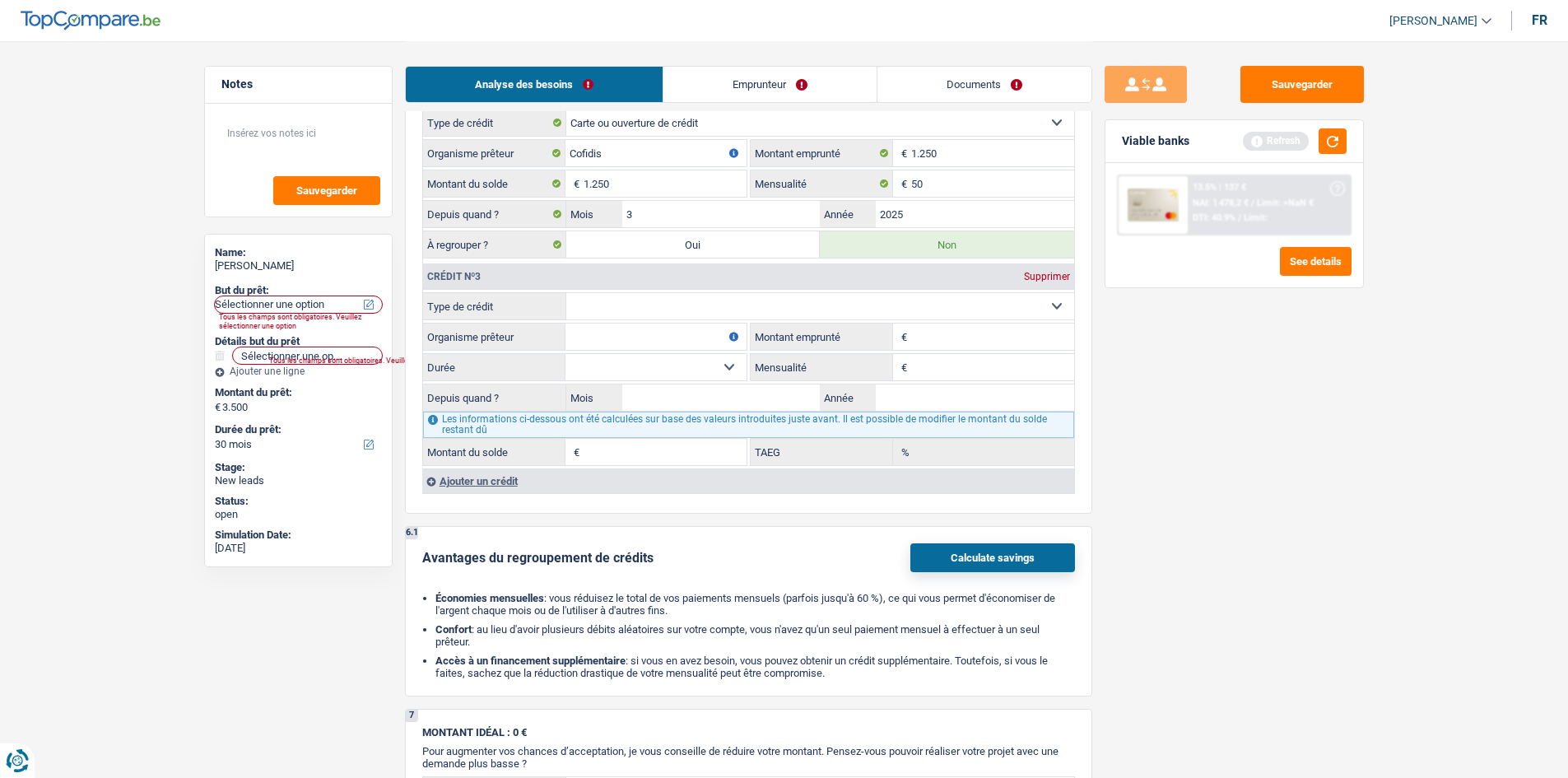
click at [687, 311] on select "Carte ou ouverture de crédit Prêt hypothécaire Vente à tempérament Prêt à tempé…" at bounding box center [819, 307] width 508 height 27
click at [1127, 359] on div "Sauvegarder Viable banks Refresh 13.5% | 137 € NAI: 1 478,2 € / Limit: >NaN € D…" at bounding box center [1234, 408] width 284 height 686
click at [1044, 273] on div "Supprimer" at bounding box center [1046, 277] width 54 height 10
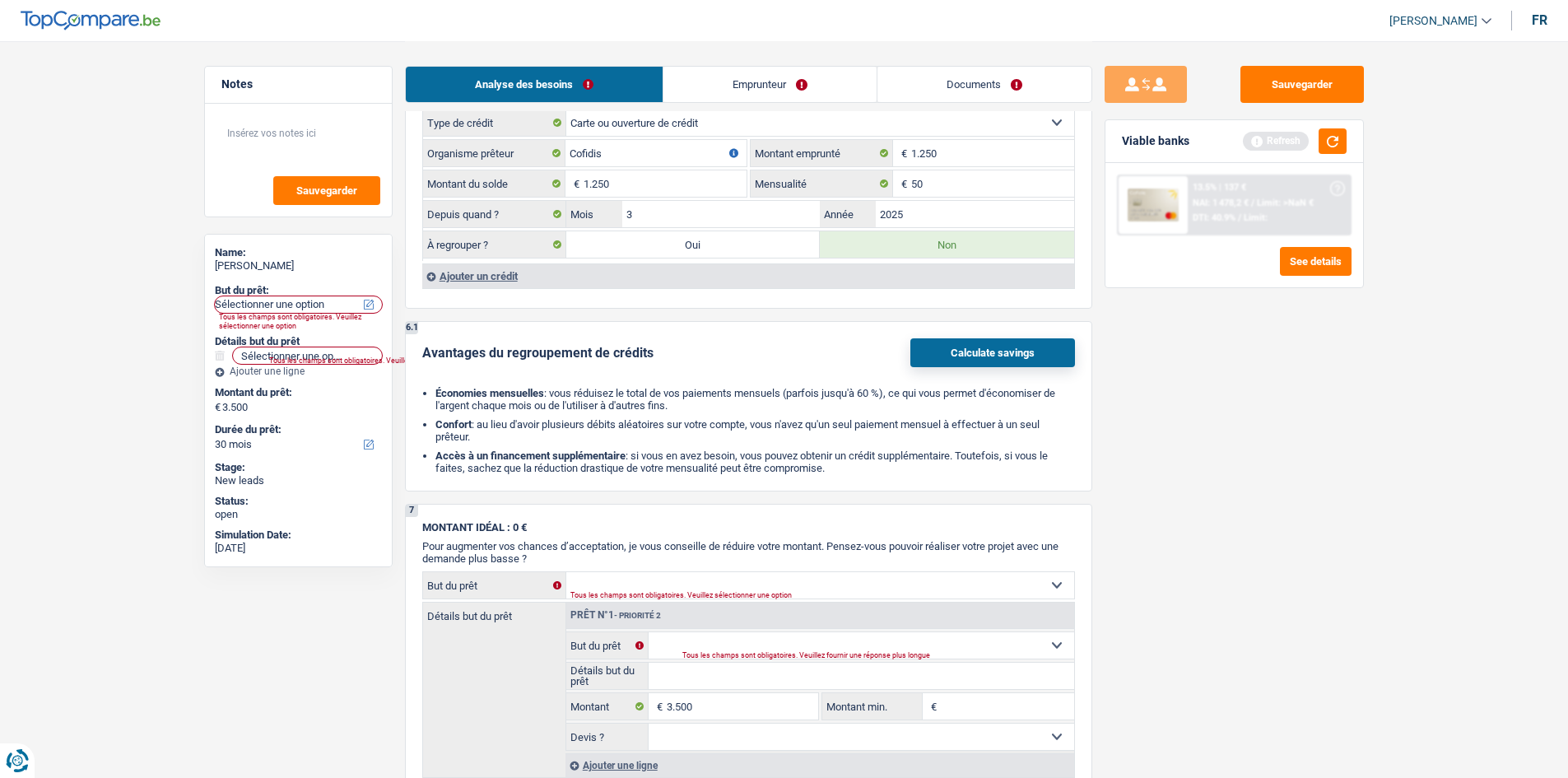
click at [772, 249] on label "Oui" at bounding box center [693, 244] width 254 height 27
click at [772, 249] on input "Oui" at bounding box center [693, 244] width 254 height 27
radio input "true"
select select "24"
type input "1.250"
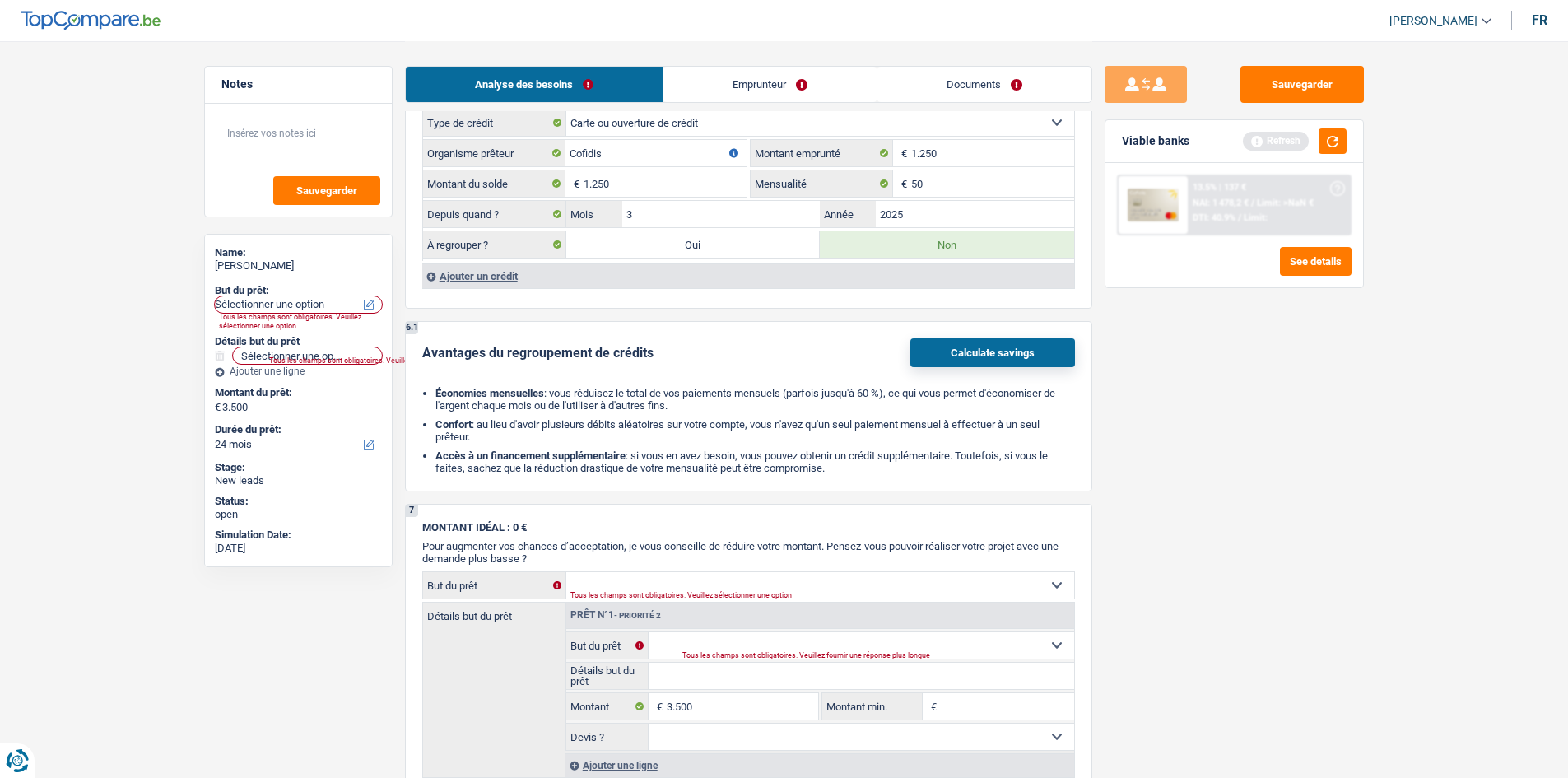
select select "24"
type input "1.250"
select select "24"
type input "1.250"
radio input "false"
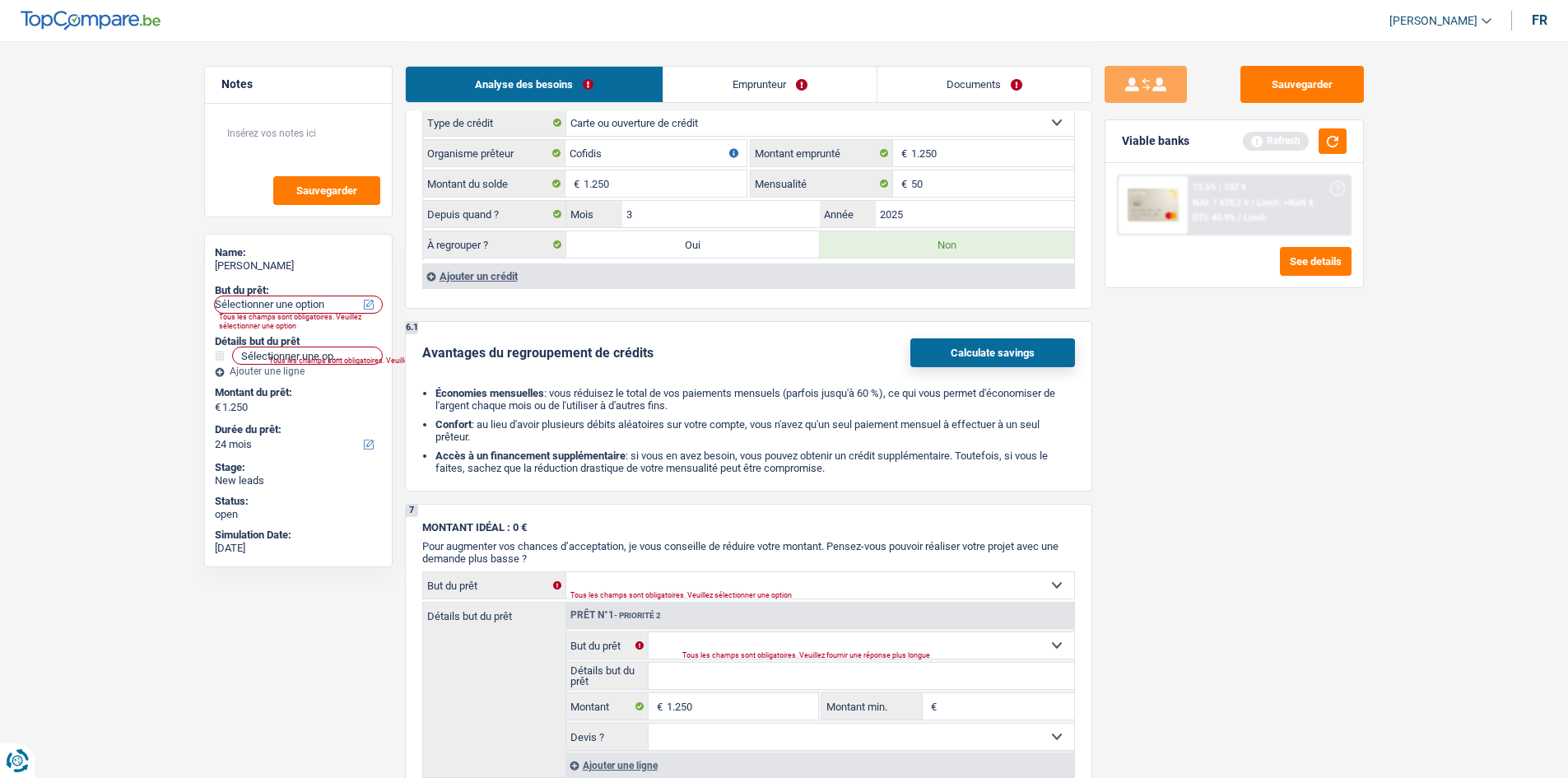
select select "refinancing"
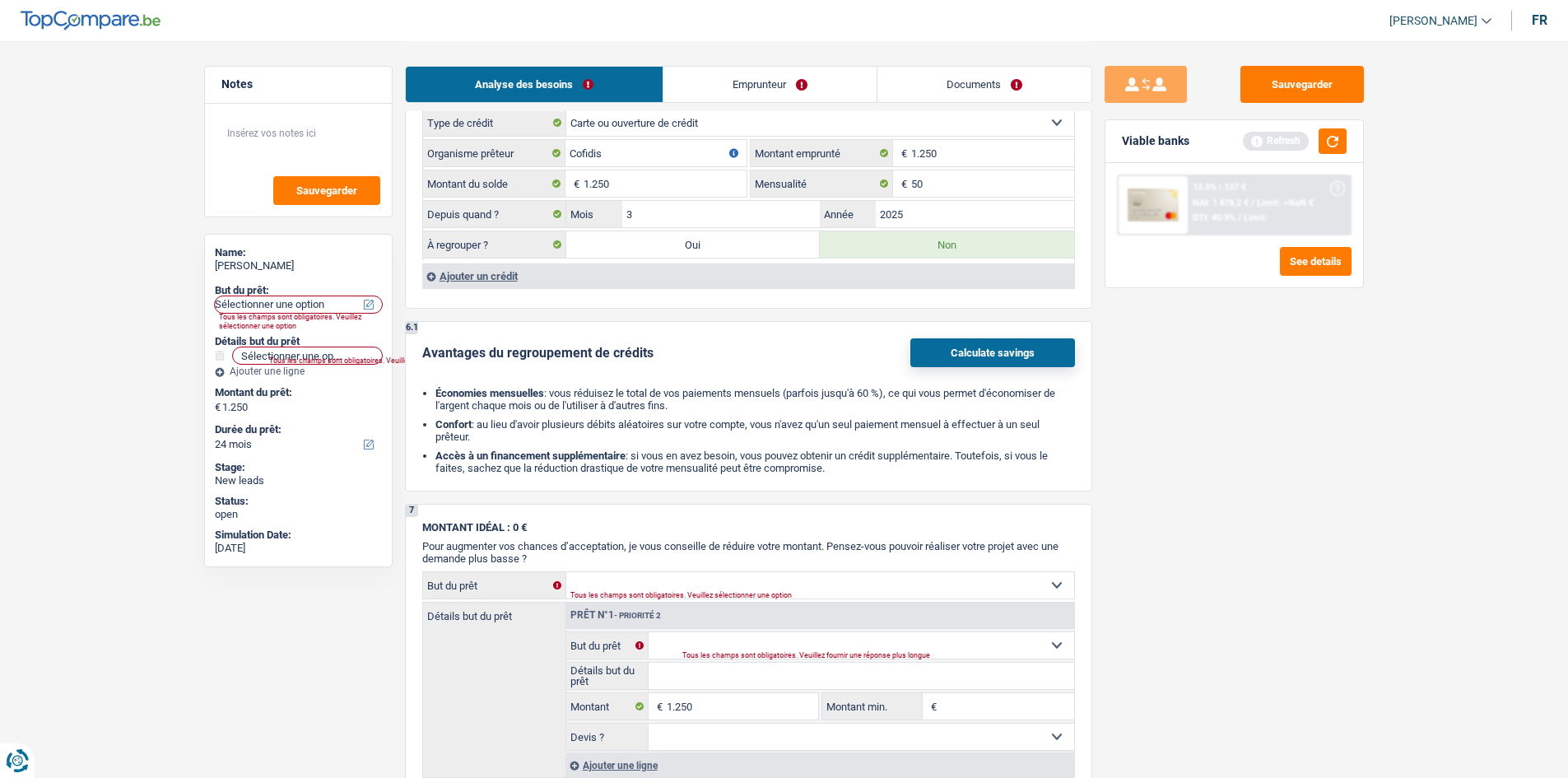
select select "refinancing"
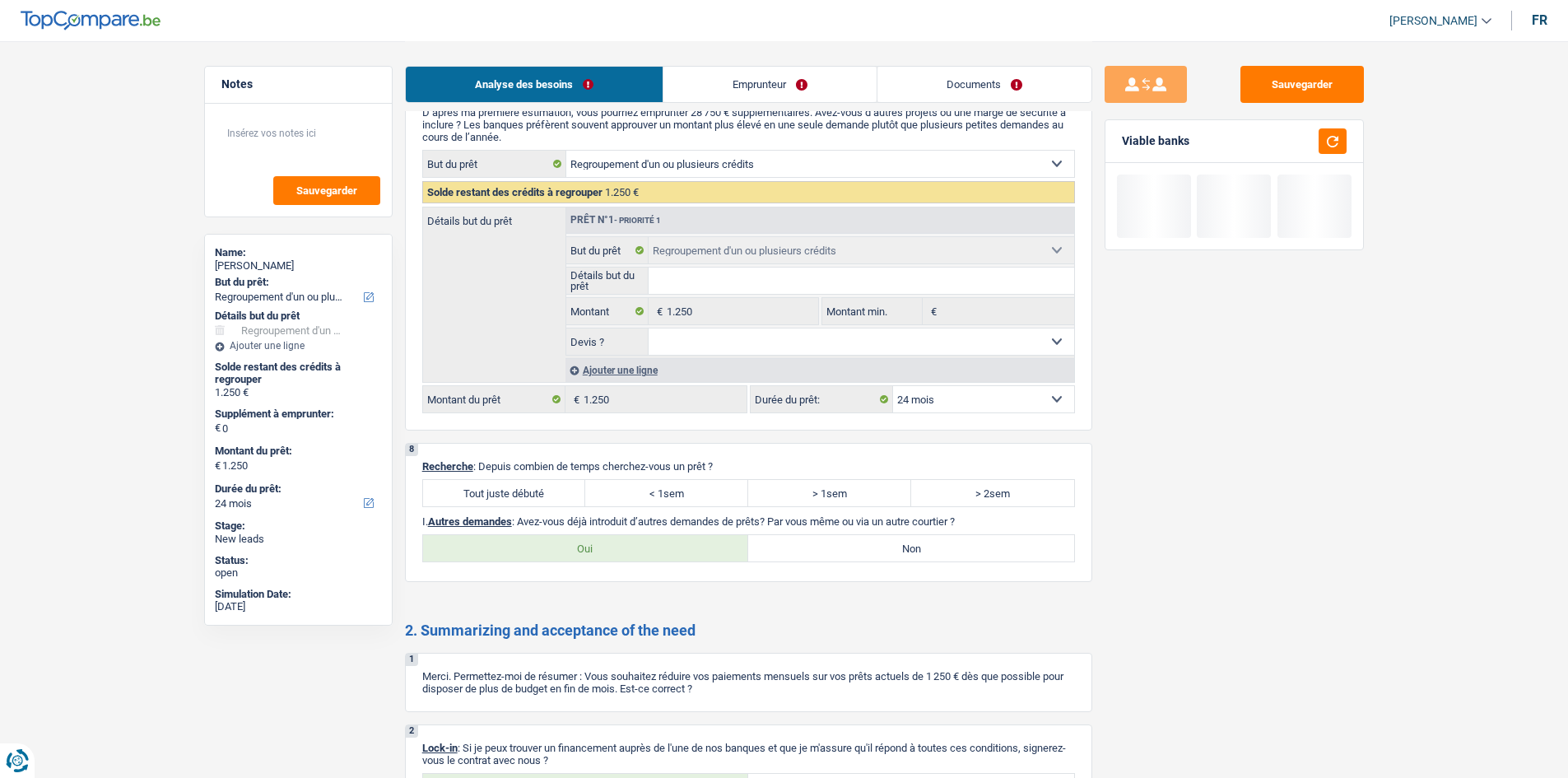
scroll to position [2223, 0]
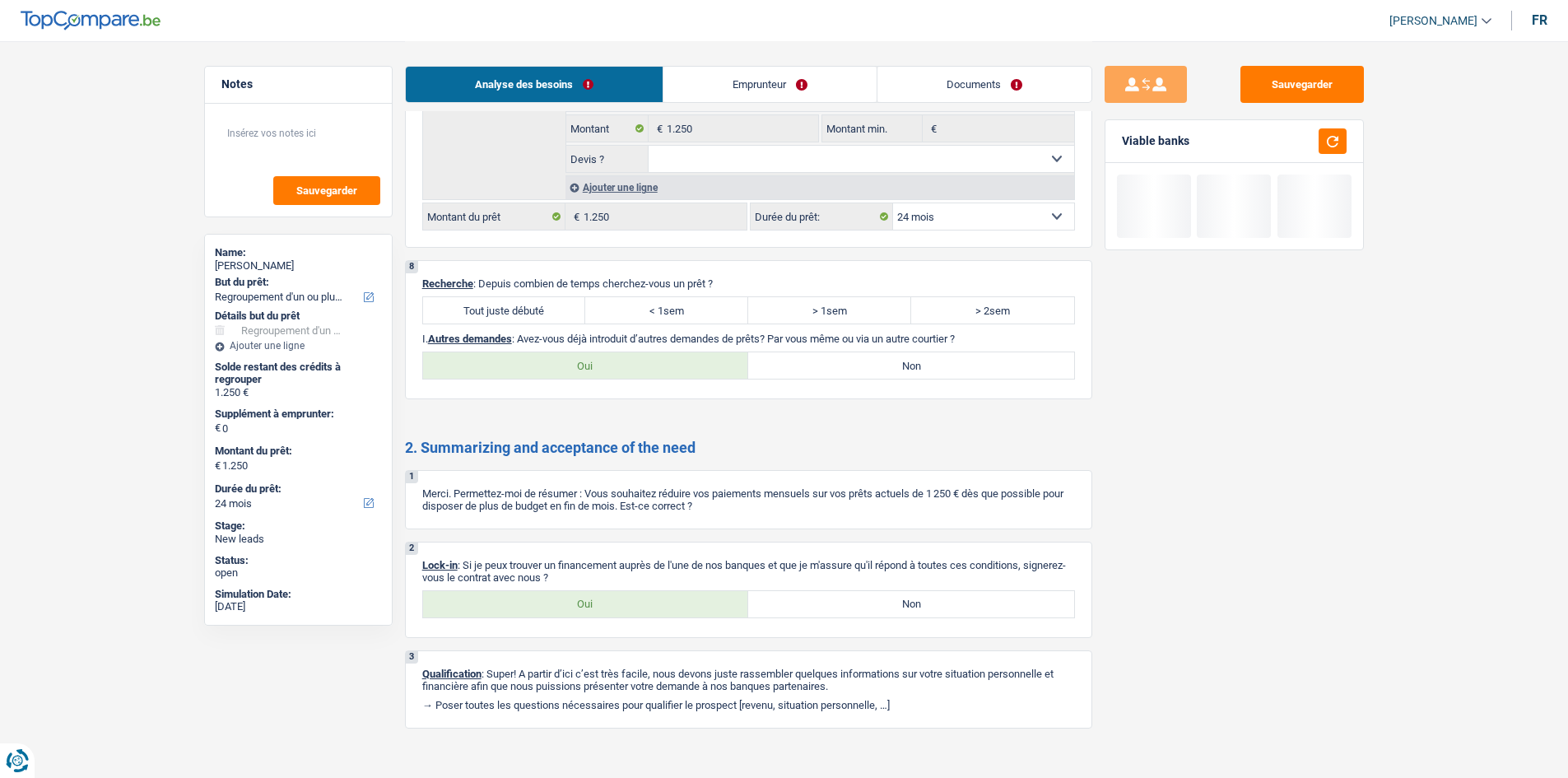
click at [556, 301] on label "Tout juste débuté" at bounding box center [504, 311] width 163 height 27
click at [556, 301] on input "Tout juste débuté" at bounding box center [504, 311] width 163 height 27
radio input "true"
click at [850, 368] on label "Non" at bounding box center [911, 366] width 326 height 27
click at [850, 368] on input "Non" at bounding box center [911, 366] width 326 height 27
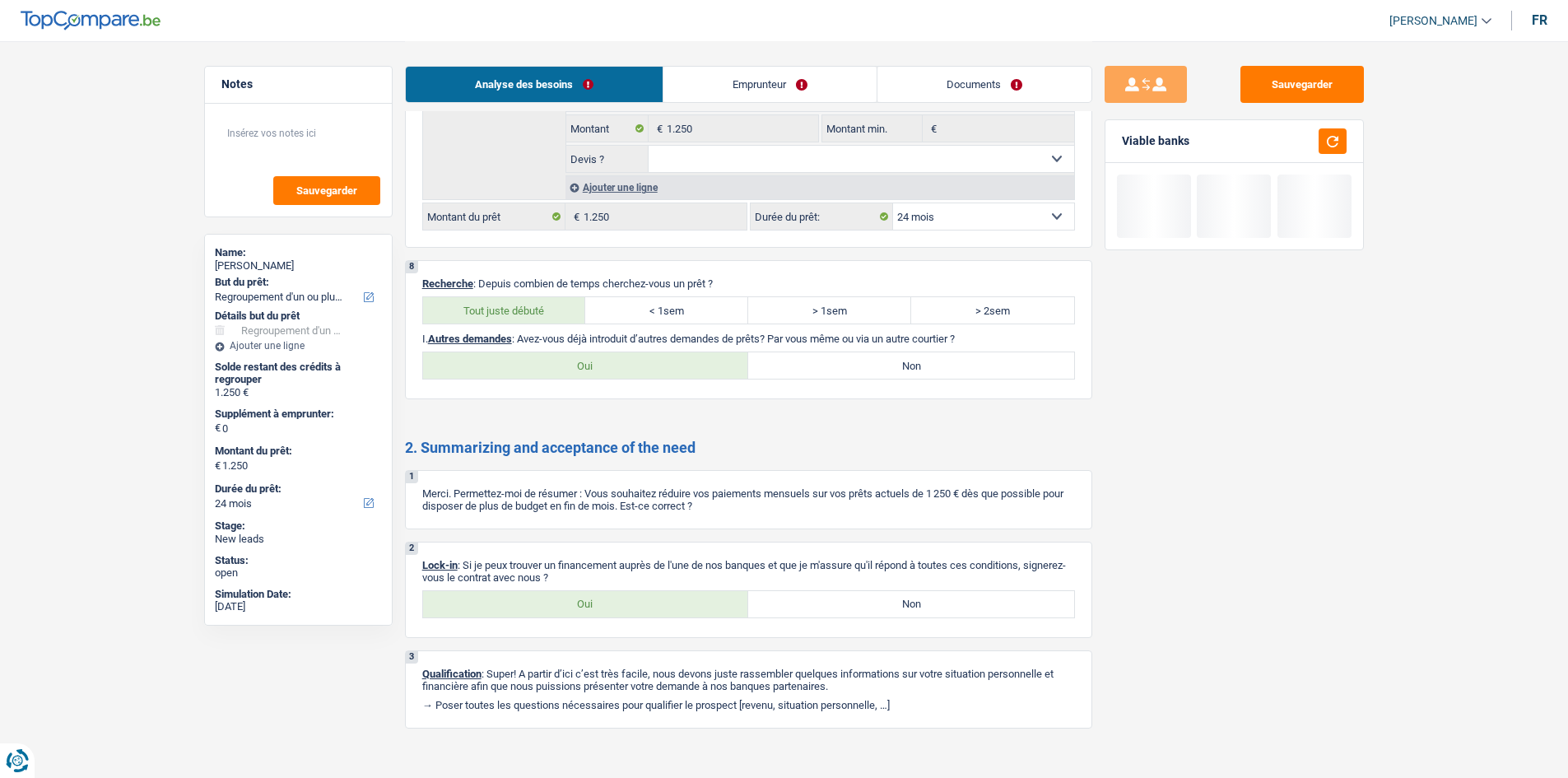
radio input "true"
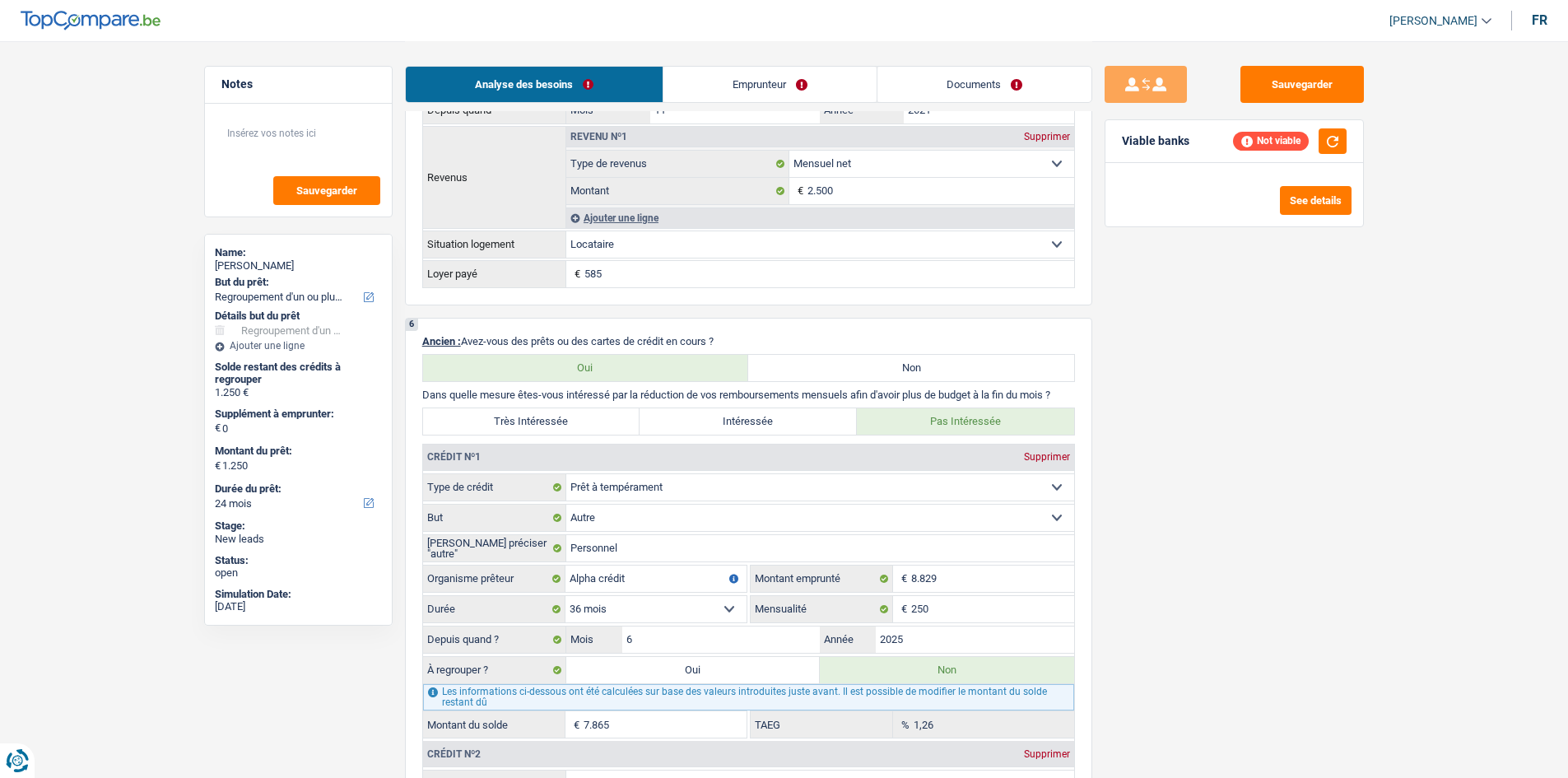
scroll to position [1005, 0]
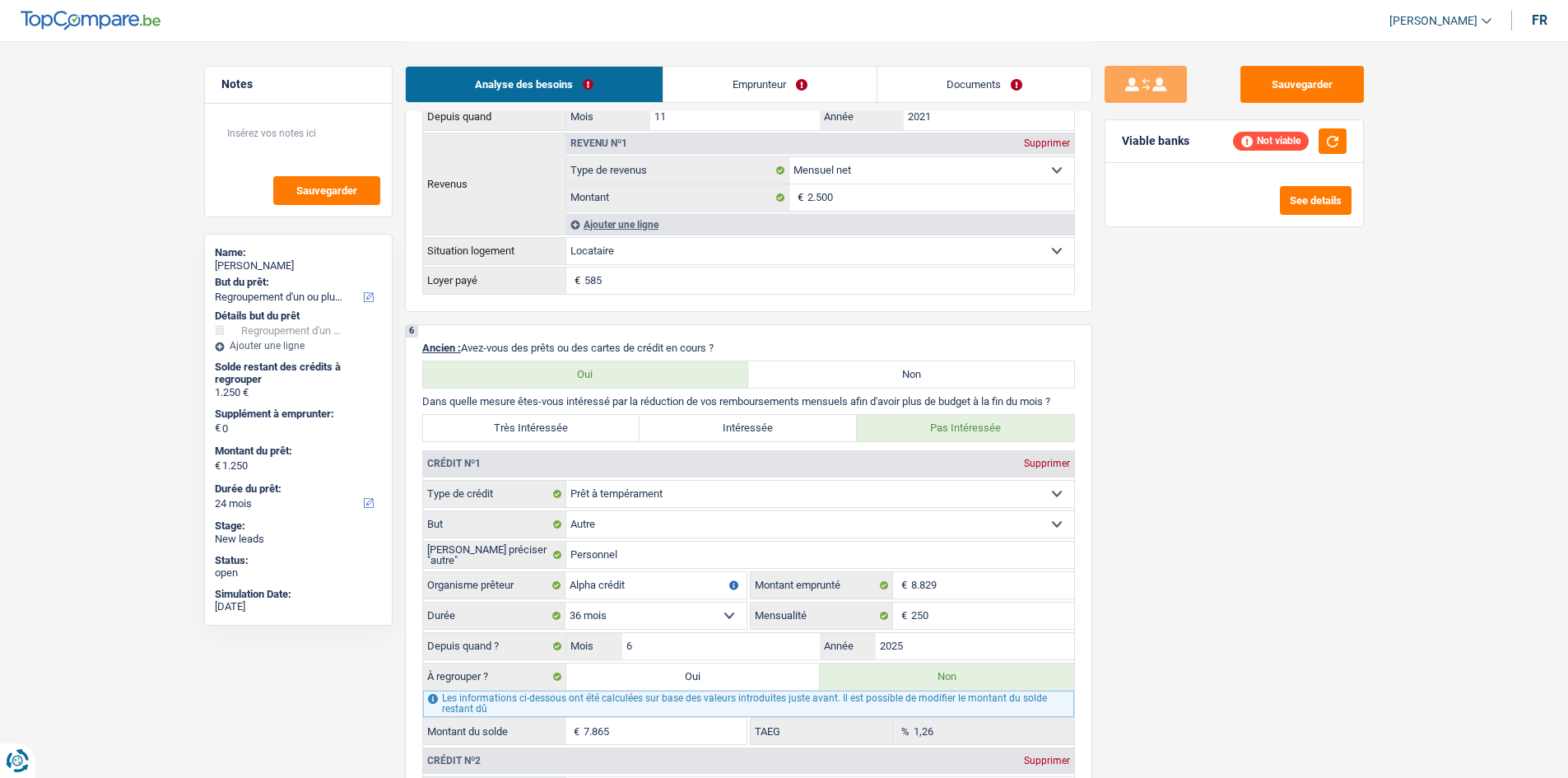
click at [568, 425] on label "Très Intéressée" at bounding box center [531, 428] width 217 height 27
click at [568, 425] on input "Très Intéressée" at bounding box center [531, 428] width 217 height 27
radio input "true"
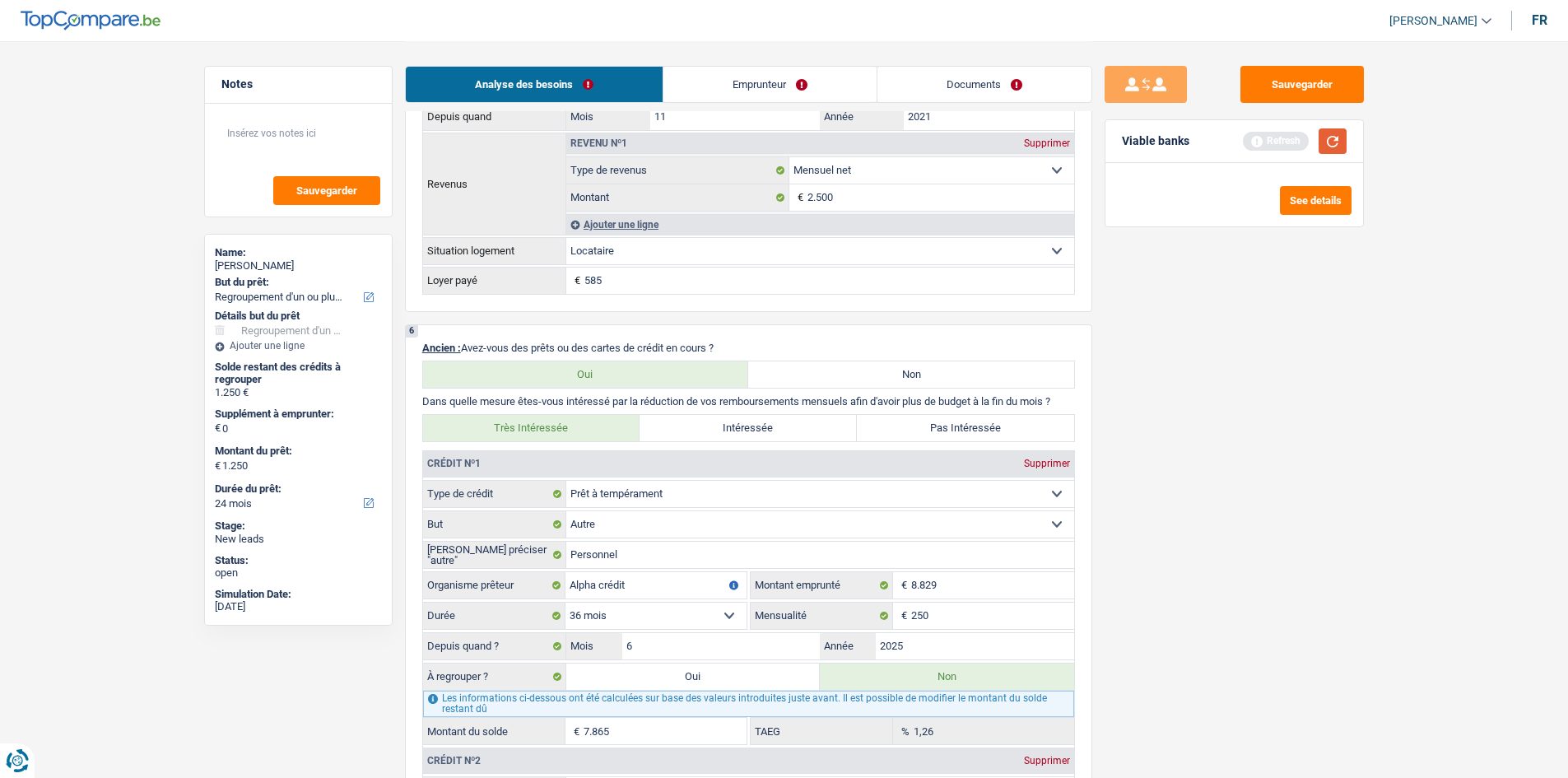
click at [1330, 143] on button "button" at bounding box center [1333, 140] width 28 height 26
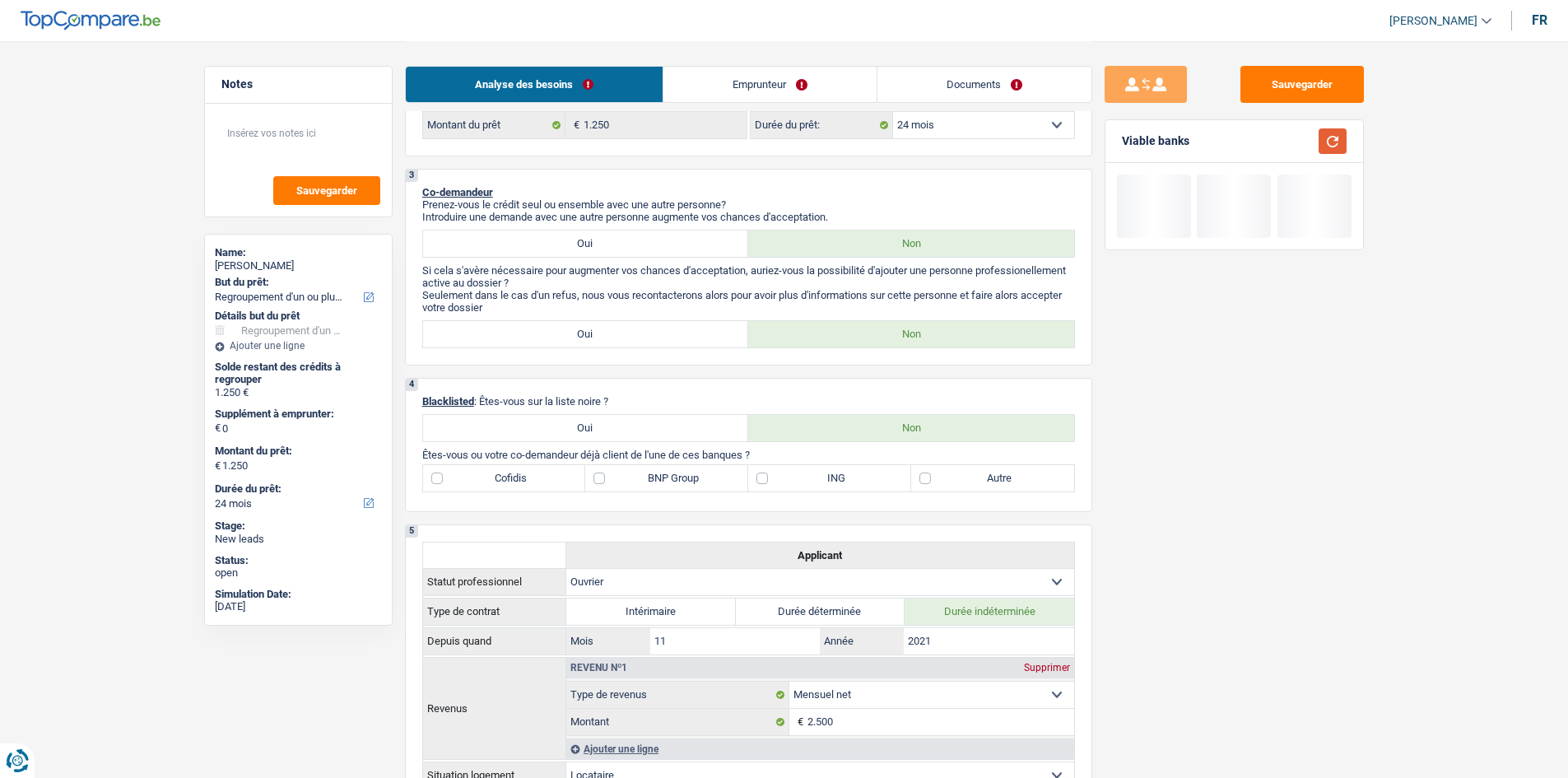
scroll to position [0, 0]
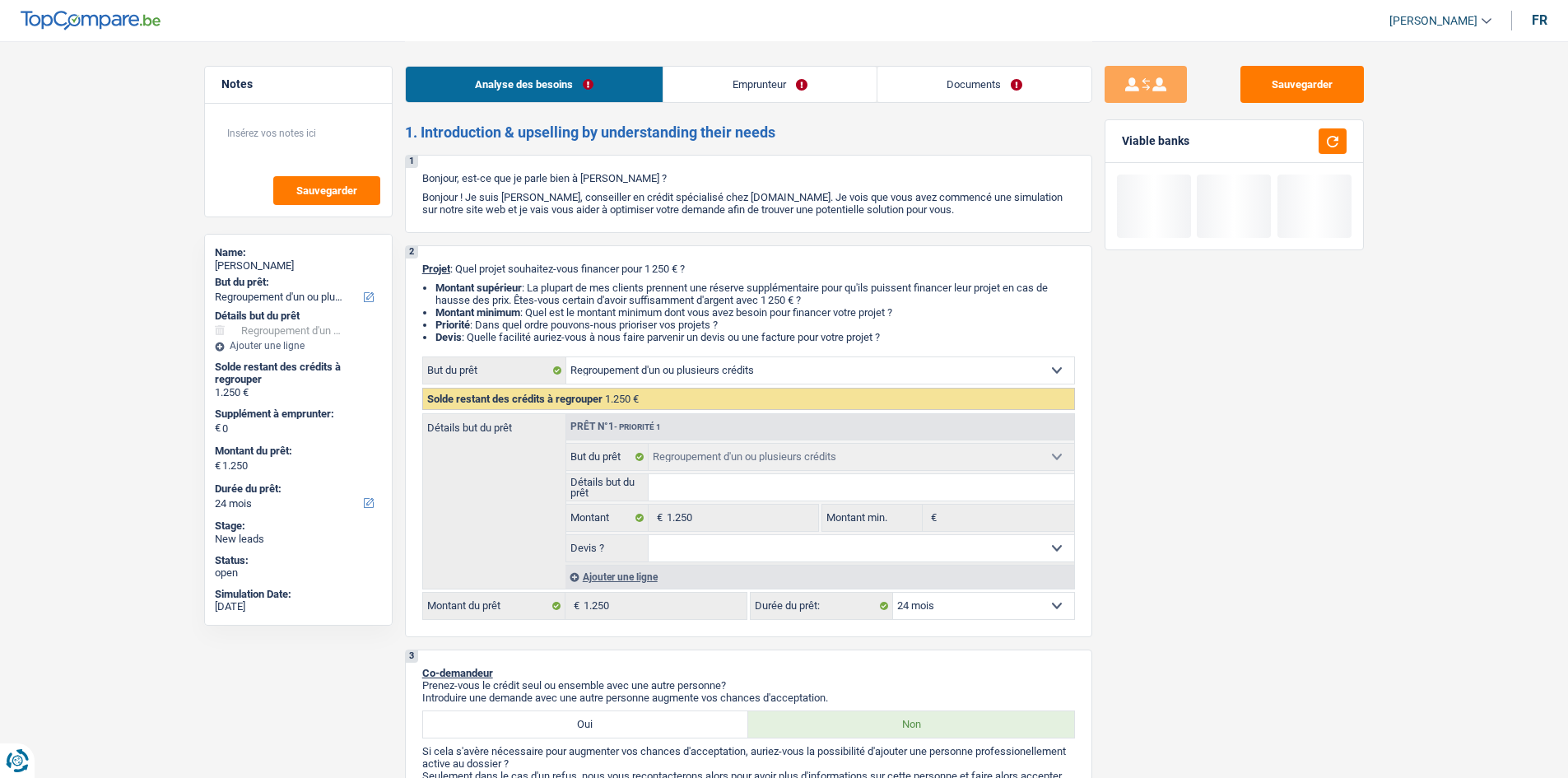
drag, startPoint x: 748, startPoint y: 71, endPoint x: 611, endPoint y: 121, distance: 145.8
click at [747, 71] on link "Emprunteur" at bounding box center [769, 84] width 214 height 36
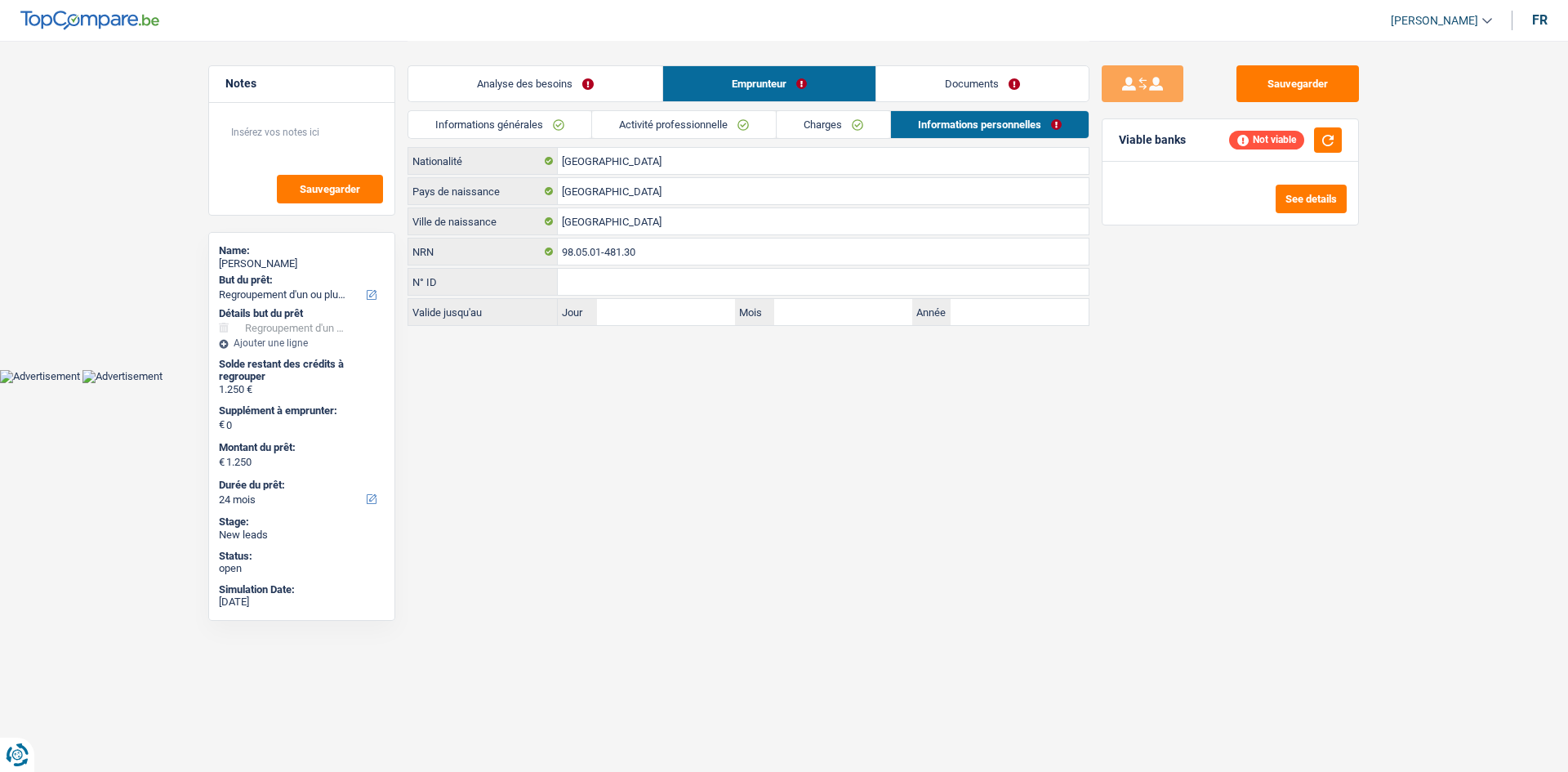
click at [546, 119] on link "Informations générales" at bounding box center [500, 125] width 183 height 27
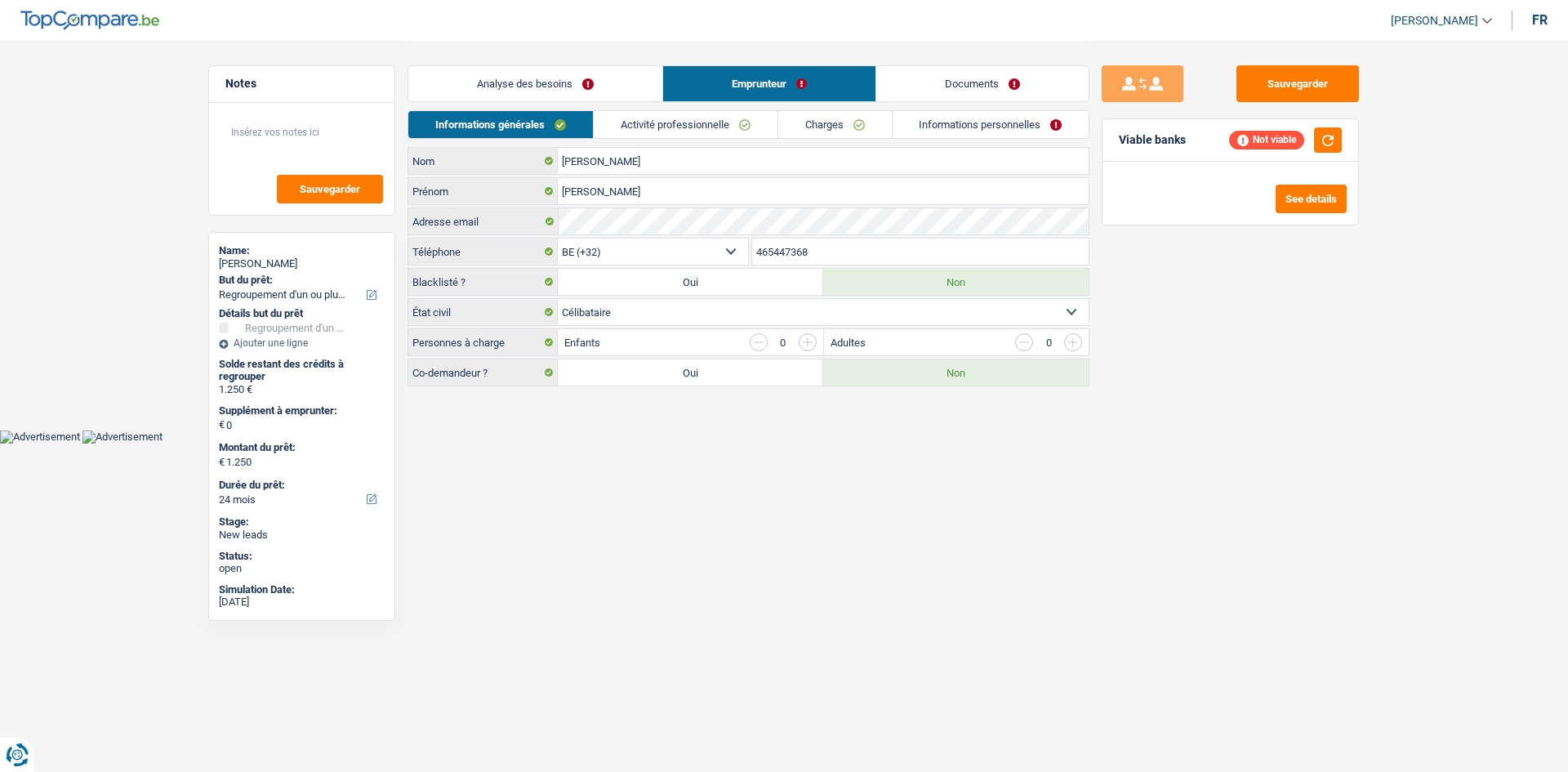
click at [560, 76] on link "Analyse des besoins" at bounding box center [535, 83] width 254 height 35
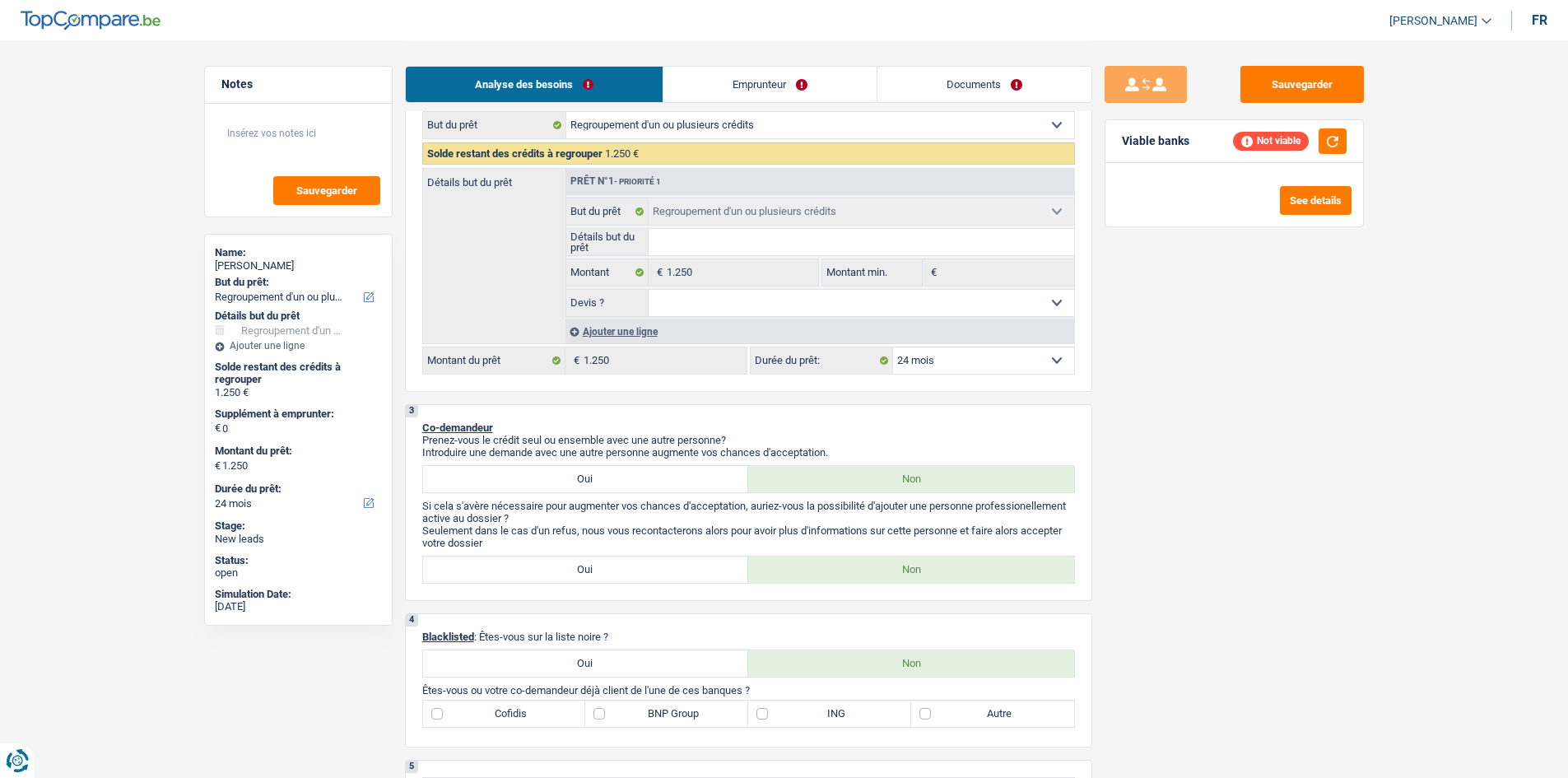
scroll to position [247, 0]
click at [604, 320] on div "Ajouter une ligne" at bounding box center [819, 329] width 509 height 24
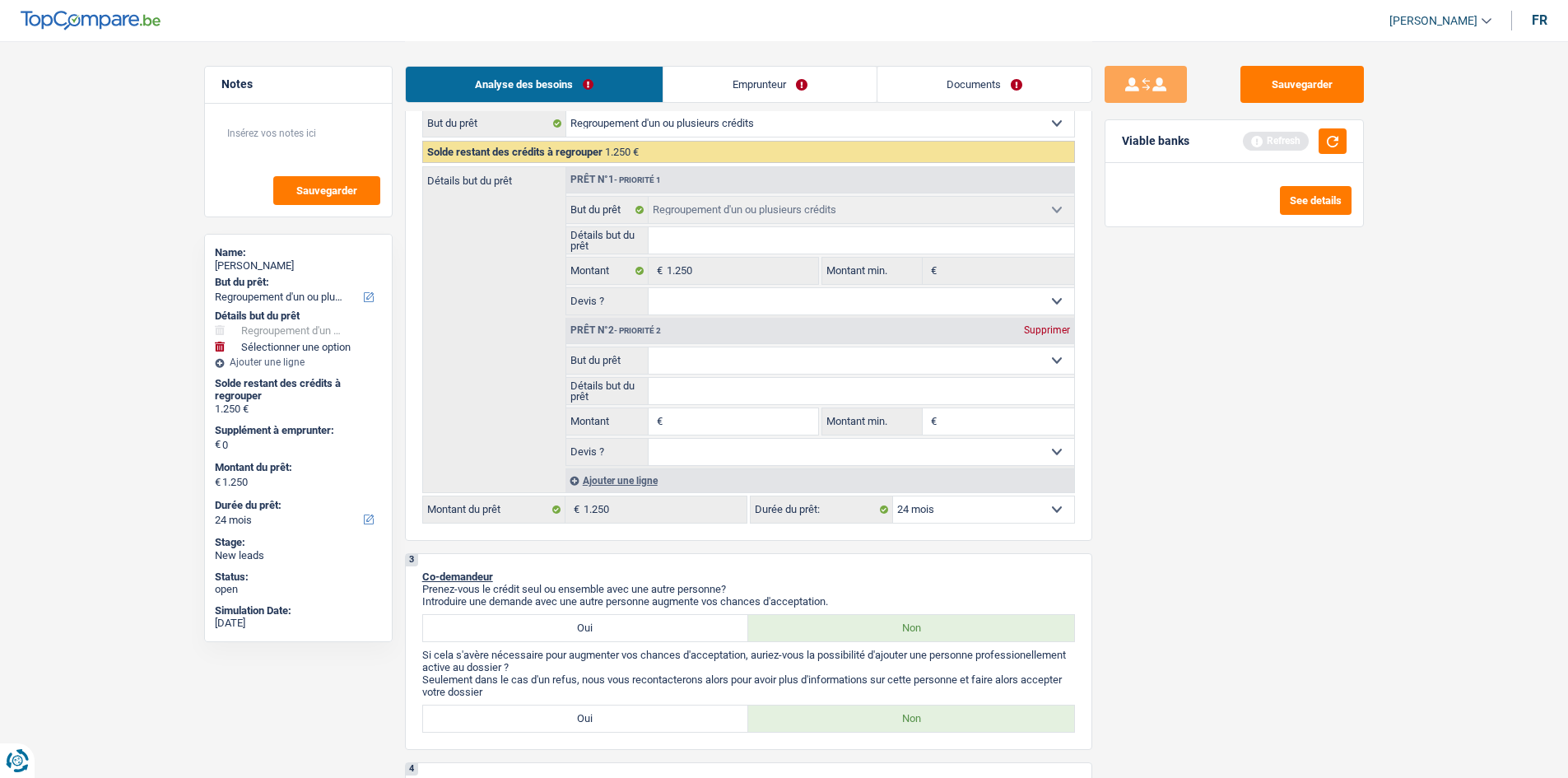
click at [701, 348] on select "Confort maison: meubles, textile, peinture, électroménager, outillage non-profe…" at bounding box center [861, 361] width 425 height 27
select select "household"
click at [648, 347] on select "Confort maison: meubles, textile, peinture, électroménager, outillage non-profe…" at bounding box center [861, 361] width 425 height 27
select select "household"
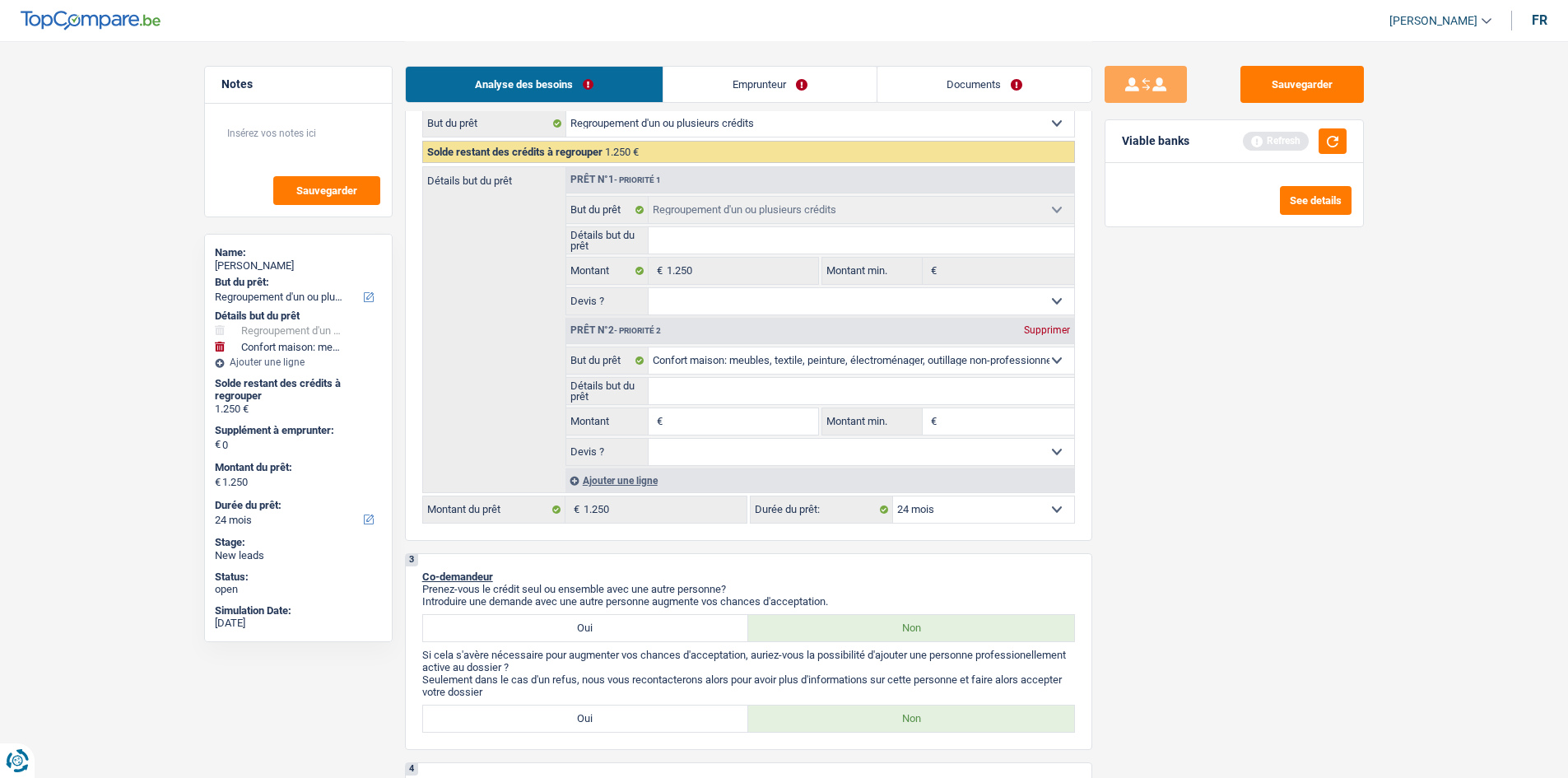
click at [730, 427] on input "Montant" at bounding box center [741, 421] width 150 height 27
type input "3"
type input "30"
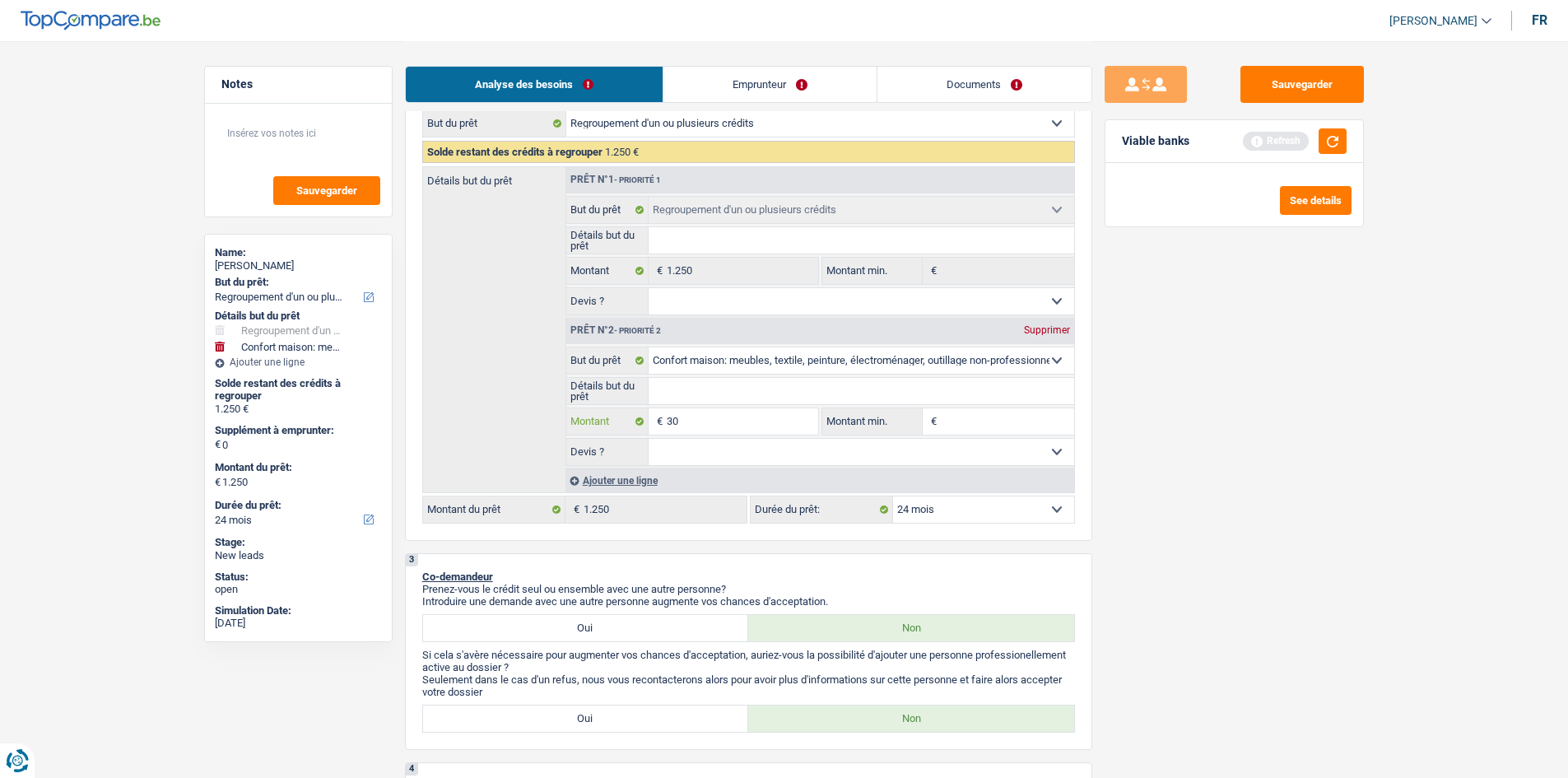
type input "300"
type input "3.000"
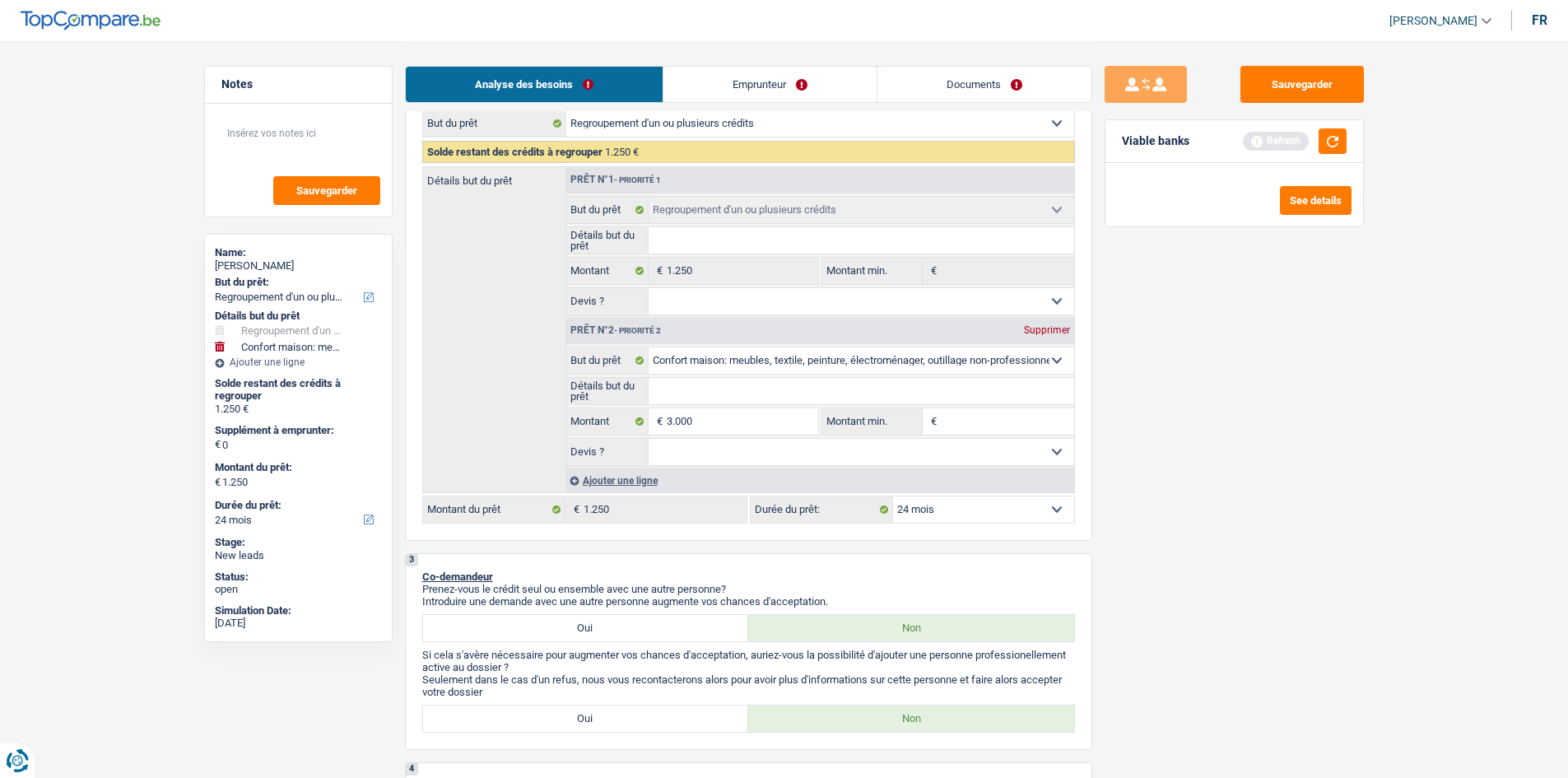
type input "3.000"
type input "4.250"
click at [997, 404] on fieldset "Détails but du prêt Tous les champs sont obligatoires. Veuillez fournir une rép…" at bounding box center [819, 391] width 508 height 28
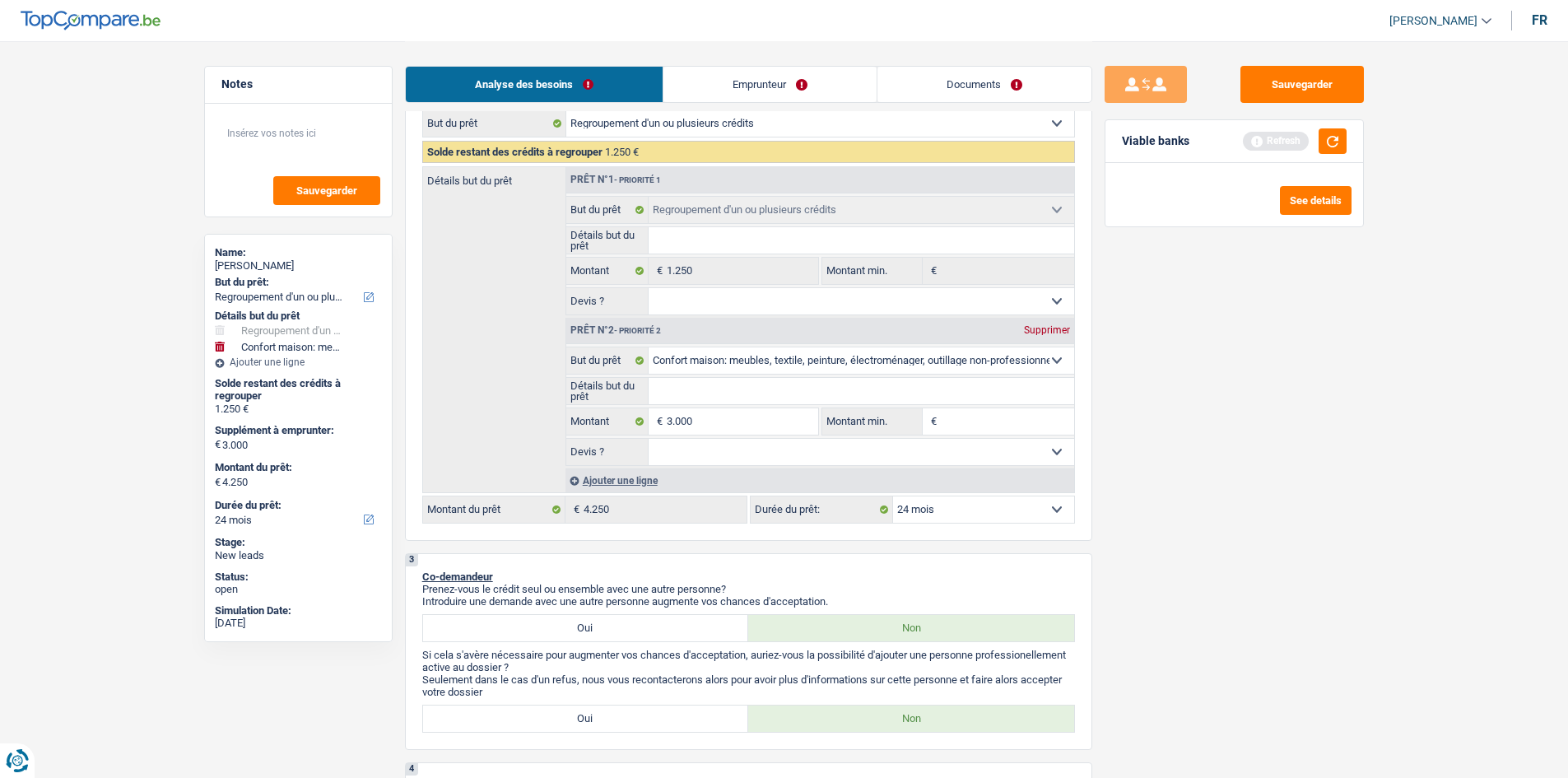
select select "36"
click at [995, 408] on input "Montant min." at bounding box center [1007, 421] width 133 height 27
type input "3"
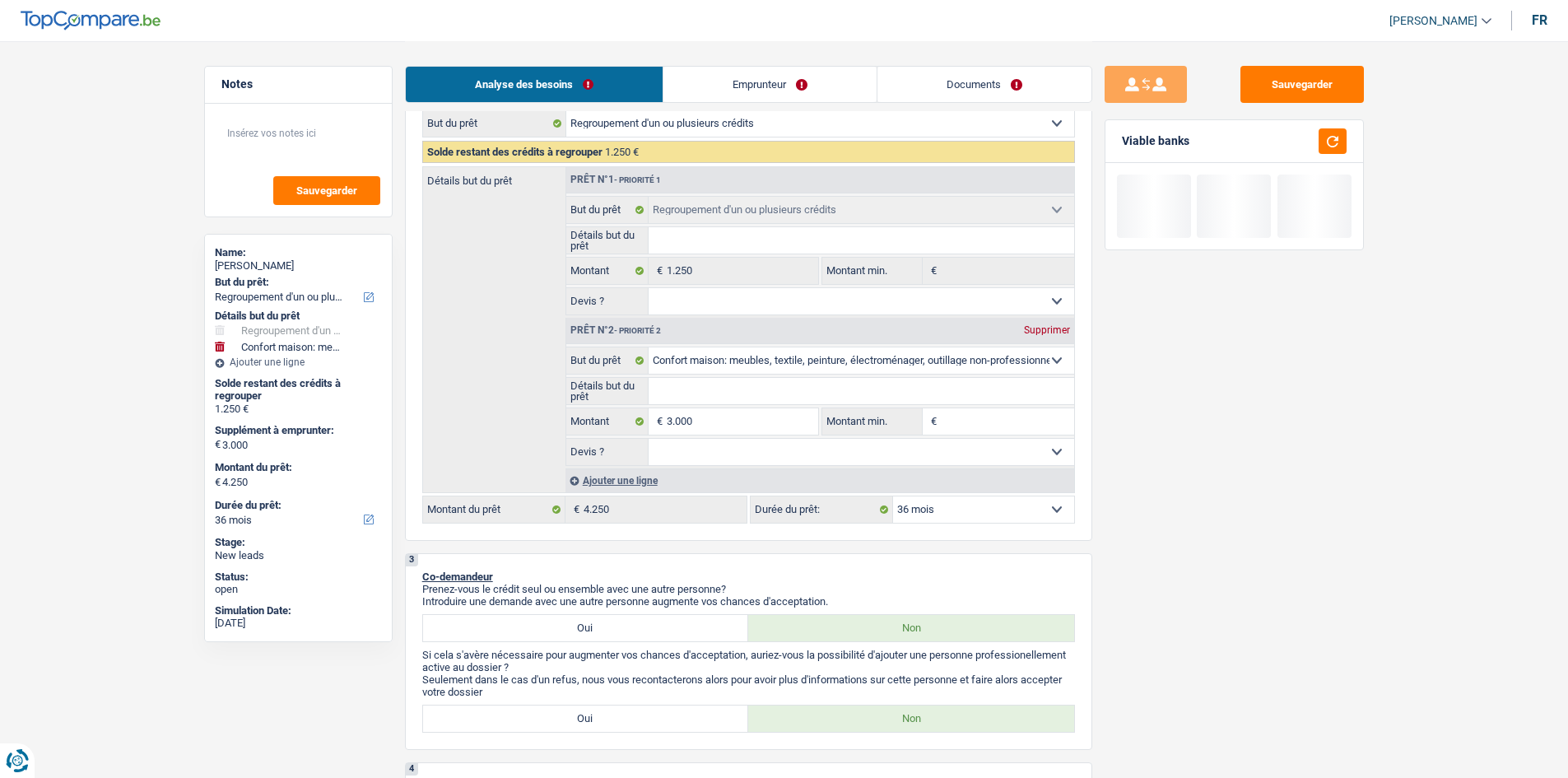
type input "3"
type input "30"
type input "300"
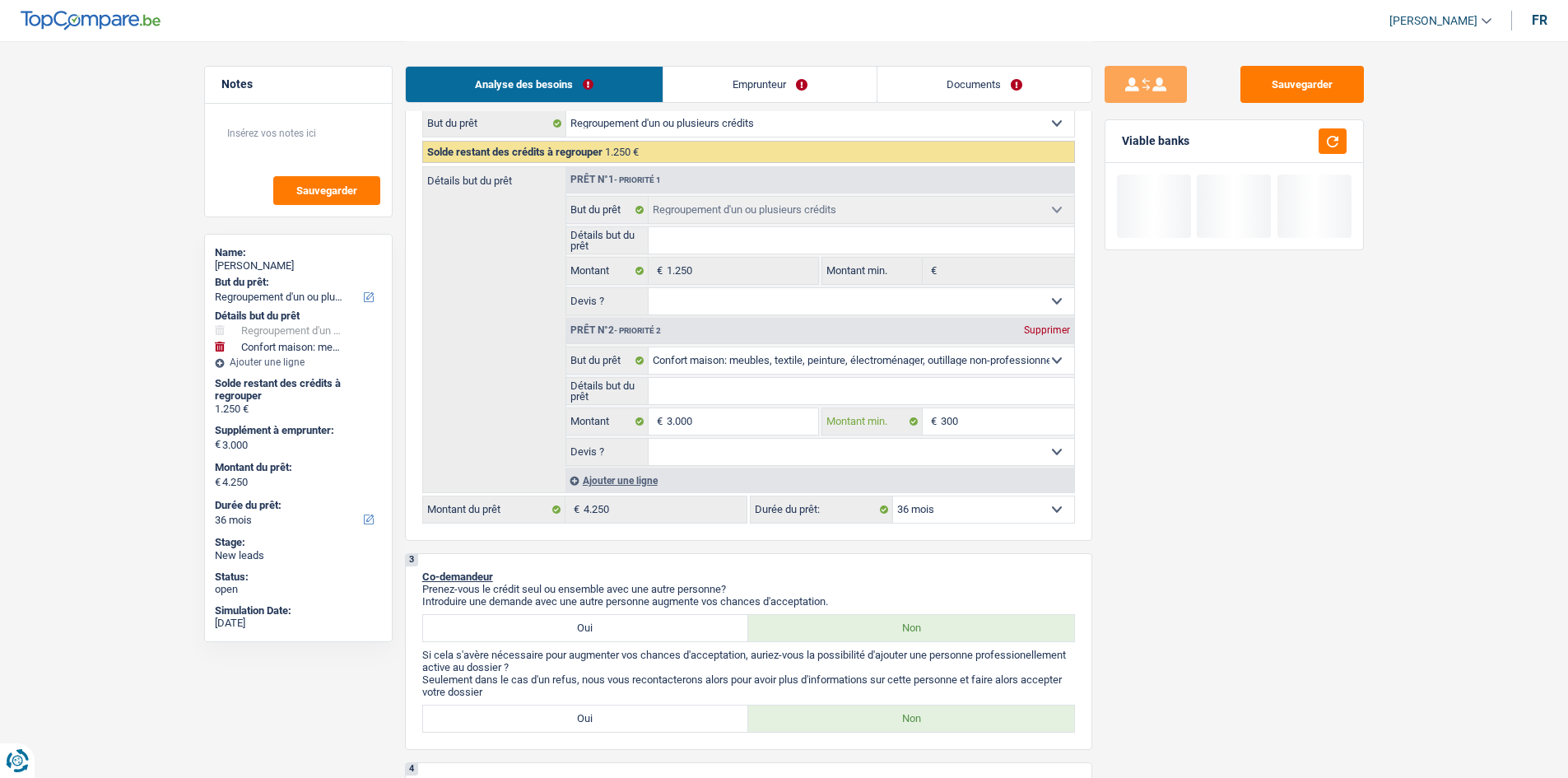
type input "3.000"
click at [703, 380] on input "Détails but du prêt" at bounding box center [861, 391] width 425 height 27
paste input "Ameublement + Sommier + Lit + Lave vaisselle + Lave linge + TV + Frigo"
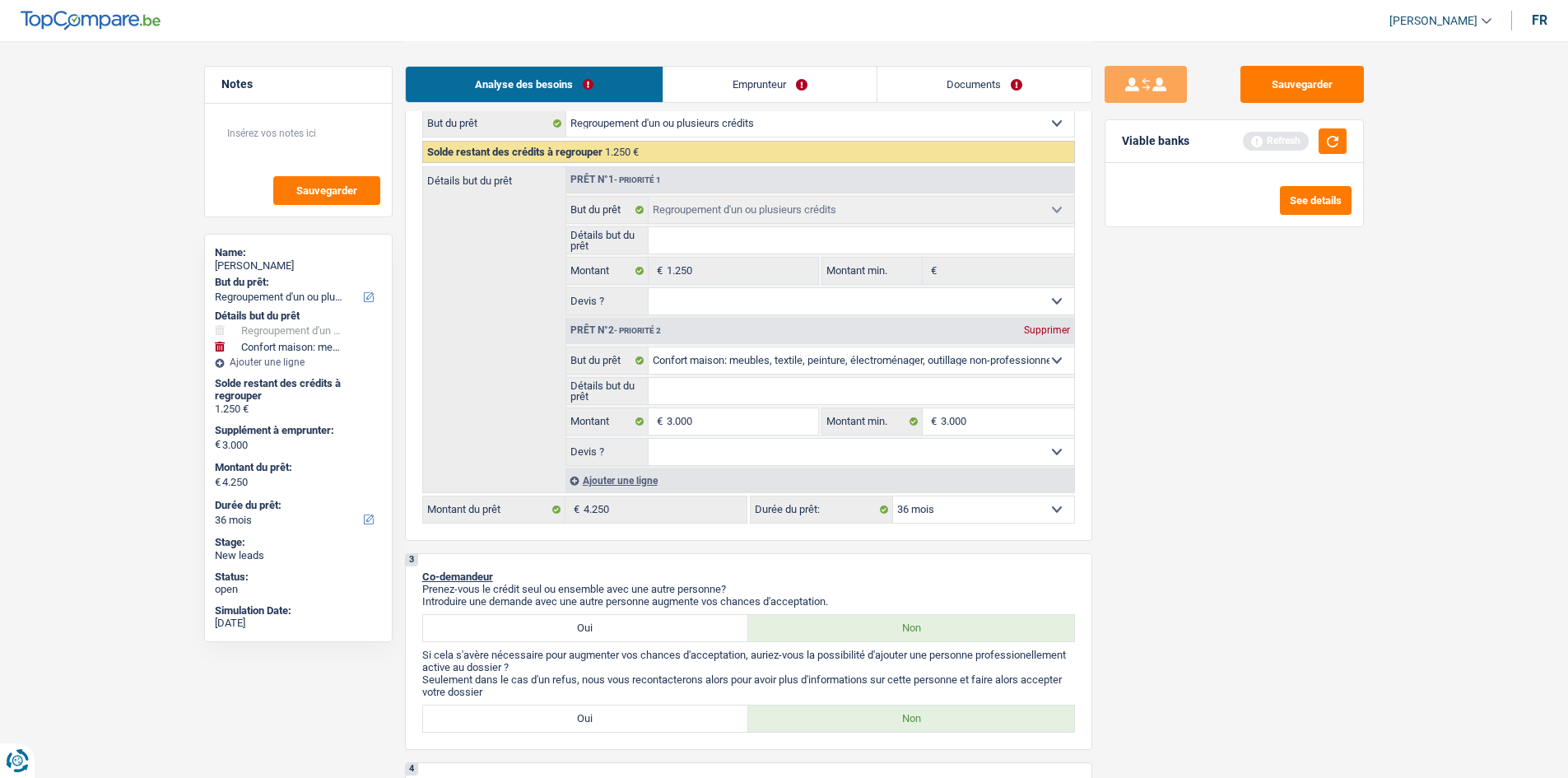
type input "Ameublement + Sommier + Lit + Lave vaisselle + Lave linge + TV + Frigo"
click at [777, 449] on select "Oui Non Non répondu Sélectionner une option" at bounding box center [861, 452] width 425 height 27
select select "false"
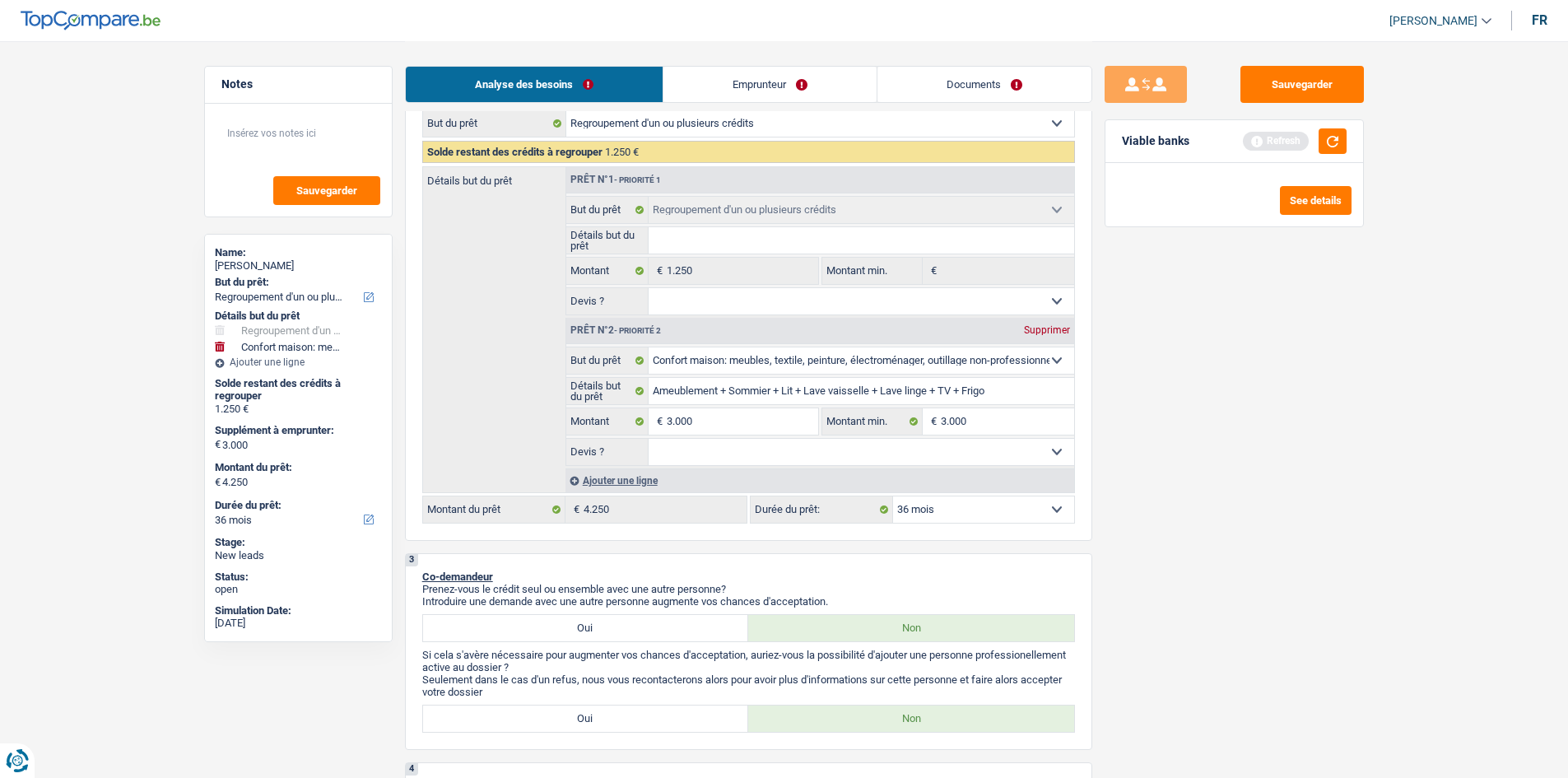
click at [648, 439] on select "Oui Non Non répondu Sélectionner une option" at bounding box center [861, 452] width 425 height 27
select select "false"
click at [1310, 483] on div "Sauvegarder Viable banks Refresh See details" at bounding box center [1234, 408] width 284 height 686
click at [724, 427] on input "3.000" at bounding box center [741, 421] width 150 height 27
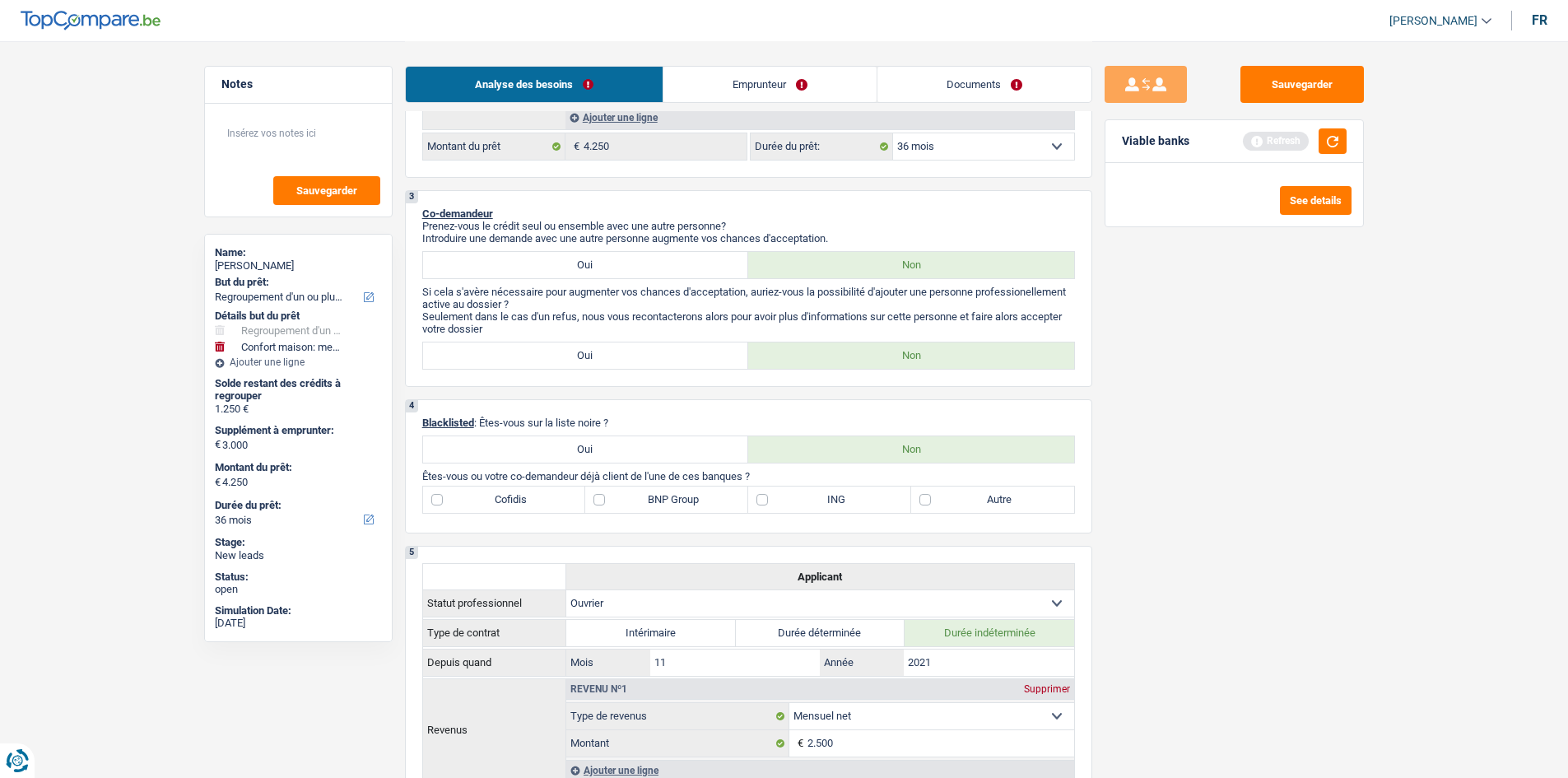
scroll to position [411, 0]
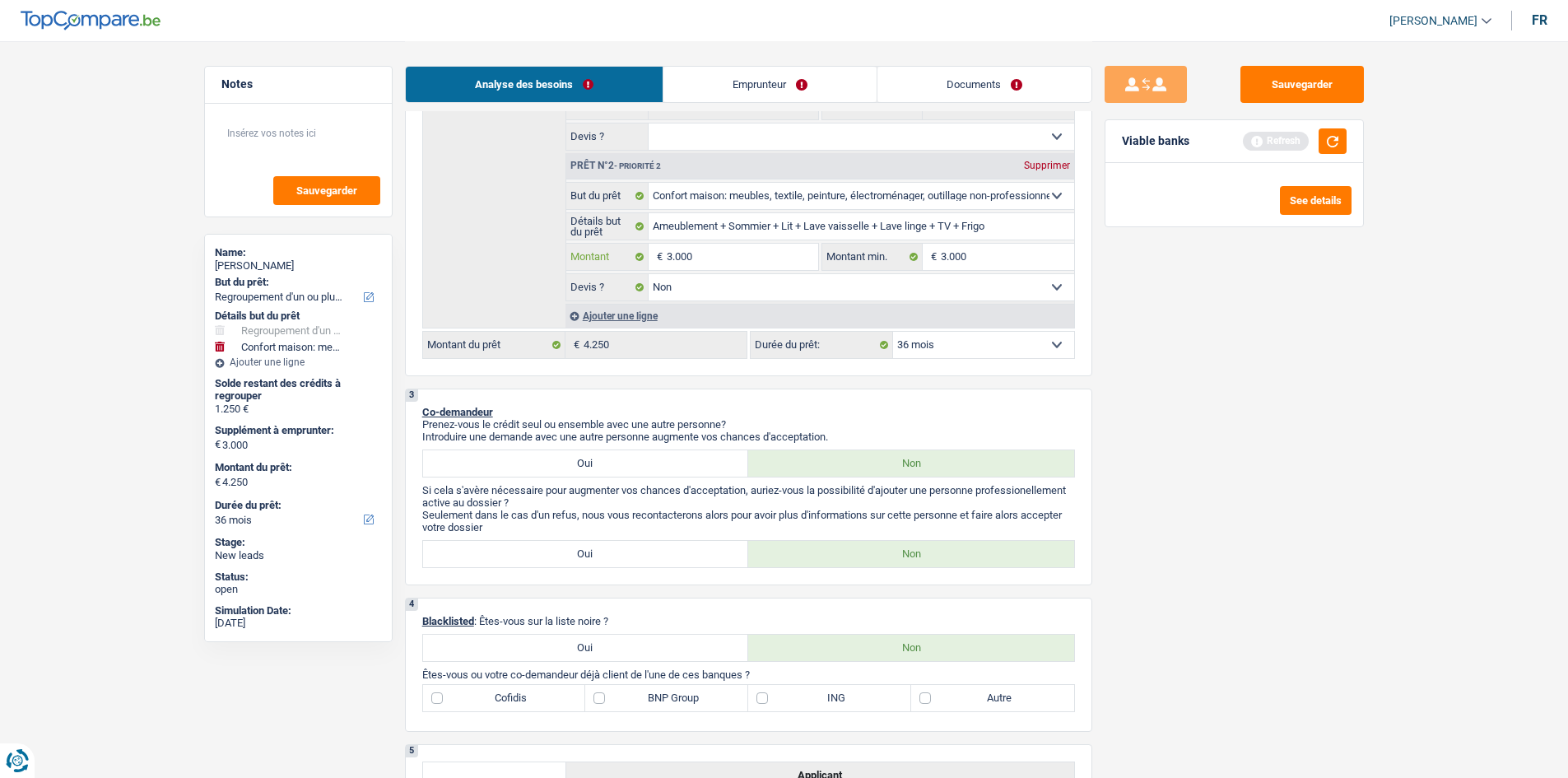
type input "1"
type input "10"
type input "108"
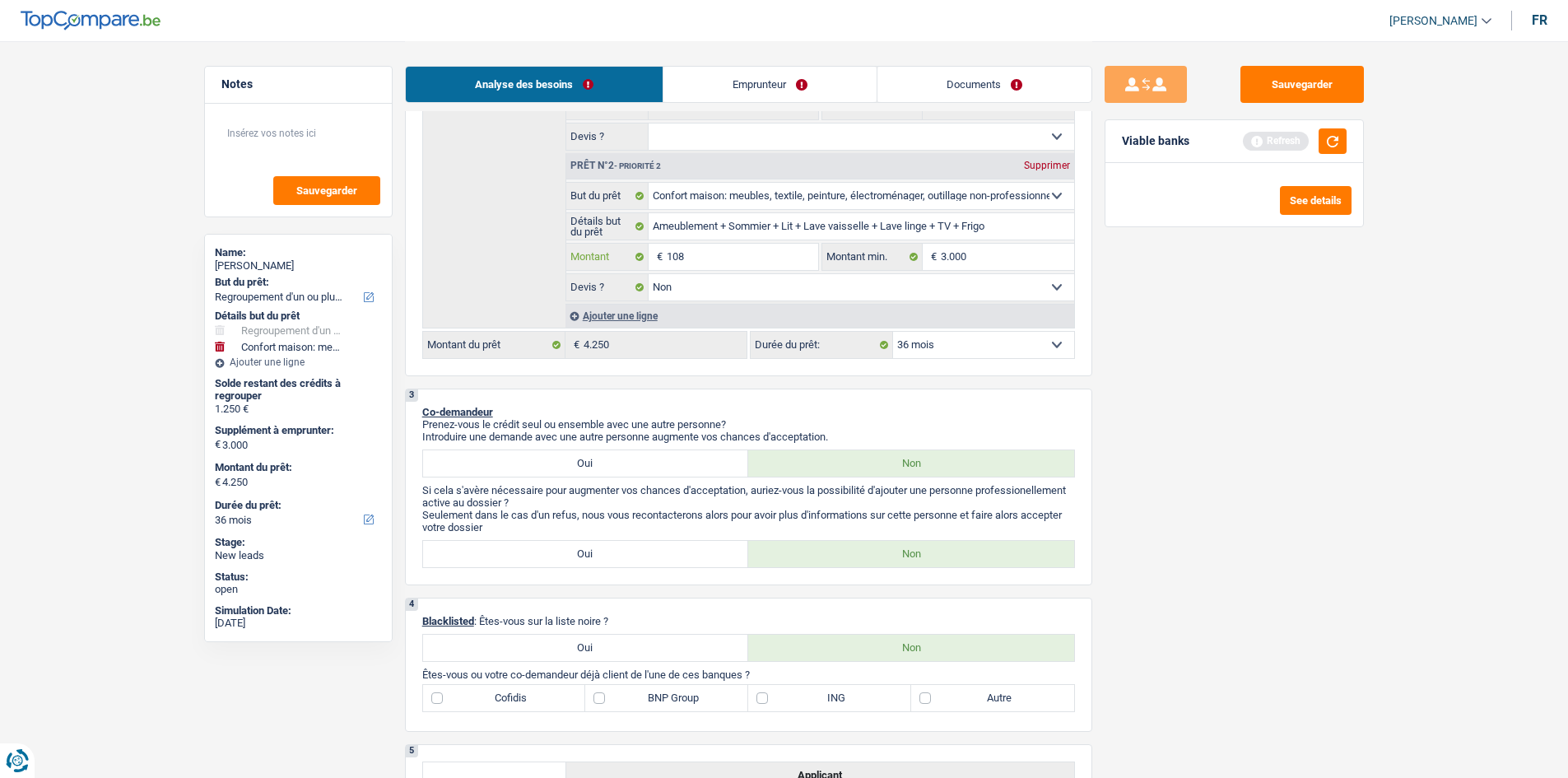
type input "108"
type input "1.086"
type input "10.865"
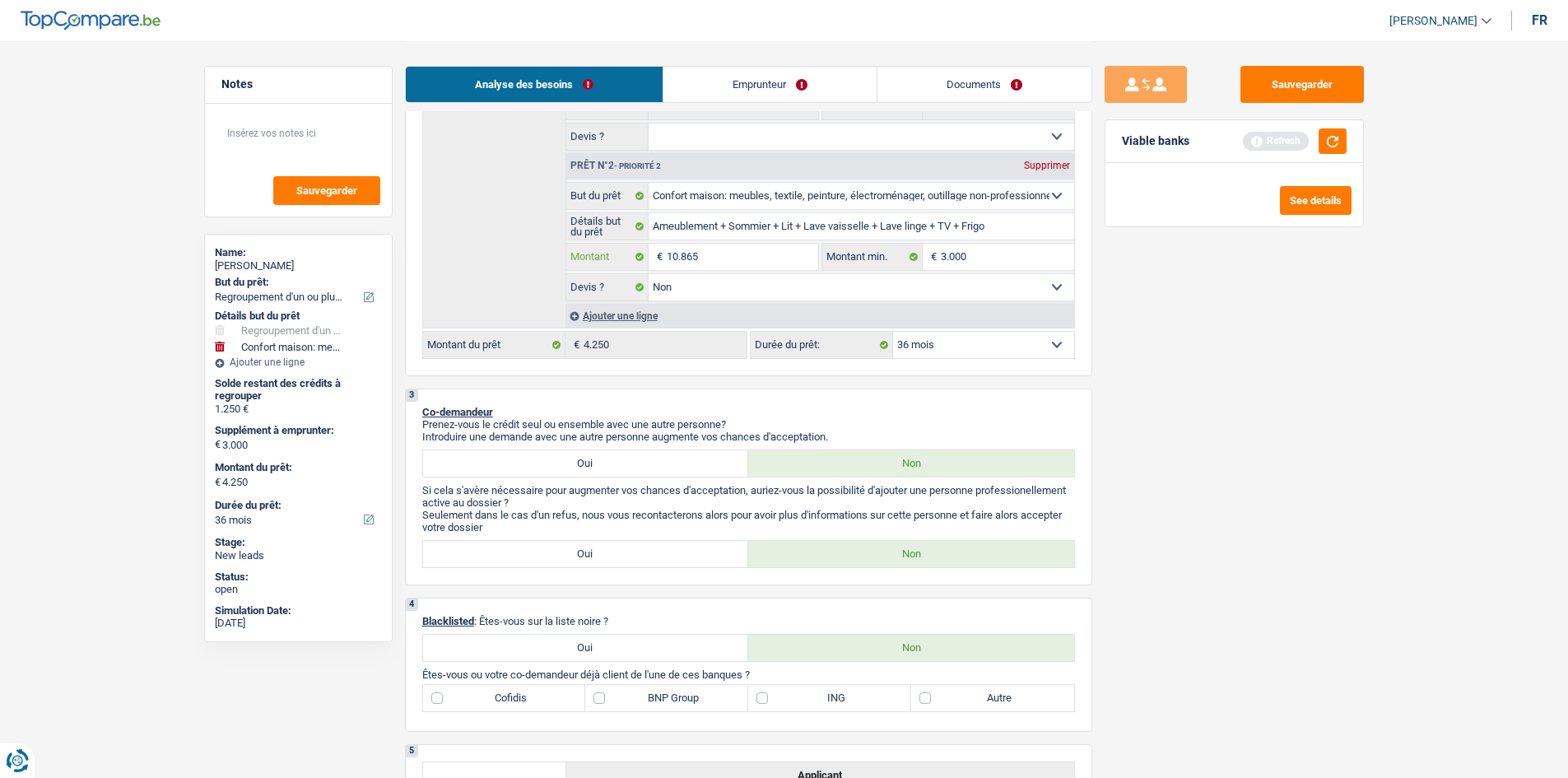
type input "10.865"
type input "12.115"
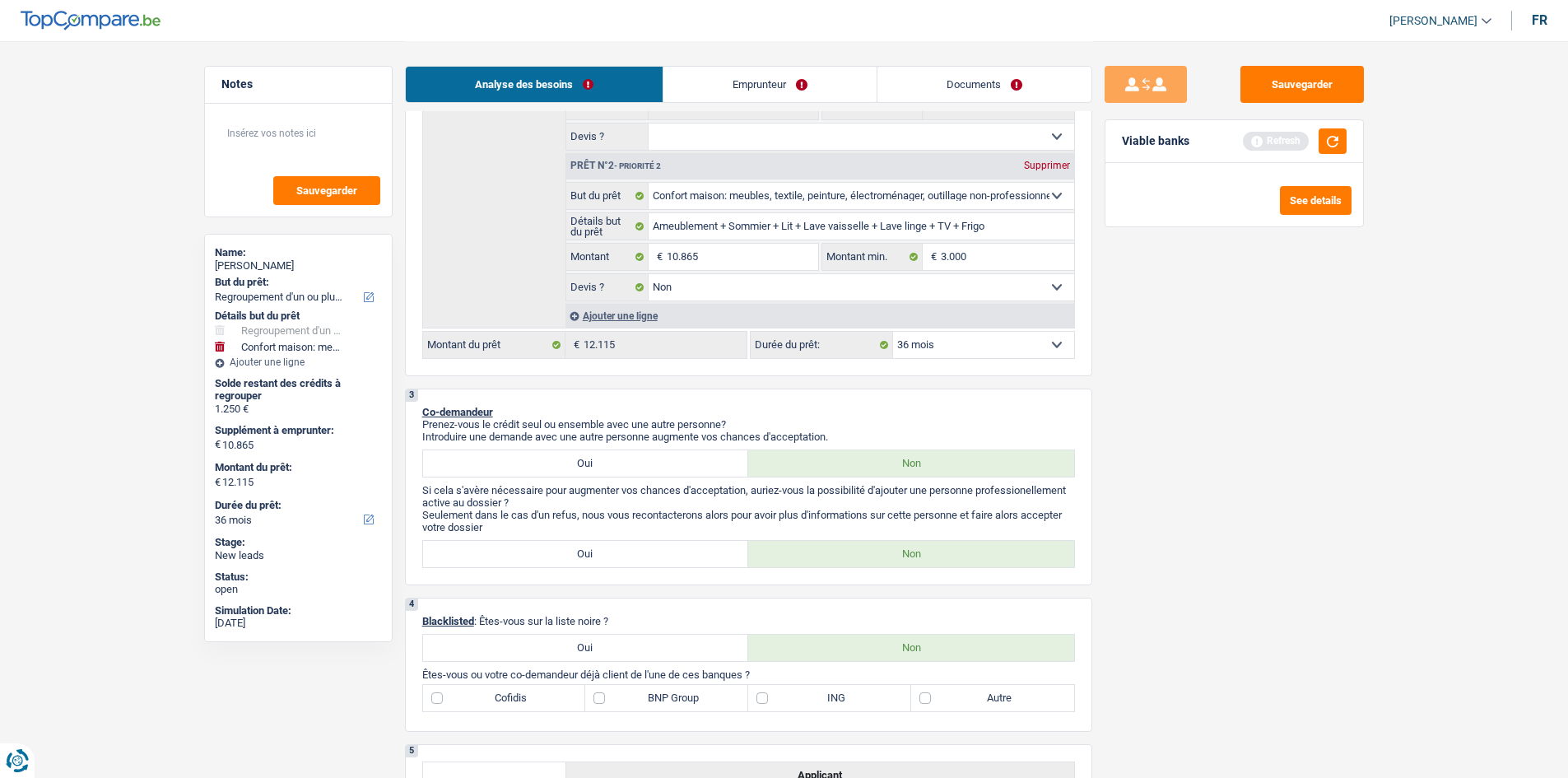
click at [1295, 463] on div "Sauvegarder Viable banks Refresh See details" at bounding box center [1234, 408] width 284 height 686
select select "60"
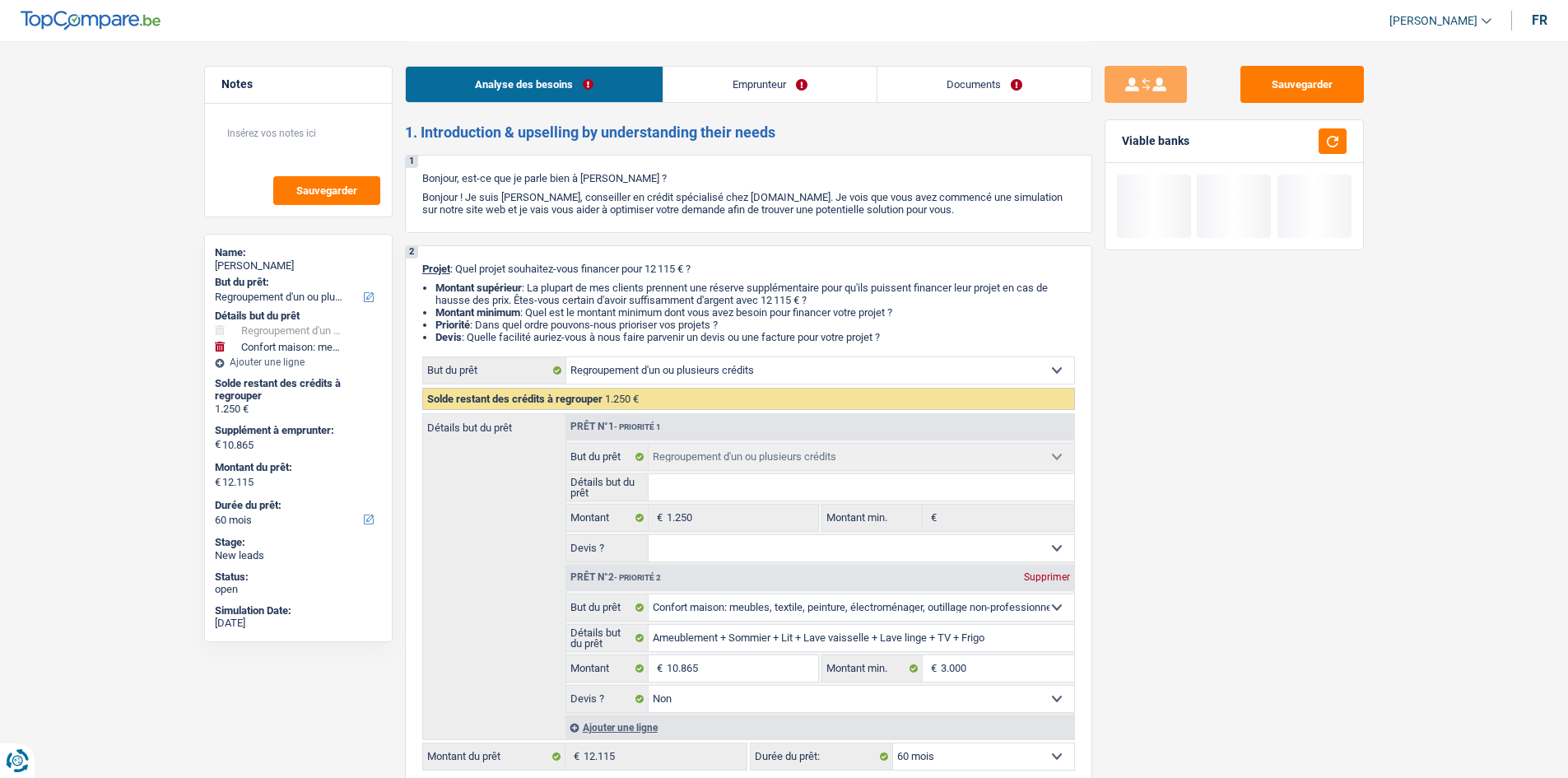
click at [744, 96] on link "Emprunteur" at bounding box center [769, 84] width 214 height 36
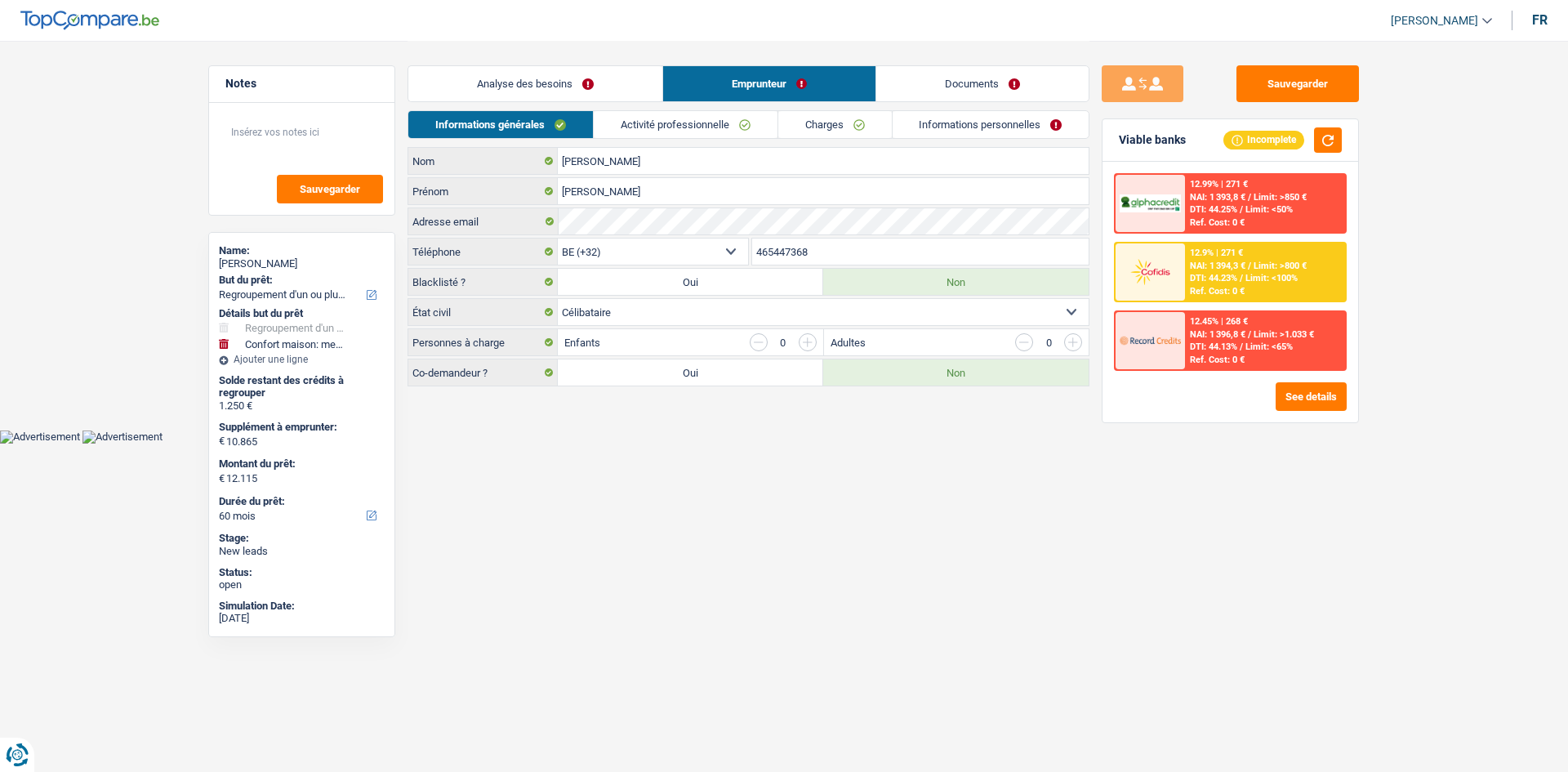
click at [690, 127] on link "Activité professionnelle" at bounding box center [685, 125] width 184 height 27
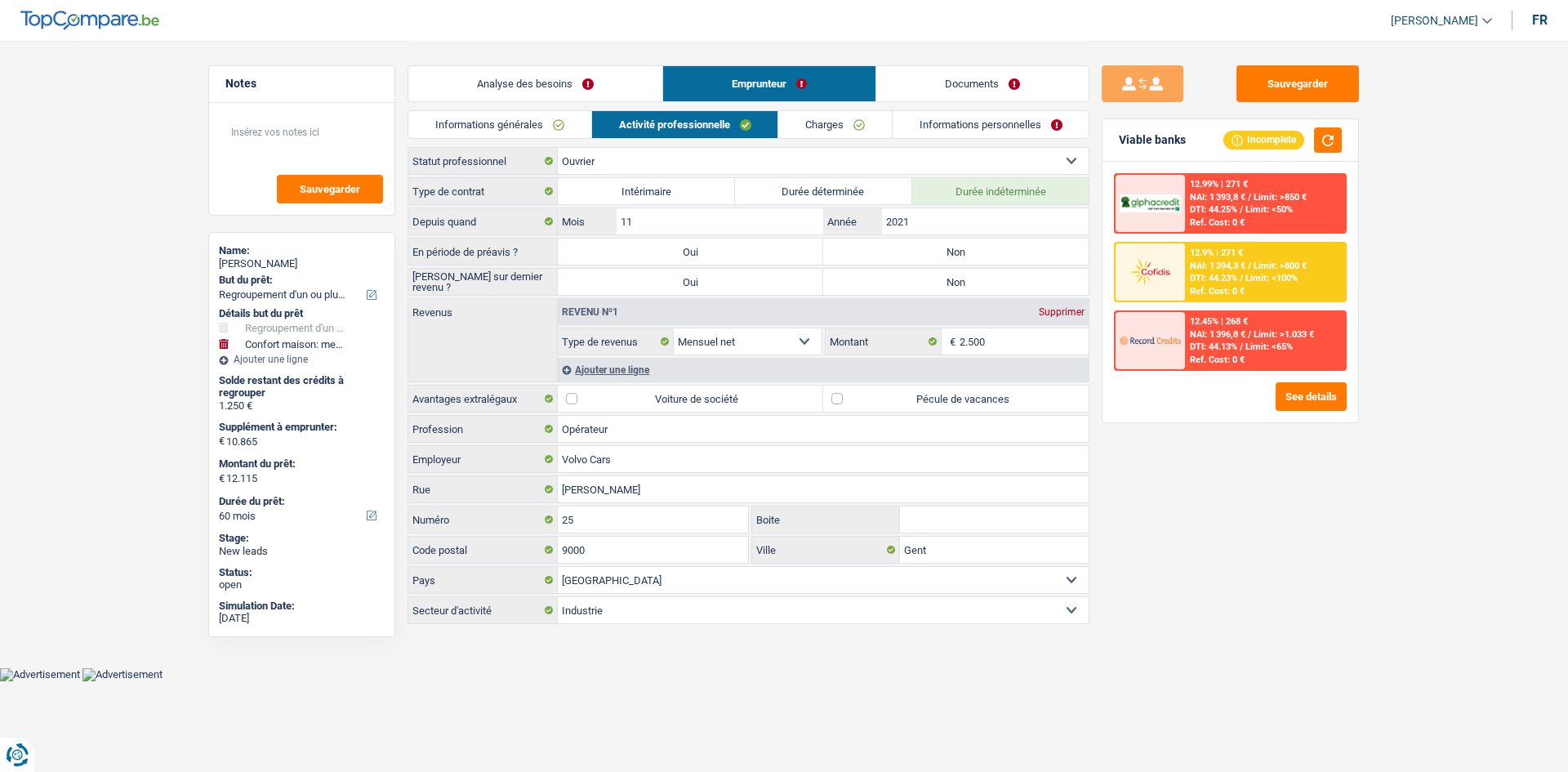
click at [886, 252] on label "Non" at bounding box center [955, 252] width 265 height 26
click at [886, 252] on input "Non" at bounding box center [955, 252] width 265 height 26
radio input "true"
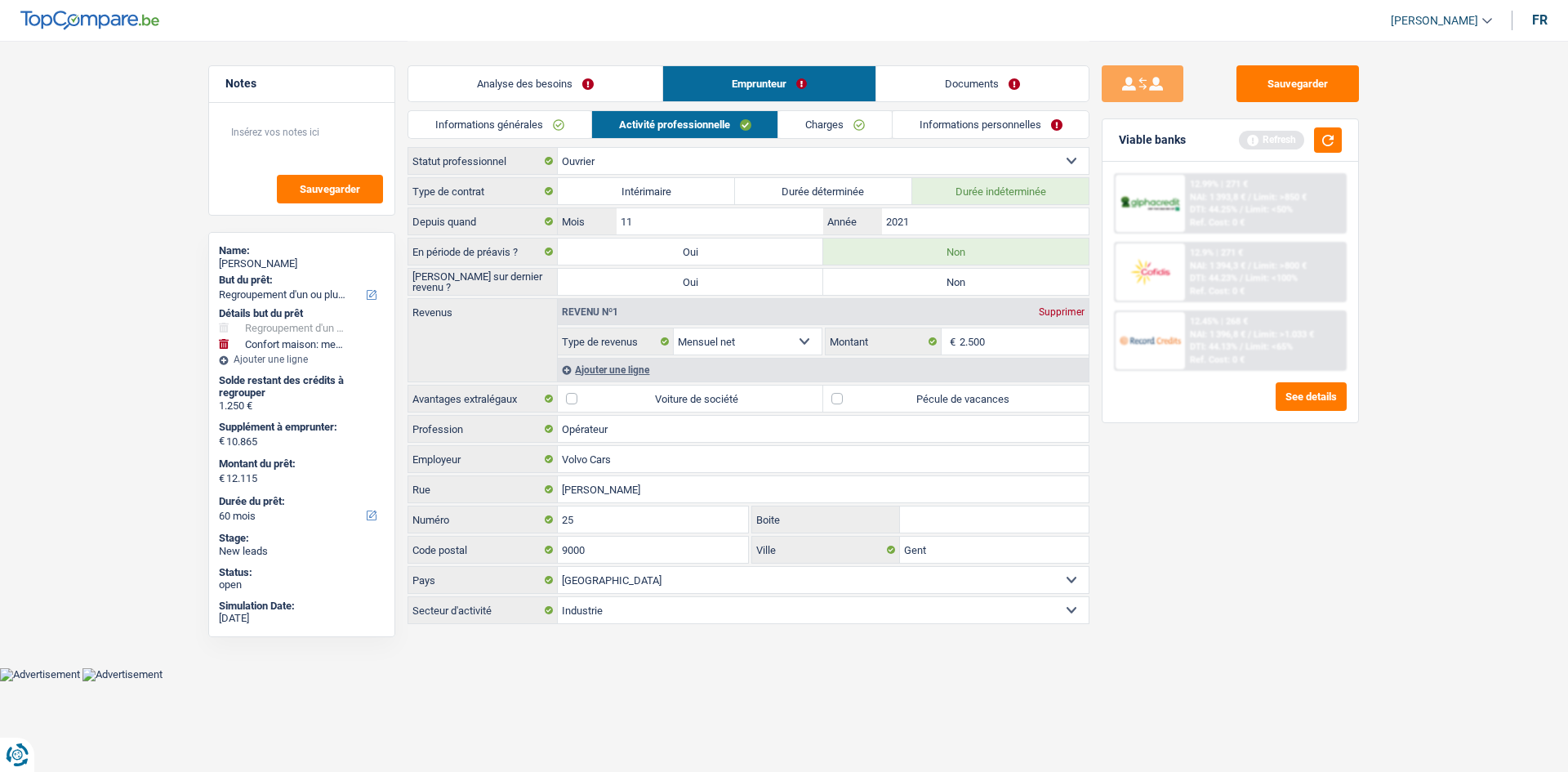
click at [916, 282] on label "Non" at bounding box center [955, 282] width 265 height 26
click at [916, 282] on input "Non" at bounding box center [955, 282] width 265 height 26
radio input "true"
click at [641, 366] on div "Ajouter une ligne" at bounding box center [823, 370] width 531 height 24
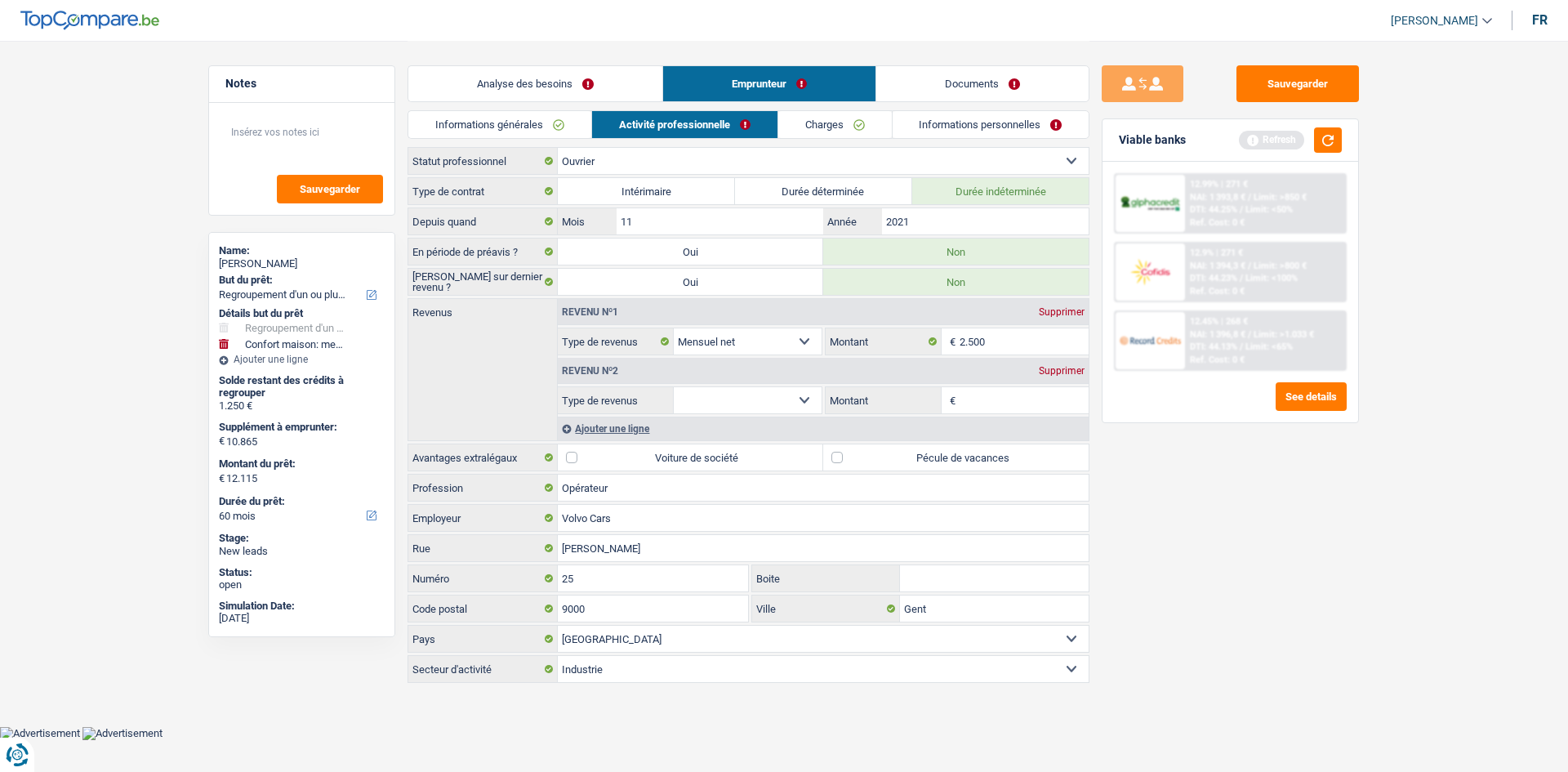
click at [811, 398] on select "Allocation d'handicap Allocations chômage Allocations familiales Chèques repas …" at bounding box center [747, 400] width 148 height 26
select select "mealVouchers"
click at [674, 387] on select "Allocation d'handicap Allocations chômage Allocations familiales Chèques repas …" at bounding box center [747, 400] width 148 height 26
click at [1006, 396] on input "Montant par jour" at bounding box center [1024, 400] width 129 height 26
click at [970, 334] on input "2.500" at bounding box center [1024, 341] width 129 height 26
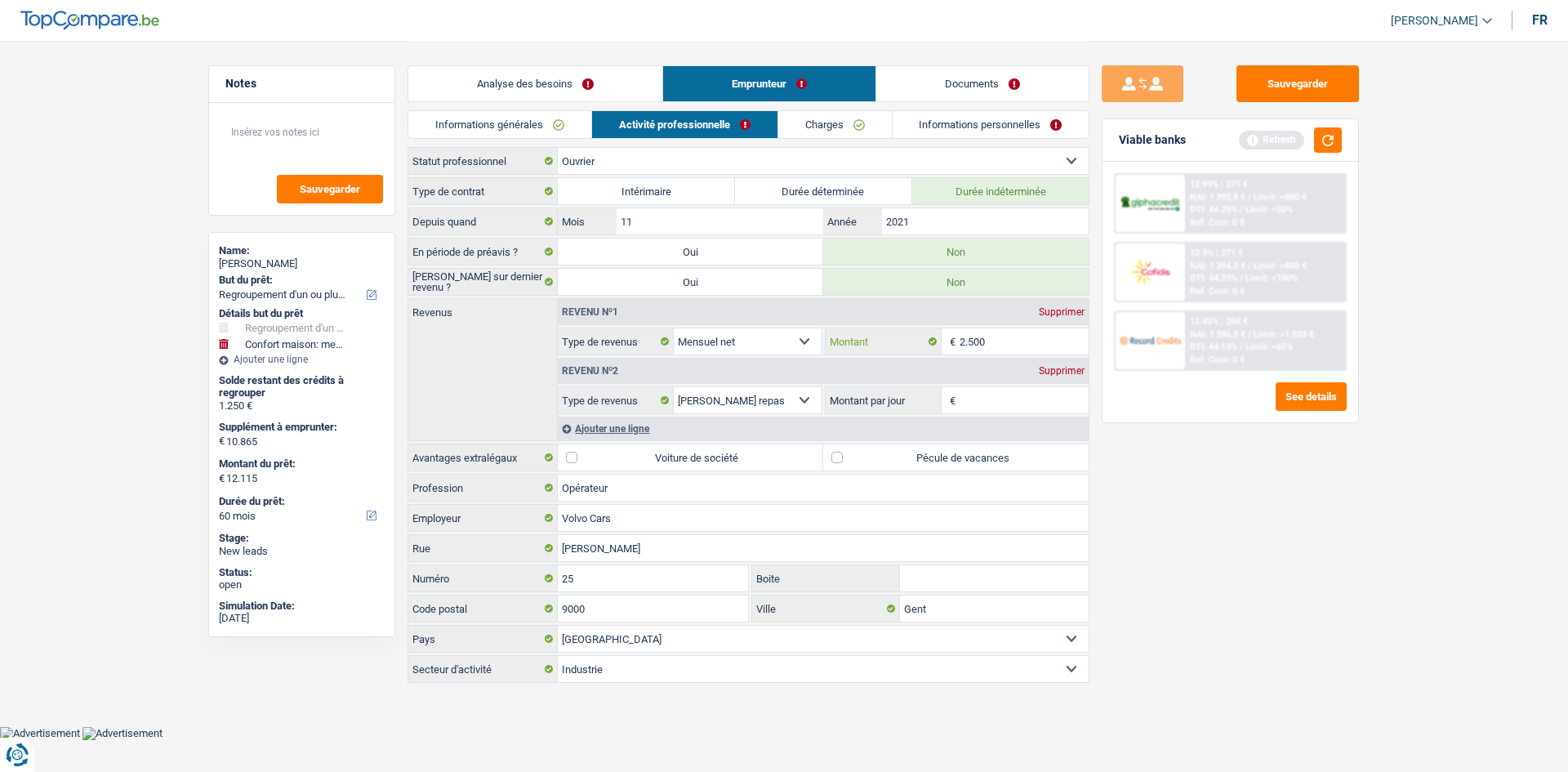
click at [970, 334] on input "2.500" at bounding box center [1024, 341] width 129 height 26
click at [982, 349] on input "2.300" at bounding box center [1024, 341] width 129 height 26
type input "2.350"
click at [995, 407] on input "Montant par jour" at bounding box center [1024, 400] width 129 height 26
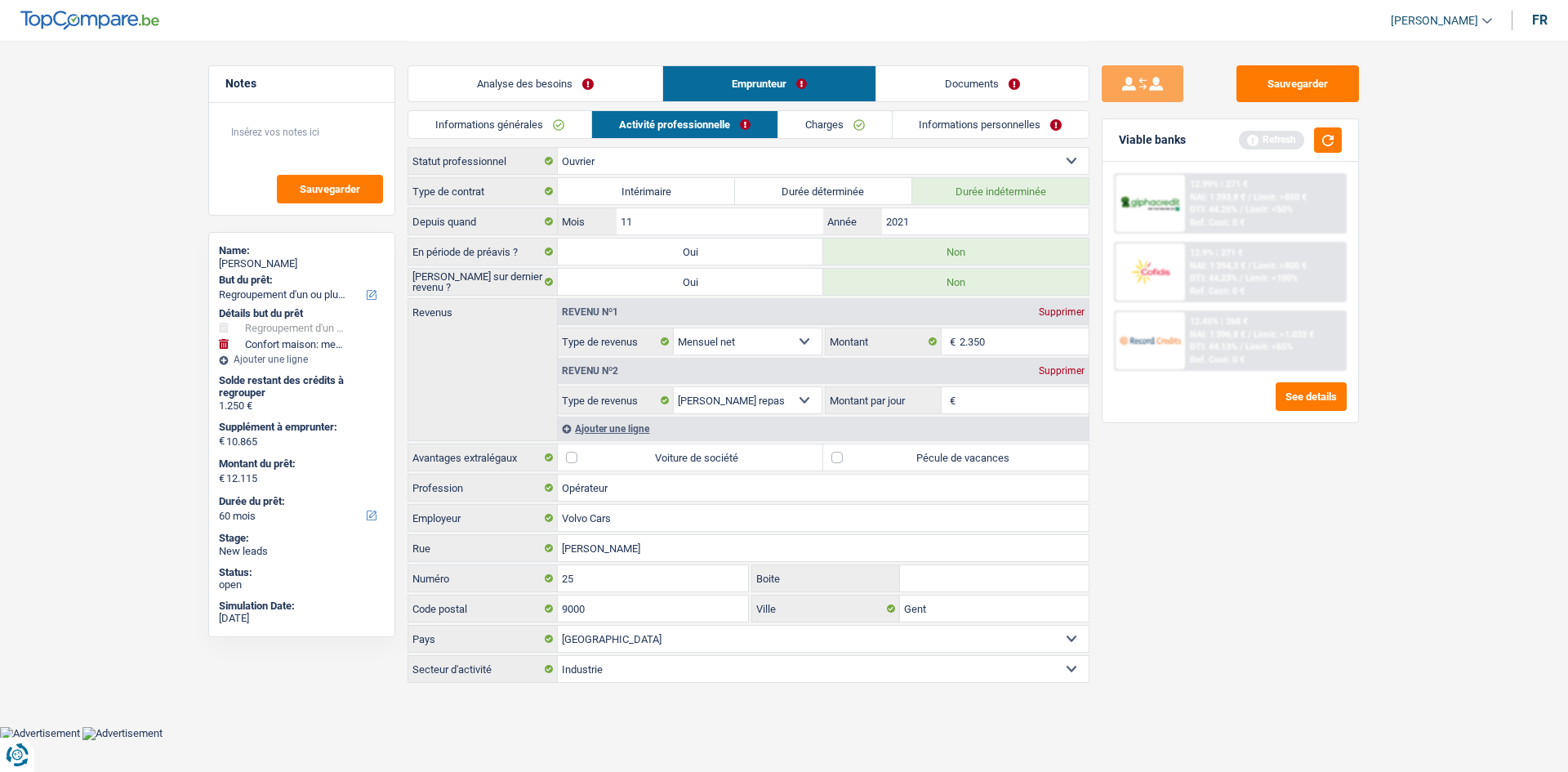
click at [1331, 492] on div "Sauvegarder Viable banks Refresh 12.99% | 271 € NAI: 1 393,8 € / Limit: >850 € …" at bounding box center [1230, 405] width 282 height 680
click at [1322, 155] on div "Viable banks Refresh" at bounding box center [1230, 140] width 256 height 42
click at [1322, 137] on button "button" at bounding box center [1328, 139] width 28 height 26
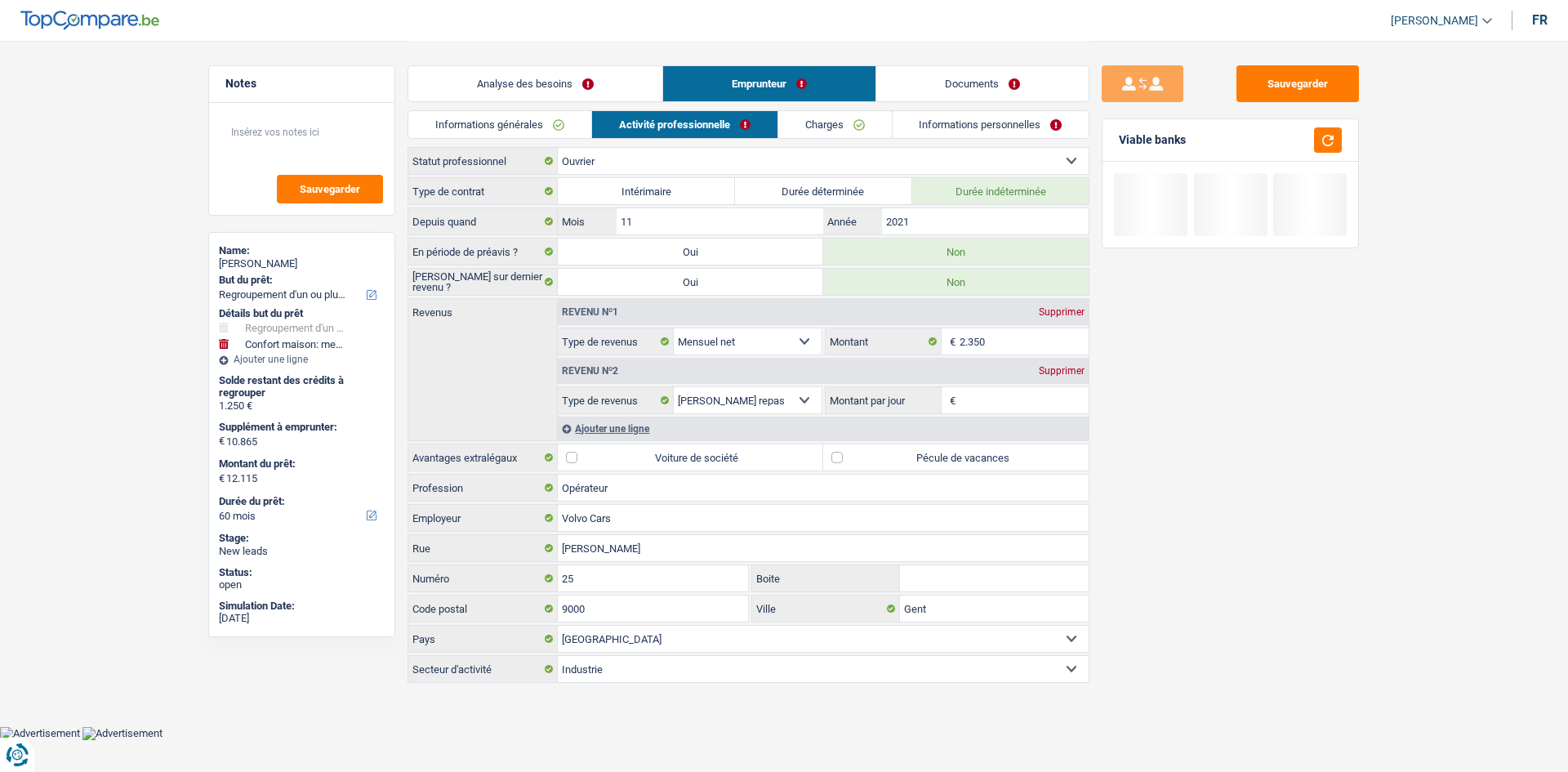
click at [1040, 407] on input "Montant par jour" at bounding box center [1024, 400] width 129 height 26
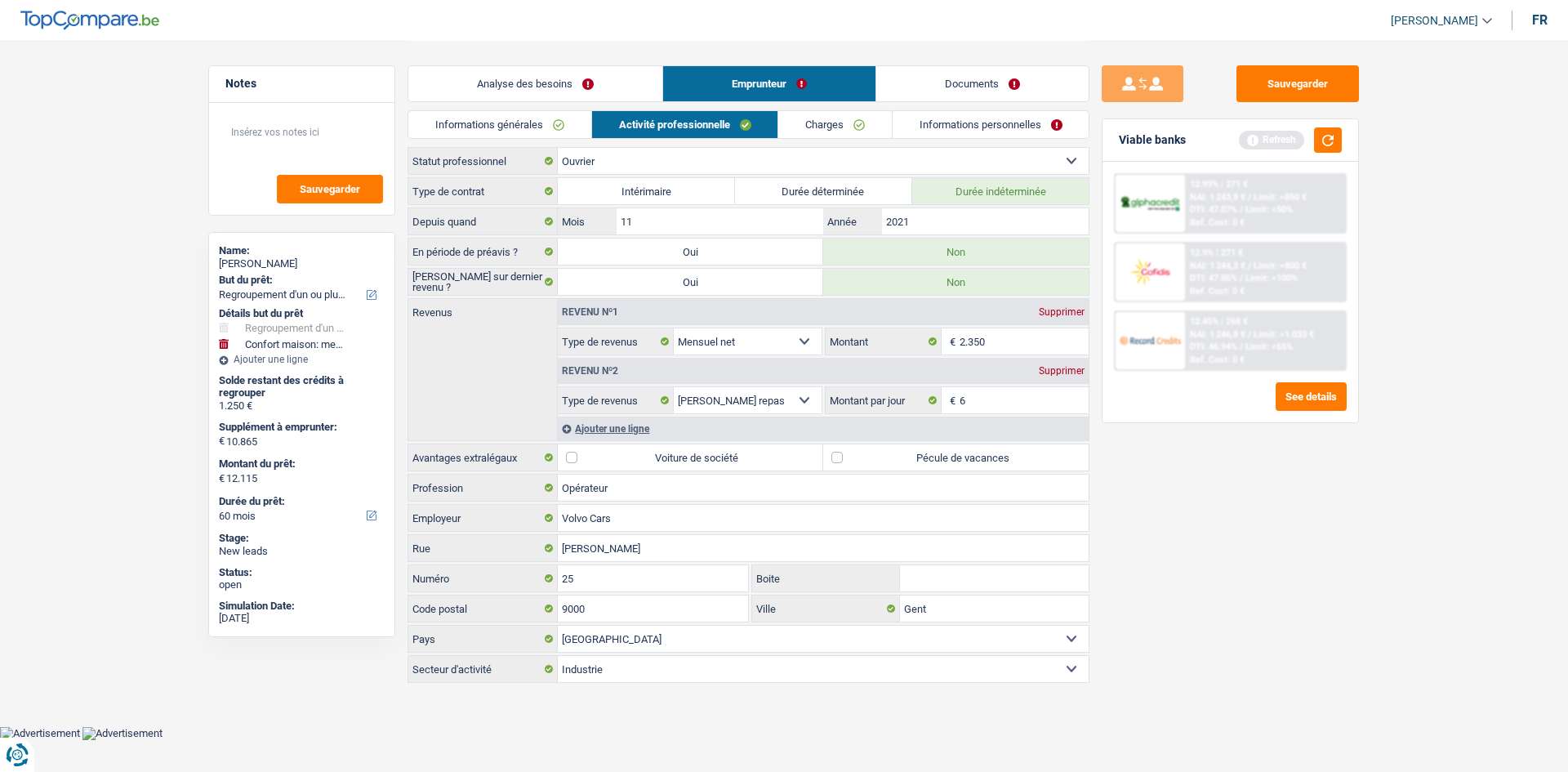
type input "6,0"
click at [1278, 487] on div "Sauvegarder Viable banks Refresh 12.99% | 271 € NAI: 1 243,8 € / Limit: >850 € …" at bounding box center [1230, 405] width 282 height 680
click at [1335, 143] on button "button" at bounding box center [1328, 139] width 28 height 26
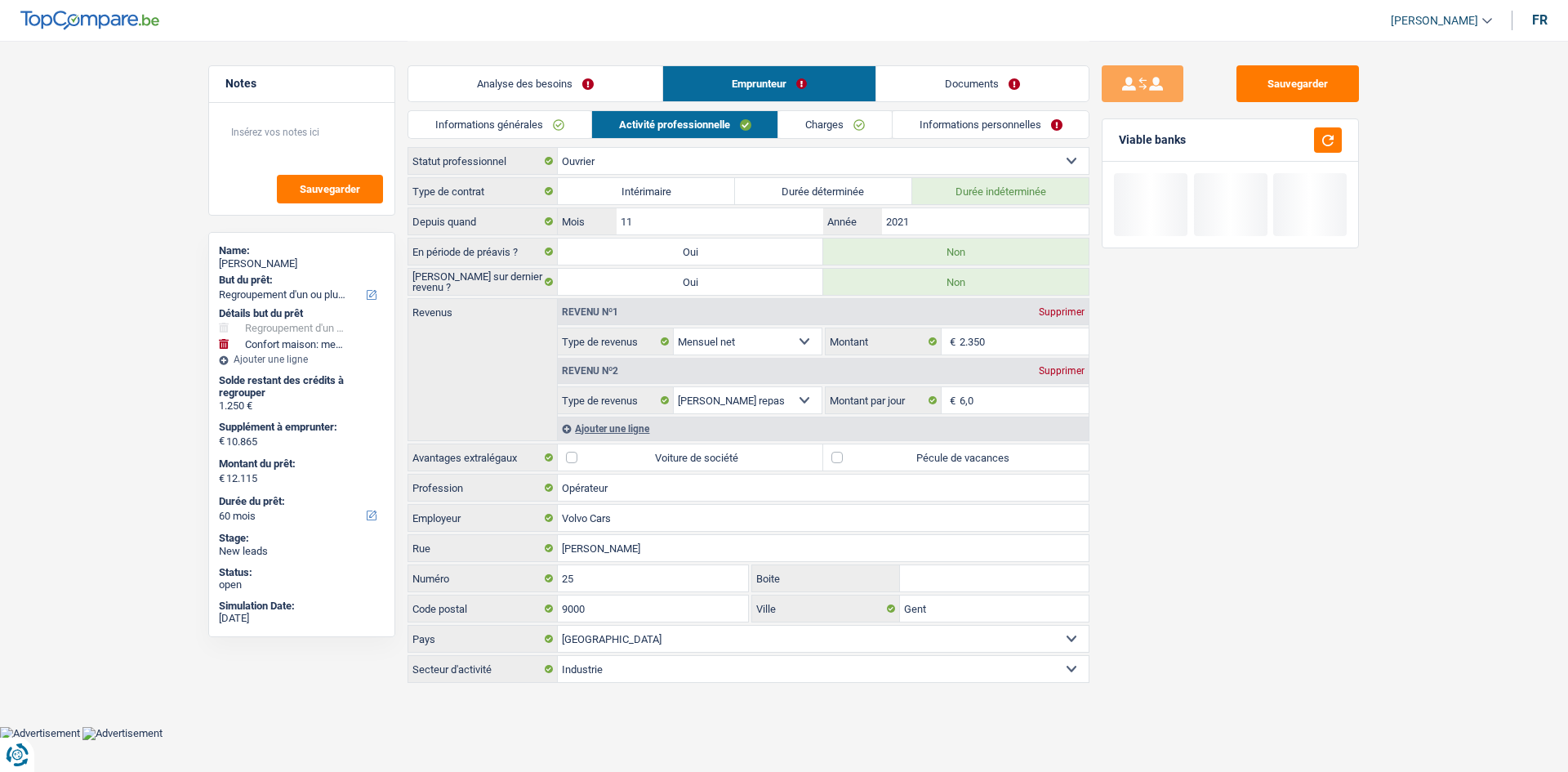
click at [848, 116] on link "Charges" at bounding box center [835, 125] width 114 height 27
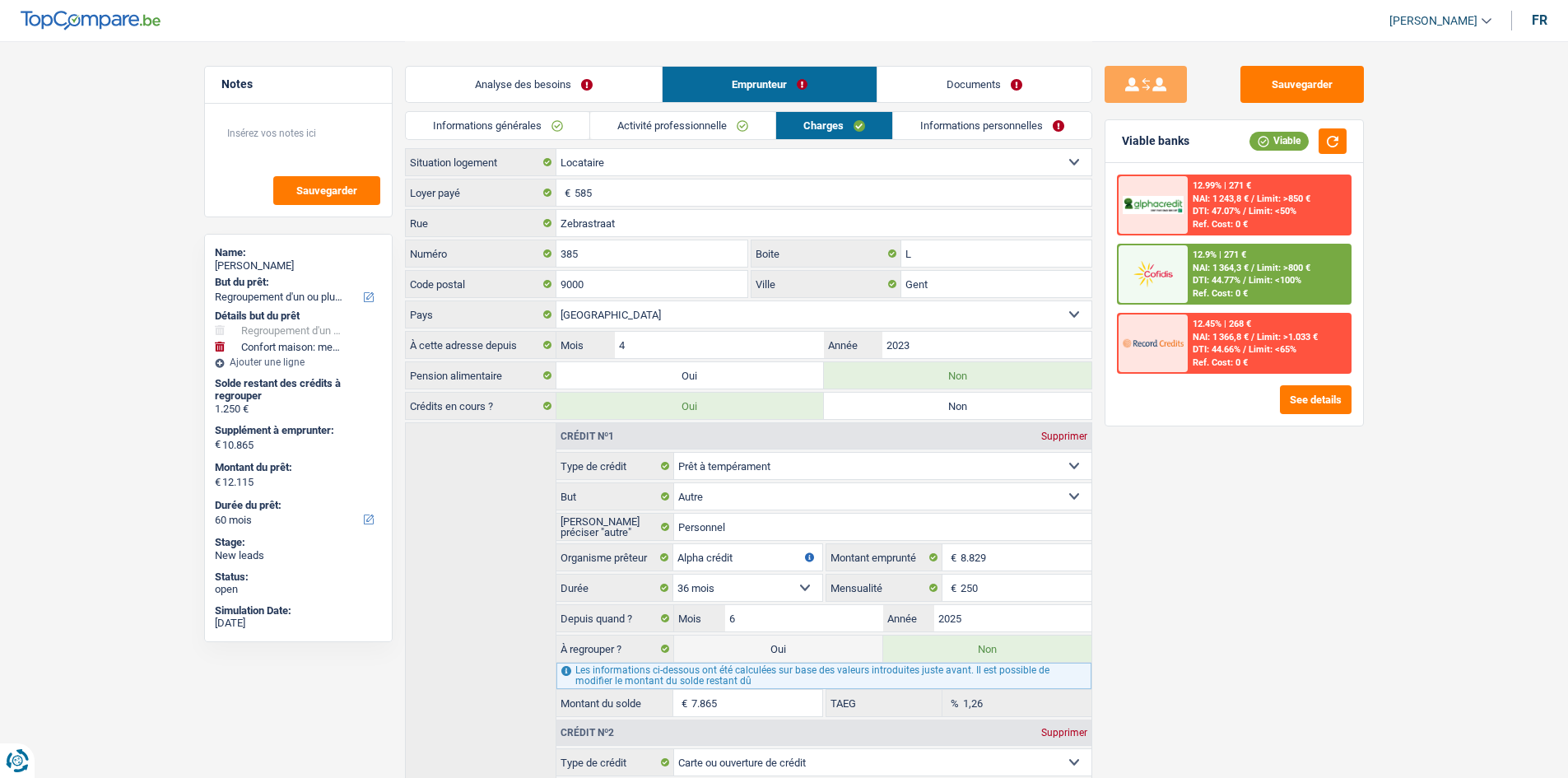
click at [736, 120] on link "Activité professionnelle" at bounding box center [682, 126] width 185 height 27
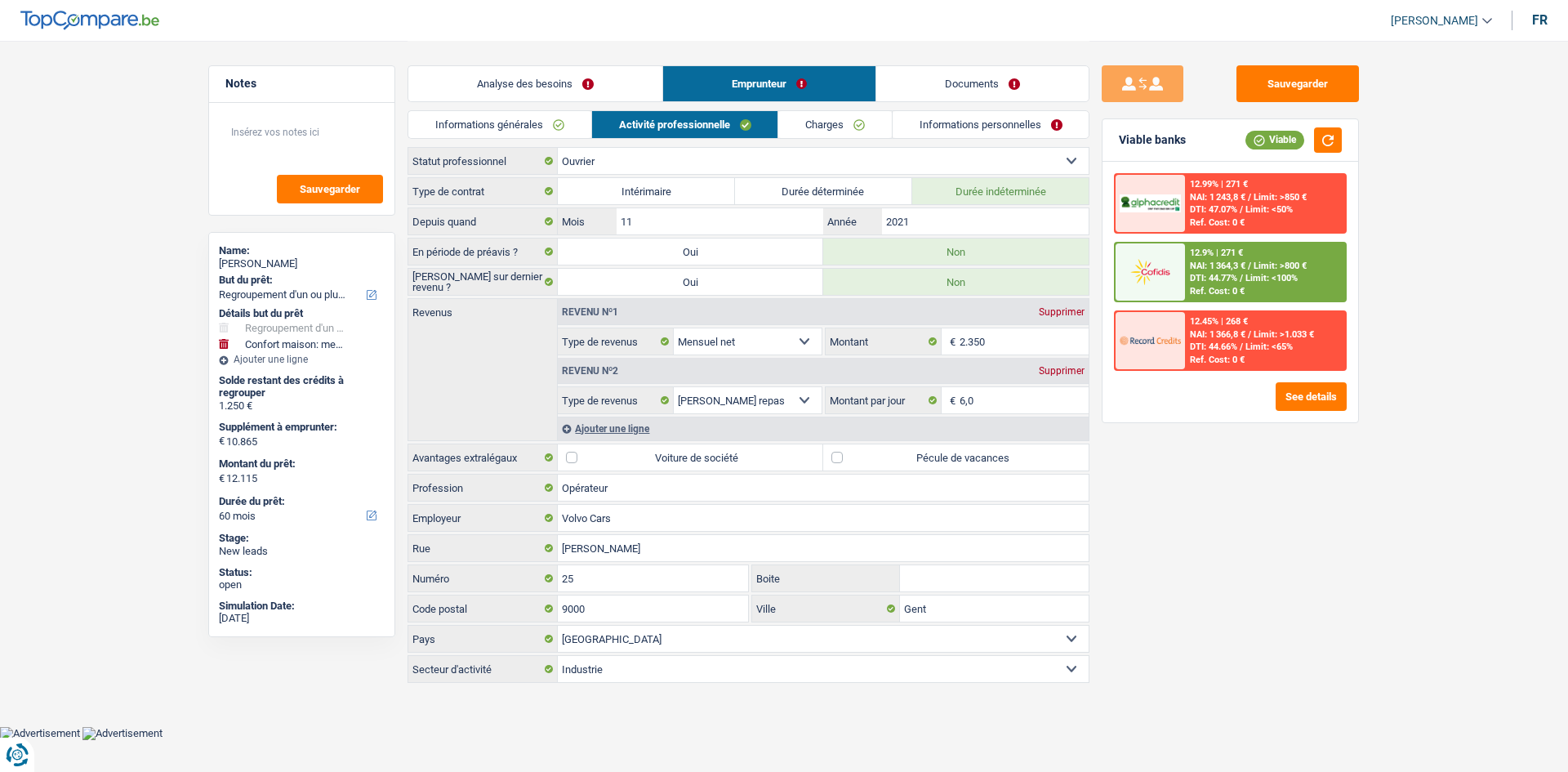
click at [928, 448] on label "Pécule de vacances" at bounding box center [955, 458] width 265 height 26
click at [928, 448] on input "Pécule de vacances" at bounding box center [955, 458] width 265 height 26
checkbox input "true"
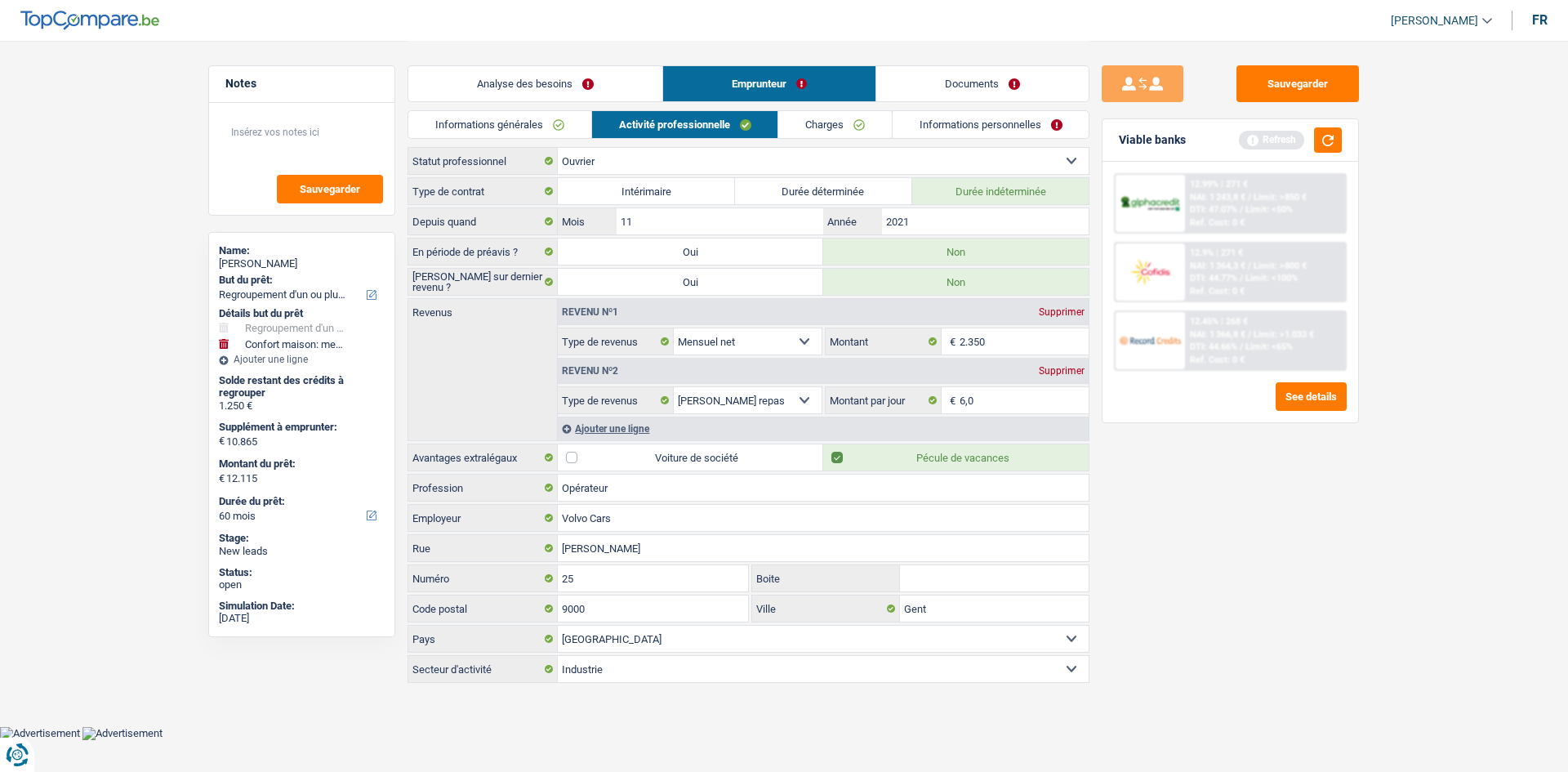
click at [832, 130] on link "Charges" at bounding box center [835, 125] width 114 height 27
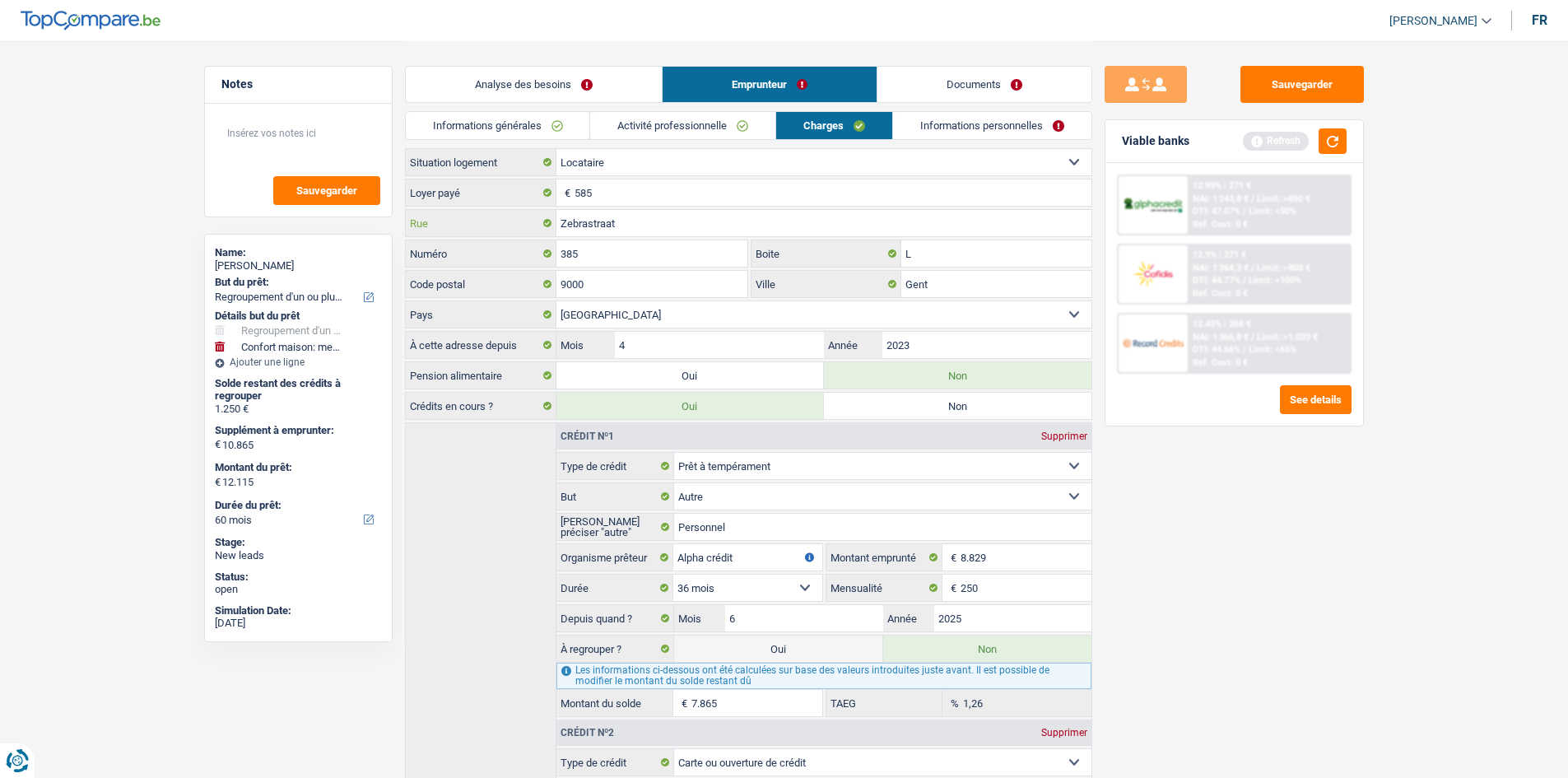
click at [610, 221] on input "Zebrastraat" at bounding box center [823, 224] width 535 height 27
click at [674, 217] on input "Zebrastraat" at bounding box center [823, 224] width 535 height 27
click at [673, 217] on input "Zebrastraat" at bounding box center [823, 224] width 535 height 27
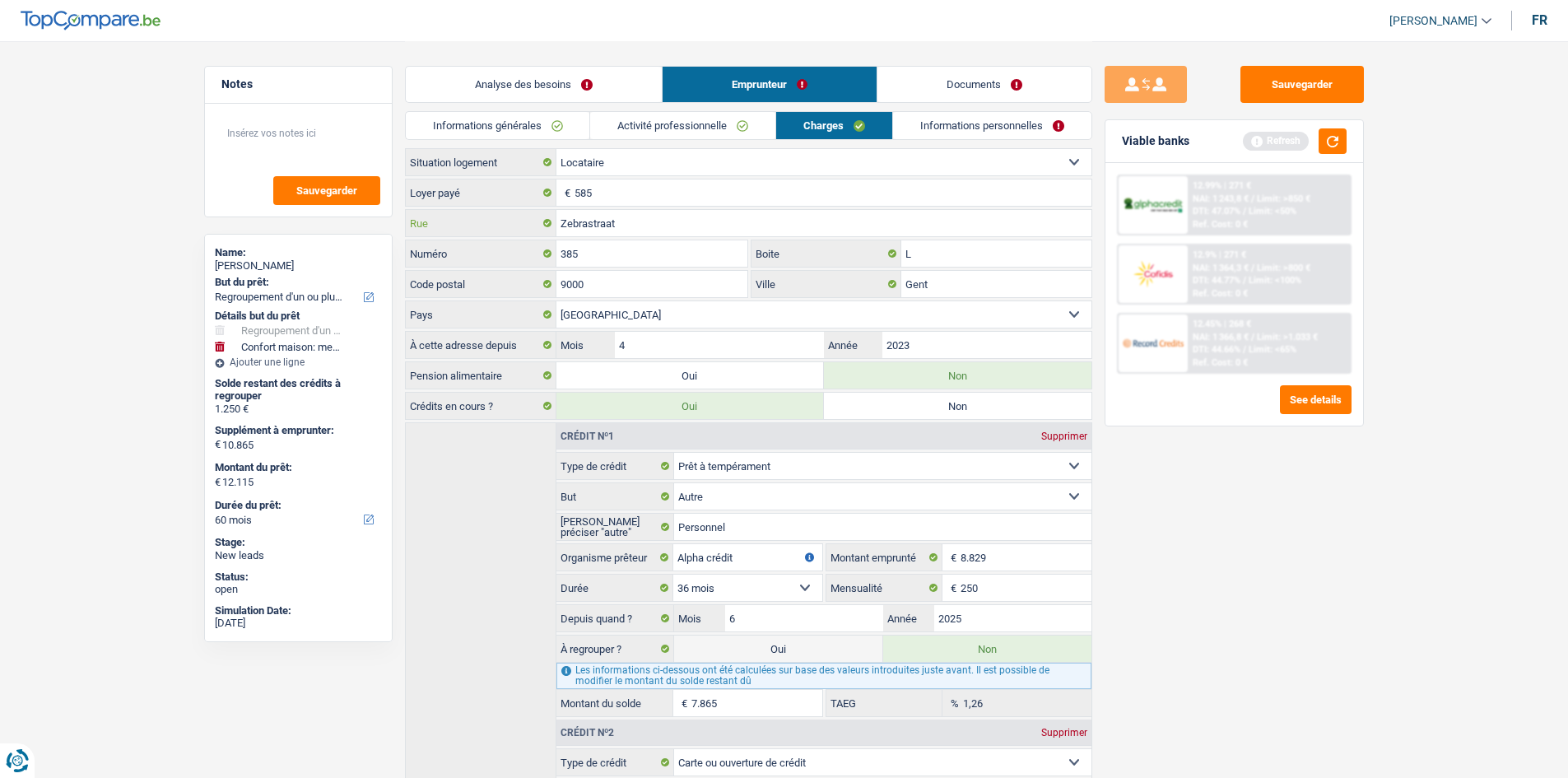
paste input "WIJNAARDSESTEENWEG 385L"
type input "ZWIJNAARDSESTEENWEG 385L"
click at [1320, 580] on div "Sauvegarder Viable banks Refresh 12.99% | 271 € NAI: 1 243,8 € / Limit: >850 € …" at bounding box center [1234, 408] width 284 height 686
click at [961, 121] on link "Informations personnelles" at bounding box center [992, 126] width 199 height 27
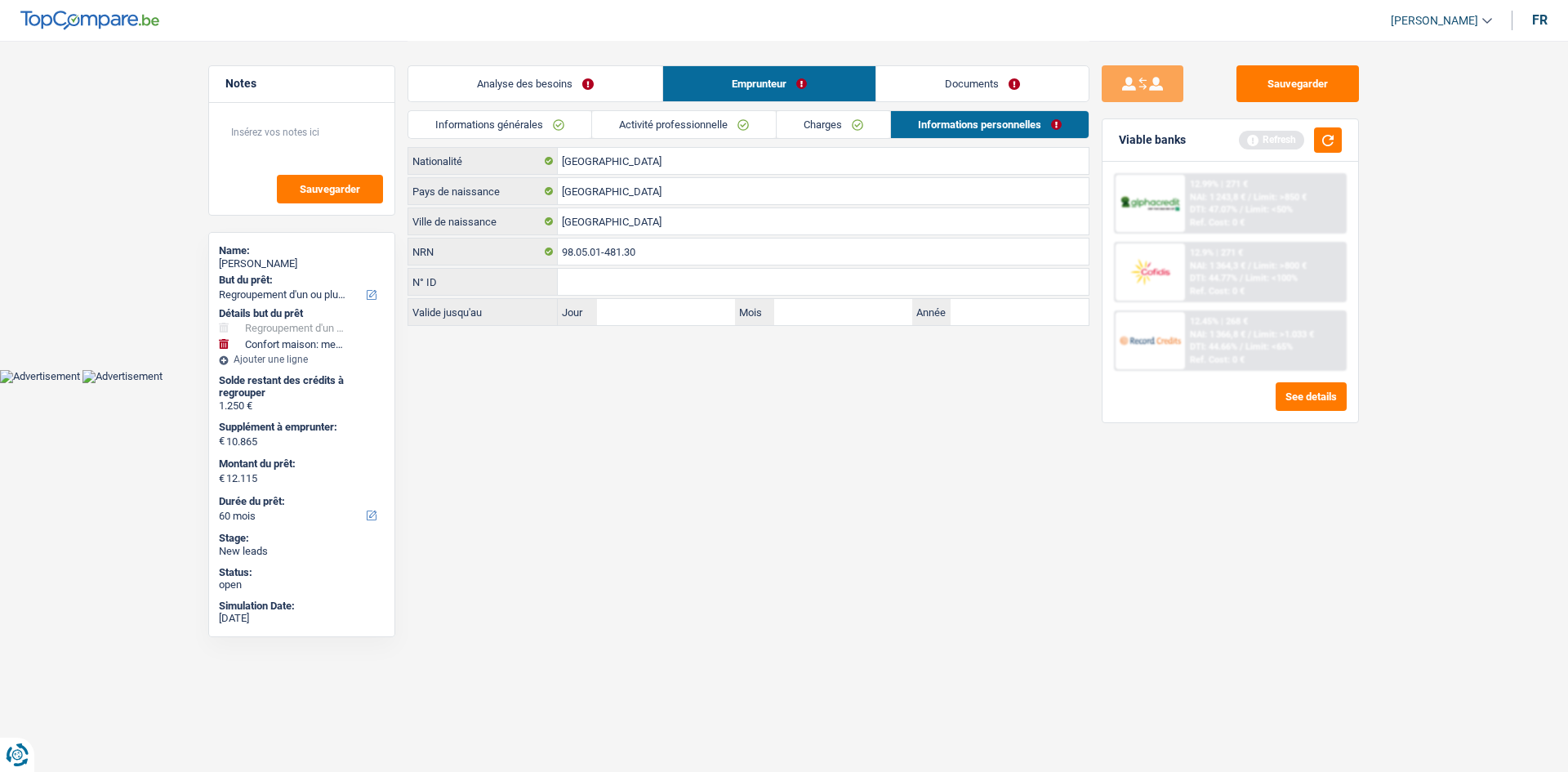
click at [900, 383] on html "Vous avez le contrôle de vos données Nous utilisons des cookies, tout comme nos…" at bounding box center [784, 191] width 1568 height 383
click at [1335, 143] on button "button" at bounding box center [1328, 139] width 28 height 26
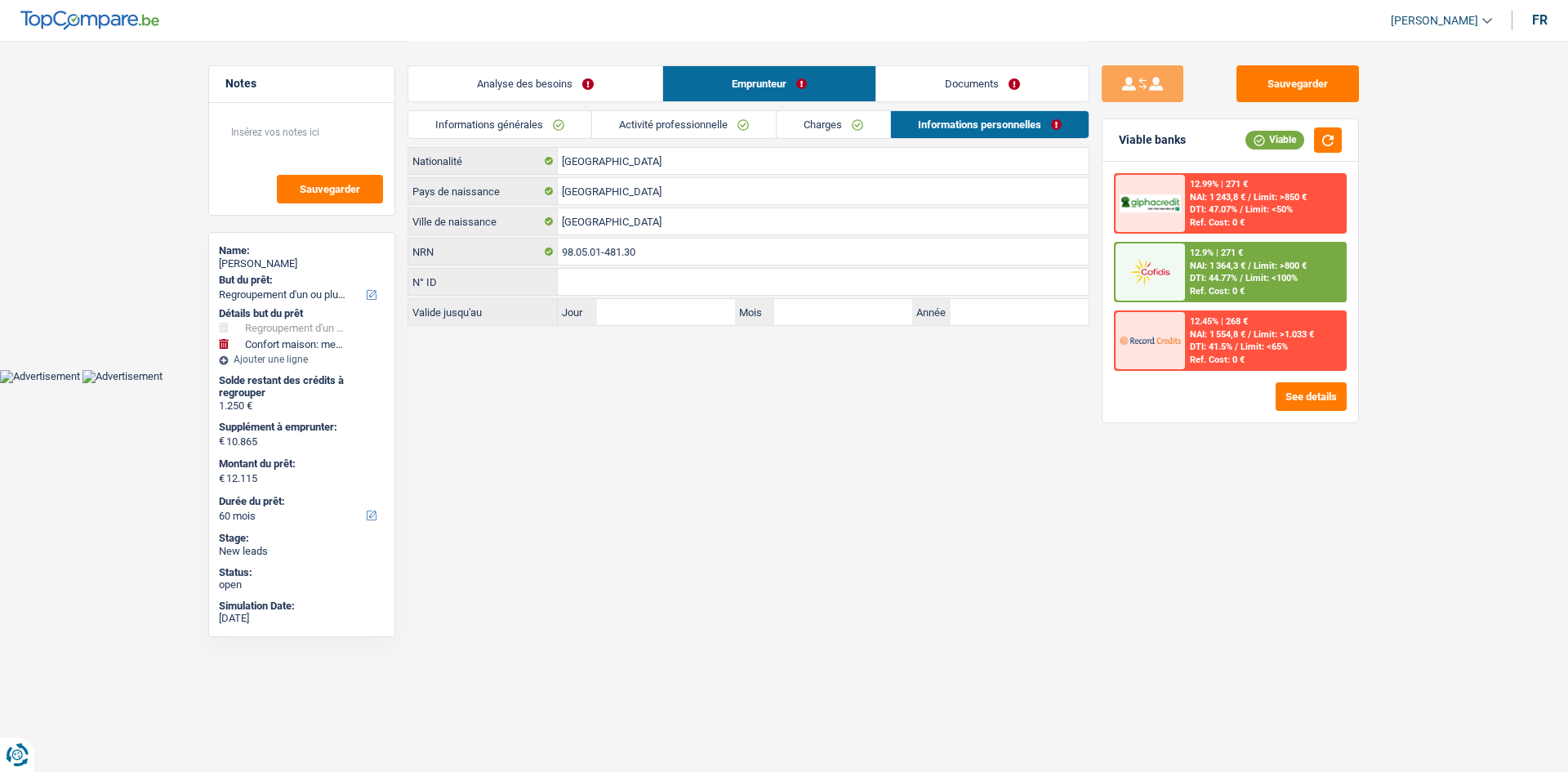
click at [614, 80] on link "Analyse des besoins" at bounding box center [535, 83] width 254 height 35
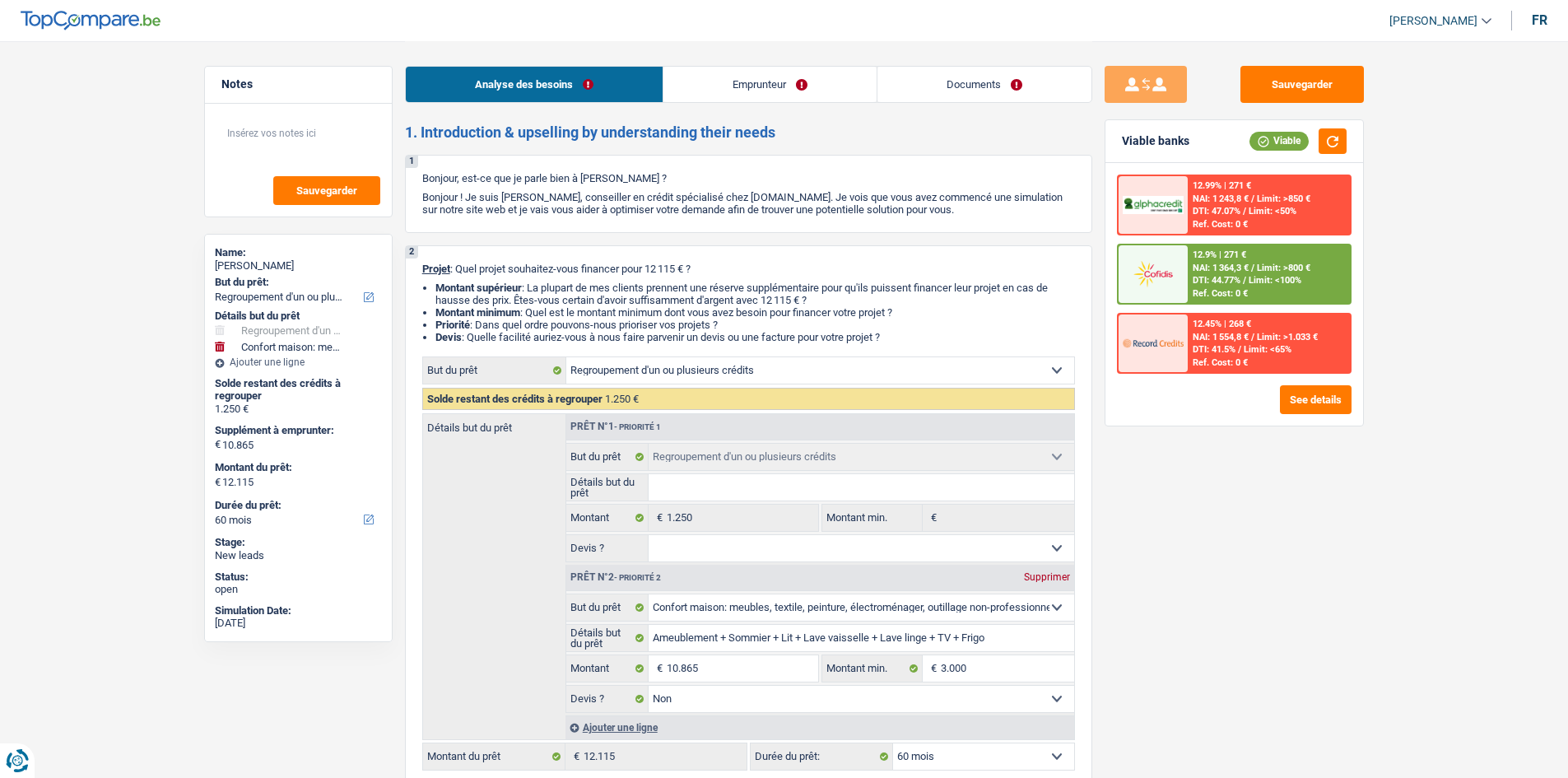
click at [760, 82] on link "Emprunteur" at bounding box center [769, 84] width 214 height 36
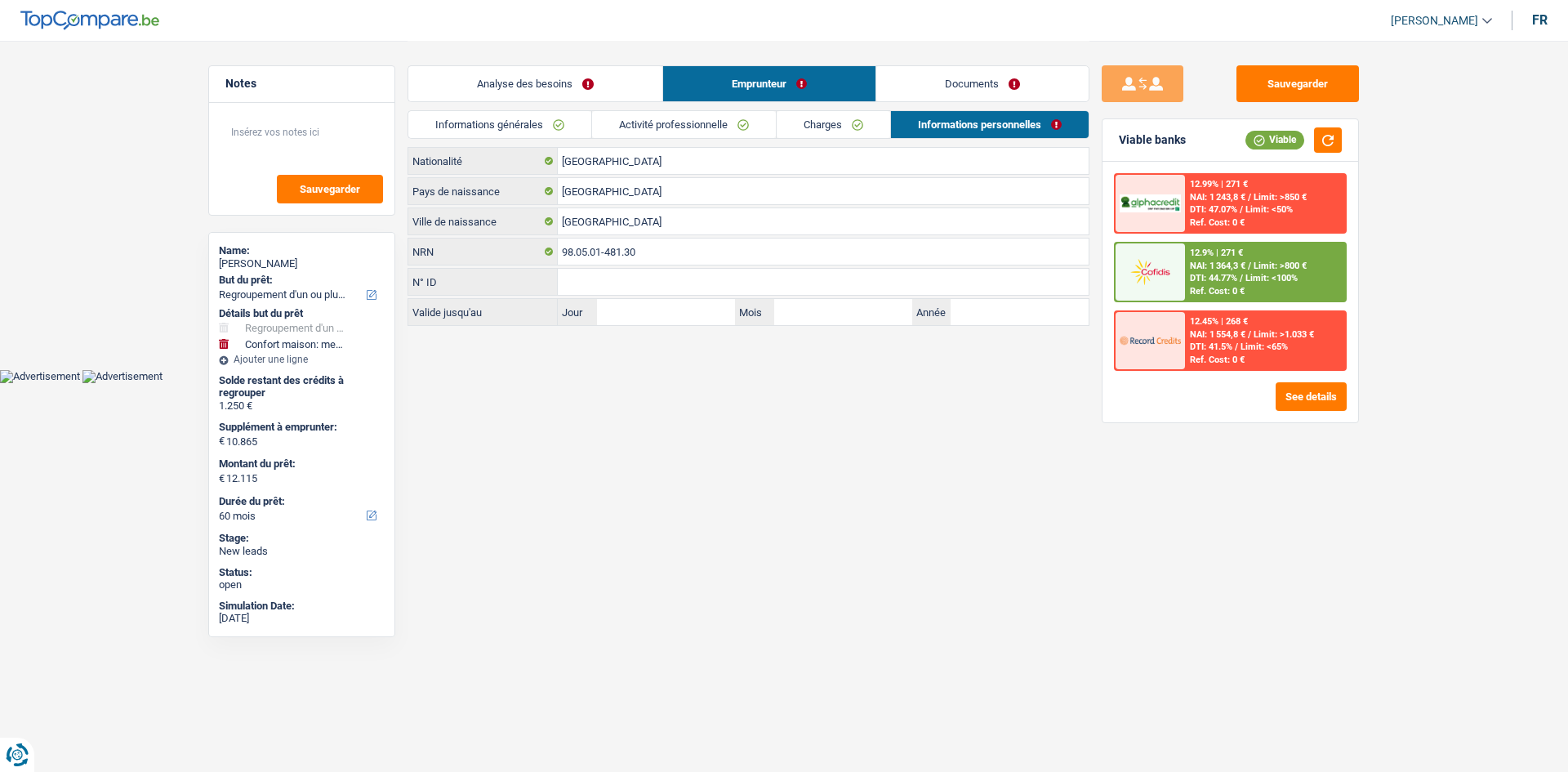
drag, startPoint x: 973, startPoint y: 83, endPoint x: 687, endPoint y: 148, distance: 293.3
click at [972, 83] on link "Documents" at bounding box center [982, 83] width 212 height 35
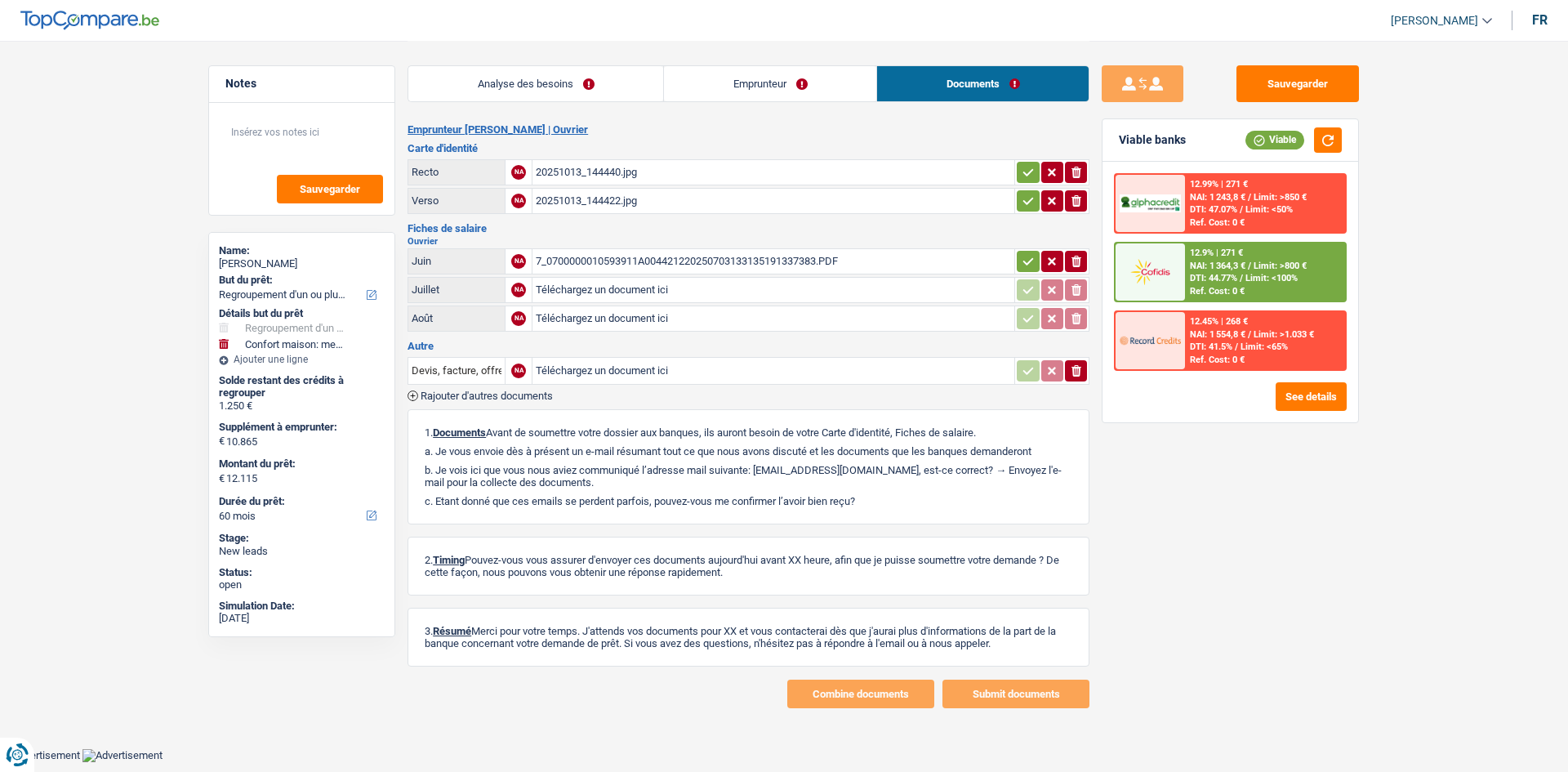
click at [606, 167] on div "20251013_144440.jpg" at bounding box center [773, 172] width 475 height 25
click at [786, 77] on link "Emprunteur" at bounding box center [769, 83] width 212 height 35
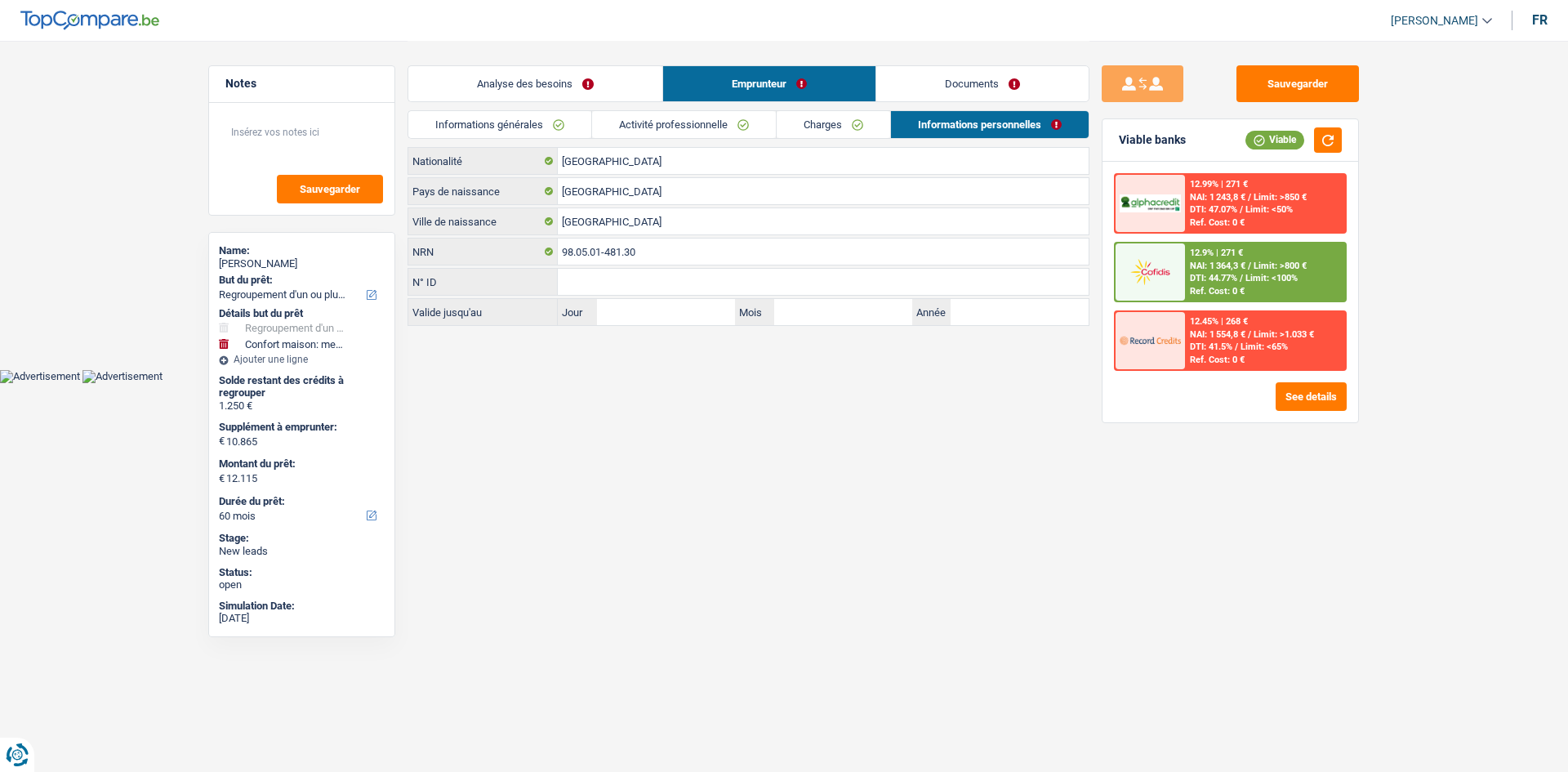
click at [880, 125] on link "Charges" at bounding box center [833, 125] width 114 height 27
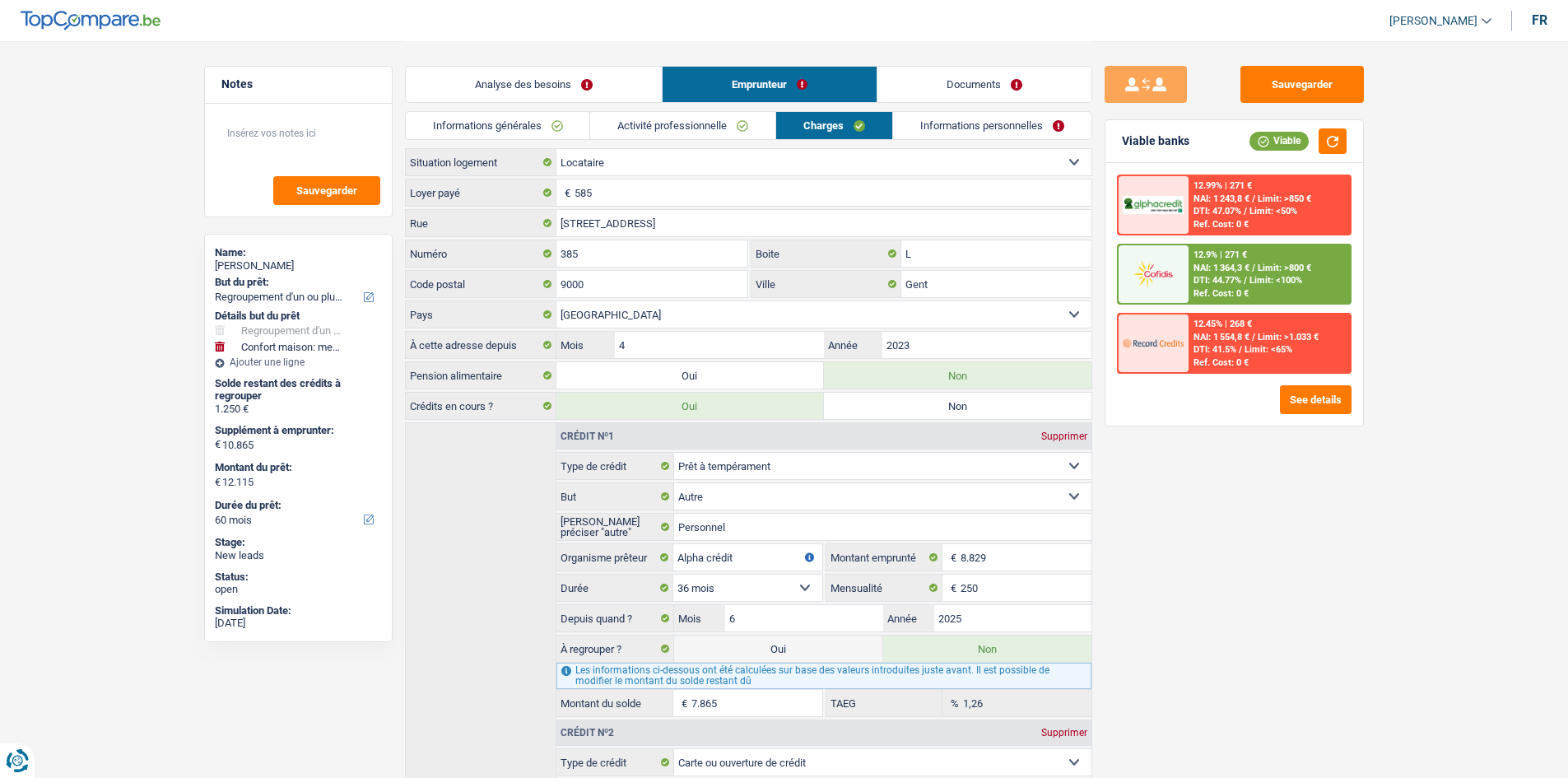
click at [920, 121] on link "Informations personnelles" at bounding box center [992, 126] width 199 height 27
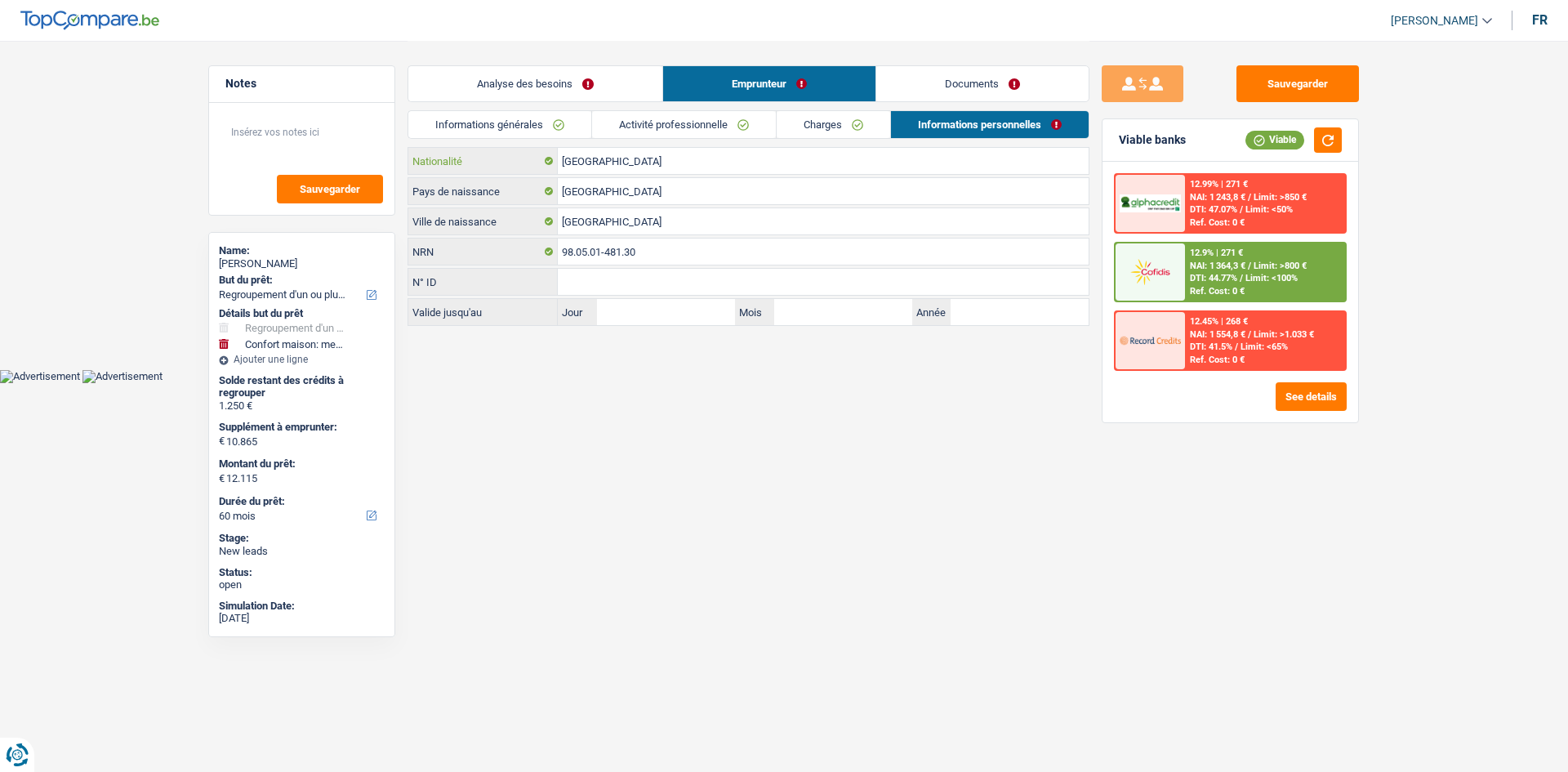
click at [682, 166] on input "[GEOGRAPHIC_DATA]" at bounding box center [823, 161] width 531 height 26
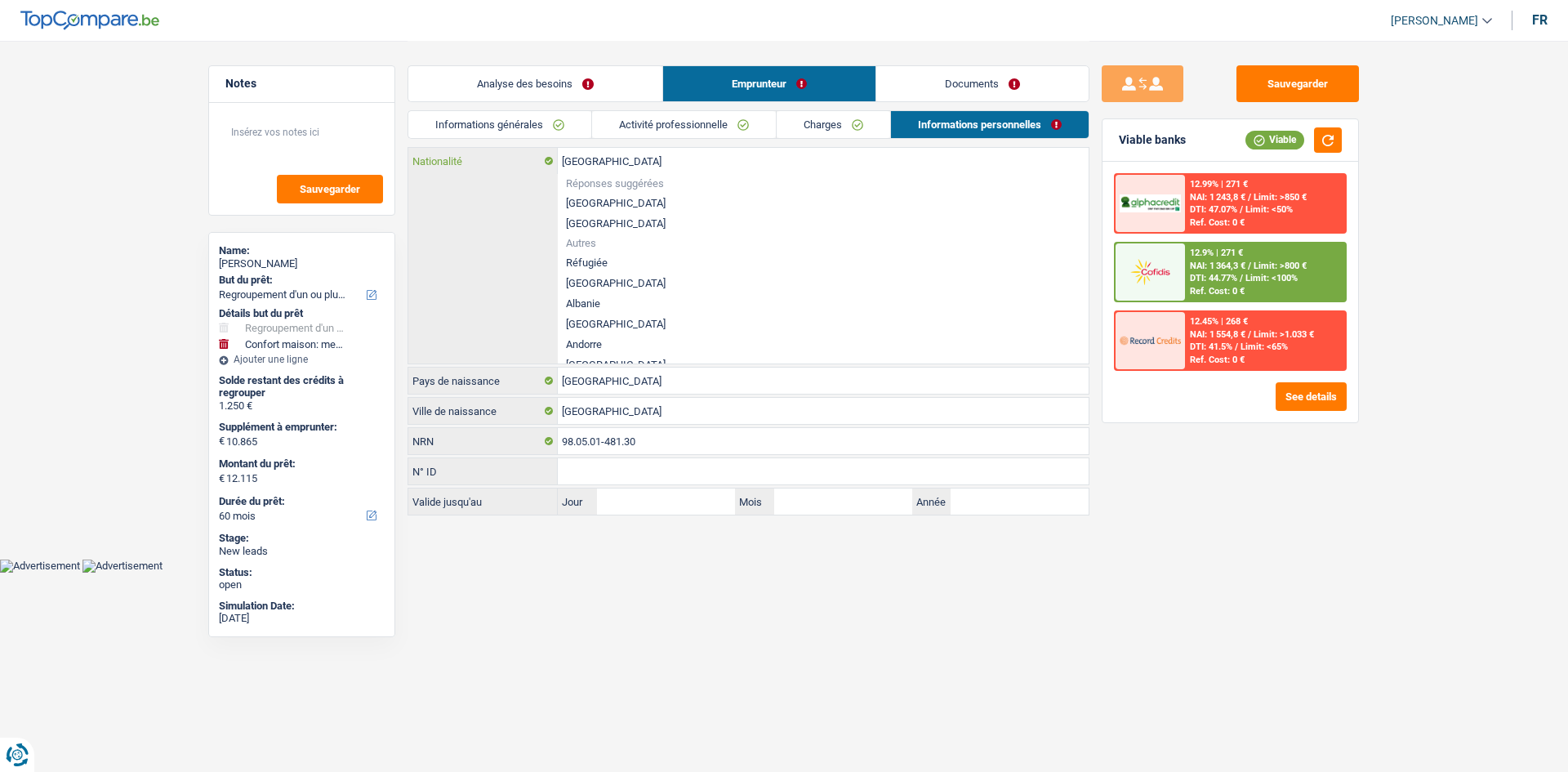
click at [682, 166] on input "[GEOGRAPHIC_DATA]" at bounding box center [823, 161] width 531 height 26
type input "c"
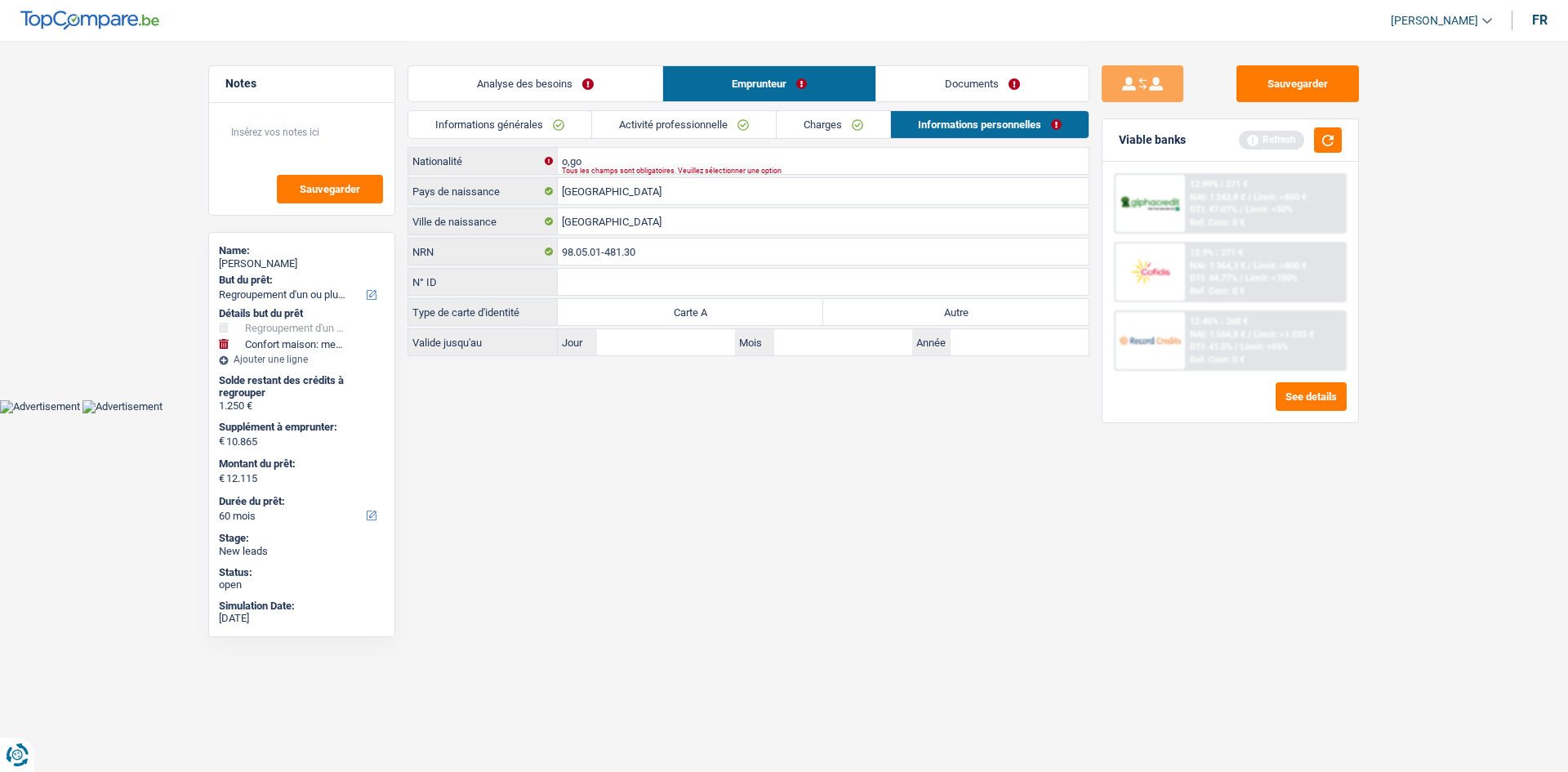
click at [682, 167] on div "Tous les champs sont obligatoires. Veuillez sélectionner une option" at bounding box center [797, 171] width 472 height 7
click at [683, 162] on input "o,go" at bounding box center [823, 161] width 531 height 26
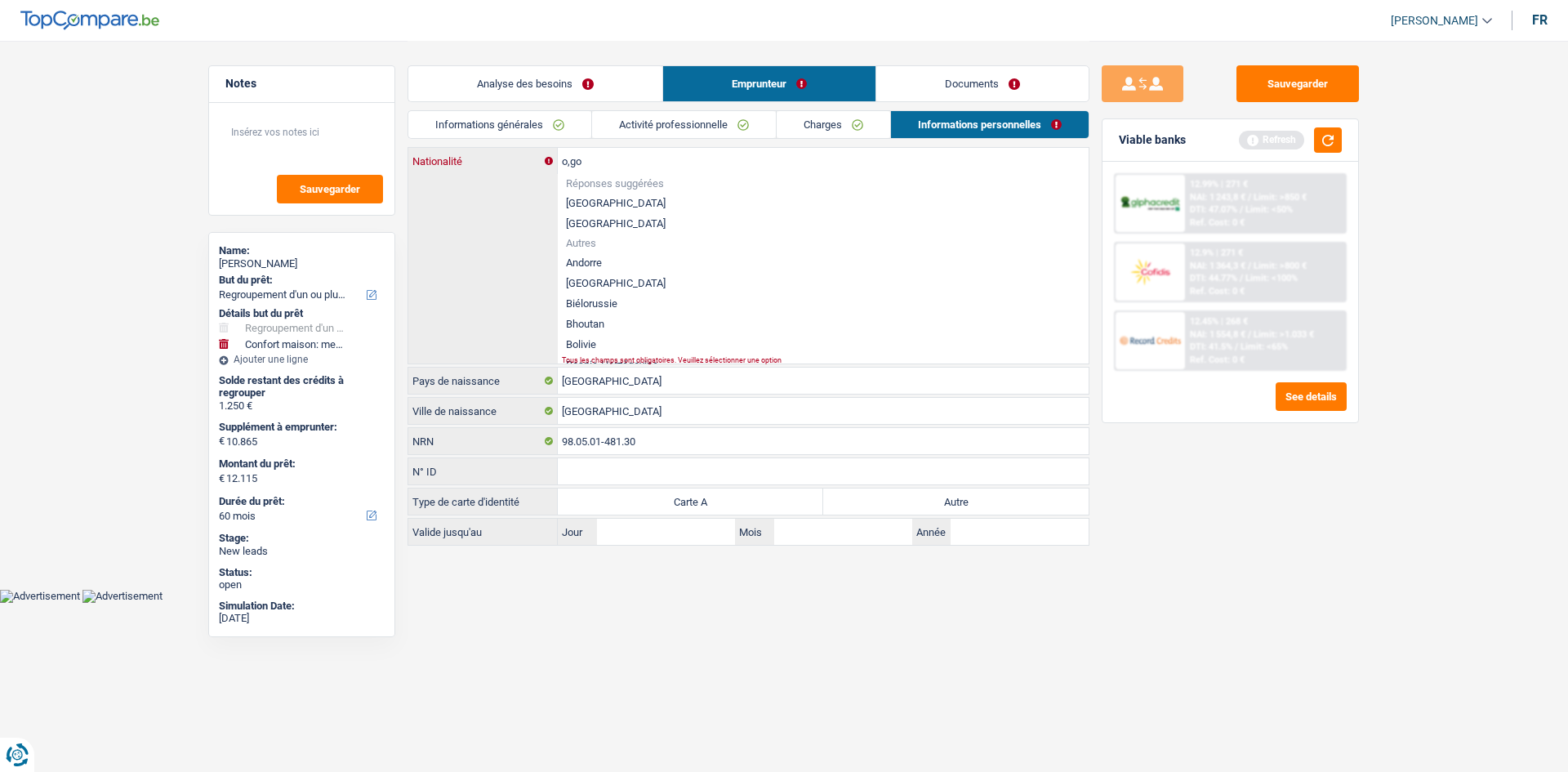
click at [683, 162] on input "o,go" at bounding box center [823, 161] width 531 height 26
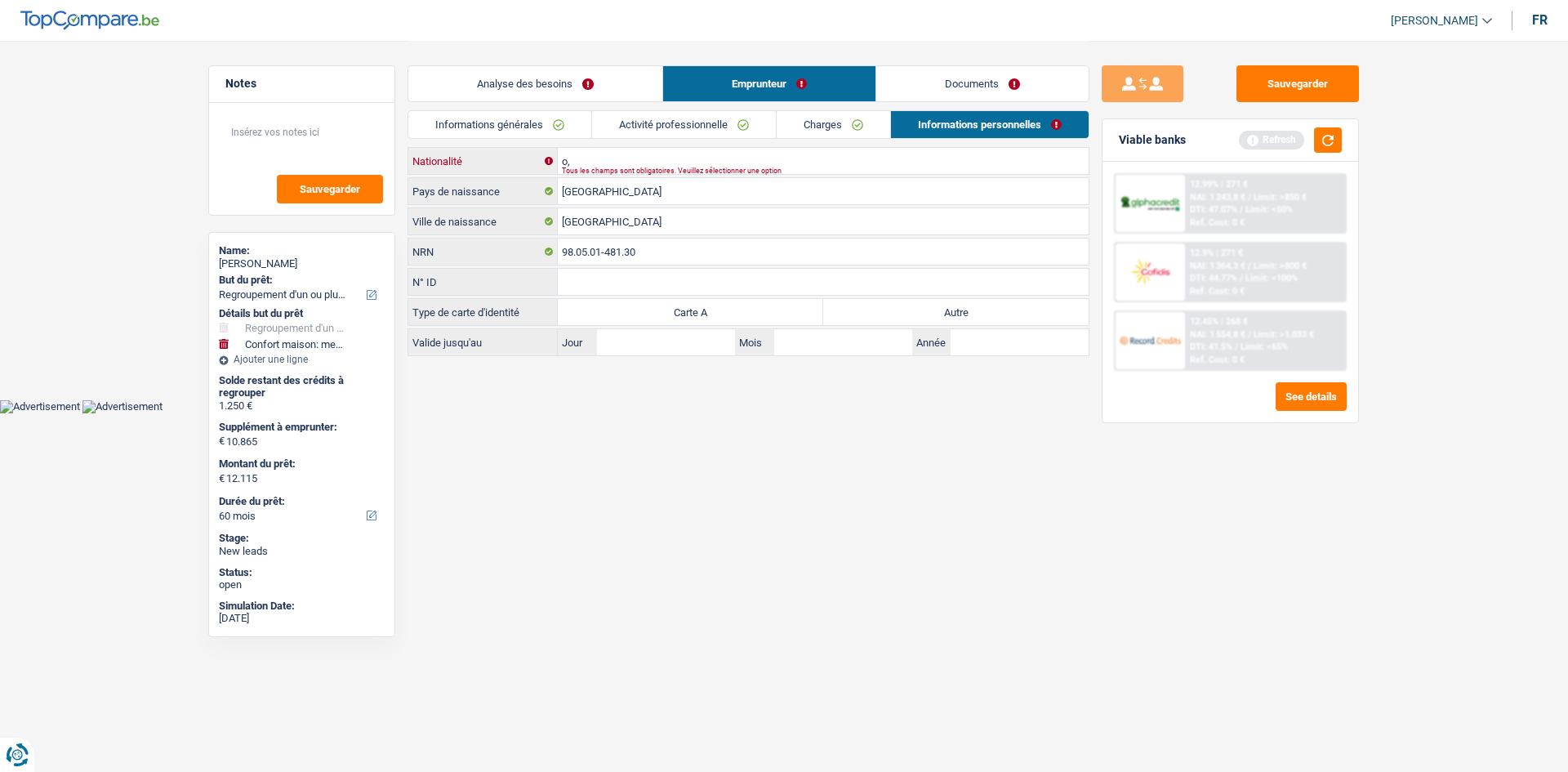
type input "o"
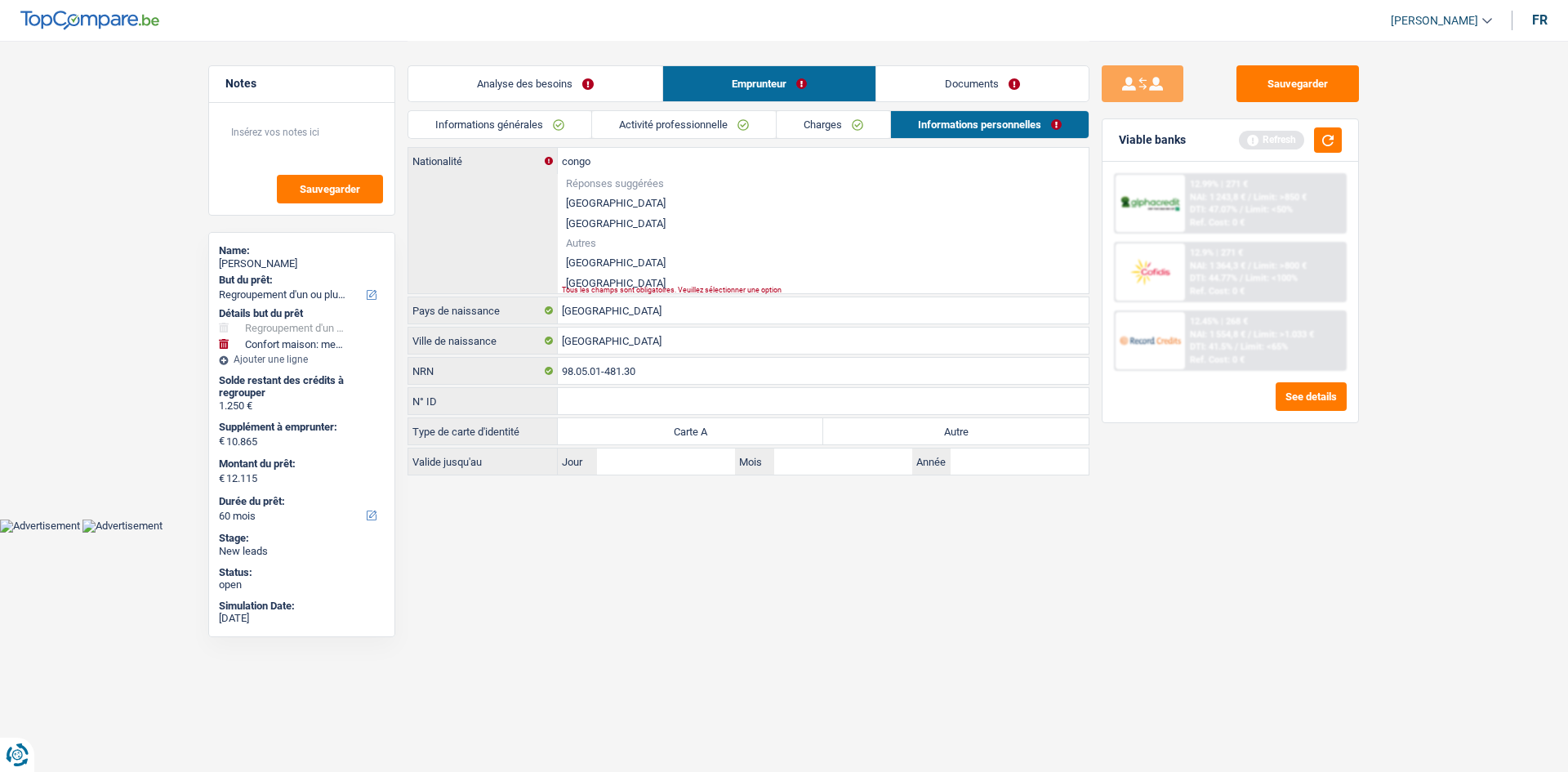
click at [658, 271] on li "République démocratique du Congo" at bounding box center [823, 262] width 531 height 21
type input "République démocratique du Congo"
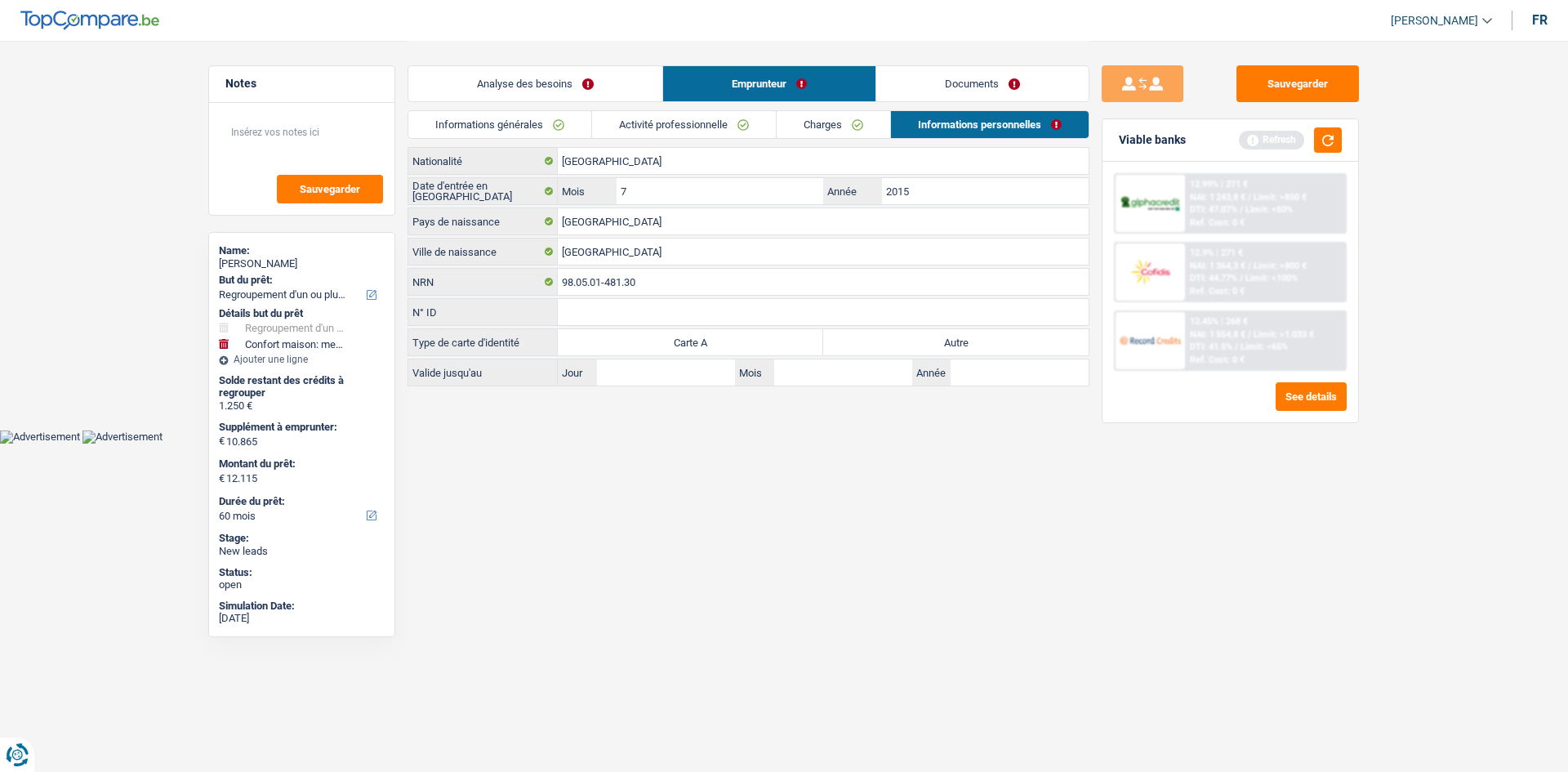
click at [955, 337] on label "Autre" at bounding box center [955, 342] width 265 height 26
click at [955, 337] on input "Autre" at bounding box center [955, 342] width 265 height 26
radio input "true"
drag, startPoint x: 566, startPoint y: 88, endPoint x: 594, endPoint y: 110, distance: 35.6
click at [566, 88] on link "Analyse des besoins" at bounding box center [535, 83] width 254 height 35
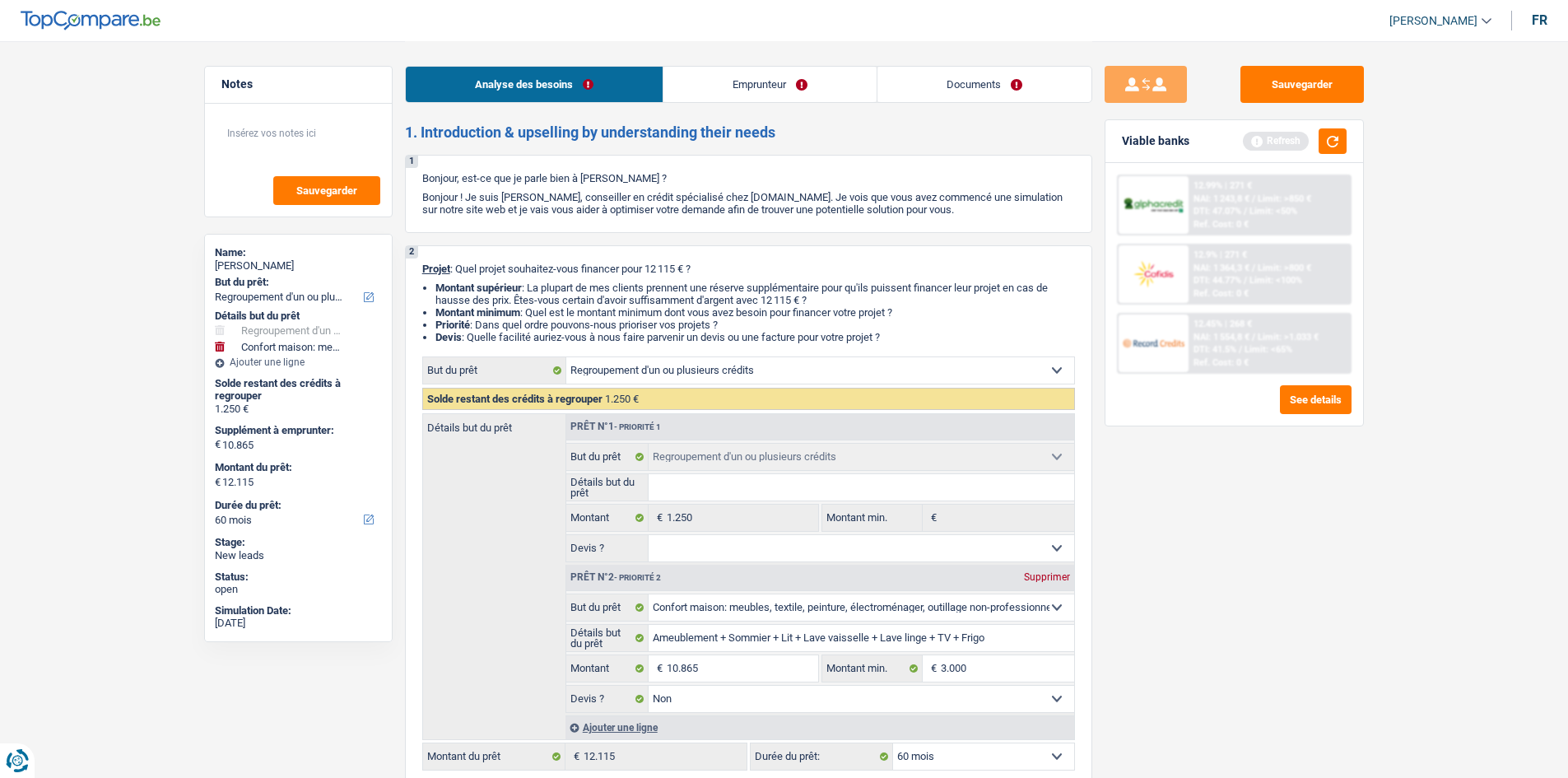
click at [1262, 532] on div "Sauvegarder Viable banks Refresh 12.99% | 271 € NAI: 1 243,8 € / Limit: >850 € …" at bounding box center [1234, 408] width 284 height 686
drag, startPoint x: 1325, startPoint y: 135, endPoint x: 1296, endPoint y: 313, distance: 180.3
click at [1325, 137] on button "button" at bounding box center [1333, 140] width 28 height 26
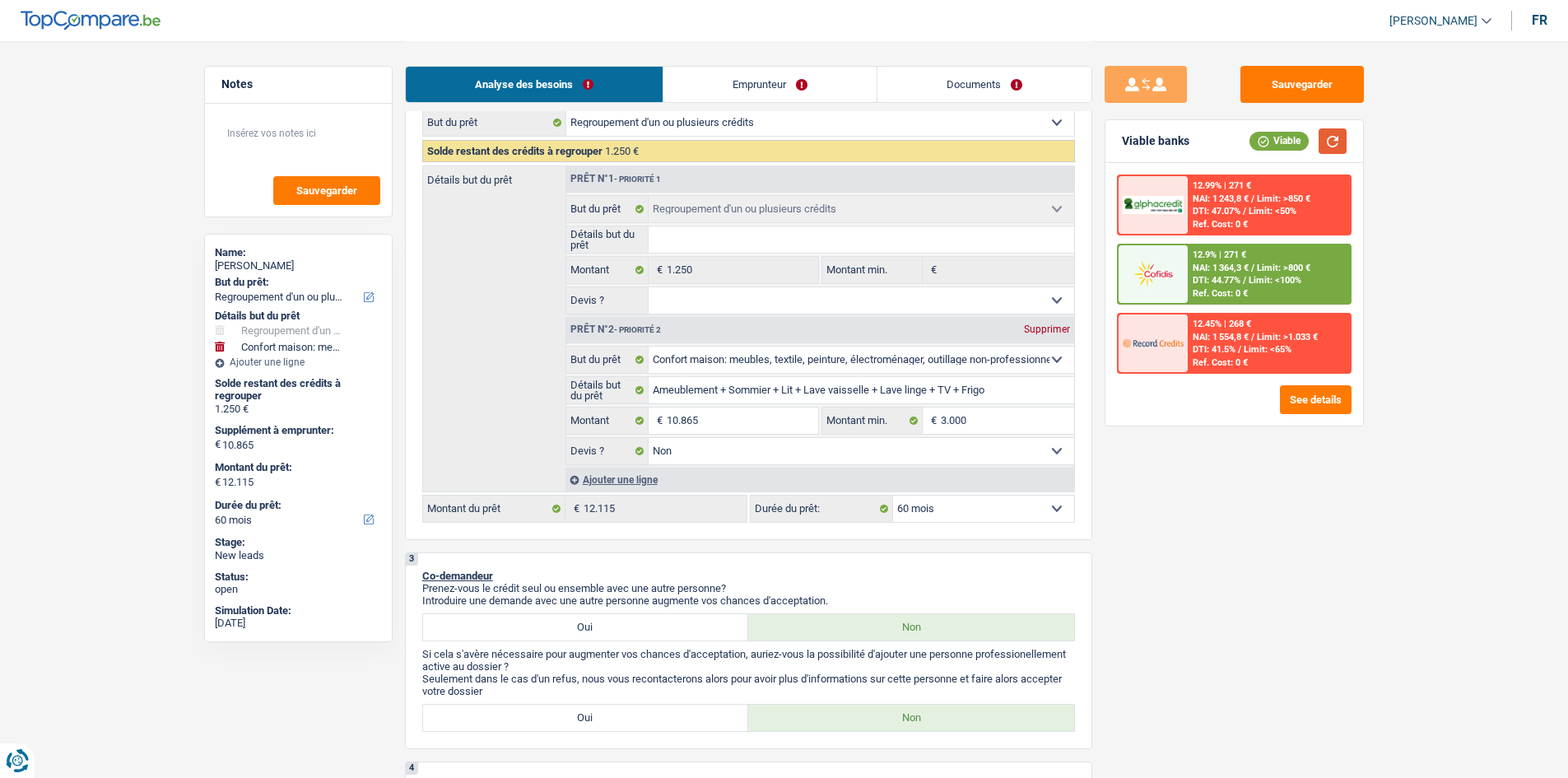
scroll to position [247, 0]
click at [736, 423] on input "10.865" at bounding box center [741, 421] width 150 height 27
type input "1"
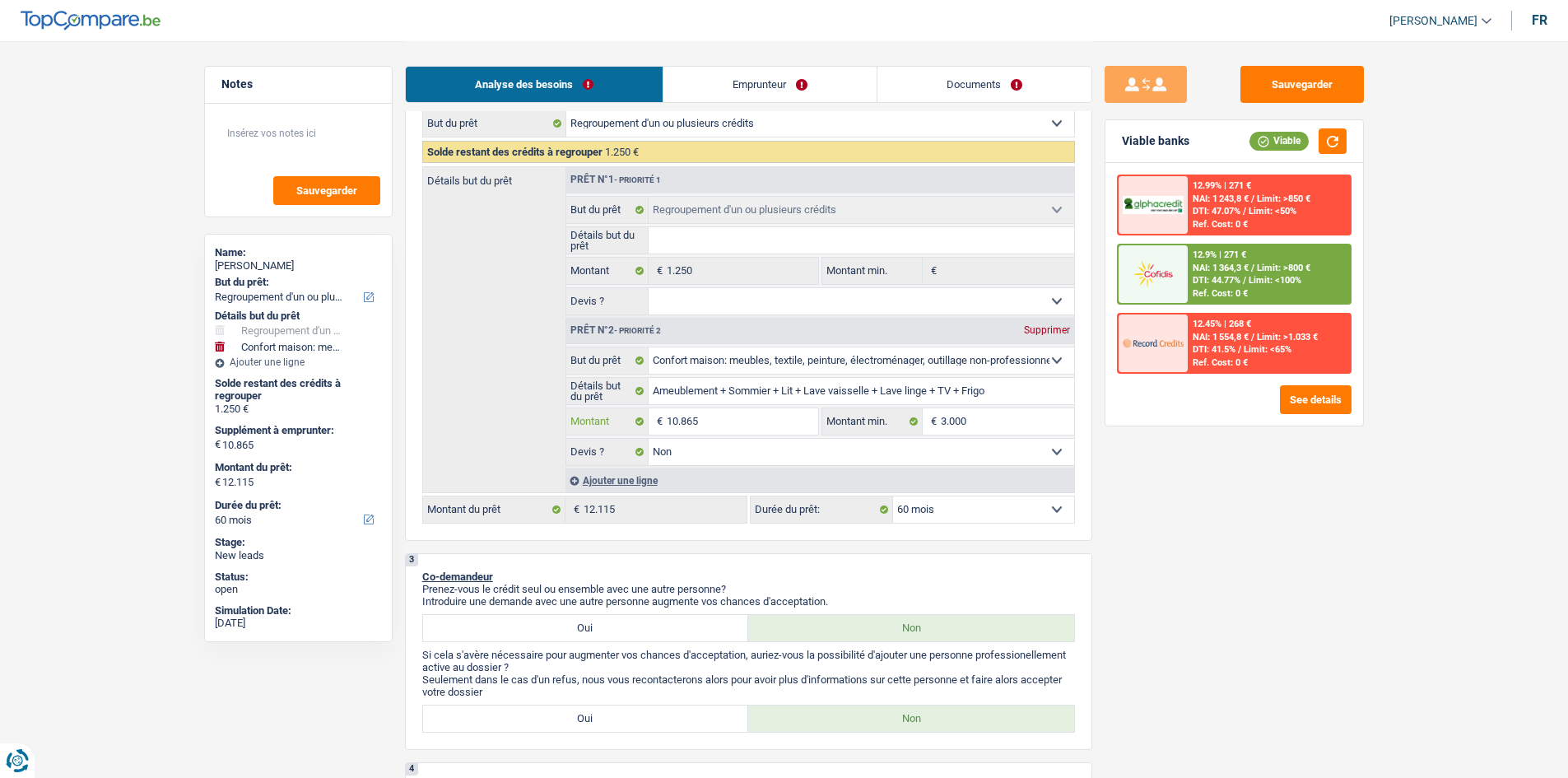
type input "1"
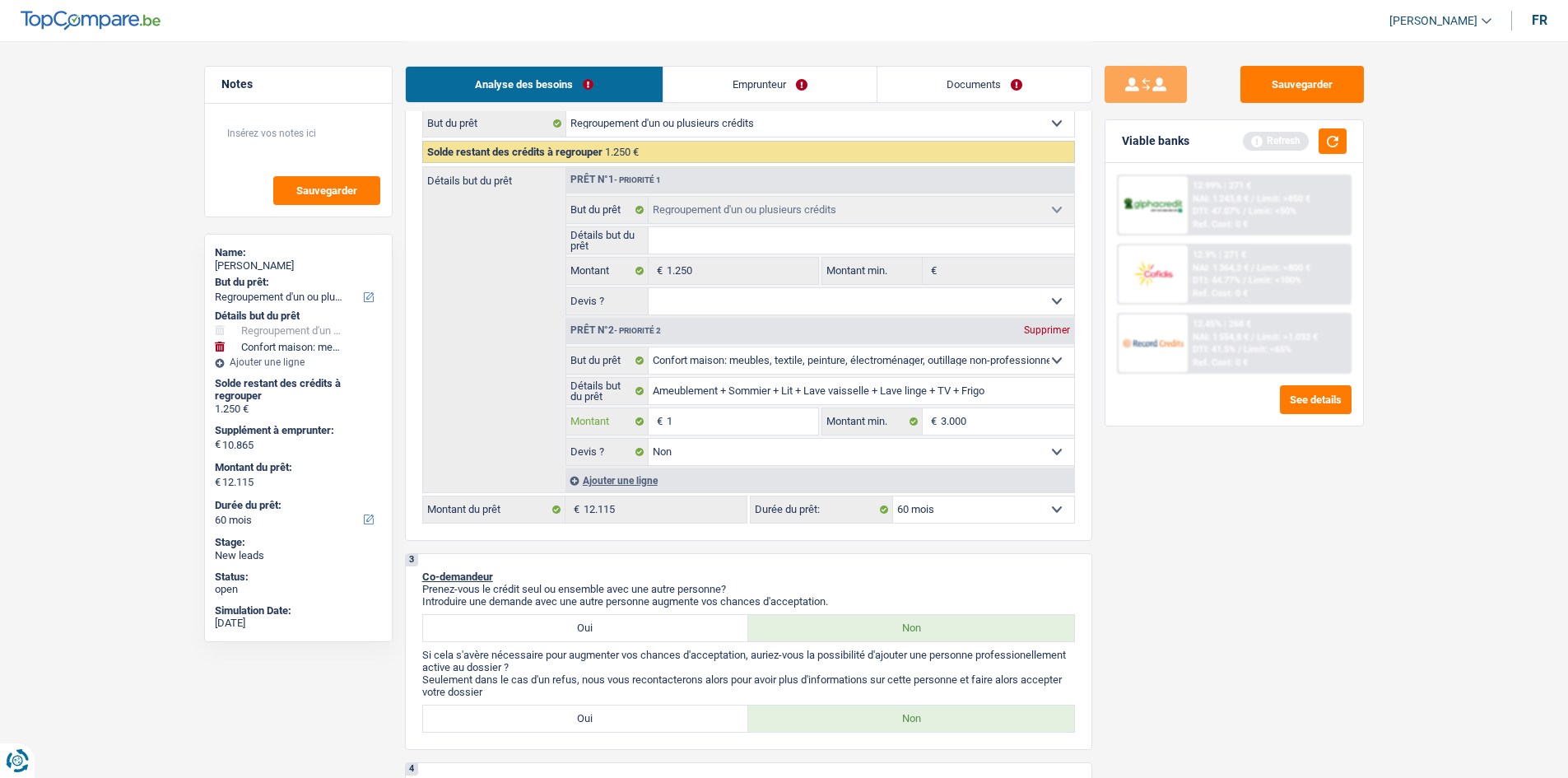
type input "13"
type input "130"
type input "1.300"
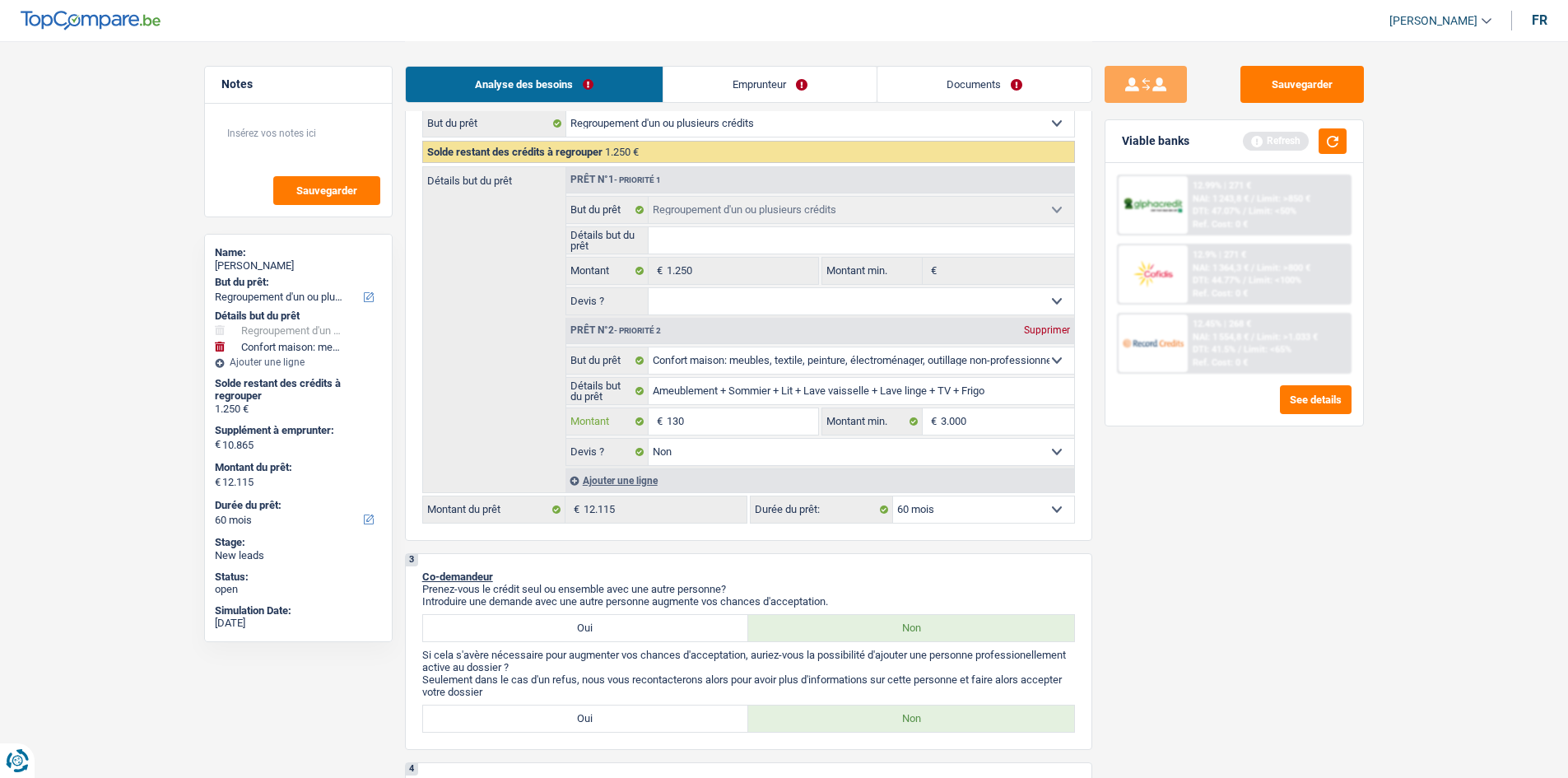
type input "1.300"
type input "13.000"
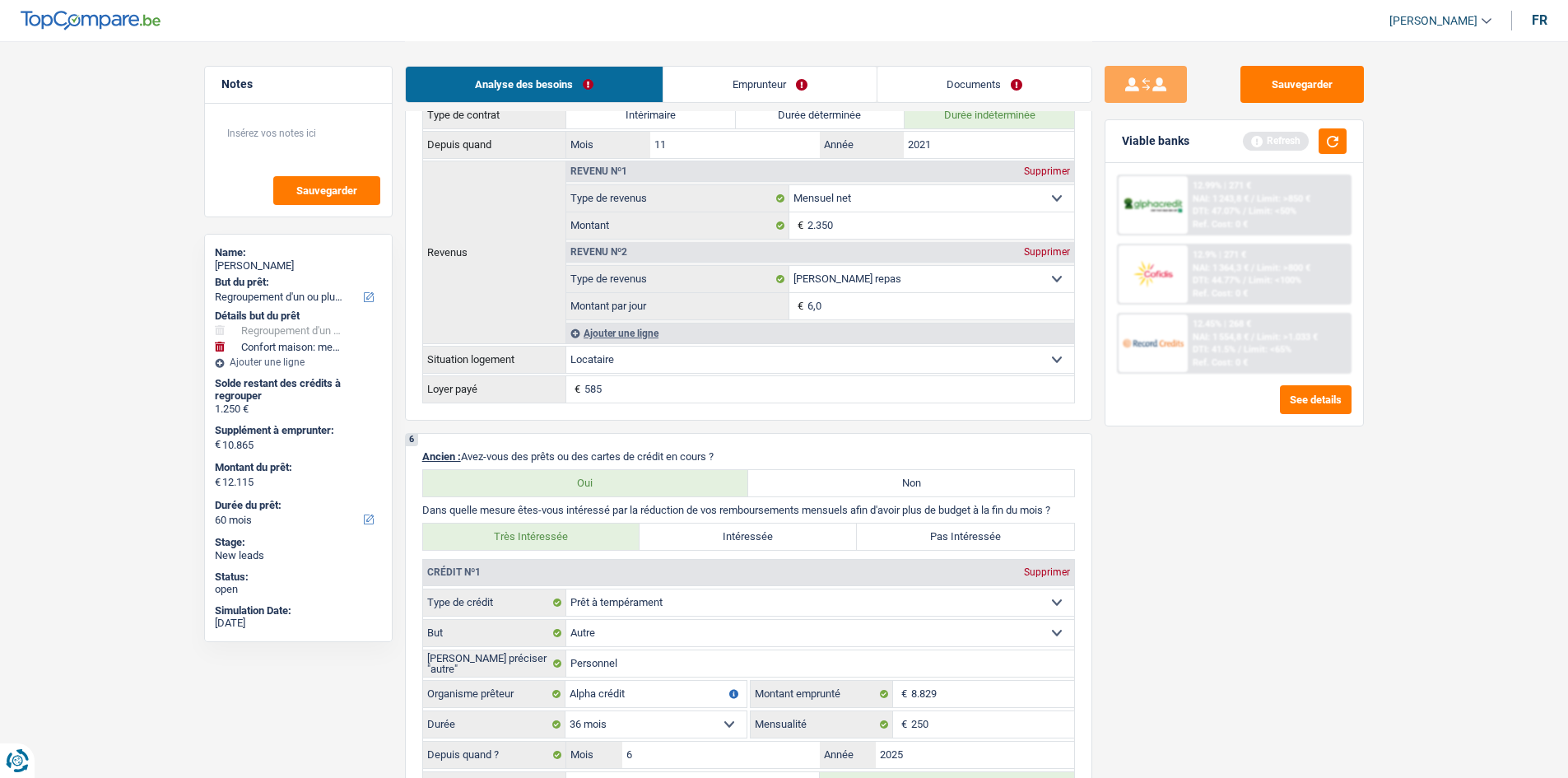
scroll to position [1235, 0]
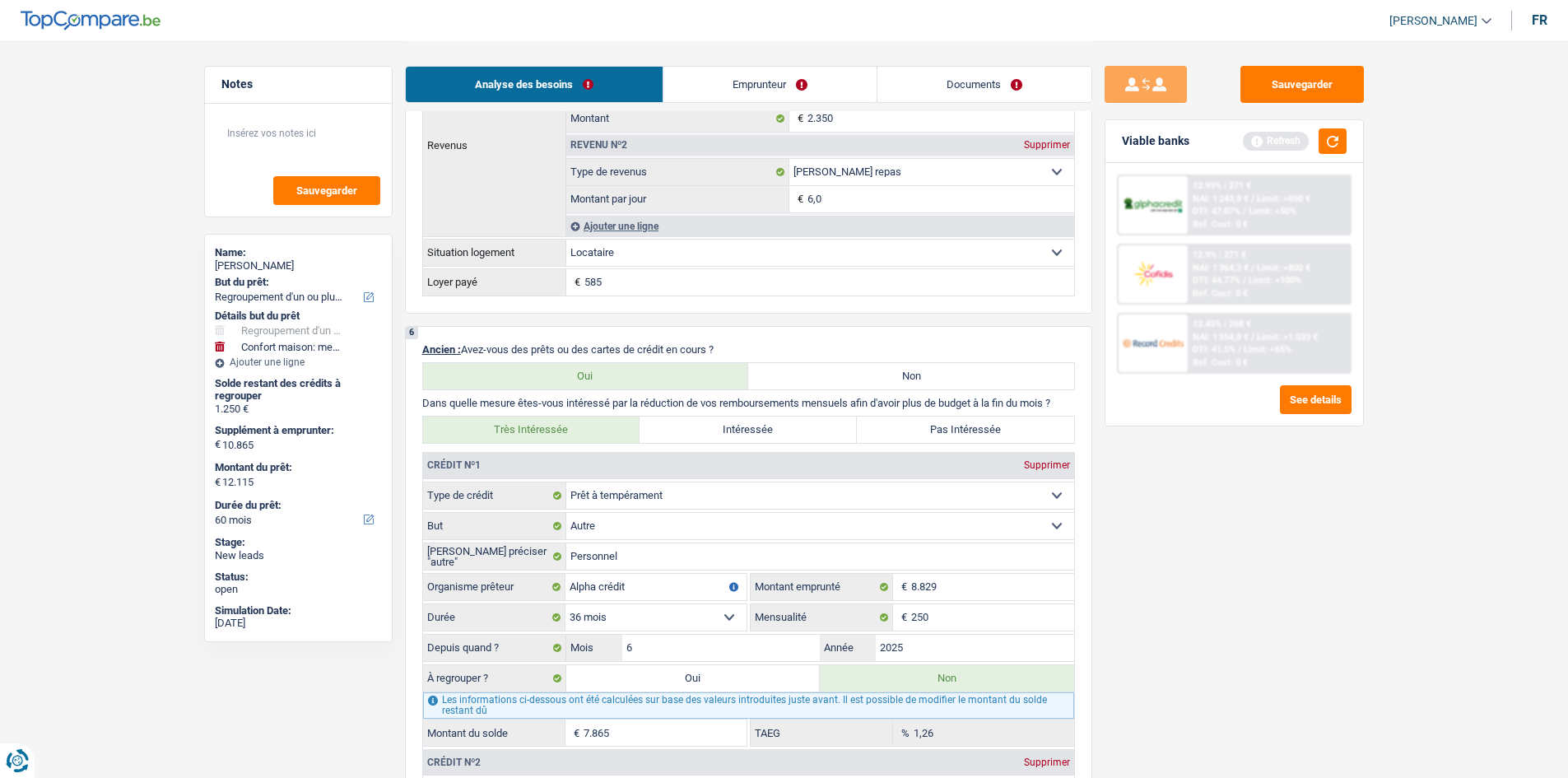
type input "13.000"
type input "14.250"
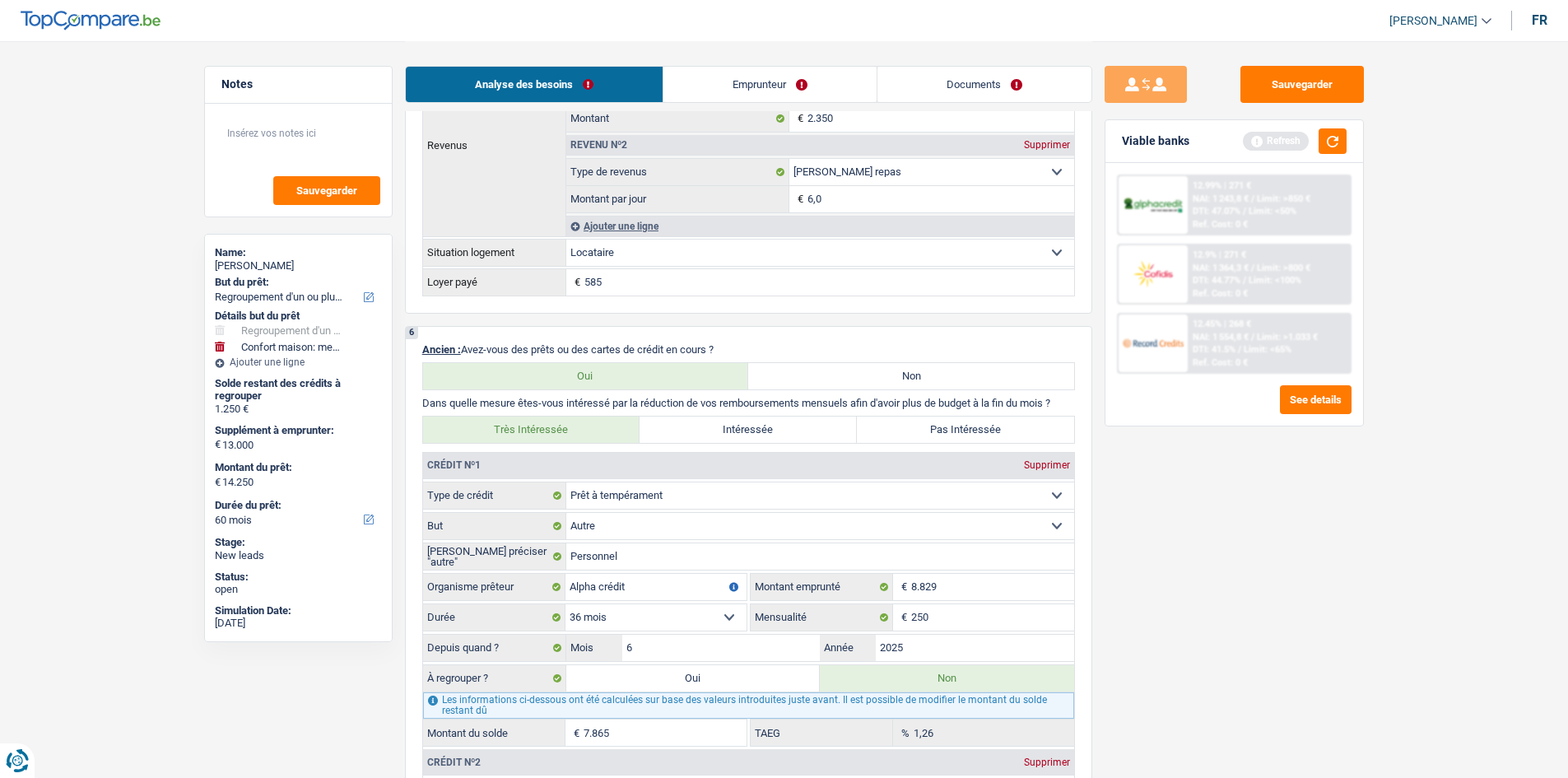
click at [951, 436] on label "Pas Intéressée" at bounding box center [965, 430] width 217 height 27
click at [951, 436] on input "Pas Intéressée" at bounding box center [965, 430] width 217 height 27
radio input "true"
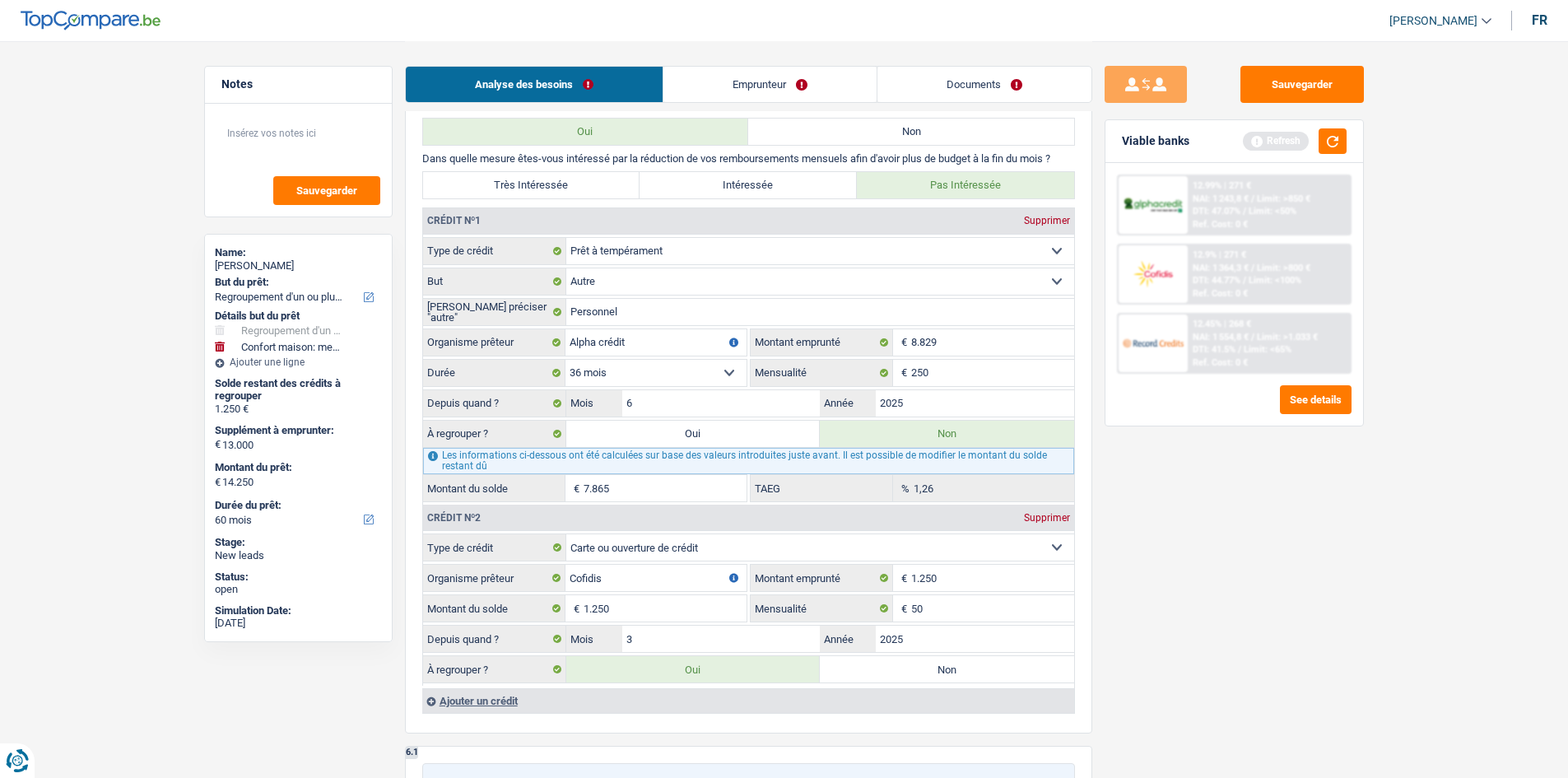
scroll to position [1647, 0]
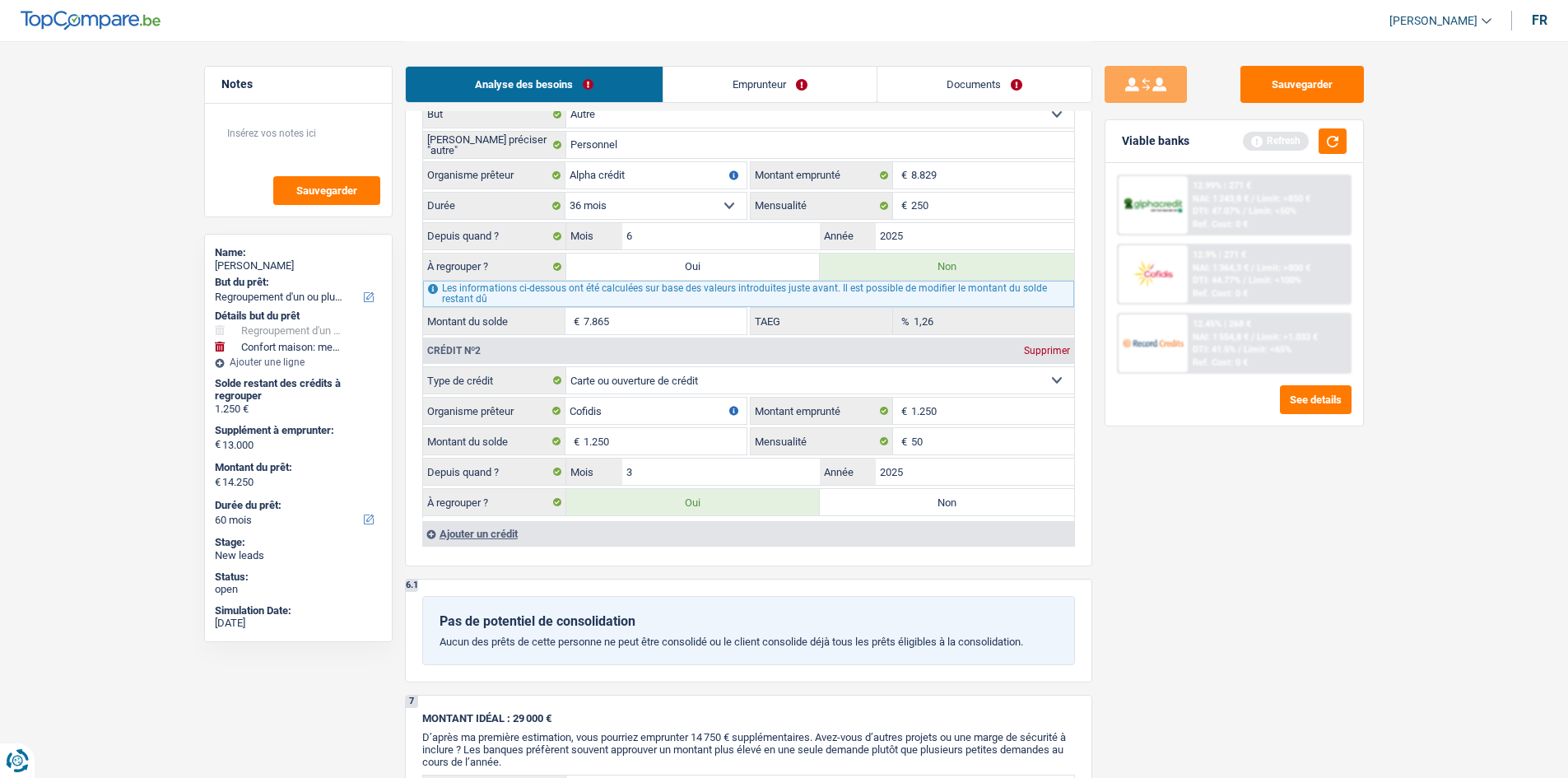
click at [972, 499] on label "Non" at bounding box center [946, 502] width 254 height 27
click at [972, 499] on input "Non" at bounding box center [946, 502] width 254 height 27
radio input "true"
select select "household"
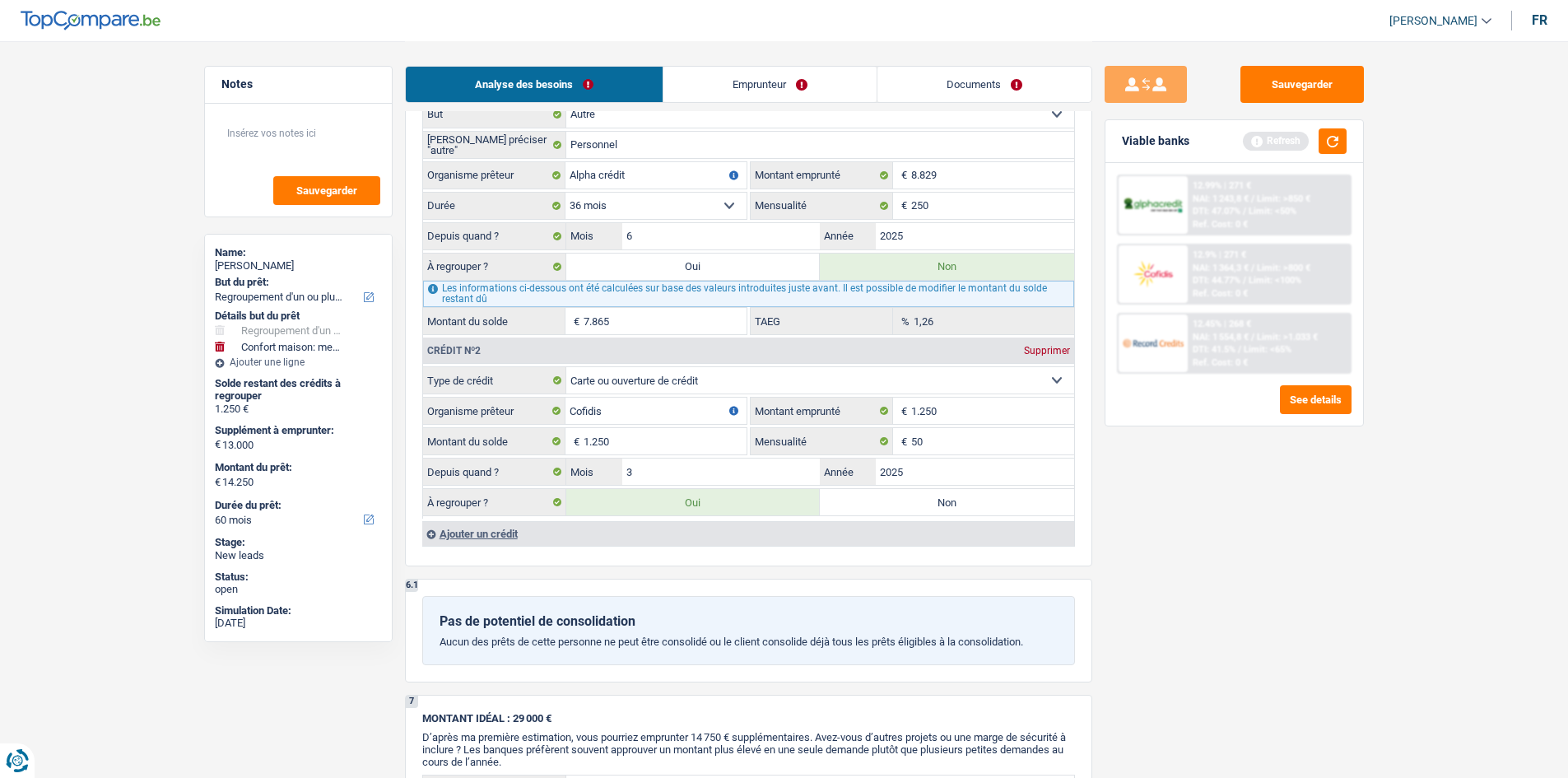
select select "household"
type input "Ameublement + Sommier + Lit + Lave vaisselle + Lave linge + TV + Frigo"
type input "13.000"
type input "3.000"
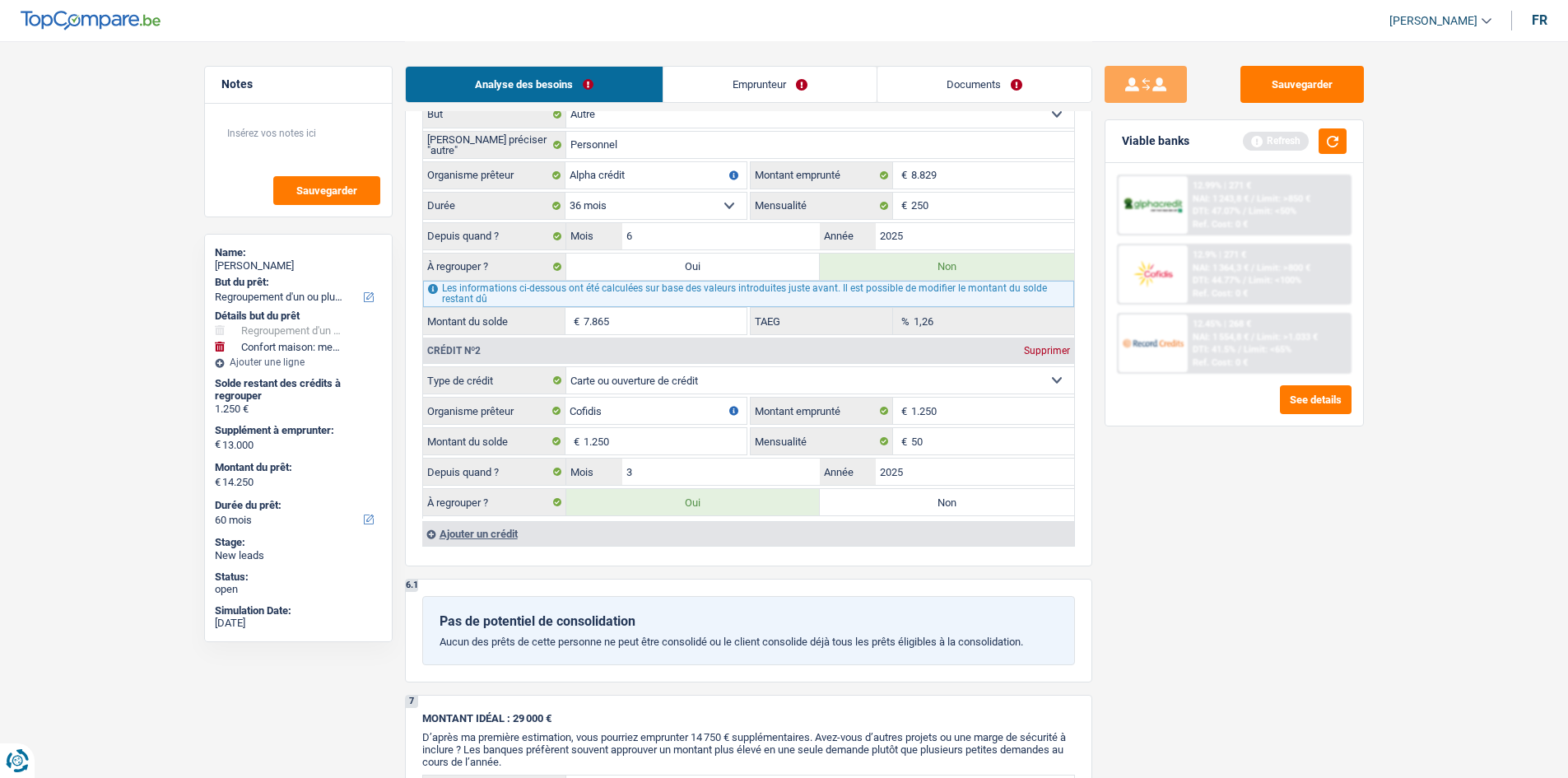
select select "false"
select select "household"
type input "Ameublement + Sommier + Lit + Lave vaisselle + Lave linge + TV + Frigo"
type input "13.000"
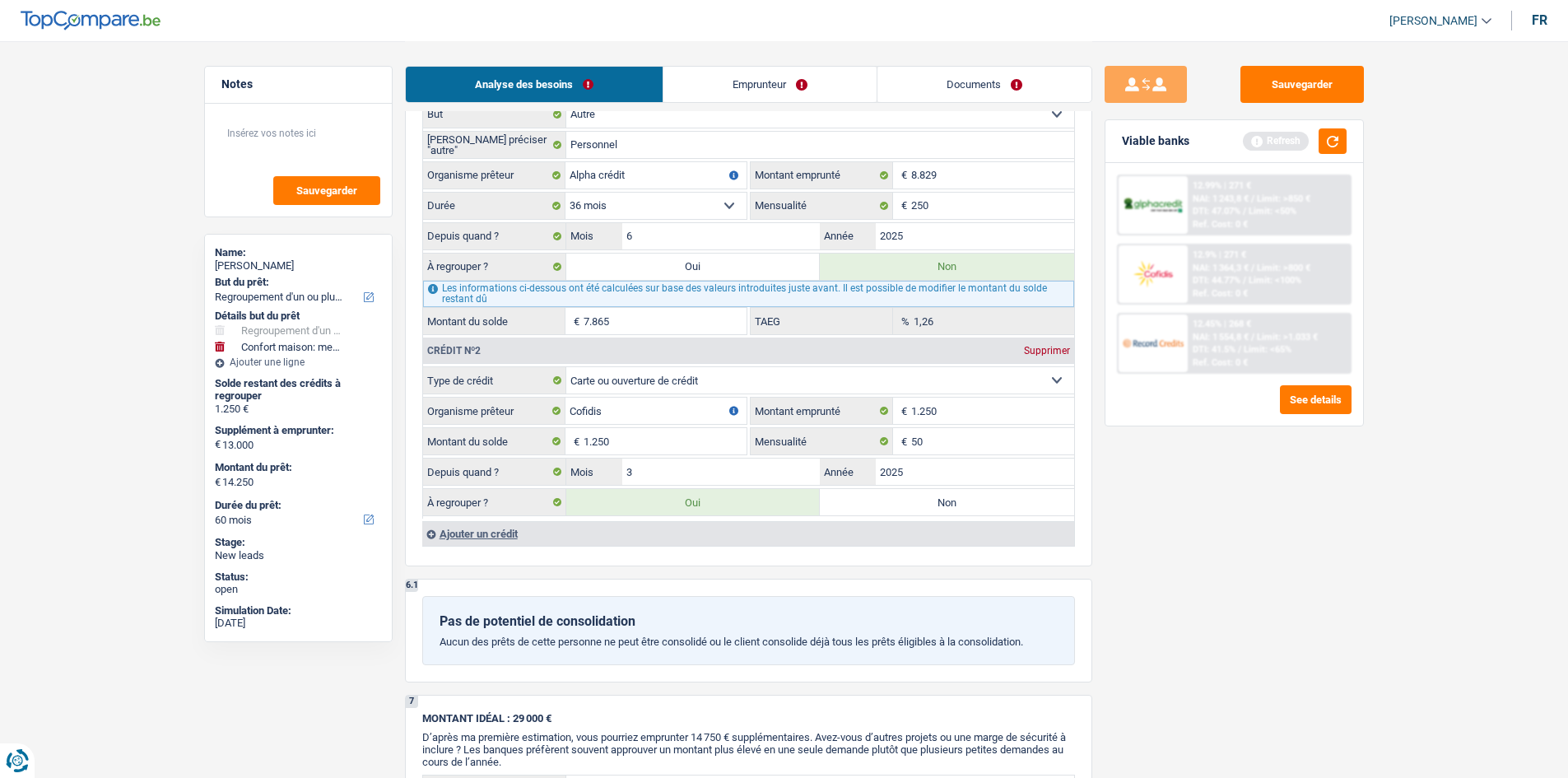
type input "3.000"
select select "false"
radio input "false"
type input "13.000"
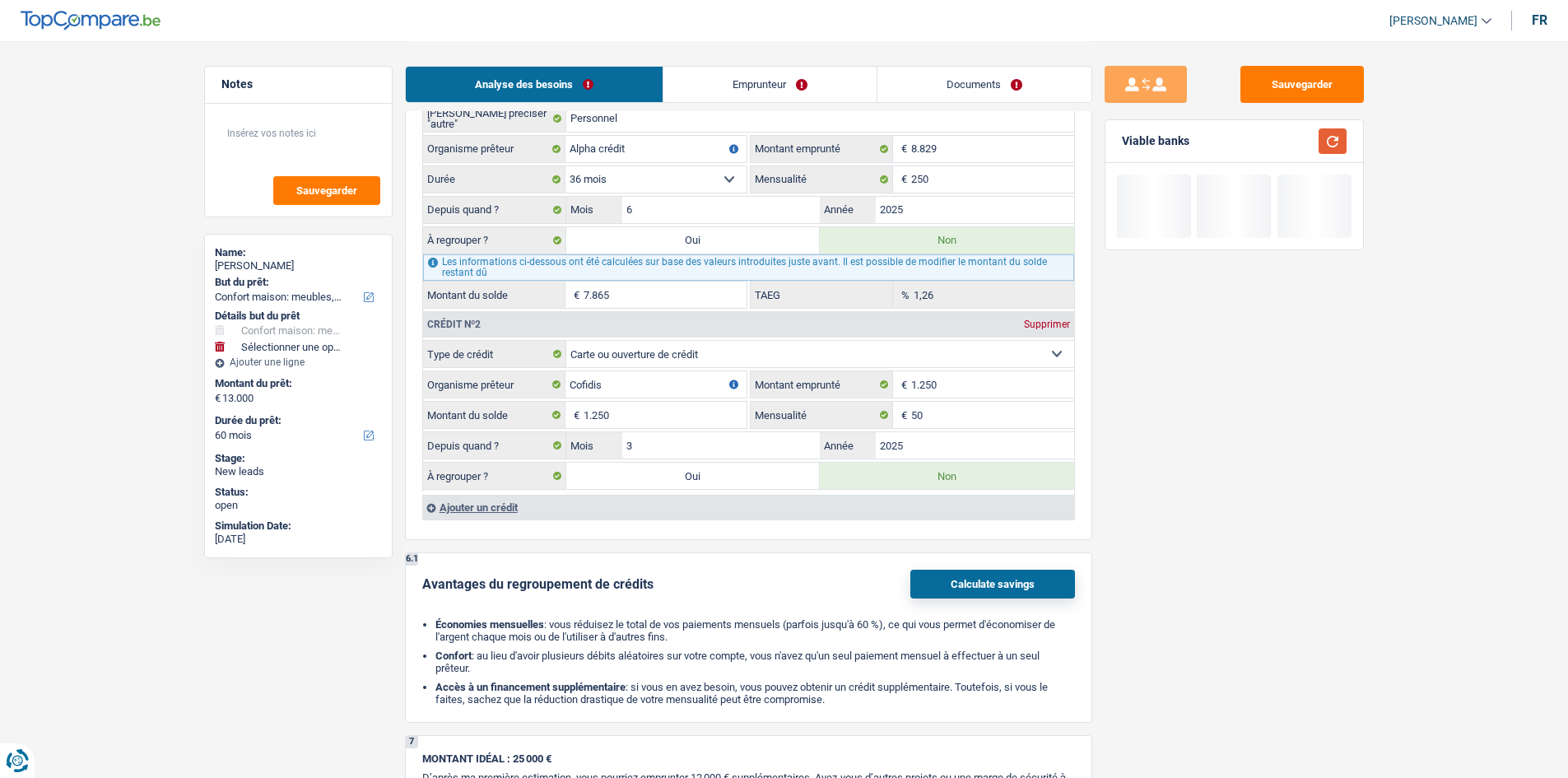
drag, startPoint x: 1337, startPoint y: 129, endPoint x: 1335, endPoint y: 340, distance: 211.0
click at [1337, 136] on button "button" at bounding box center [1333, 140] width 28 height 26
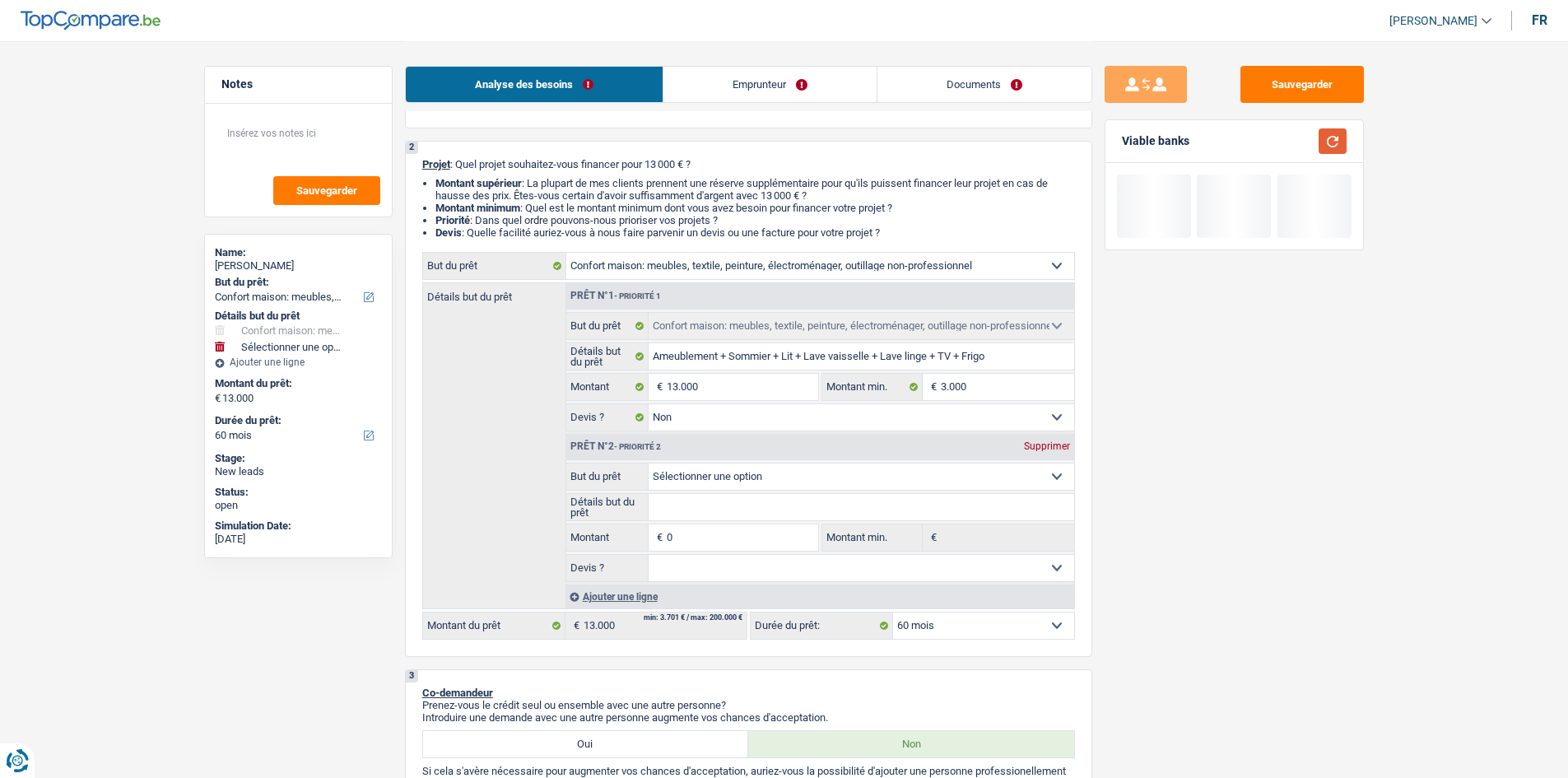
scroll to position [0, 0]
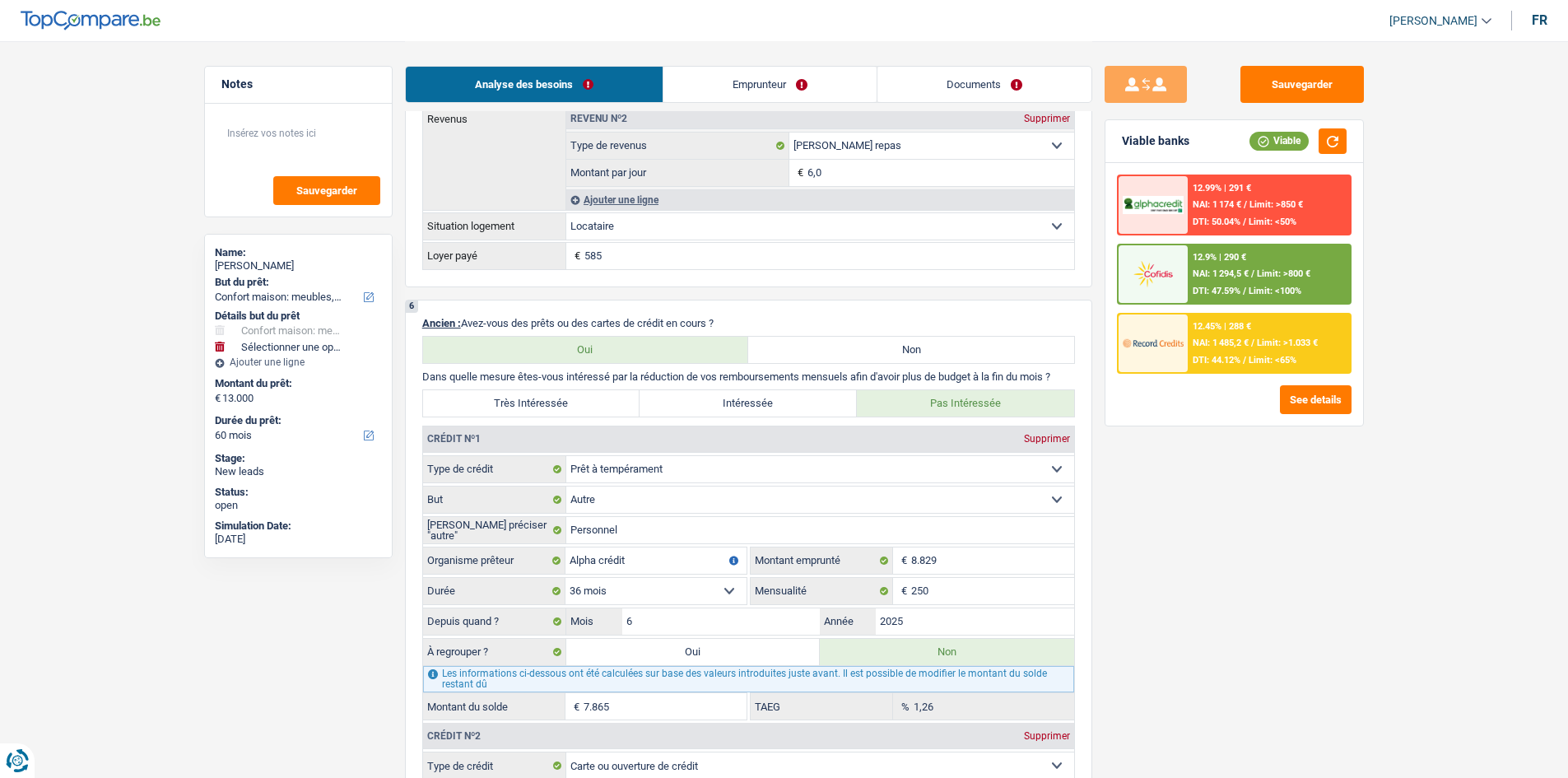
scroll to position [1564, 0]
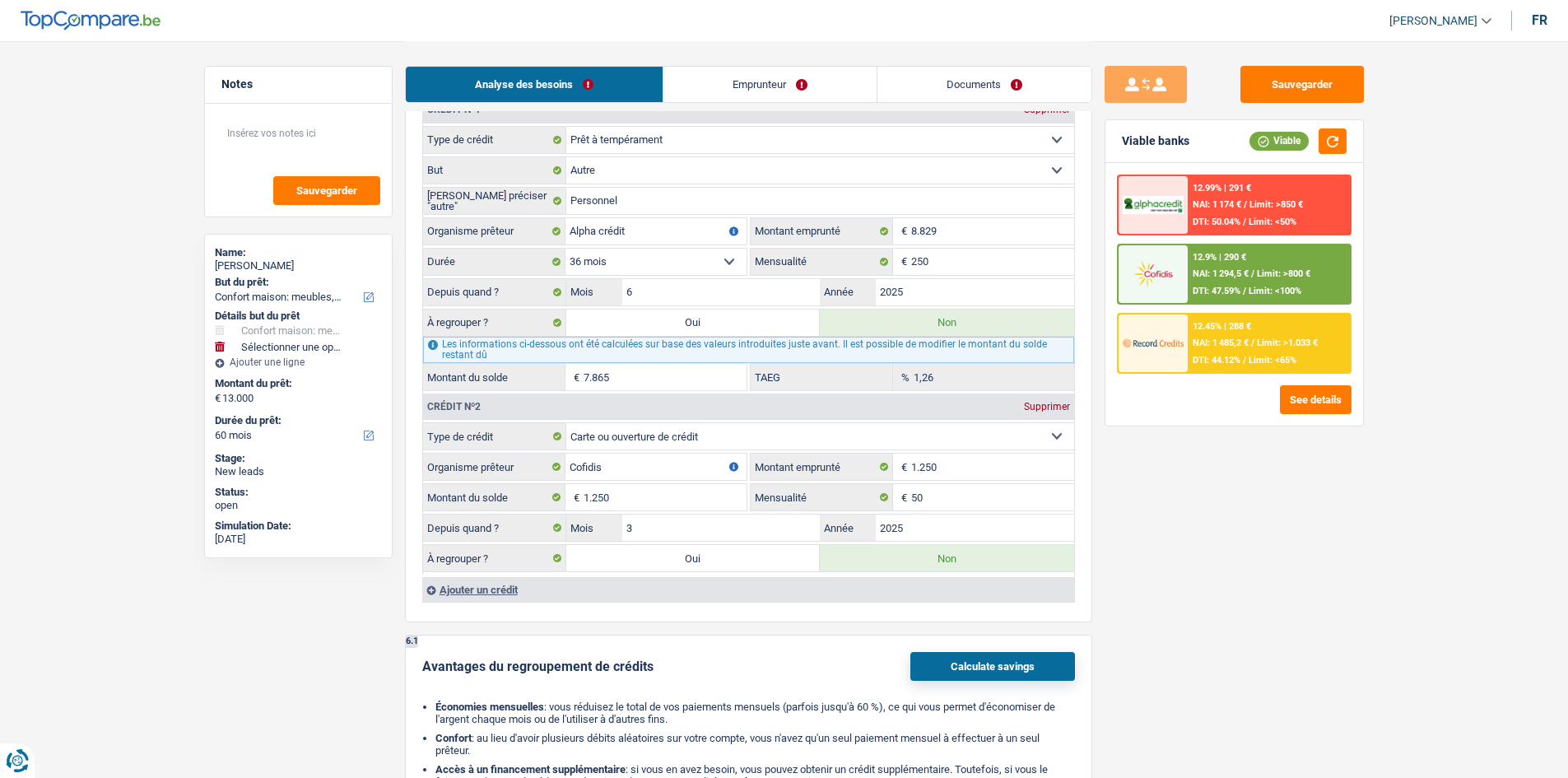
click at [1357, 555] on div "Sauvegarder Viable banks Viable 12.99% | 291 € NAI: 1 174 € / Limit: >850 € DTI…" at bounding box center [1234, 408] width 284 height 686
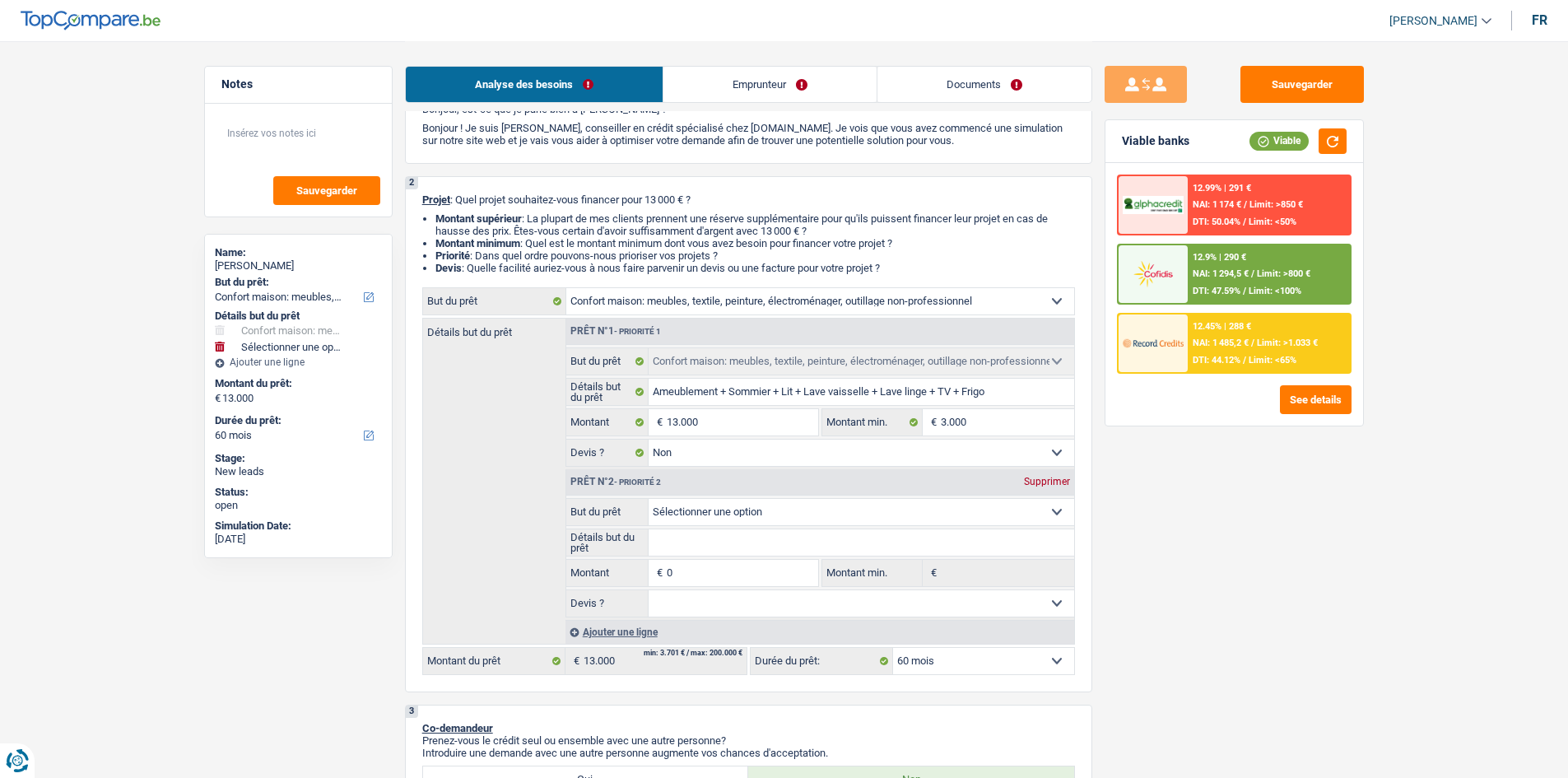
scroll to position [165, 0]
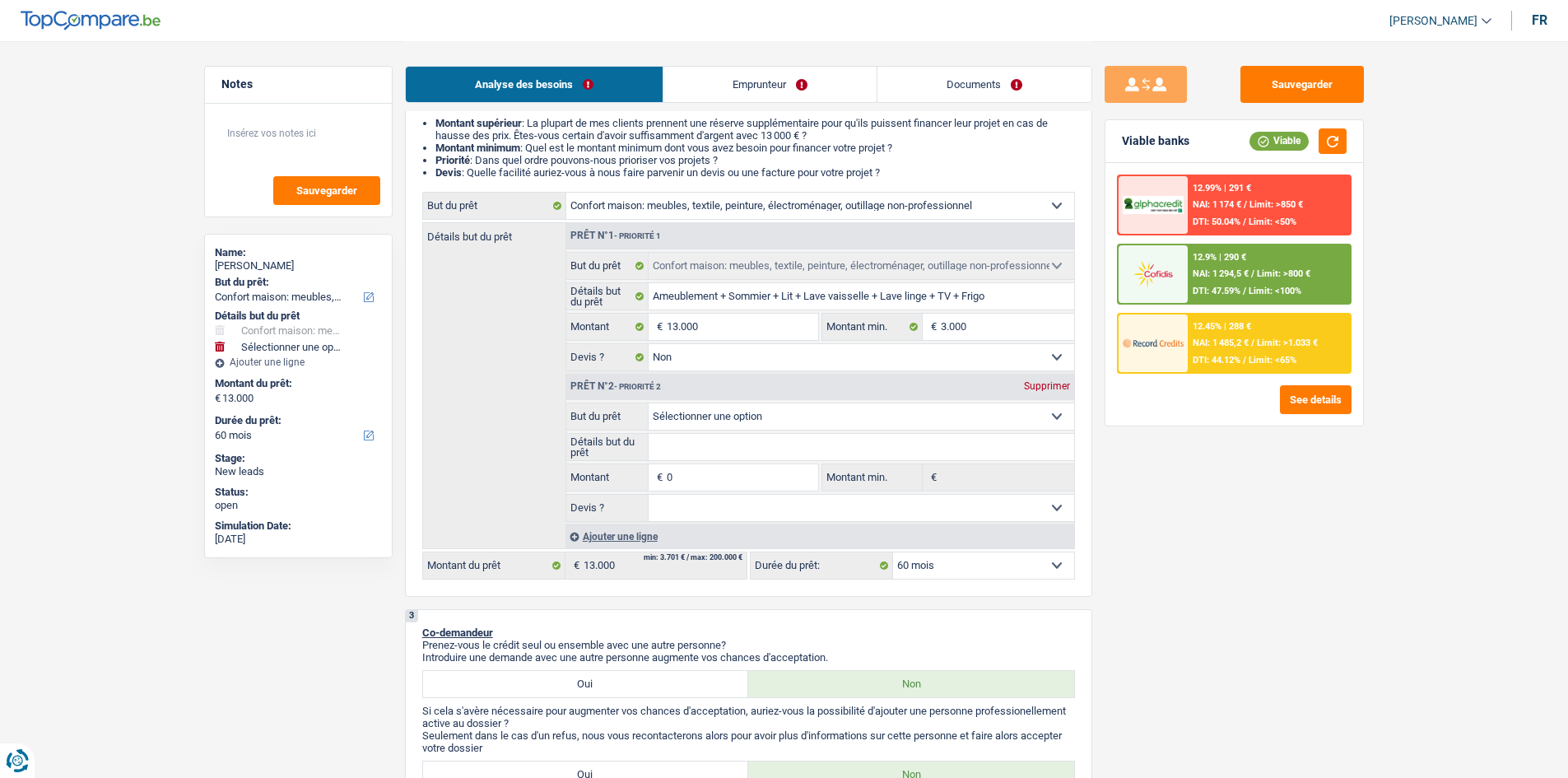
click at [1043, 385] on div "Supprimer" at bounding box center [1046, 387] width 54 height 10
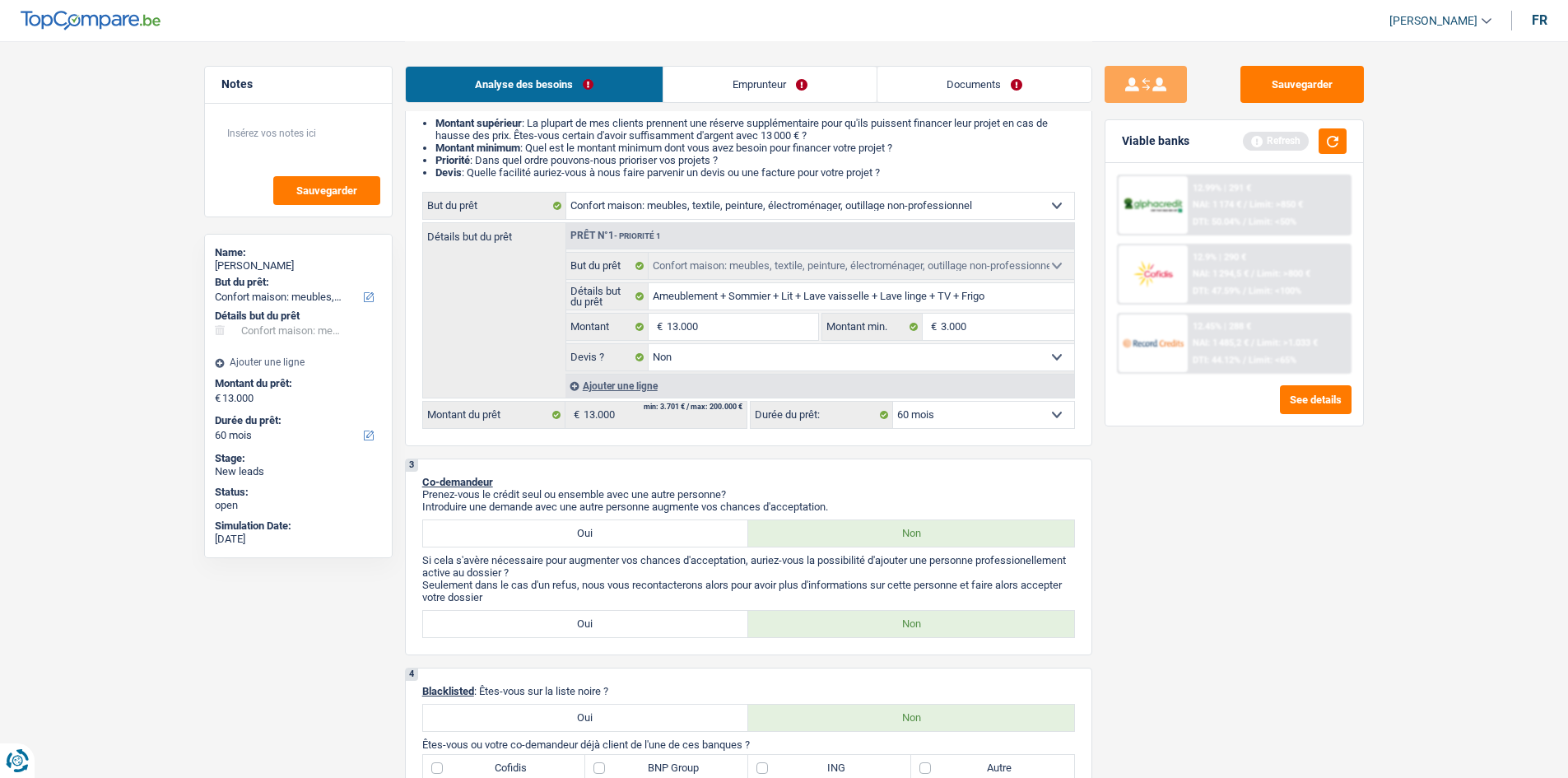
click at [1252, 553] on div "Sauvegarder Viable banks Refresh 12.99% | 291 € NAI: 1 174 € / Limit: >850 € DT…" at bounding box center [1234, 408] width 284 height 686
drag, startPoint x: 1320, startPoint y: 146, endPoint x: 1344, endPoint y: 164, distance: 30.0
click at [1321, 146] on button "button" at bounding box center [1333, 140] width 28 height 26
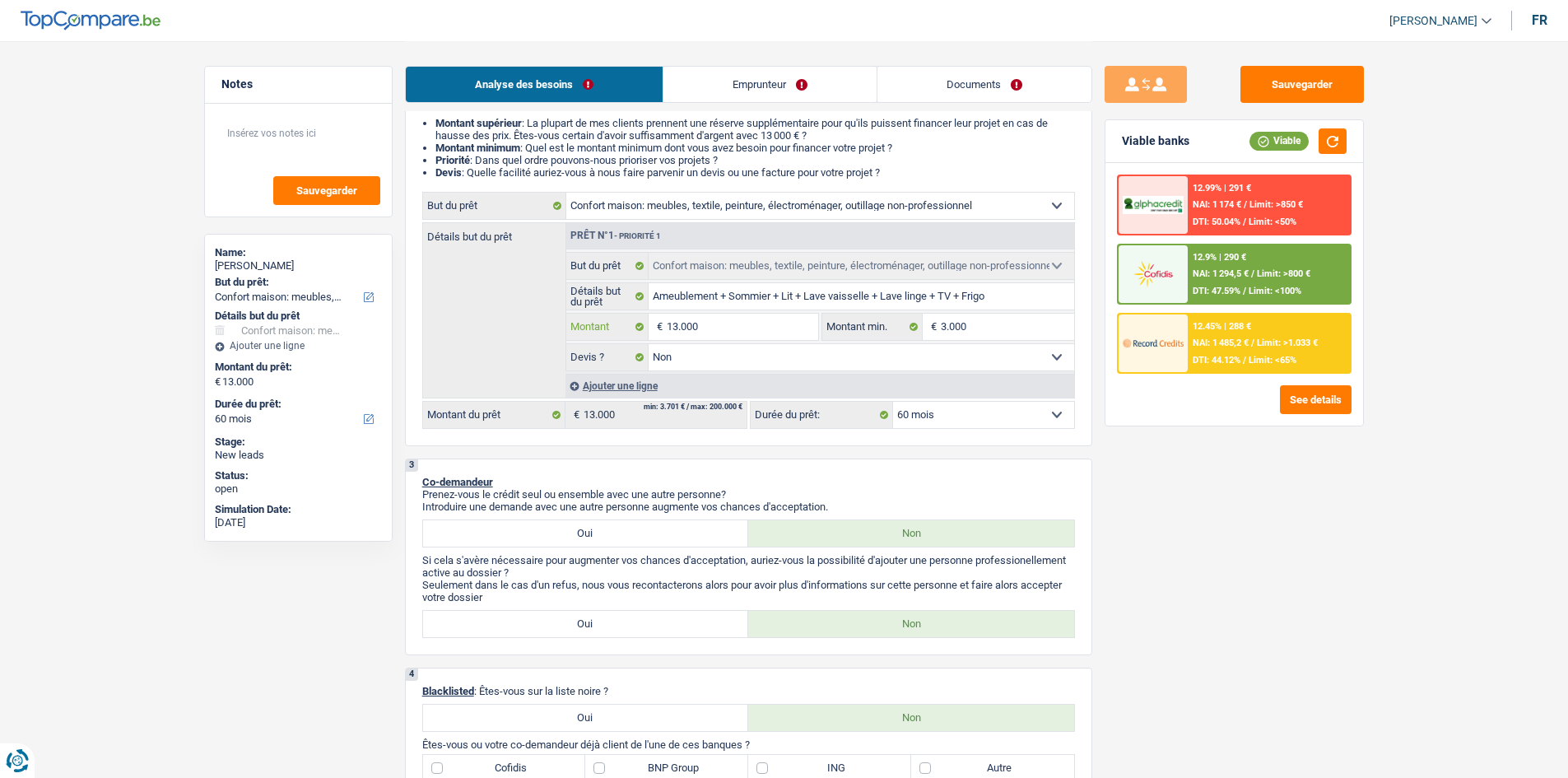
click at [718, 317] on input "13.000" at bounding box center [741, 327] width 150 height 27
click at [980, 324] on input "3.000" at bounding box center [1007, 327] width 133 height 27
click at [981, 328] on input "3.000" at bounding box center [1007, 327] width 133 height 27
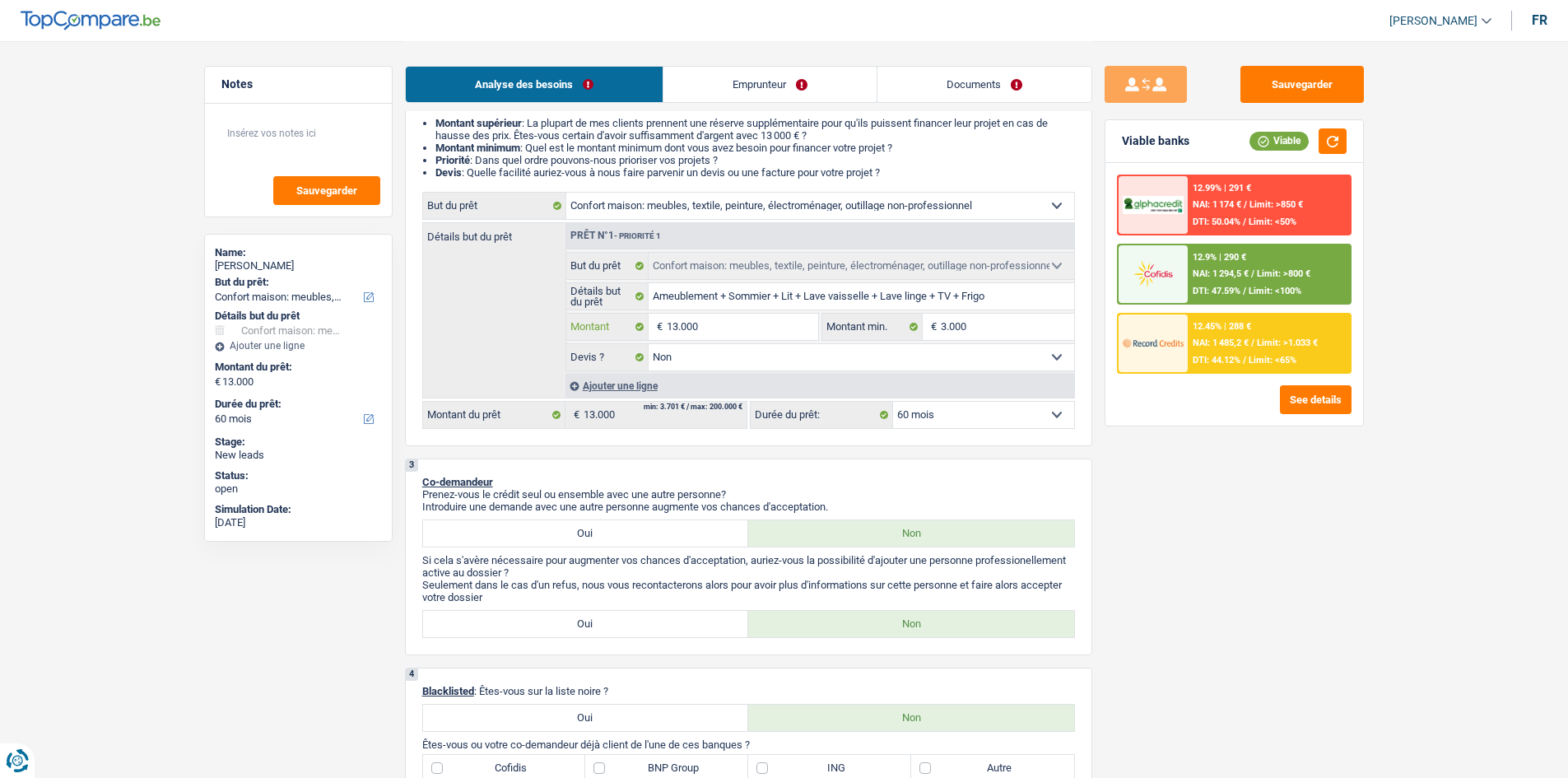
click at [715, 327] on input "13.000" at bounding box center [741, 327] width 150 height 27
click at [976, 321] on input "3.000" at bounding box center [1007, 327] width 133 height 27
paste input "1"
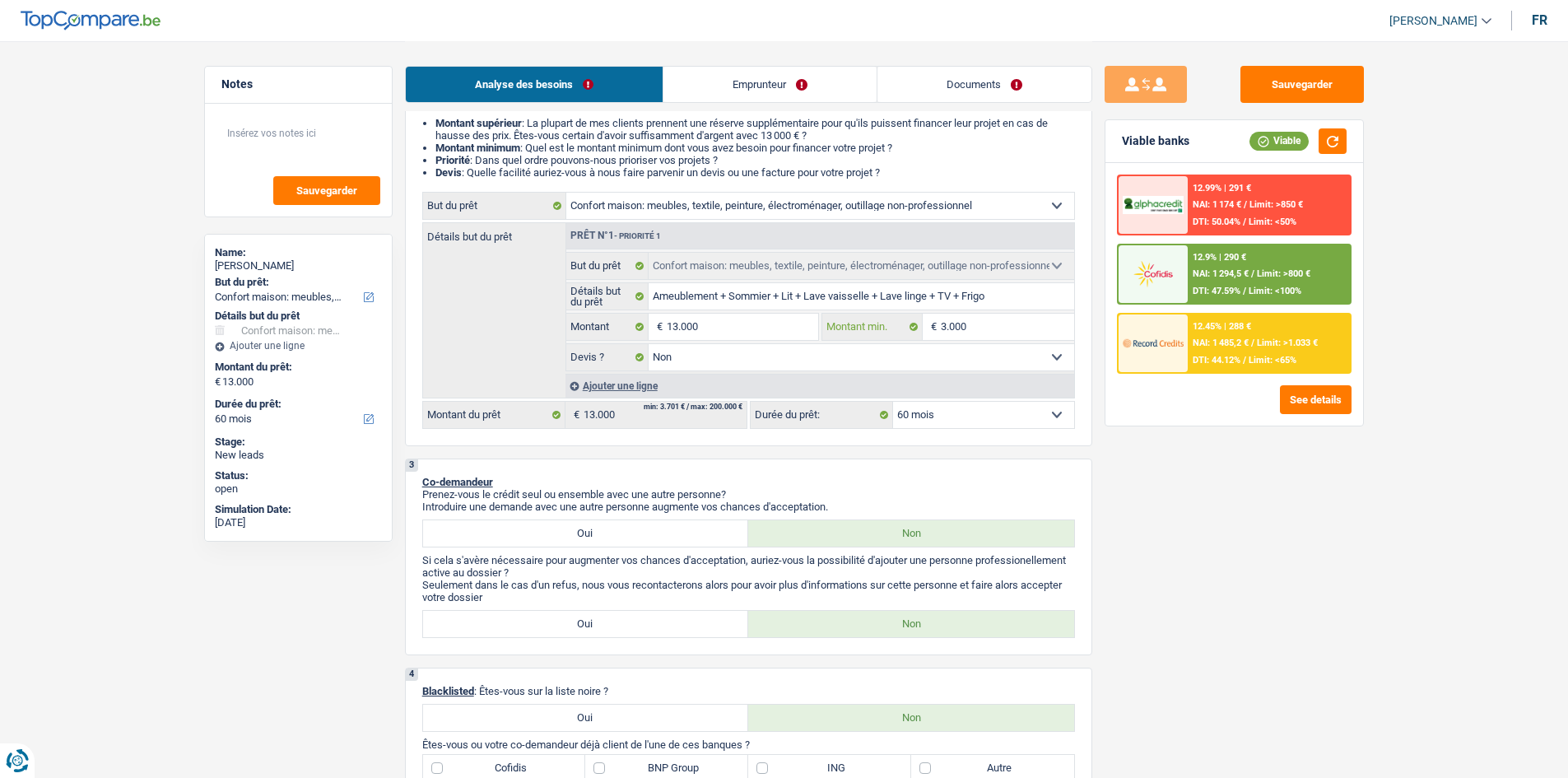
type input "13.000"
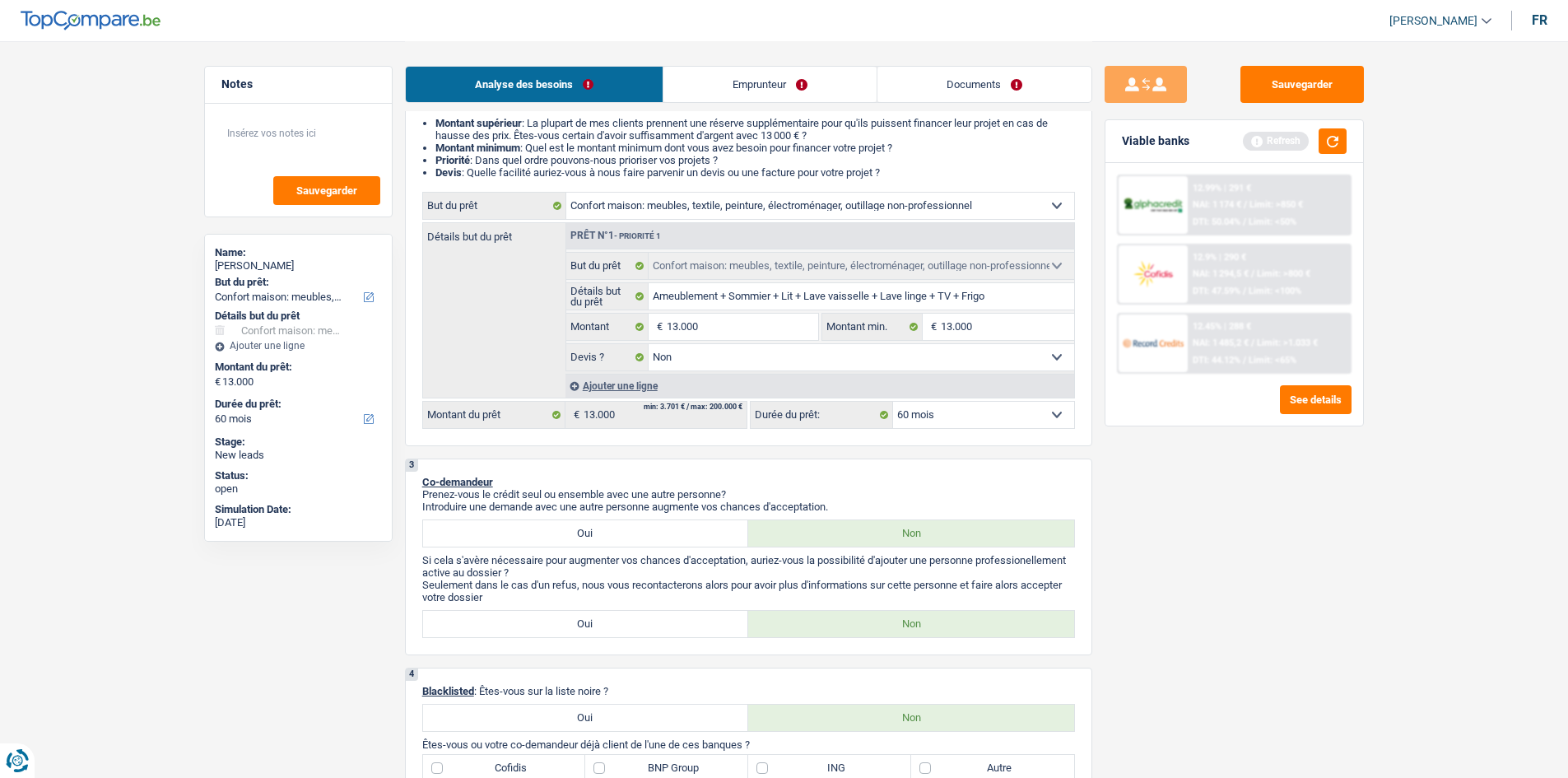
drag, startPoint x: 1291, startPoint y: 554, endPoint x: 1337, endPoint y: 344, distance: 215.0
click at [1295, 549] on div "Sauvegarder Viable banks Refresh 12.99% | 291 € NAI: 1 174 € / Limit: >850 € DT…" at bounding box center [1234, 408] width 284 height 686
click at [1336, 145] on button "button" at bounding box center [1333, 140] width 28 height 26
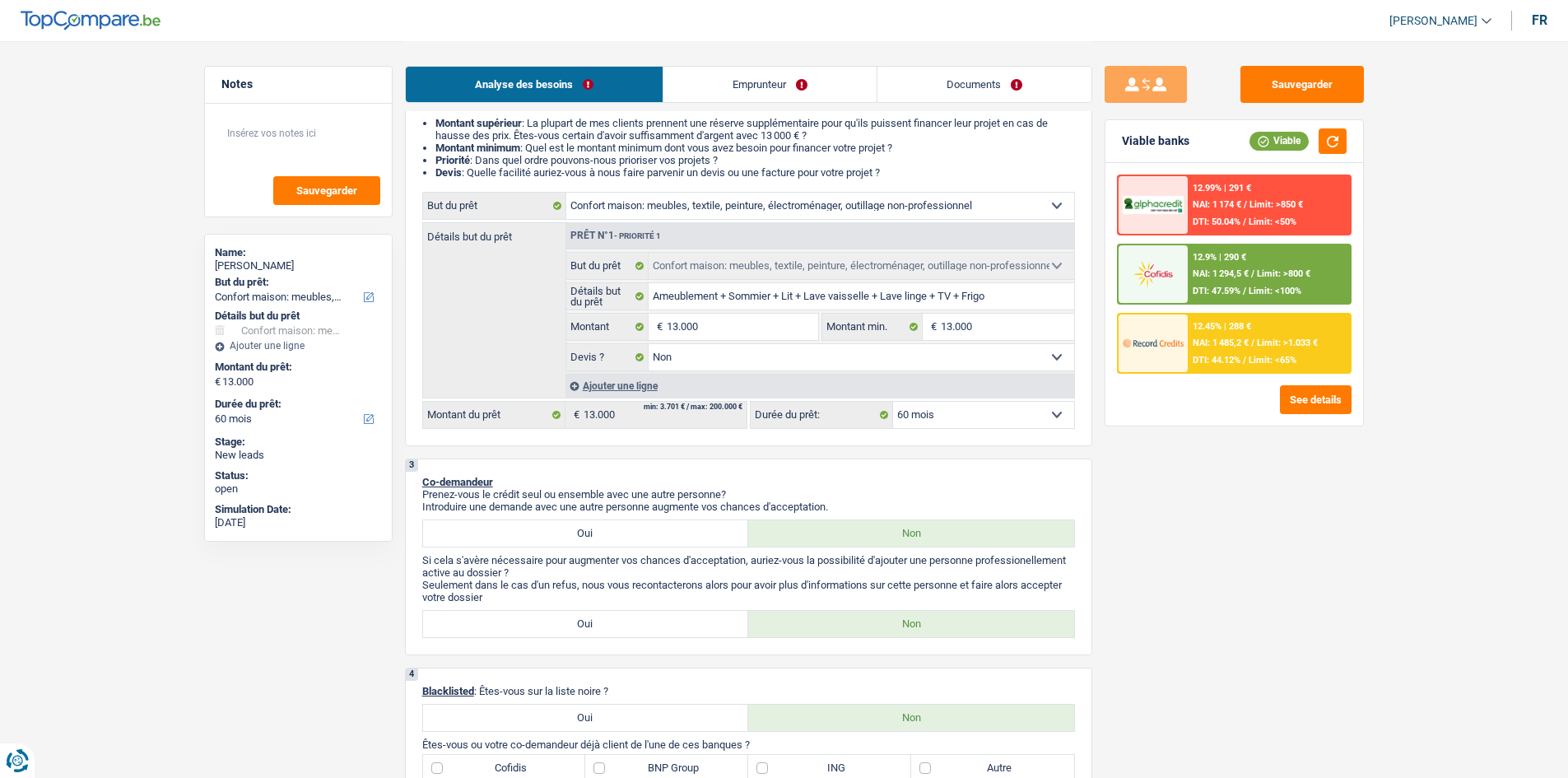
click at [1271, 367] on div "12.45% | 288 € NAI: 1 485,2 € / Limit: >1.033 € DTI: 44.12% / Limit: <65%" at bounding box center [1268, 342] width 162 height 57
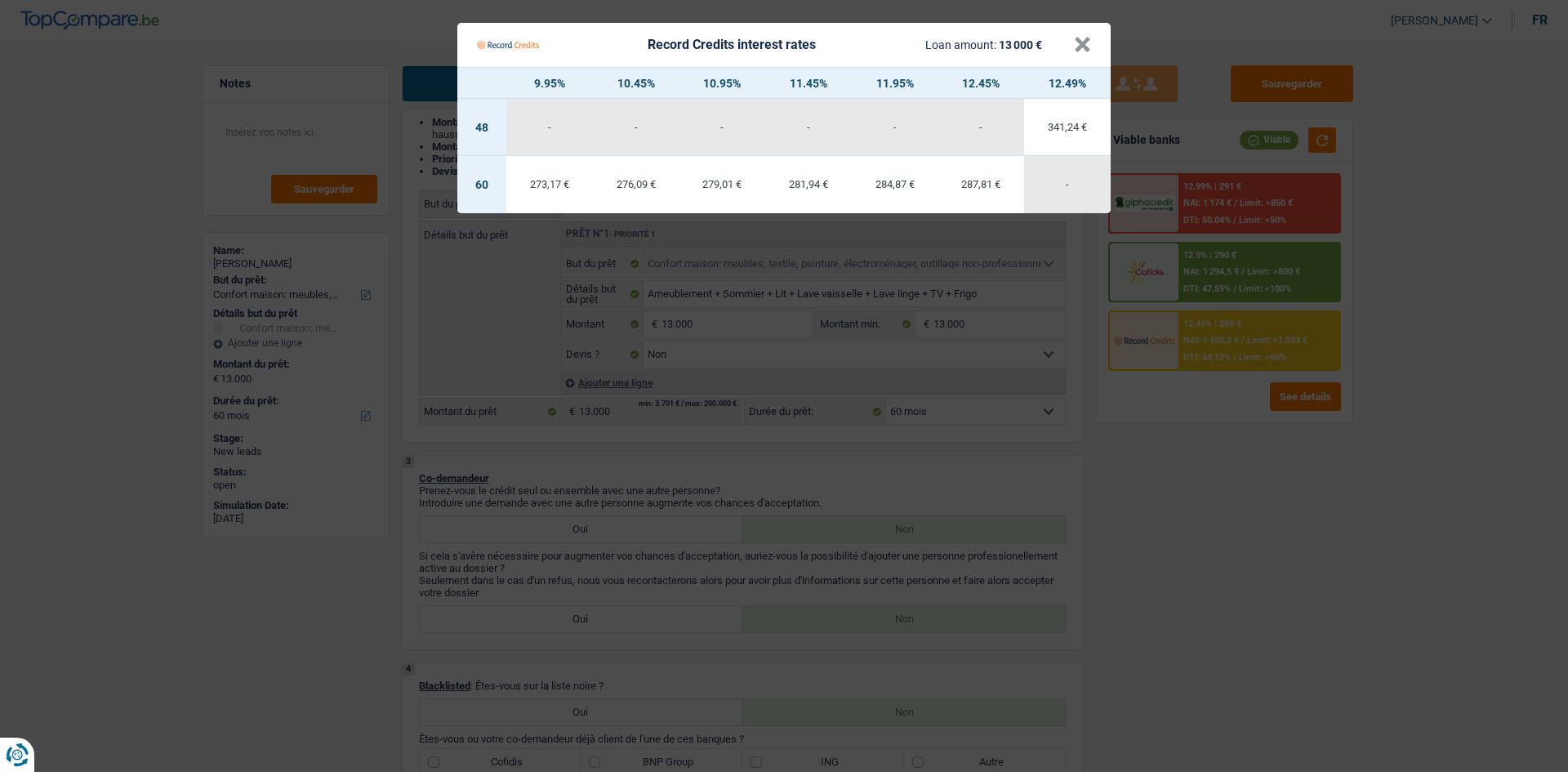
click at [1368, 544] on Credits "Record Credits interest rates Loan amount: 13 000 € × 9.95% 10.45% 10.95% 11.45…" at bounding box center [784, 386] width 1568 height 772
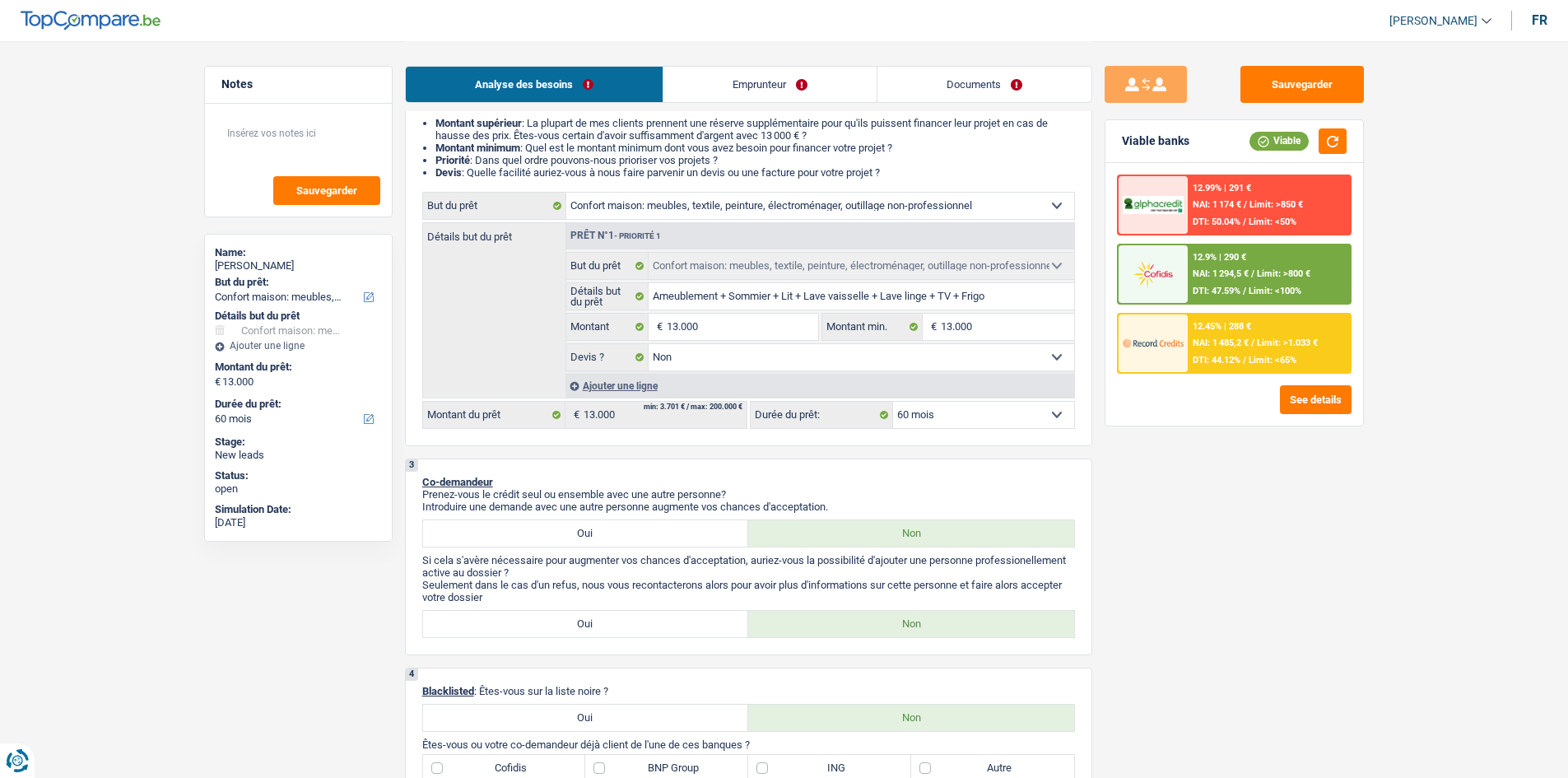
click at [1201, 471] on div "Sauvegarder Viable banks Viable 12.99% | 291 € NAI: 1 174 € / Limit: >850 € DTI…" at bounding box center [1234, 408] width 284 height 686
click at [986, 322] on input "13.000" at bounding box center [1007, 327] width 133 height 27
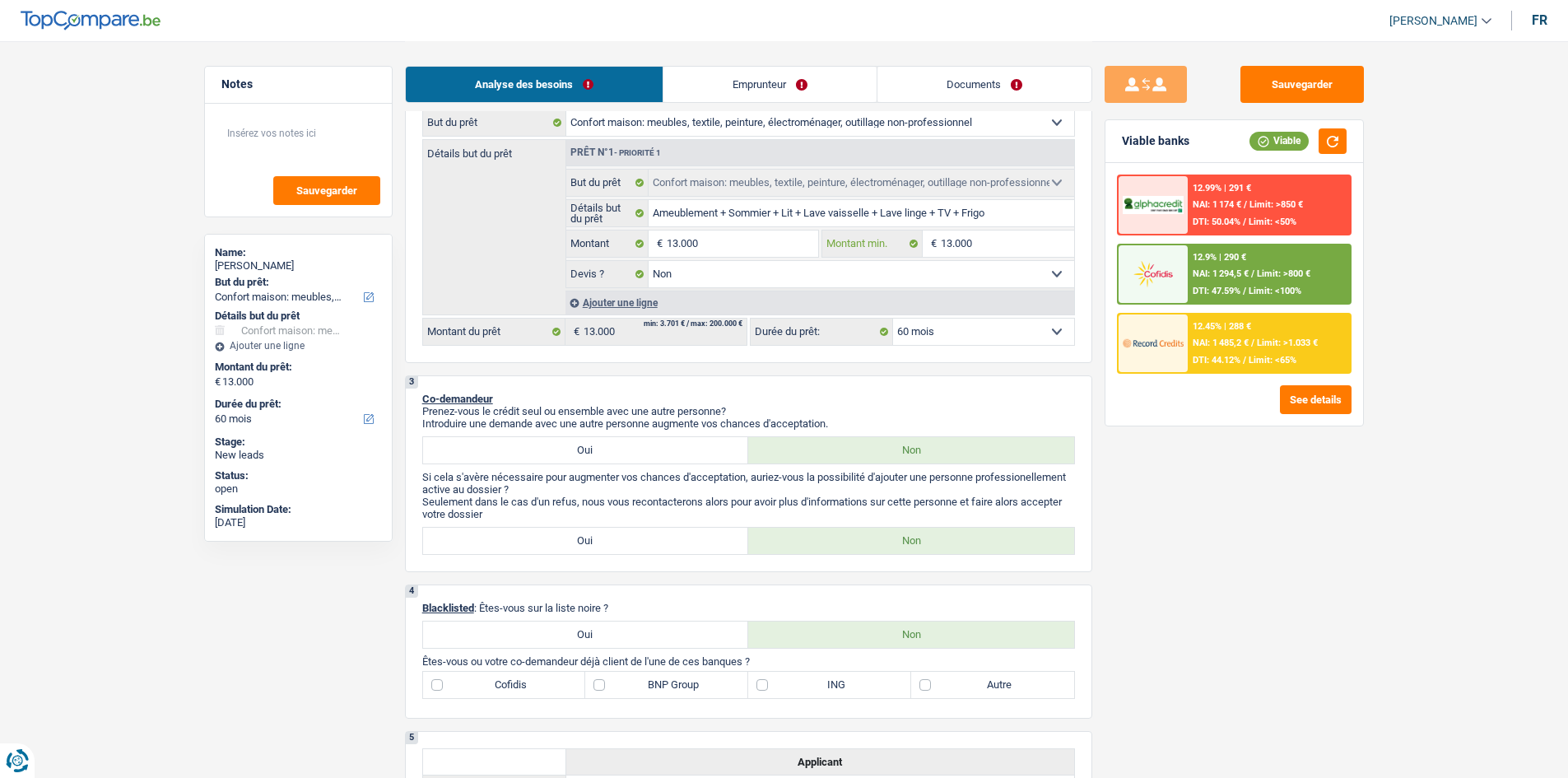
scroll to position [247, 0]
type input "5"
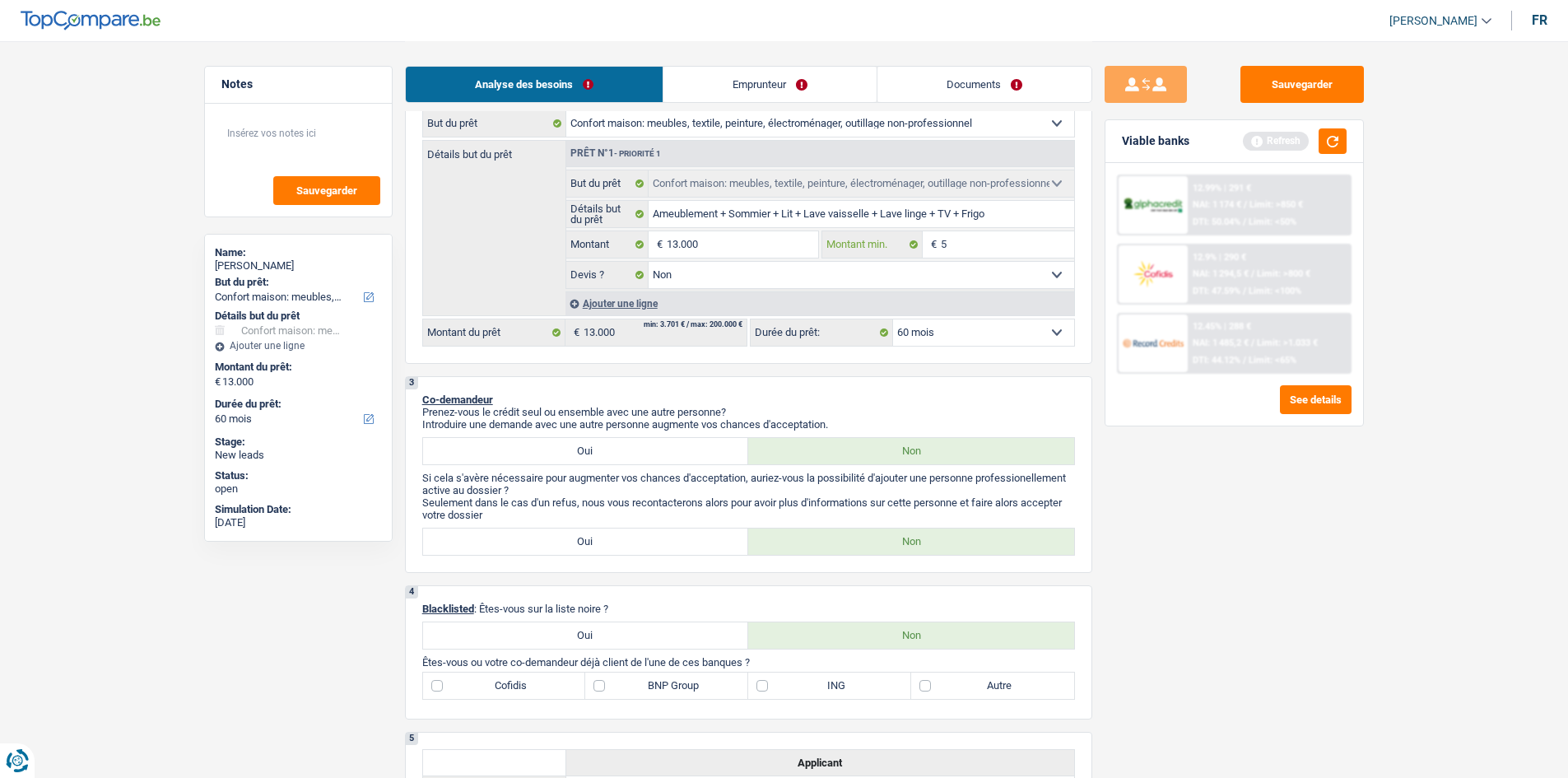
type input "50"
type input "500"
type input "5.001"
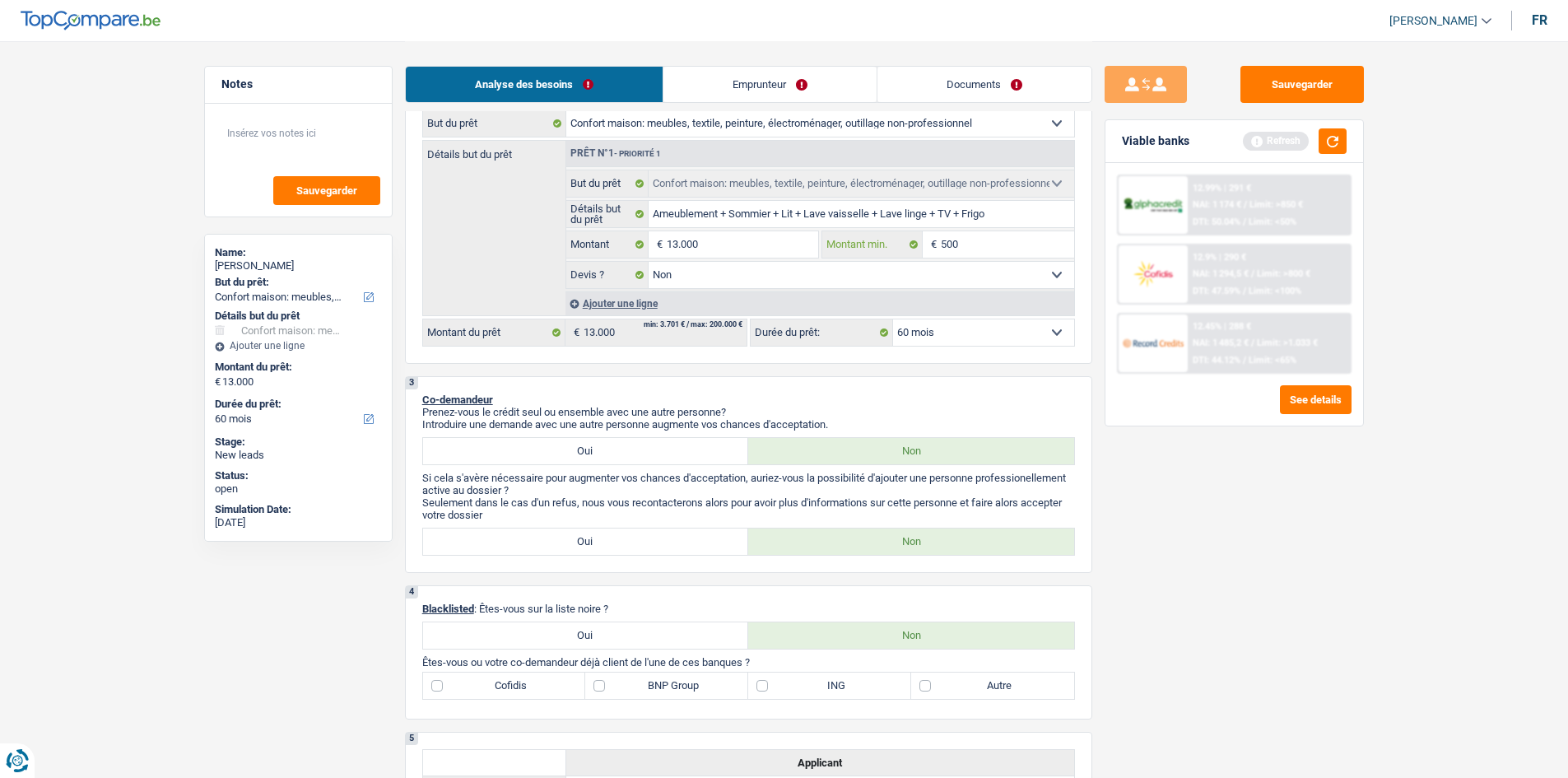
type input "5.001"
click at [1295, 533] on div "Sauvegarder Viable banks Refresh 12.99% | 291 € NAI: 1 174 € / Limit: >850 € DT…" at bounding box center [1234, 408] width 284 height 686
click at [1328, 138] on button "button" at bounding box center [1333, 140] width 28 height 26
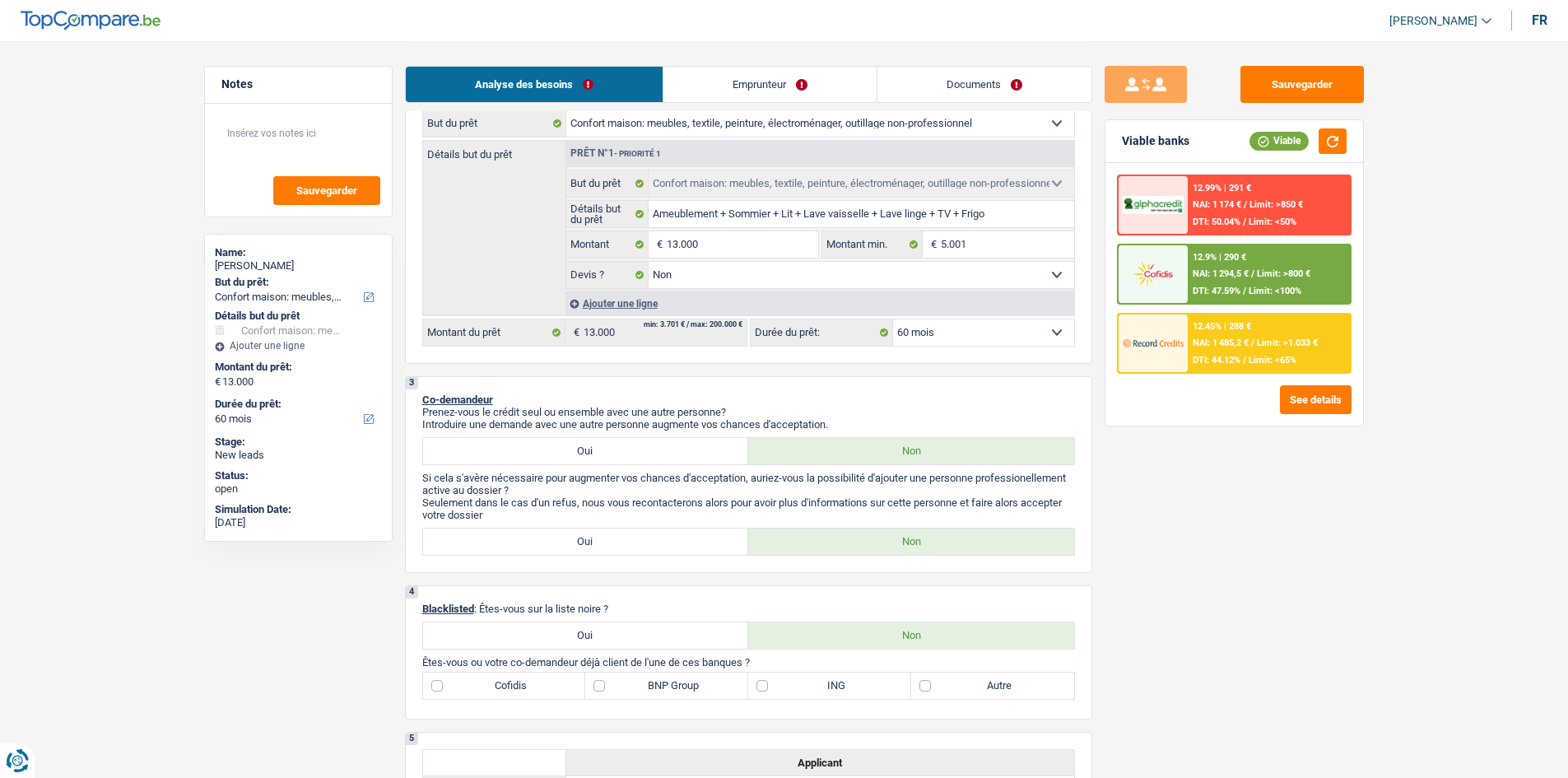
click at [1184, 482] on div "Sauvegarder Viable banks Viable 12.99% | 291 € NAI: 1 174 € / Limit: >850 € DTI…" at bounding box center [1234, 408] width 284 height 686
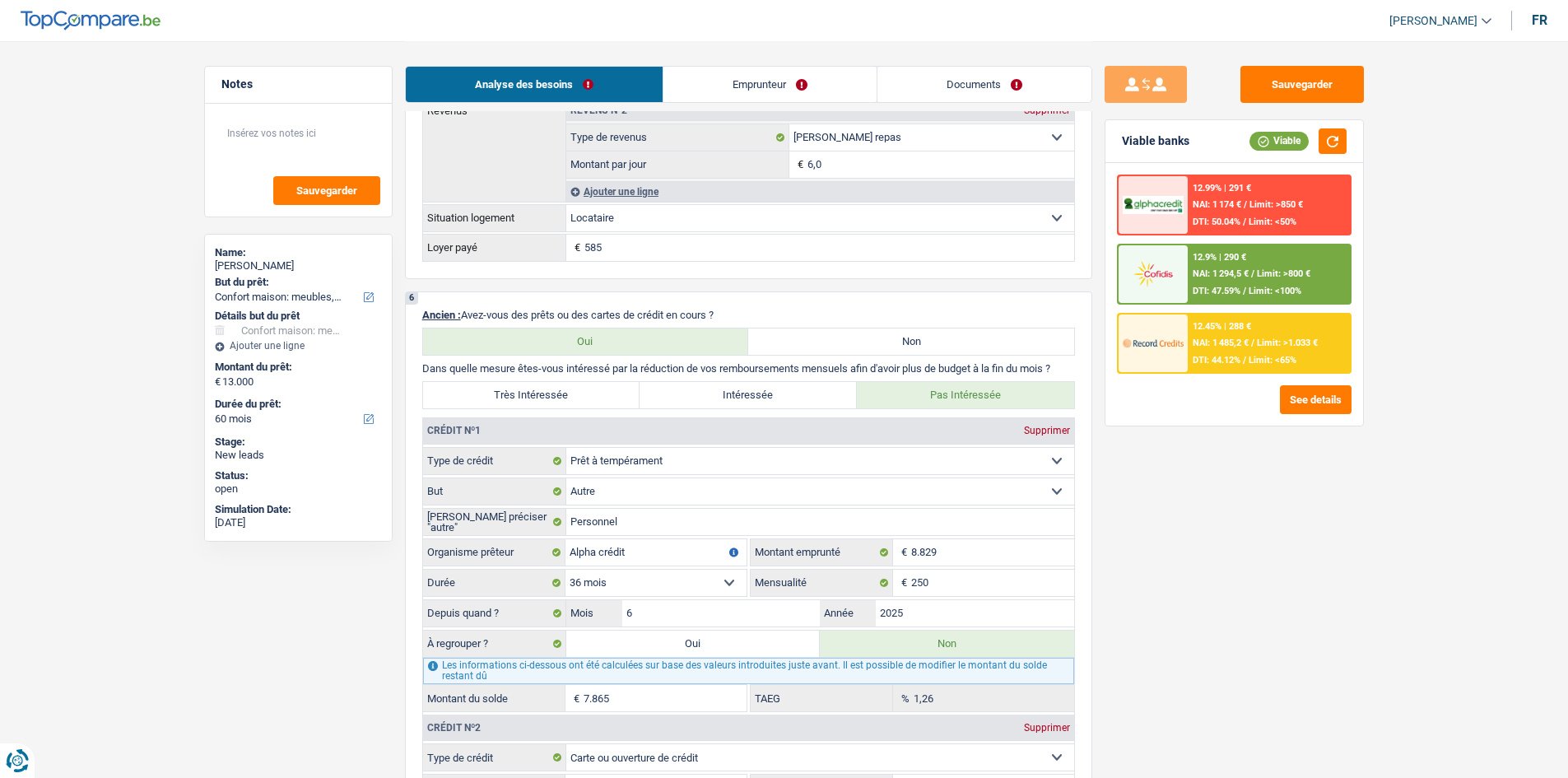
scroll to position [1317, 0]
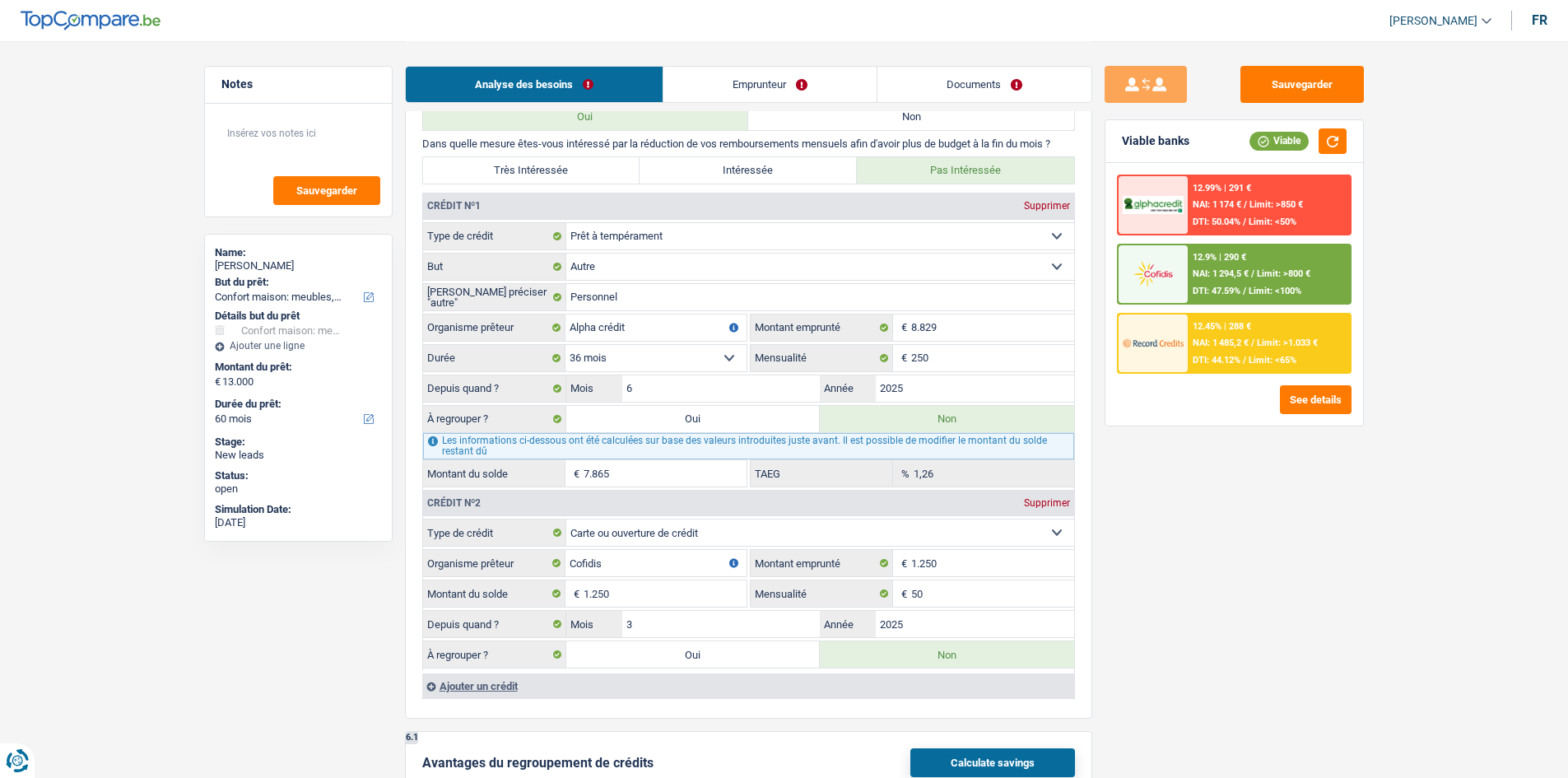
click at [1187, 472] on div "Sauvegarder Viable banks Viable 12.99% | 291 € NAI: 1 174 € / Limit: >850 € DTI…" at bounding box center [1234, 408] width 284 height 686
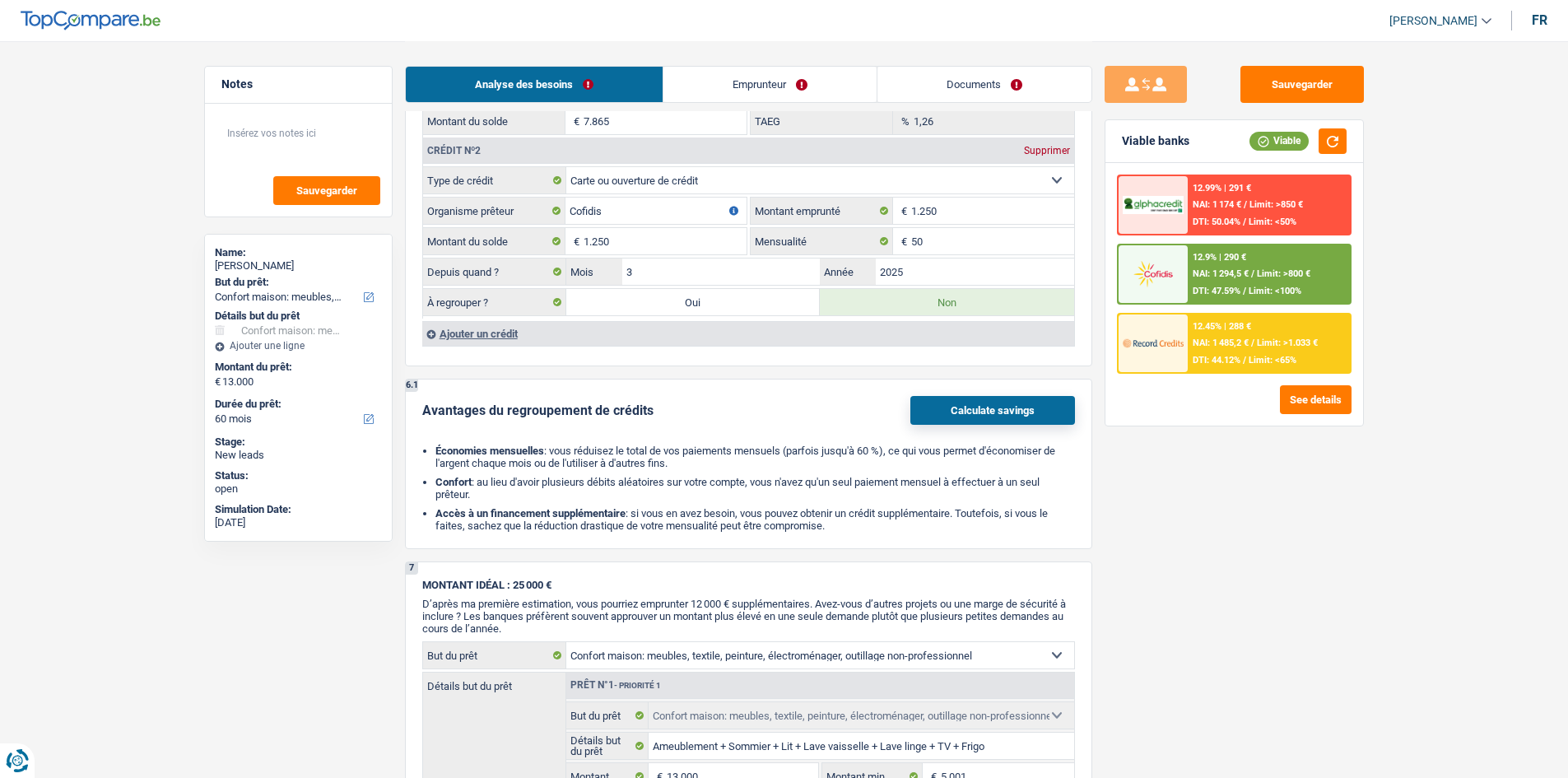
scroll to position [1647, 0]
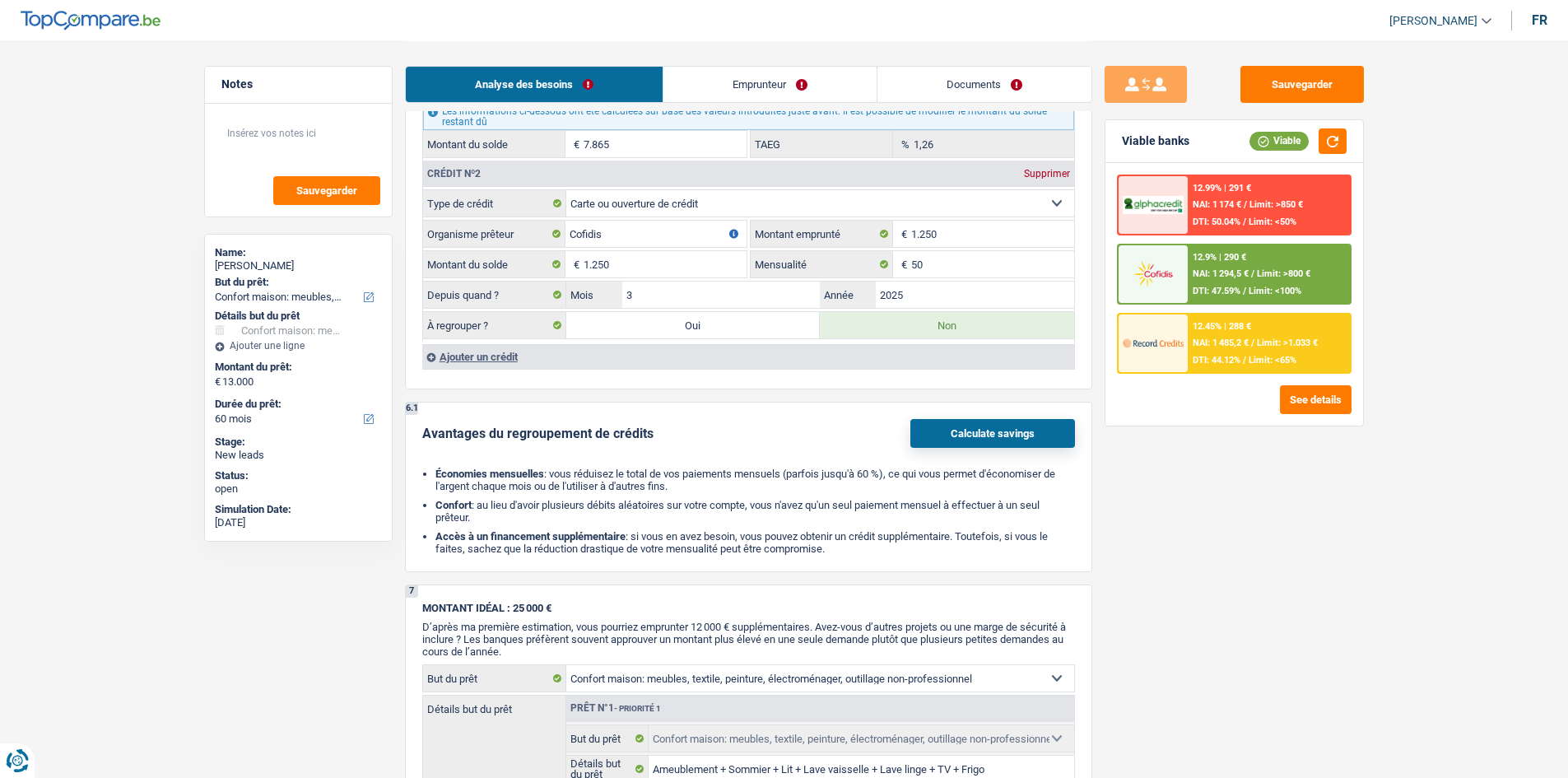
click at [504, 353] on div "Ajouter un crédit" at bounding box center [748, 357] width 651 height 25
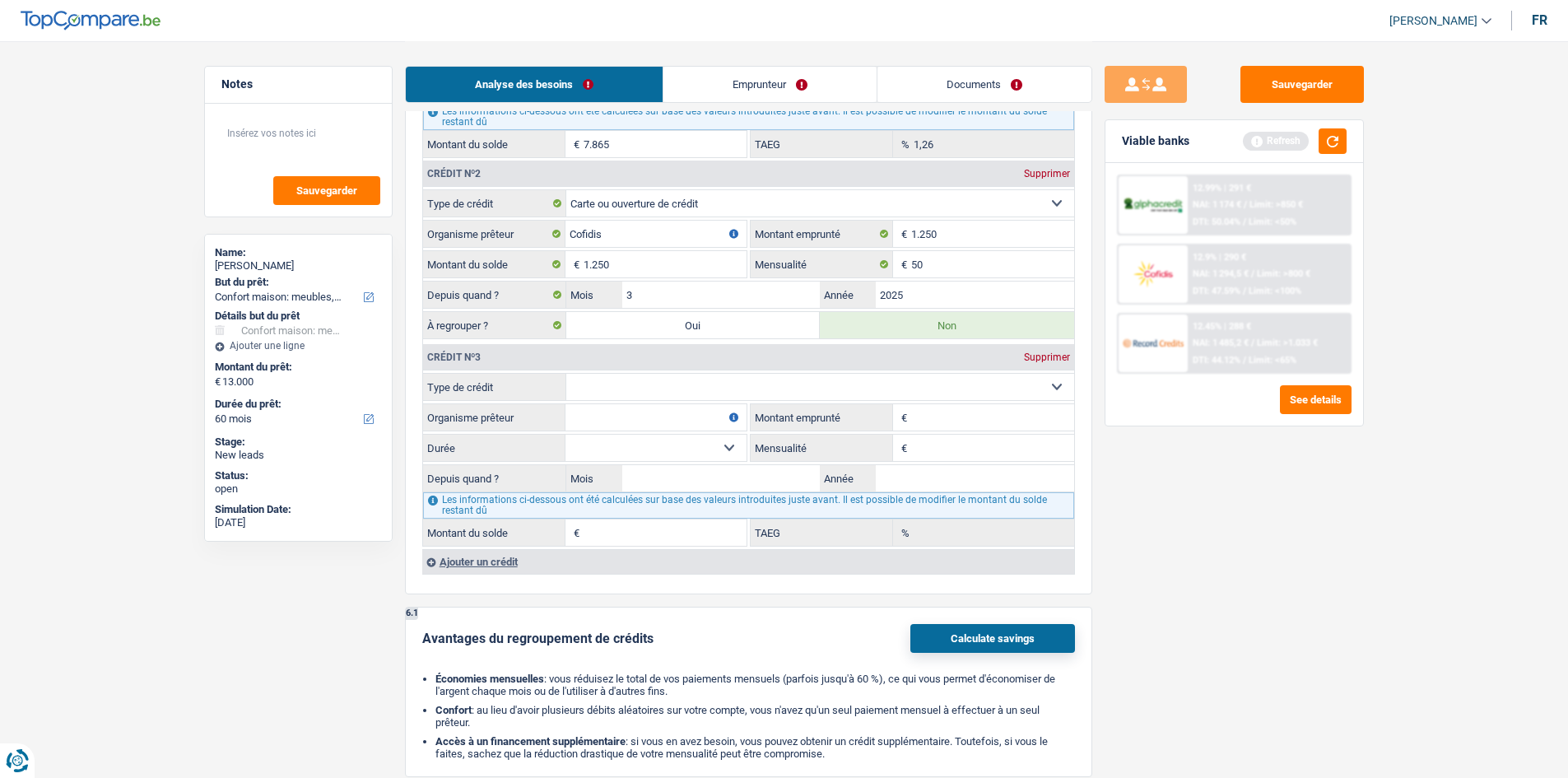
drag, startPoint x: 611, startPoint y: 381, endPoint x: 622, endPoint y: 394, distance: 17.0
click at [611, 381] on select "Carte ou ouverture de crédit Prêt hypothécaire Vente à tempérament Prêt à tempé…" at bounding box center [819, 387] width 508 height 27
select select "cardOrCredit"
type input "0"
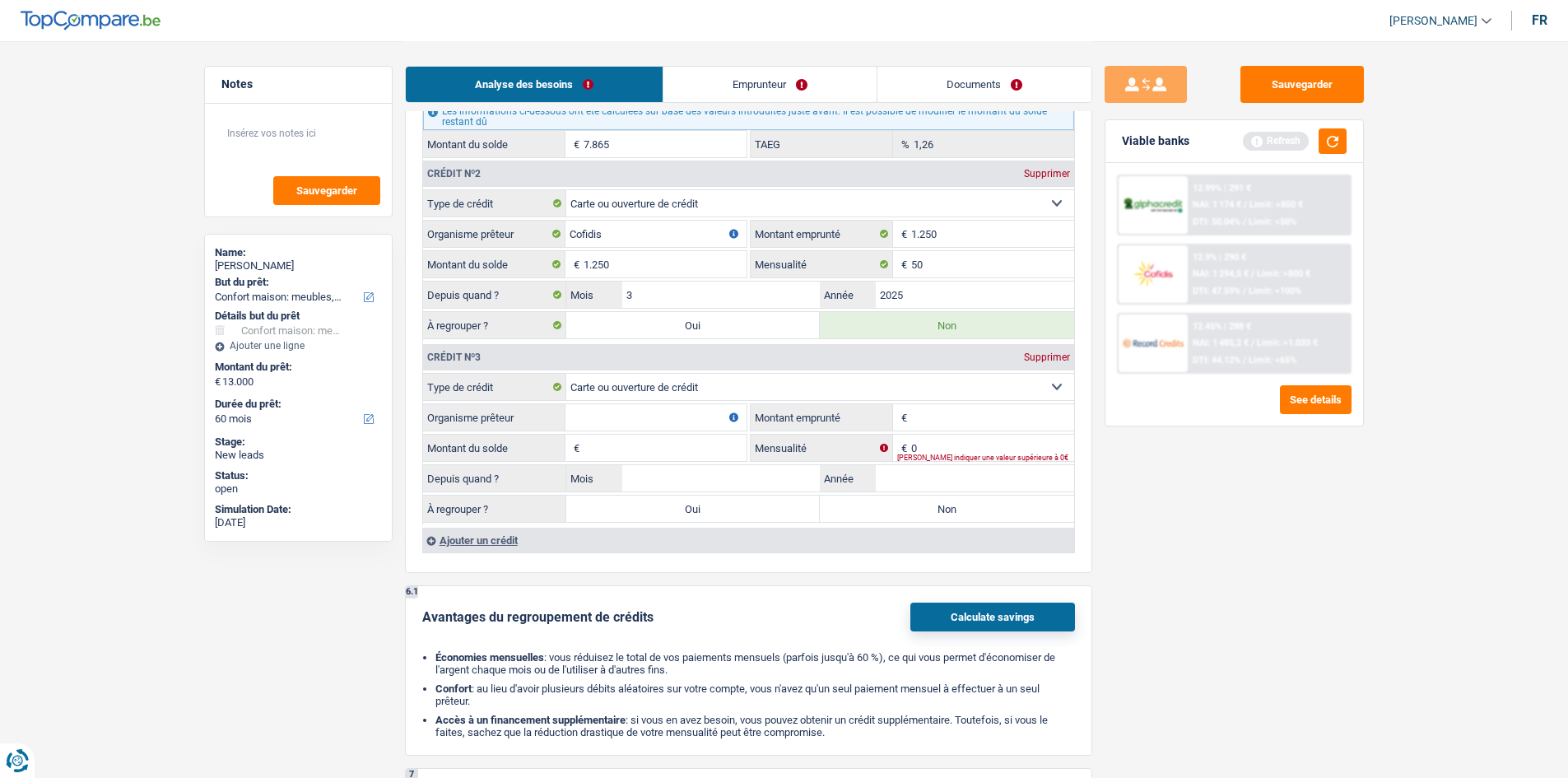
click at [655, 421] on input "Organisme prêteur" at bounding box center [656, 417] width 181 height 27
click at [936, 421] on input "Montant emprunté" at bounding box center [992, 417] width 163 height 27
type input "1.750"
click at [672, 411] on input "Organisme prêteur" at bounding box center [656, 417] width 181 height 27
type input "BuyWay"
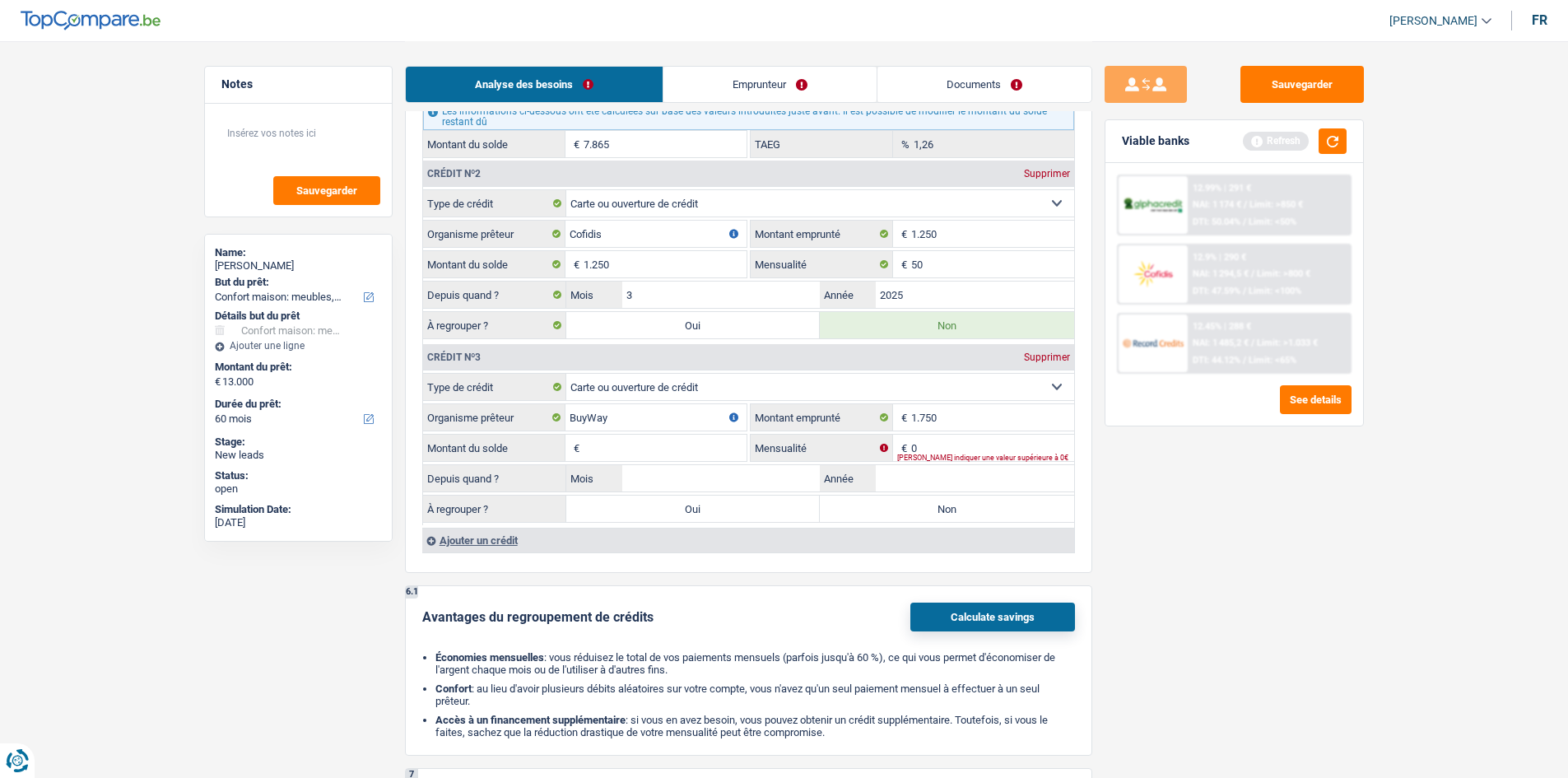
click at [685, 452] on input "Montant du solde" at bounding box center [665, 448] width 163 height 27
click at [1003, 424] on input "1.750" at bounding box center [992, 417] width 163 height 27
click at [692, 442] on input "Montant du solde" at bounding box center [665, 448] width 163 height 27
paste input "1.750"
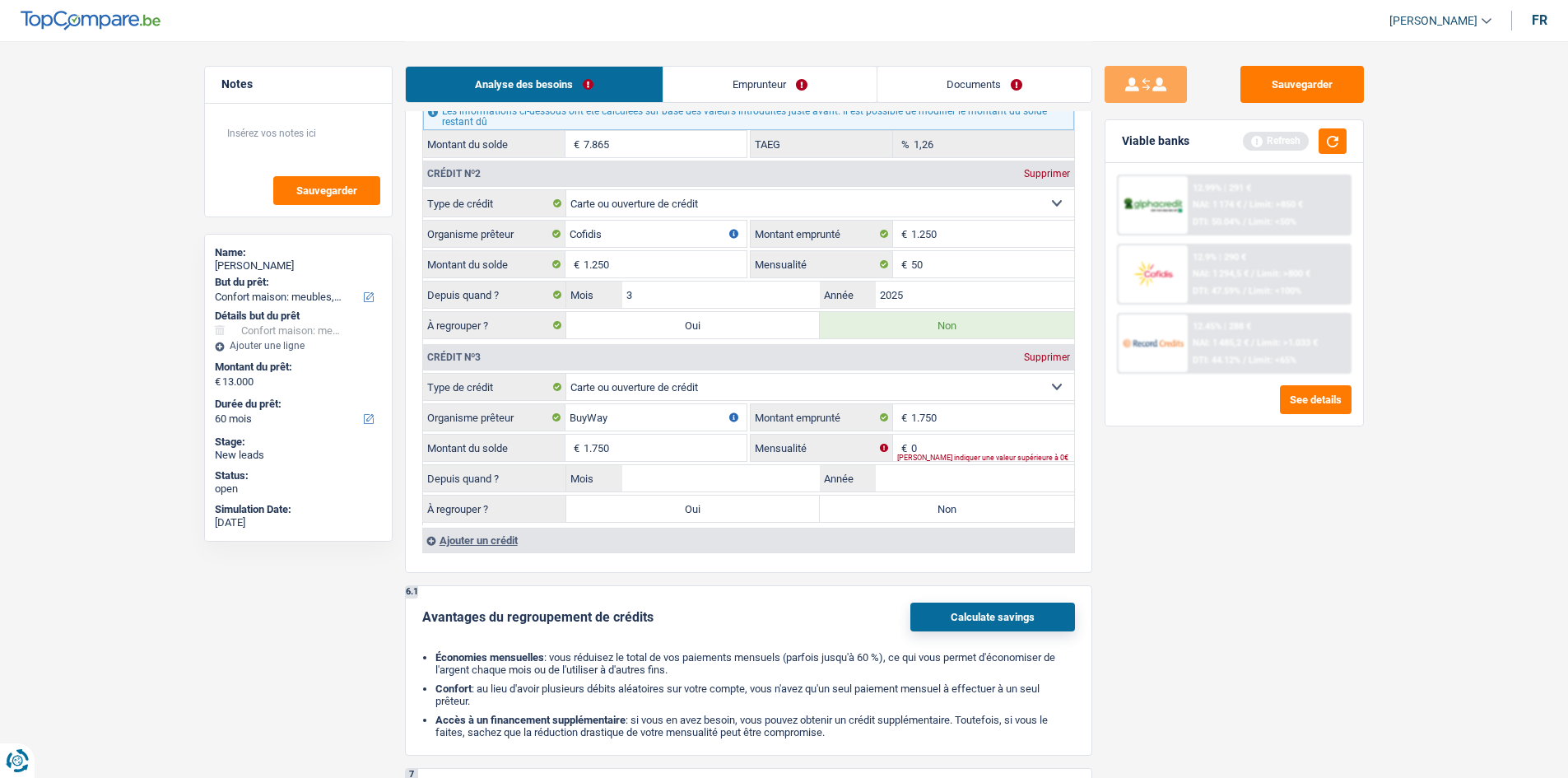
type input "1.750"
click at [996, 447] on input "0" at bounding box center [992, 448] width 163 height 27
click at [963, 446] on input "0" at bounding box center [992, 448] width 163 height 27
type input "50"
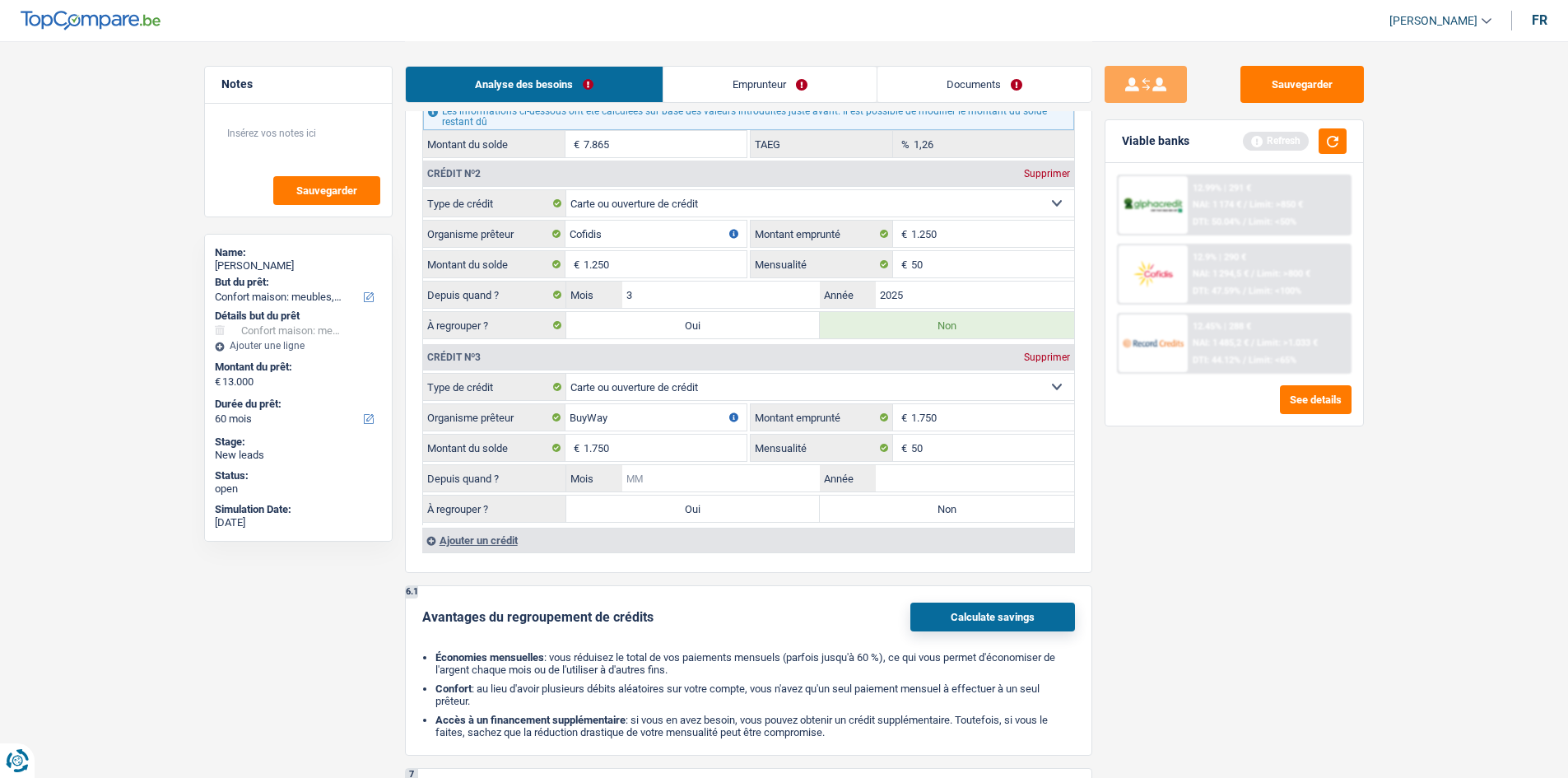
click at [790, 484] on input "Mois" at bounding box center [721, 479] width 199 height 27
type input "3"
click at [907, 478] on input "Année" at bounding box center [975, 479] width 199 height 27
type input "20"
click at [774, 475] on input "3" at bounding box center [721, 479] width 199 height 27
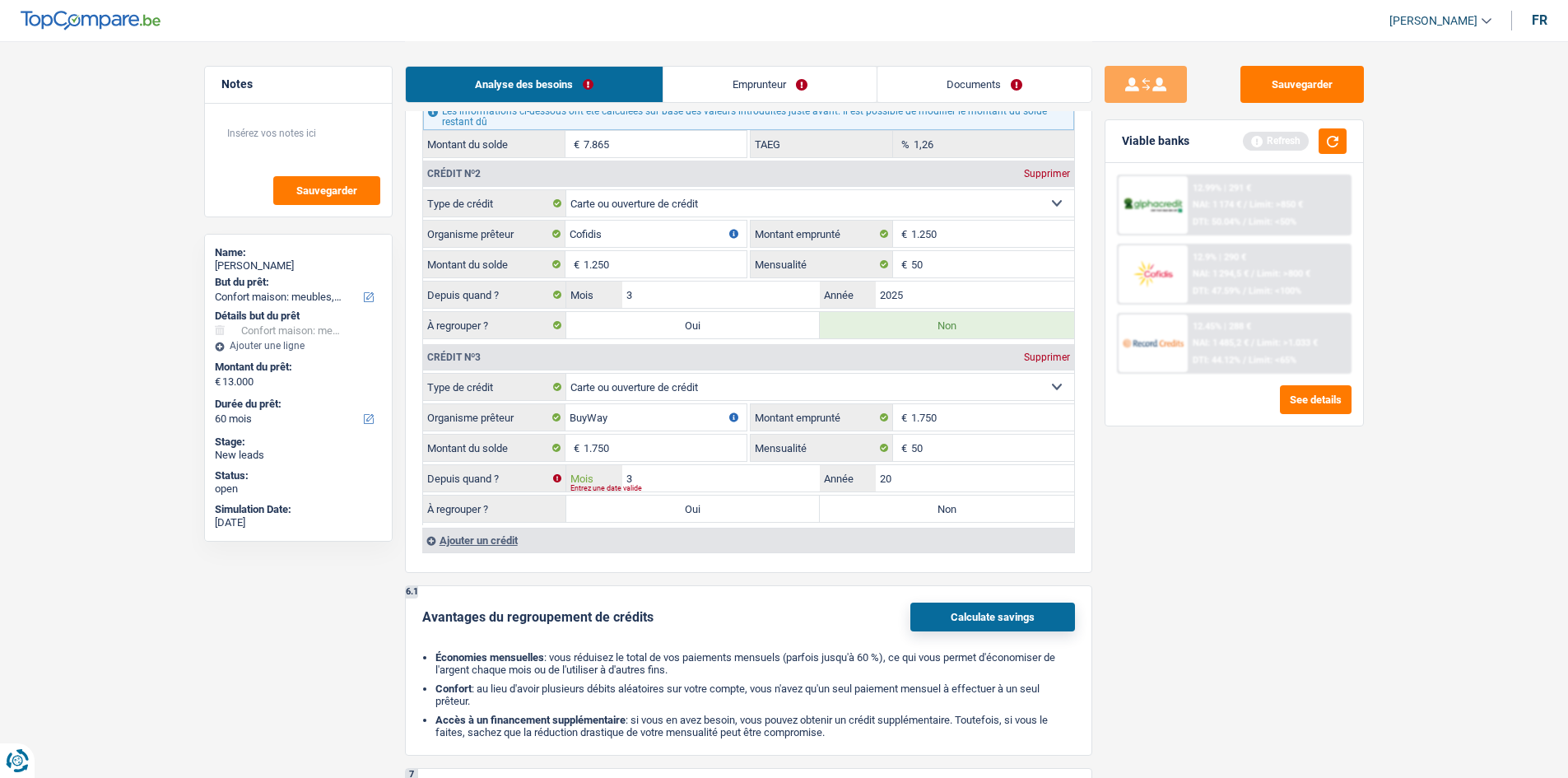
click at [774, 475] on input "3" at bounding box center [721, 479] width 199 height 27
type input "12"
click at [947, 470] on input "20" at bounding box center [975, 479] width 199 height 27
type input "2023"
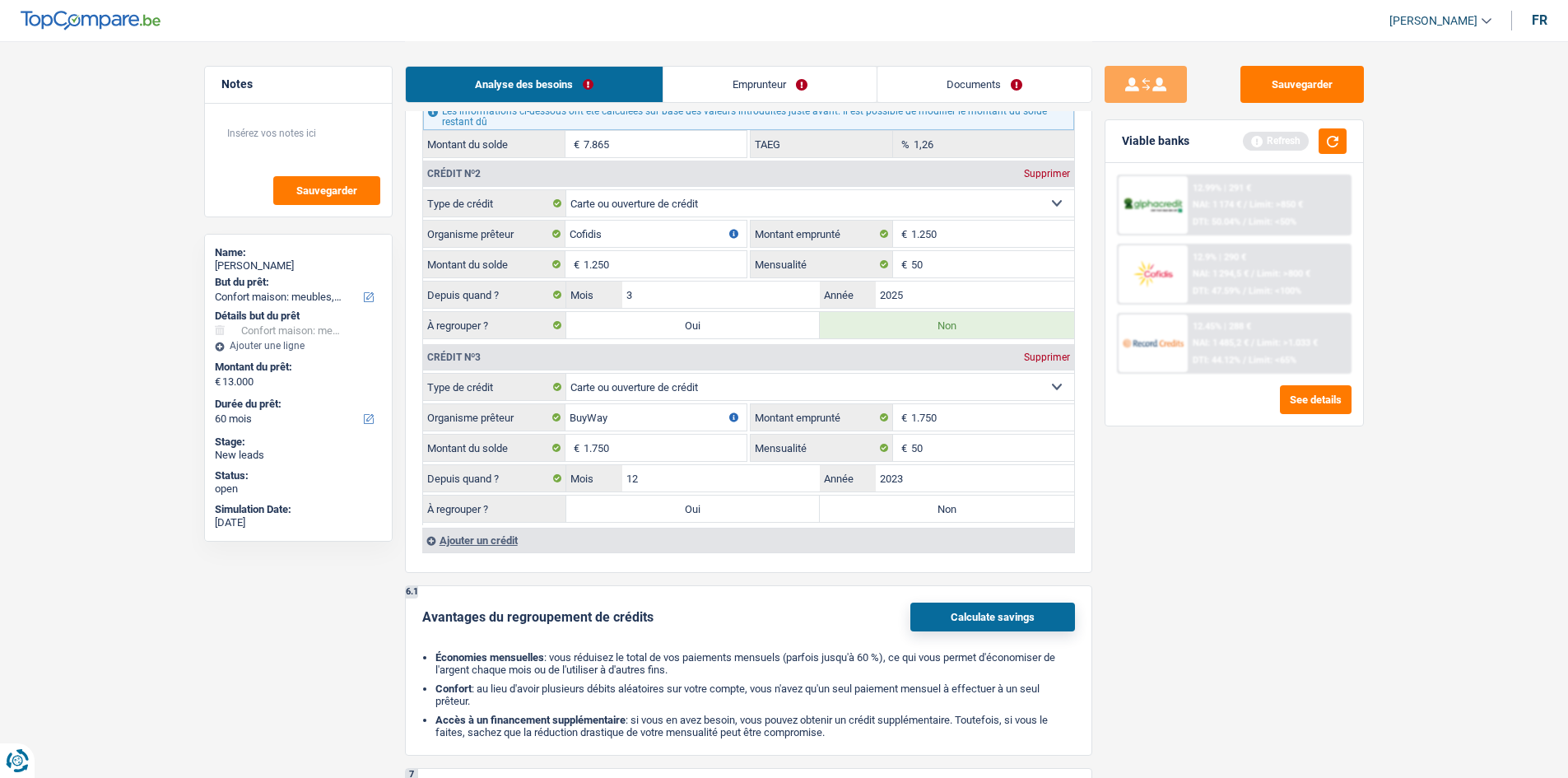
click at [926, 514] on label "Non" at bounding box center [946, 509] width 254 height 27
click at [926, 514] on input "Non" at bounding box center [946, 509] width 254 height 27
radio input "true"
click at [1185, 541] on div "Sauvegarder Viable banks Refresh 12.99% | 291 € NAI: 1 174 € / Limit: >850 € DT…" at bounding box center [1234, 408] width 284 height 686
click at [1333, 135] on button "button" at bounding box center [1333, 140] width 28 height 26
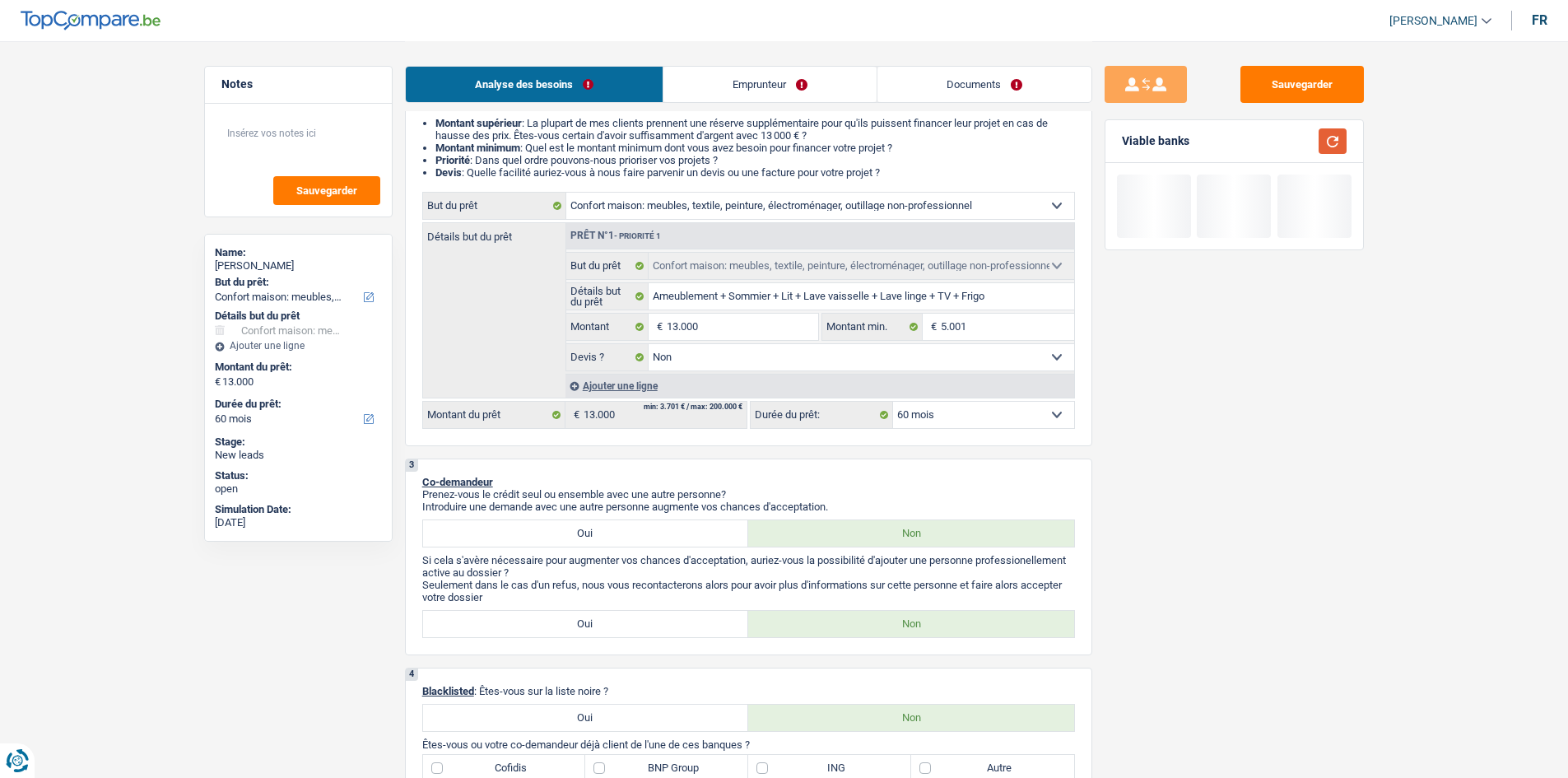
scroll to position [0, 0]
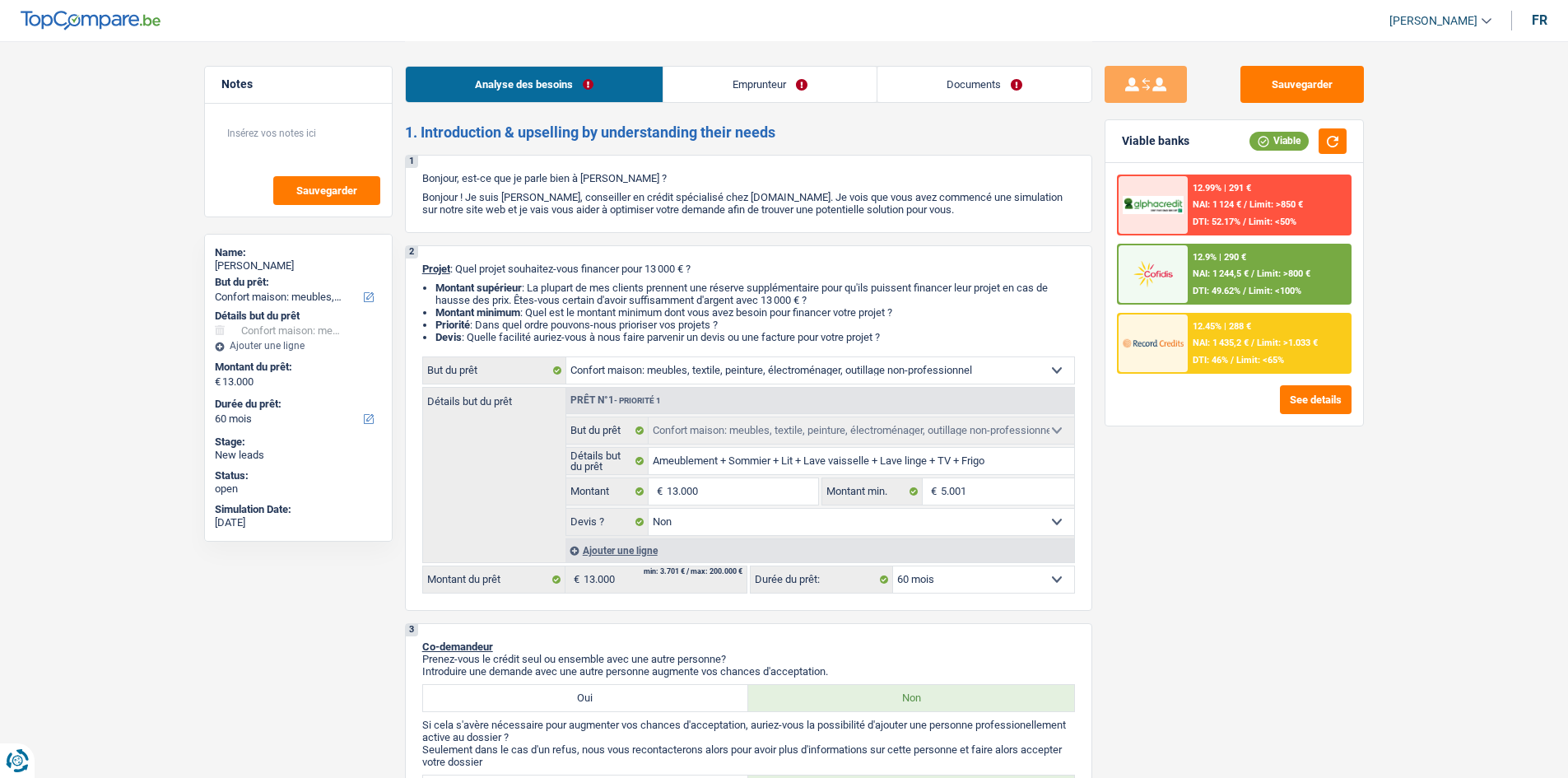
click at [1269, 352] on div "12.45% | 288 € NAI: 1 435,2 € / Limit: >1.033 € DTI: 46% / Limit: <65%" at bounding box center [1268, 342] width 162 height 57
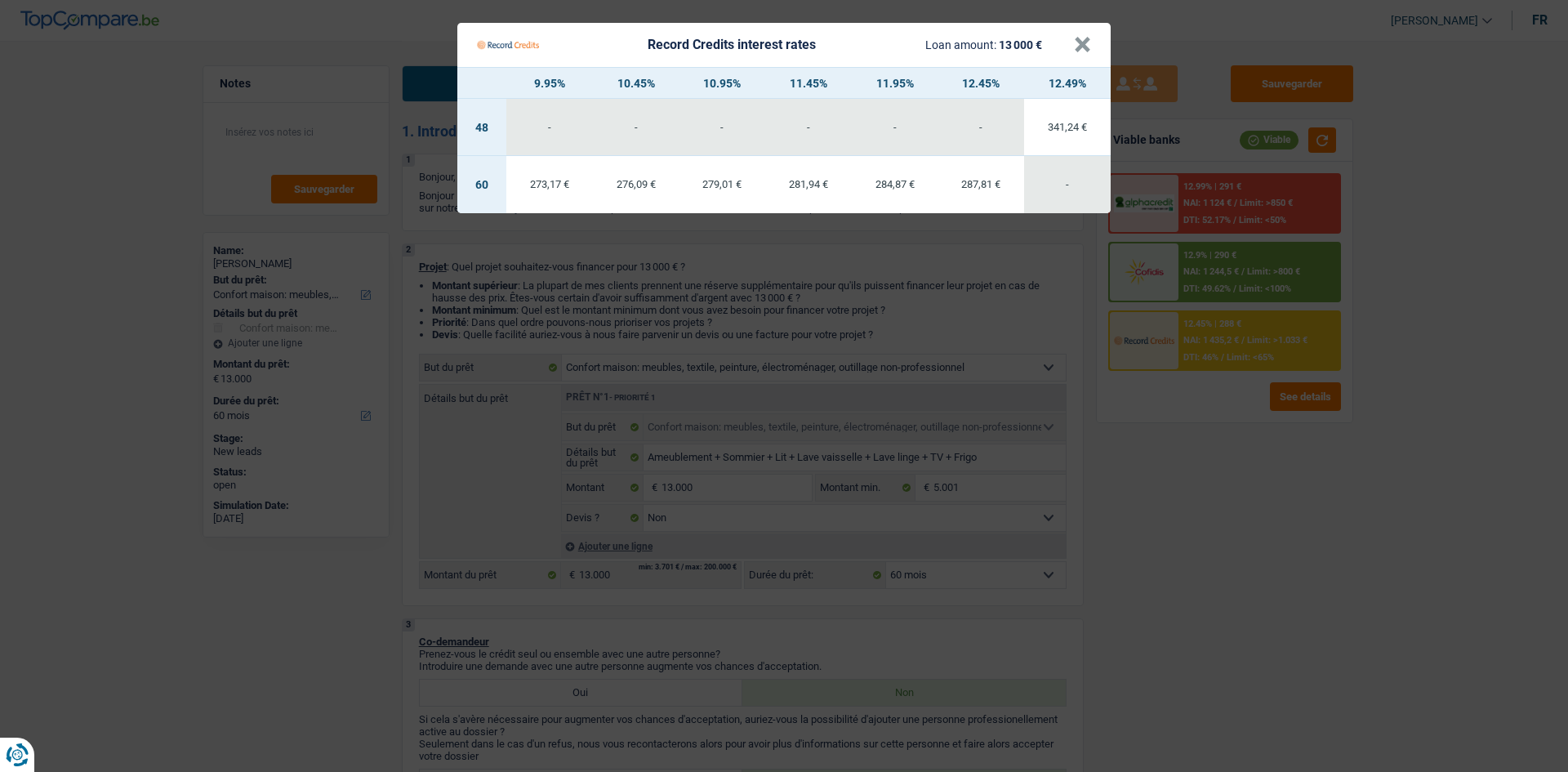
click at [1259, 350] on Credits "Record Credits interest rates Loan amount: 13 000 € × 9.95% 10.45% 10.95% 11.45…" at bounding box center [784, 386] width 1568 height 772
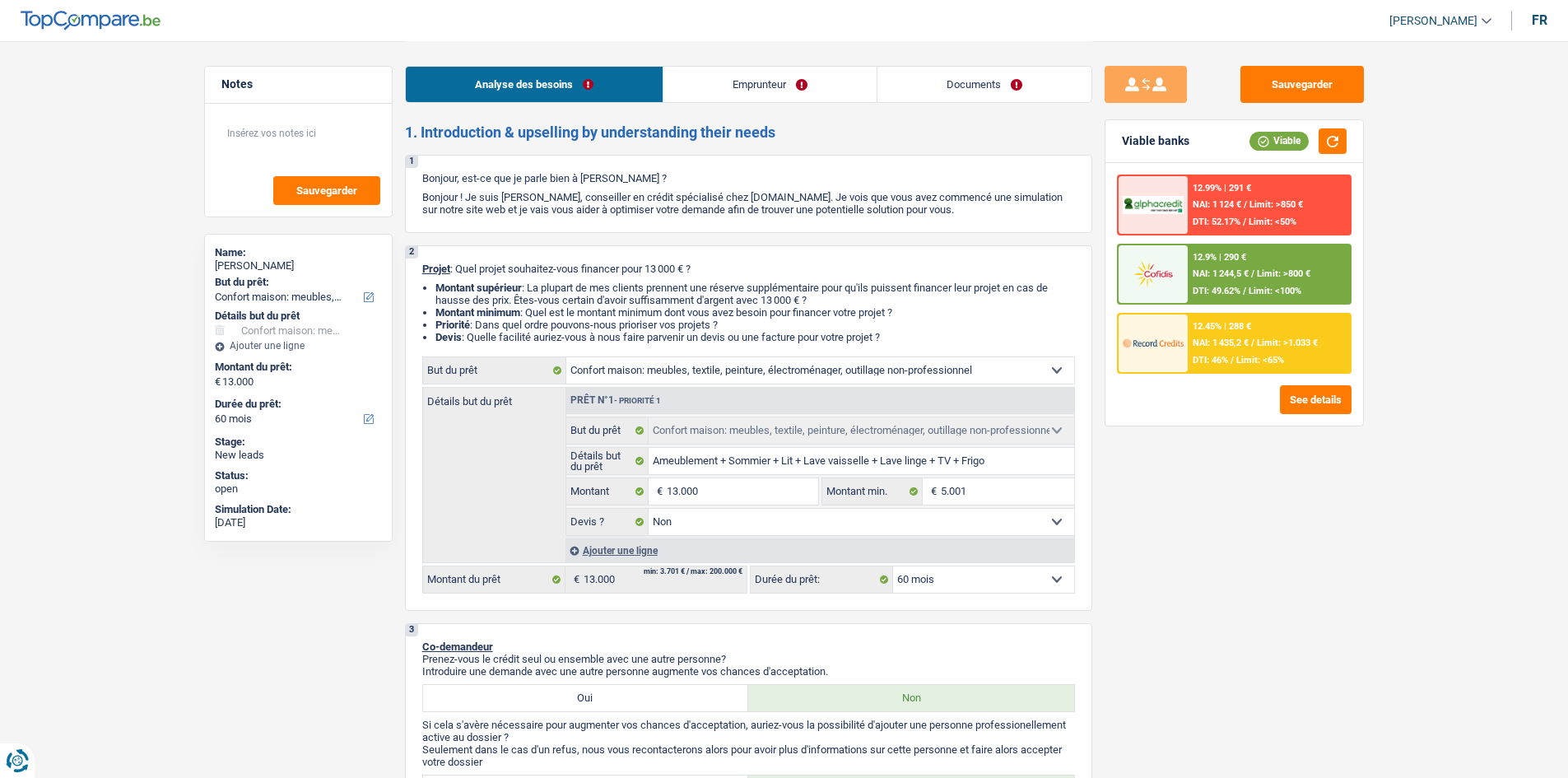
click at [1268, 268] on div "12.9% | 290 € NAI: 1 244,5 € / Limit: >800 € DTI: 49.62% / Limit: <100%" at bounding box center [1268, 273] width 162 height 57
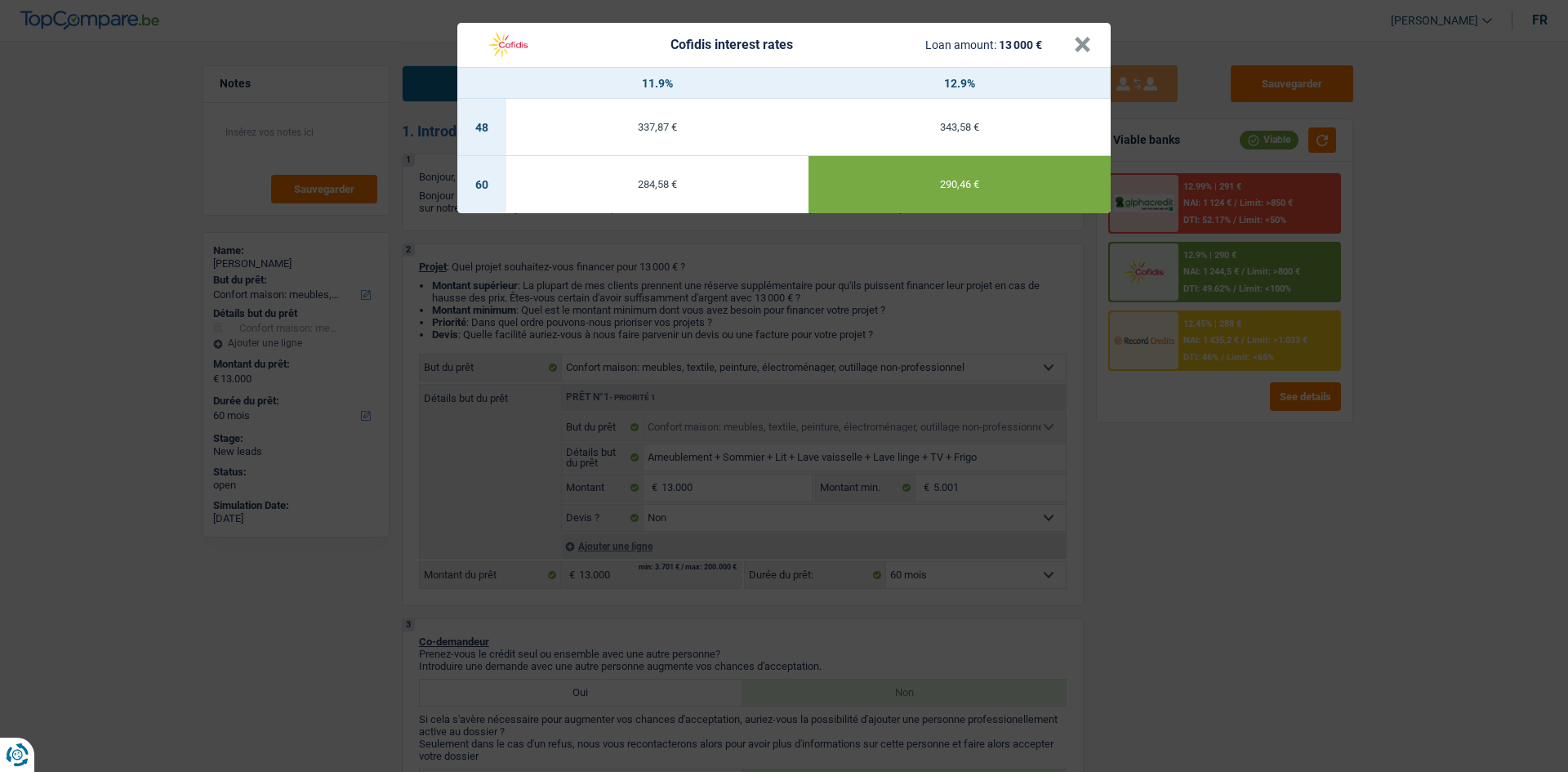
click at [1261, 329] on div "Cofidis interest rates Loan amount: 13 000 € × 11.9% 12.9% 48 337,87 € 343,58 €…" at bounding box center [784, 386] width 1568 height 772
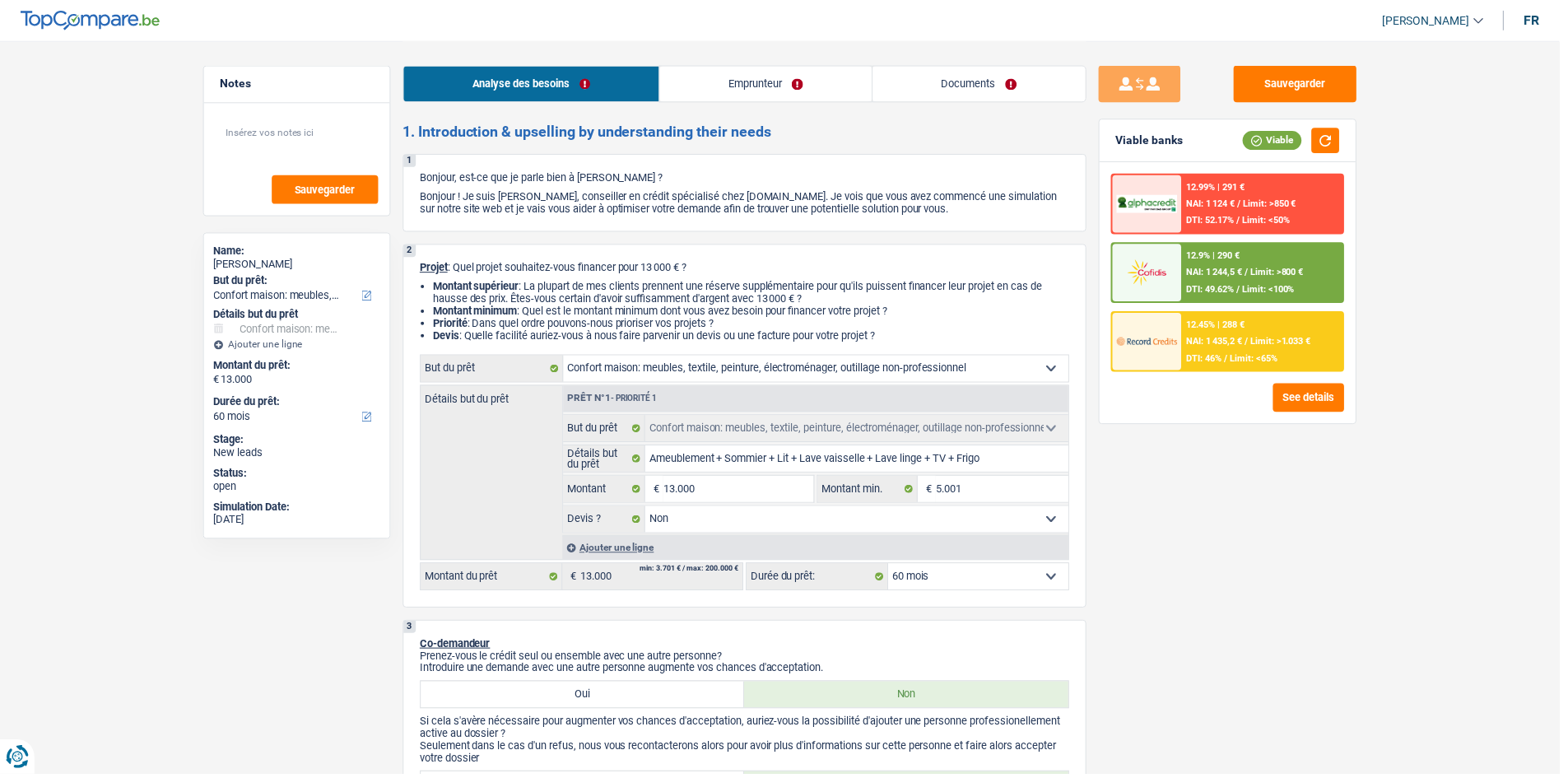
click at [1271, 332] on div "12.45% | 288 € NAI: 1 435,2 € / Limit: >1.033 € DTI: 46% / Limit: <65%" at bounding box center [1268, 342] width 162 height 57
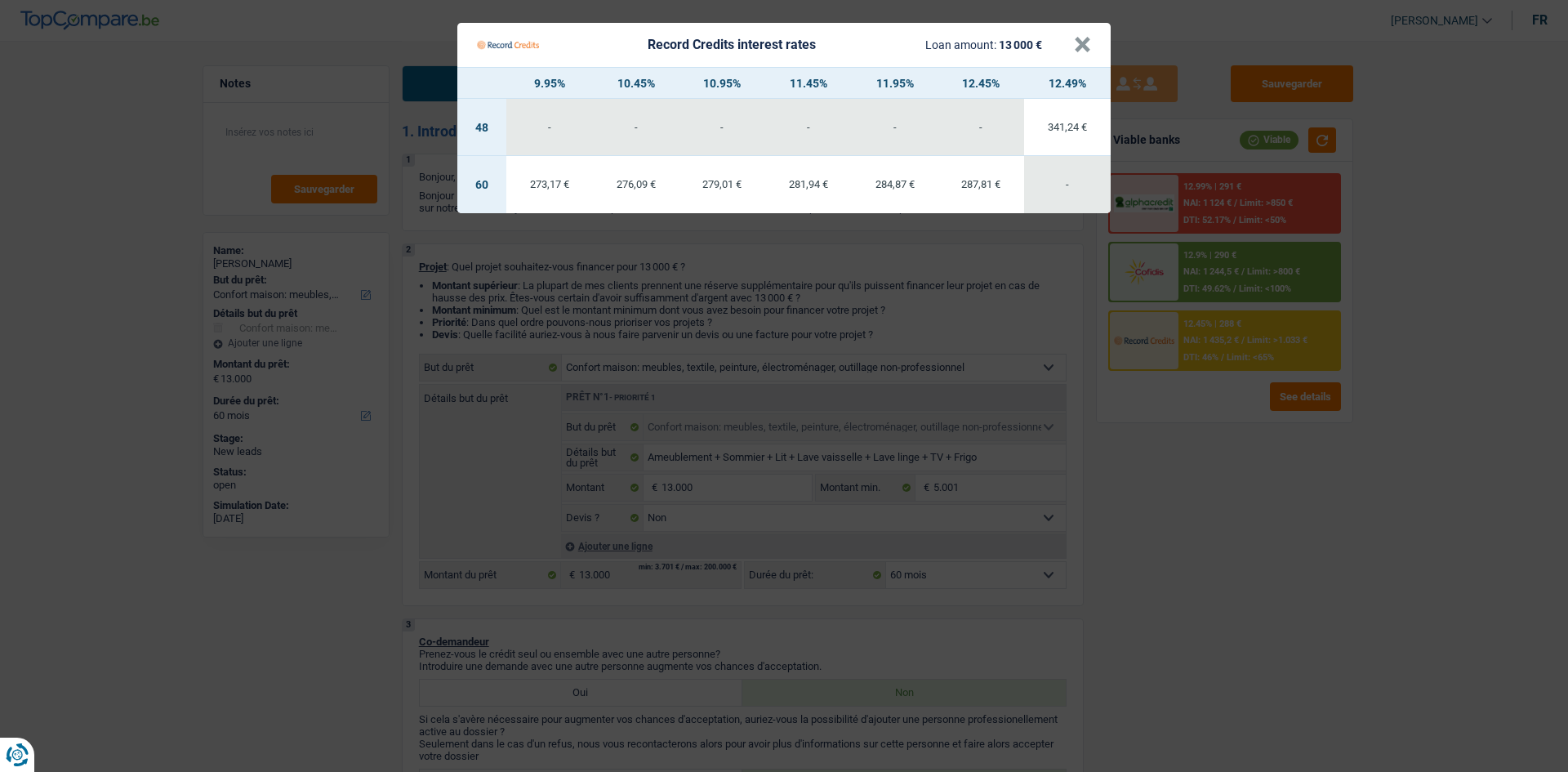
click at [1240, 478] on Credits "Record Credits interest rates Loan amount: 13 000 € × 9.95% 10.45% 10.95% 11.45…" at bounding box center [784, 386] width 1568 height 772
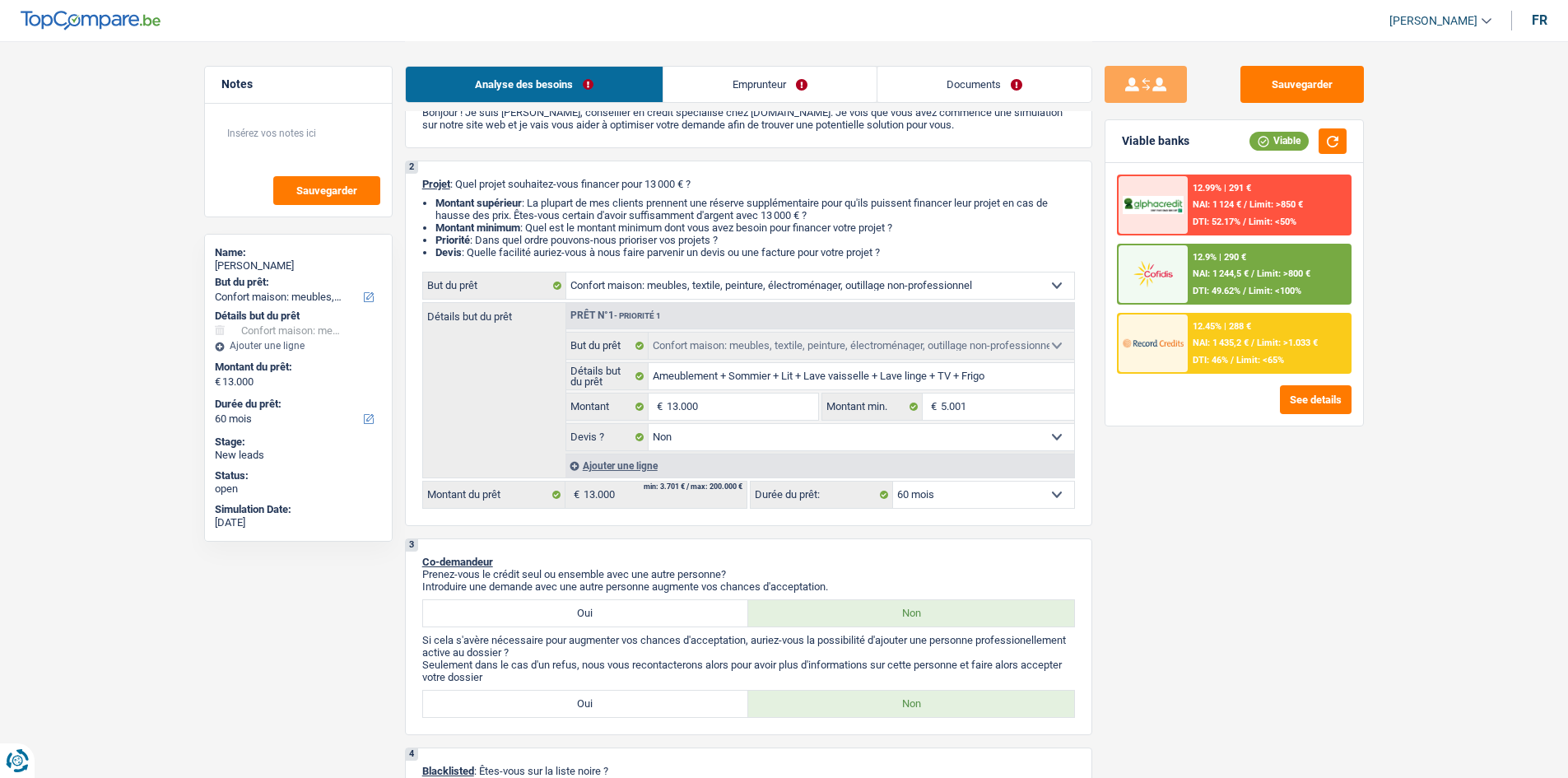
scroll to position [82, 0]
click at [1260, 495] on div "Sauvegarder Viable banks Viable 12.99% | 291 € NAI: 1 124 € / Limit: >850 € DTI…" at bounding box center [1234, 408] width 284 height 686
click at [1214, 357] on span "DTI: 46%" at bounding box center [1210, 360] width 36 height 11
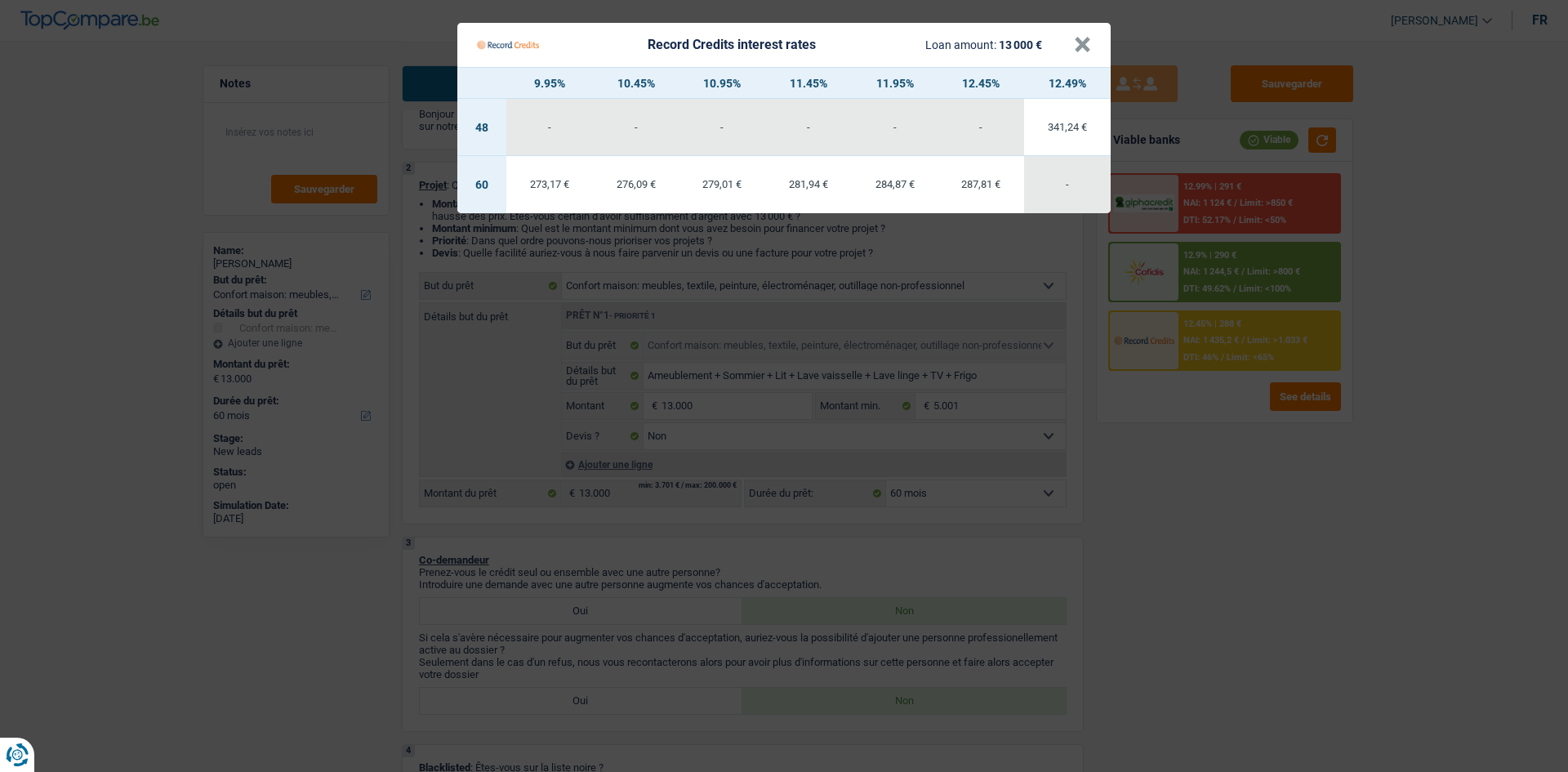
click at [1237, 521] on Credits "Record Credits interest rates Loan amount: 13 000 € × 9.95% 10.45% 10.95% 11.45…" at bounding box center [784, 386] width 1568 height 772
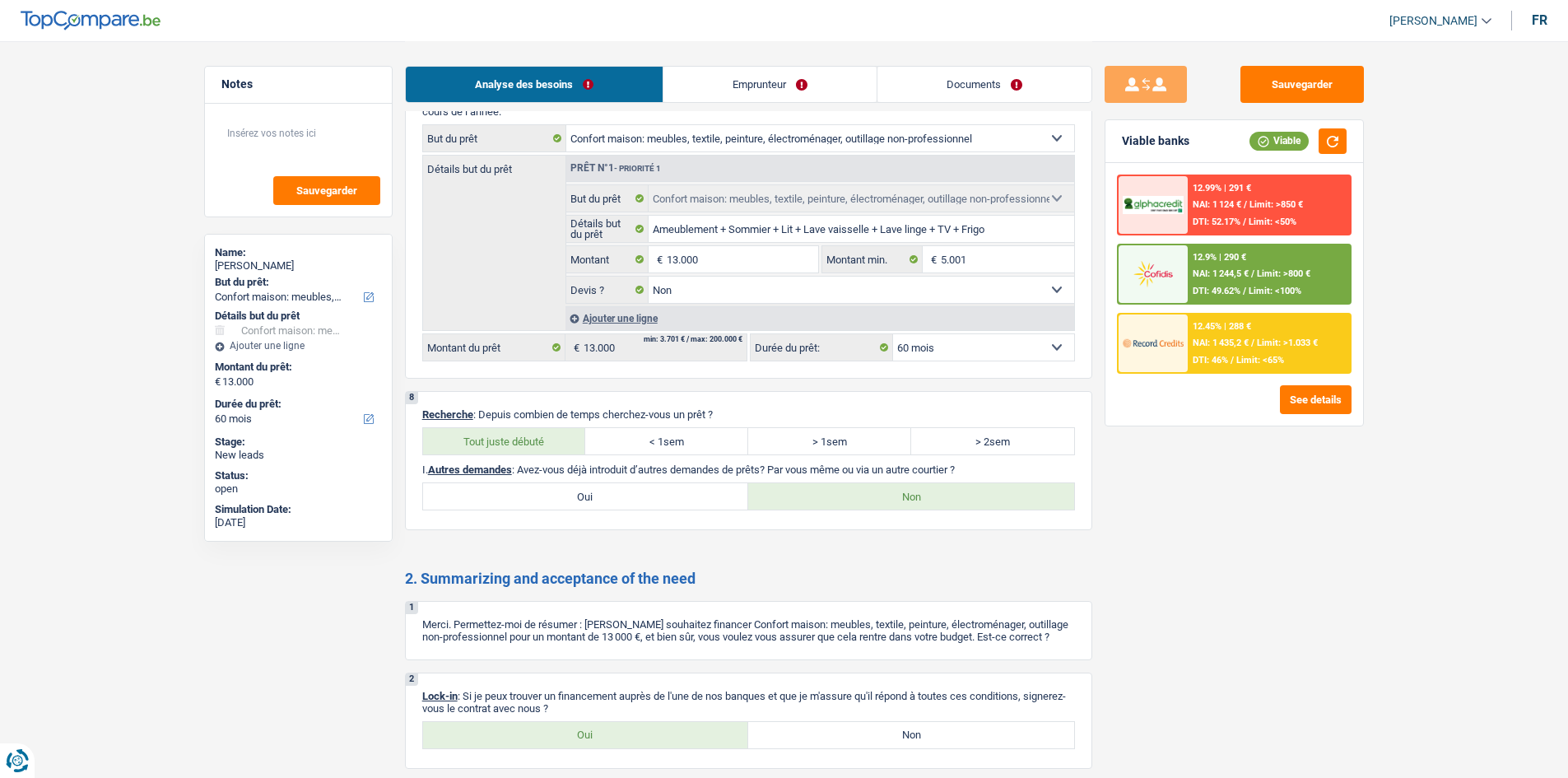
scroll to position [2518, 0]
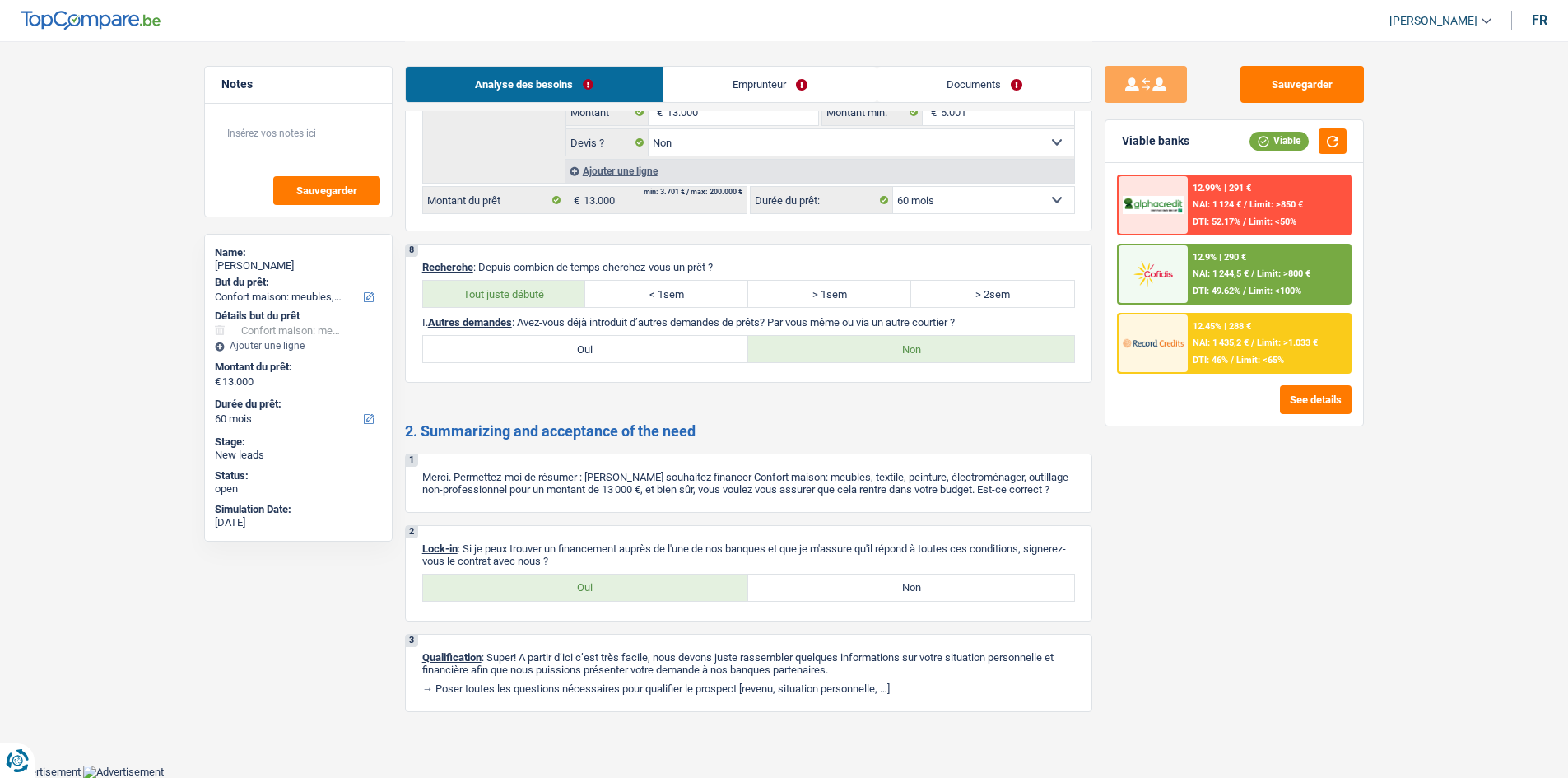
click at [466, 593] on label "Oui" at bounding box center [586, 588] width 326 height 27
click at [466, 593] on input "Oui" at bounding box center [586, 588] width 326 height 27
radio input "true"
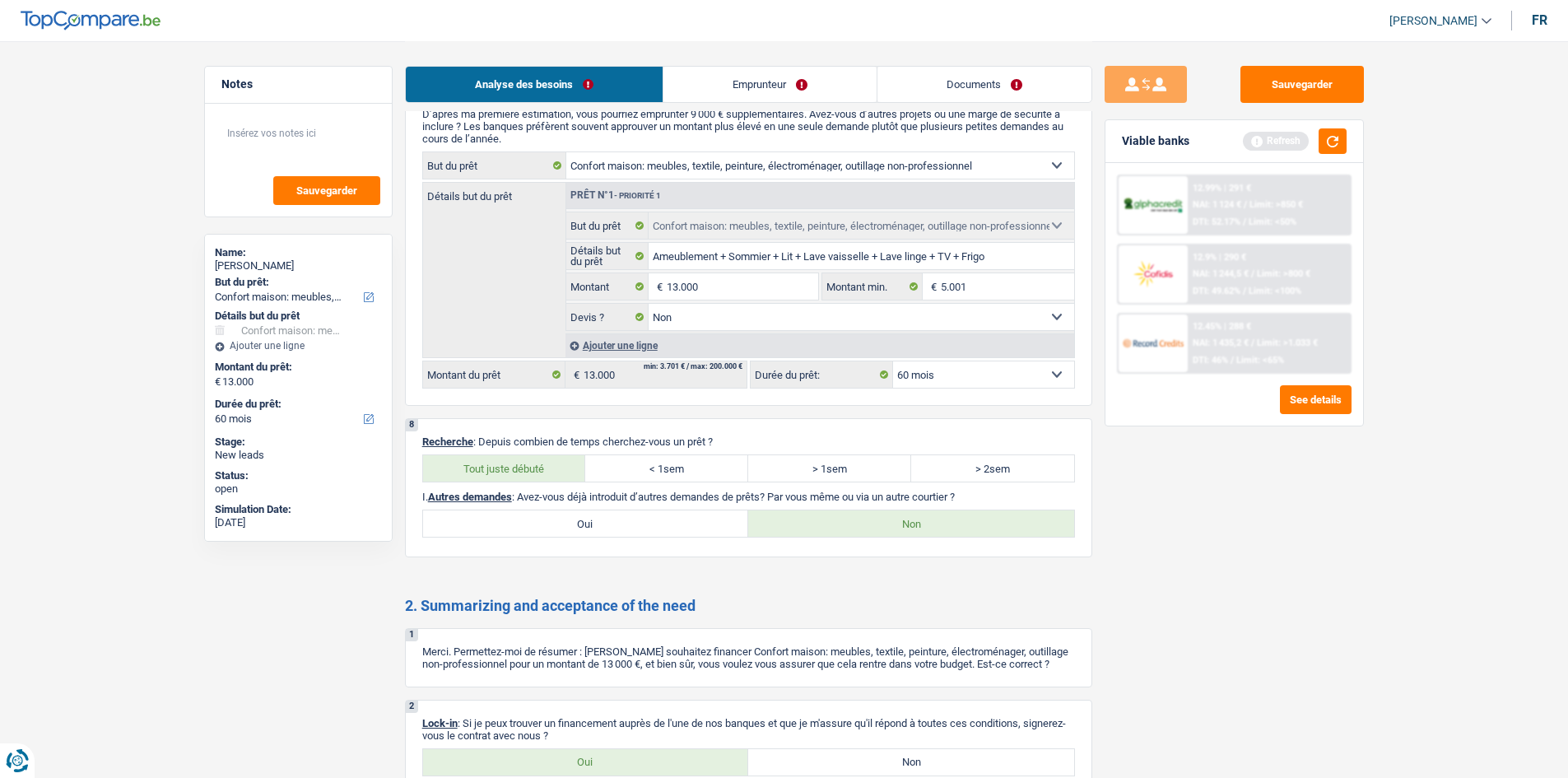
scroll to position [0, 0]
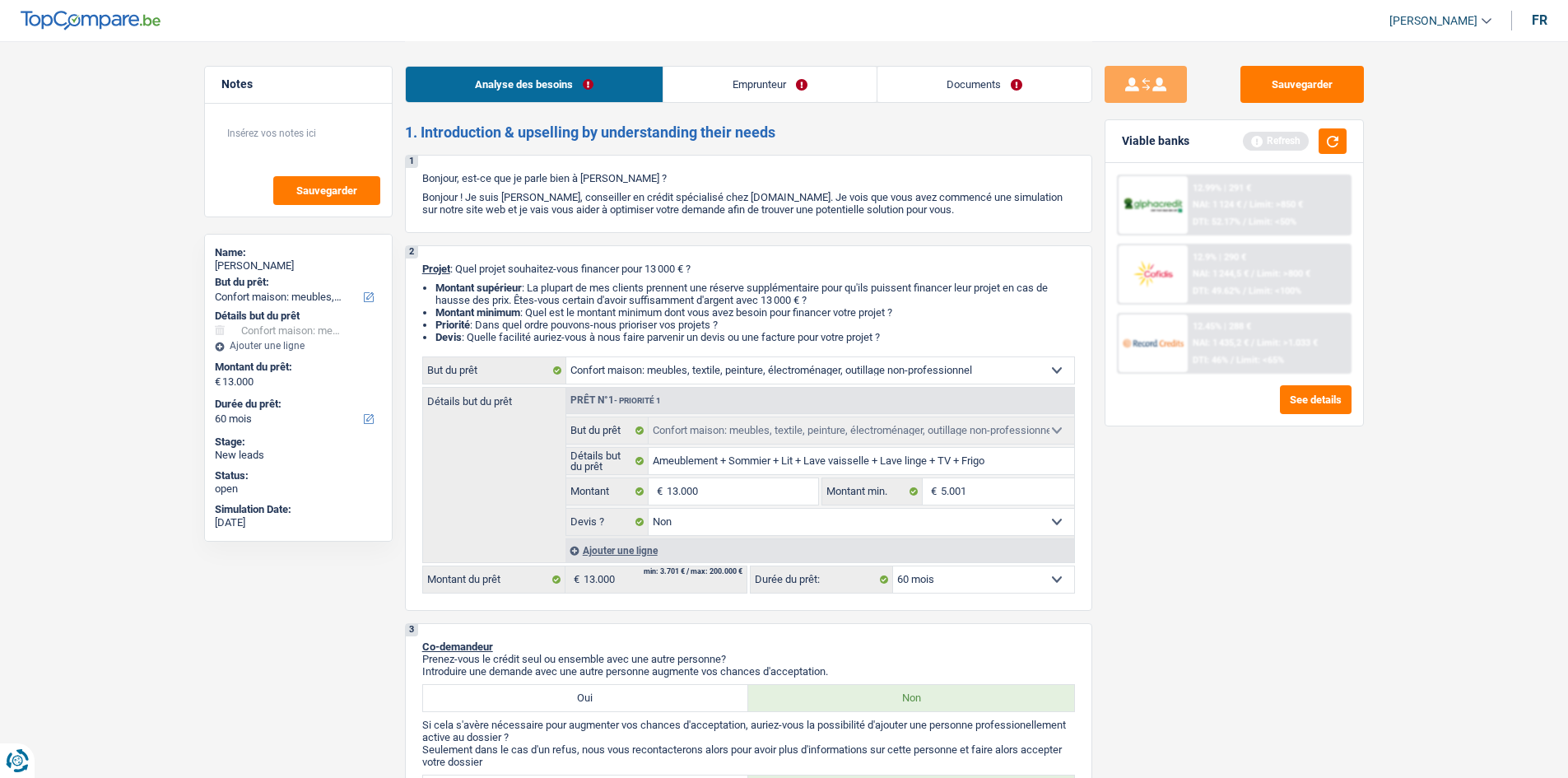
click at [722, 82] on link "Emprunteur" at bounding box center [769, 84] width 214 height 36
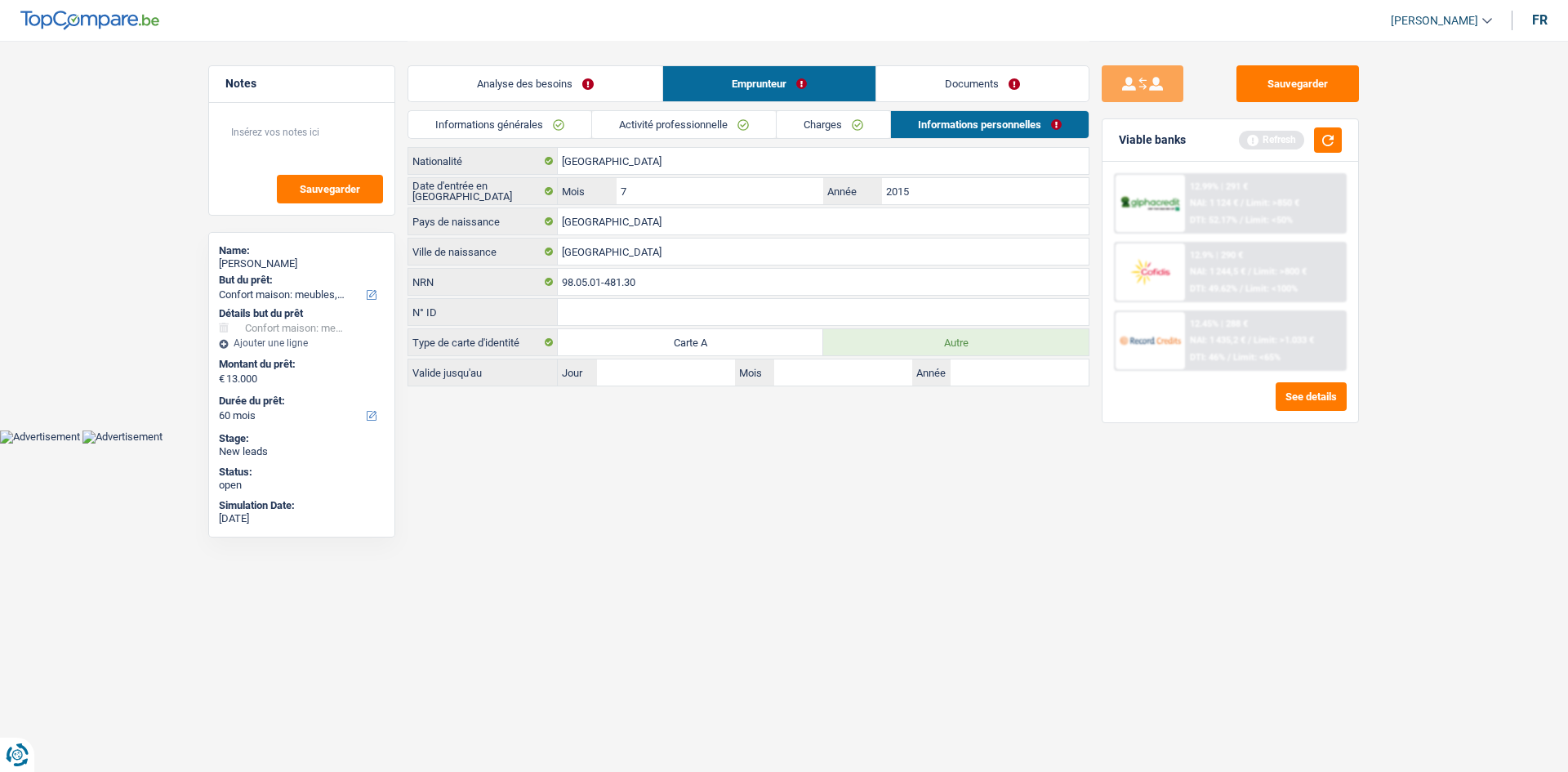
click at [669, 124] on link "Activité professionnelle" at bounding box center [683, 125] width 184 height 27
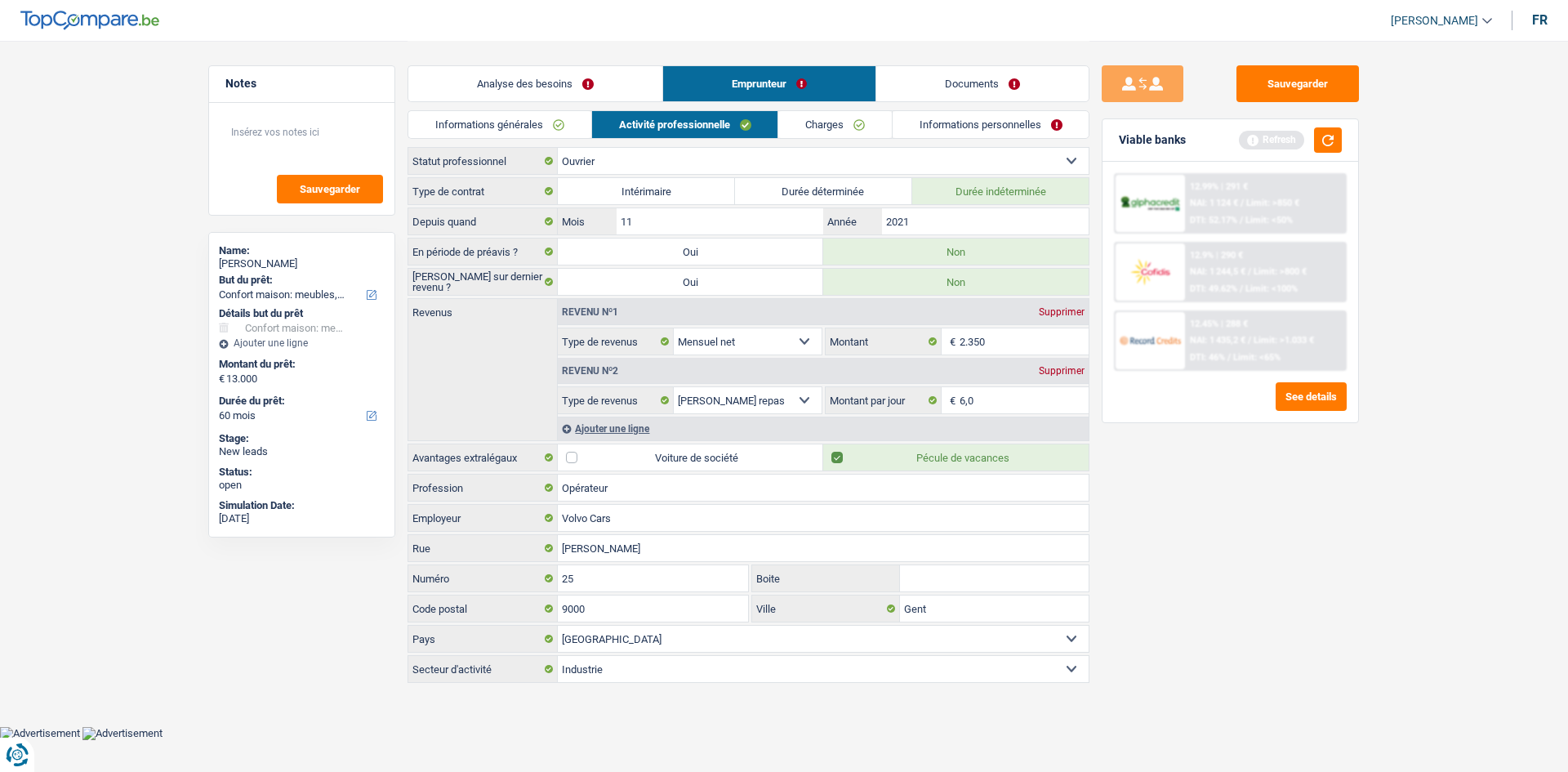
click at [806, 124] on link "Charges" at bounding box center [835, 125] width 114 height 27
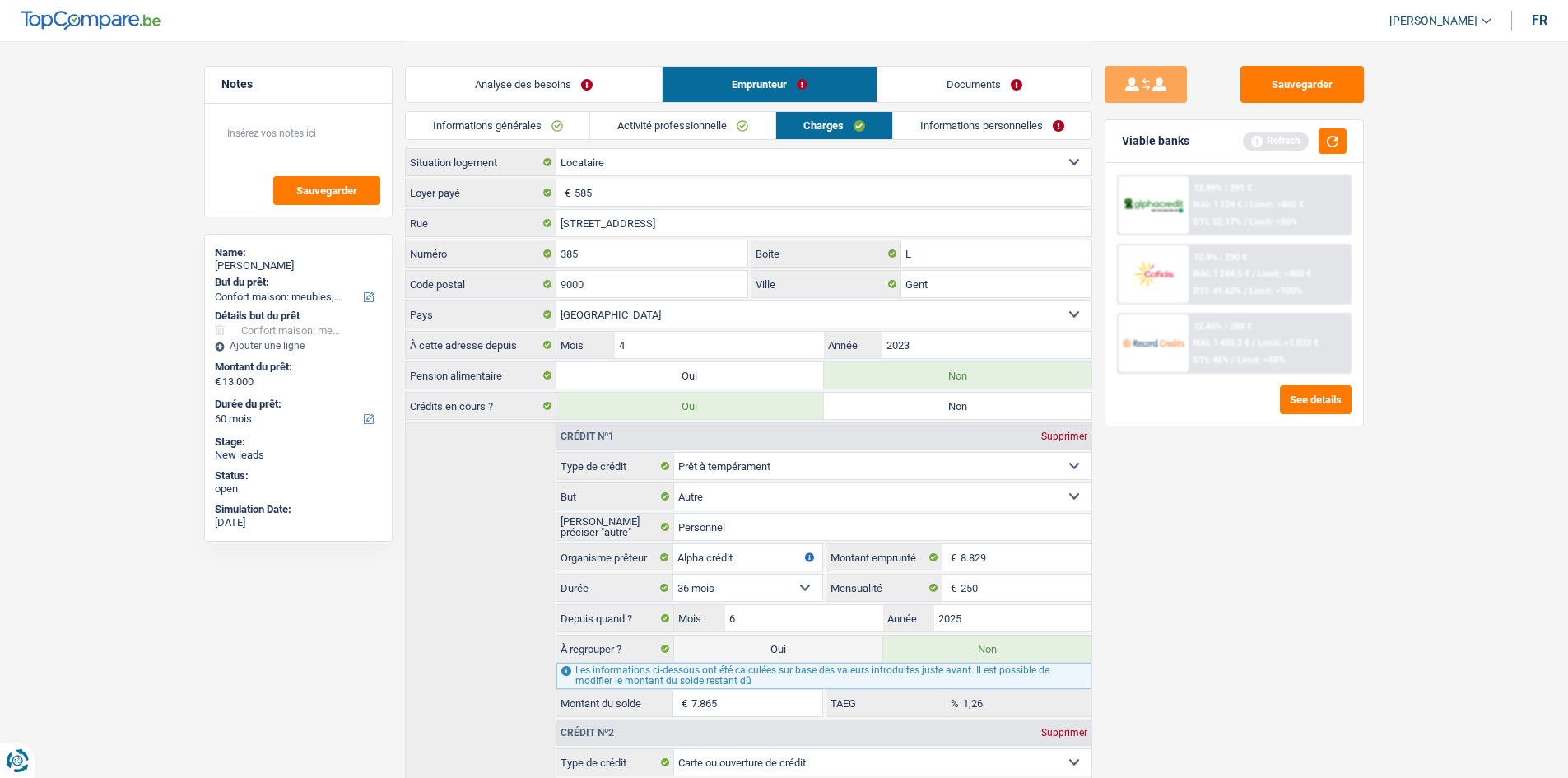
click at [913, 130] on link "Informations personnelles" at bounding box center [992, 126] width 199 height 27
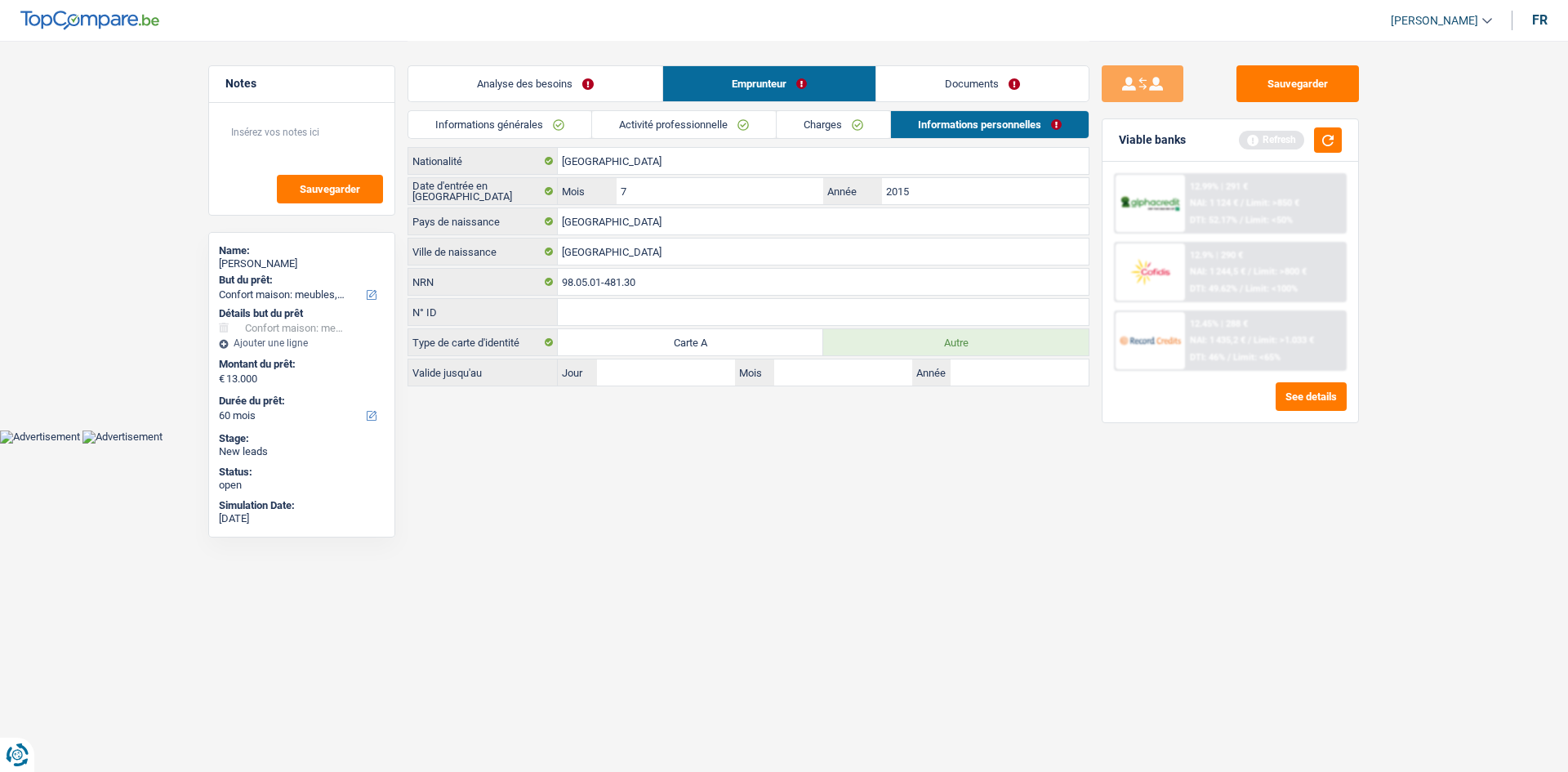
click at [964, 96] on link "Documents" at bounding box center [982, 83] width 212 height 35
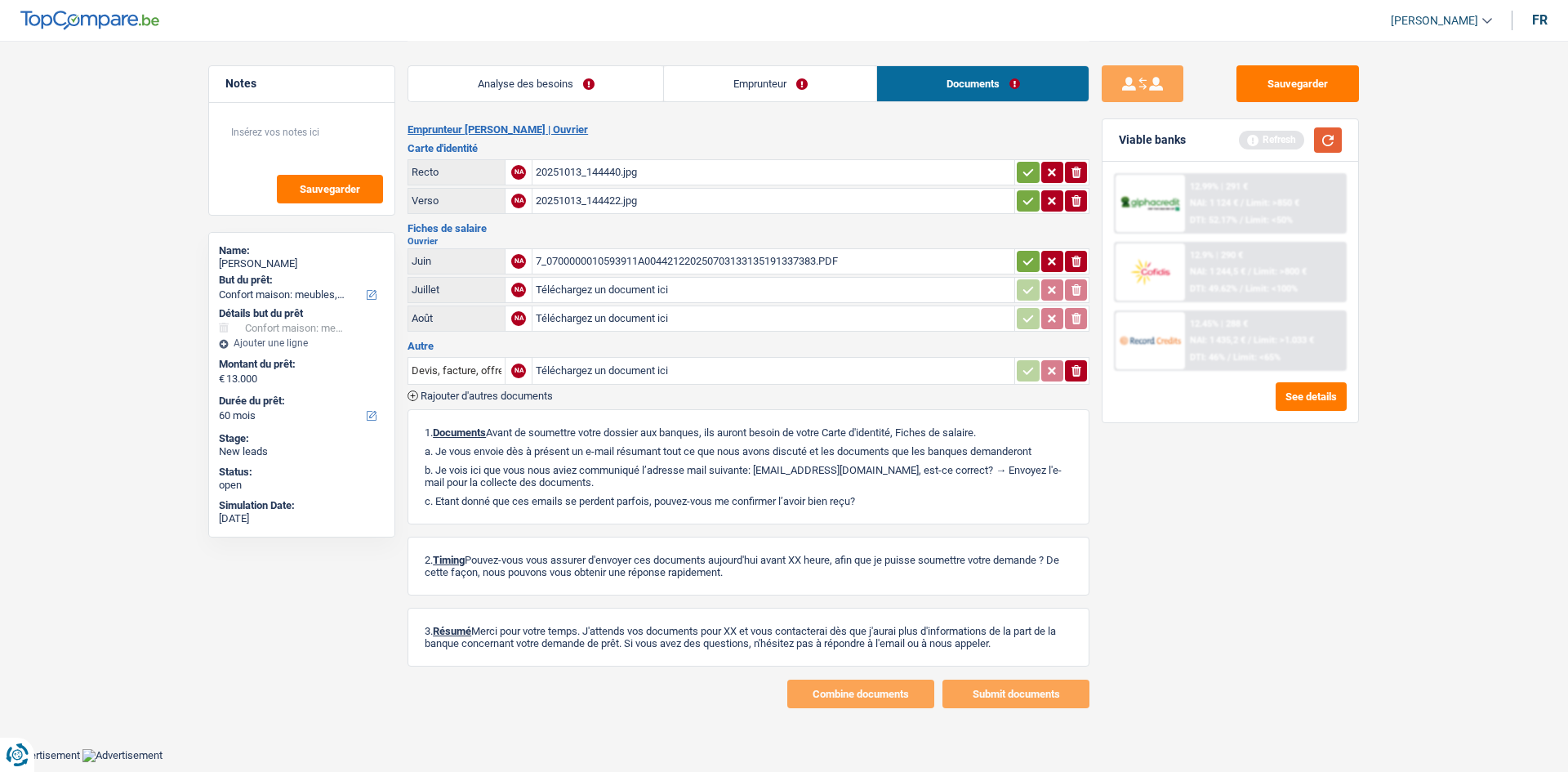
click at [1326, 136] on button "button" at bounding box center [1328, 139] width 28 height 26
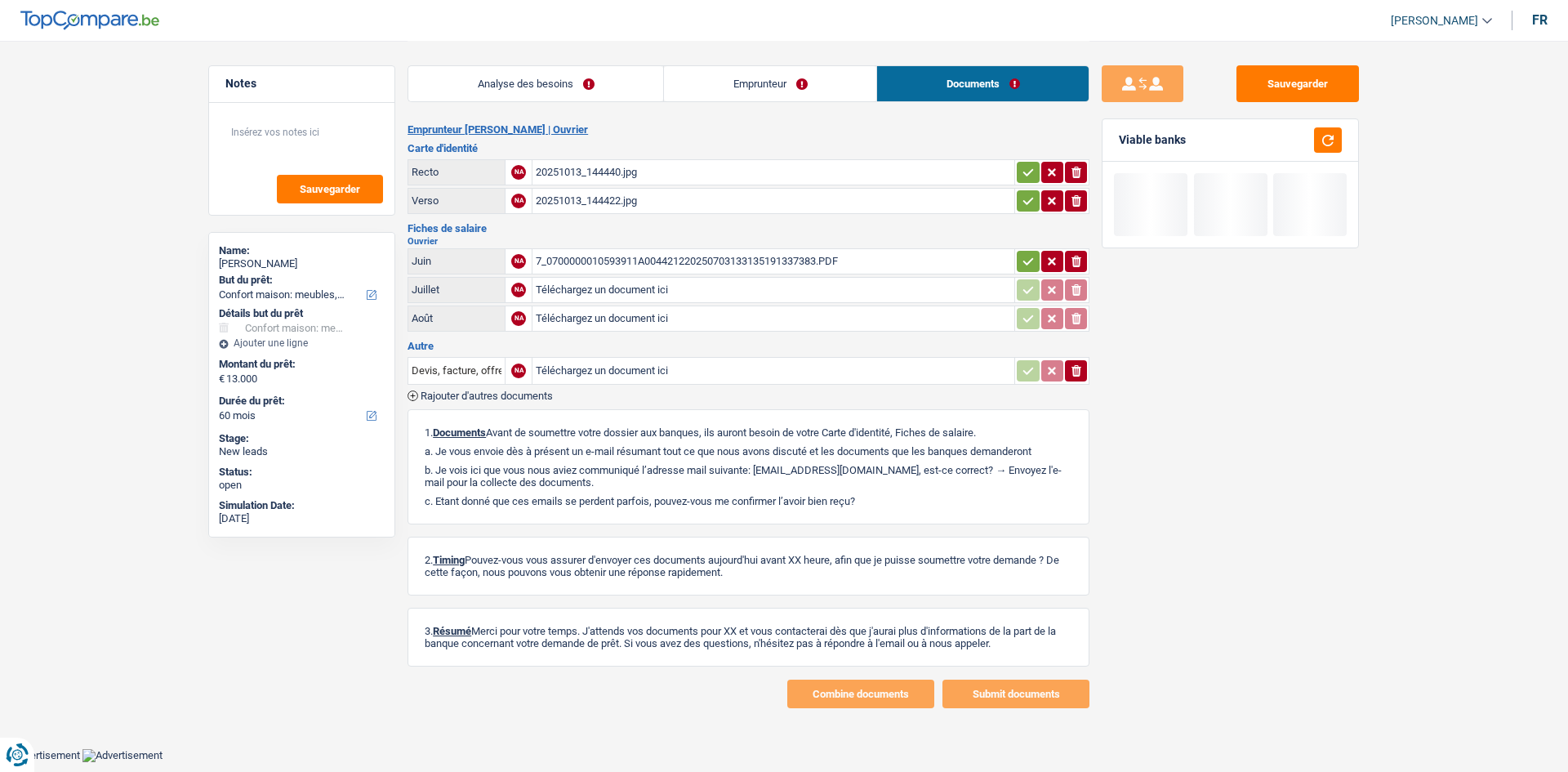
click at [709, 255] on div "7_0700000010593911A004421220250703133135191337383.PDF" at bounding box center [773, 261] width 475 height 25
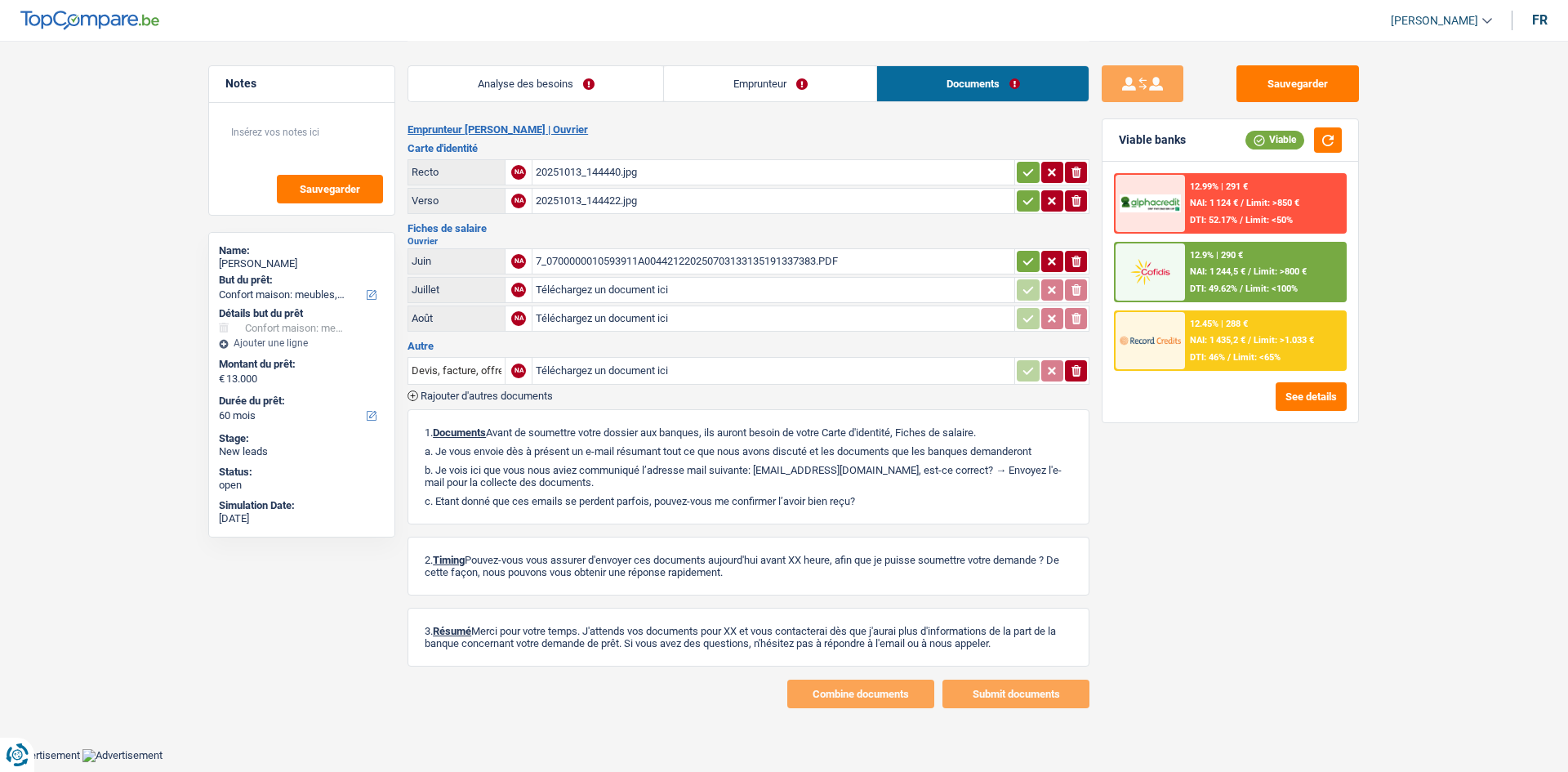
drag, startPoint x: 550, startPoint y: 88, endPoint x: 610, endPoint y: 129, distance: 72.7
click at [550, 90] on link "Analyse des besoins" at bounding box center [535, 83] width 255 height 35
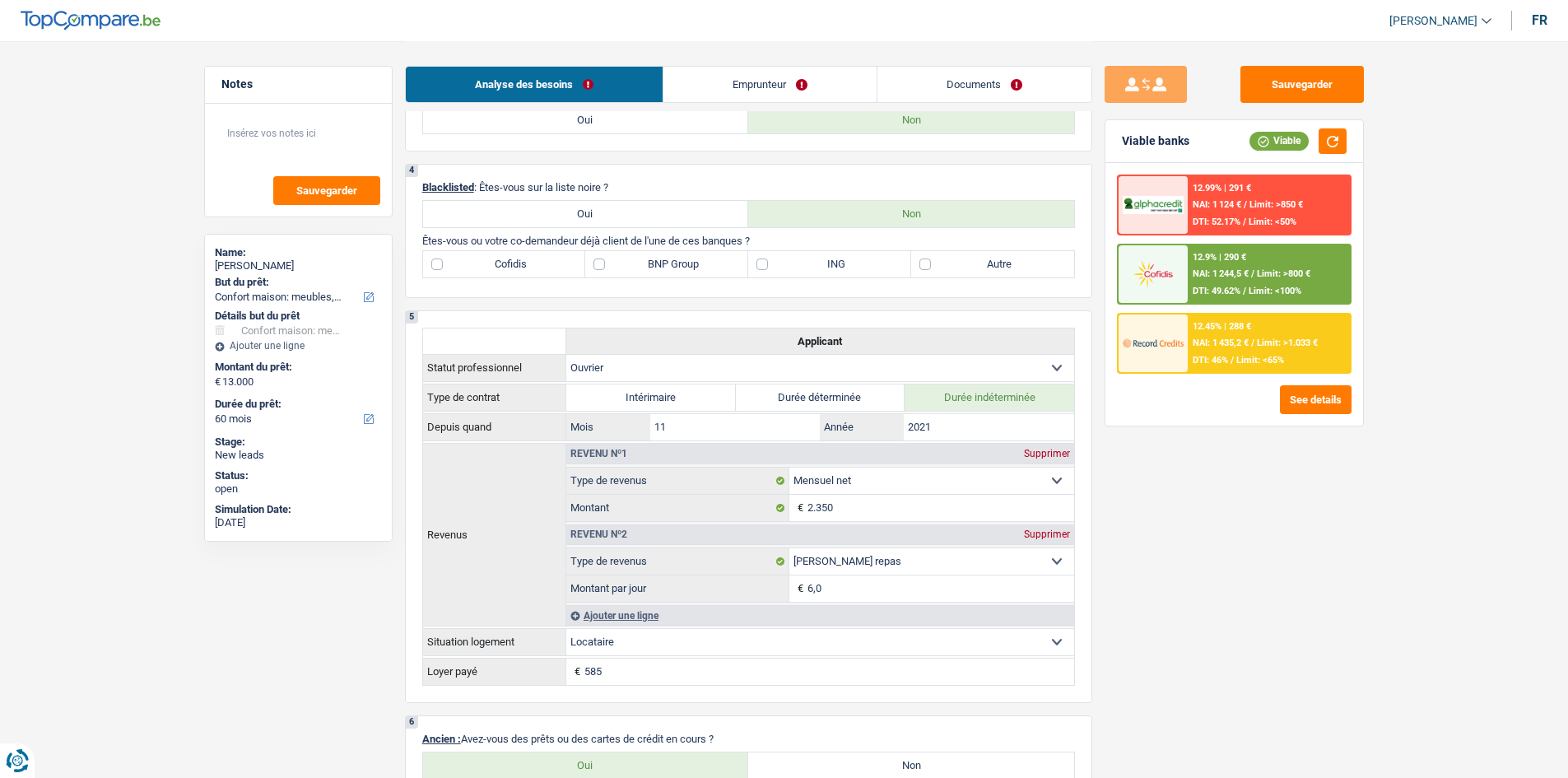
scroll to position [576, 0]
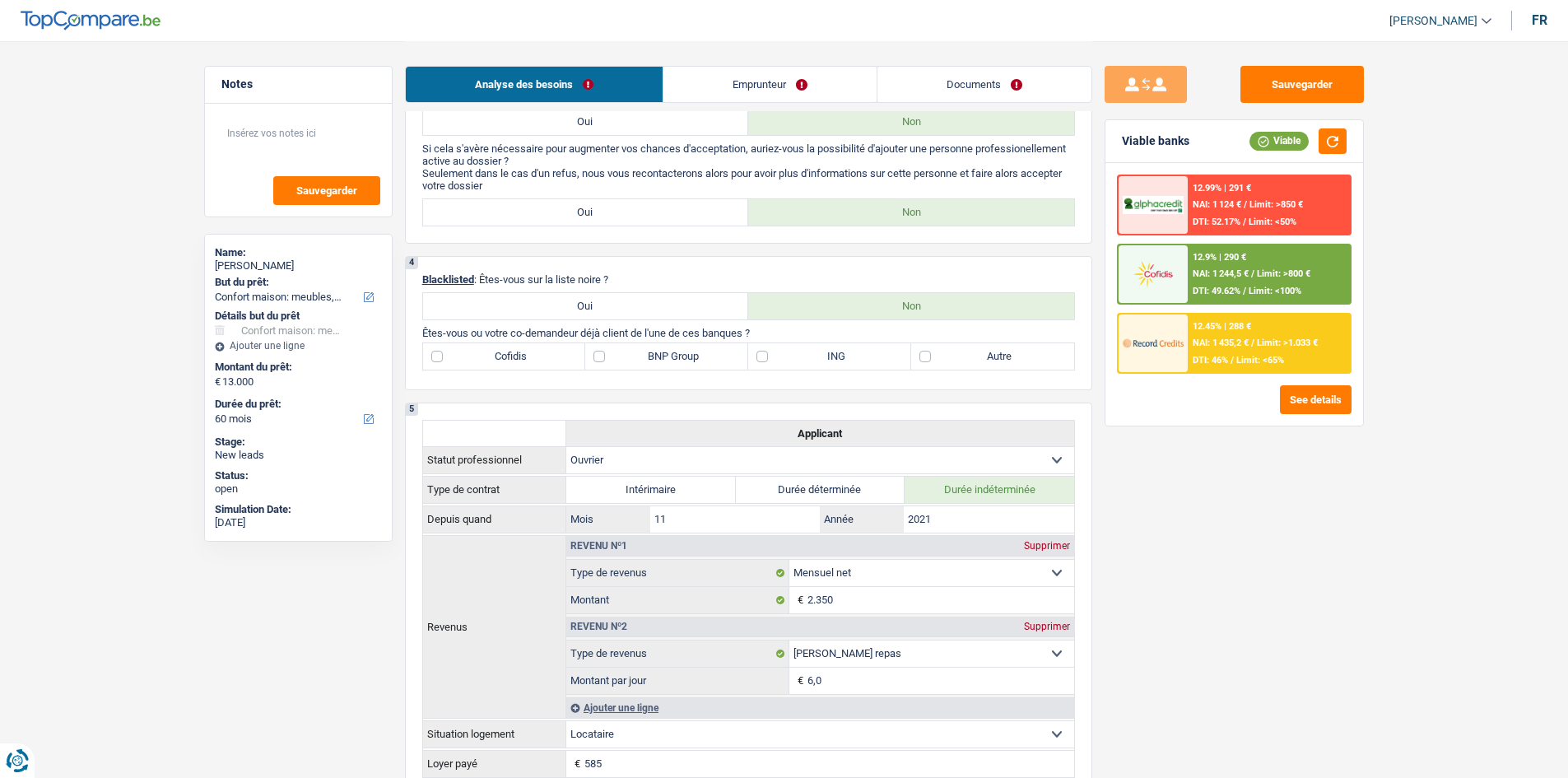
click at [991, 364] on label "Autre" at bounding box center [992, 357] width 163 height 27
click at [991, 364] on input "Autre" at bounding box center [992, 357] width 163 height 27
checkbox input "true"
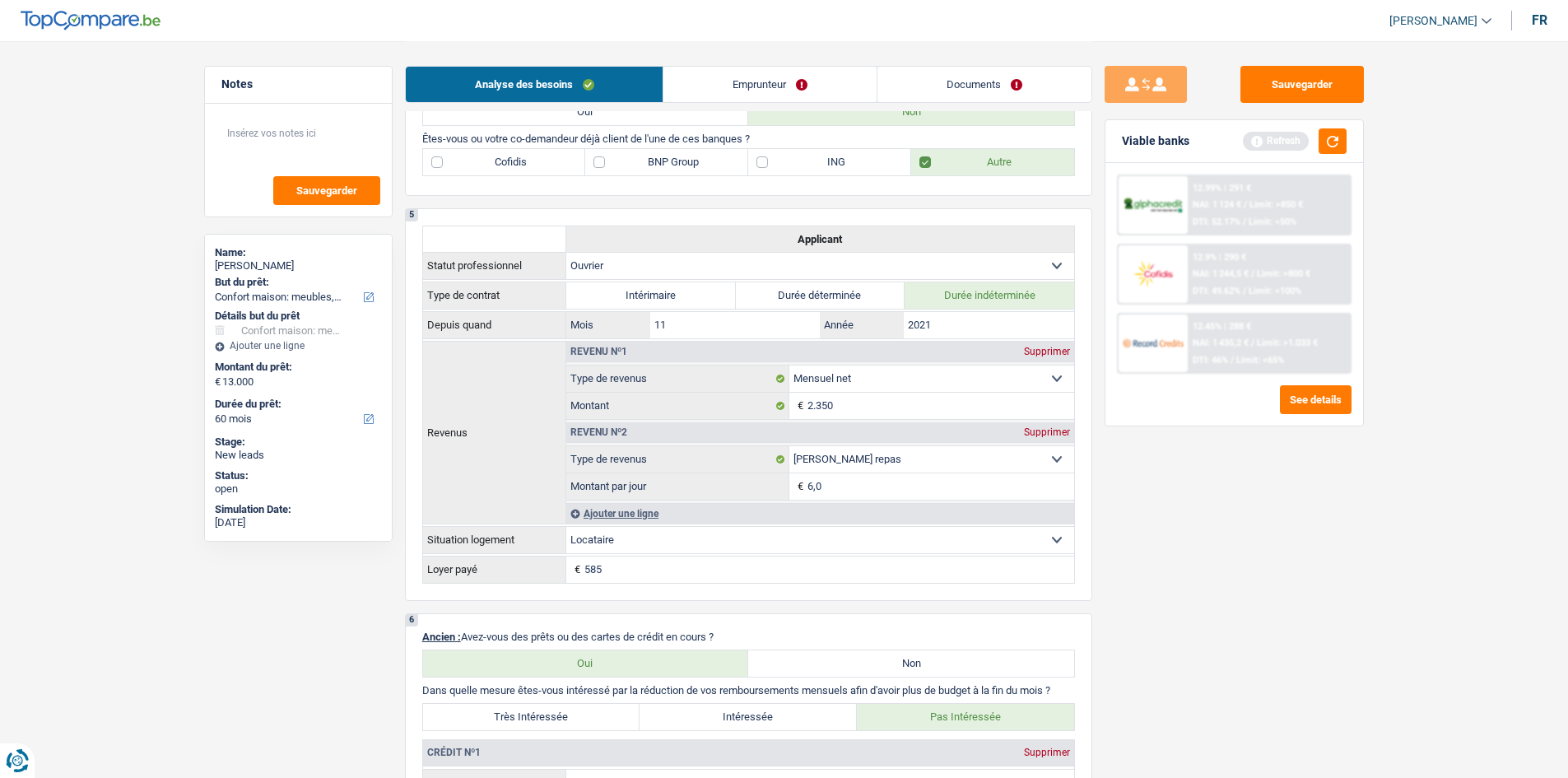
scroll to position [658, 0]
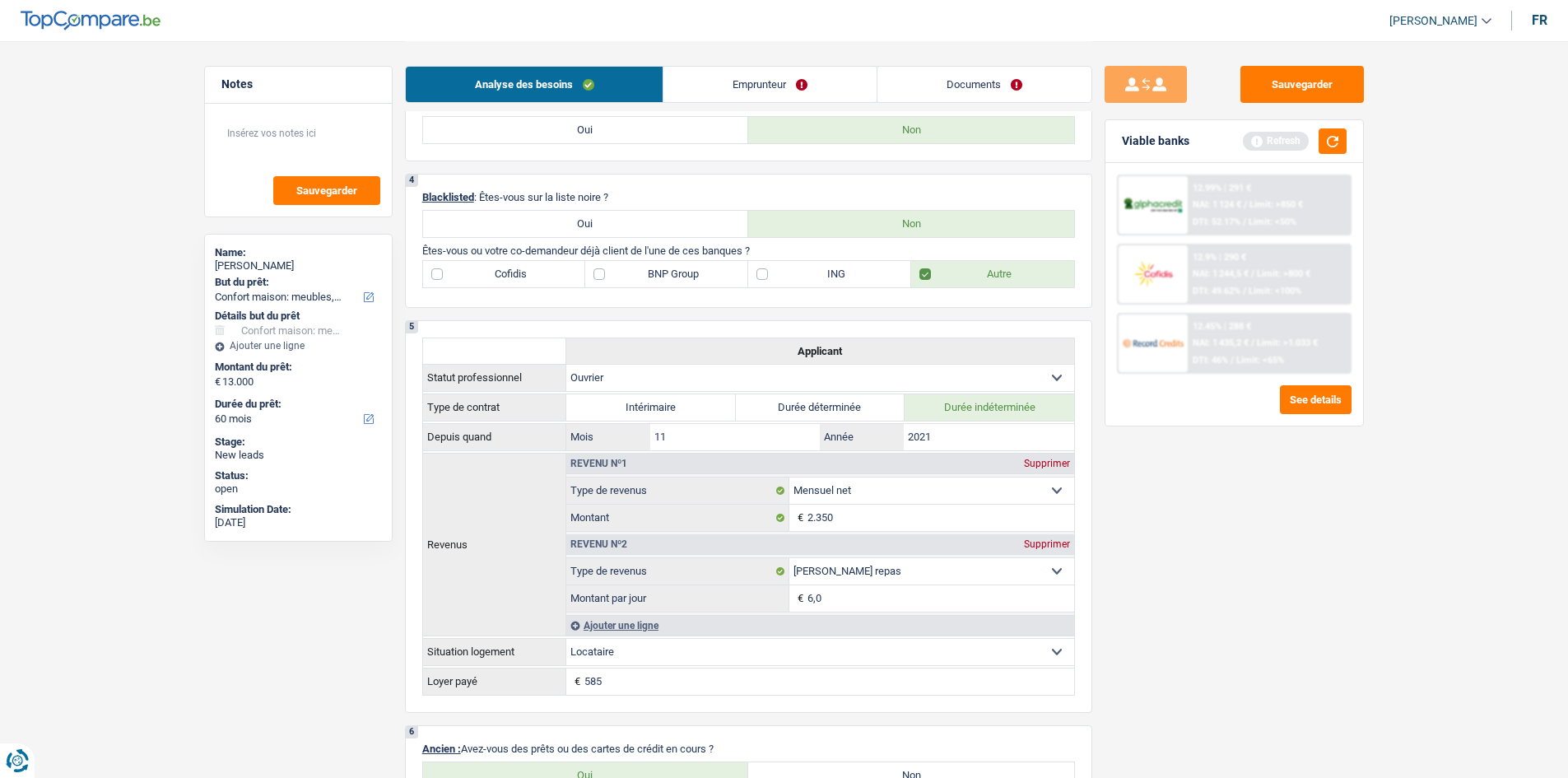
click at [662, 275] on label "BNP Group" at bounding box center [666, 274] width 163 height 27
click at [662, 275] on input "BNP Group" at bounding box center [666, 274] width 163 height 27
checkbox input "true"
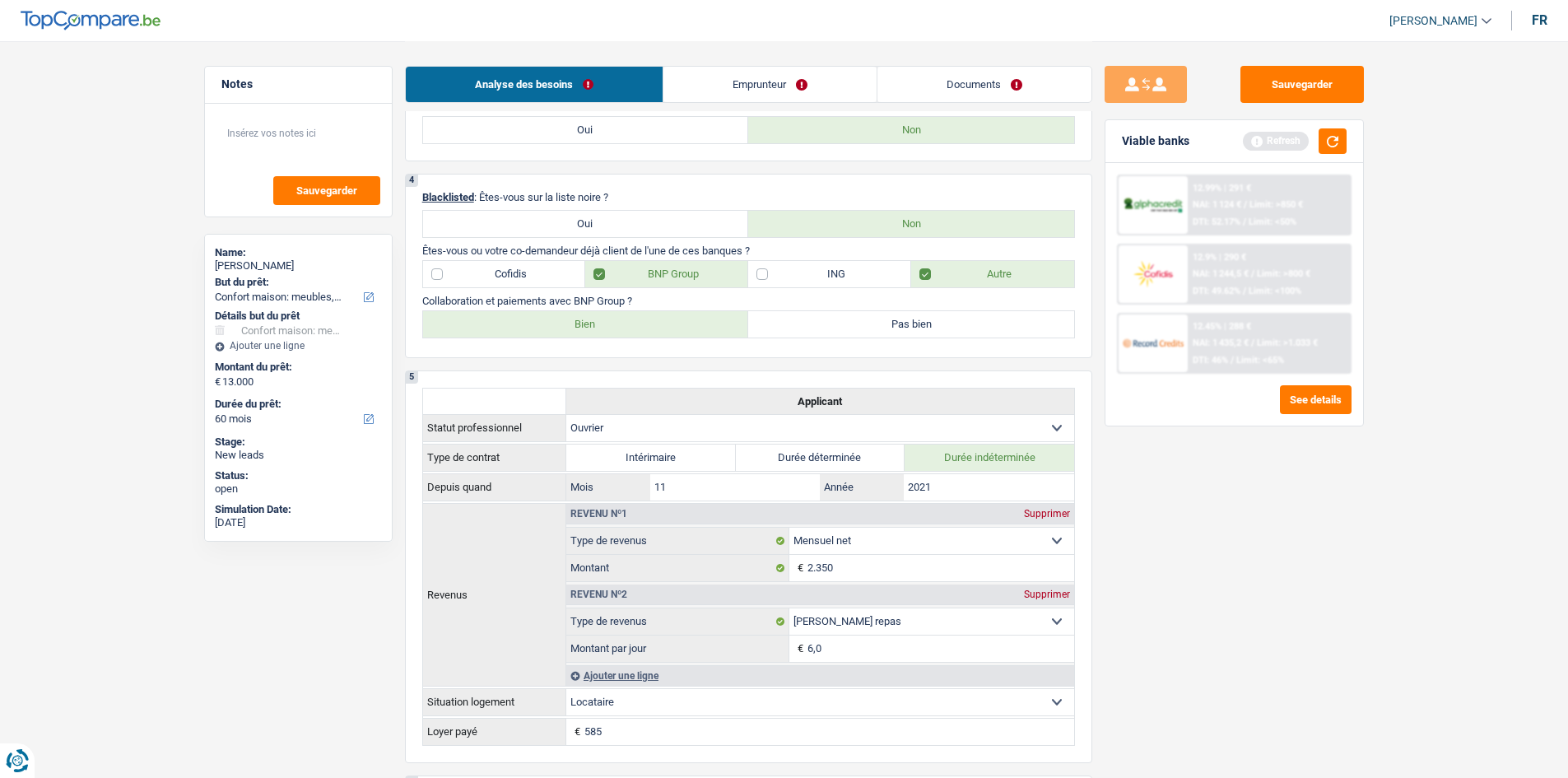
click at [603, 326] on label "Bien" at bounding box center [586, 324] width 326 height 27
click at [603, 326] on input "Bien" at bounding box center [586, 324] width 326 height 27
radio input "true"
click at [535, 267] on label "Cofidis" at bounding box center [504, 274] width 163 height 27
click at [535, 267] on input "Cofidis" at bounding box center [504, 274] width 163 height 27
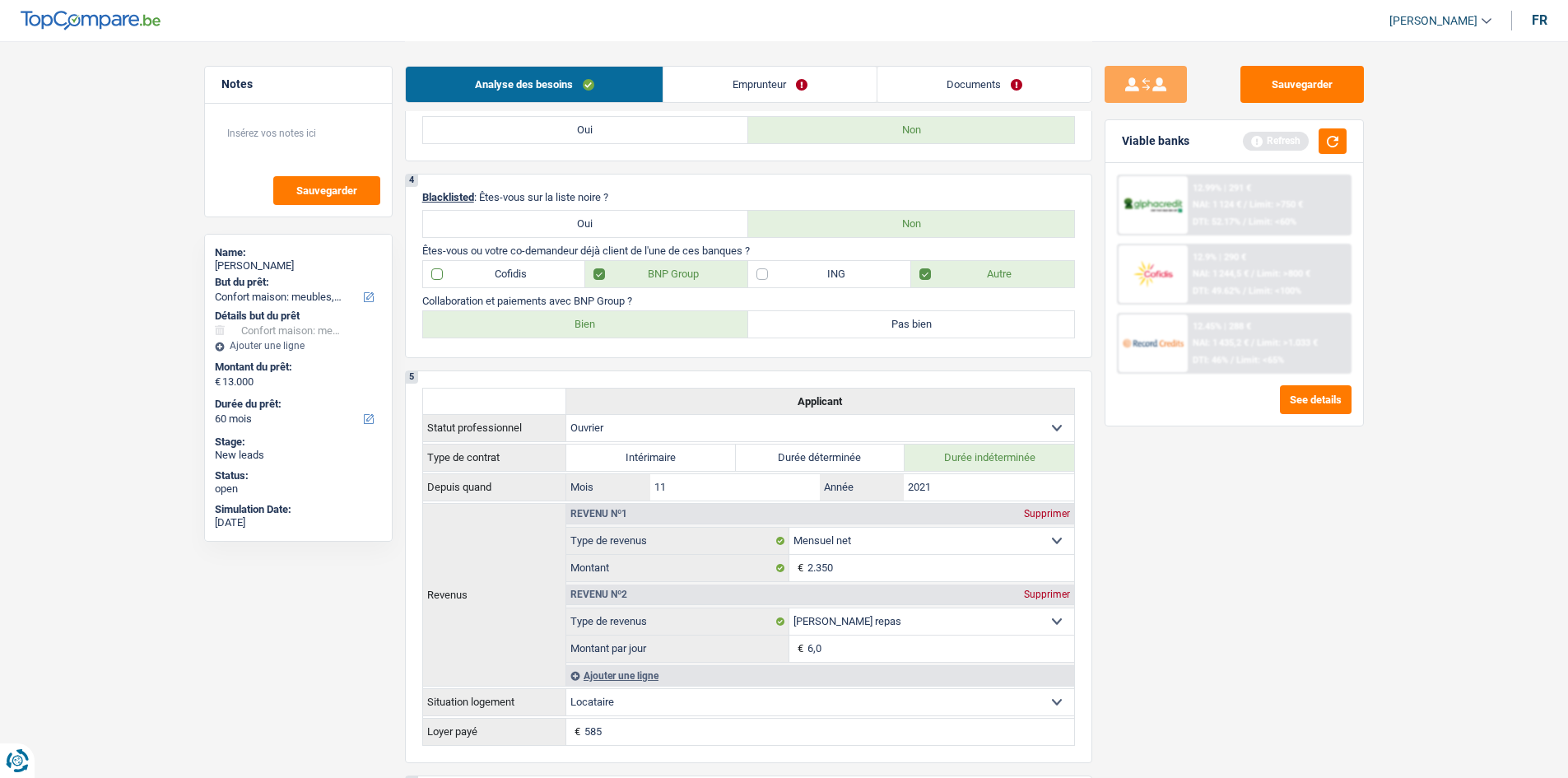
checkbox input "true"
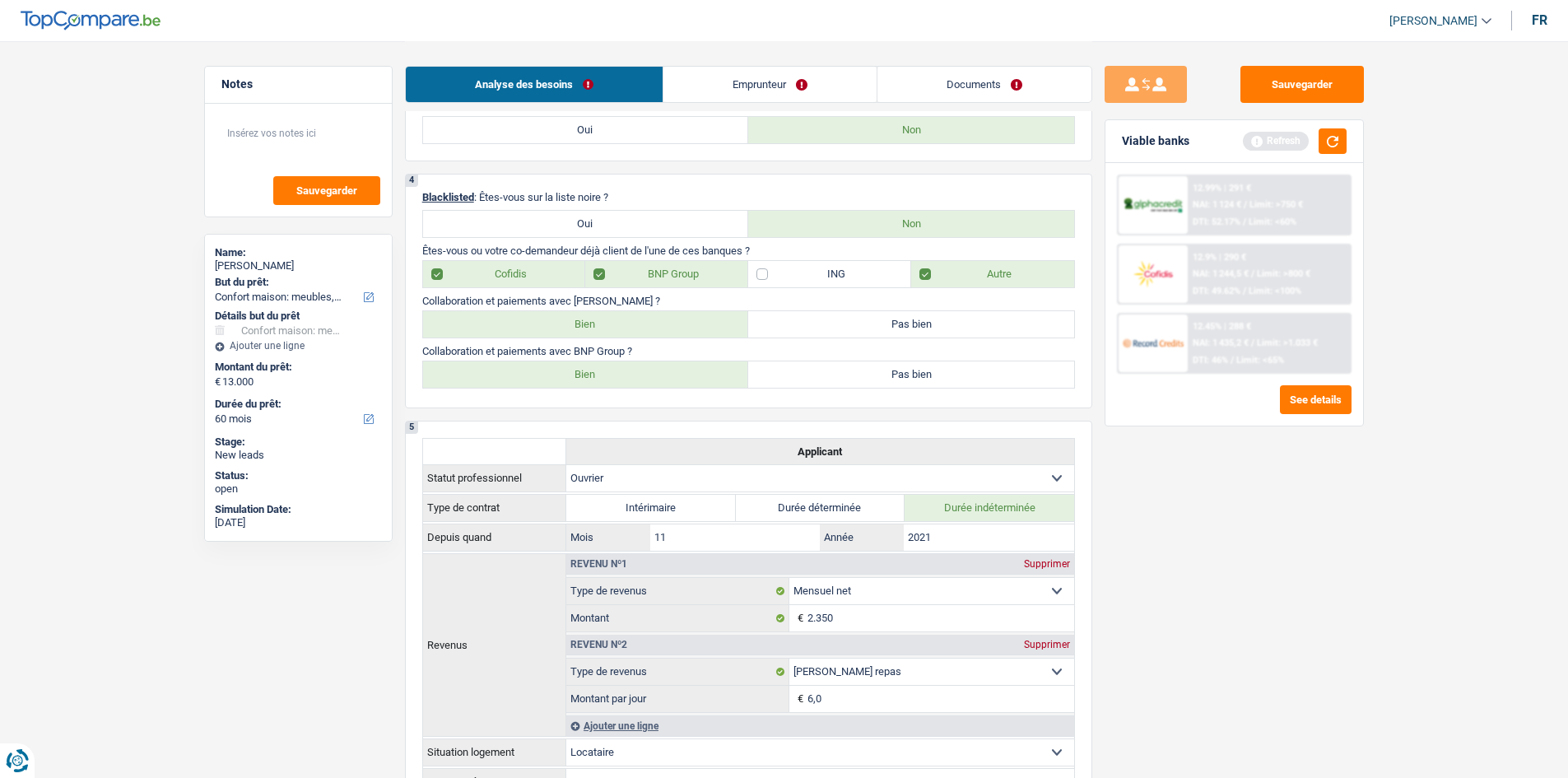
click at [608, 322] on label "Bien" at bounding box center [586, 324] width 326 height 27
click at [608, 322] on input "Bien" at bounding box center [586, 324] width 326 height 27
radio input "true"
click at [1276, 490] on div "Sauvegarder Viable banks Refresh 12.99% | 291 € NAI: 1 124 € / Limit: >750 € DT…" at bounding box center [1234, 408] width 284 height 686
click at [1330, 141] on button "button" at bounding box center [1333, 140] width 28 height 26
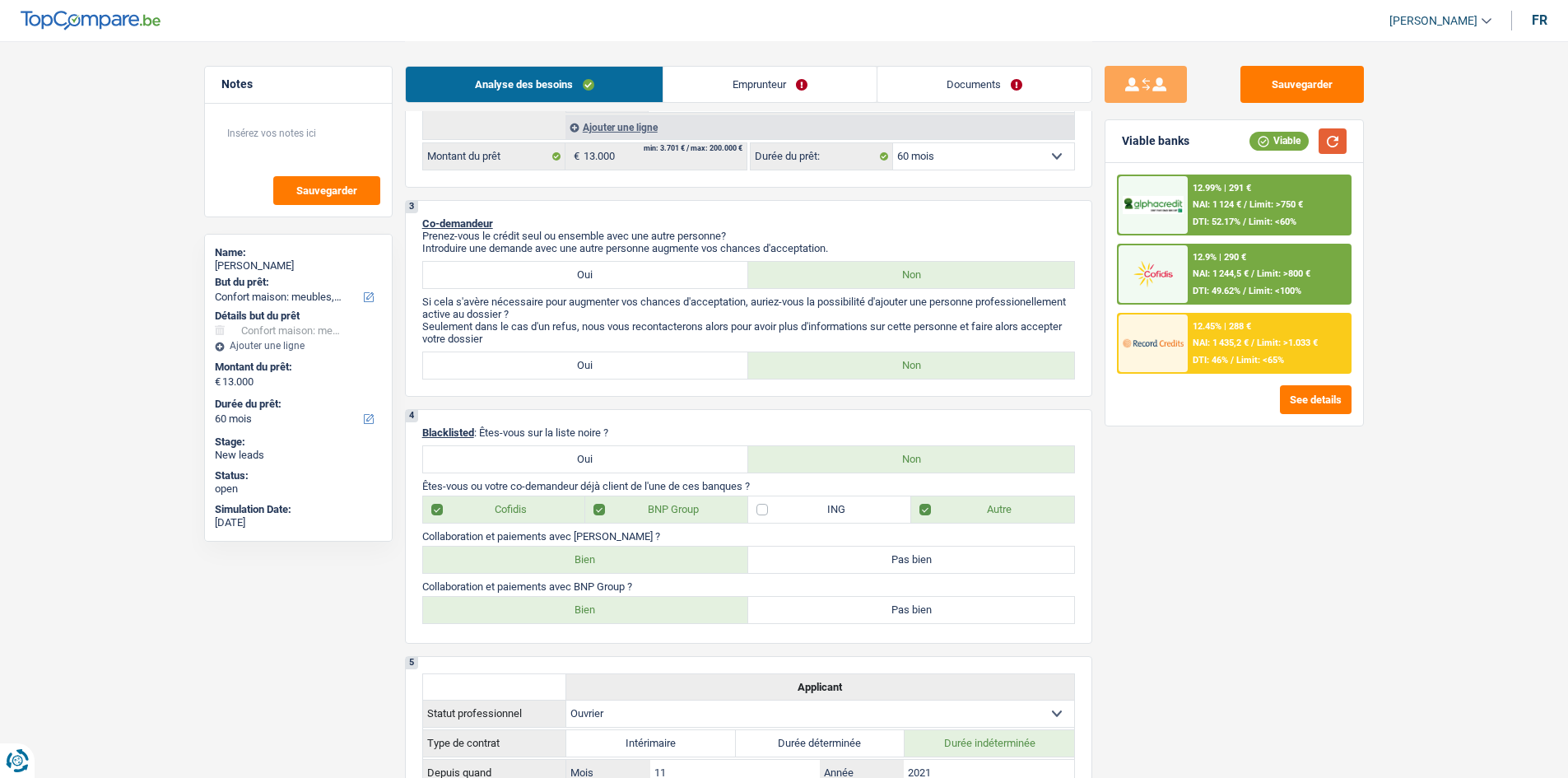
scroll to position [411, 0]
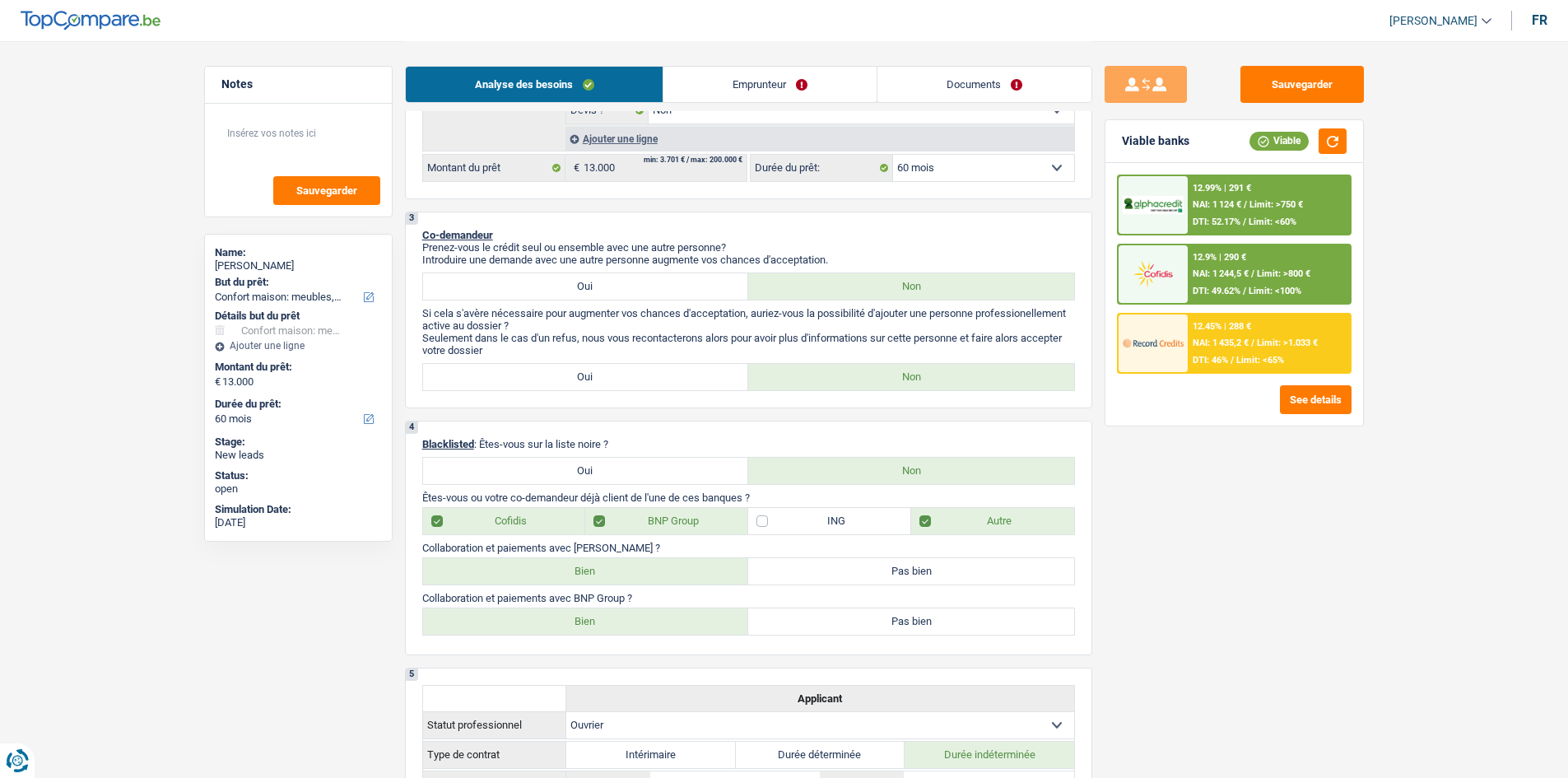
click at [779, 103] on div "Analyse des besoins Emprunteur Documents" at bounding box center [748, 76] width 687 height 70
click at [777, 90] on link "Emprunteur" at bounding box center [769, 84] width 214 height 36
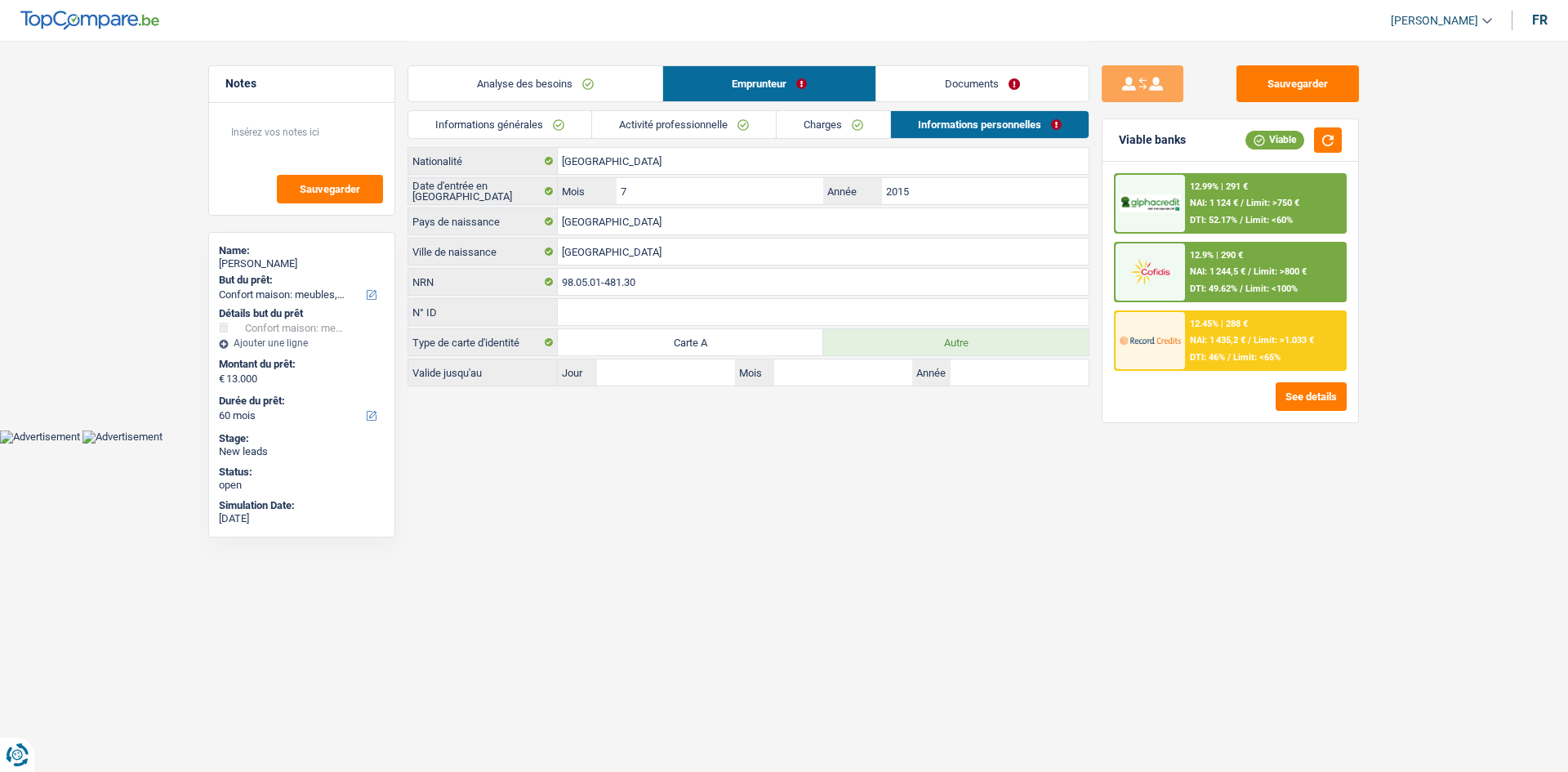
click at [544, 122] on link "Informations générales" at bounding box center [500, 125] width 183 height 27
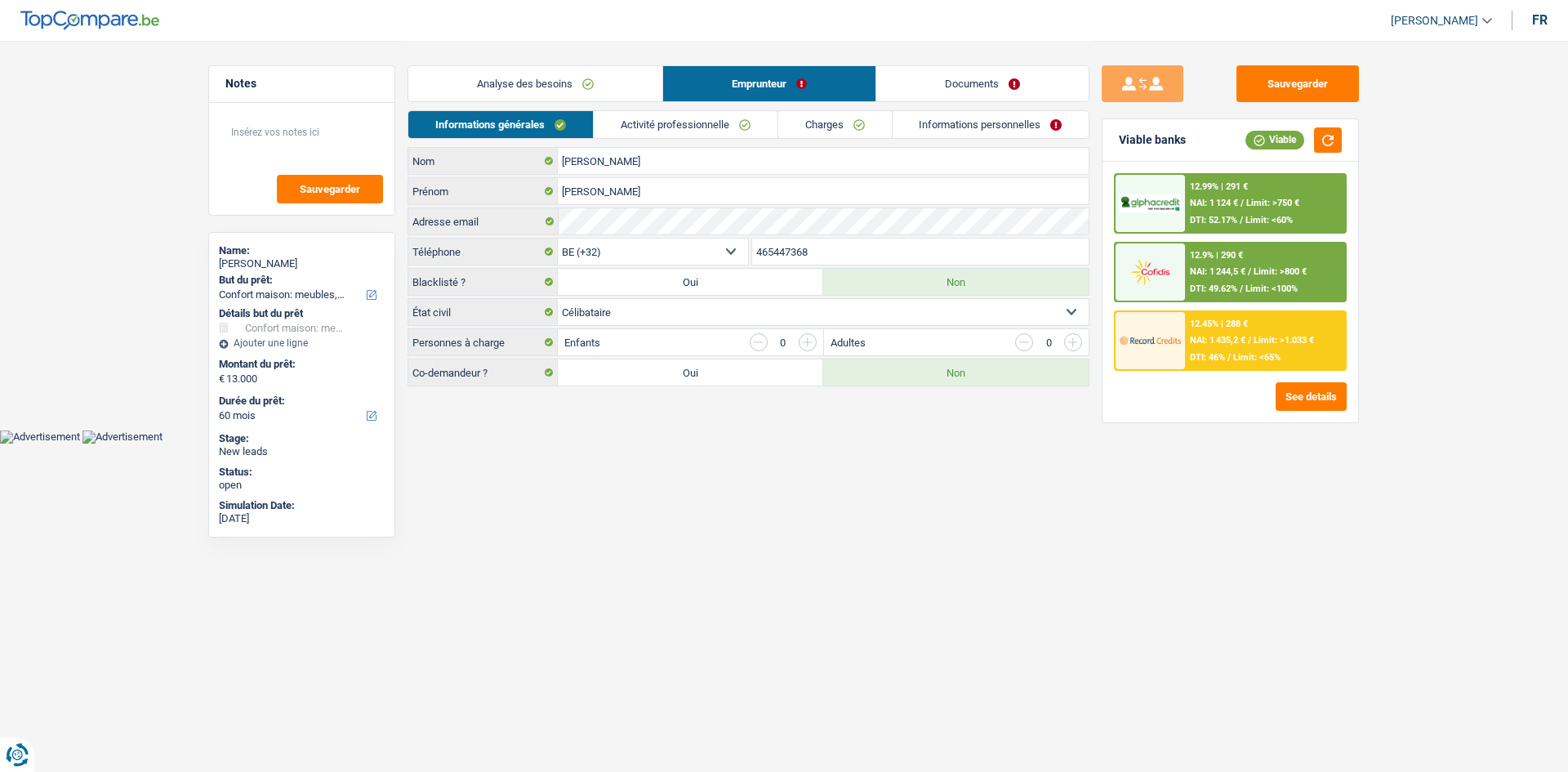
click at [684, 129] on link "Activité professionnelle" at bounding box center [685, 125] width 184 height 27
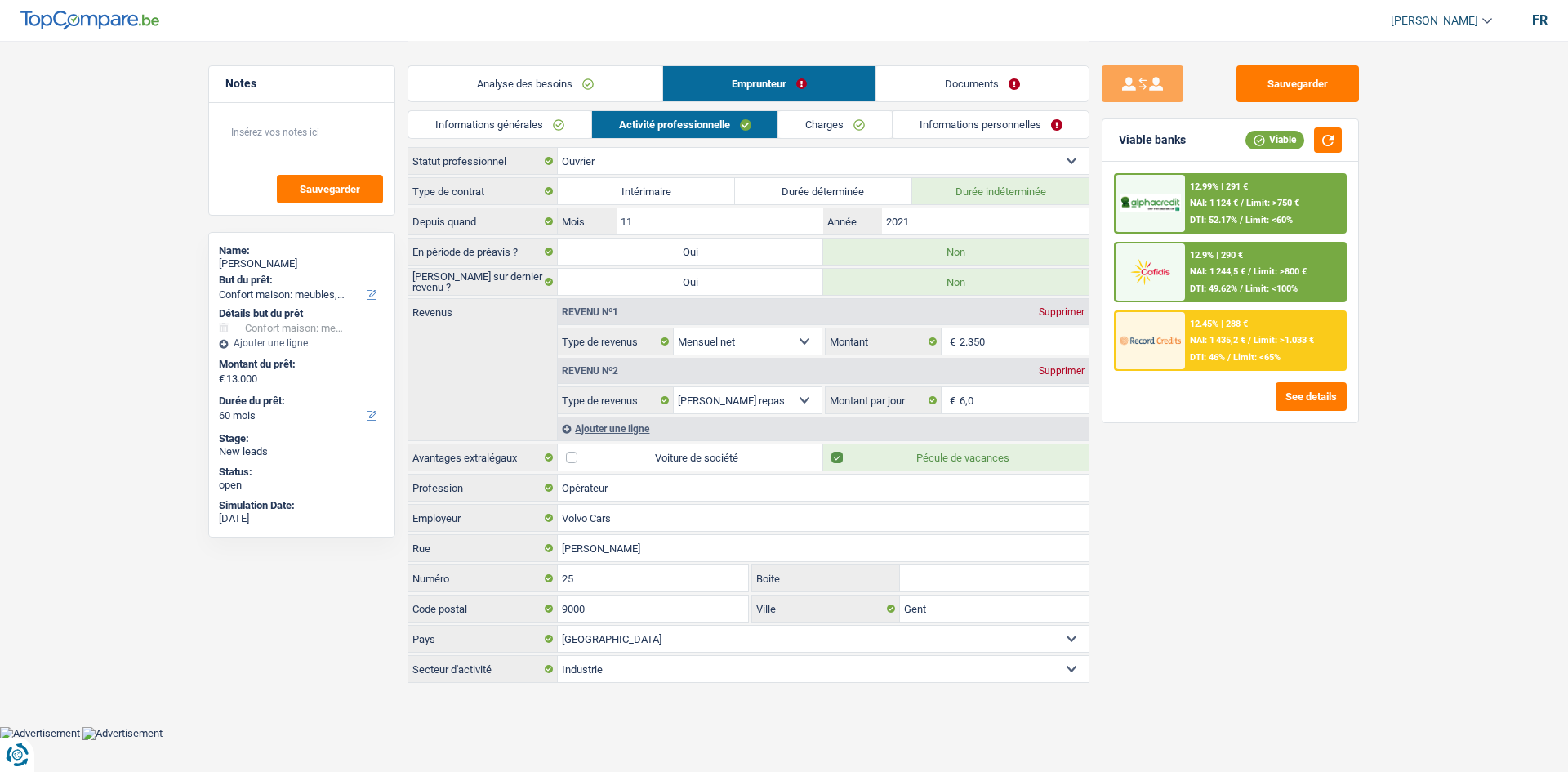
click at [819, 113] on link "Charges" at bounding box center [835, 125] width 114 height 27
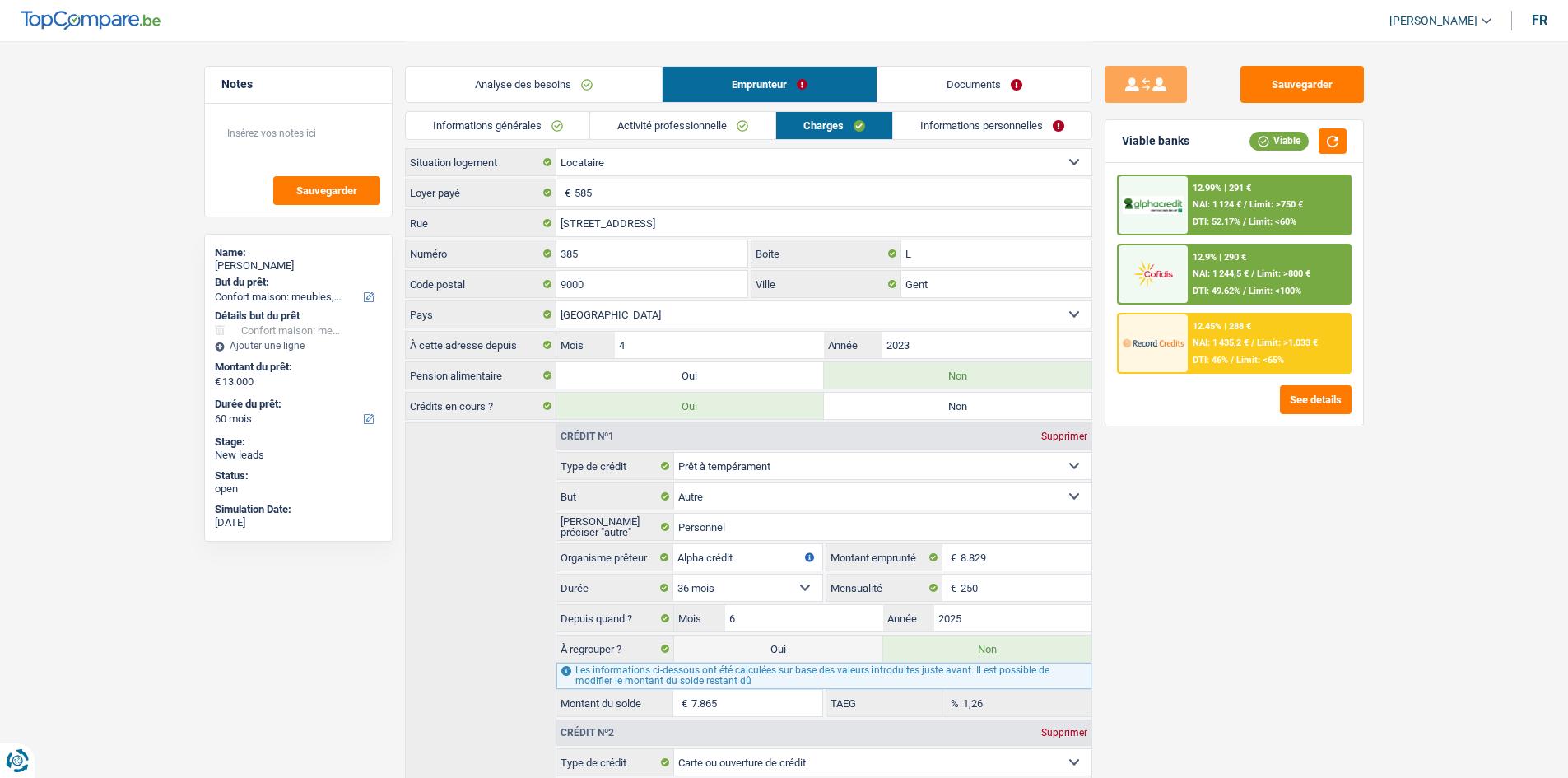
click at [929, 131] on link "Informations personnelles" at bounding box center [992, 126] width 199 height 27
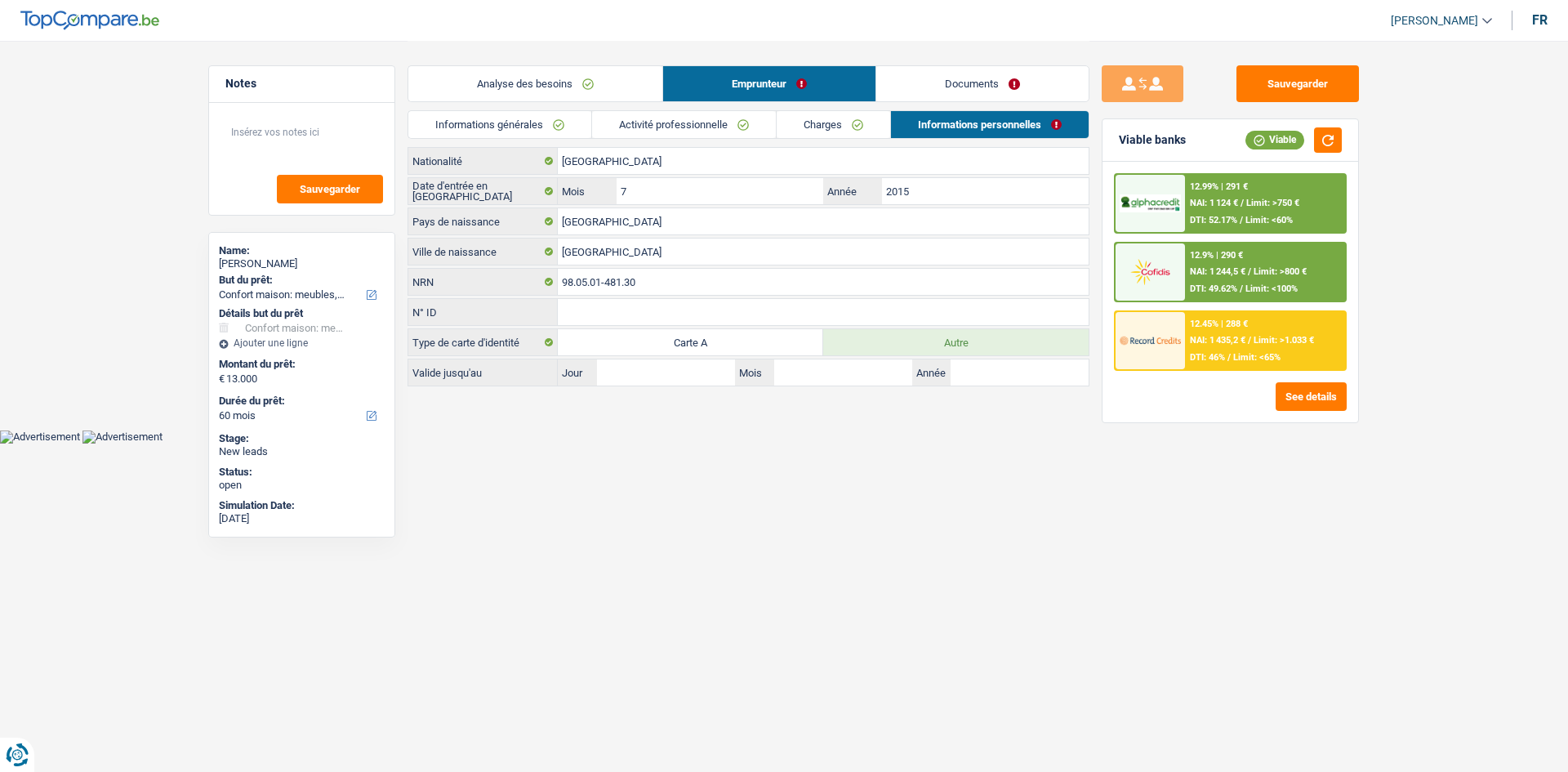
click at [610, 102] on div "Analyse des besoins Emprunteur Documents" at bounding box center [748, 76] width 682 height 69
click at [602, 92] on link "Analyse des besoins" at bounding box center [535, 83] width 254 height 35
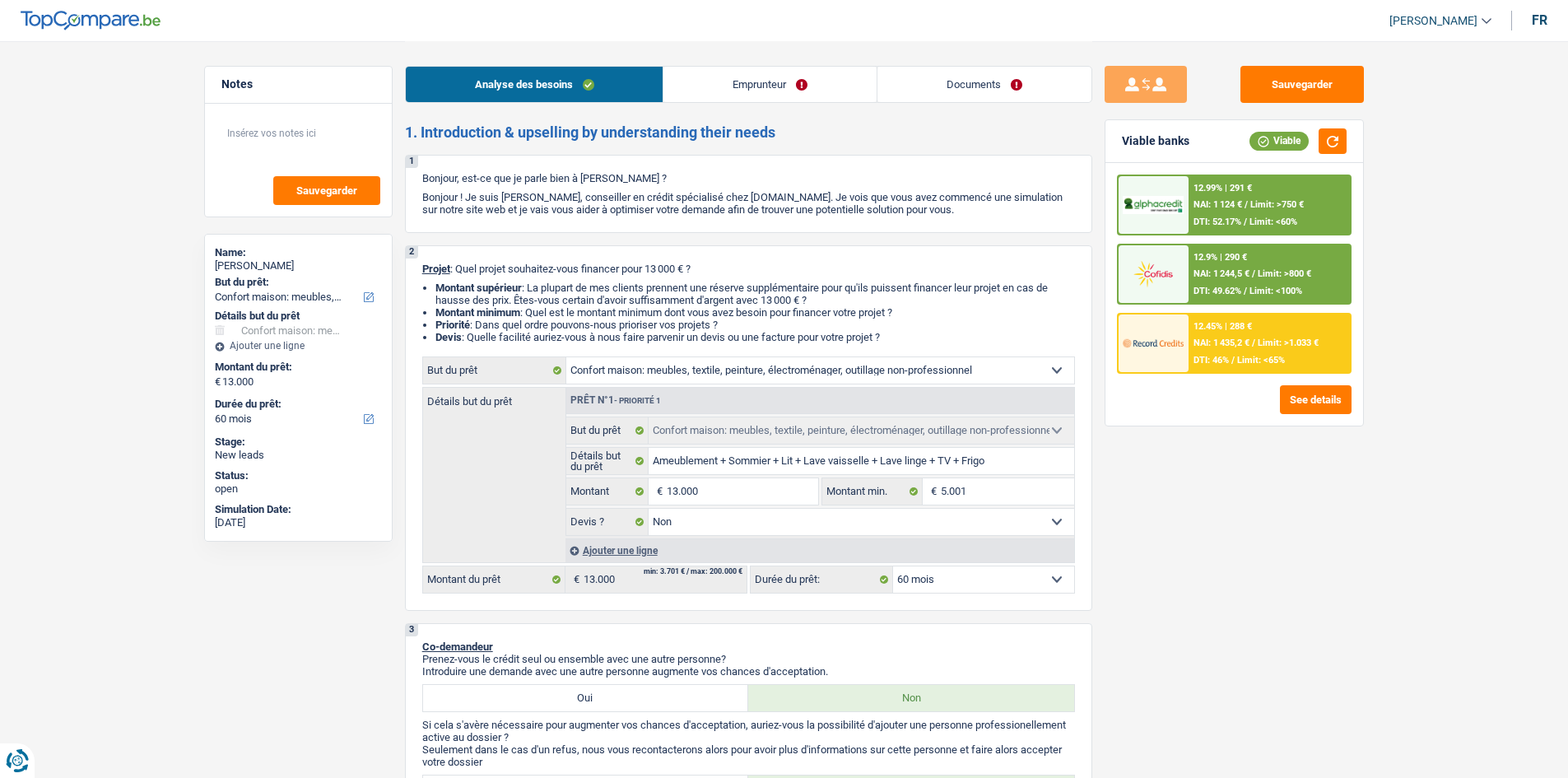
click at [1326, 571] on div "Sauvegarder Viable banks Viable 12.99% | 291 € NAI: 1 124 € / Limit: >750 € DTI…" at bounding box center [1234, 408] width 284 height 686
click at [1311, 525] on div "Sauvegarder Viable banks Viable 12.99% | 291 € NAI: 1 124 € / Limit: >750 € DTI…" at bounding box center [1234, 408] width 284 height 686
click at [1325, 134] on button "button" at bounding box center [1333, 140] width 28 height 26
click at [796, 101] on link "Emprunteur" at bounding box center [769, 84] width 214 height 36
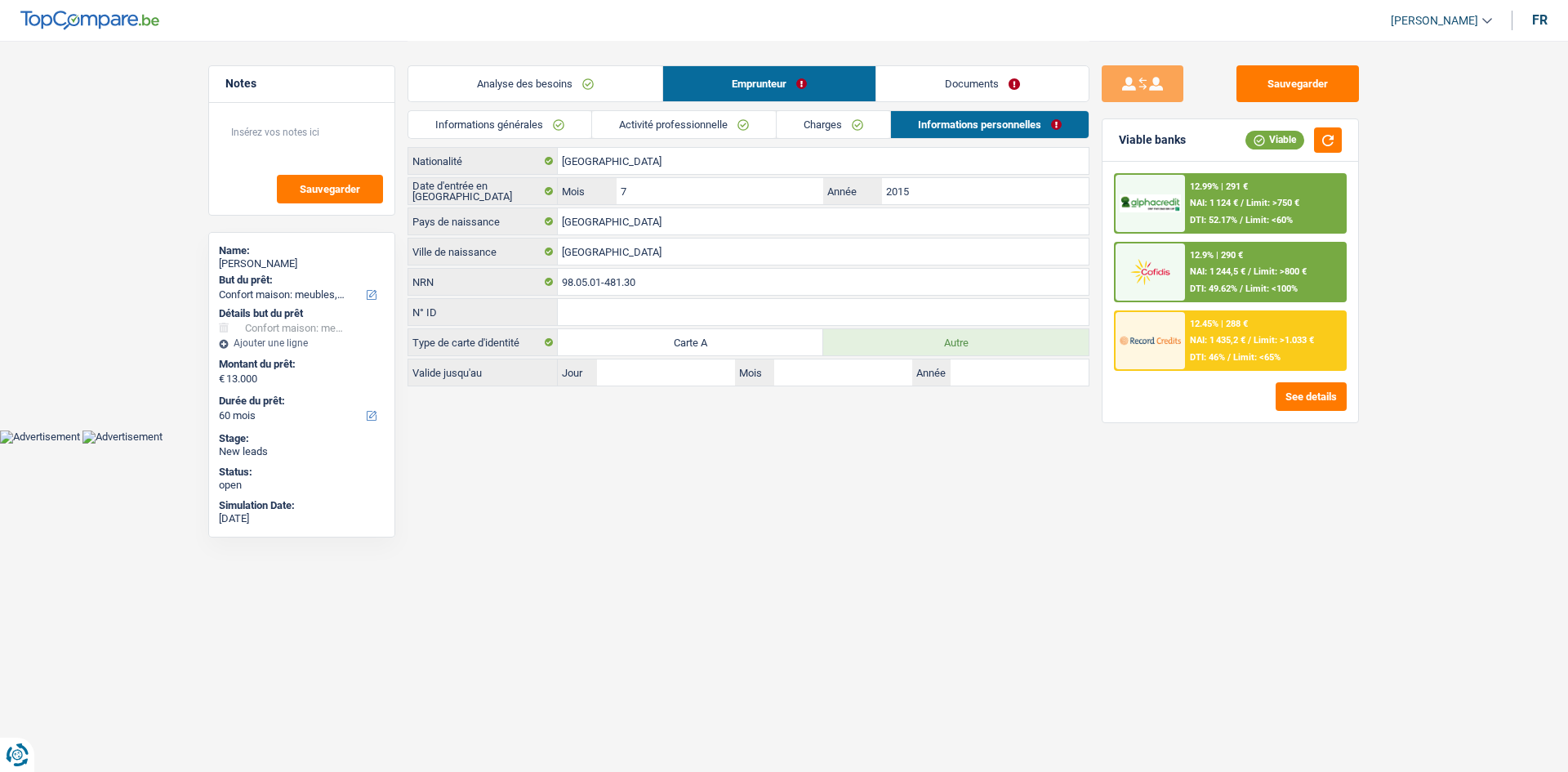
click at [733, 120] on link "Activité professionnelle" at bounding box center [683, 125] width 184 height 27
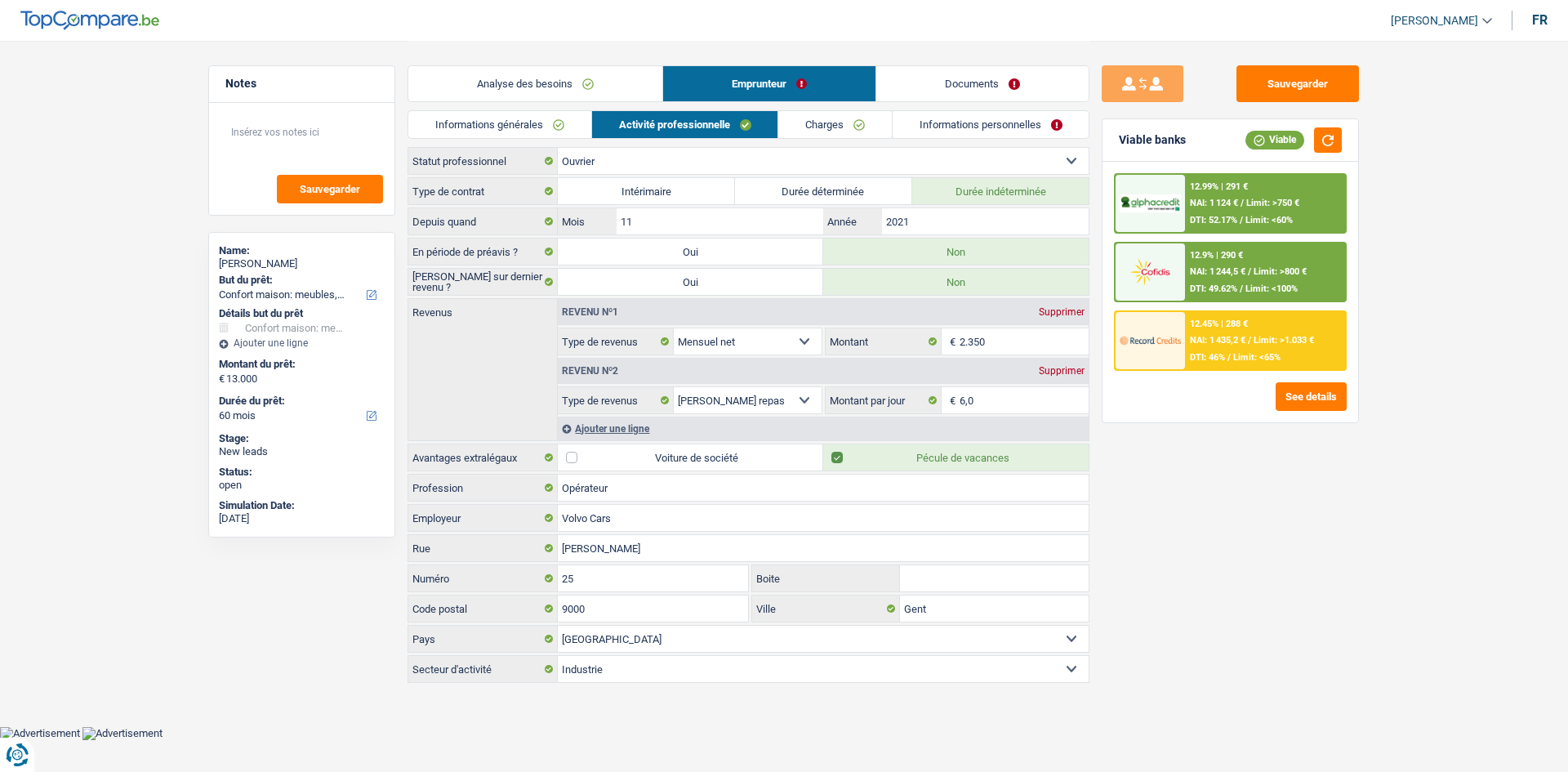
click at [846, 126] on link "Charges" at bounding box center [835, 125] width 114 height 27
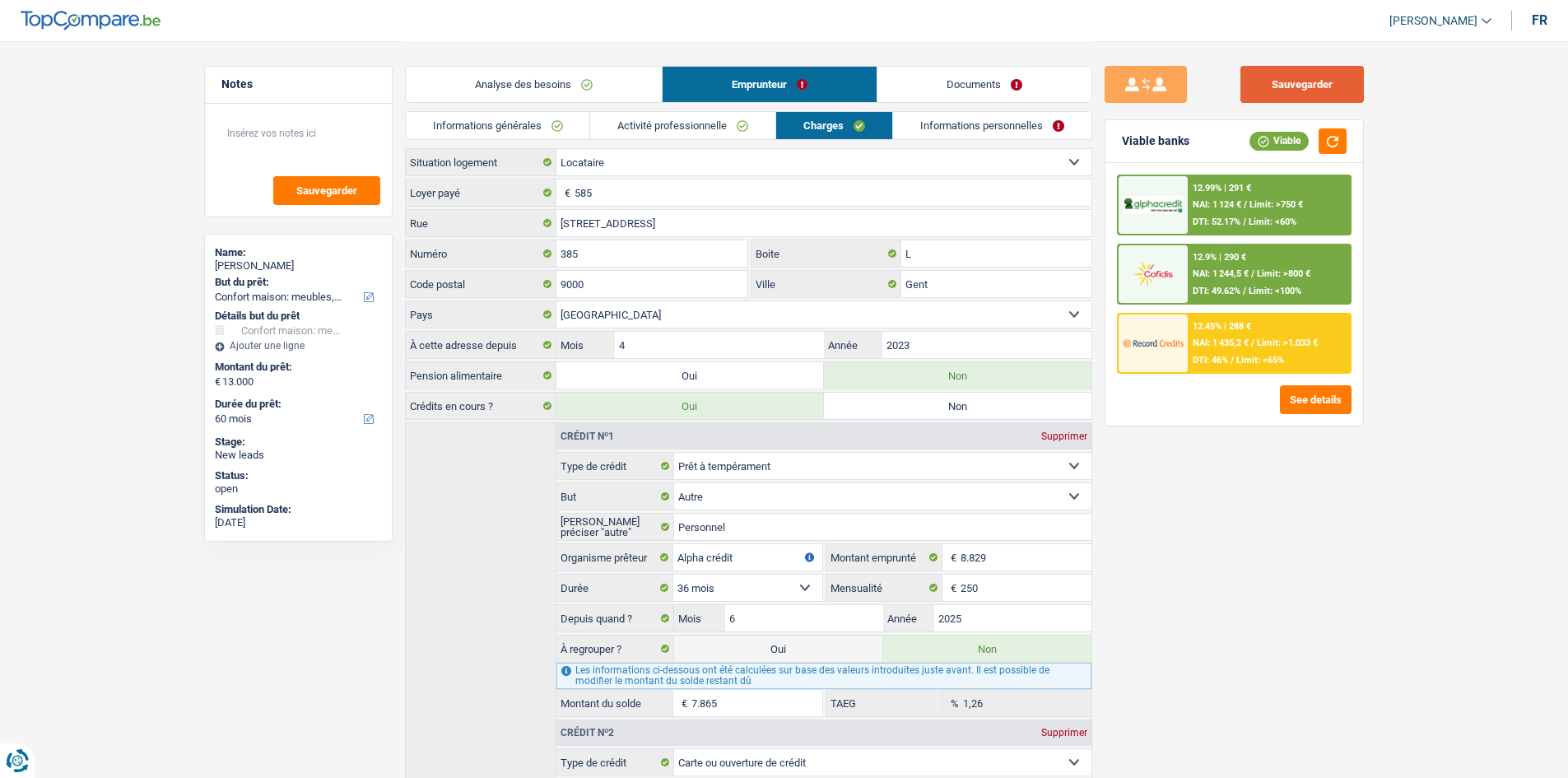
click at [1328, 93] on button "Sauvegarder" at bounding box center [1302, 84] width 124 height 37
click at [987, 119] on link "Informations personnelles" at bounding box center [992, 126] width 199 height 27
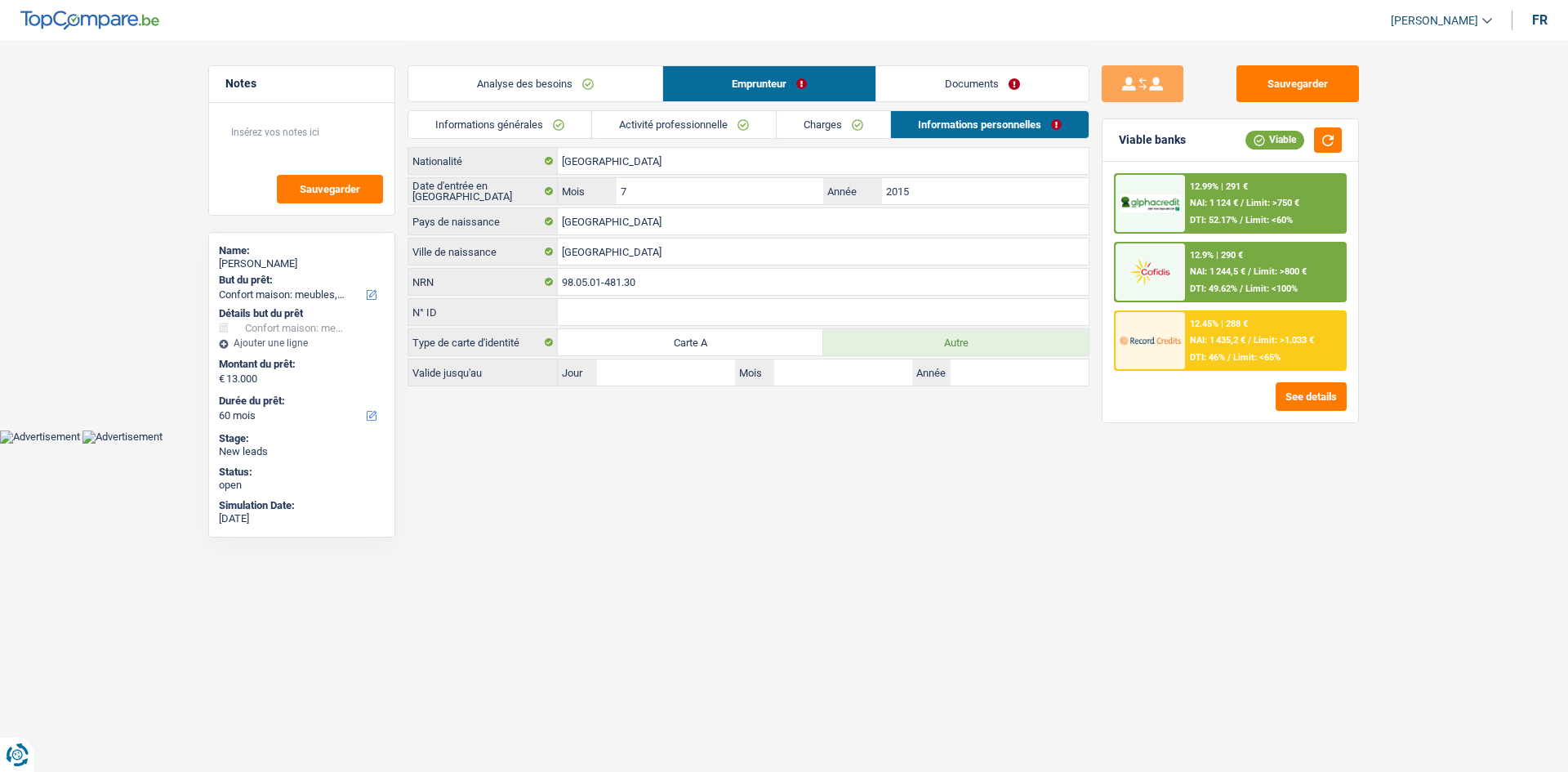
click at [978, 74] on link "Documents" at bounding box center [982, 83] width 212 height 35
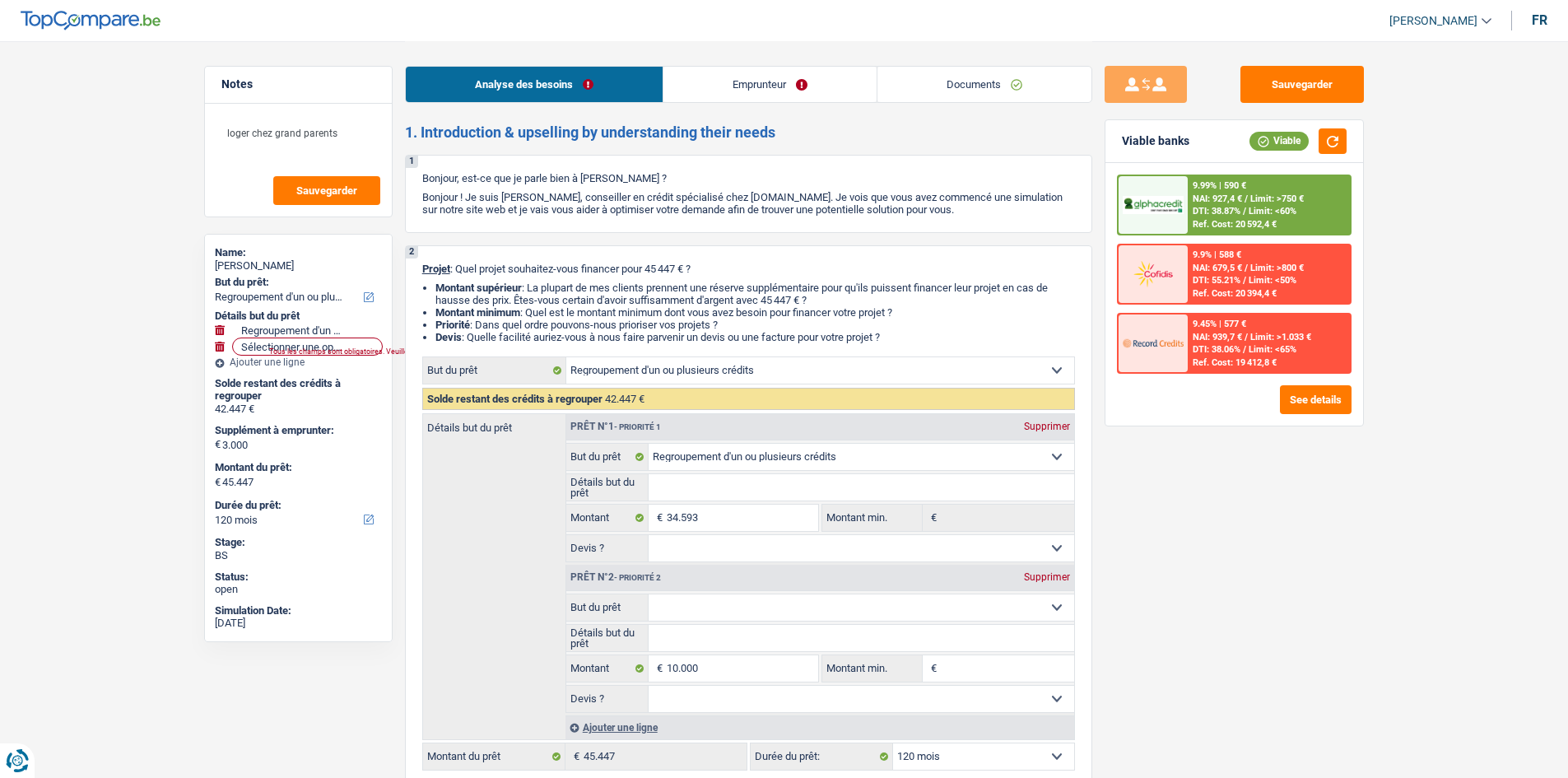
select select "refinancing"
select select "120"
select select "refinancing"
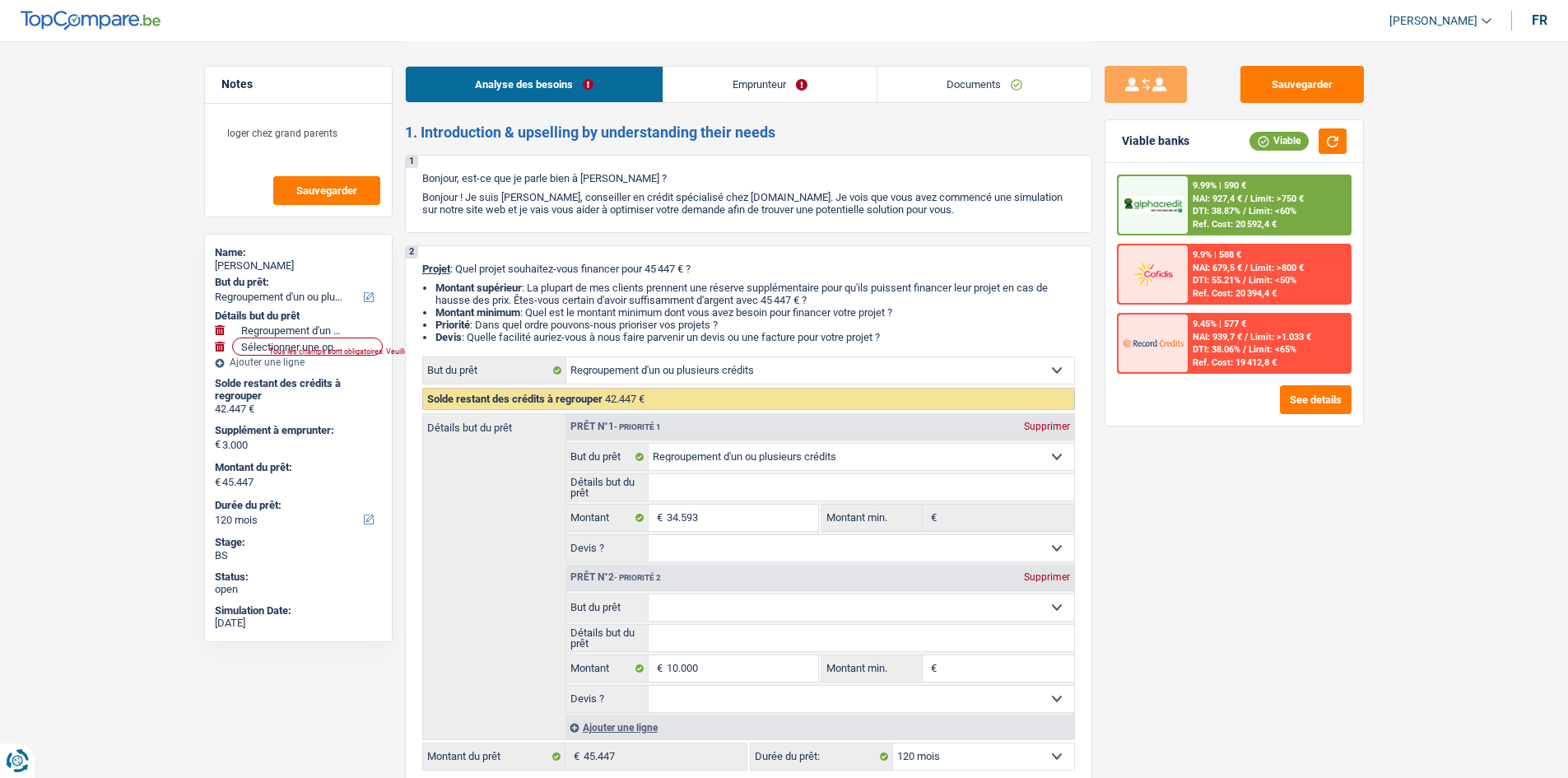
select select "120"
select select "unemployed"
select select "unemployment"
select select "liveWithParents"
select select "carLoan"
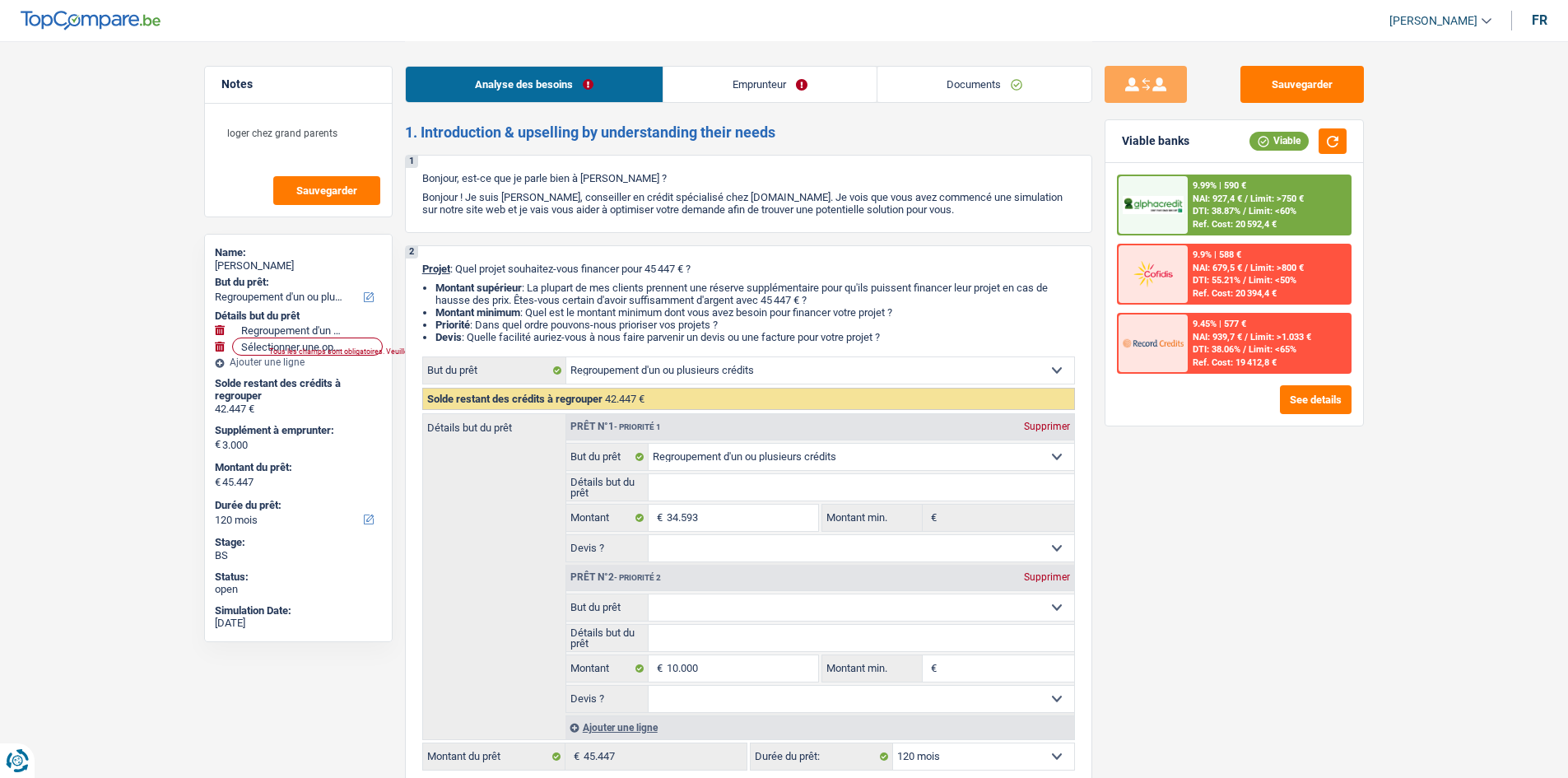
select select "84"
select select "cardOrCredit"
select select "personalLoan"
select select "familyEvent"
select select "42"
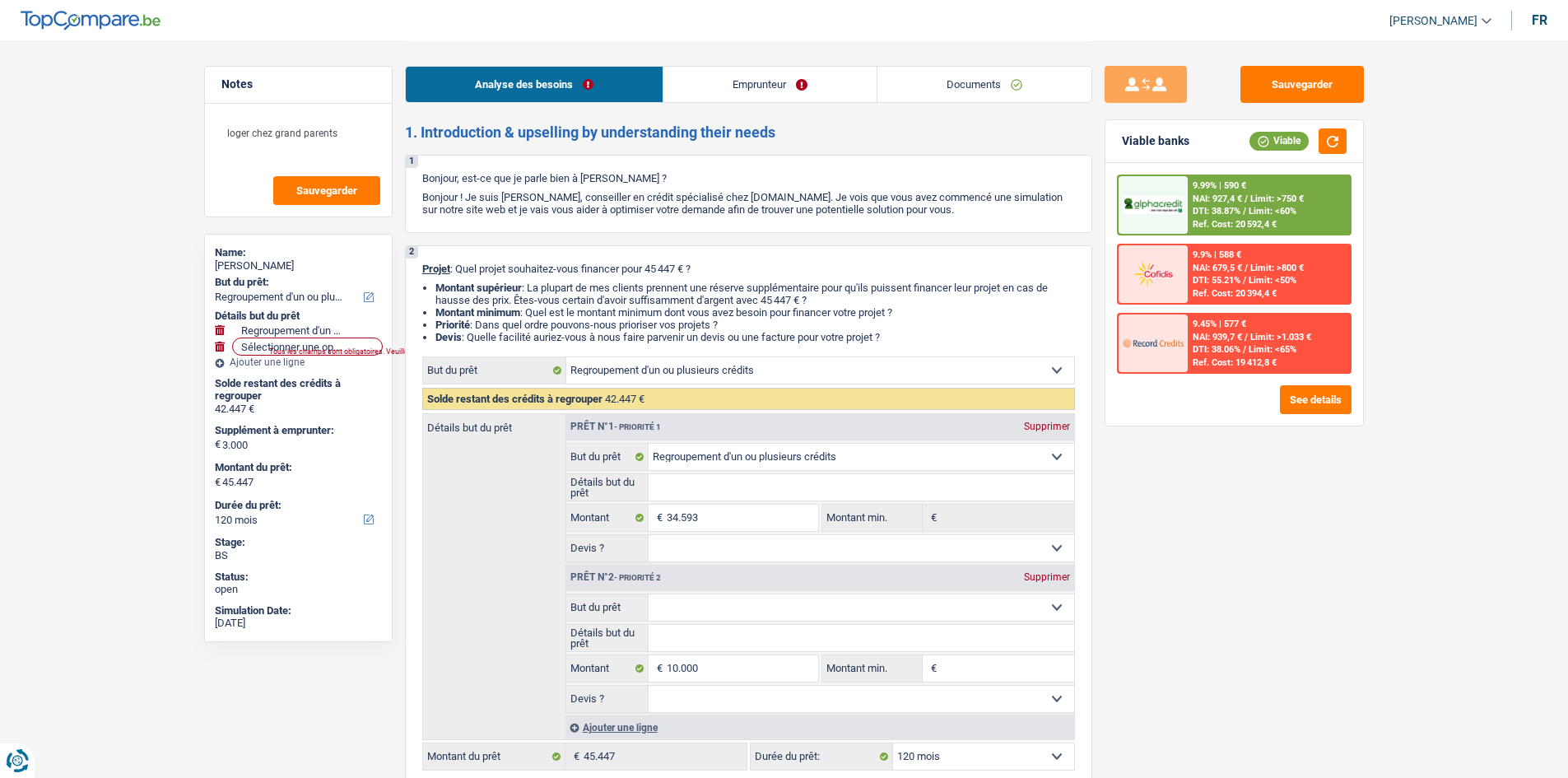
select select "cardOrCredit"
select select "refinancing"
select select "120"
select select "unemployed"
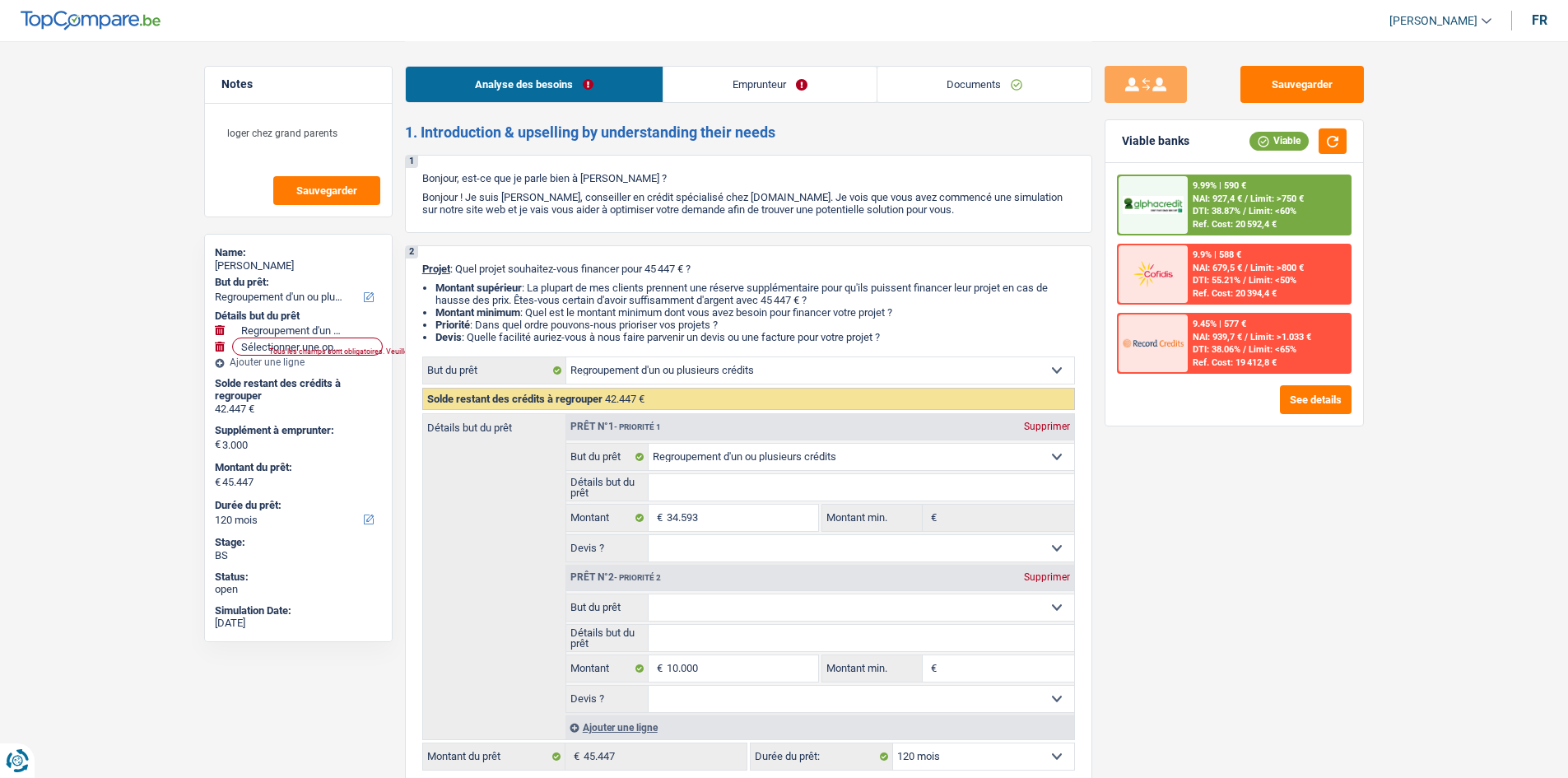
select select "unemployment"
select select "csc"
select select "BE"
click at [953, 86] on link "Documents" at bounding box center [984, 84] width 214 height 36
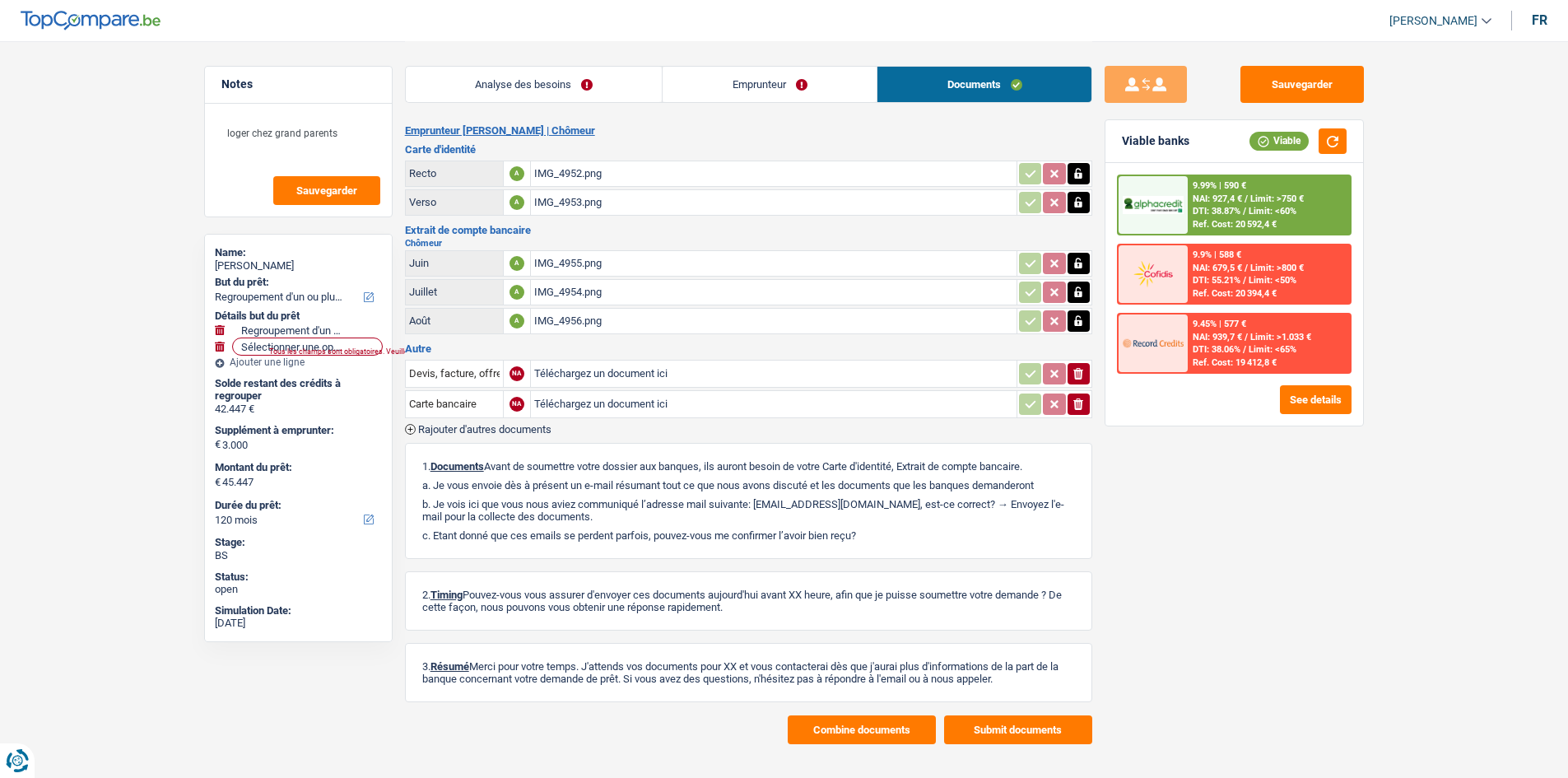
click at [780, 85] on link "Emprunteur" at bounding box center [769, 84] width 214 height 36
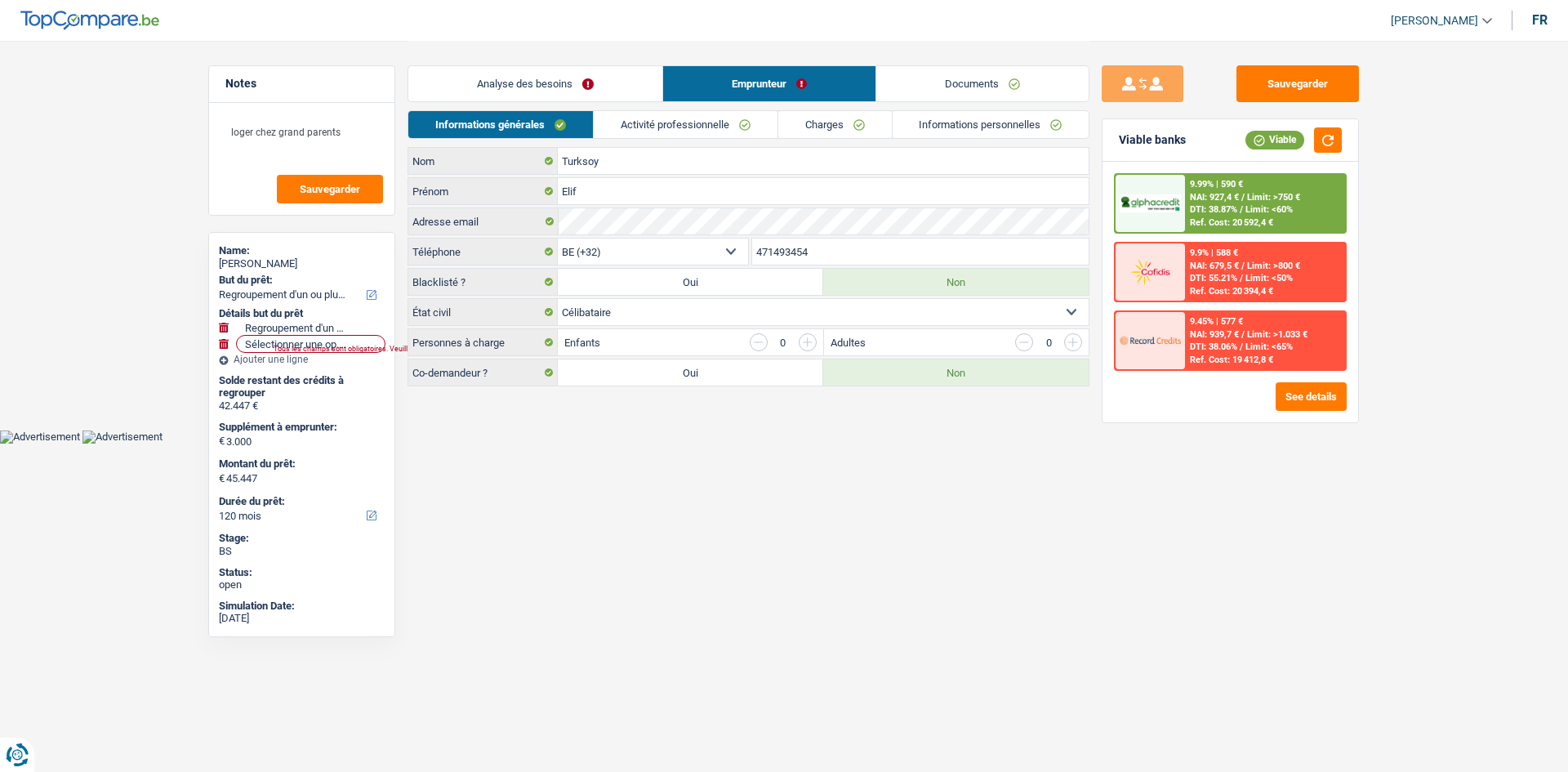
click at [674, 125] on link "Activité professionnelle" at bounding box center [685, 125] width 184 height 27
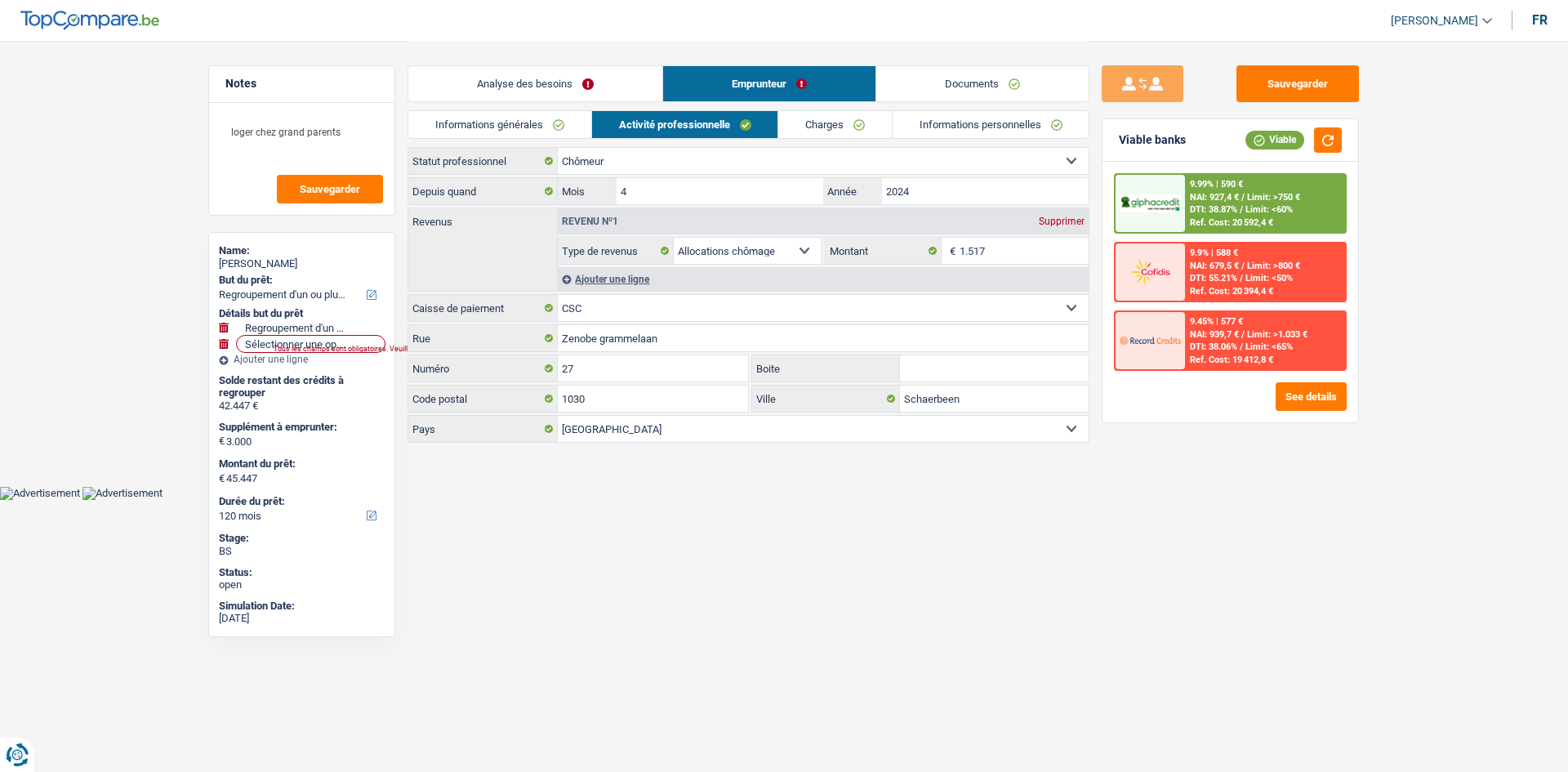
click at [859, 119] on link "Charges" at bounding box center [835, 125] width 114 height 27
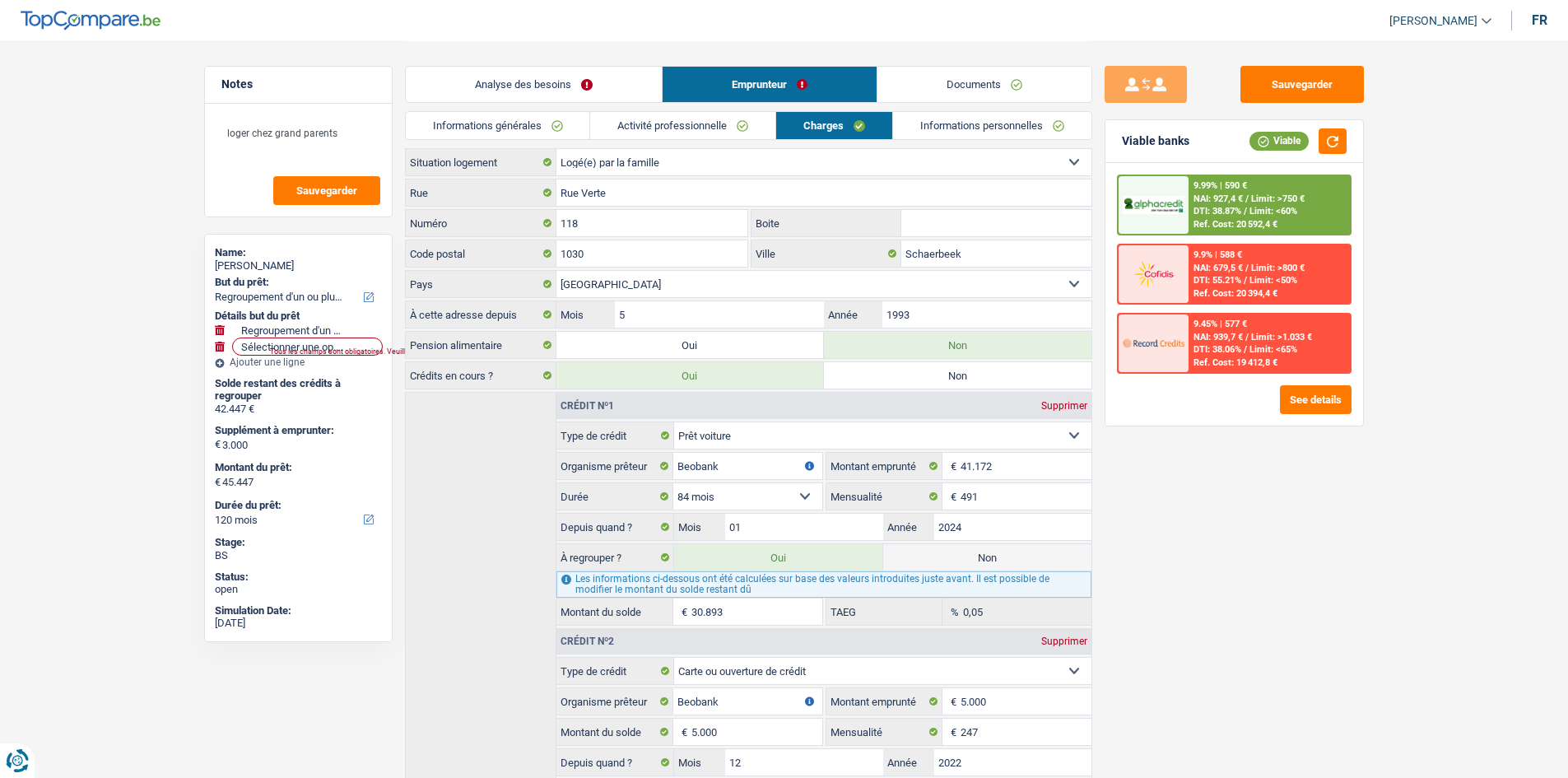
click at [980, 121] on link "Informations personnelles" at bounding box center [992, 126] width 199 height 27
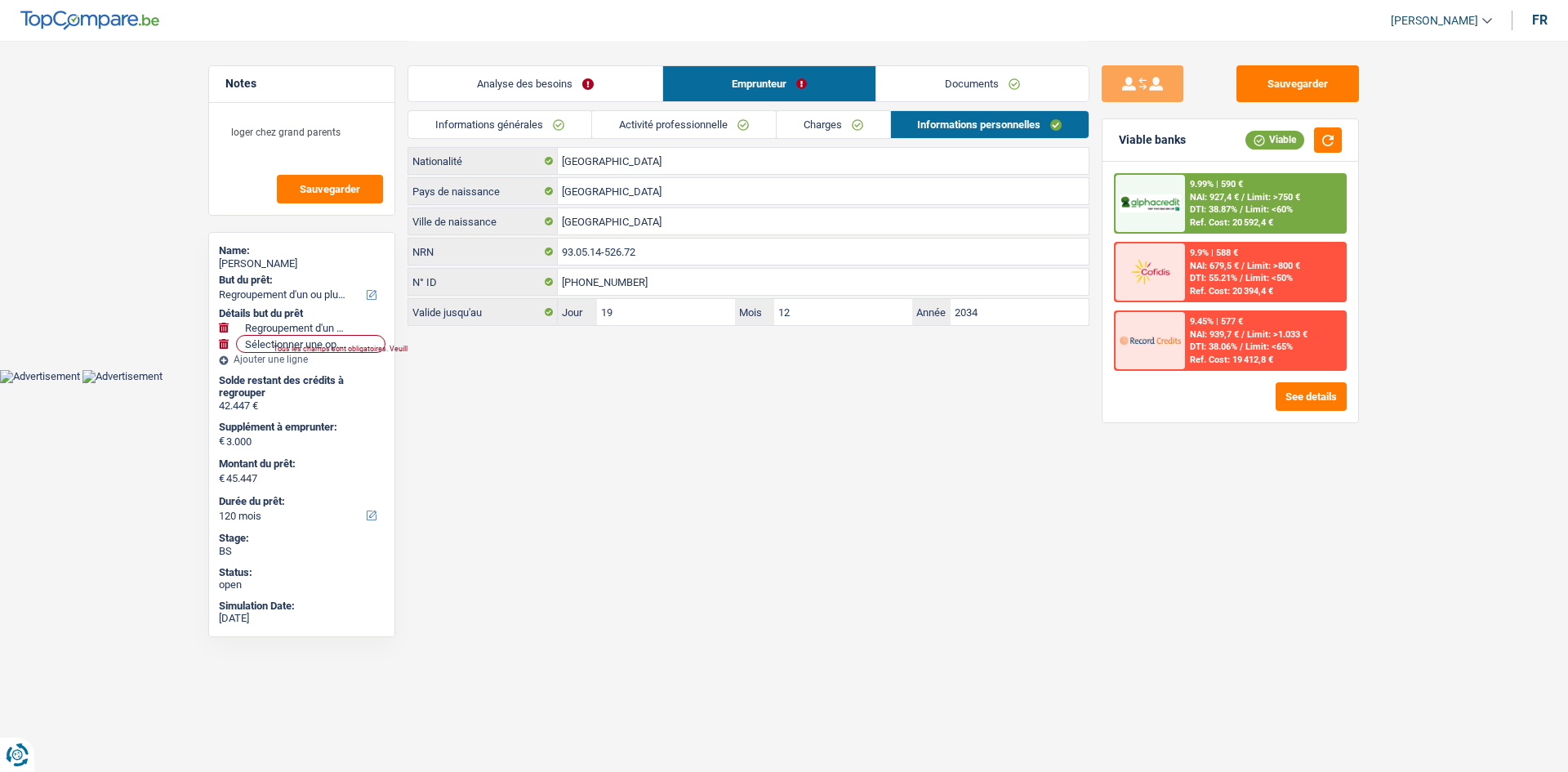
click at [981, 93] on link "Documents" at bounding box center [982, 83] width 212 height 35
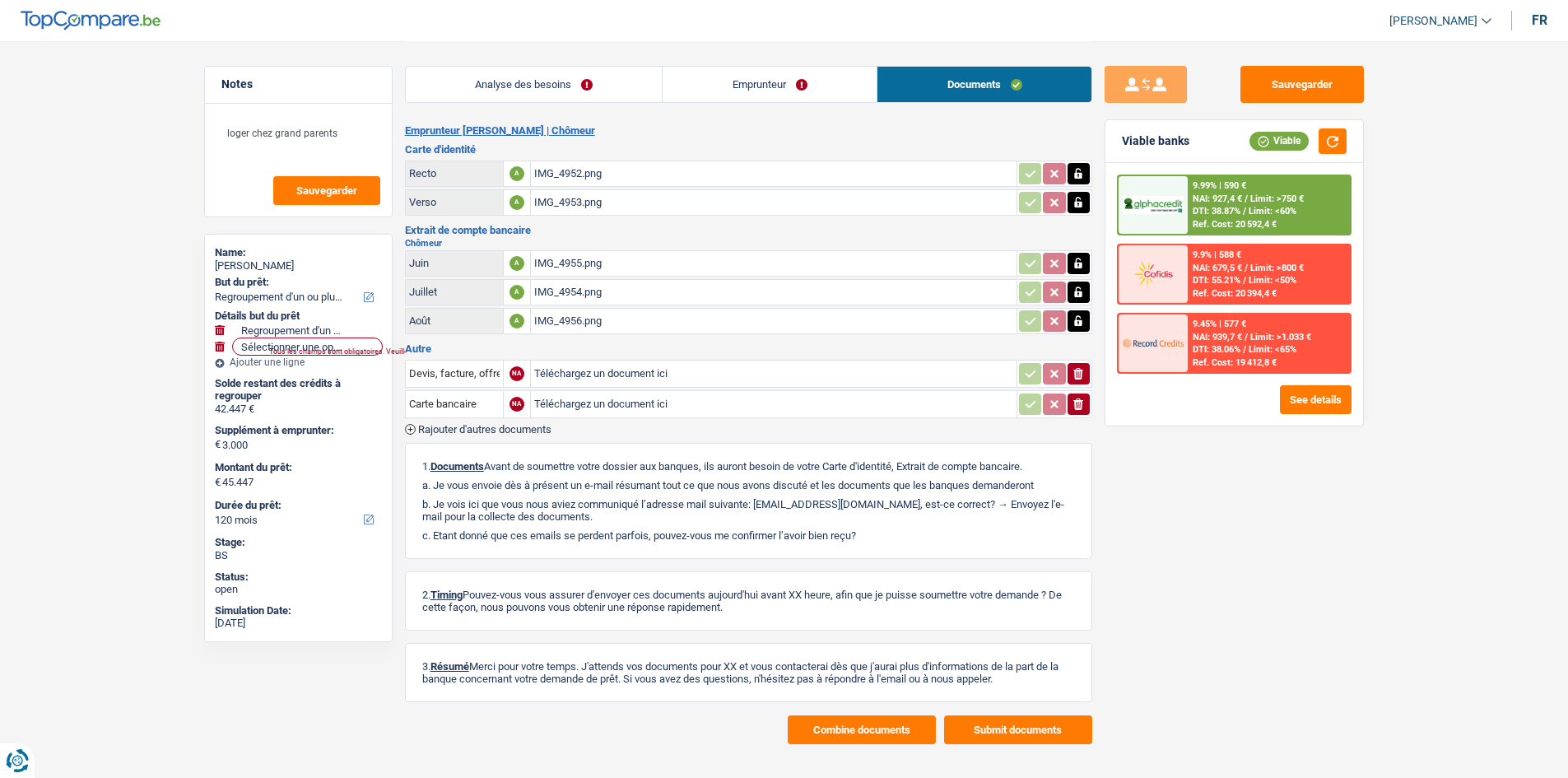
click at [765, 173] on div "IMG_4952.png" at bounding box center [774, 174] width 479 height 25
click at [736, 205] on div "IMG_4953.png" at bounding box center [774, 203] width 479 height 25
click at [812, 263] on div "IMG_4955.png" at bounding box center [774, 263] width 479 height 25
click at [682, 289] on div "IMG_4954.png" at bounding box center [774, 293] width 479 height 25
click at [710, 324] on div "IMG_4956.png" at bounding box center [774, 321] width 479 height 25
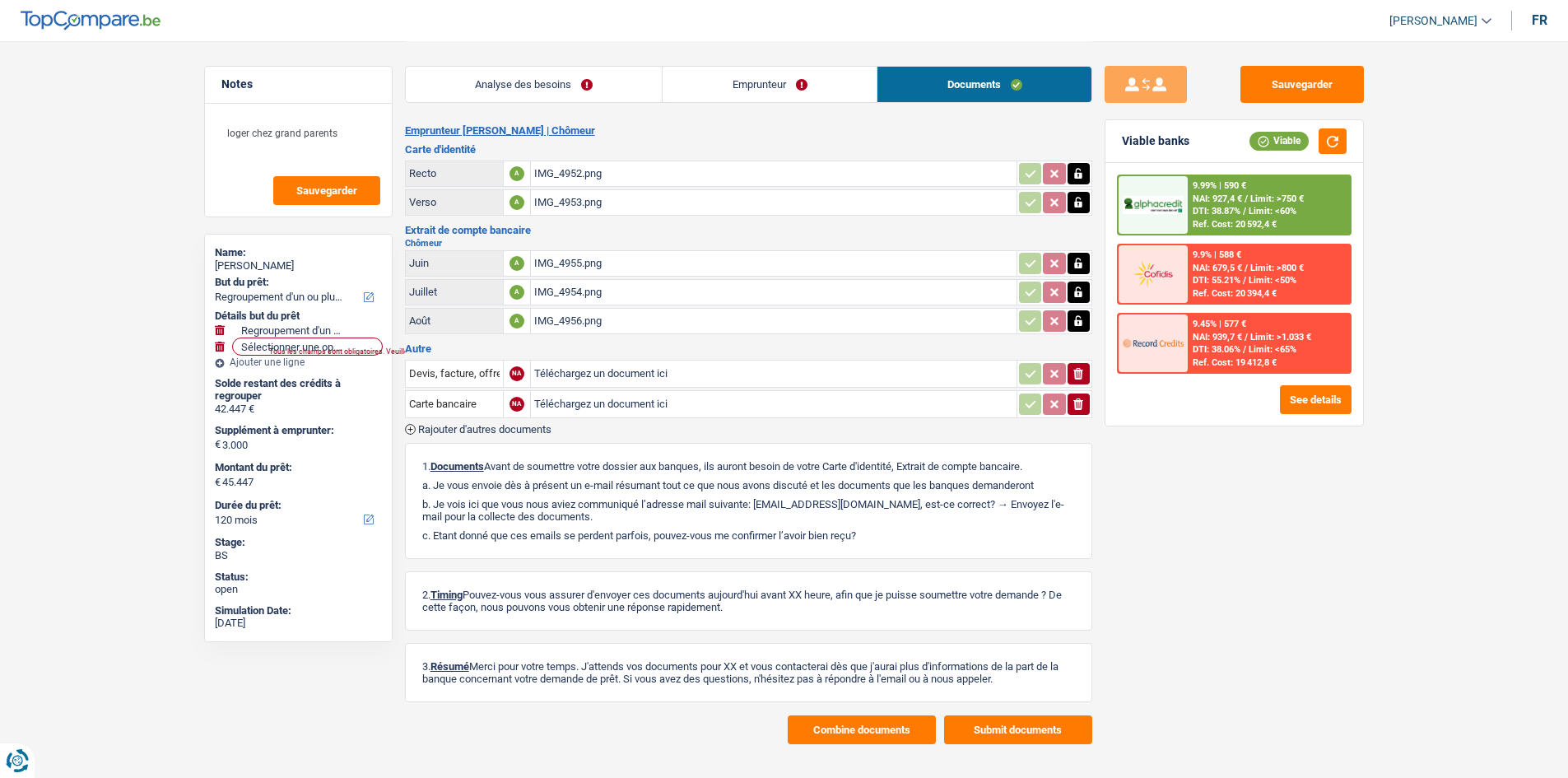
click at [783, 315] on div "IMG_4956.png" at bounding box center [774, 321] width 479 height 25
click at [675, 296] on div "IMG_4954.png" at bounding box center [774, 293] width 479 height 25
click at [637, 263] on div "IMG_4955.png" at bounding box center [774, 263] width 479 height 25
click at [600, 72] on link "Analyse des besoins" at bounding box center [533, 84] width 257 height 36
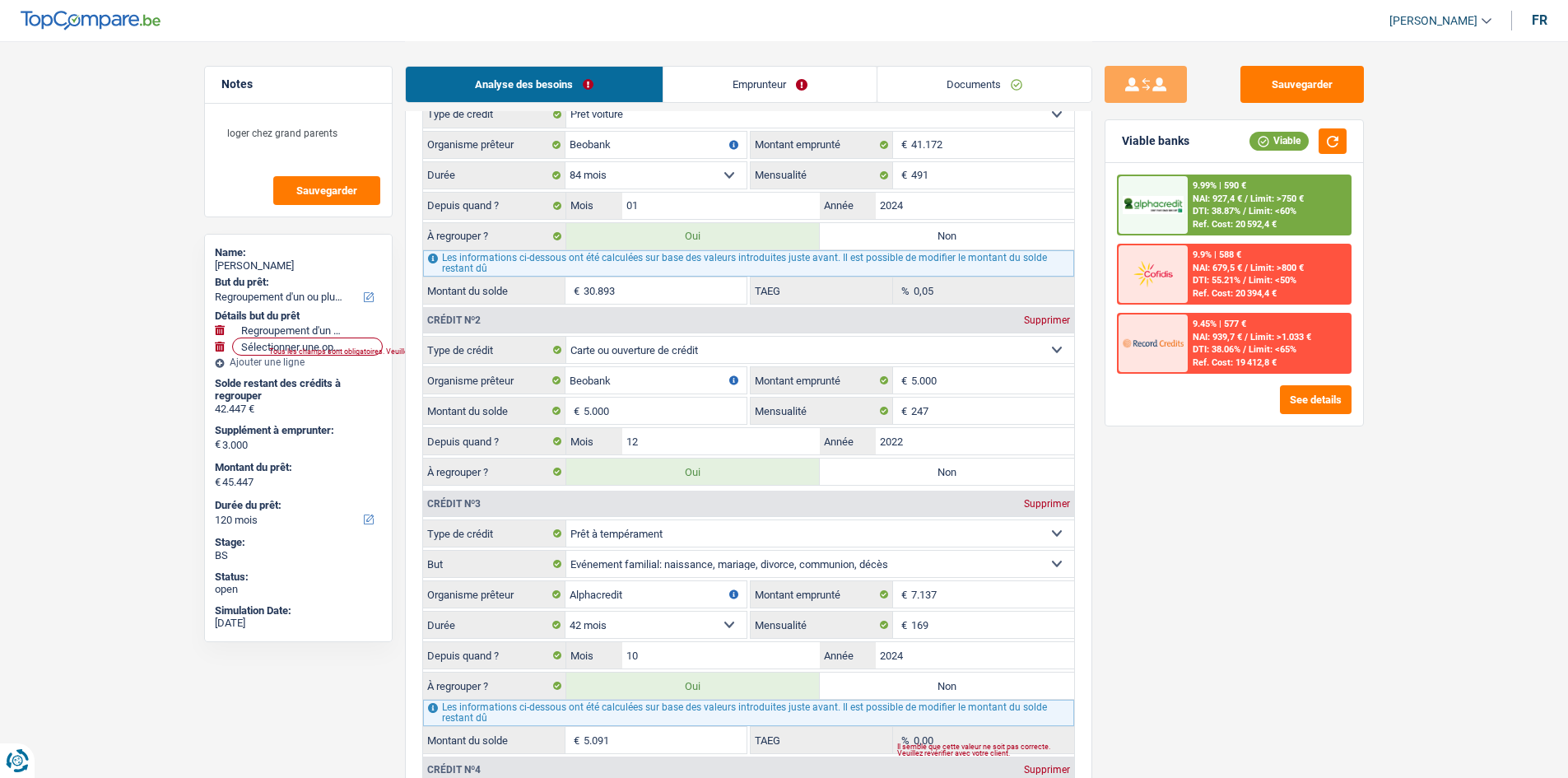
scroll to position [1317, 0]
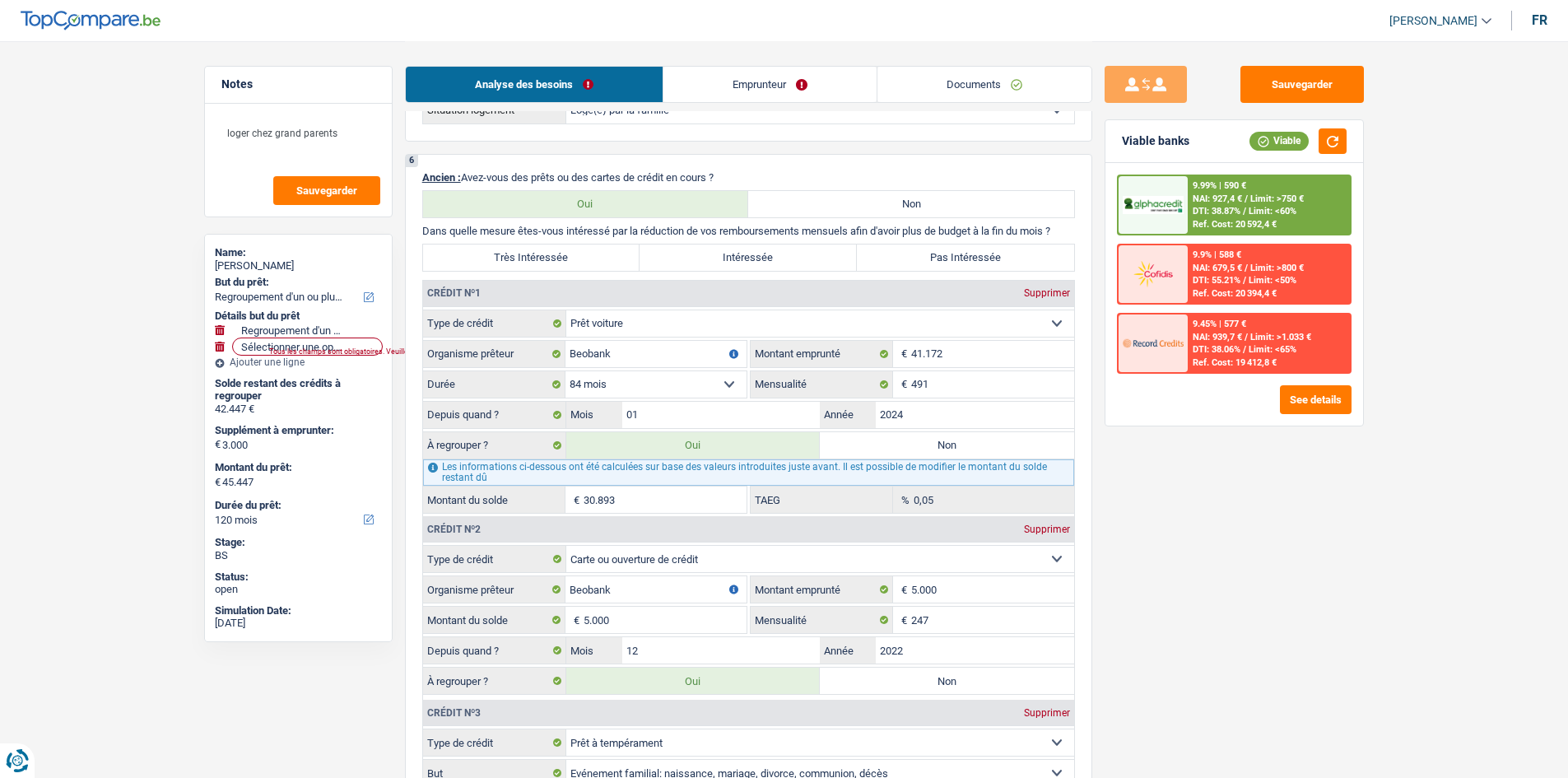
click at [582, 259] on label "Très Intéressée" at bounding box center [531, 258] width 217 height 27
click at [582, 259] on input "Très Intéressée" at bounding box center [531, 258] width 217 height 27
radio input "true"
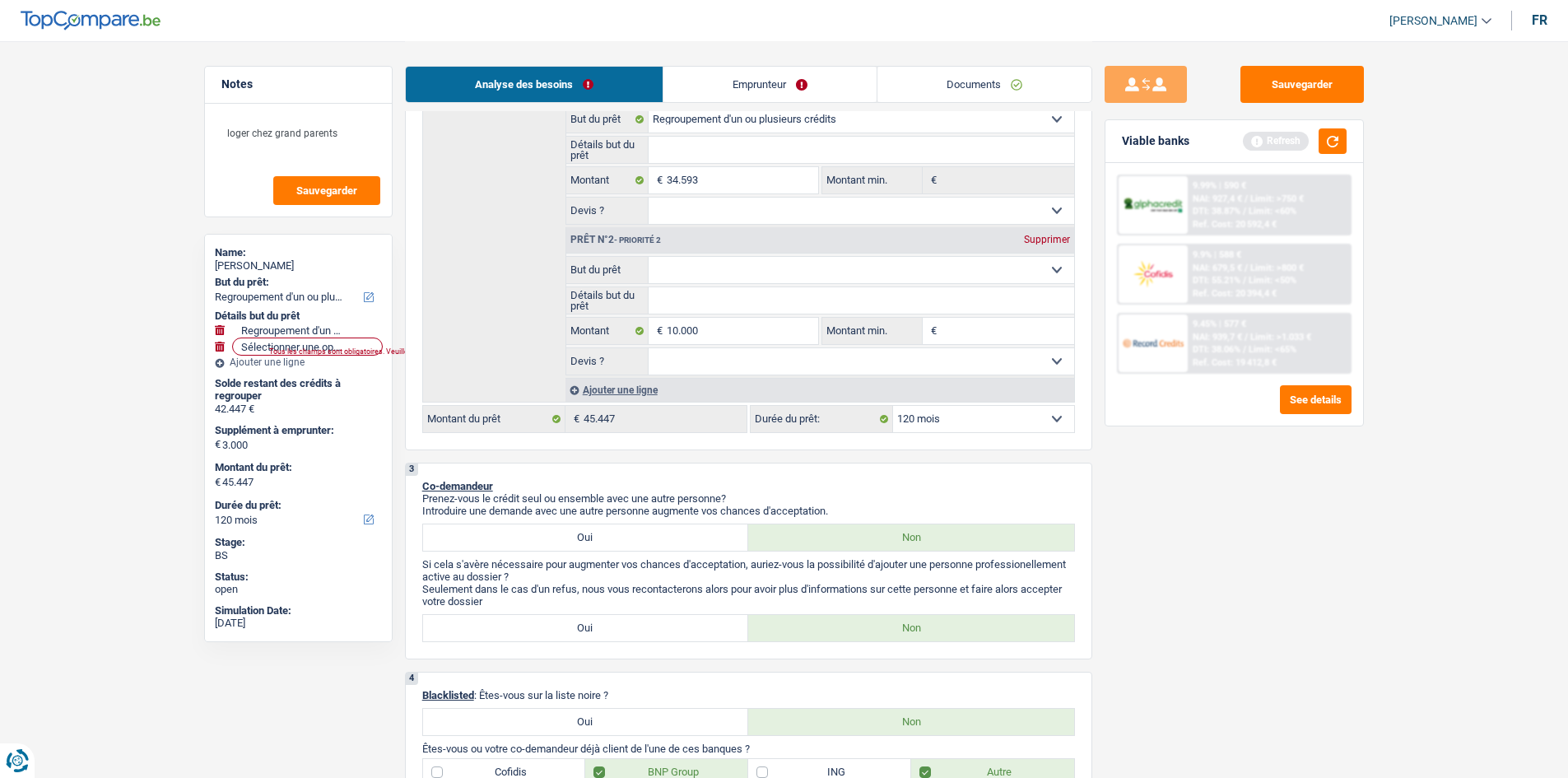
scroll to position [247, 0]
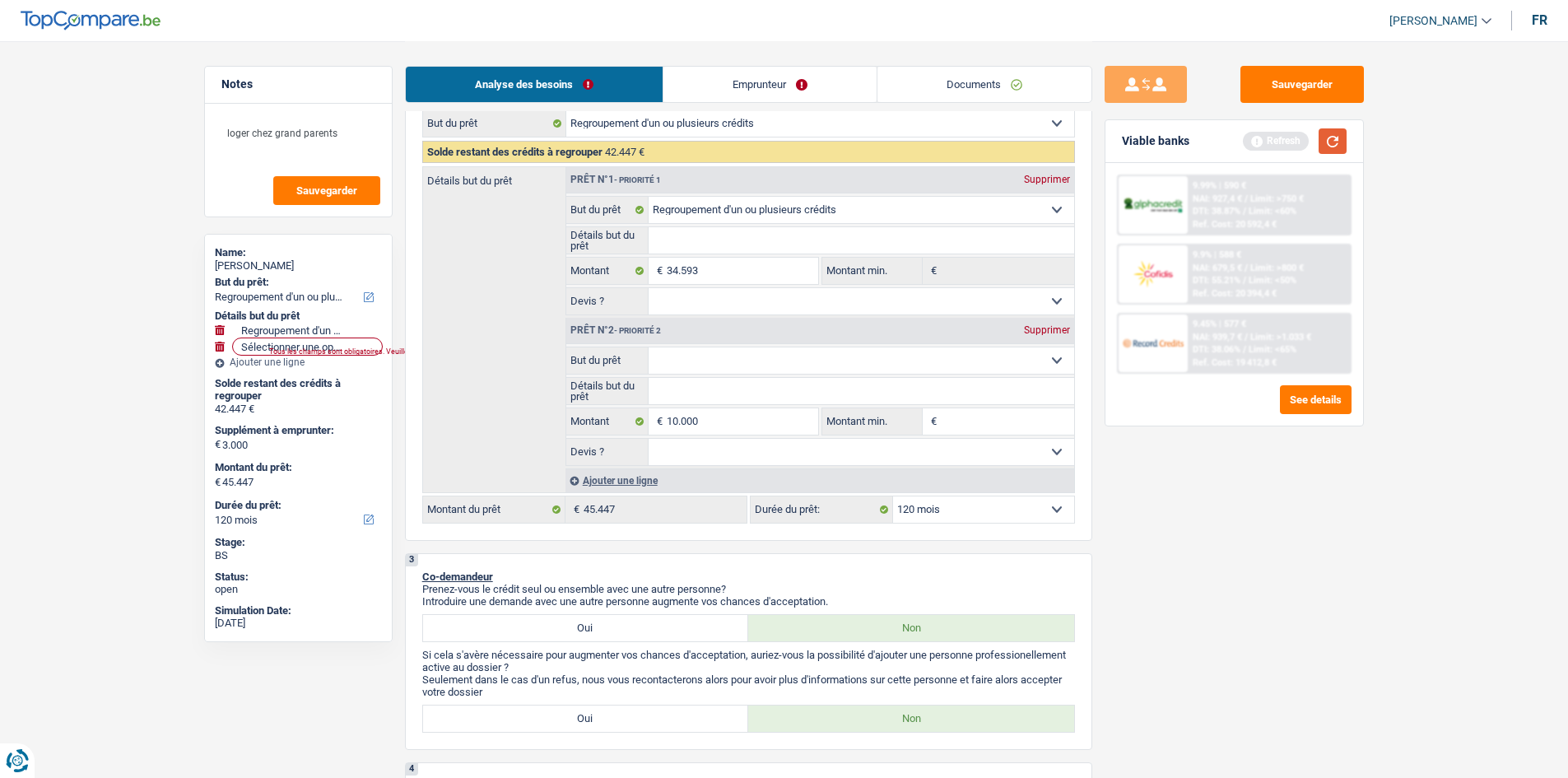
click at [1330, 136] on button "button" at bounding box center [1333, 140] width 28 height 26
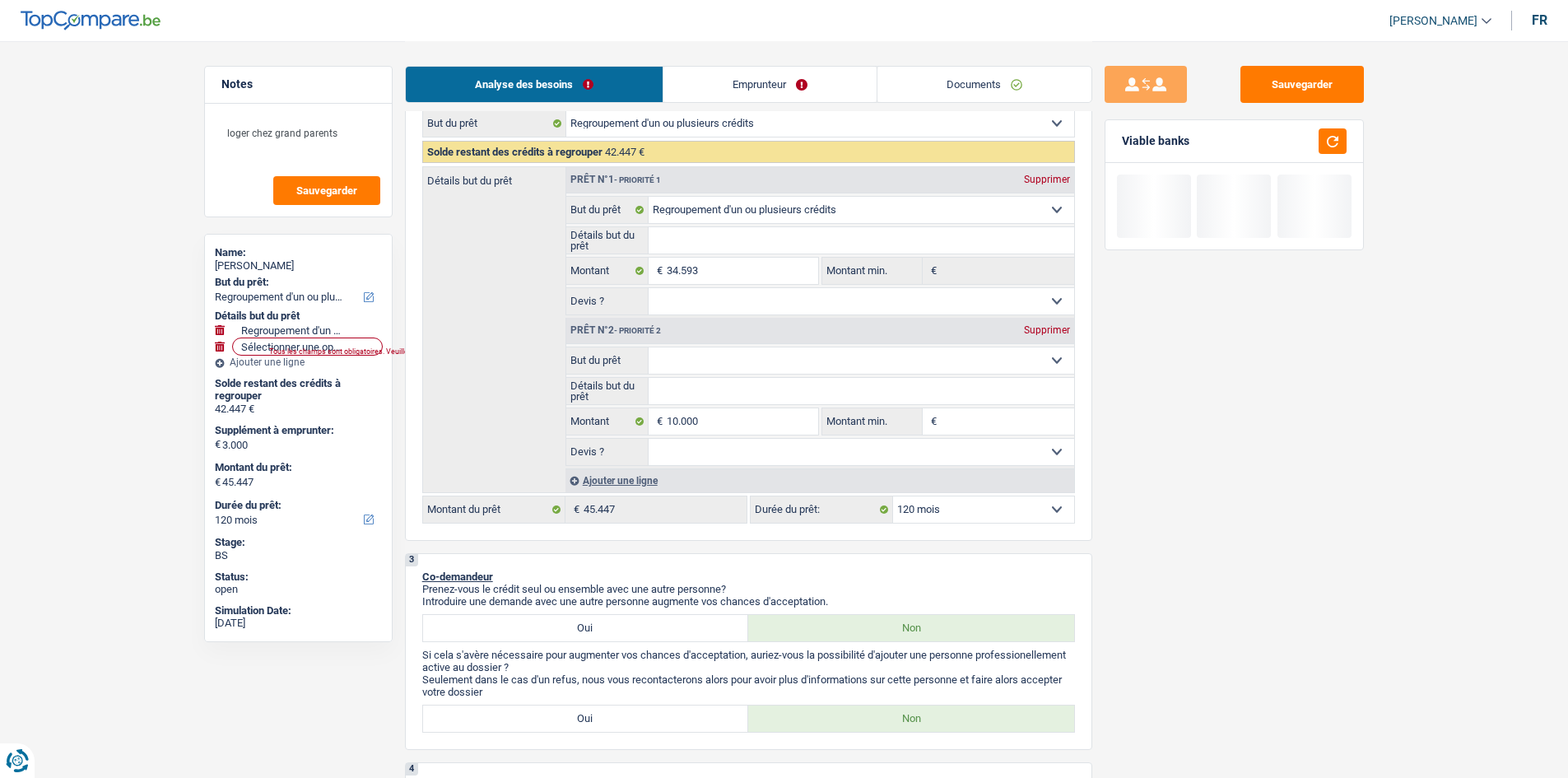
click at [1007, 519] on select "12 mois 18 mois 24 mois 30 mois 36 mois 42 mois 48 mois 60 mois 72 mois 84 mois…" at bounding box center [984, 510] width 181 height 27
select select "84"
click at [893, 496] on select "12 mois 18 mois 24 mois 30 mois 36 mois 42 mois 48 mois 60 mois 72 mois 84 mois…" at bounding box center [984, 510] width 181 height 27
select select "84"
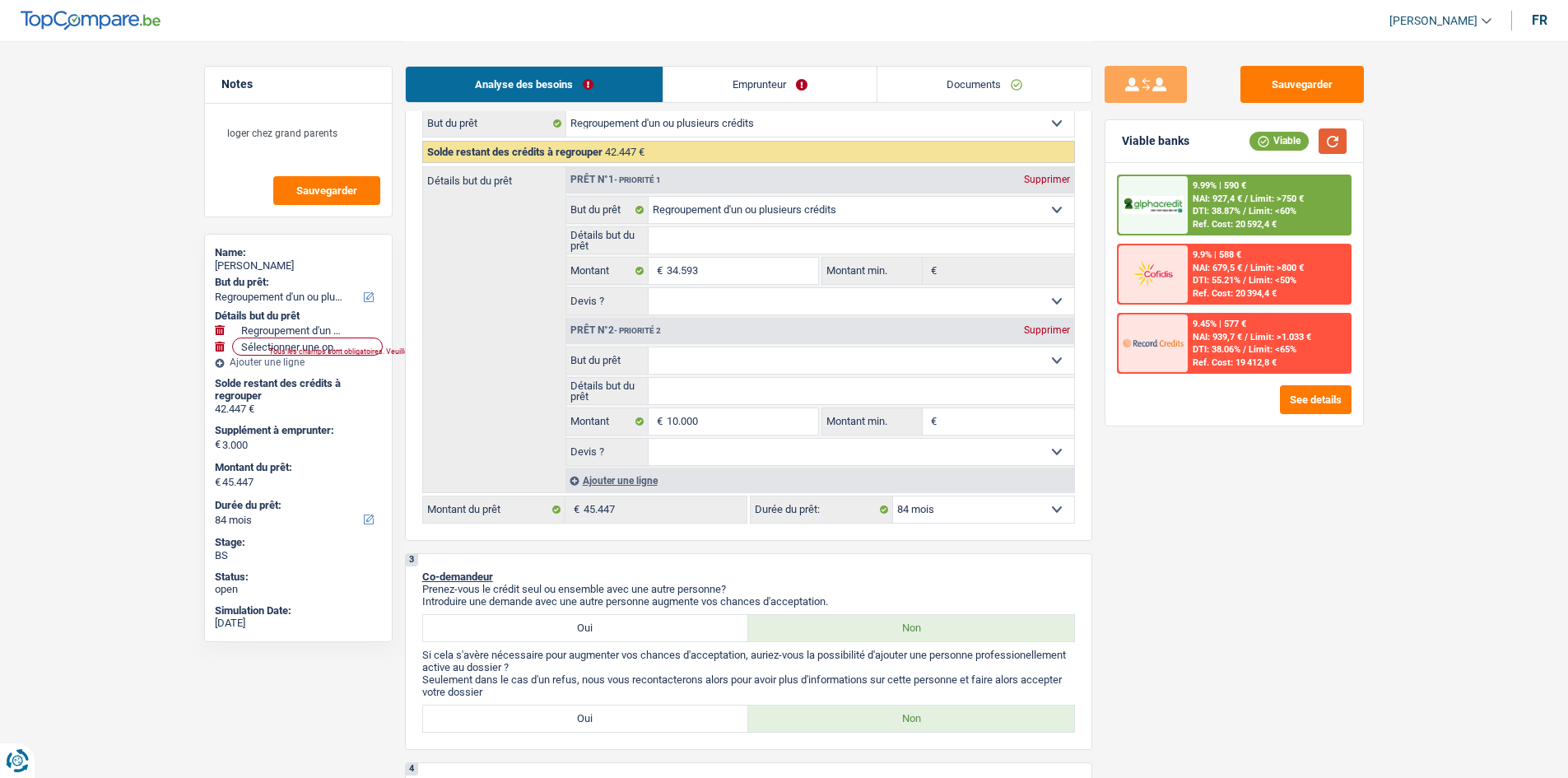
click at [1326, 132] on button "button" at bounding box center [1333, 140] width 28 height 26
drag, startPoint x: 1010, startPoint y: 505, endPoint x: 1009, endPoint y: 566, distance: 61.0
click at [1010, 505] on select "12 mois 18 mois 24 mois 30 mois 36 mois 42 mois 48 mois 60 mois 72 mois 84 mois…" at bounding box center [984, 510] width 181 height 27
select select "120"
click at [893, 496] on select "12 mois 18 mois 24 mois 30 mois 36 mois 42 mois 48 mois 60 mois 72 mois 84 mois…" at bounding box center [984, 510] width 181 height 27
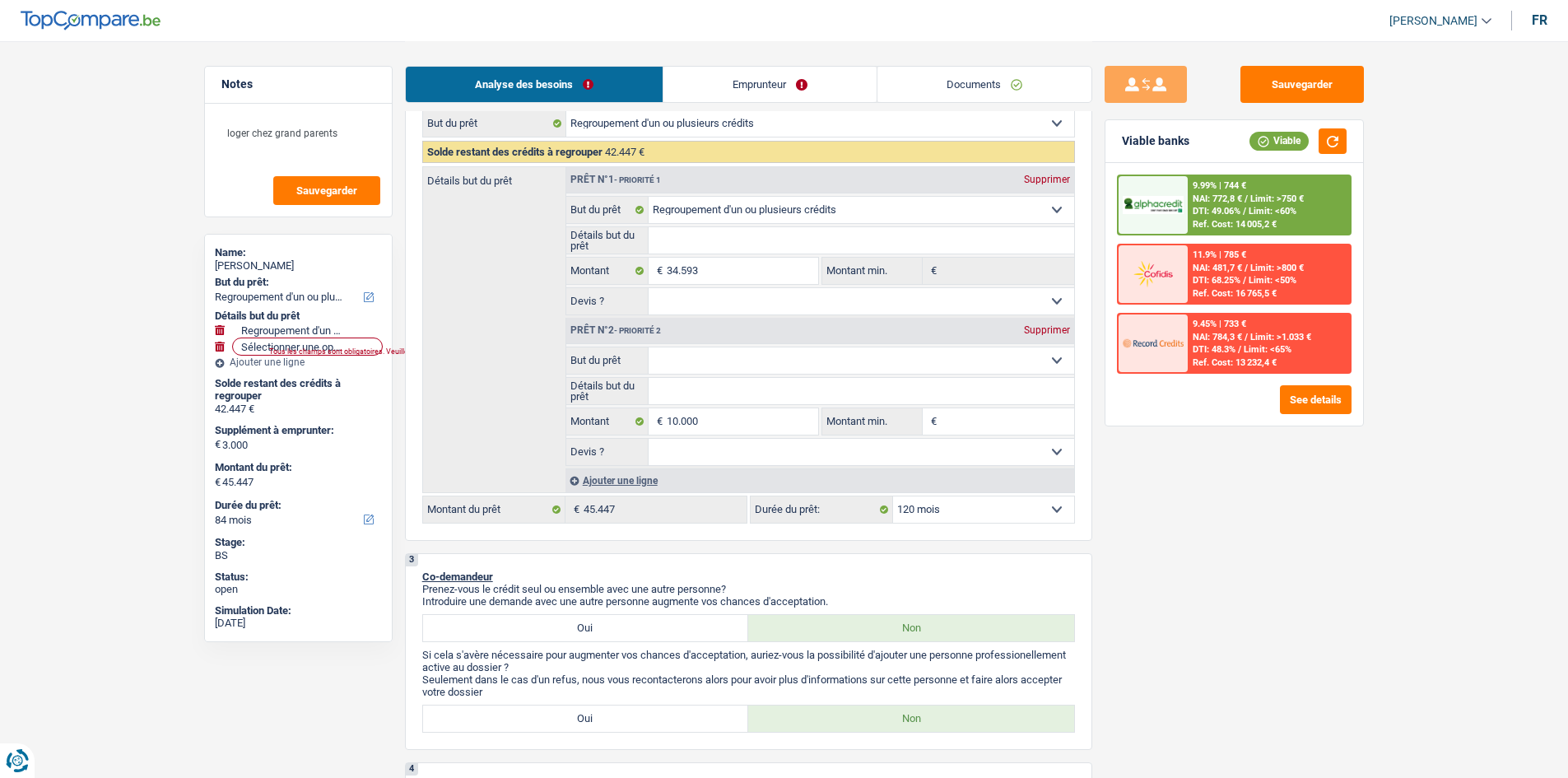
select select "120"
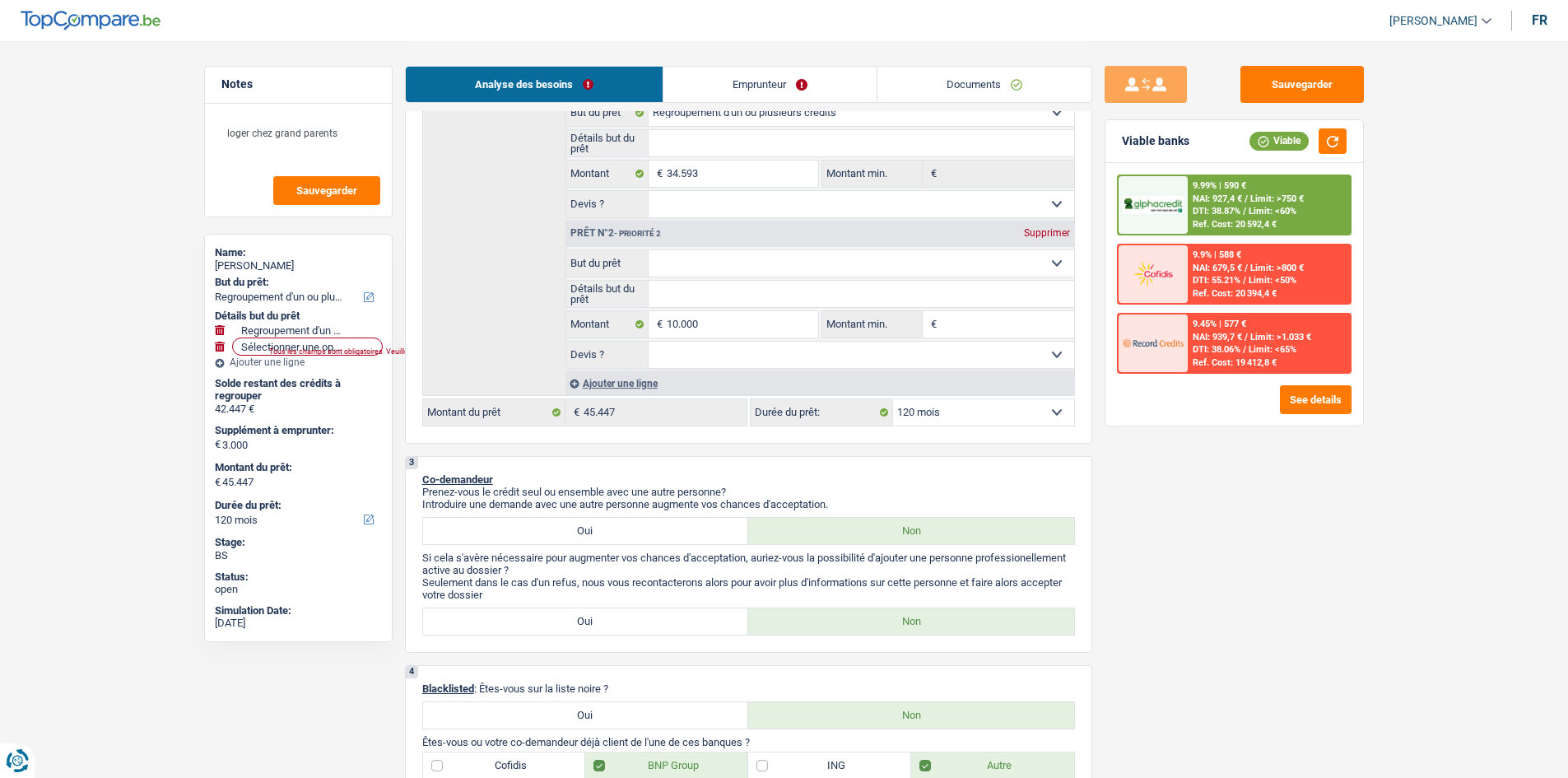
scroll to position [165, 0]
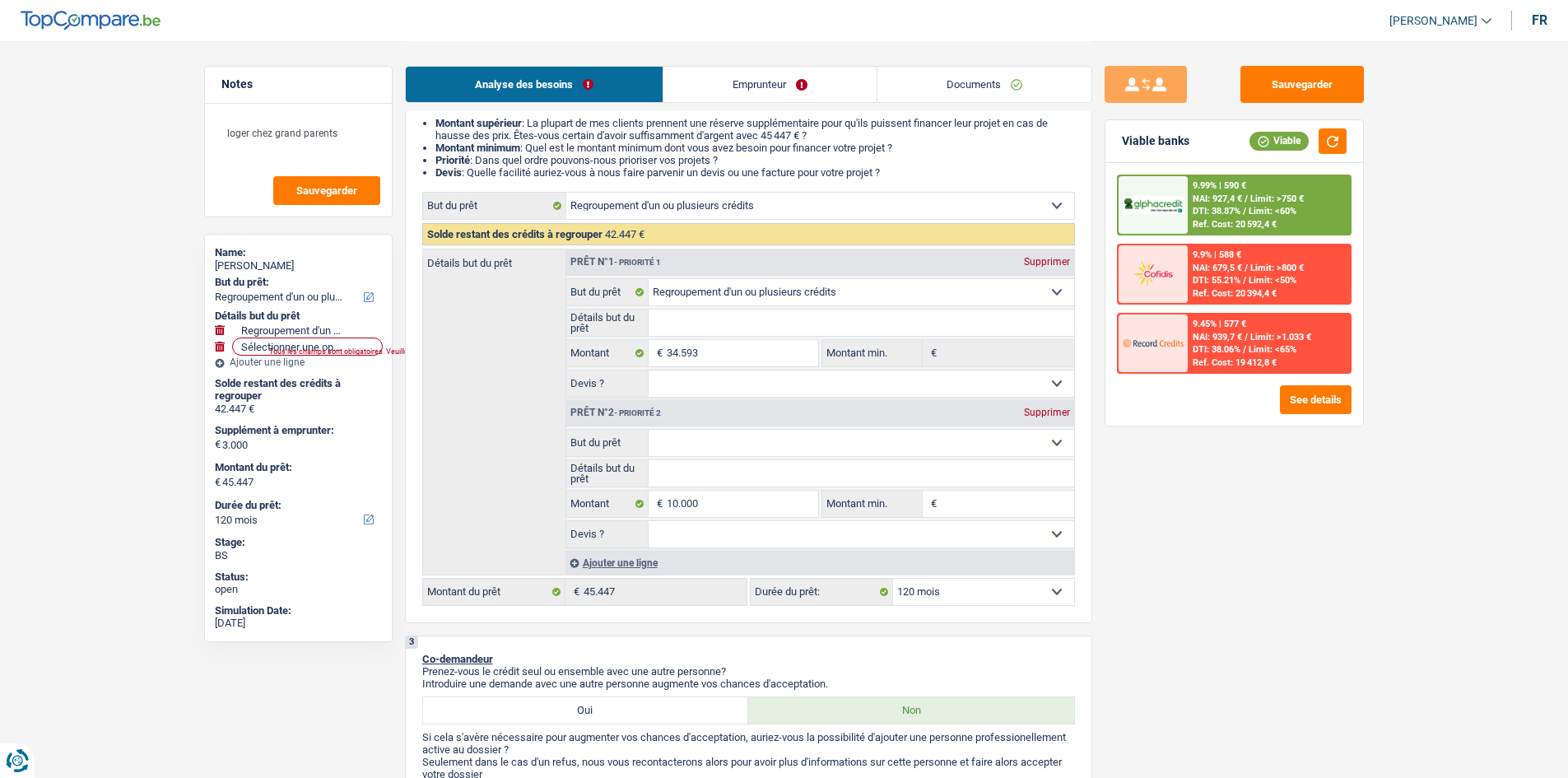
click at [775, 77] on link "Emprunteur" at bounding box center [769, 84] width 214 height 36
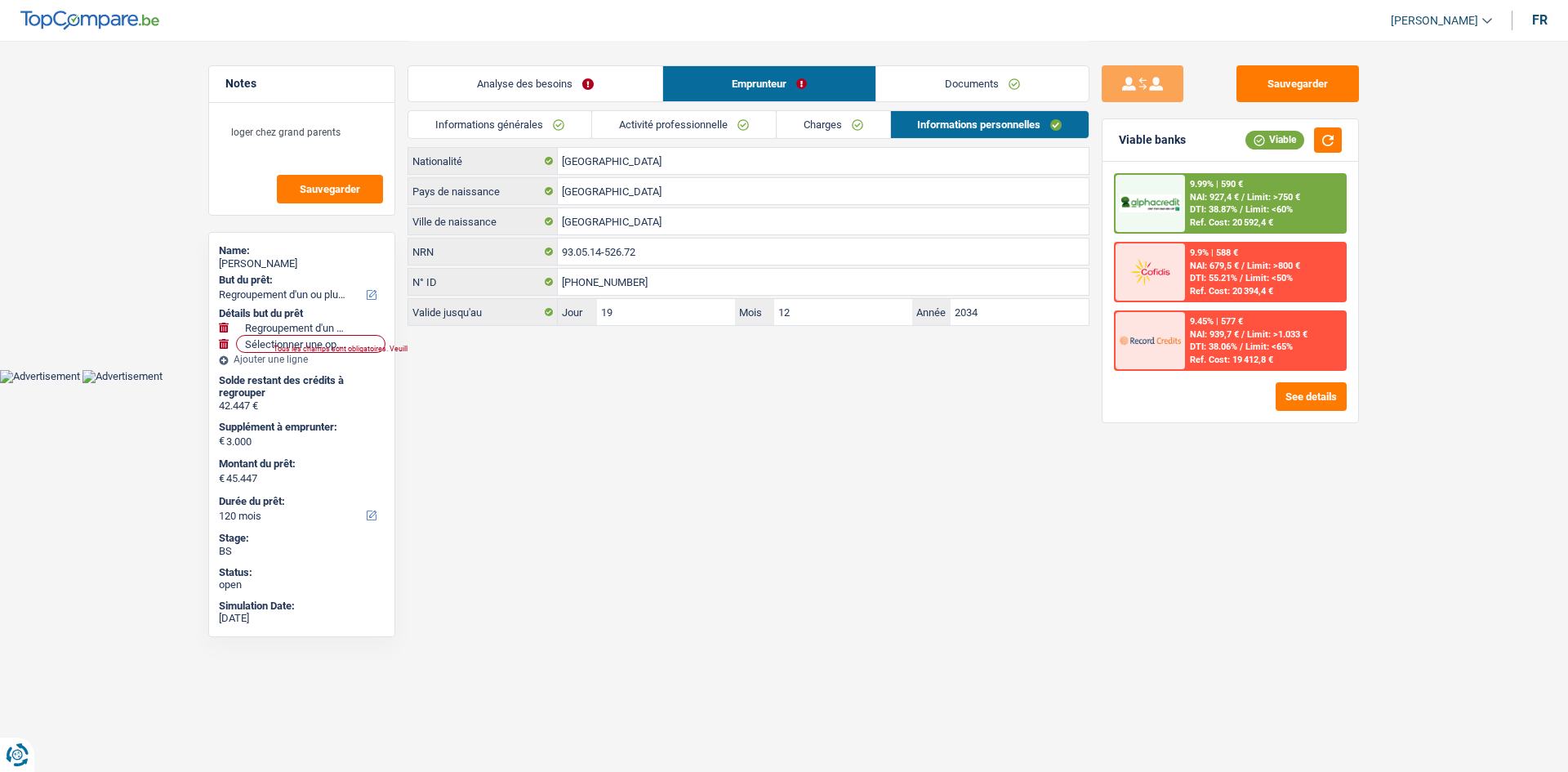
click at [703, 125] on link "Activité professionnelle" at bounding box center [683, 125] width 184 height 27
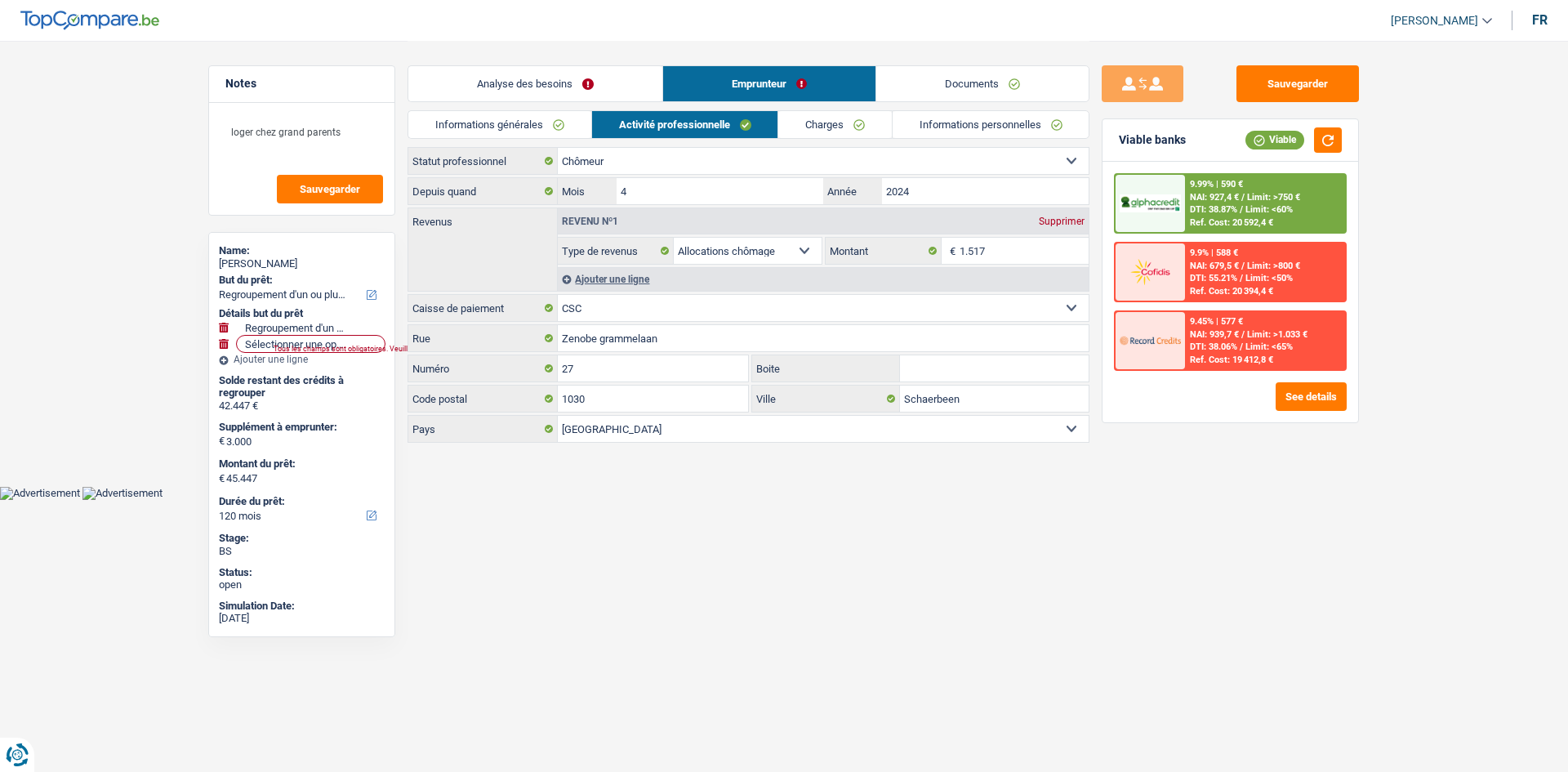
click at [945, 86] on link "Documents" at bounding box center [982, 83] width 212 height 35
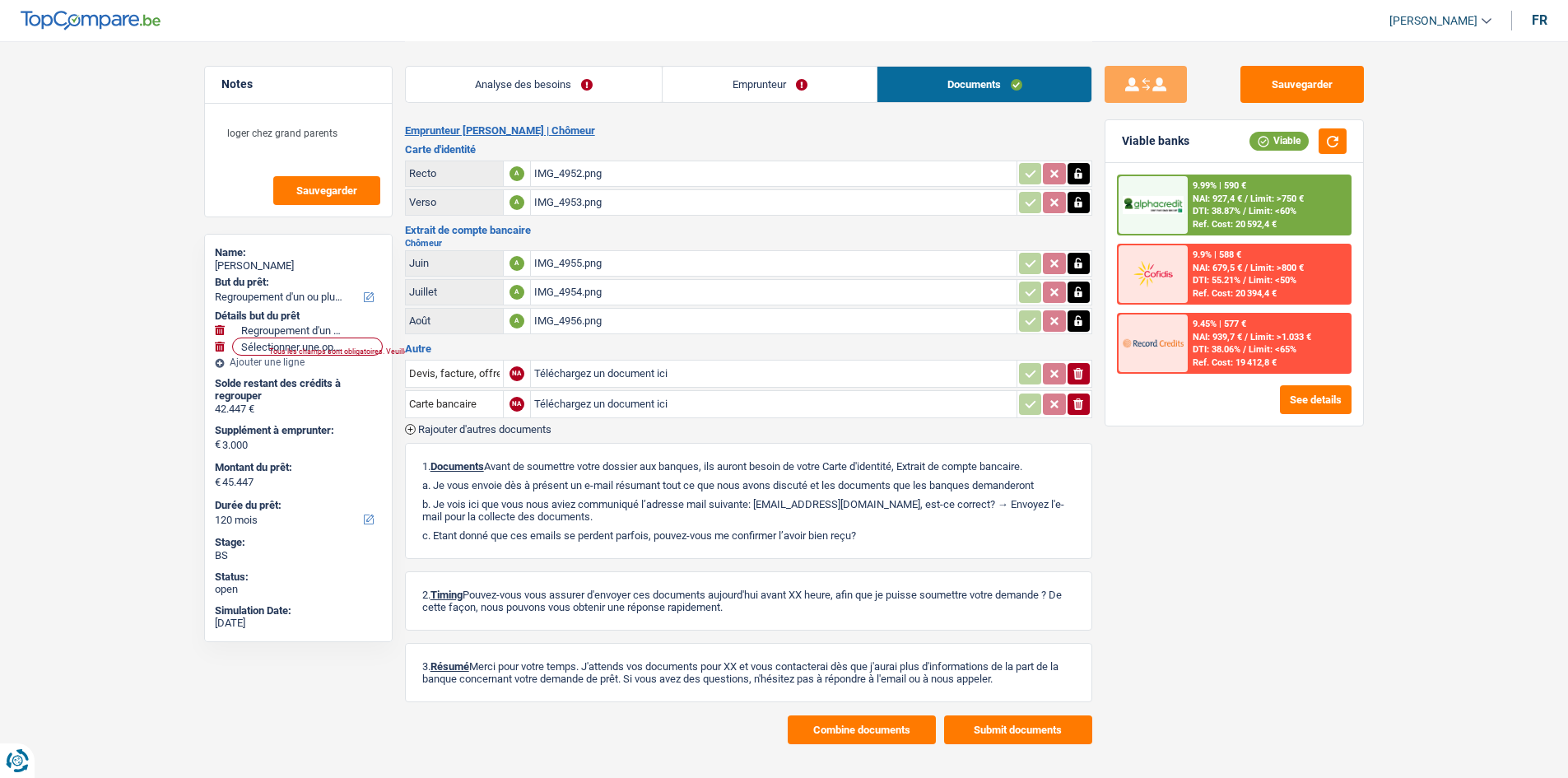
click at [575, 406] on input "Téléchargez un document ici" at bounding box center [774, 404] width 479 height 25
type input "C:\fakepath\Septembre Chômage Turksoy.png"
click at [607, 371] on input "Téléchargez un document ici" at bounding box center [774, 374] width 479 height 25
type input "C:\fakepath\Août Chômage Turksoy.png"
click at [1287, 84] on button "Sauvegarder" at bounding box center [1302, 84] width 124 height 37
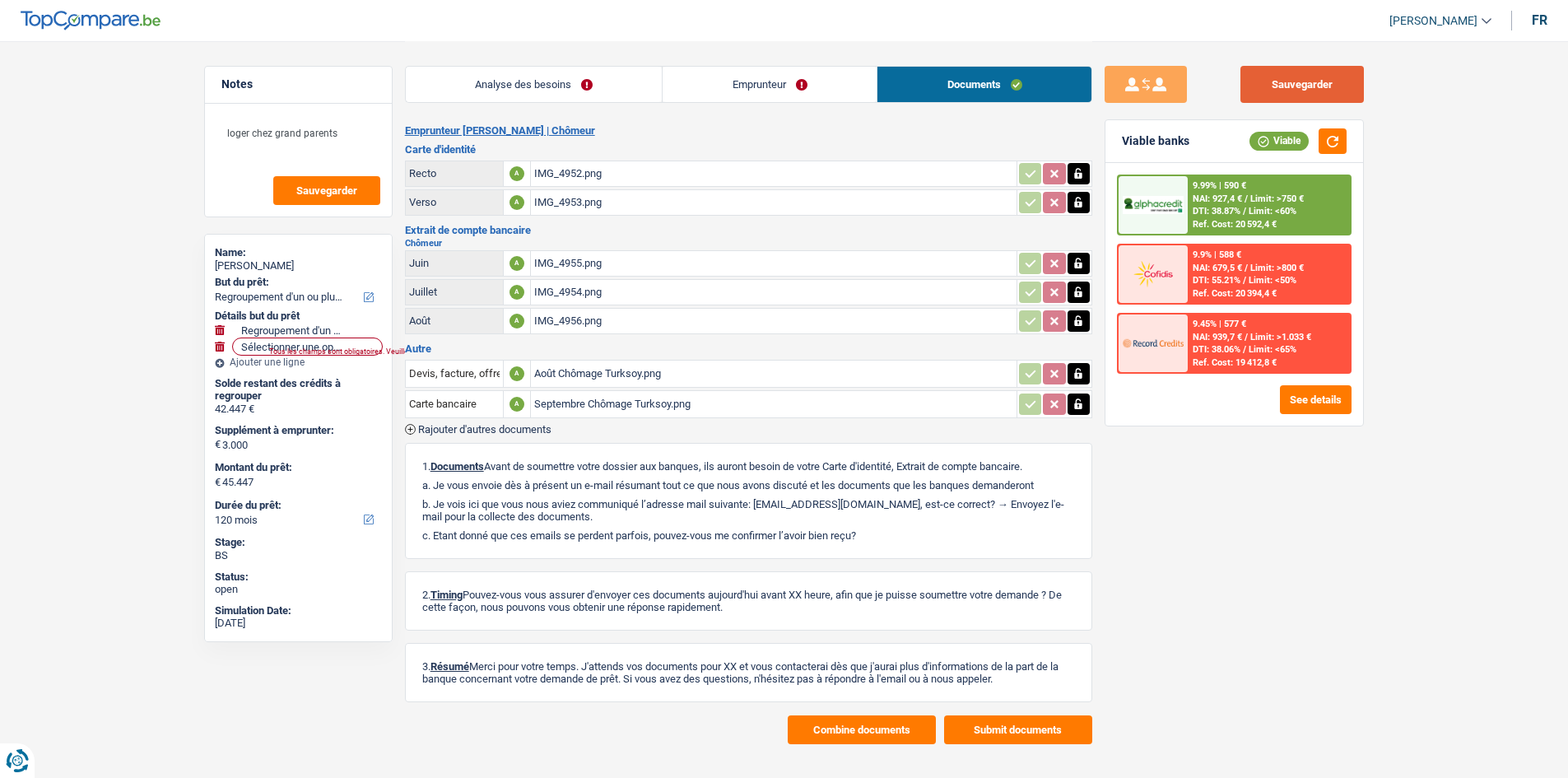
click at [1325, 94] on button "Sauvegarder" at bounding box center [1302, 84] width 124 height 37
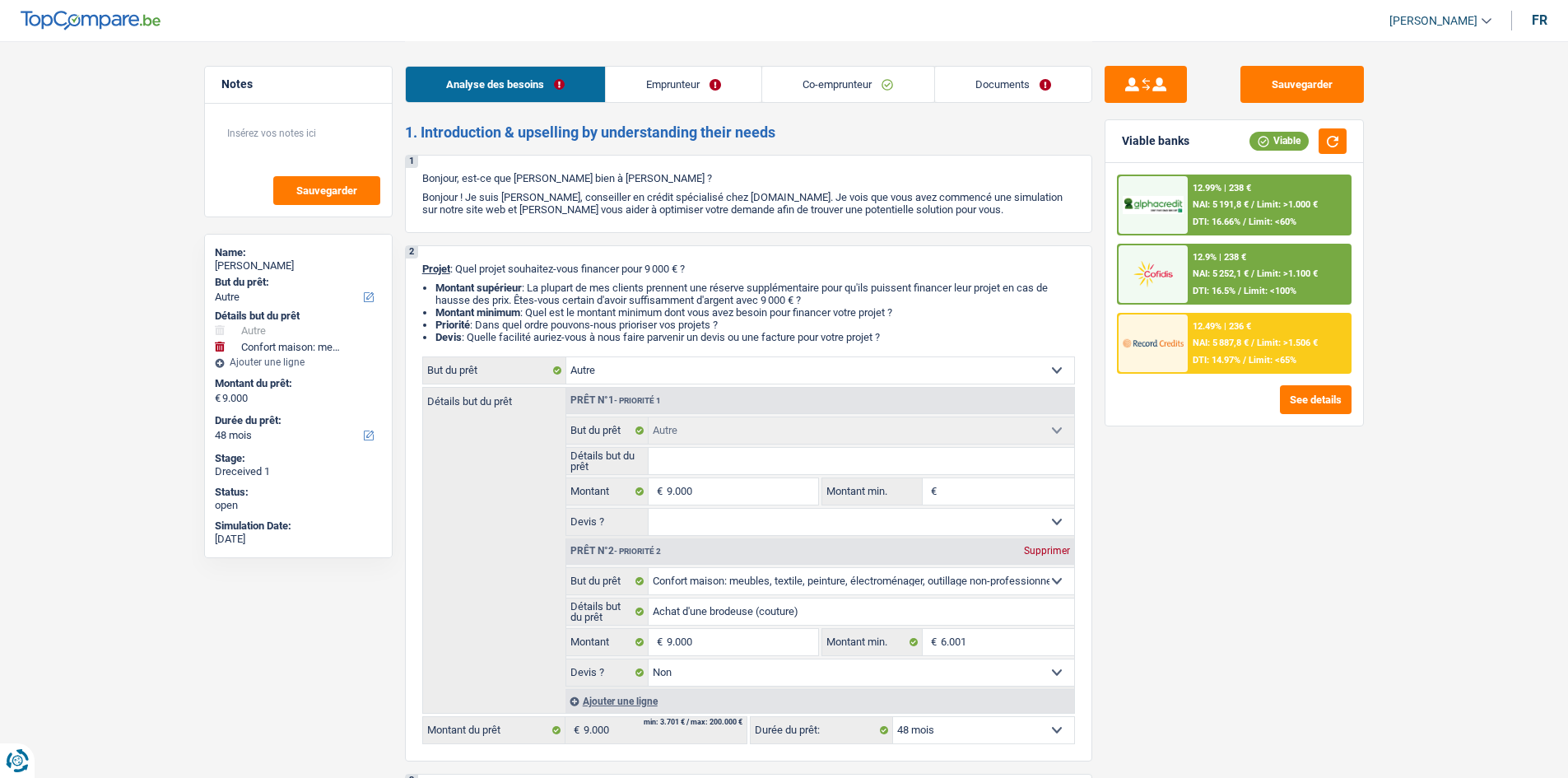
select select "other"
select select "household"
select select "48"
select select "other"
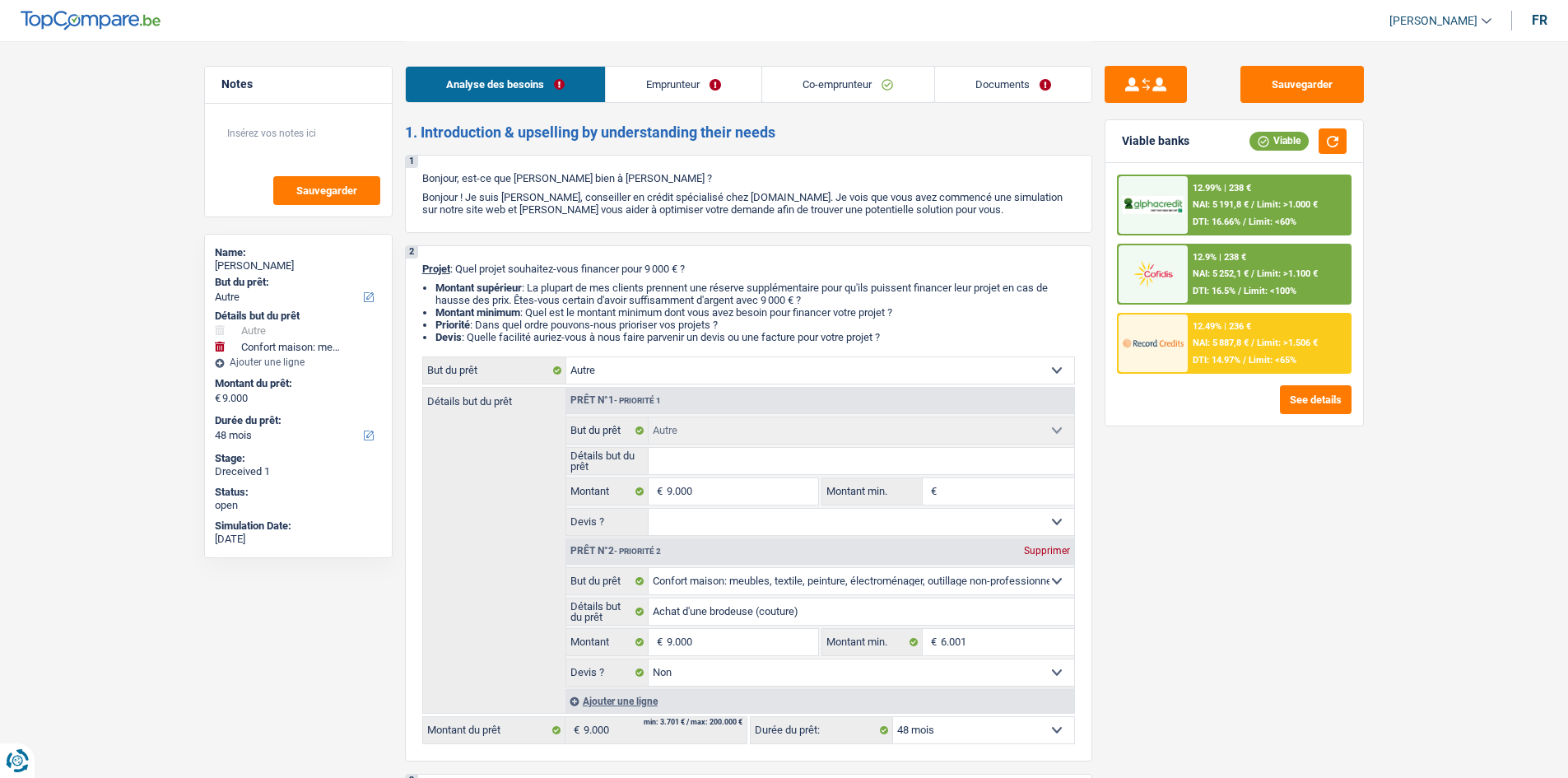
select select "other"
select select "household"
select select "false"
select select "48"
select select "privateEmployee"
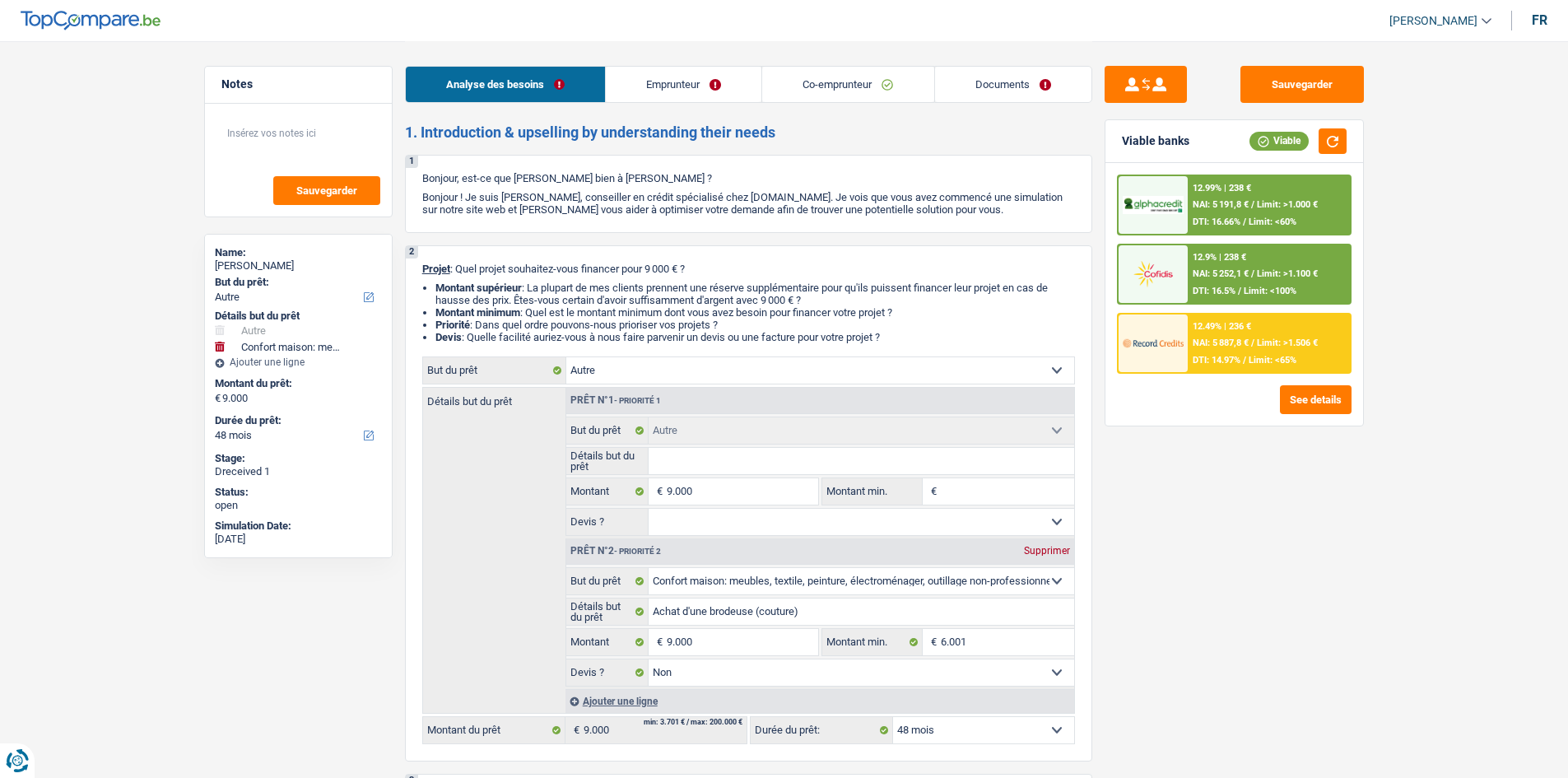
select select "retired"
select select "netSalary"
select select "mealVouchers"
select select "pension"
select select "ownerWithMortgage"
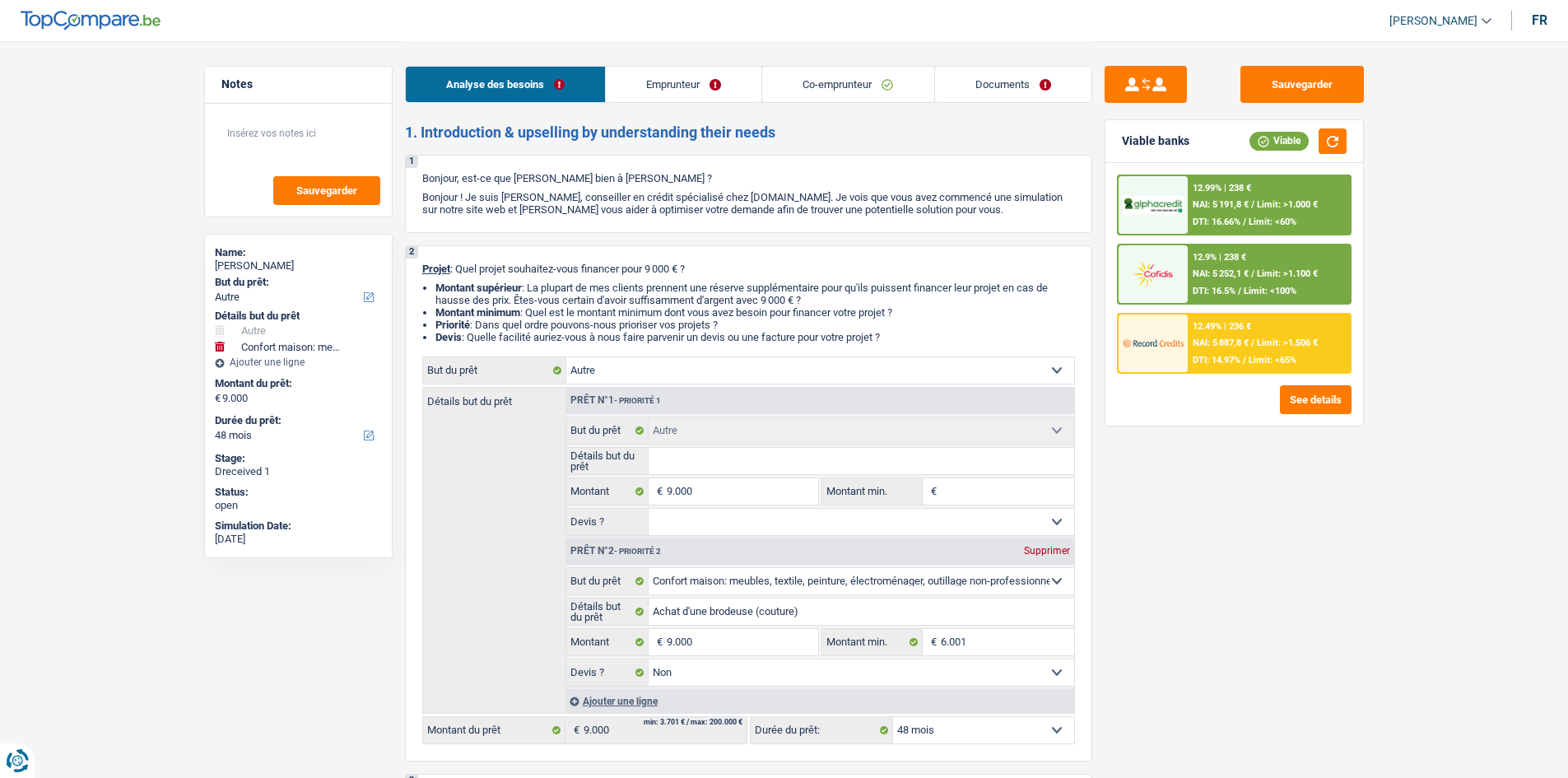
select select "mortgage"
select select "420"
select select "other"
select select "household"
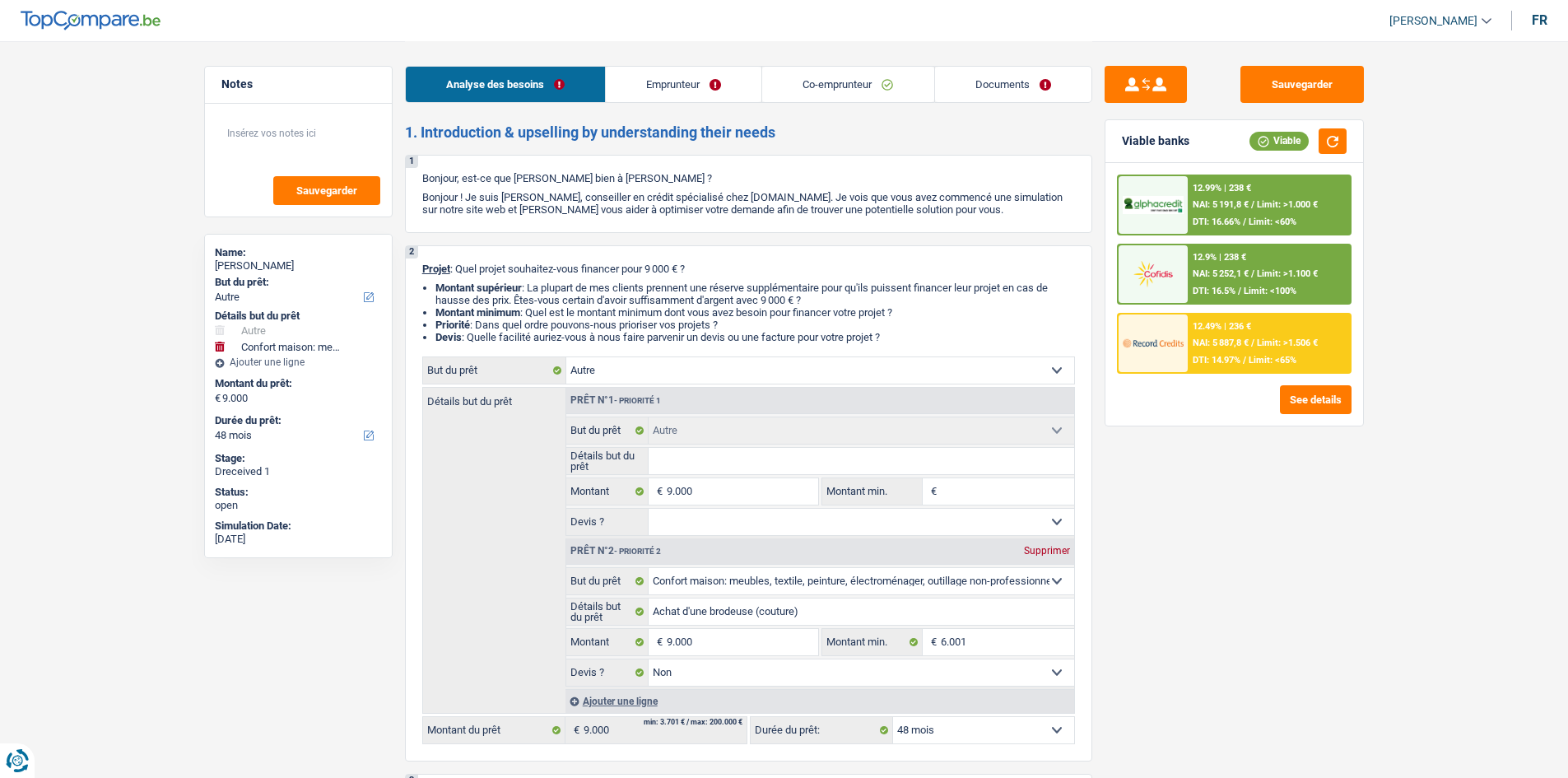
select select "false"
select select "48"
click at [1327, 569] on div "Sauvegarder Viable banks Viable 12.99% | 238 € NAI: 5 191,8 € / Limit: >1.000 €…" at bounding box center [1234, 408] width 284 height 686
click at [953, 85] on link "Documents" at bounding box center [1013, 84] width 156 height 36
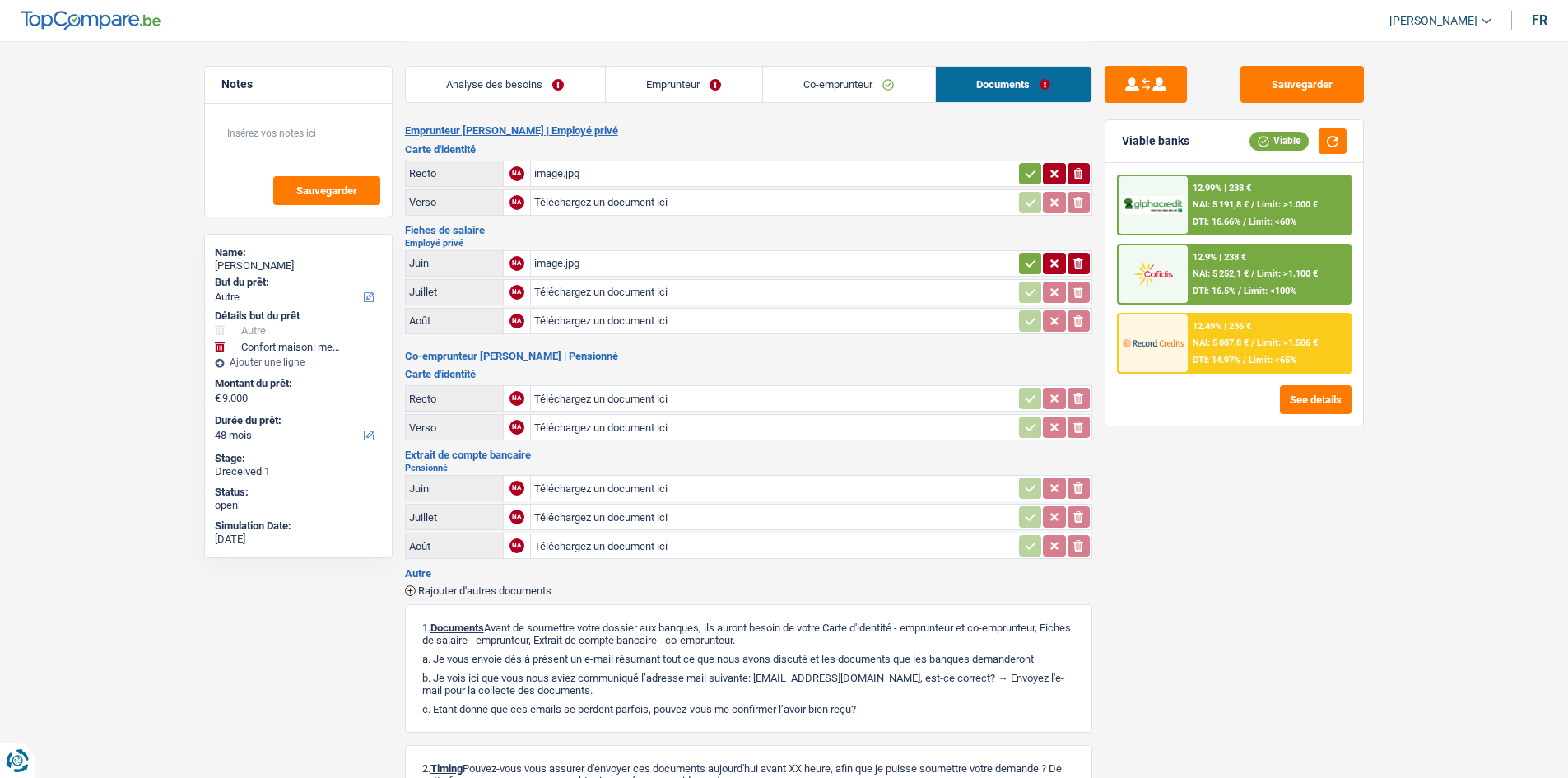
click at [1291, 606] on div "Sauvegarder Viable banks Viable 12.99% | 238 € NAI: 5 191,8 € / Limit: >1.000 €…" at bounding box center [1234, 408] width 284 height 686
click at [150, 332] on main "Notes Sauvegarder Name: [PERSON_NAME] But du prêt: Confort maison: meubles, tex…" at bounding box center [784, 480] width 1568 height 959
click at [702, 93] on link "Emprunteur" at bounding box center [684, 84] width 156 height 36
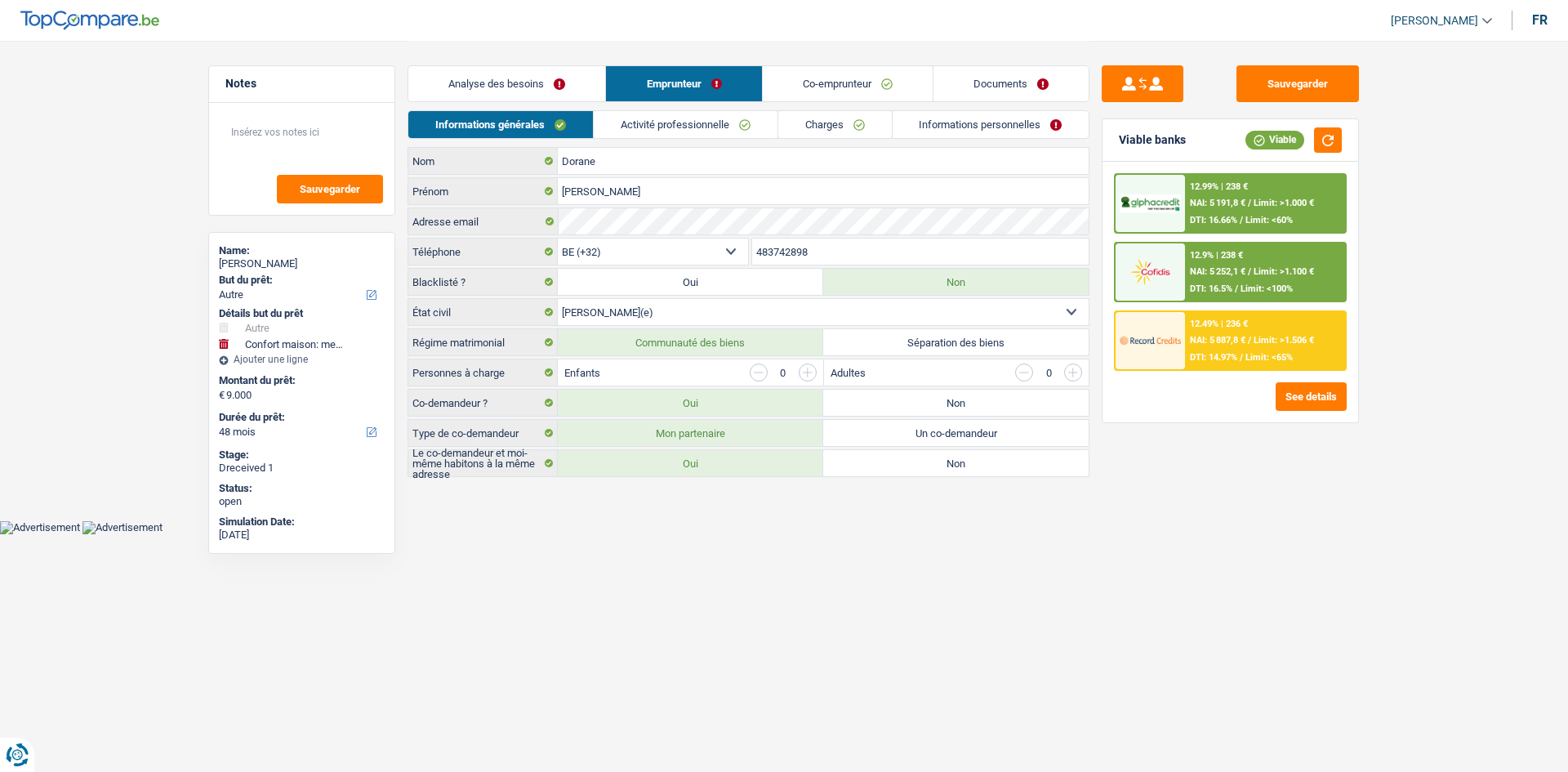
click at [702, 122] on link "Activité professionnelle" at bounding box center [685, 125] width 184 height 27
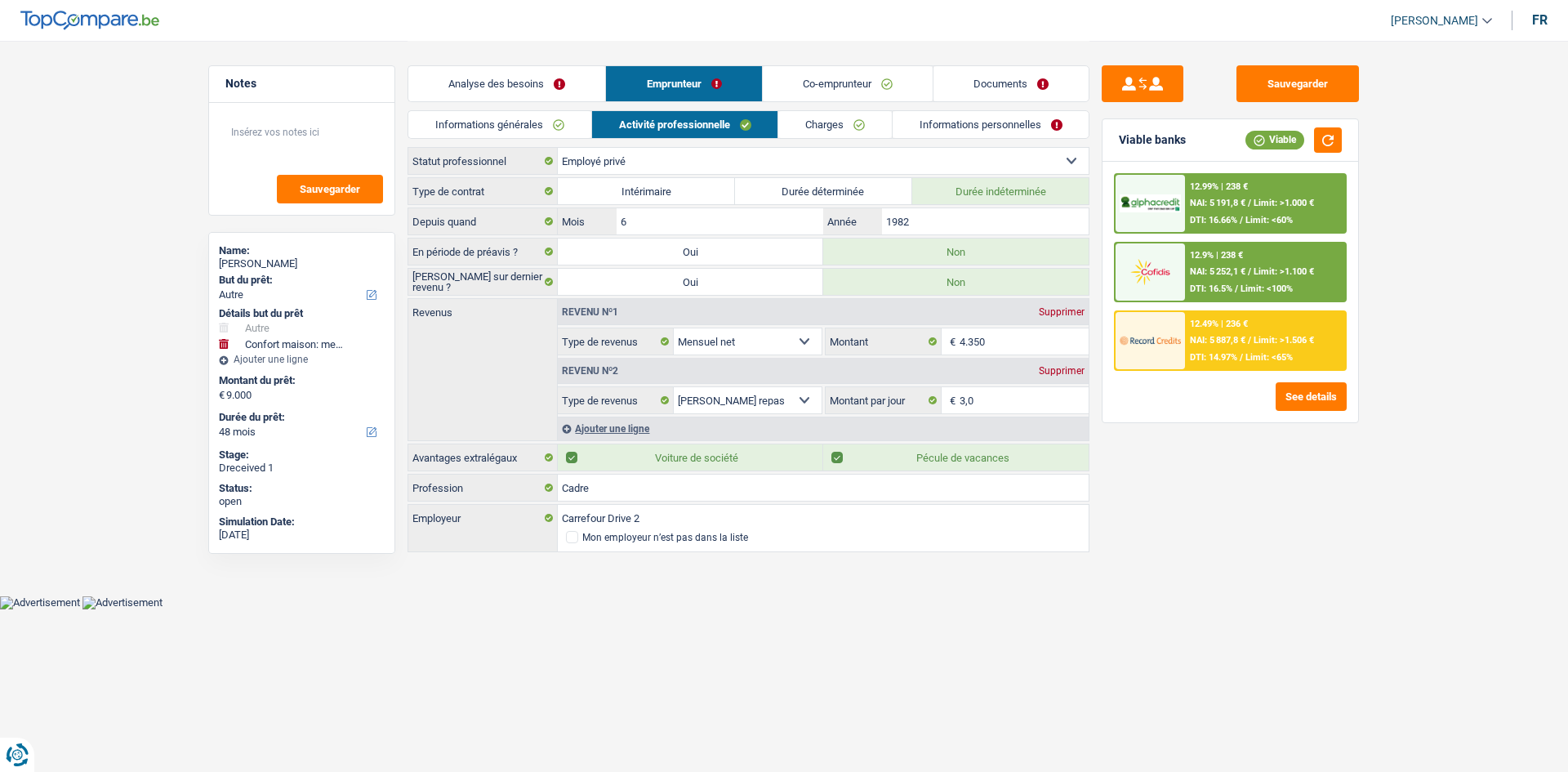
click at [814, 122] on link "Charges" at bounding box center [835, 125] width 114 height 27
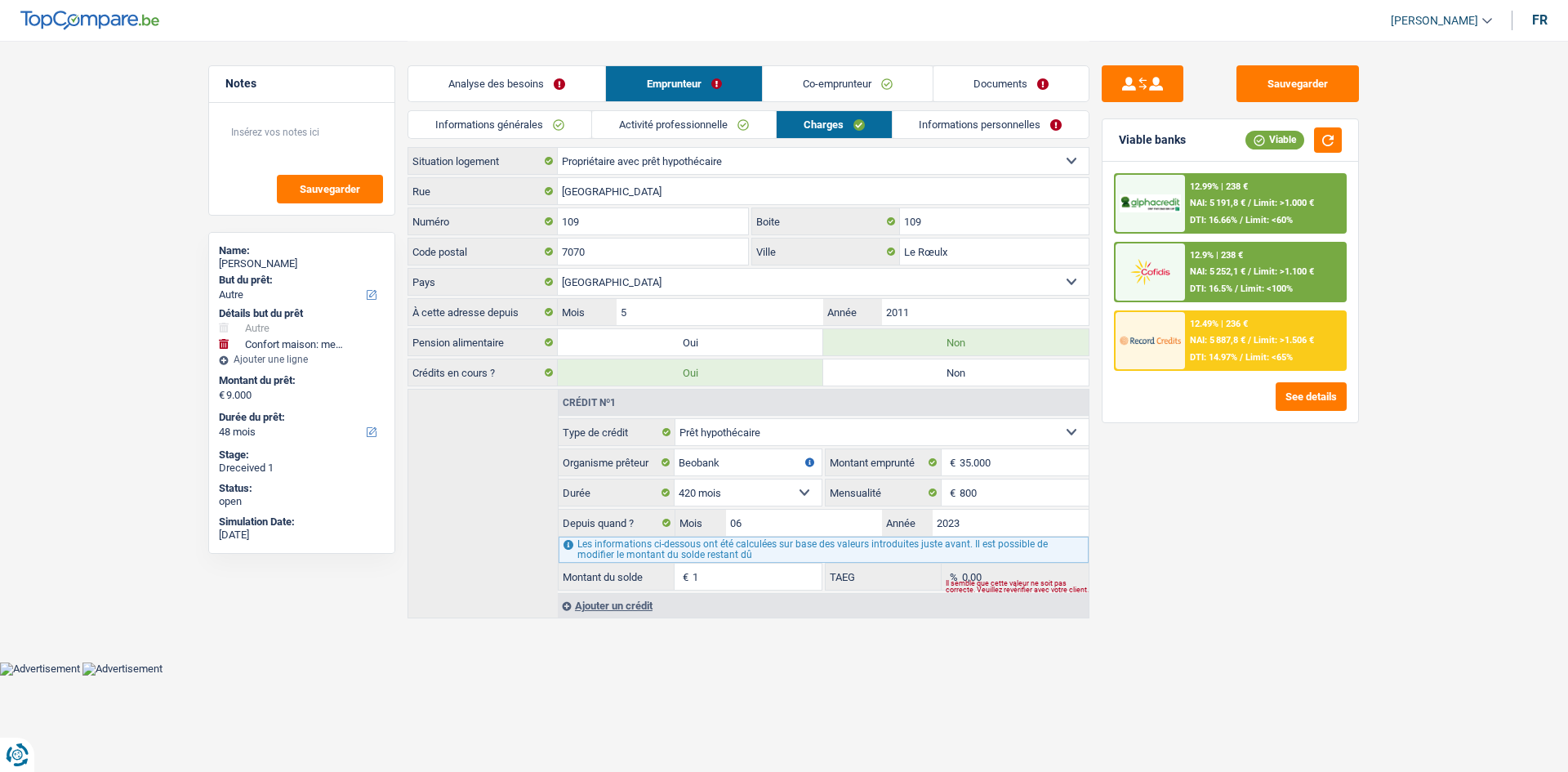
click at [831, 92] on link "Co-emprunteur" at bounding box center [847, 83] width 170 height 35
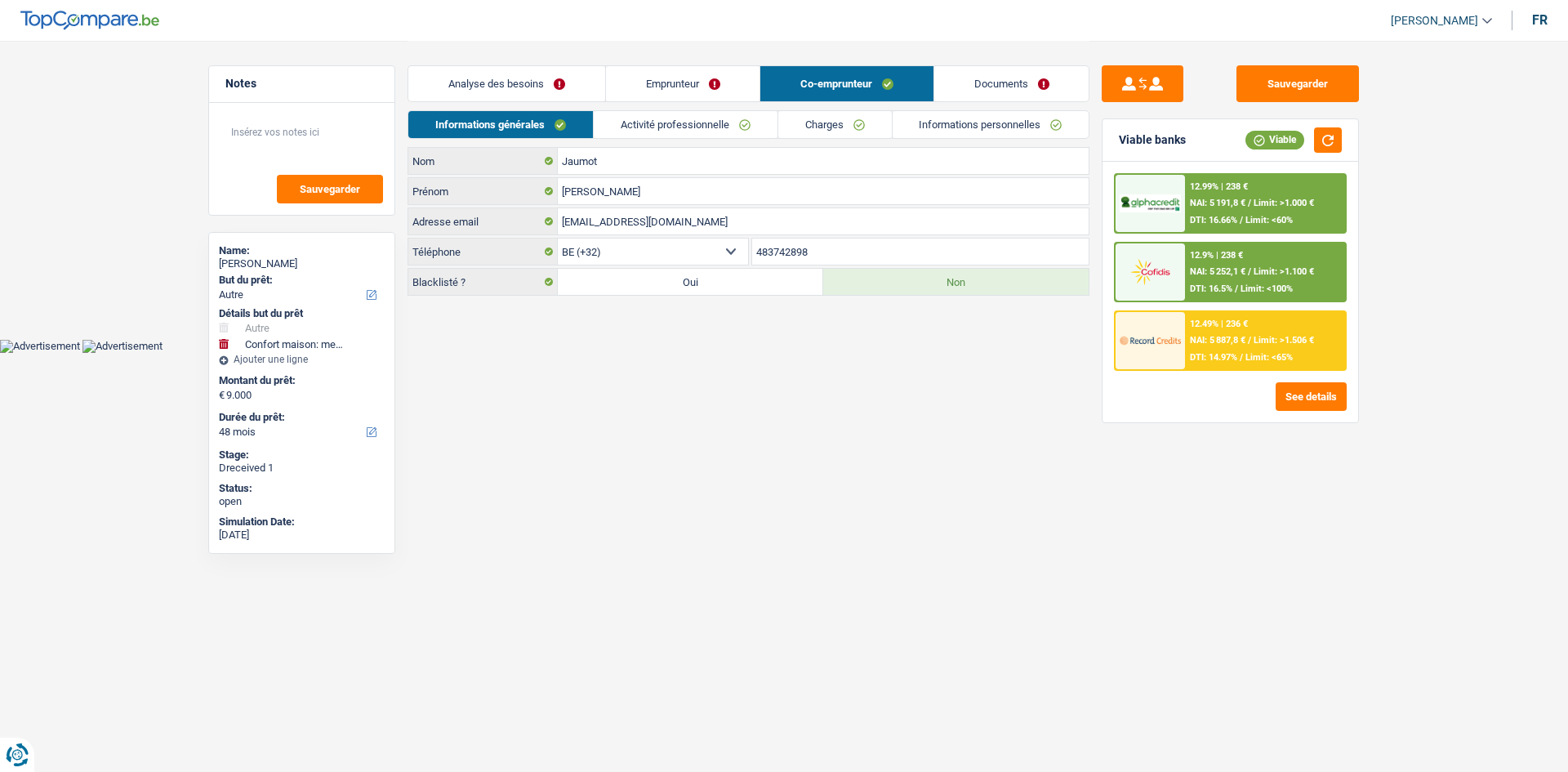
click at [767, 116] on link "Activité professionnelle" at bounding box center [685, 125] width 184 height 27
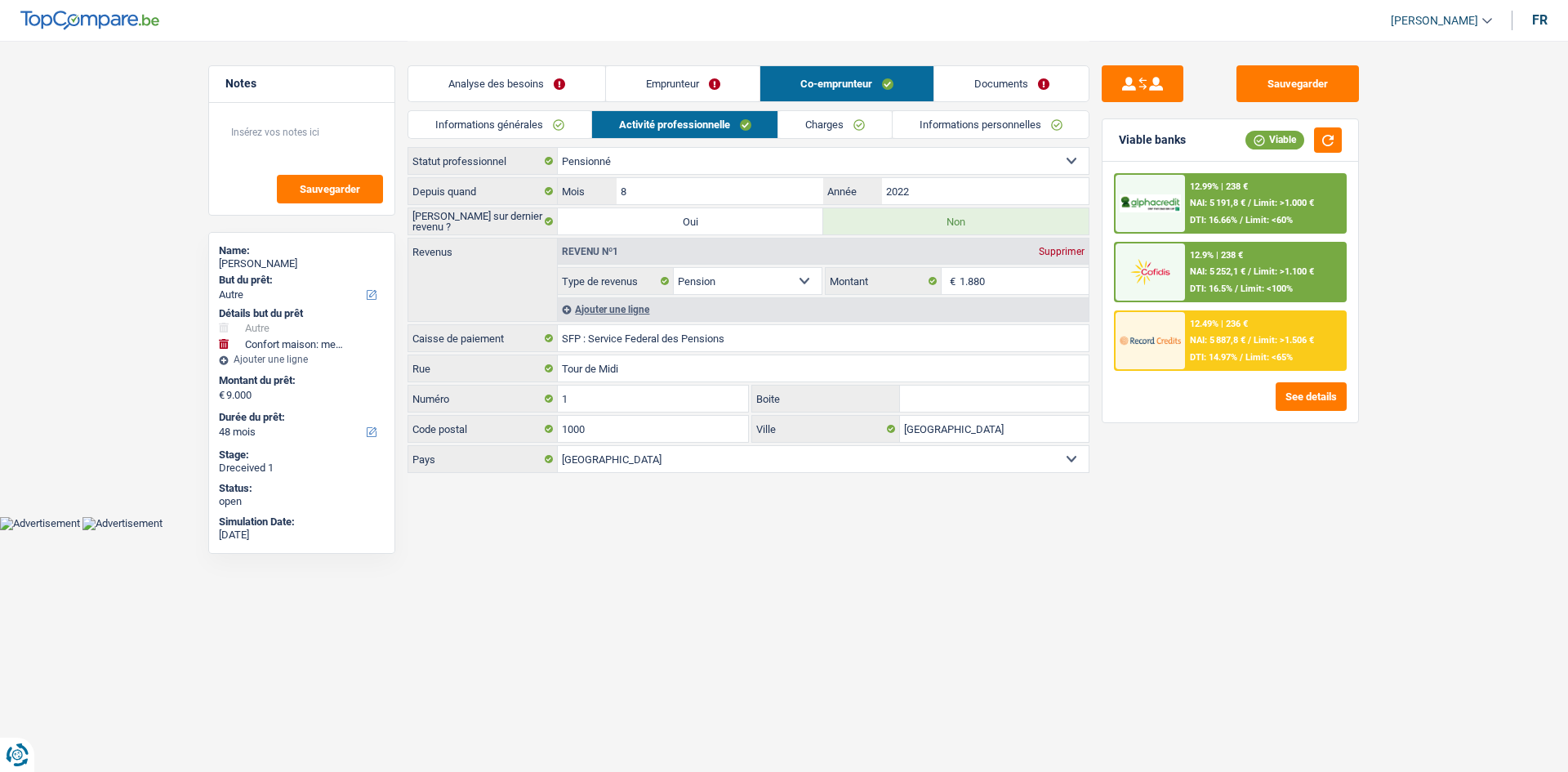
click at [984, 87] on link "Documents" at bounding box center [1012, 83] width 155 height 35
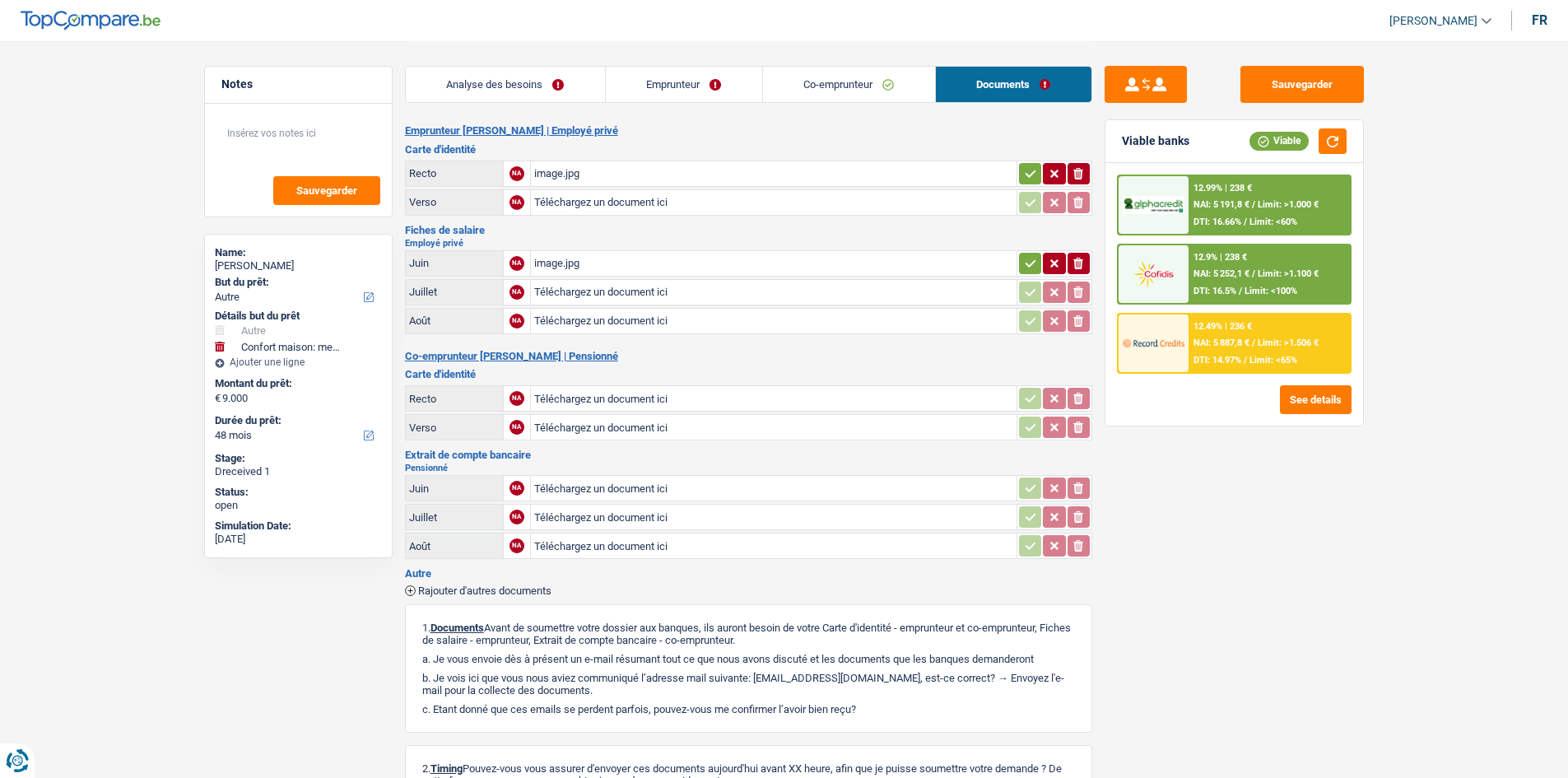
click at [714, 162] on div "image.jpg" at bounding box center [774, 174] width 479 height 25
click at [670, 272] on div "image.jpg" at bounding box center [774, 263] width 479 height 25
drag, startPoint x: 1227, startPoint y: 519, endPoint x: 1217, endPoint y: 502, distance: 19.7
click at [1228, 519] on div "Sauvegarder Viable banks Viable 12.99% | 238 € NAI: 5 191,8 € / Limit: >1.000 €…" at bounding box center [1234, 408] width 284 height 686
click at [725, 98] on link "Emprunteur" at bounding box center [684, 84] width 156 height 36
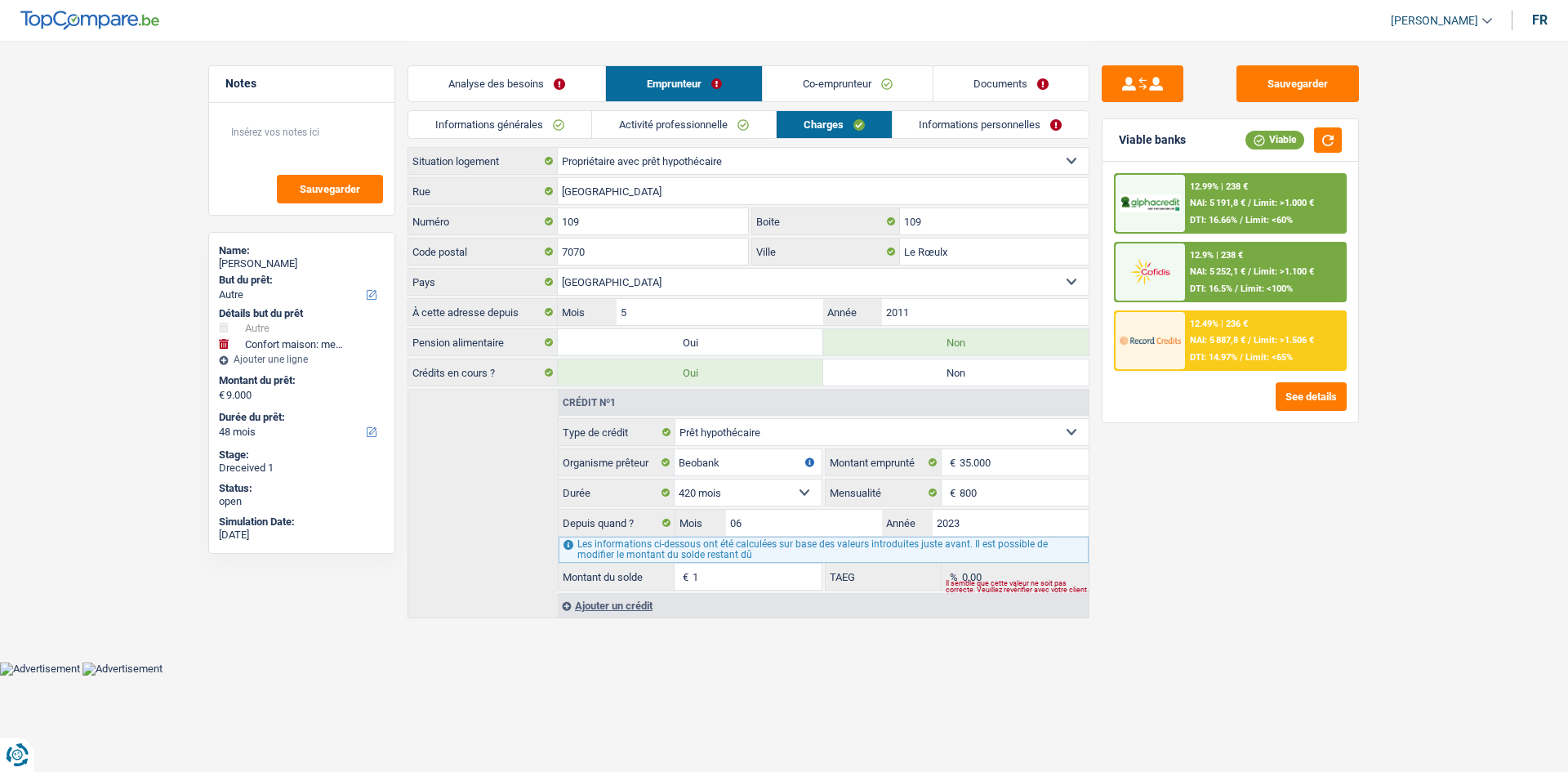
click at [728, 117] on link "Activité professionnelle" at bounding box center [683, 125] width 184 height 27
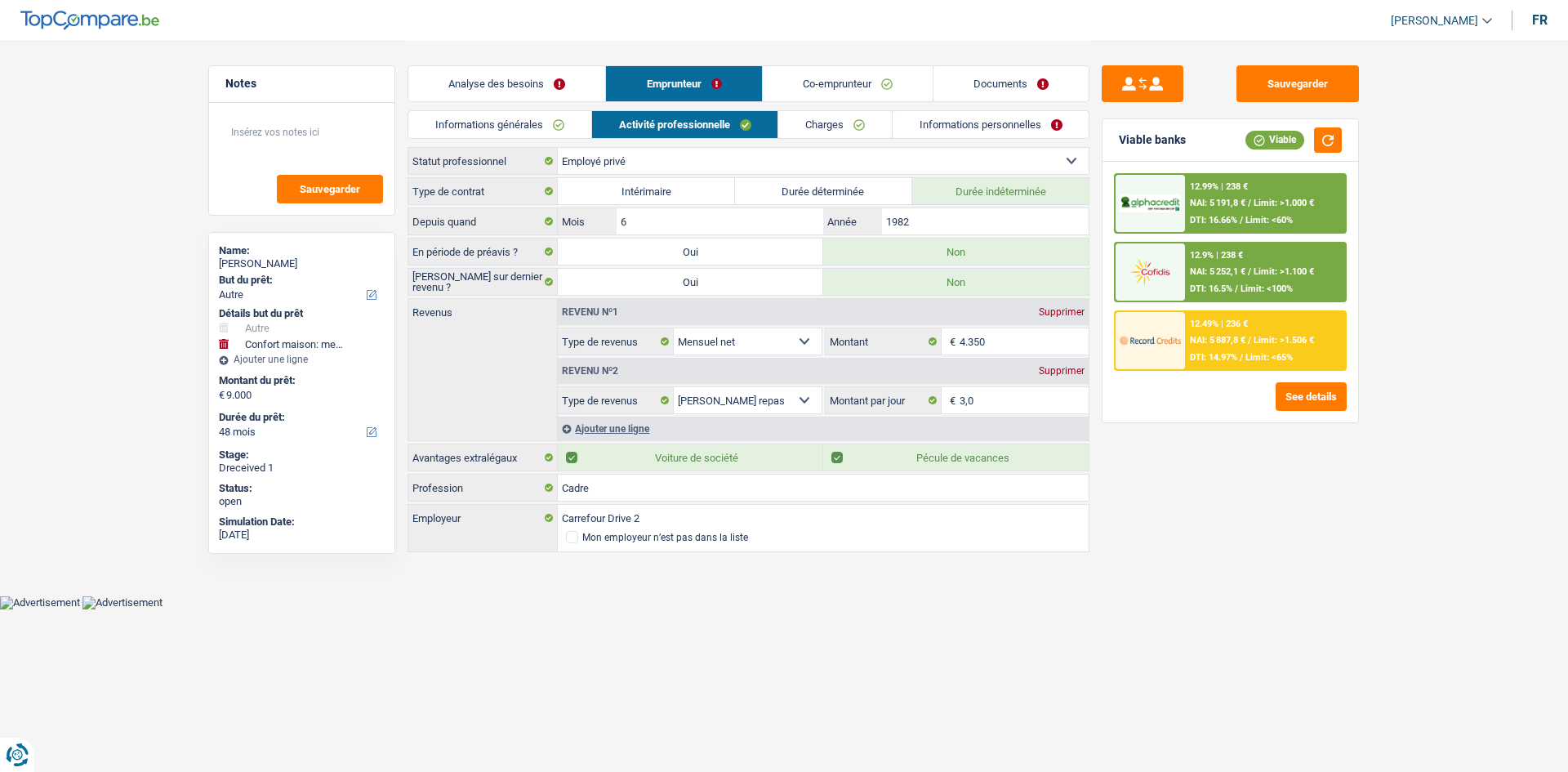
click at [818, 76] on link "Co-emprunteur" at bounding box center [847, 83] width 170 height 35
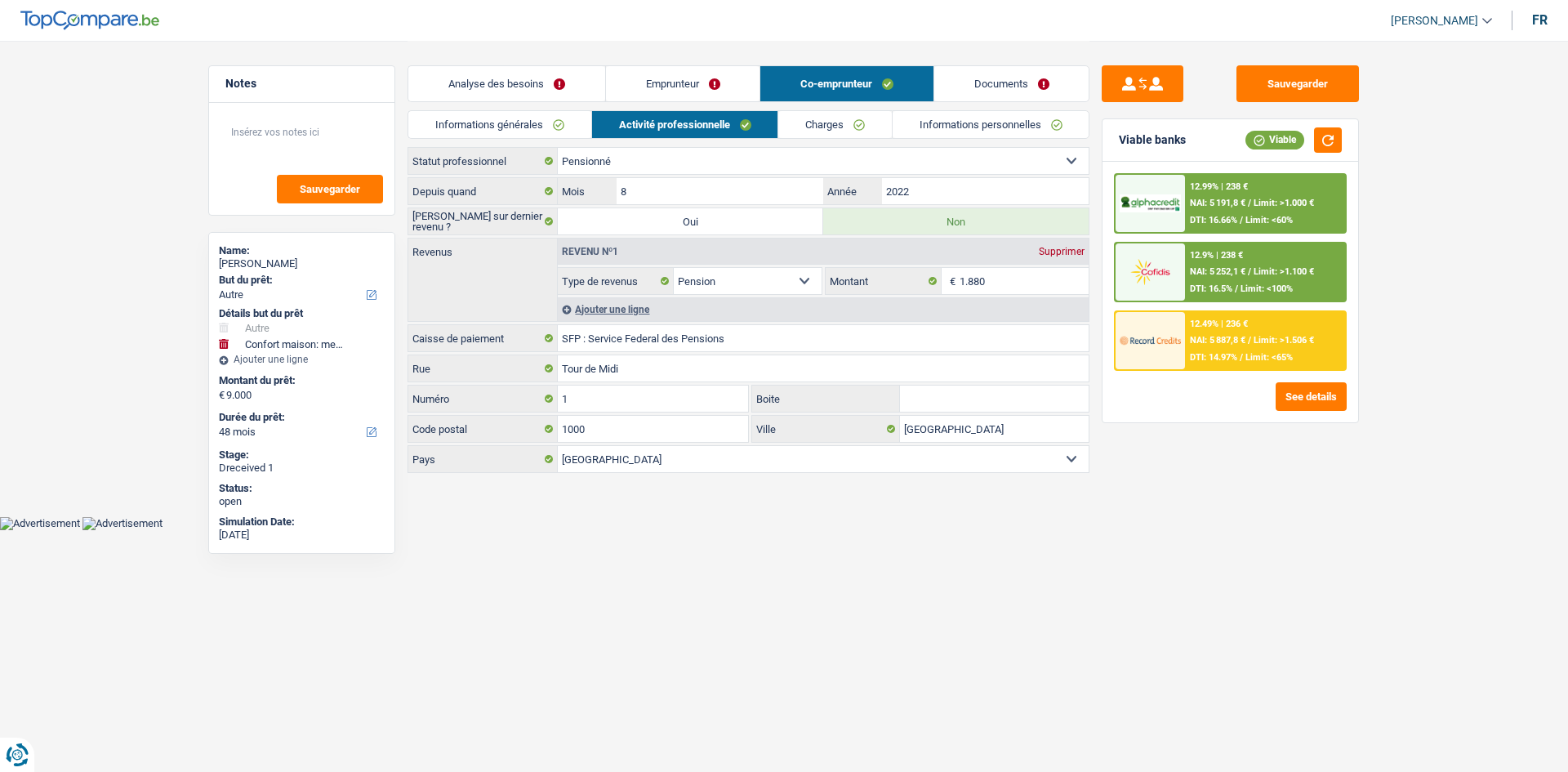
click at [724, 115] on link "Activité professionnelle" at bounding box center [685, 125] width 186 height 27
drag, startPoint x: 720, startPoint y: 45, endPoint x: 624, endPoint y: 12, distance: 101.5
click at [720, 45] on div "Analyse des besoins Emprunteur Co-emprunteur Documents" at bounding box center [748, 76] width 682 height 69
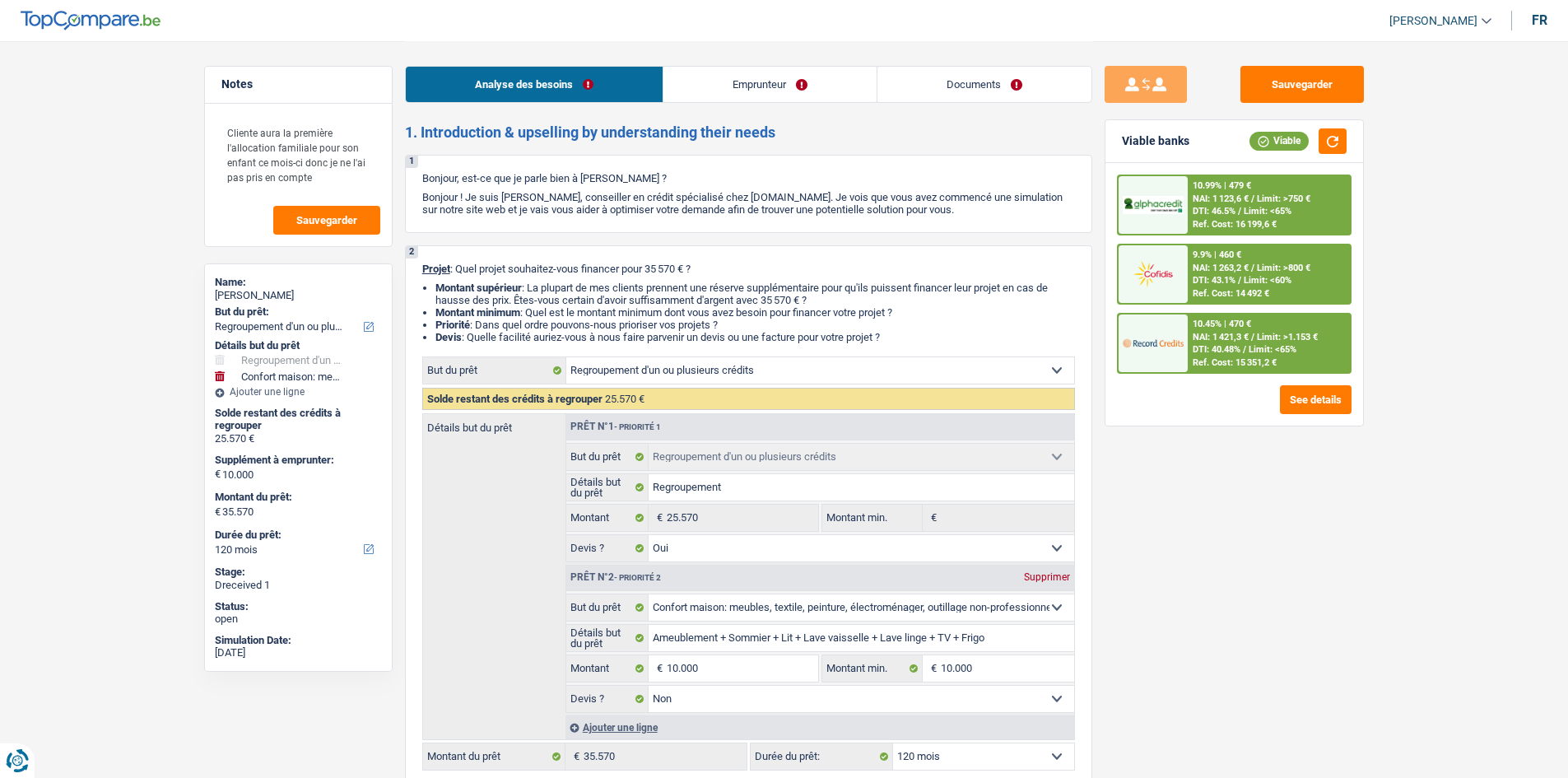
select select "refinancing"
select select "household"
select select "120"
select select "refinancing"
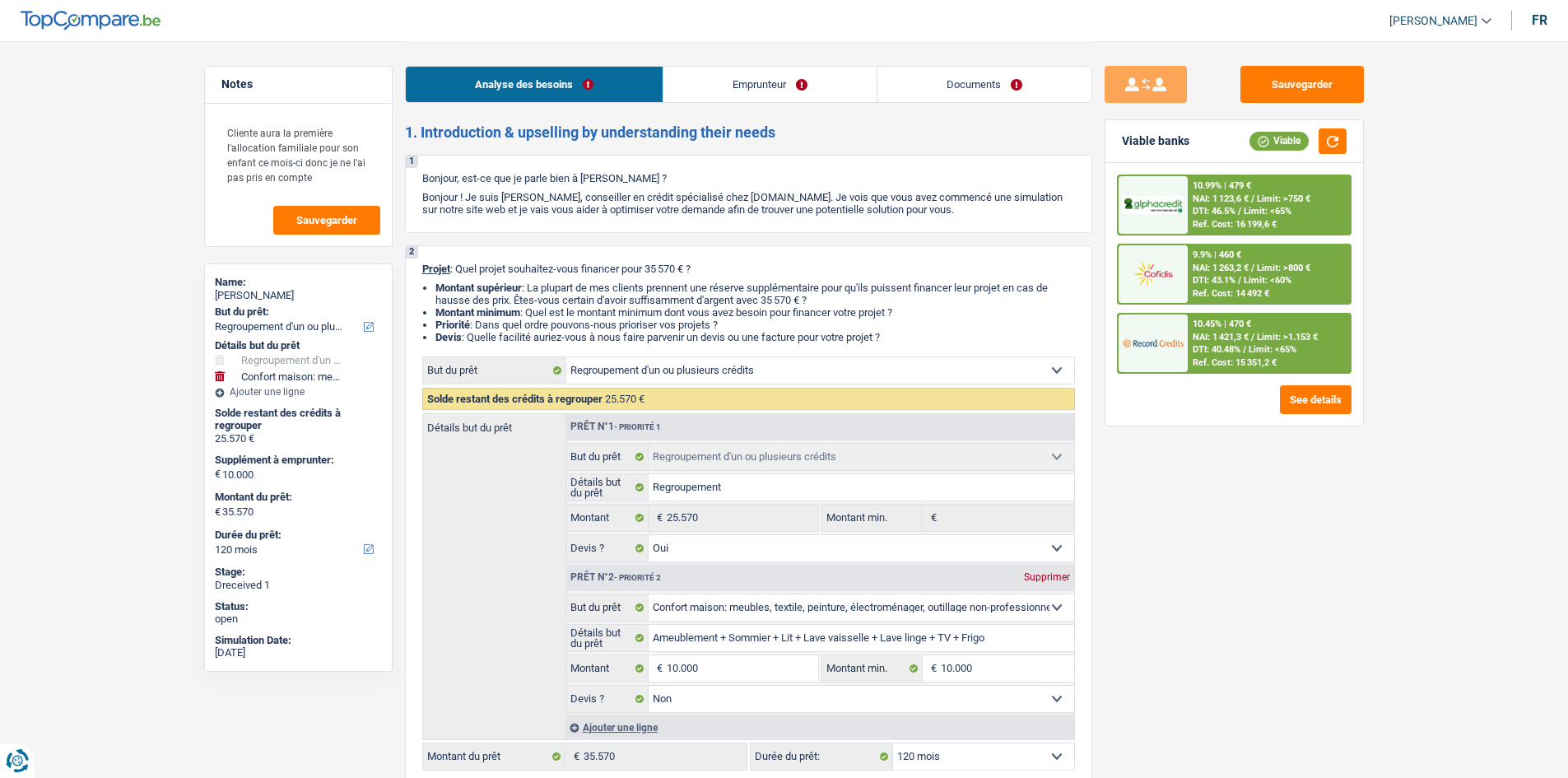
select select "refinancing"
select select "yes"
select select "household"
select select "false"
select select "120"
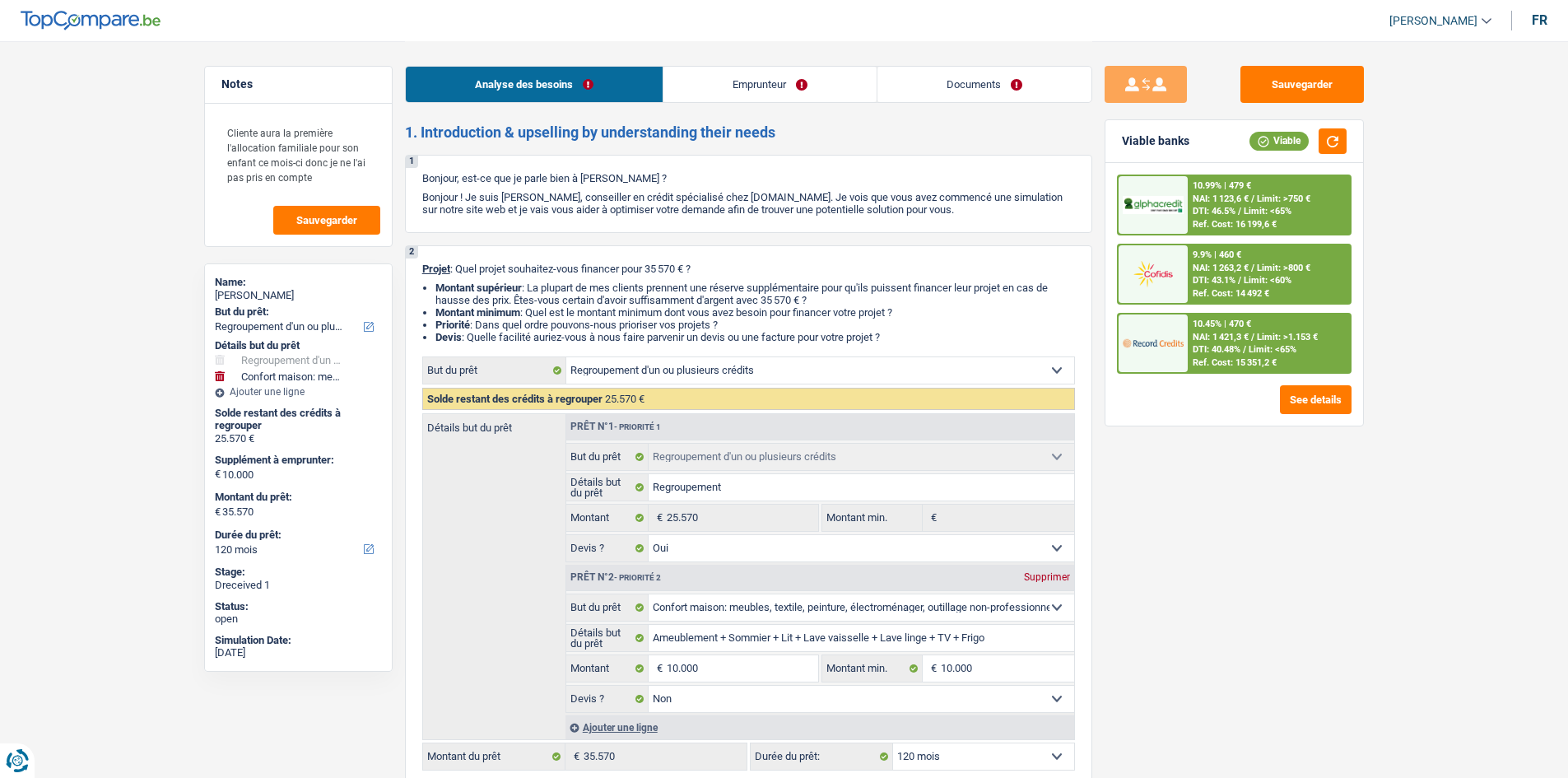
select select "publicEmployee"
select select "mealVouchers"
select select "netSalary"
select select "familyAllowances"
select select "ownerWithMortgage"
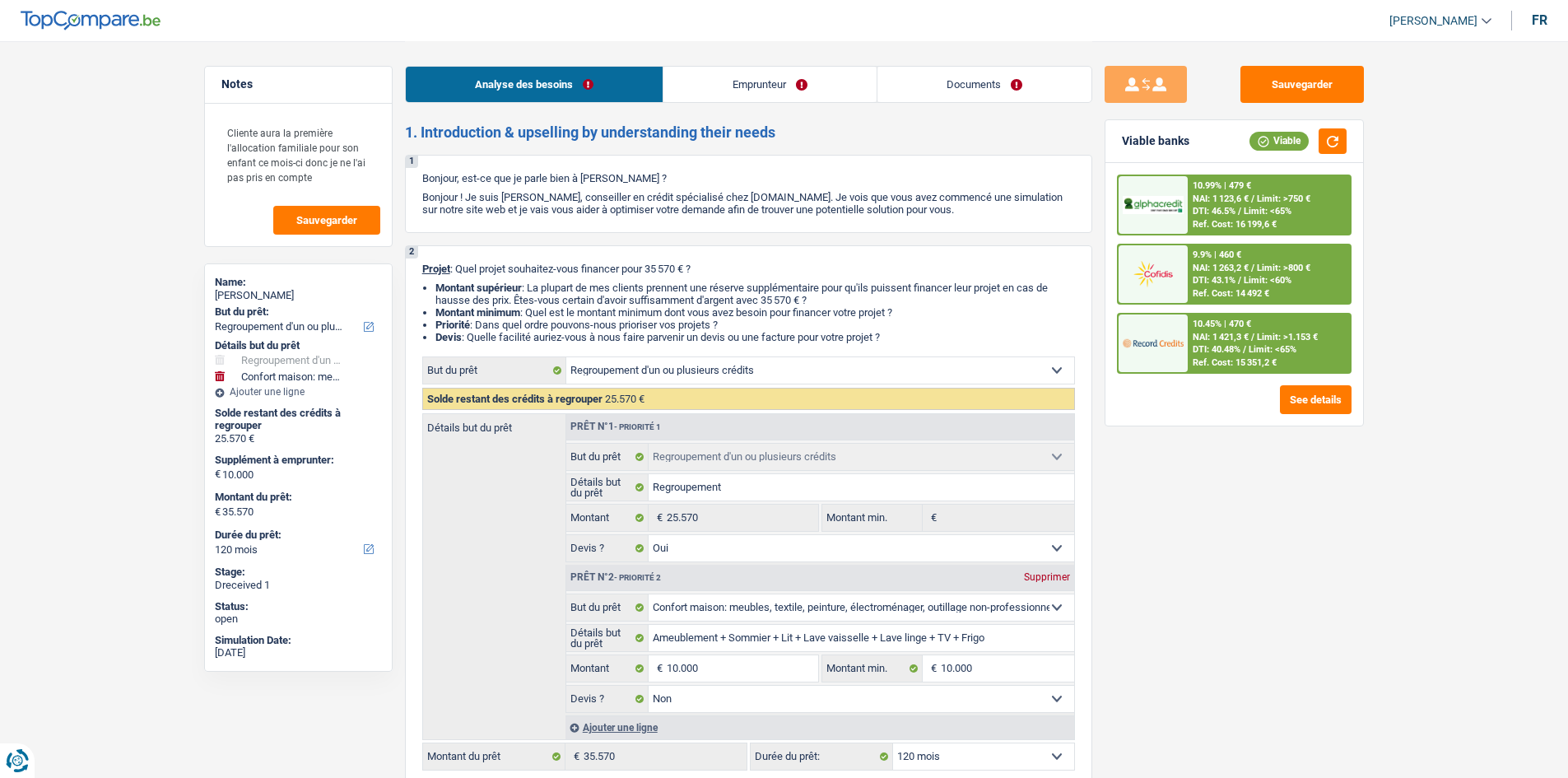
select select "mortgage"
select select "180"
select select "renovationLoan"
select select "120"
select select "carLoan"
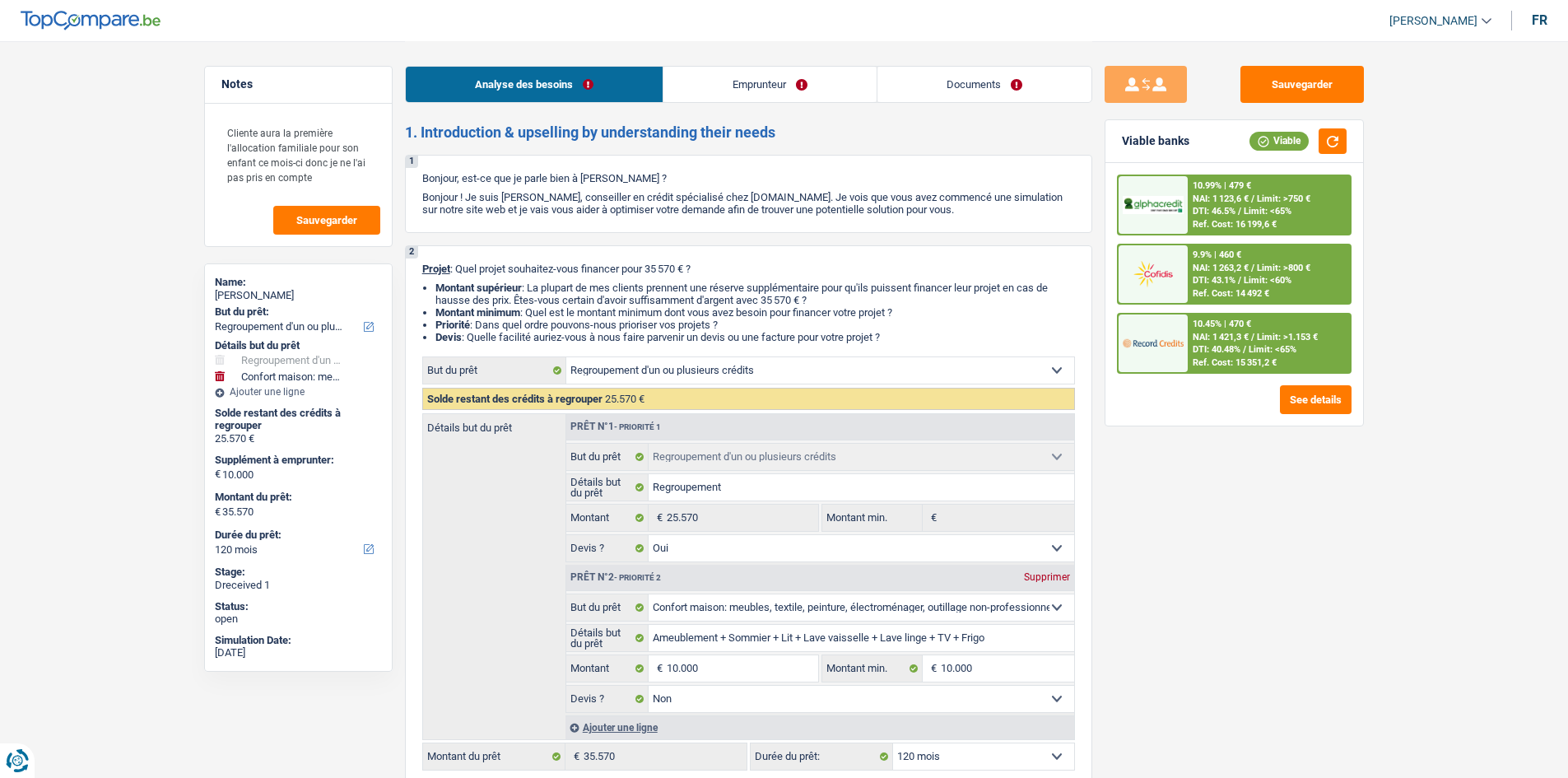
select select "60"
select select "refinancing"
select select "yes"
select select "household"
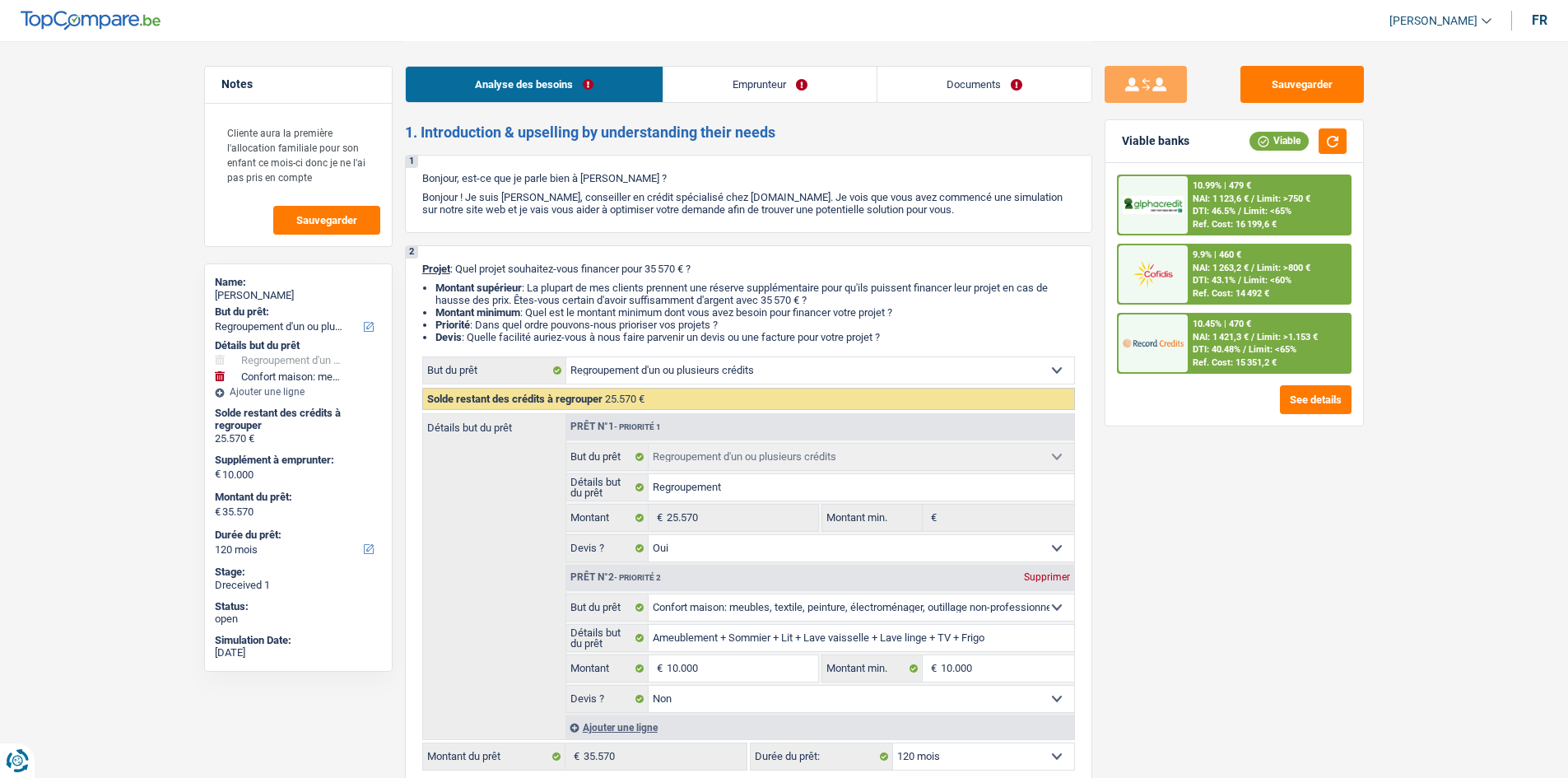
select select "false"
select select "120"
click at [741, 92] on link "Emprunteur" at bounding box center [769, 84] width 214 height 36
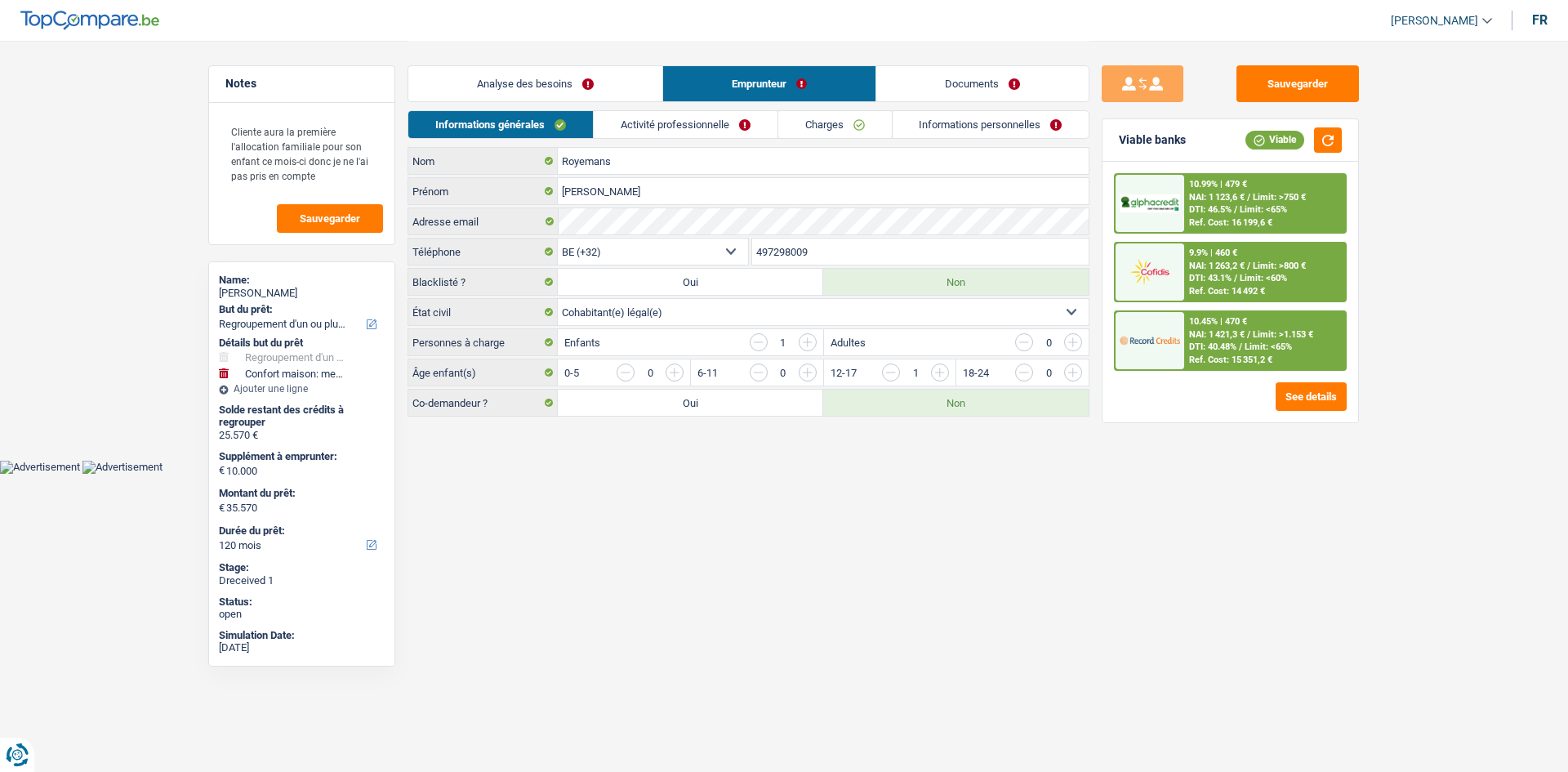
click at [687, 125] on link "Activité professionnelle" at bounding box center [685, 125] width 184 height 27
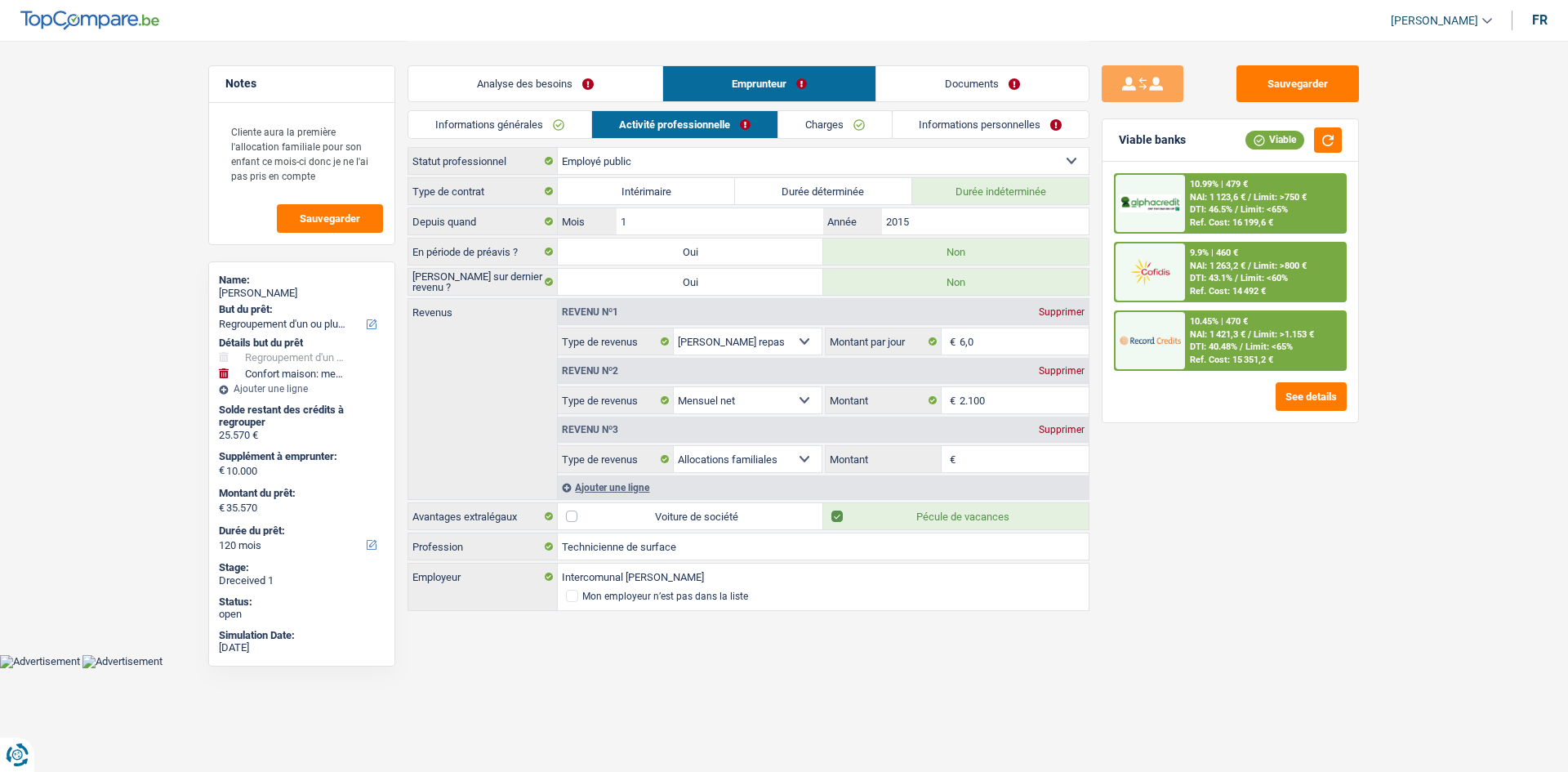
click at [960, 79] on link "Documents" at bounding box center [982, 83] width 212 height 35
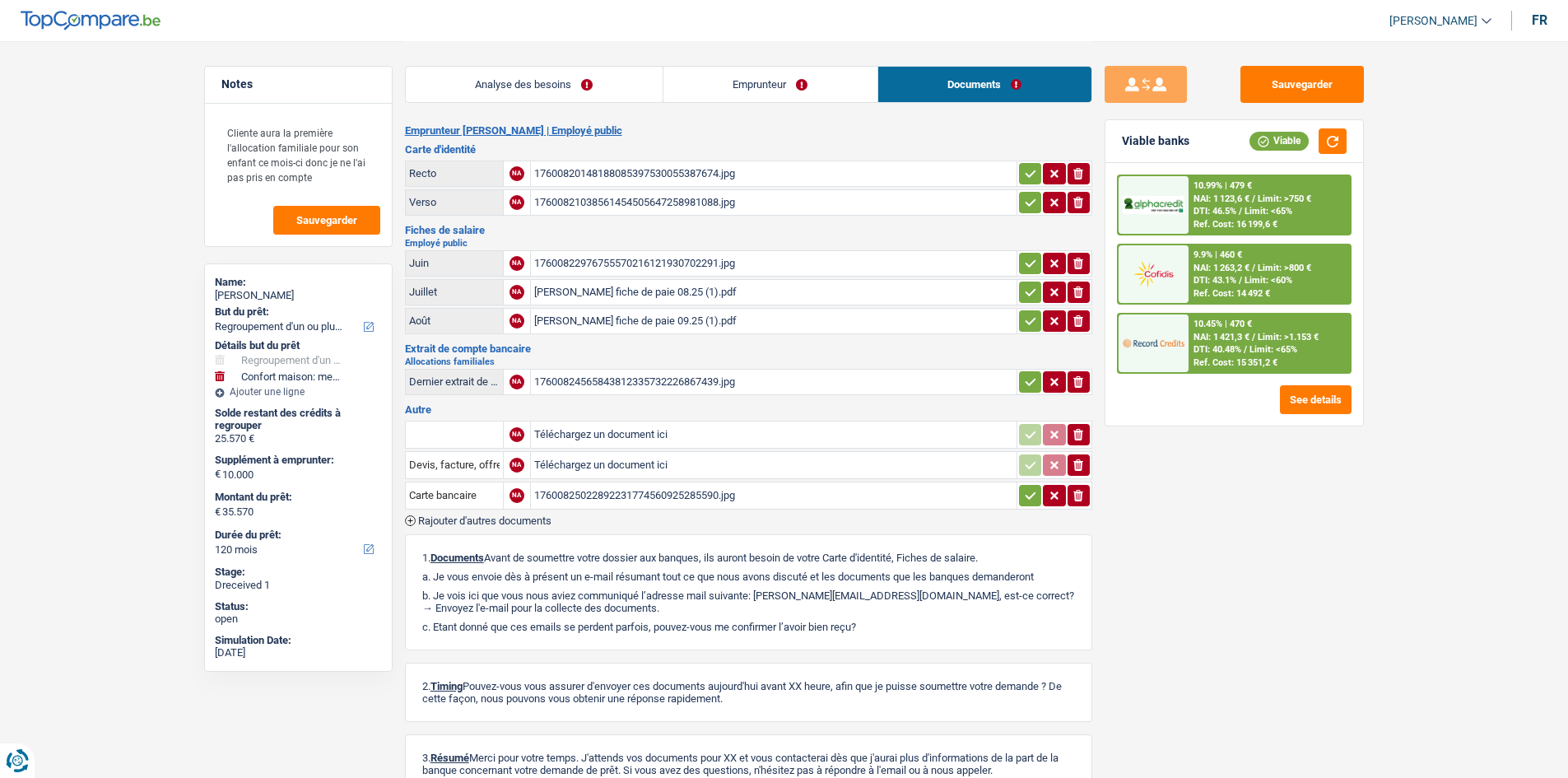
click at [633, 160] on td "17600820148188085397530055387674.jpg" at bounding box center [773, 174] width 486 height 27
click at [667, 166] on div "17600820148188085397530055387674.jpg" at bounding box center [774, 174] width 479 height 25
click at [662, 206] on div "17600821038561454505647258981088.jpg" at bounding box center [774, 203] width 479 height 25
click at [701, 266] on div "17600822976755570216121930702291.jpg" at bounding box center [774, 263] width 479 height 25
click at [737, 299] on div "[PERSON_NAME] fiche de paie 08.25 (1).pdf" at bounding box center [774, 293] width 479 height 25
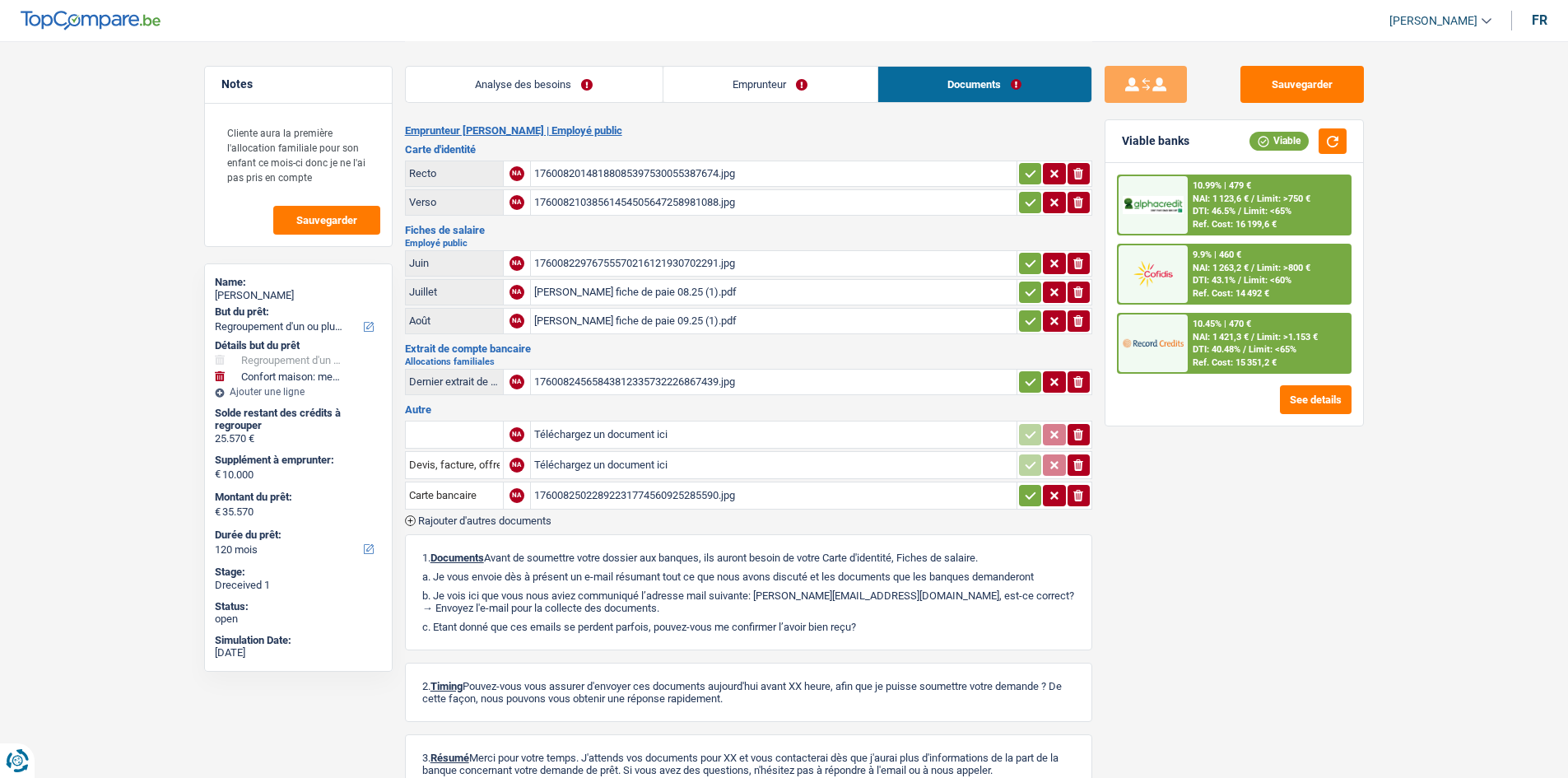
click at [717, 316] on div "[PERSON_NAME] fiche de paie 09.25 (1).pdf" at bounding box center [774, 321] width 479 height 25
click at [731, 378] on div "17600824565843812335732226867439.jpg" at bounding box center [774, 382] width 479 height 25
click at [759, 487] on div "17600825022892231774560925285590.jpg" at bounding box center [774, 495] width 479 height 25
